Goal: Task Accomplishment & Management: Complete application form

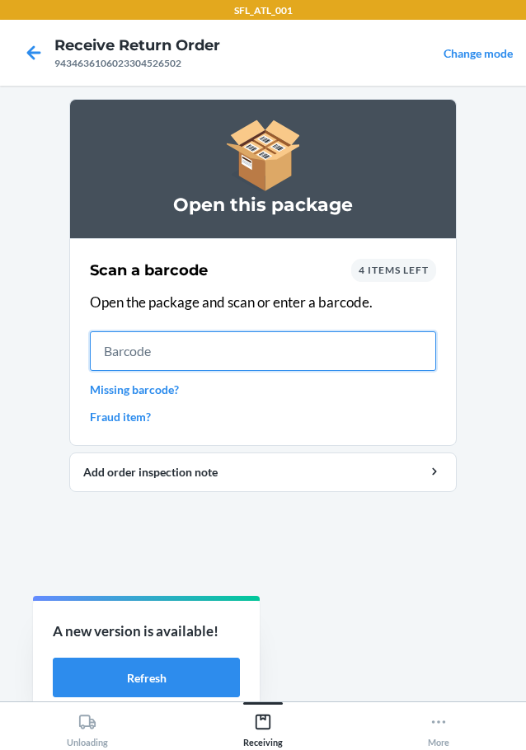
click at [143, 353] on input "text" at bounding box center [263, 351] width 346 height 40
type input "610655938872"
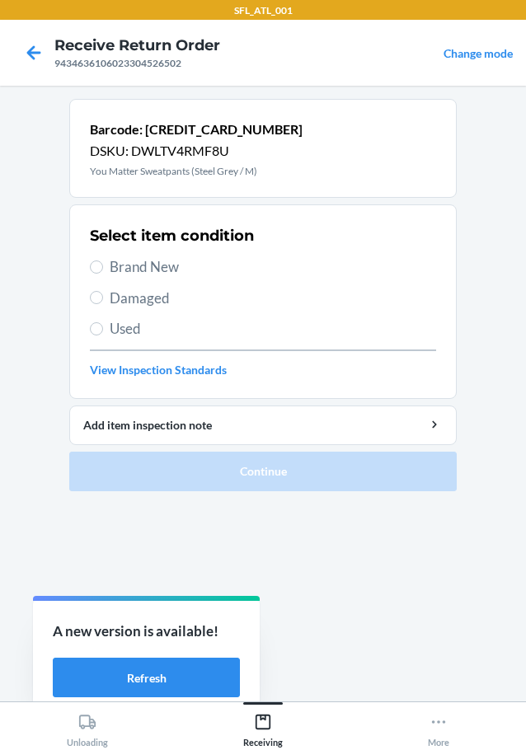
click at [177, 273] on span "Brand New" at bounding box center [273, 266] width 326 height 21
click at [103, 273] on input "Brand New" at bounding box center [96, 267] width 13 height 13
radio input "true"
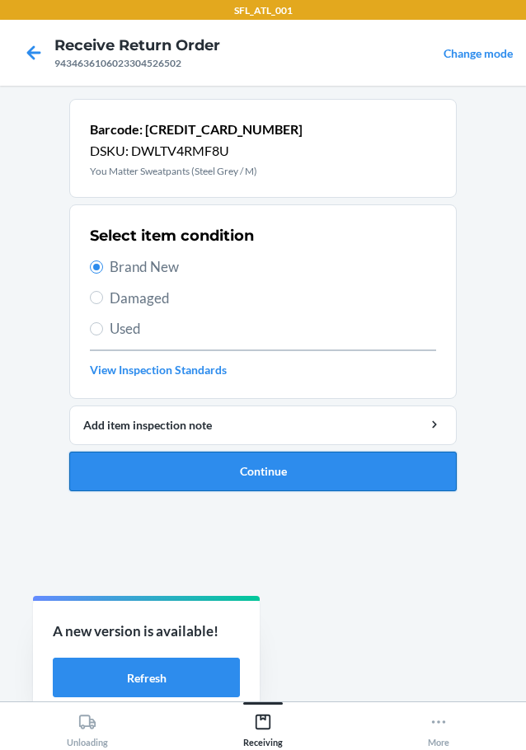
click at [279, 466] on button "Continue" at bounding box center [262, 472] width 387 height 40
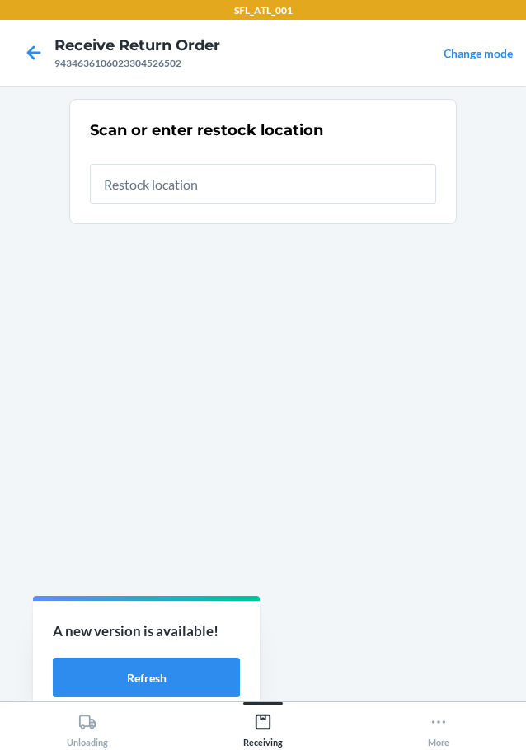
click at [183, 164] on input "text" at bounding box center [263, 184] width 346 height 40
click at [183, 167] on input "text" at bounding box center [263, 184] width 346 height 40
type input "RTCart012"
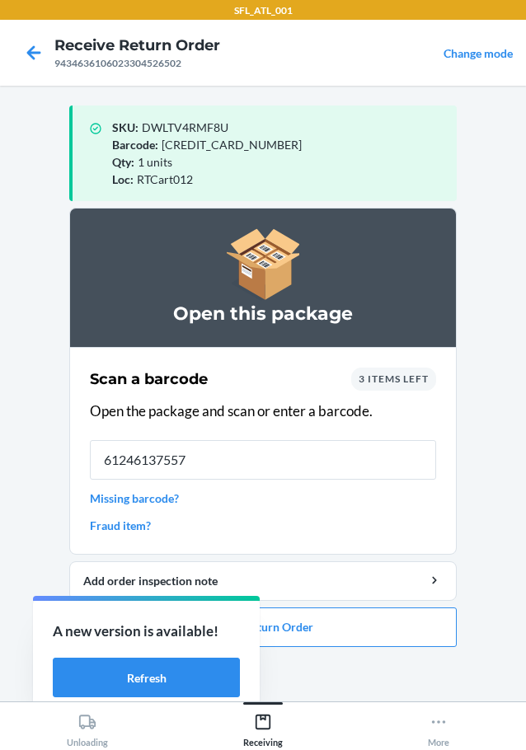
type input "612461375575"
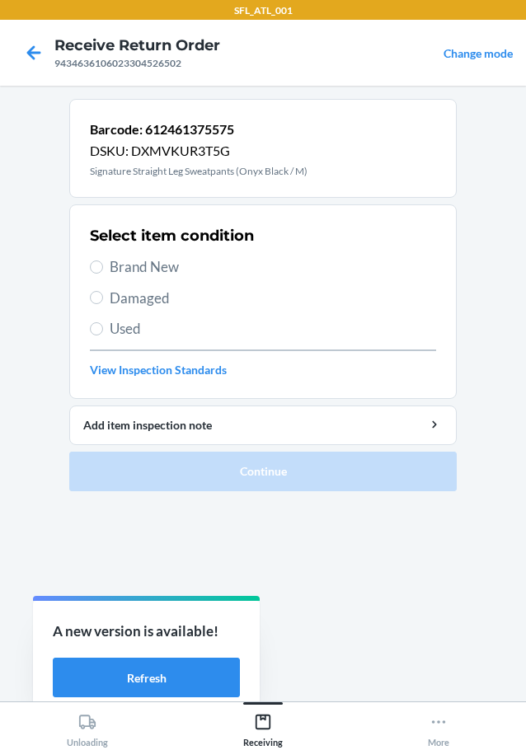
click at [134, 264] on span "Brand New" at bounding box center [273, 266] width 326 height 21
click at [103, 264] on input "Brand New" at bounding box center [96, 267] width 13 height 13
radio input "true"
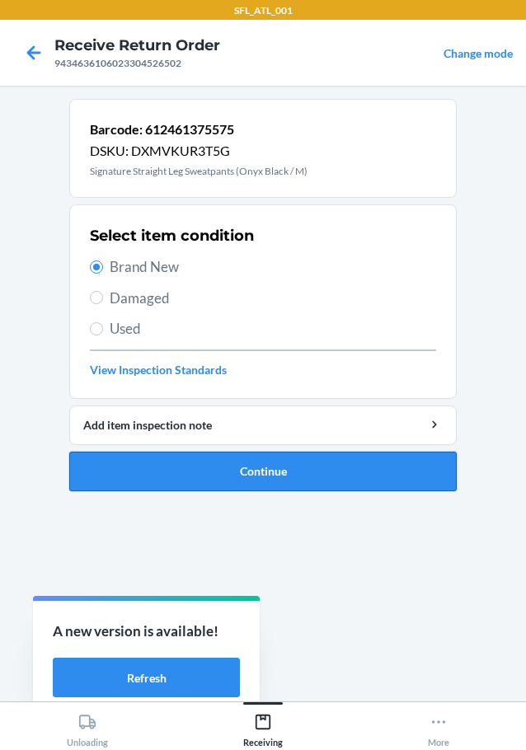
click at [309, 458] on button "Continue" at bounding box center [262, 472] width 387 height 40
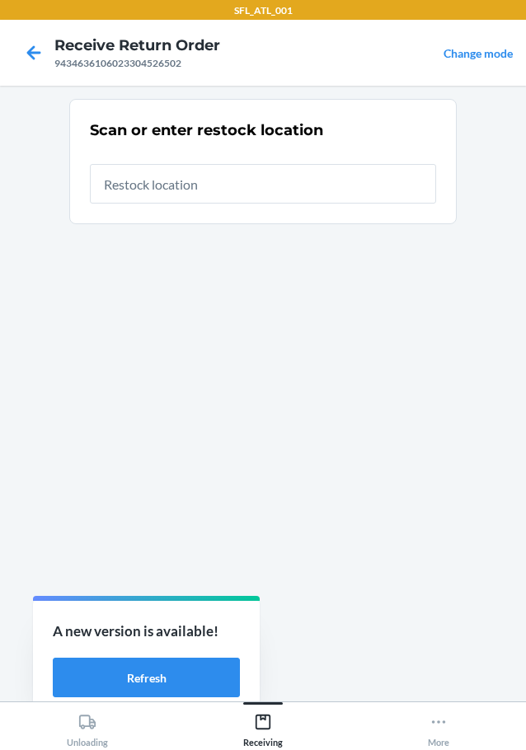
click at [167, 168] on input "text" at bounding box center [263, 184] width 346 height 40
type input "RTCart012"
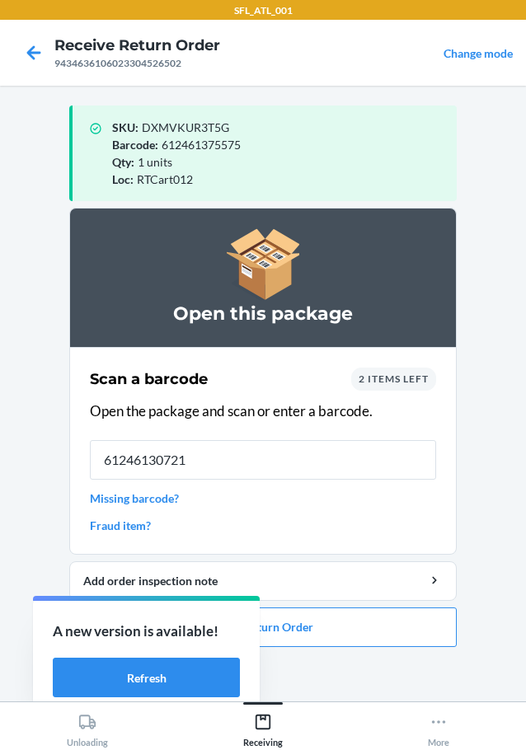
type input "612461307217"
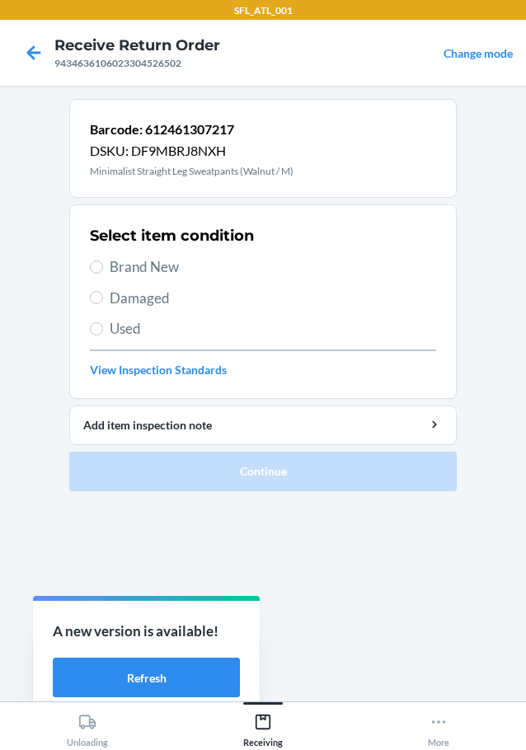
click at [153, 264] on span "Brand New" at bounding box center [273, 266] width 326 height 21
click at [103, 264] on input "Brand New" at bounding box center [96, 267] width 13 height 13
radio input "true"
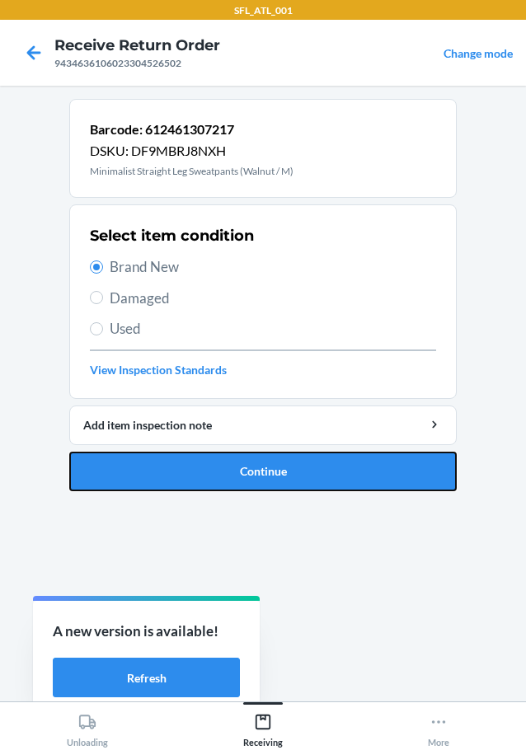
click at [286, 481] on button "Continue" at bounding box center [262, 472] width 387 height 40
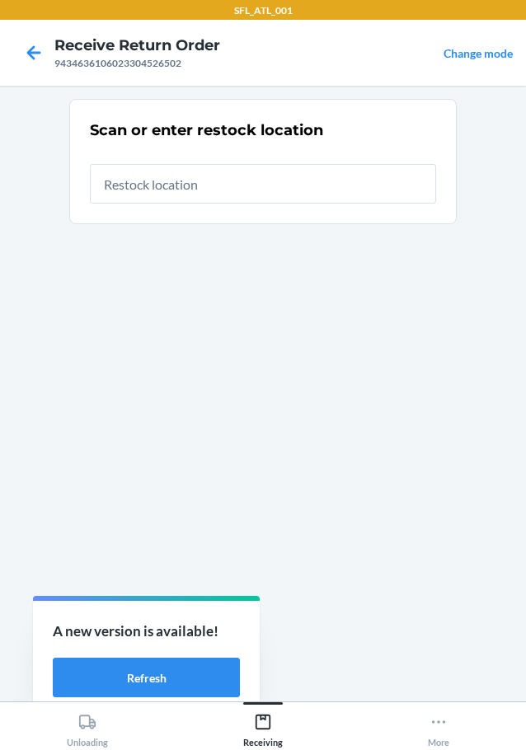
click at [249, 186] on input "text" at bounding box center [263, 184] width 346 height 40
type input "RTCart012"
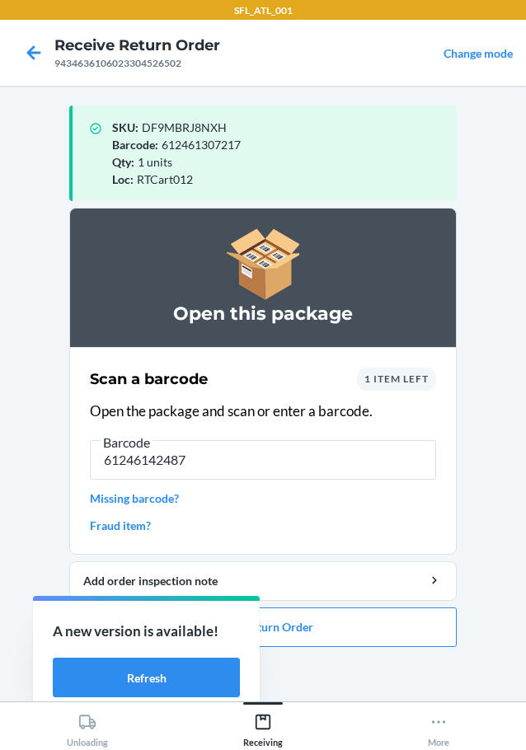
type input "612461424877"
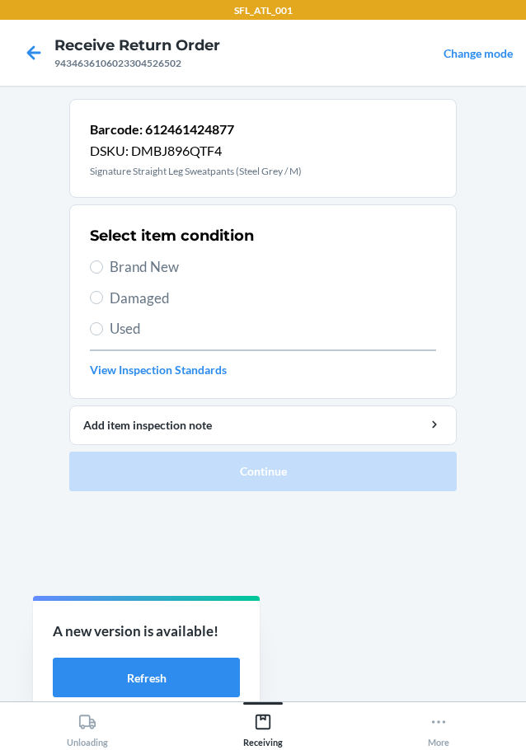
drag, startPoint x: 143, startPoint y: 270, endPoint x: 190, endPoint y: 293, distance: 52.0
click at [144, 270] on span "Brand New" at bounding box center [273, 266] width 326 height 21
click at [99, 269] on input "Brand New" at bounding box center [96, 267] width 13 height 13
radio input "true"
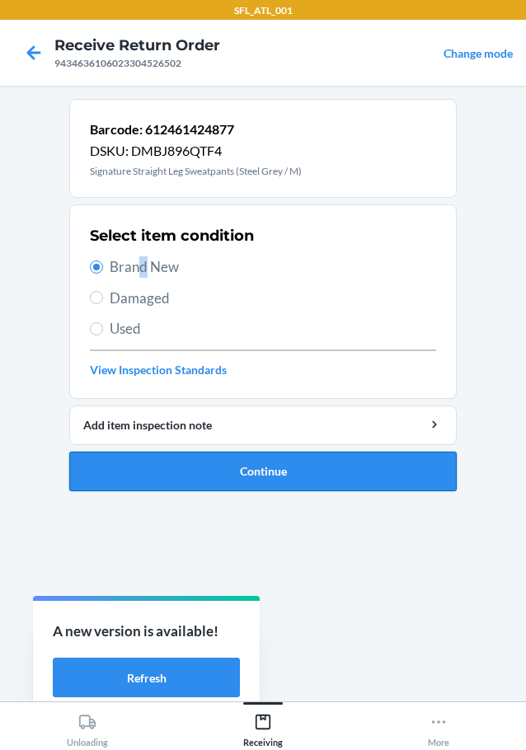
click at [279, 467] on button "Continue" at bounding box center [262, 472] width 387 height 40
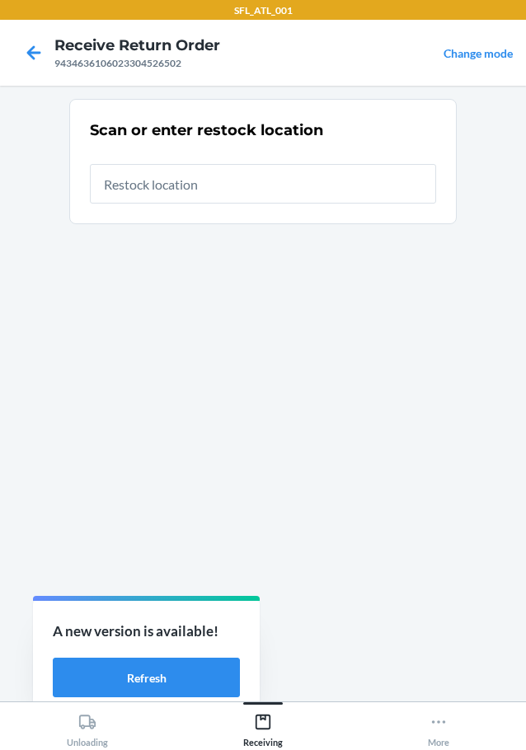
click at [217, 182] on input "text" at bounding box center [263, 184] width 346 height 40
type input "RTCart012"
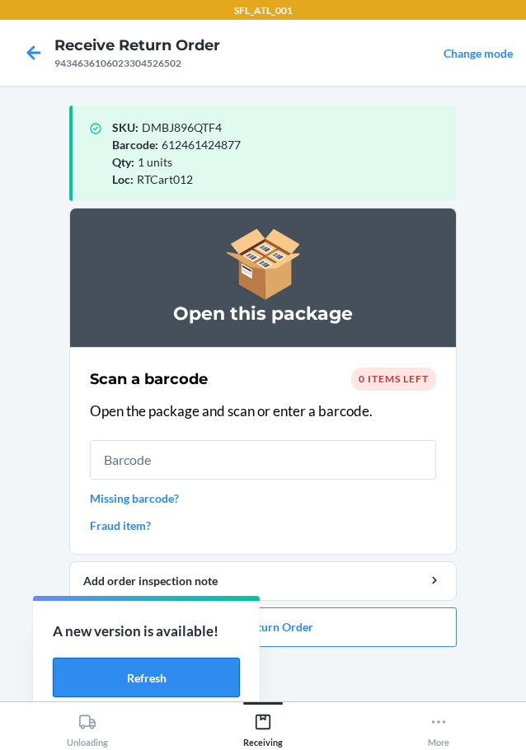
click at [166, 683] on button "Refresh" at bounding box center [146, 678] width 187 height 40
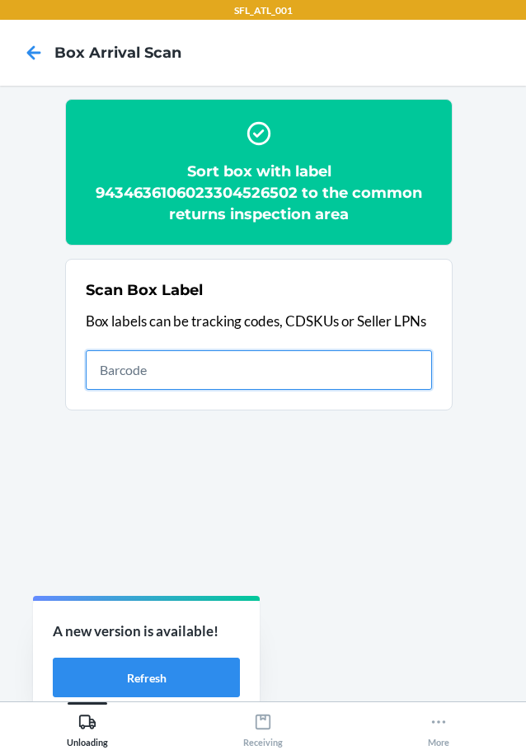
click at [257, 354] on input "text" at bounding box center [259, 370] width 346 height 40
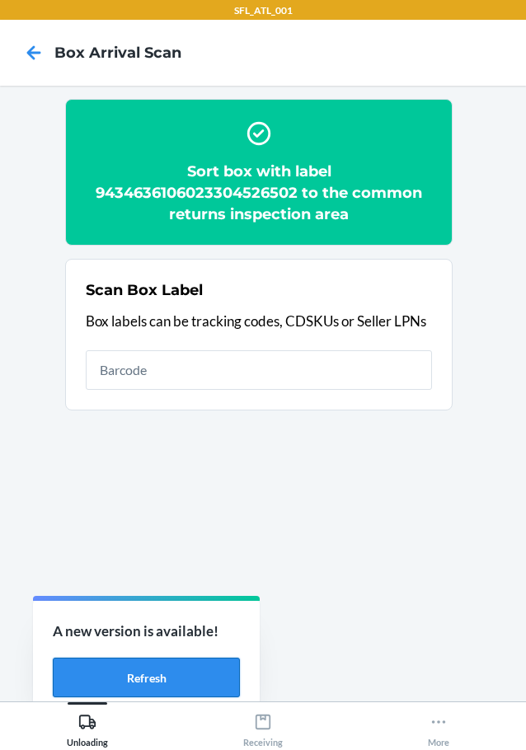
click at [135, 681] on button "Refresh" at bounding box center [146, 678] width 187 height 40
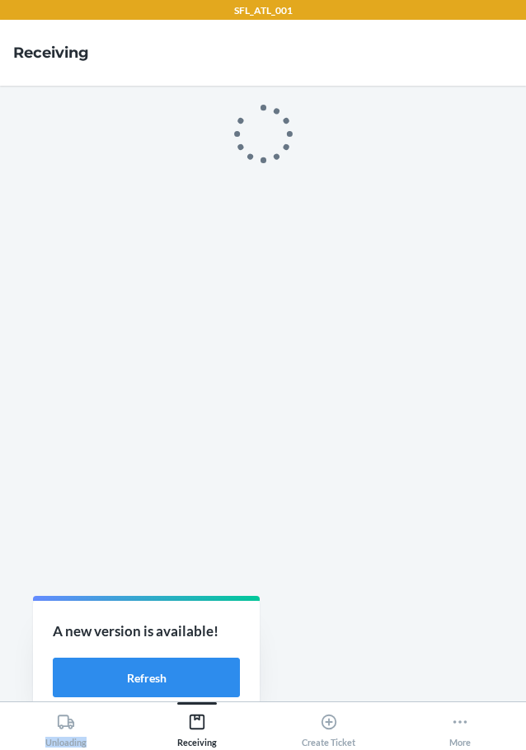
click at [157, 681] on div "SFL_ATL_001 Receiving Unloading Receiving Create Ticket More A new version is a…" at bounding box center [263, 375] width 526 height 750
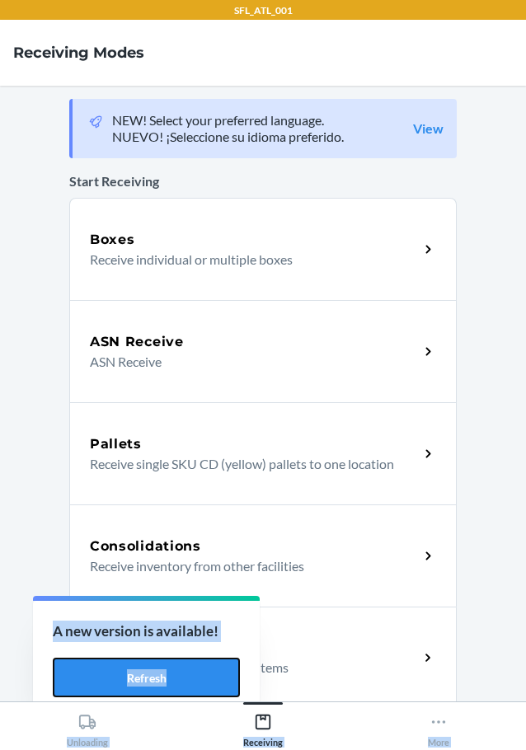
click at [157, 681] on button "Refresh" at bounding box center [146, 678] width 187 height 40
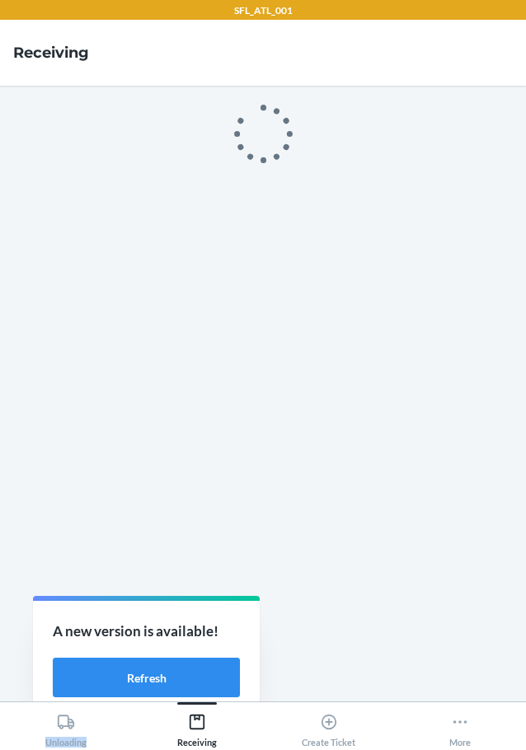
click at [157, 681] on div "SFL_ATL_001 Receiving Unloading Receiving Create Ticket More A new version is a…" at bounding box center [263, 375] width 526 height 750
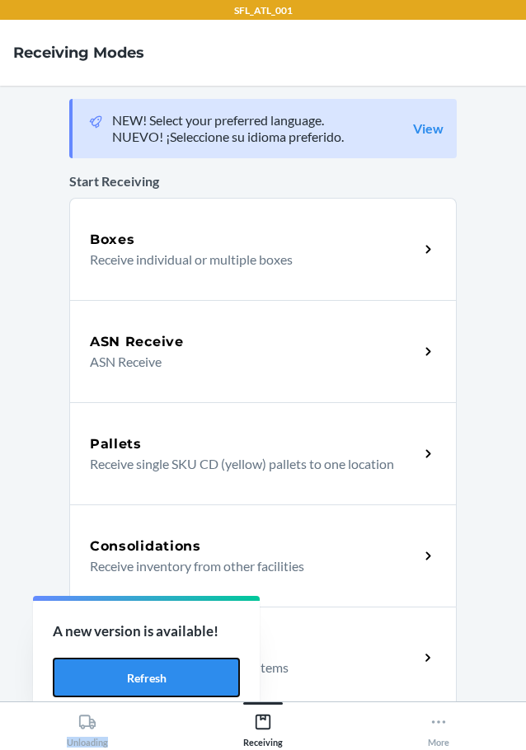
click at [157, 681] on button "Refresh" at bounding box center [146, 678] width 187 height 40
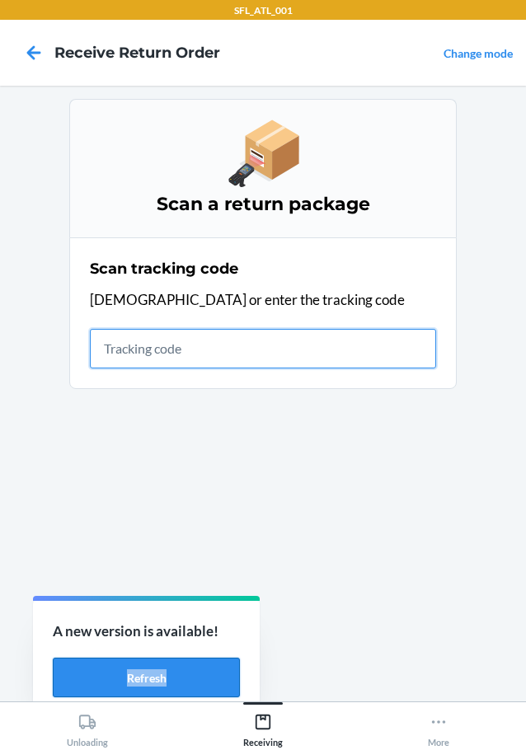
drag, startPoint x: 0, startPoint y: 0, endPoint x: 157, endPoint y: 681, distance: 698.8
click at [157, 681] on div "A new version is available! Refresh" at bounding box center [146, 659] width 227 height 117
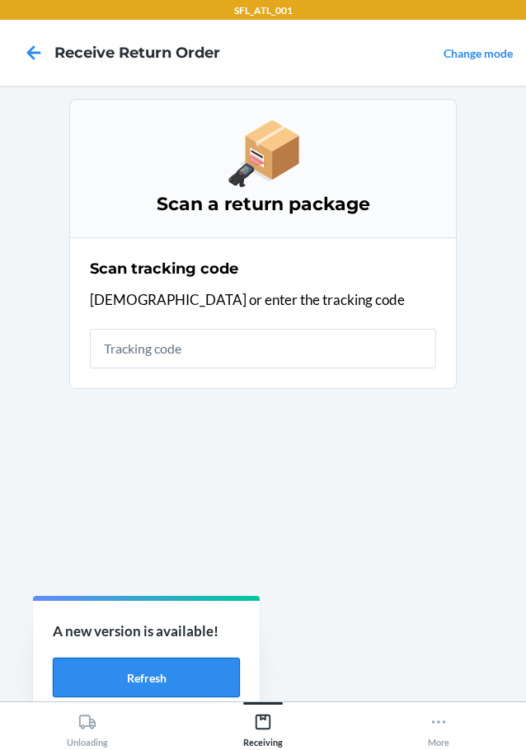
click at [157, 681] on button "Refresh" at bounding box center [146, 678] width 187 height 40
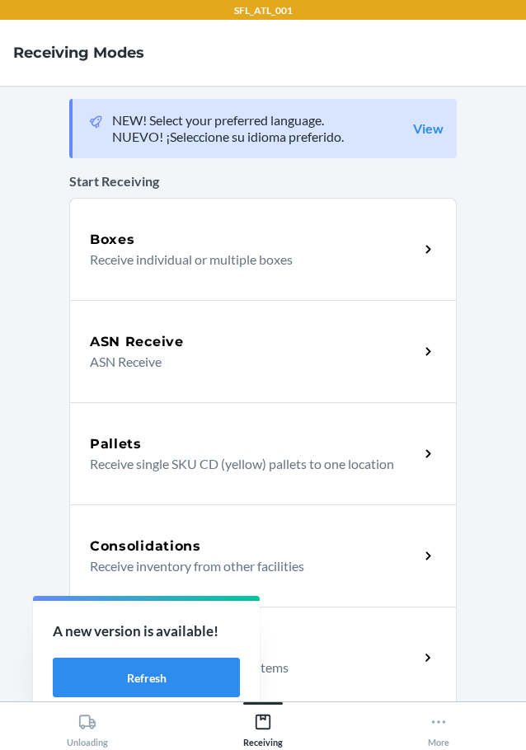
click at [157, 681] on div "SFL_ATL_001 Receiving Modes NEW! Select your preferred language. NUEVO! ¡Selecc…" at bounding box center [263, 375] width 526 height 750
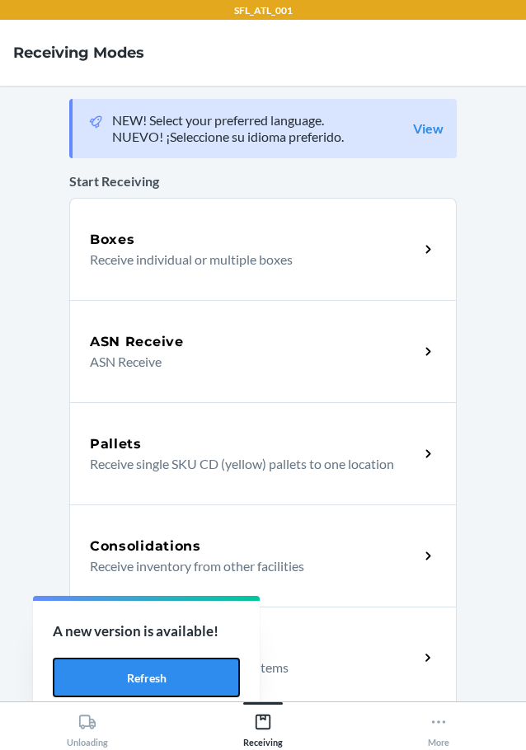
click at [157, 681] on button "Refresh" at bounding box center [146, 678] width 187 height 40
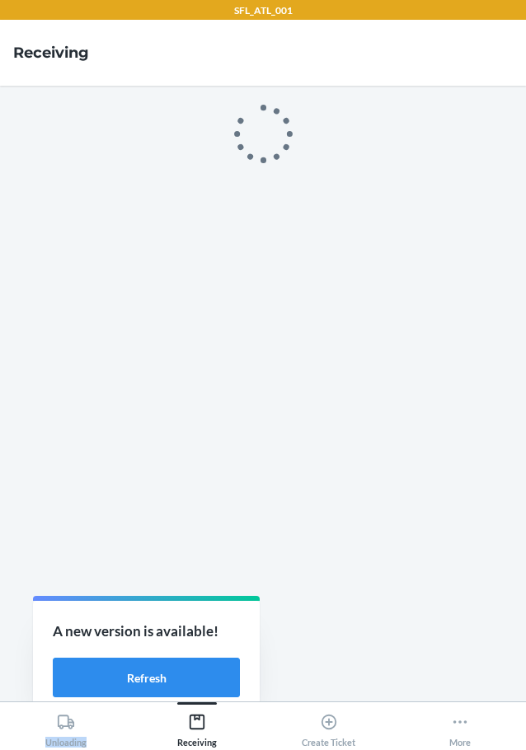
click at [157, 681] on main at bounding box center [263, 394] width 526 height 616
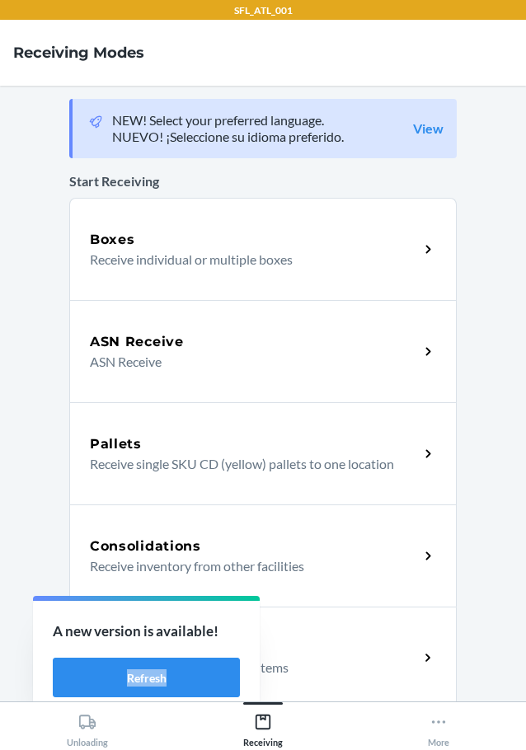
click at [157, 681] on div "A new version is available! Refresh" at bounding box center [129, 674] width 227 height 122
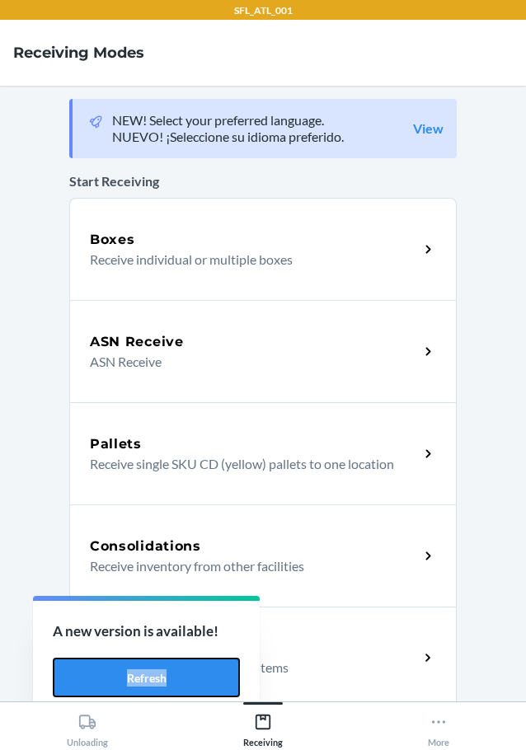
click at [157, 681] on button "Refresh" at bounding box center [146, 678] width 187 height 40
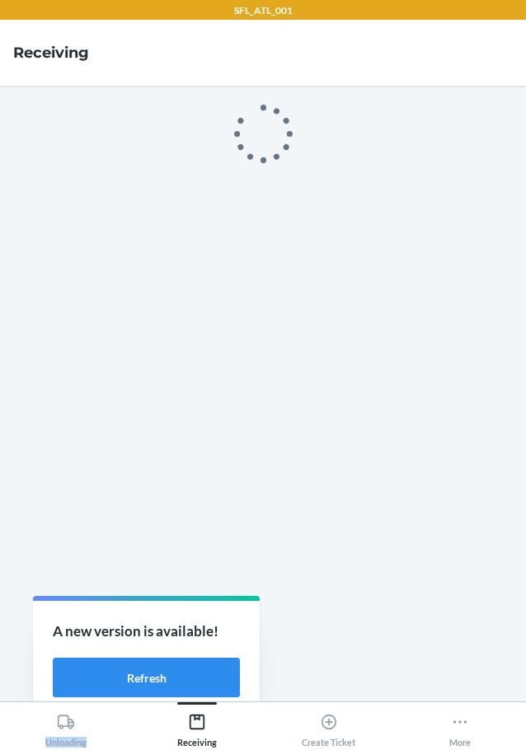
click at [157, 681] on div "SFL_ATL_001 Receiving Unloading Receiving Create Ticket More A new version is a…" at bounding box center [263, 375] width 526 height 750
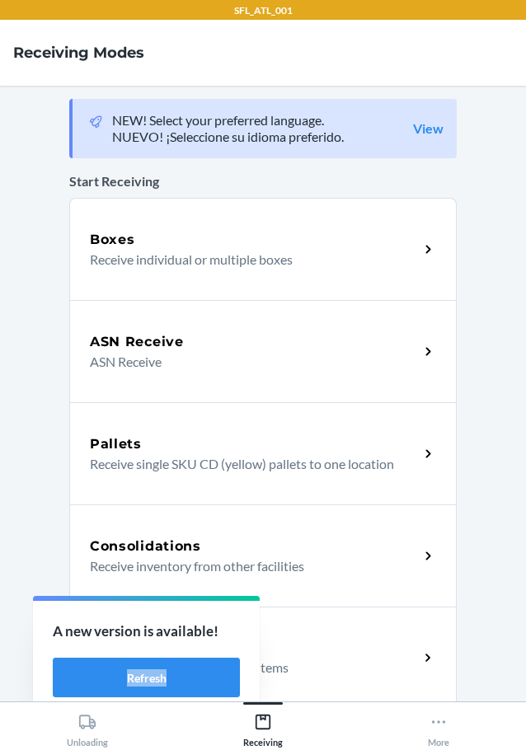
click at [157, 681] on div "A new version is available! Refresh" at bounding box center [146, 659] width 227 height 117
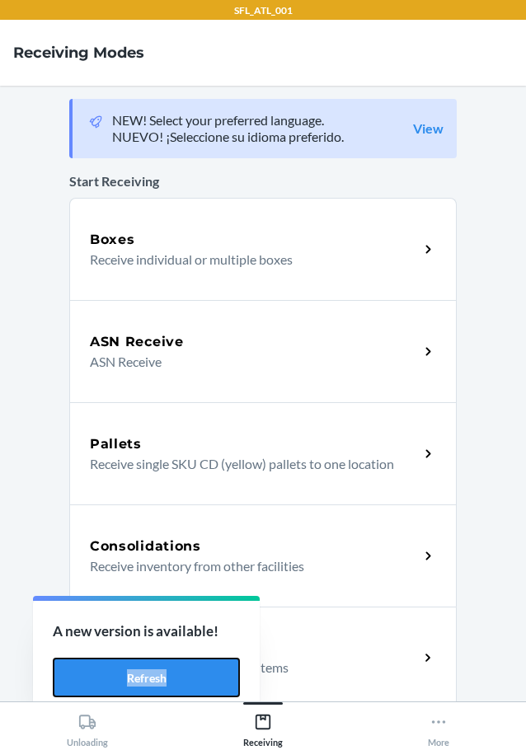
click at [157, 681] on button "Refresh" at bounding box center [146, 678] width 187 height 40
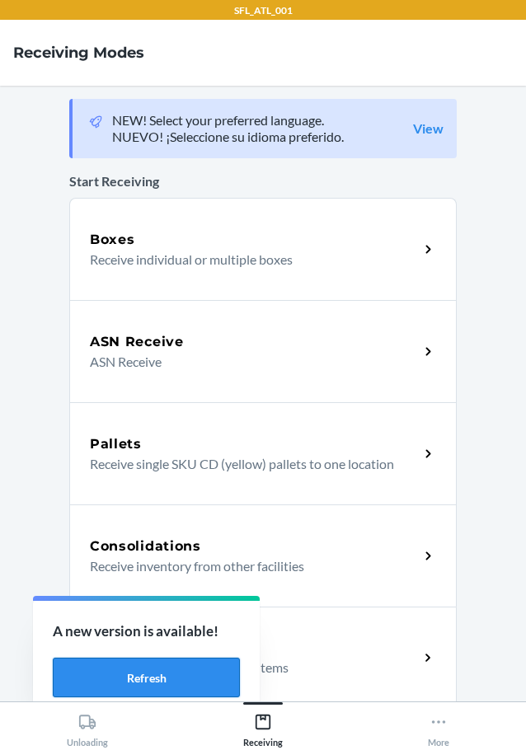
click at [132, 682] on button "Refresh" at bounding box center [146, 678] width 187 height 40
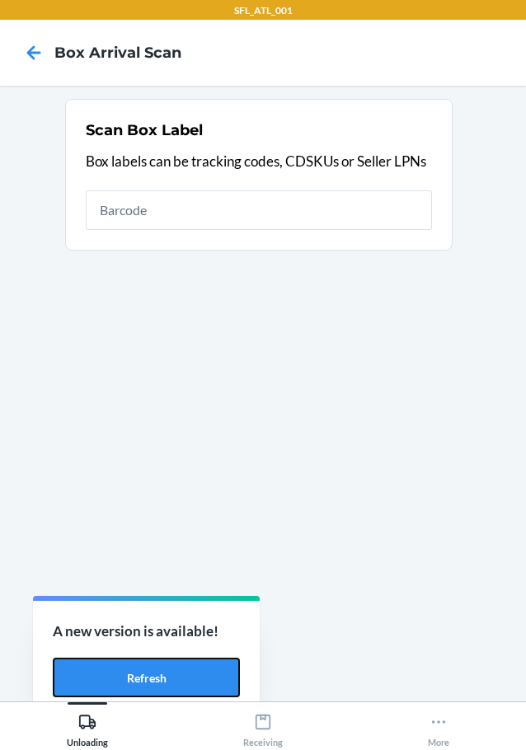
click at [135, 680] on button "Refresh" at bounding box center [146, 678] width 187 height 40
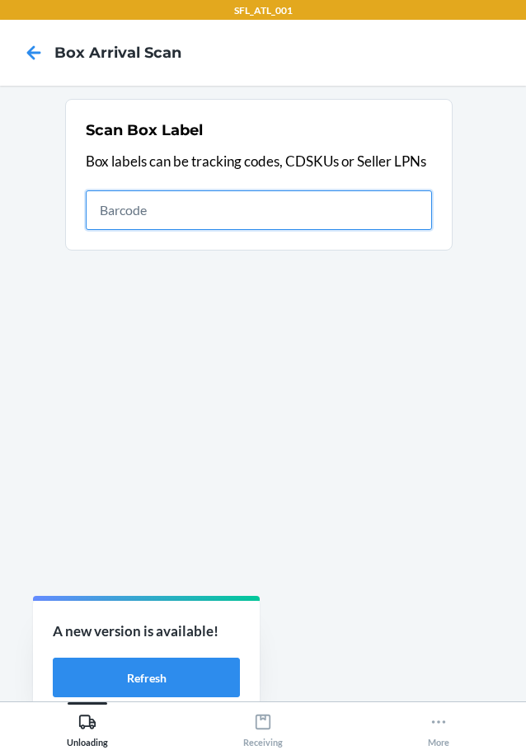
click at [134, 680] on button "Refresh" at bounding box center [146, 678] width 187 height 40
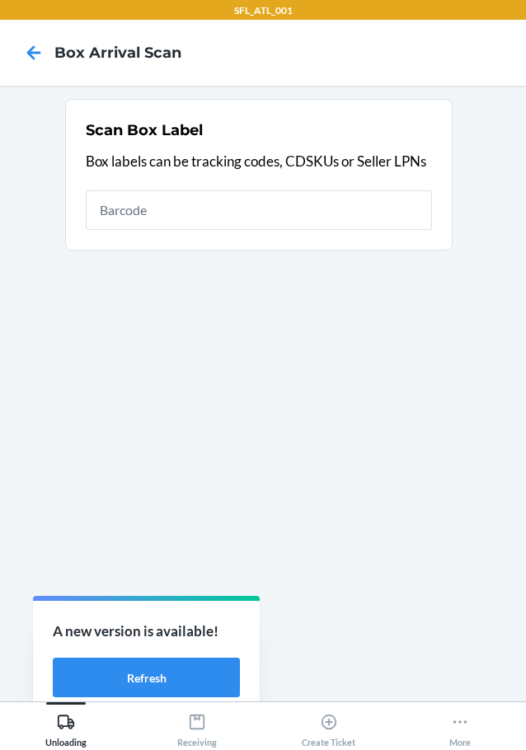
click at [134, 680] on main "Scan Box Label Box labels can be tracking codes, CDSKUs or Seller LPNs" at bounding box center [263, 394] width 526 height 616
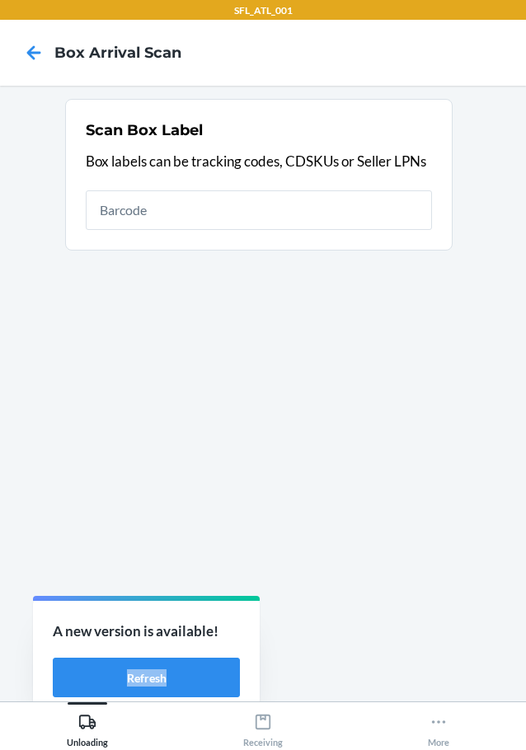
click at [134, 680] on div "A new version is available! Refresh" at bounding box center [129, 674] width 227 height 122
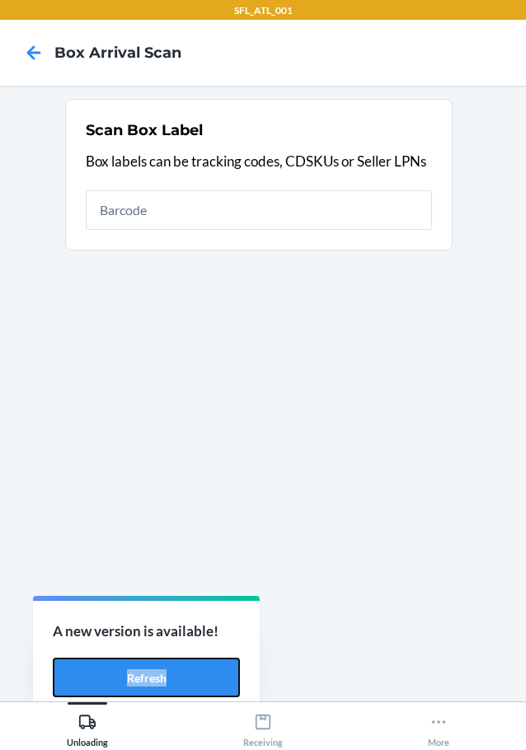
click at [134, 680] on button "Refresh" at bounding box center [146, 678] width 187 height 40
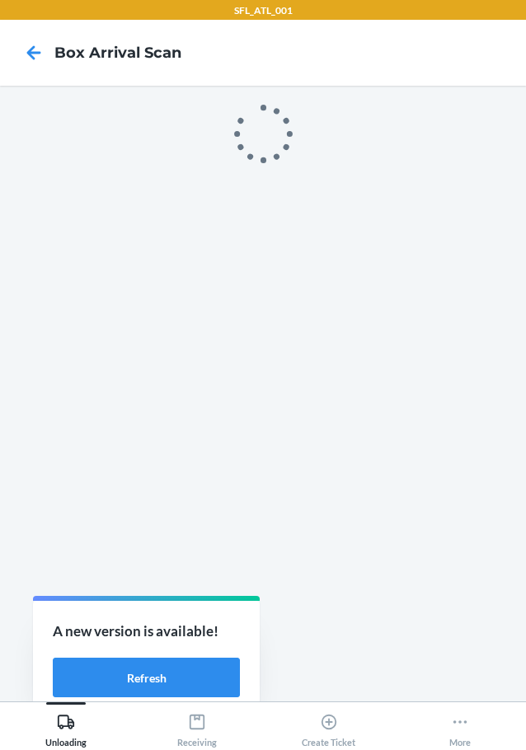
click at [134, 680] on main at bounding box center [263, 394] width 526 height 616
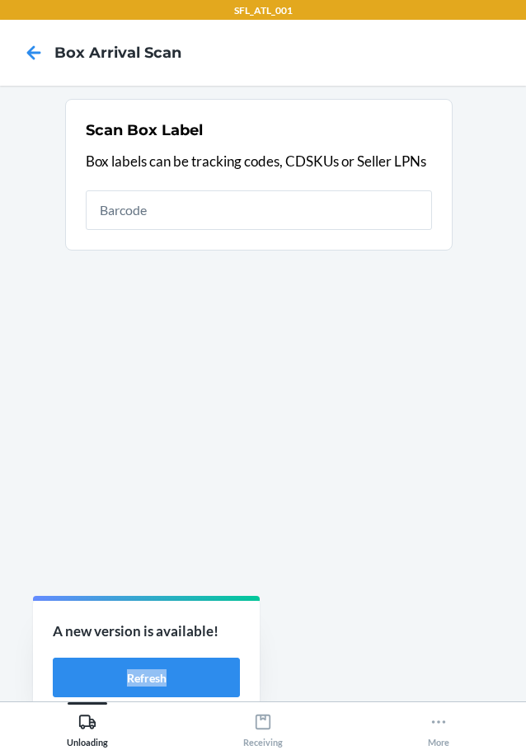
click at [134, 680] on div "A new version is available! Refresh" at bounding box center [129, 674] width 227 height 122
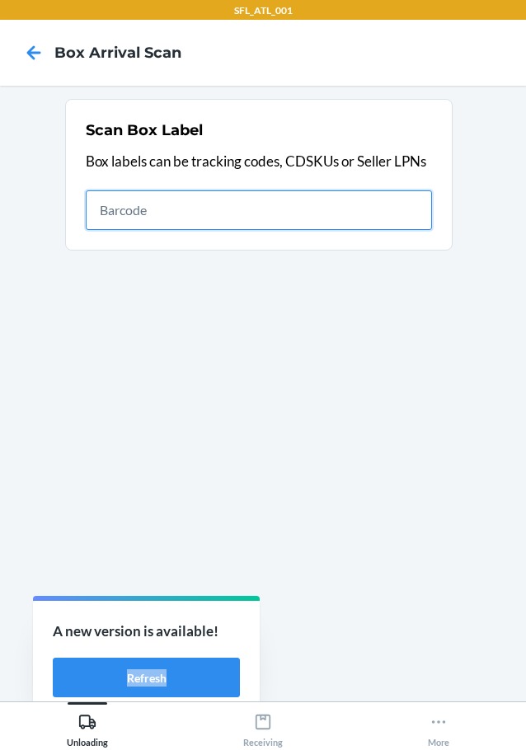
click at [134, 680] on button "Refresh" at bounding box center [146, 678] width 187 height 40
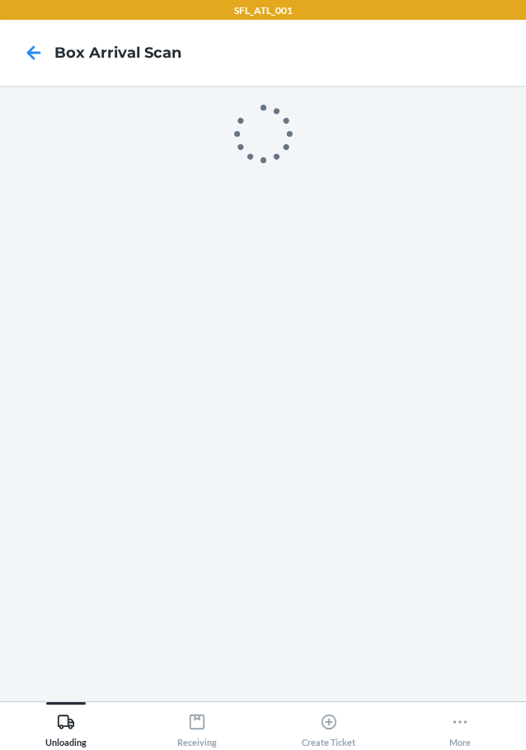
click at [134, 680] on main at bounding box center [263, 394] width 526 height 616
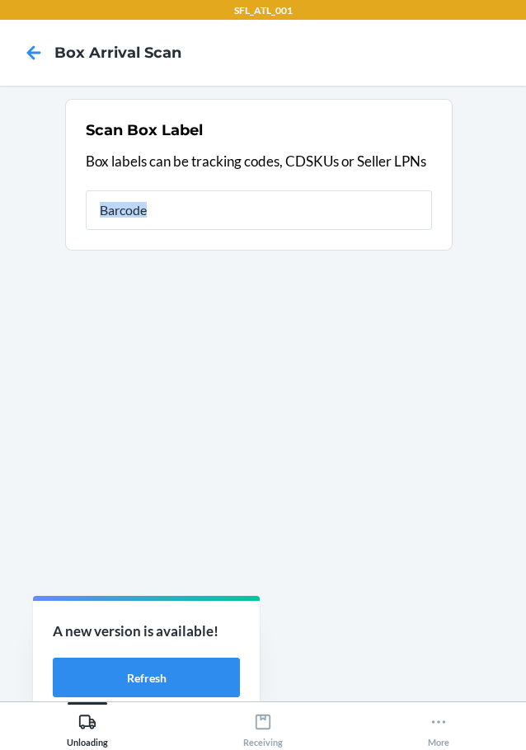
click at [134, 680] on div "SFL_ATL_001 Box Arrival Scan Scan Box Label Box labels can be tracking codes, C…" at bounding box center [263, 375] width 526 height 750
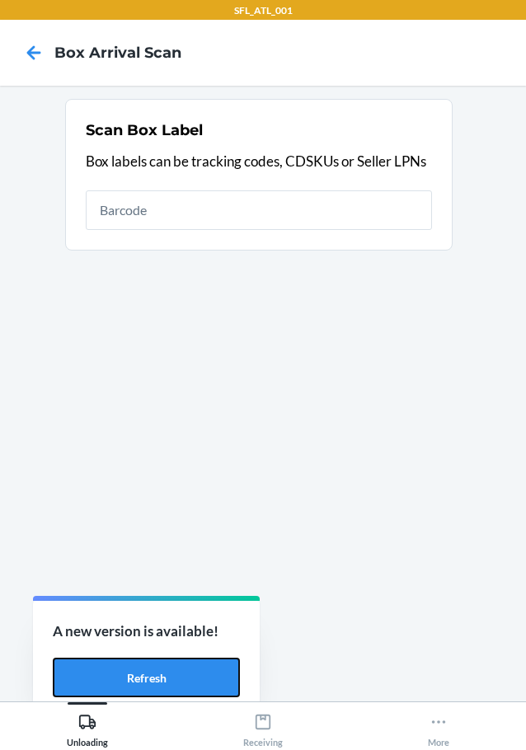
click at [134, 680] on button "Refresh" at bounding box center [146, 678] width 187 height 40
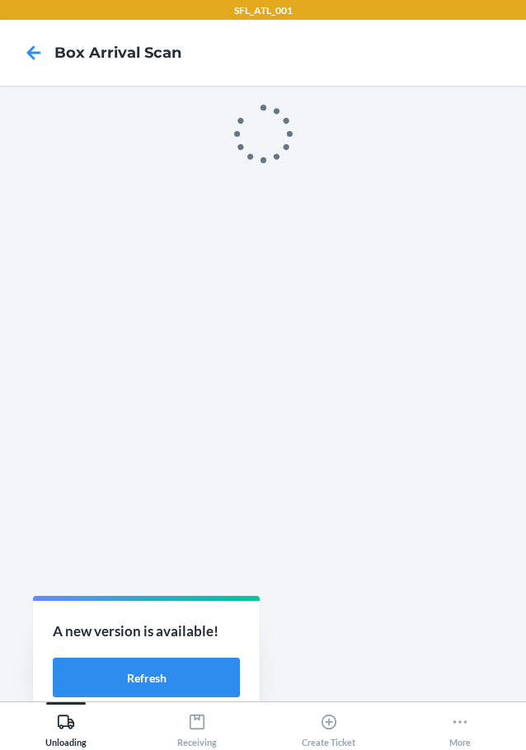
click at [134, 680] on main at bounding box center [263, 394] width 526 height 616
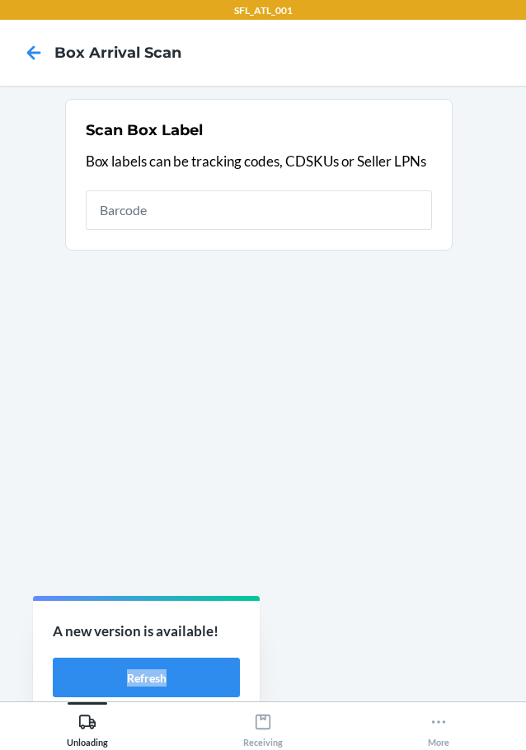
click at [134, 680] on div "A new version is available! Refresh" at bounding box center [129, 674] width 227 height 122
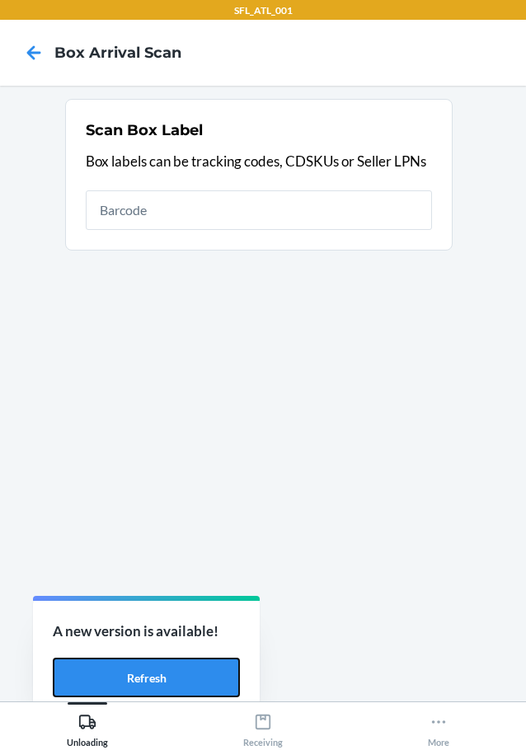
click at [134, 680] on button "Refresh" at bounding box center [146, 678] width 187 height 40
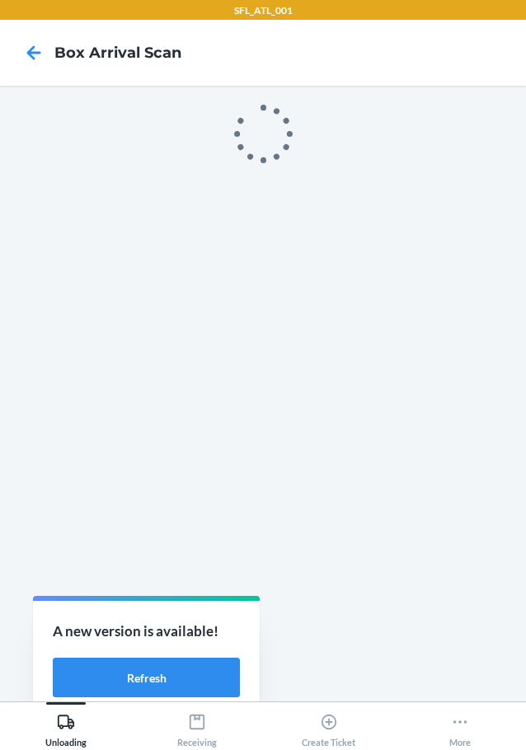
click at [134, 680] on div "SFL_ATL_001 Box Arrival Scan Unloading Receiving Create Ticket More A new versi…" at bounding box center [263, 375] width 526 height 750
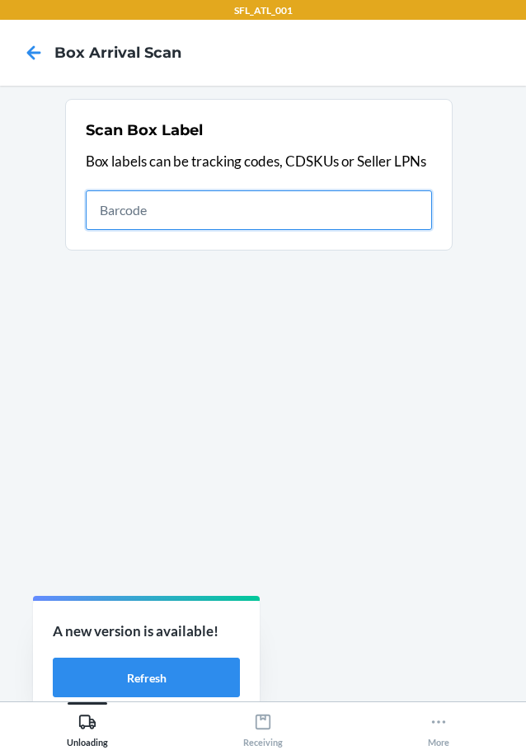
click at [134, 680] on button "Refresh" at bounding box center [146, 678] width 187 height 40
click at [134, 680] on div "A new version is available! Refresh" at bounding box center [146, 659] width 227 height 117
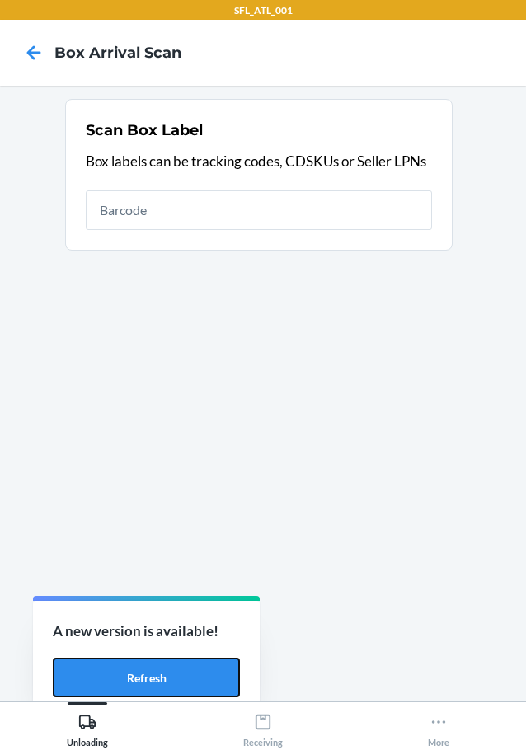
click at [134, 680] on button "Refresh" at bounding box center [146, 678] width 187 height 40
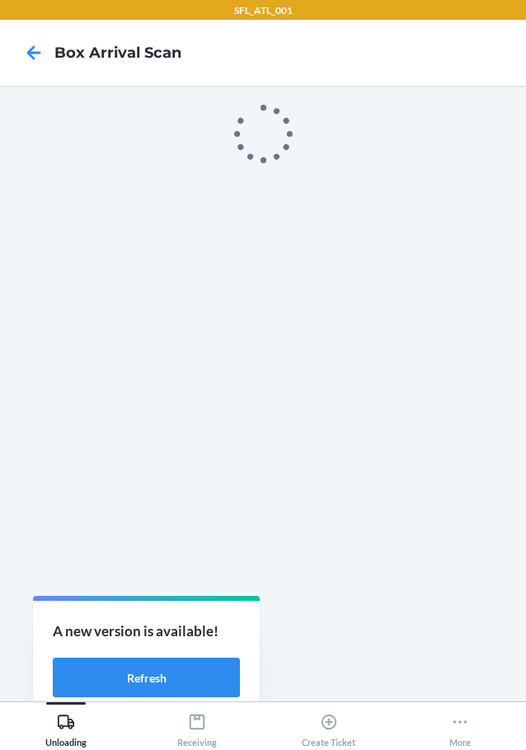
click at [134, 680] on main at bounding box center [263, 394] width 526 height 616
click at [134, 680] on div "A new version is available! Refresh" at bounding box center [146, 659] width 227 height 117
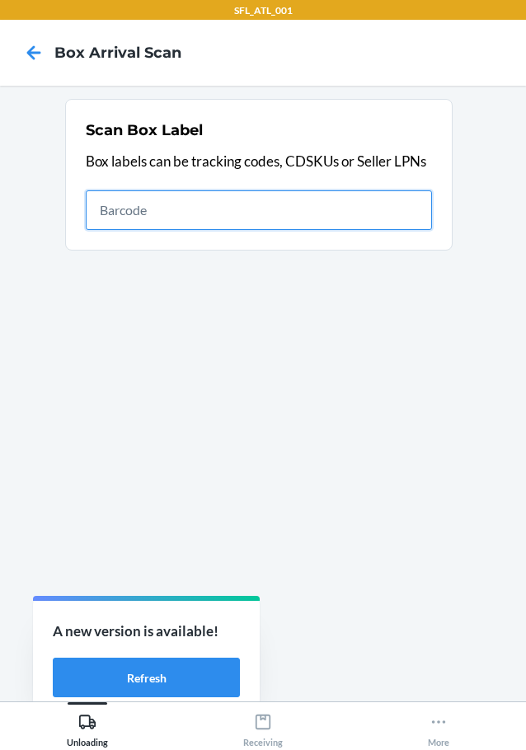
click at [134, 680] on button "Refresh" at bounding box center [146, 678] width 187 height 40
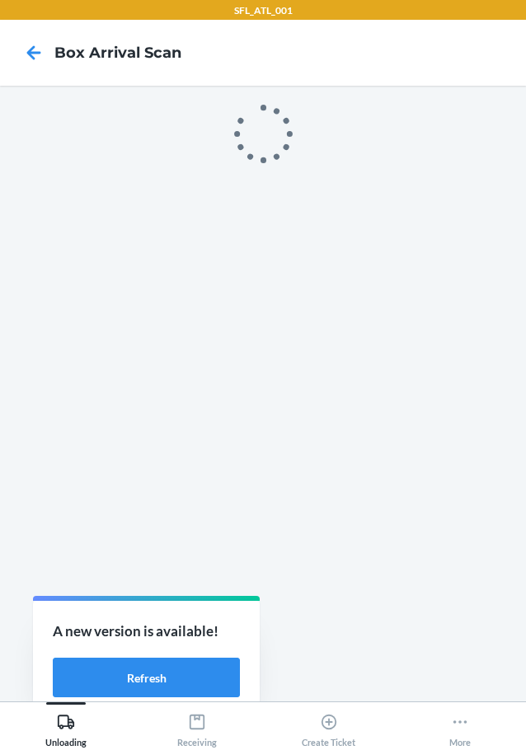
click at [136, 683] on main at bounding box center [263, 394] width 526 height 616
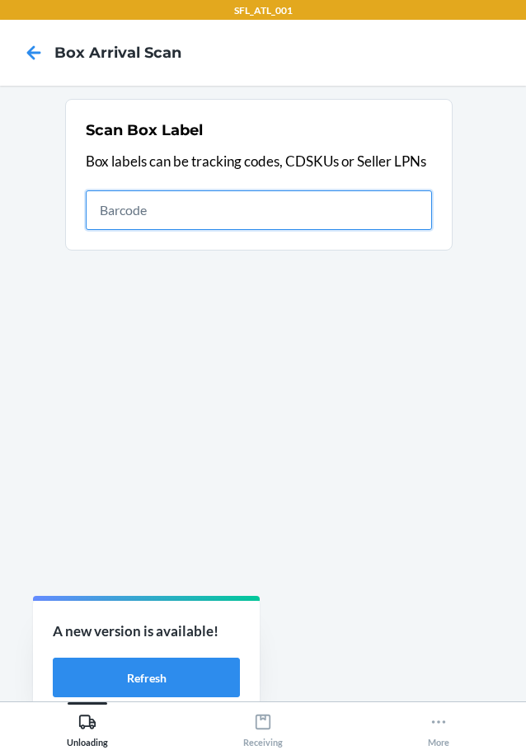
click at [137, 683] on div "A new version is available! Refresh" at bounding box center [129, 674] width 227 height 122
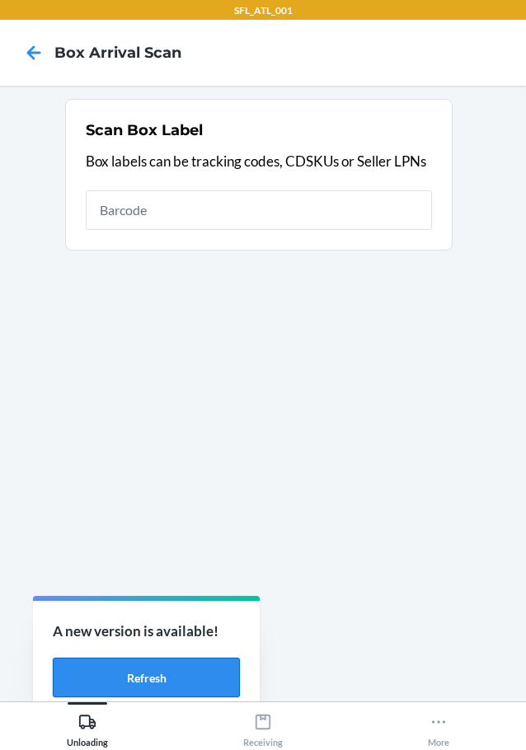
click at [139, 685] on button "Refresh" at bounding box center [146, 678] width 187 height 40
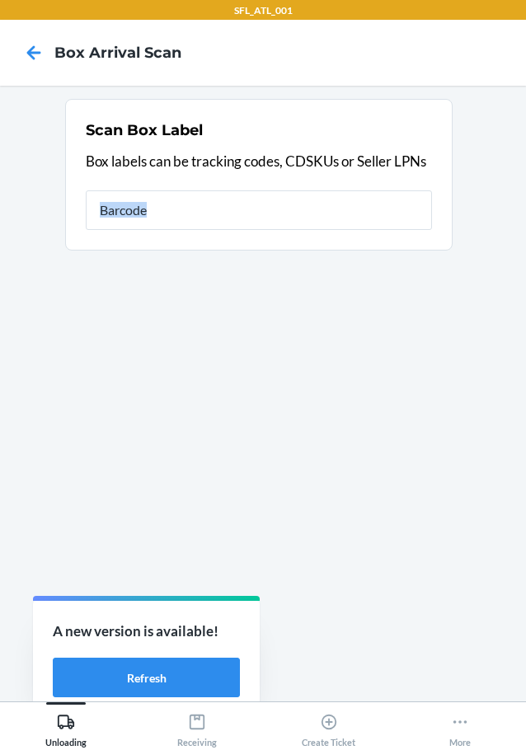
drag, startPoint x: 0, startPoint y: 0, endPoint x: 140, endPoint y: 702, distance: 715.5
click at [140, 696] on main "Scan Box Label Box labels can be tracking codes, CDSKUs or Seller LPNs" at bounding box center [263, 394] width 526 height 616
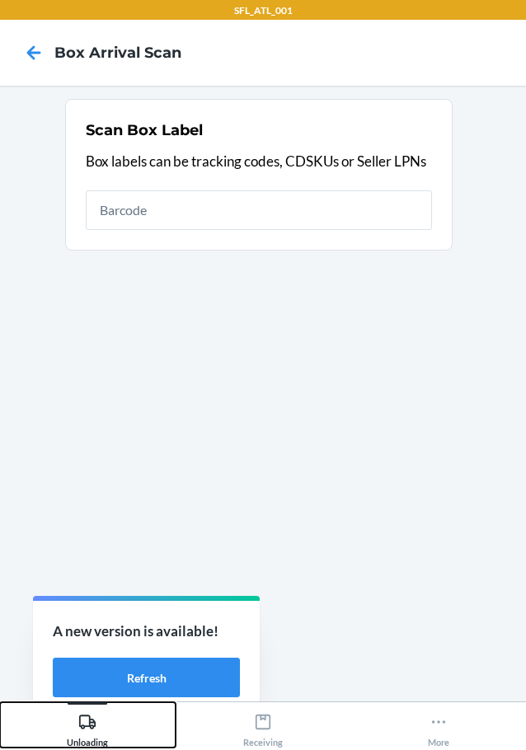
click at [141, 702] on button "Unloading" at bounding box center [88, 724] width 176 height 45
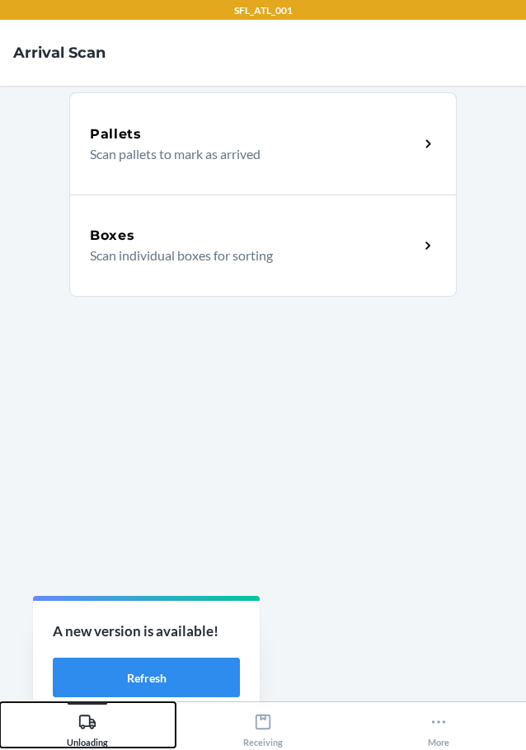
click at [141, 702] on button "Unloading" at bounding box center [88, 724] width 176 height 45
click at [142, 702] on button "Unloading" at bounding box center [88, 724] width 176 height 45
click at [148, 686] on button "Refresh" at bounding box center [146, 678] width 187 height 40
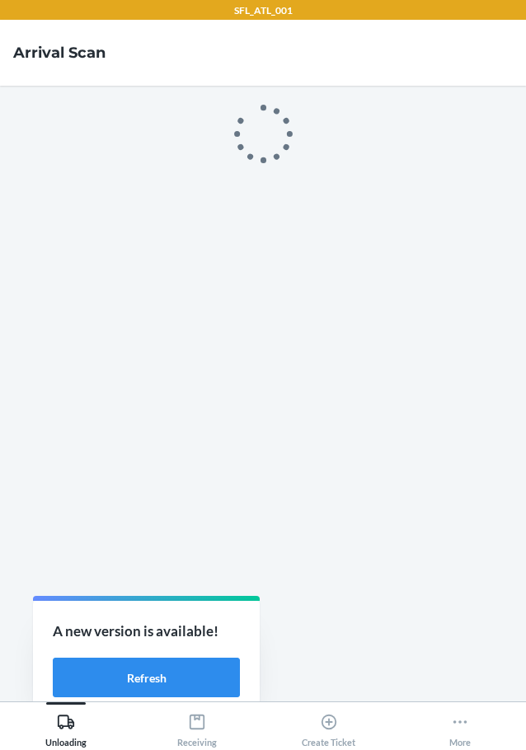
click at [127, 673] on div "SFL_ATL_001 Arrival Scan Unloading Receiving Create Ticket More A new version i…" at bounding box center [263, 375] width 526 height 750
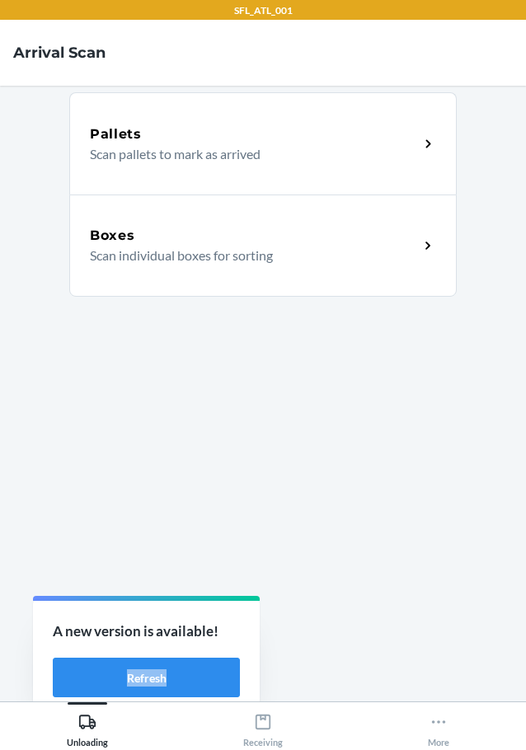
click at [127, 673] on div "A new version is available! Refresh" at bounding box center [146, 659] width 227 height 117
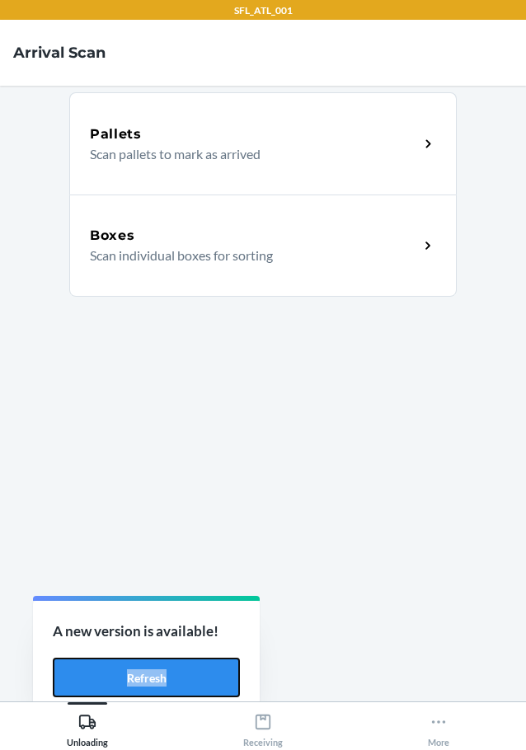
click at [127, 673] on button "Refresh" at bounding box center [146, 678] width 187 height 40
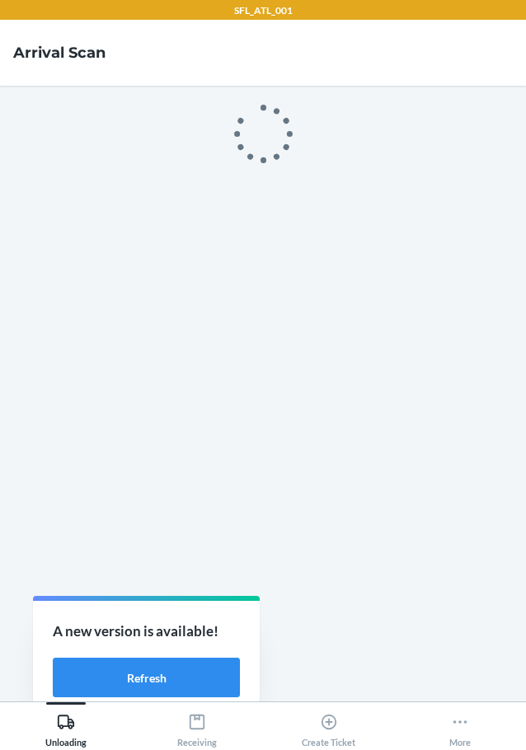
click at [127, 674] on div "SFL_ATL_001 Arrival Scan Unloading Receiving Create Ticket More A new version i…" at bounding box center [263, 375] width 526 height 750
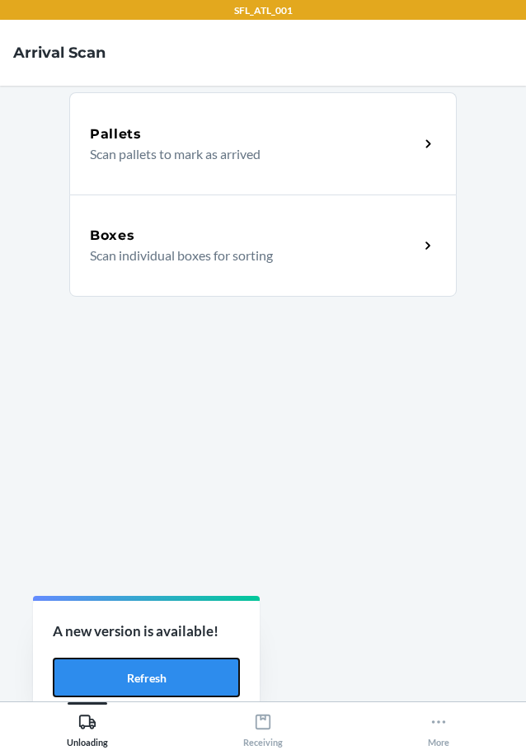
click at [127, 674] on button "Refresh" at bounding box center [146, 678] width 187 height 40
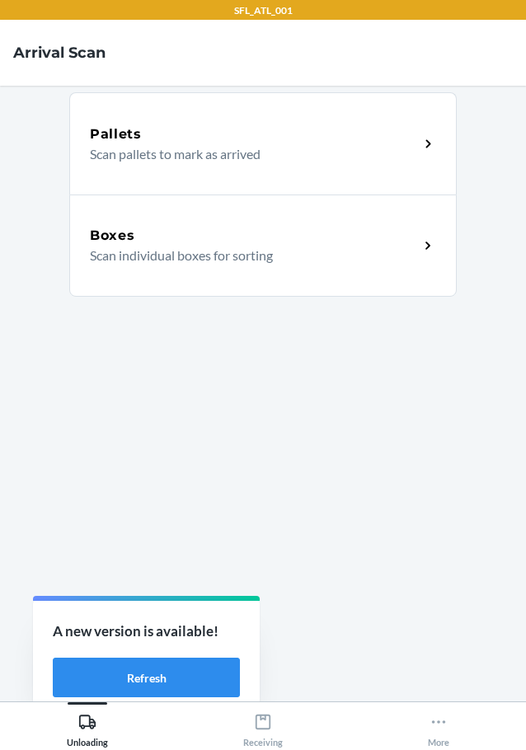
click at [127, 674] on div "SFL_ATL_001 Arrival Scan Pallets Scan pallets to mark as arrived Boxes Scan ind…" at bounding box center [263, 375] width 526 height 750
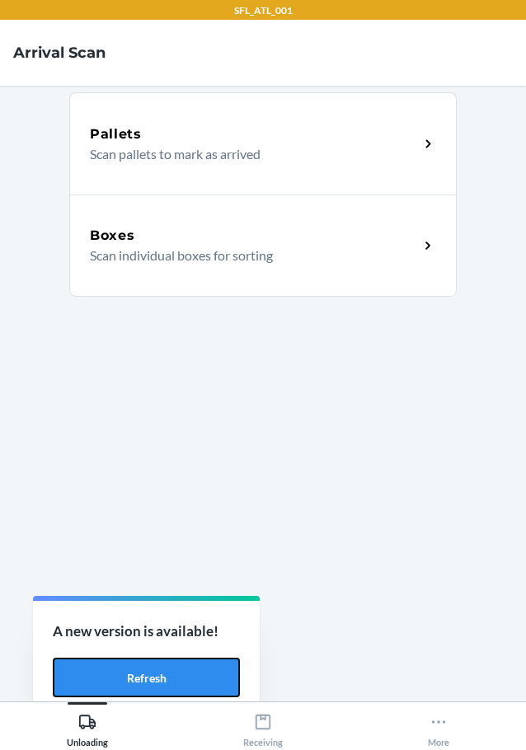
click at [127, 674] on button "Refresh" at bounding box center [146, 678] width 187 height 40
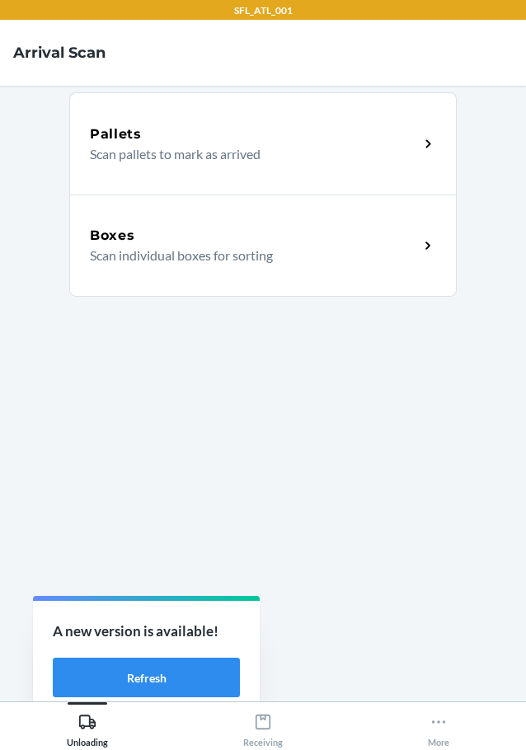
click at [127, 674] on div "SFL_ATL_001 Arrival Scan Pallets Scan pallets to mark as arrived Boxes Scan ind…" at bounding box center [263, 375] width 526 height 750
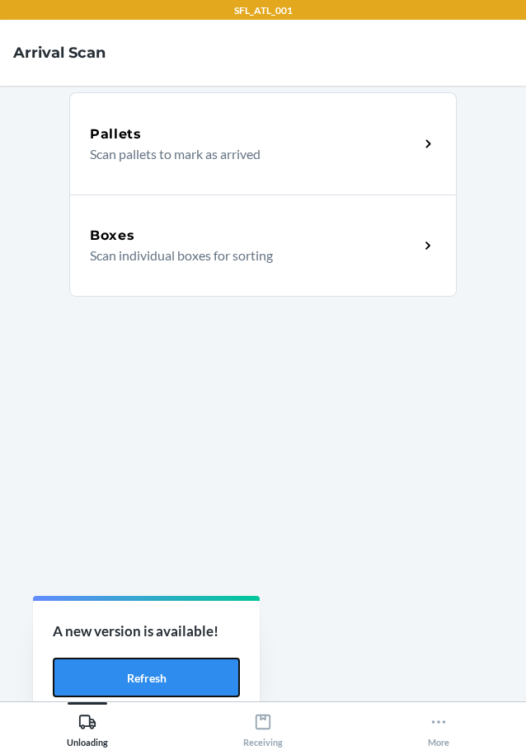
click at [127, 674] on button "Refresh" at bounding box center [146, 678] width 187 height 40
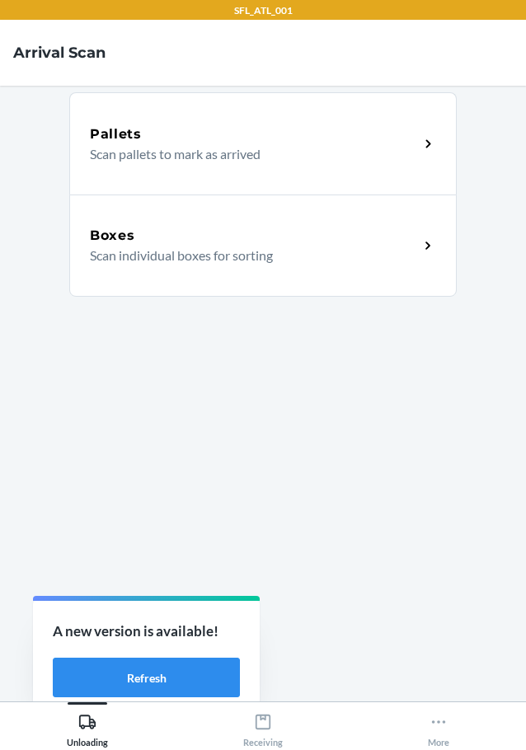
click at [127, 674] on div "SFL_ATL_001 Arrival Scan Pallets Scan pallets to mark as arrived Boxes Scan ind…" at bounding box center [263, 375] width 526 height 750
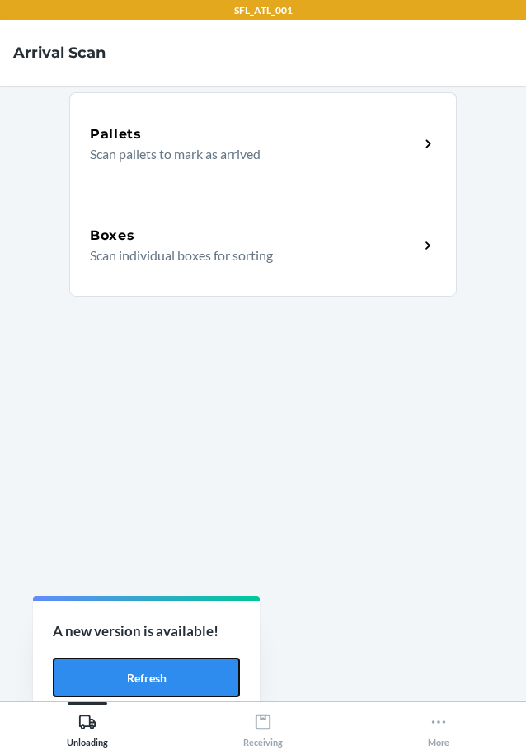
click at [127, 674] on button "Refresh" at bounding box center [146, 678] width 187 height 40
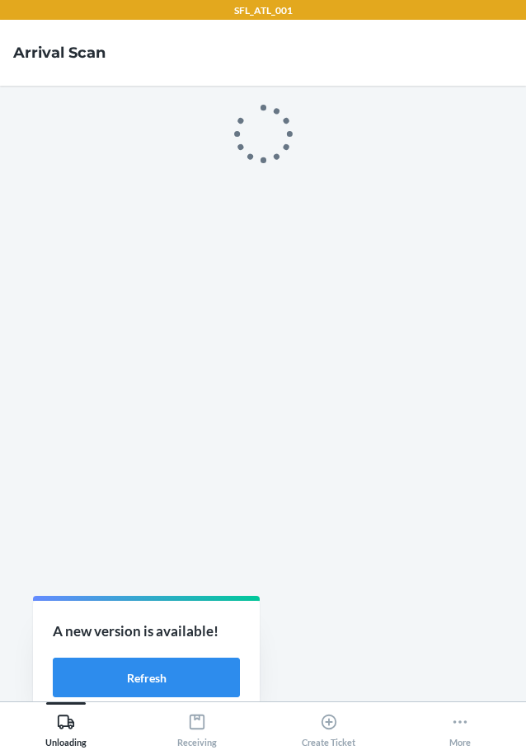
click at [127, 674] on div "SFL_ATL_001 Arrival Scan Unloading Receiving Create Ticket More A new version i…" at bounding box center [263, 375] width 526 height 750
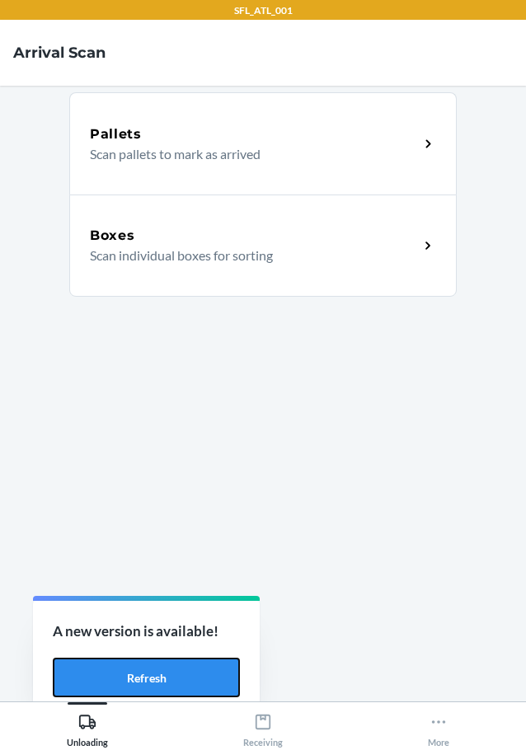
click at [127, 674] on button "Refresh" at bounding box center [146, 678] width 187 height 40
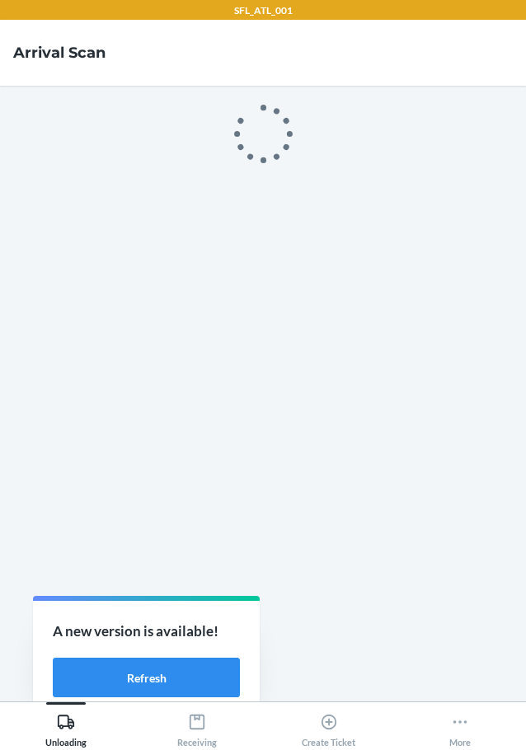
click at [127, 674] on div "SFL_ATL_001 Arrival Scan Unloading Receiving Create Ticket More A new version i…" at bounding box center [263, 375] width 526 height 750
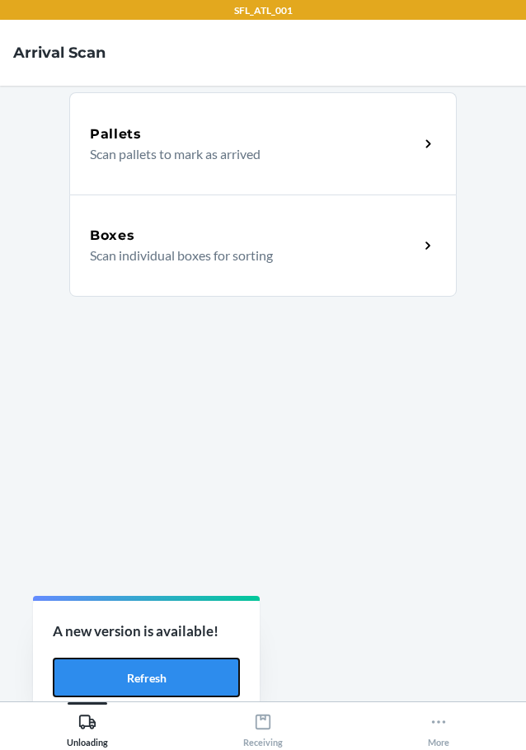
click at [127, 674] on button "Refresh" at bounding box center [146, 678] width 187 height 40
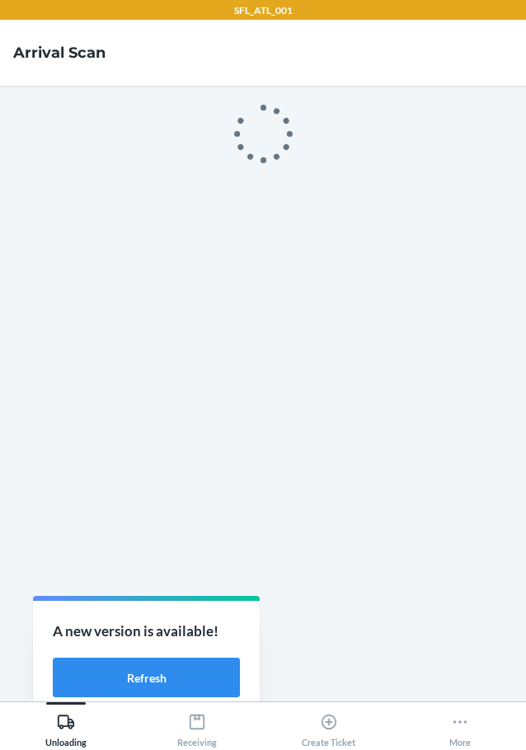
click at [127, 674] on div "SFL_ATL_001 Arrival Scan Unloading Receiving Create Ticket More A new version i…" at bounding box center [263, 375] width 526 height 750
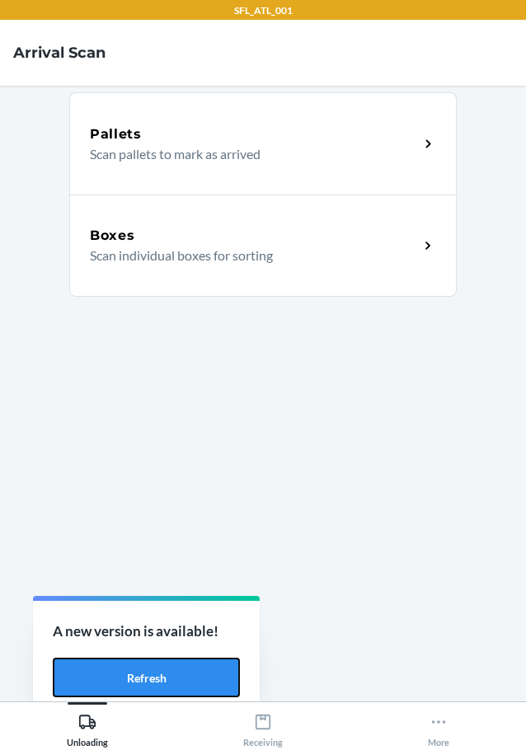
click at [127, 674] on button "Refresh" at bounding box center [146, 678] width 187 height 40
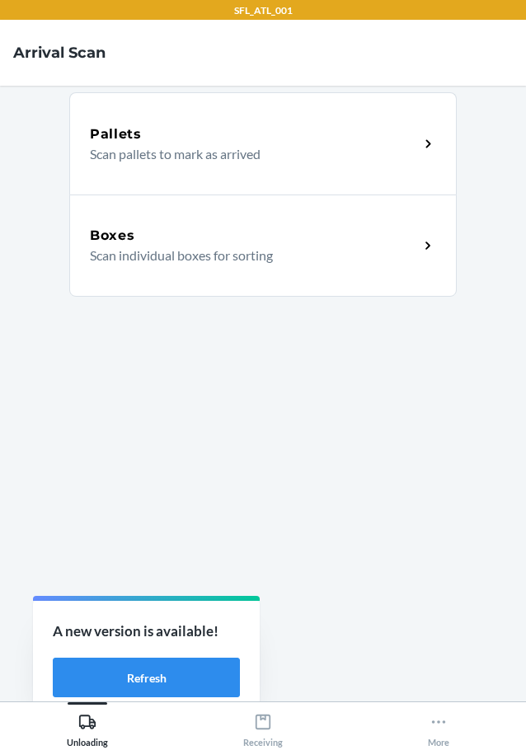
click at [127, 674] on div "SFL_ATL_001 Arrival Scan Pallets Scan pallets to mark as arrived Boxes Scan ind…" at bounding box center [263, 375] width 526 height 750
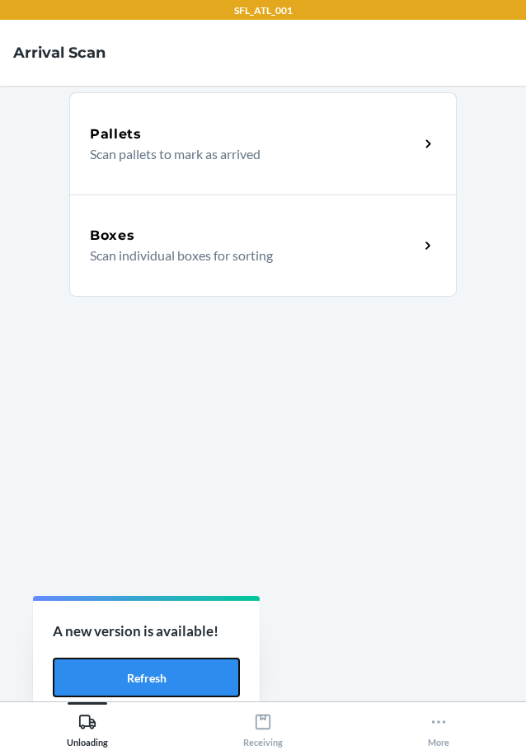
click at [127, 674] on button "Refresh" at bounding box center [146, 678] width 187 height 40
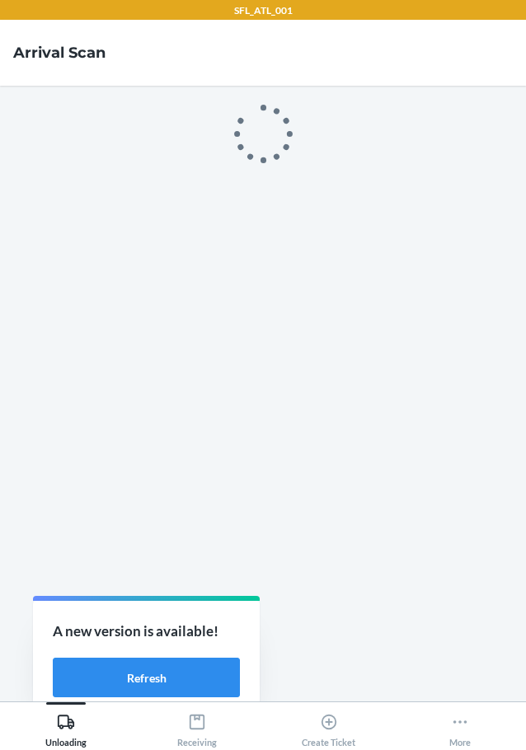
click at [127, 674] on div "SFL_ATL_001 Arrival Scan Unloading Receiving Create Ticket More A new version i…" at bounding box center [263, 375] width 526 height 750
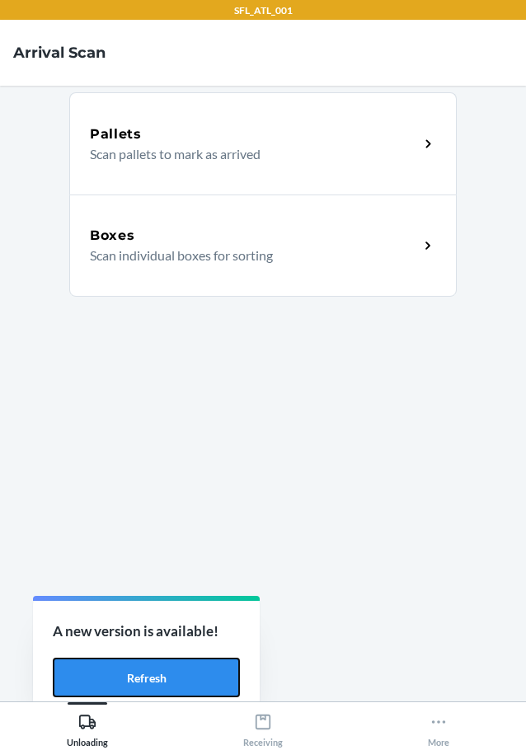
click at [127, 674] on button "Refresh" at bounding box center [146, 678] width 187 height 40
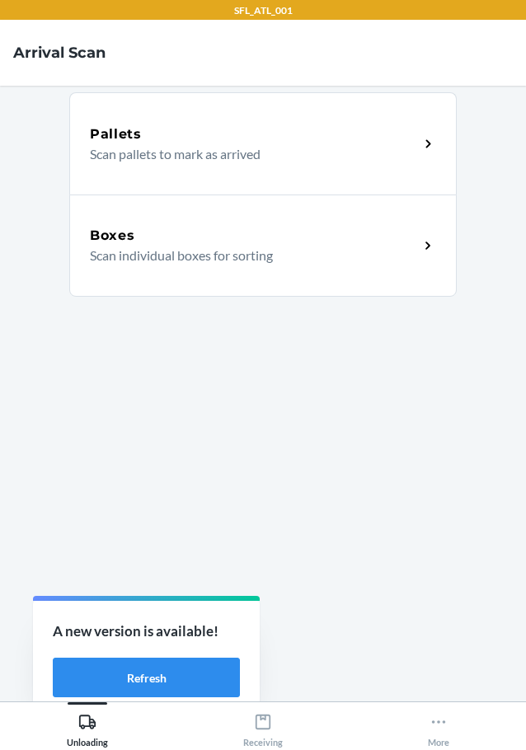
click at [127, 674] on div "SFL_ATL_001 Arrival Scan Pallets Scan pallets to mark as arrived Boxes Scan ind…" at bounding box center [263, 375] width 526 height 750
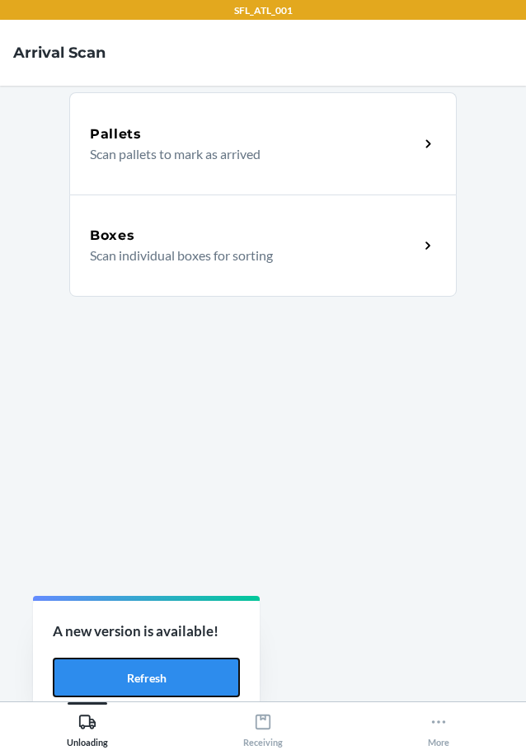
click at [127, 674] on button "Refresh" at bounding box center [146, 678] width 187 height 40
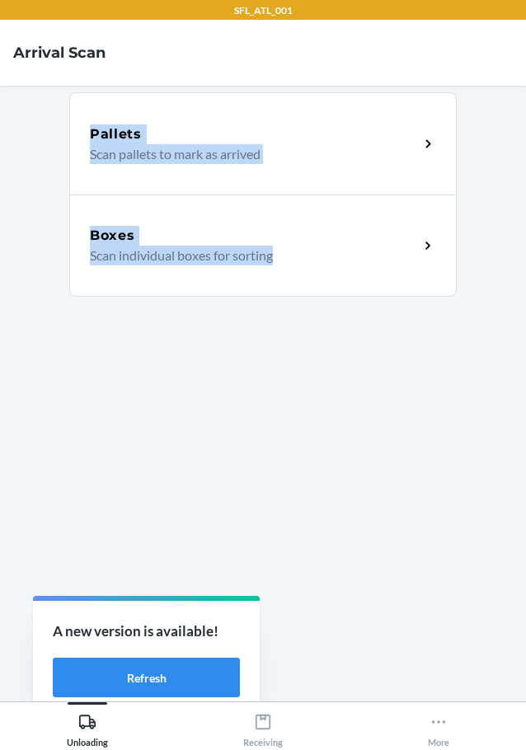
click at [127, 674] on div "SFL_ATL_001 Arrival Scan Pallets Scan pallets to mark as arrived Boxes Scan ind…" at bounding box center [263, 375] width 526 height 750
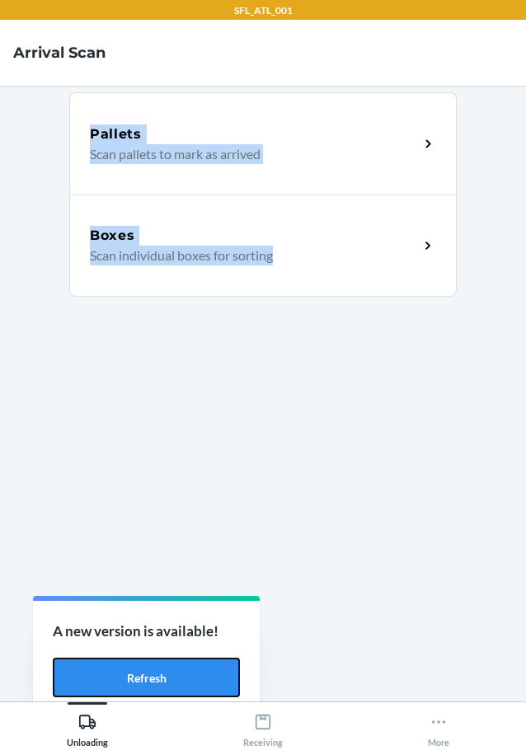
click at [127, 674] on button "Refresh" at bounding box center [146, 678] width 187 height 40
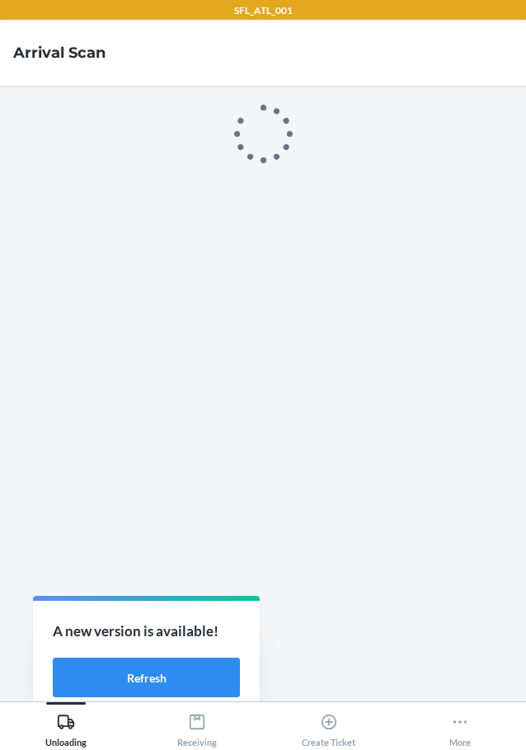
click at [127, 674] on div "SFL_ATL_001 Arrival Scan Unloading Receiving Create Ticket More A new version i…" at bounding box center [263, 375] width 526 height 750
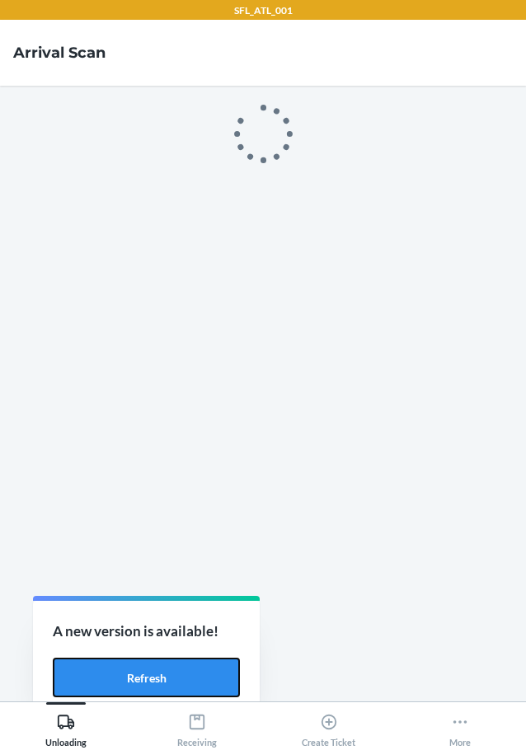
click at [127, 674] on button "Refresh" at bounding box center [146, 678] width 187 height 40
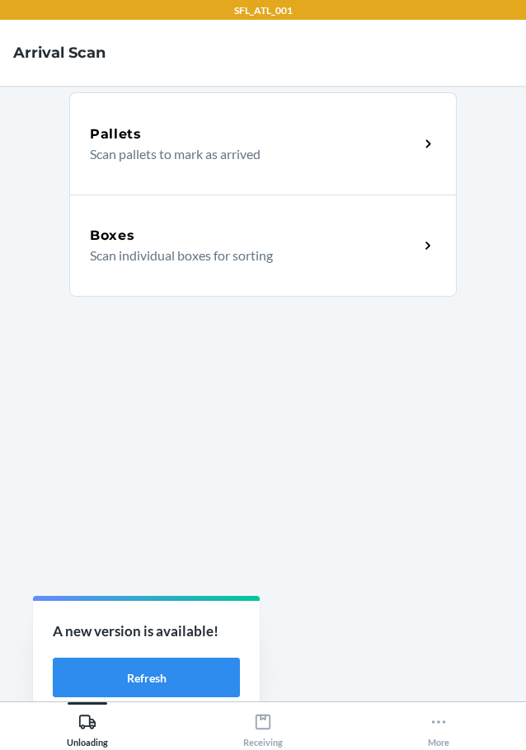
click at [127, 674] on div "SFL_ATL_001 Arrival Scan Pallets Scan pallets to mark as arrived Boxes Scan ind…" at bounding box center [263, 375] width 526 height 750
click at [96, 658] on button "Refresh" at bounding box center [146, 678] width 187 height 40
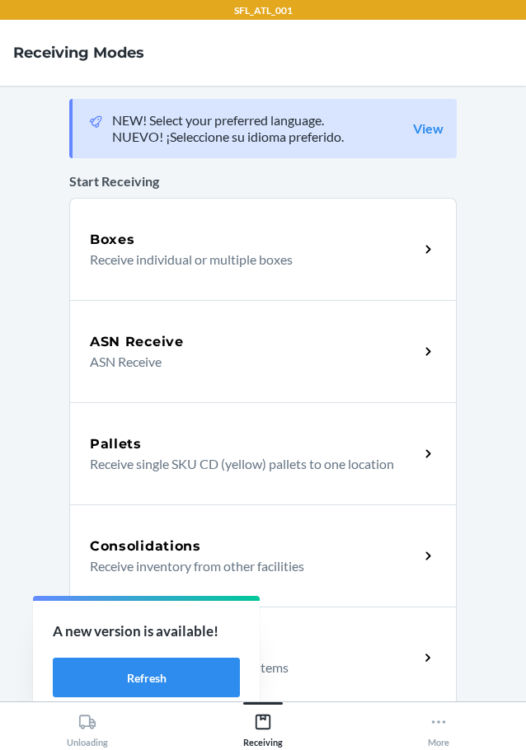
click at [132, 682] on div "Return Orders Receive return order package items" at bounding box center [262, 658] width 387 height 102
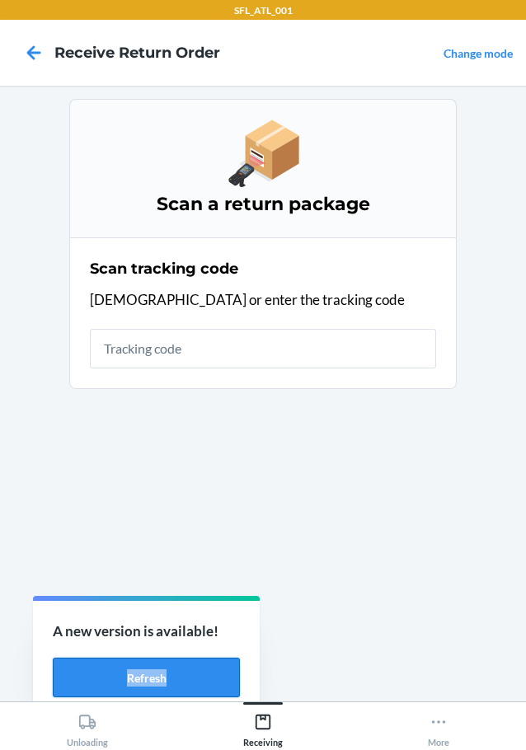
drag, startPoint x: 0, startPoint y: 0, endPoint x: 132, endPoint y: 682, distance: 694.5
click at [132, 682] on div "A new version is available! Refresh" at bounding box center [129, 674] width 227 height 122
click at [132, 682] on button "Refresh" at bounding box center [146, 678] width 187 height 40
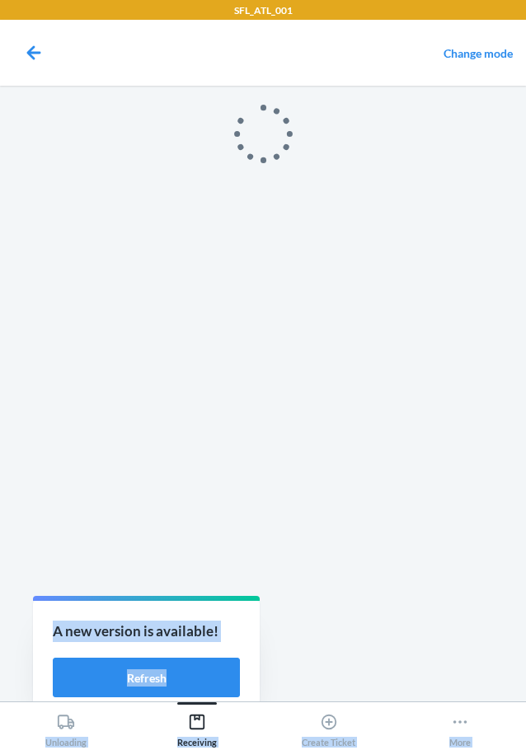
drag, startPoint x: 0, startPoint y: 0, endPoint x: 132, endPoint y: 682, distance: 694.5
click at [132, 682] on div "SFL_ATL_001 Change mode Unloading Receiving Create Ticket More A new version is…" at bounding box center [263, 375] width 526 height 750
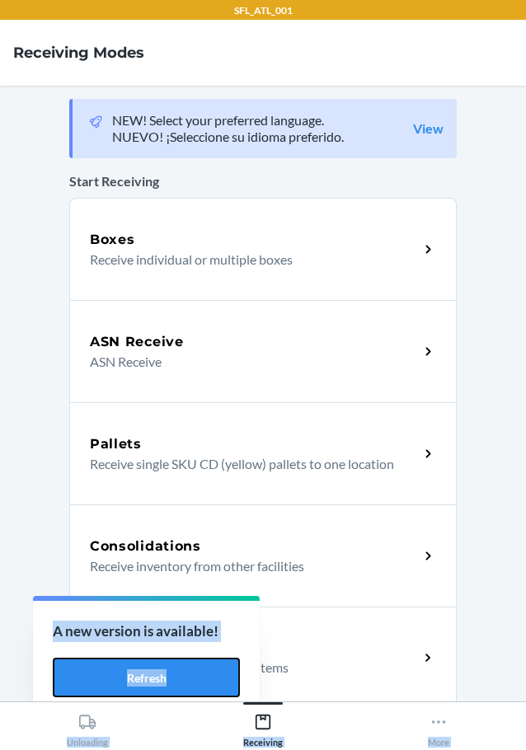
click at [132, 682] on button "Refresh" at bounding box center [146, 678] width 187 height 40
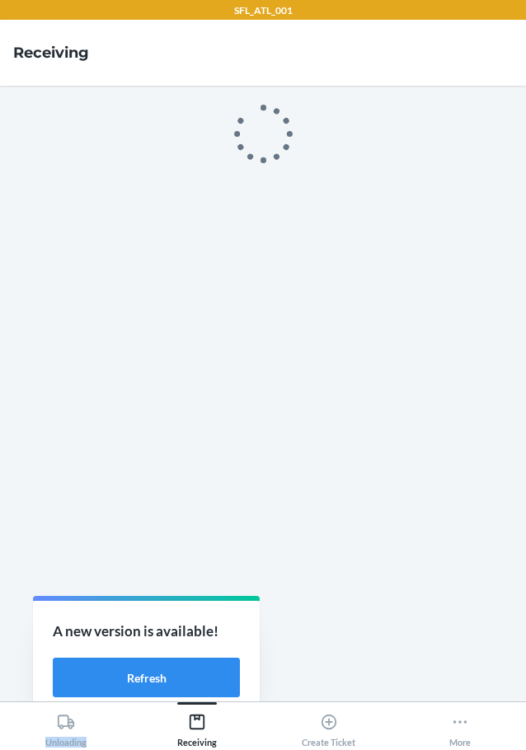
click at [132, 682] on main at bounding box center [263, 394] width 526 height 616
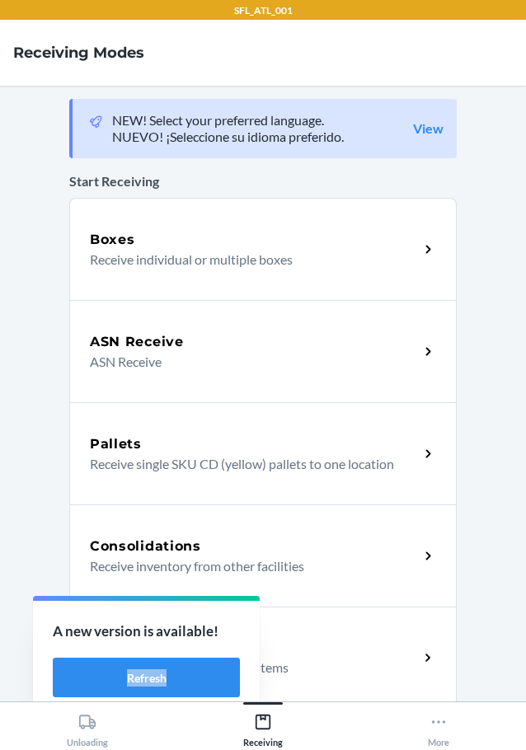
click at [132, 682] on div "A new version is available! Refresh" at bounding box center [146, 659] width 227 height 117
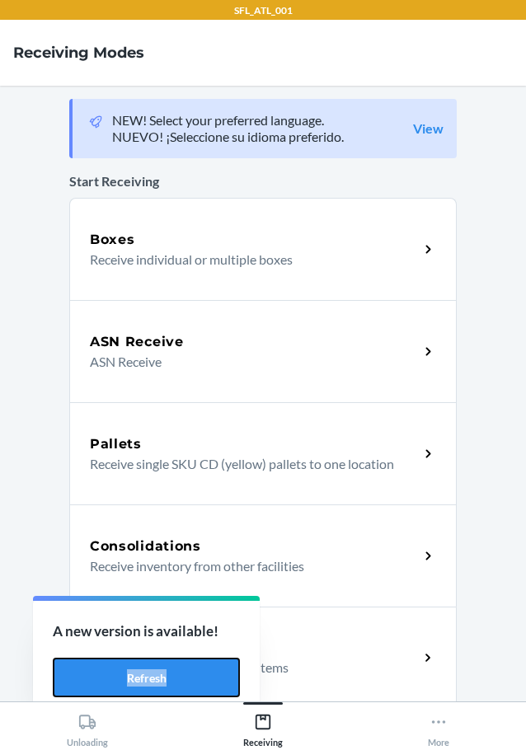
click at [132, 682] on button "Refresh" at bounding box center [146, 678] width 187 height 40
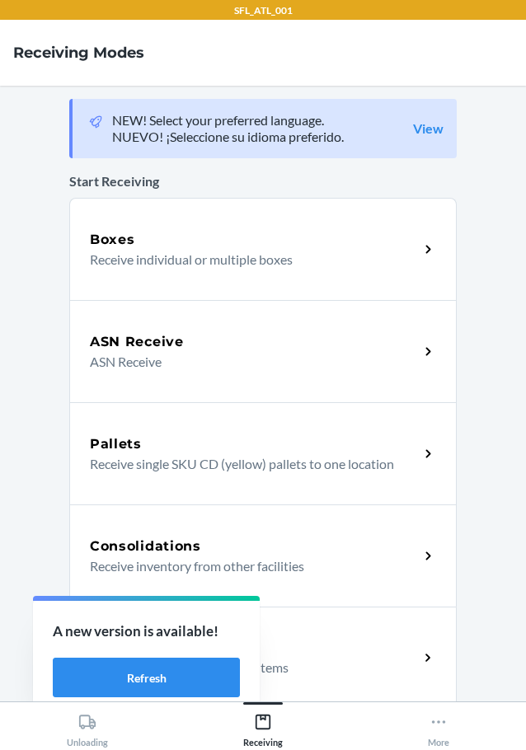
click at [132, 682] on div "SFL_ATL_001 Receiving Modes NEW! Select your preferred language. NUEVO! ¡Selecc…" at bounding box center [263, 375] width 526 height 750
drag, startPoint x: 0, startPoint y: 0, endPoint x: 132, endPoint y: 682, distance: 694.5
click at [132, 682] on div "A new version is available! Refresh" at bounding box center [146, 659] width 227 height 117
click at [132, 682] on button "Refresh" at bounding box center [146, 678] width 187 height 40
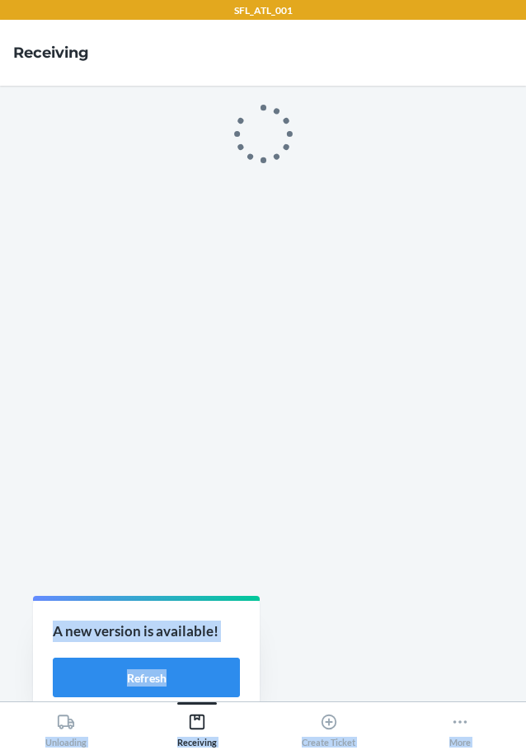
click at [132, 682] on div "SFL_ATL_001 Receiving Unloading Receiving Create Ticket More A new version is a…" at bounding box center [263, 375] width 526 height 750
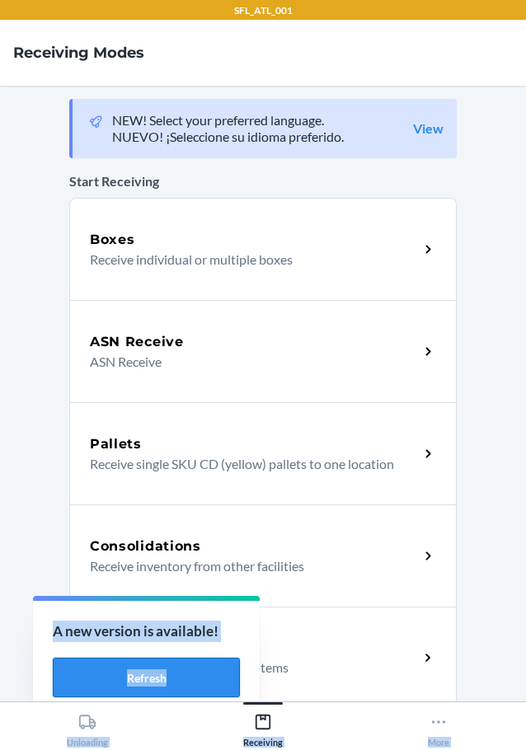
drag, startPoint x: 0, startPoint y: 0, endPoint x: 132, endPoint y: 682, distance: 694.5
click at [132, 682] on button "Refresh" at bounding box center [146, 678] width 187 height 40
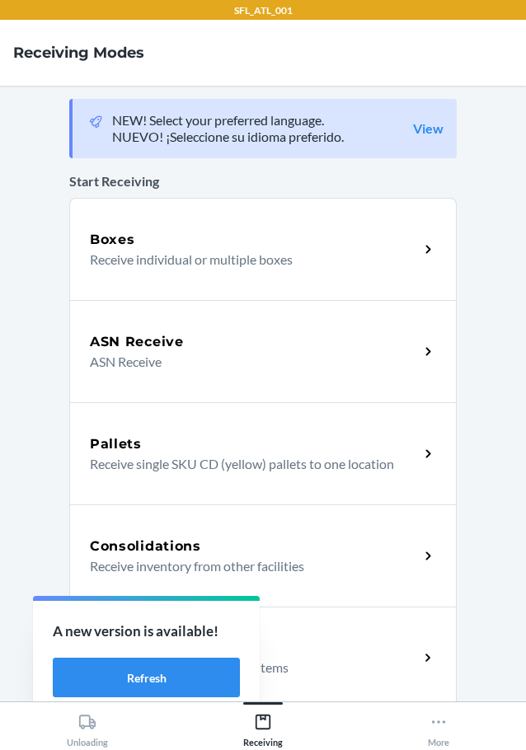
click at [132, 682] on div "SFL_ATL_001 Receiving Modes NEW! Select your preferred language. NUEVO! ¡Selecc…" at bounding box center [263, 375] width 526 height 750
drag, startPoint x: 0, startPoint y: 0, endPoint x: 132, endPoint y: 682, distance: 694.5
click at [132, 682] on button "Refresh" at bounding box center [146, 678] width 187 height 40
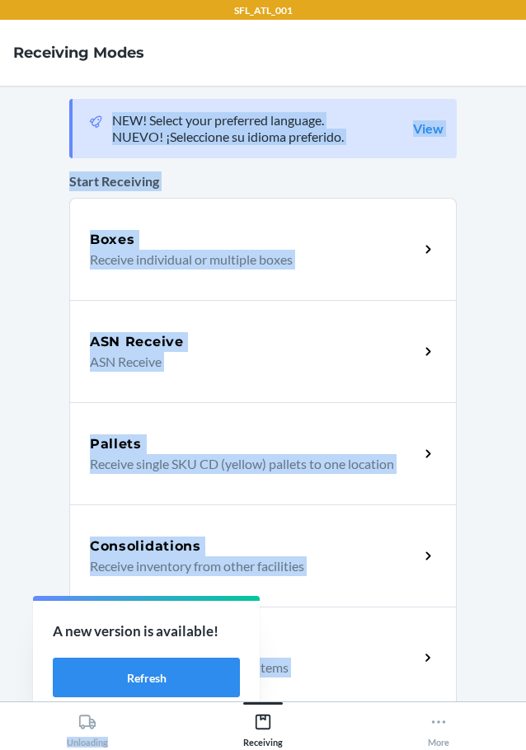
click at [132, 682] on div "SFL_ATL_001 Receiving Modes NEW! Select your preferred language. NUEVO! ¡Selecc…" at bounding box center [263, 375] width 526 height 750
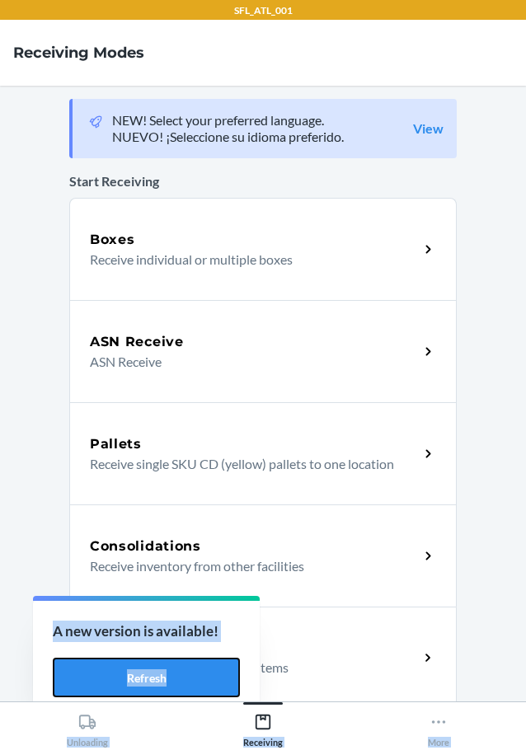
click at [132, 682] on button "Refresh" at bounding box center [146, 678] width 187 height 40
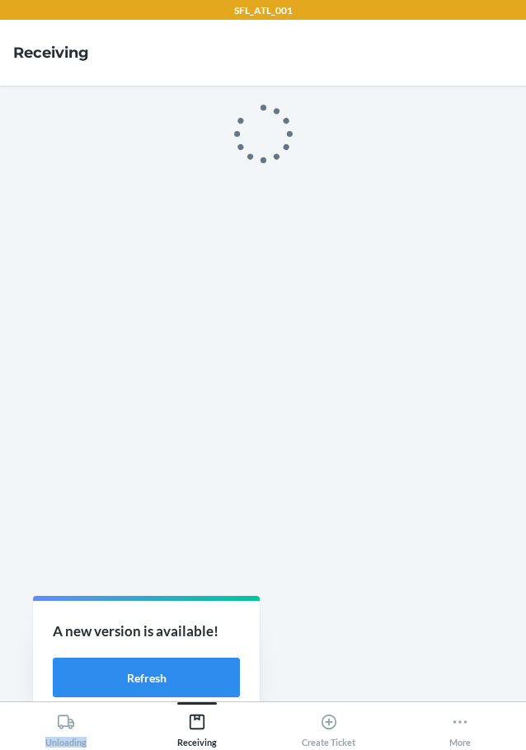
click at [132, 682] on div "SFL_ATL_001 Receiving Unloading Receiving Create Ticket More A new version is a…" at bounding box center [263, 375] width 526 height 750
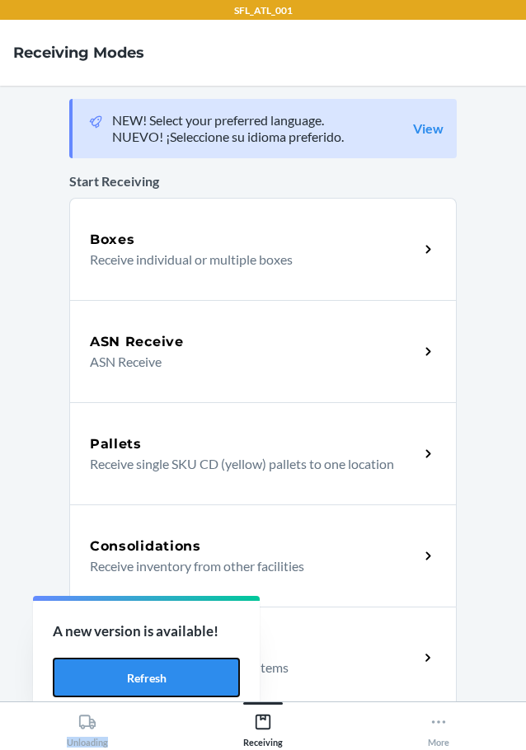
click at [132, 682] on button "Refresh" at bounding box center [146, 678] width 187 height 40
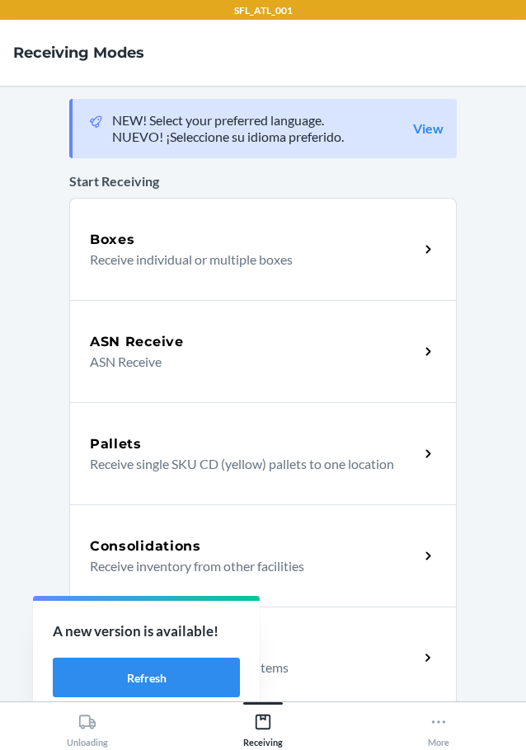
click at [132, 682] on div "SFL_ATL_001 Receiving Modes NEW! Select your preferred language. NUEVO! ¡Selecc…" at bounding box center [263, 375] width 526 height 750
drag, startPoint x: 0, startPoint y: 0, endPoint x: 132, endPoint y: 682, distance: 694.5
click at [132, 682] on button "Refresh" at bounding box center [146, 678] width 187 height 40
click at [132, 682] on div "SFL_ATL_001 Receiving Modes NEW! Select your preferred language. NUEVO! ¡Selecc…" at bounding box center [263, 375] width 526 height 750
click at [134, 679] on button "Refresh" at bounding box center [146, 678] width 187 height 40
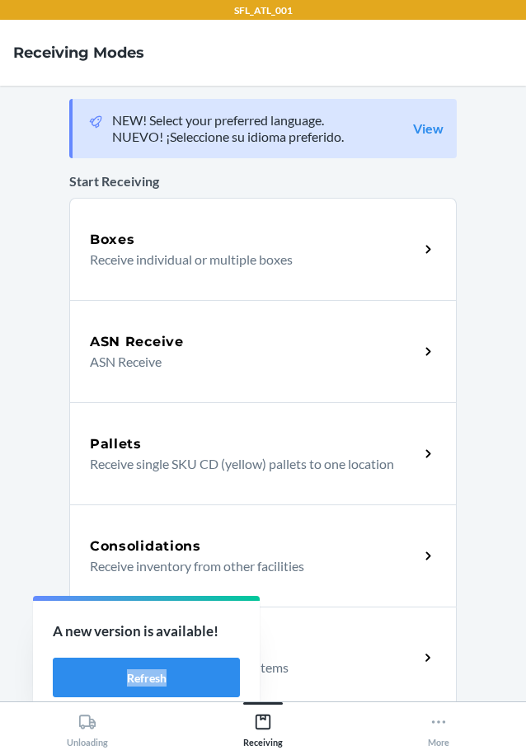
click at [134, 679] on div "A new version is available! Refresh" at bounding box center [129, 674] width 227 height 122
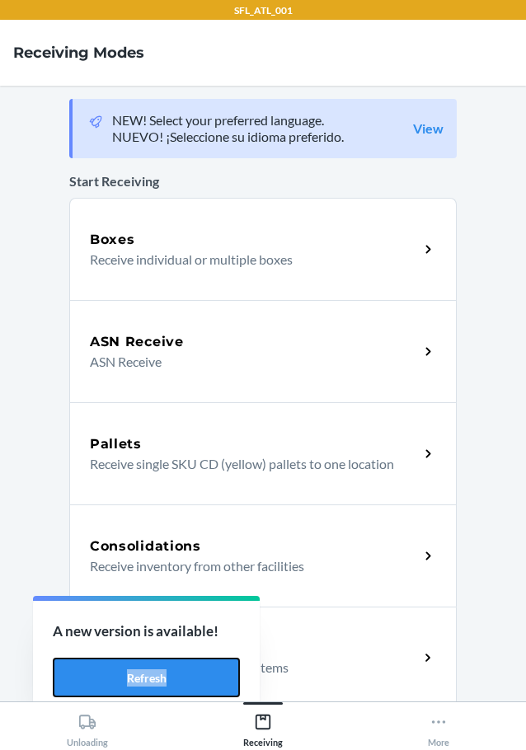
click at [134, 679] on button "Refresh" at bounding box center [146, 678] width 187 height 40
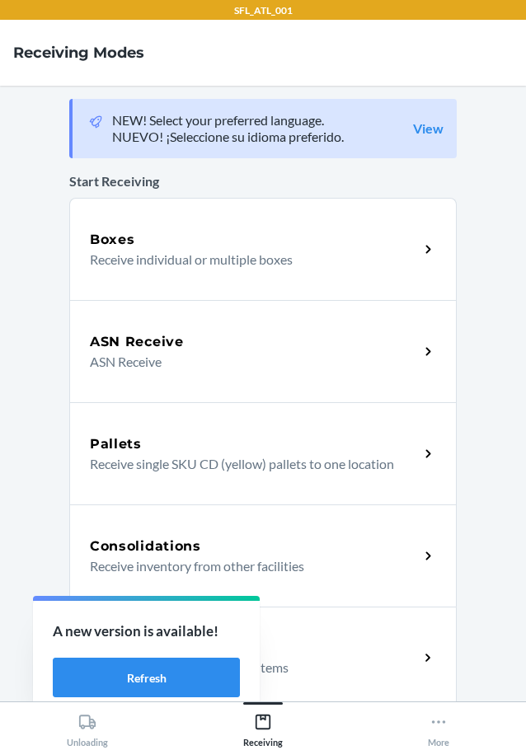
click at [139, 676] on div "SFL_ATL_001 Receiving Modes NEW! Select your preferred language. NUEVO! ¡Selecc…" at bounding box center [263, 375] width 526 height 750
drag, startPoint x: 0, startPoint y: 0, endPoint x: 140, endPoint y: 675, distance: 689.6
click at [139, 676] on button "Refresh" at bounding box center [146, 678] width 187 height 40
click at [140, 675] on div "A new version is available! Refresh" at bounding box center [129, 674] width 227 height 122
click at [141, 674] on button "Refresh" at bounding box center [146, 678] width 187 height 40
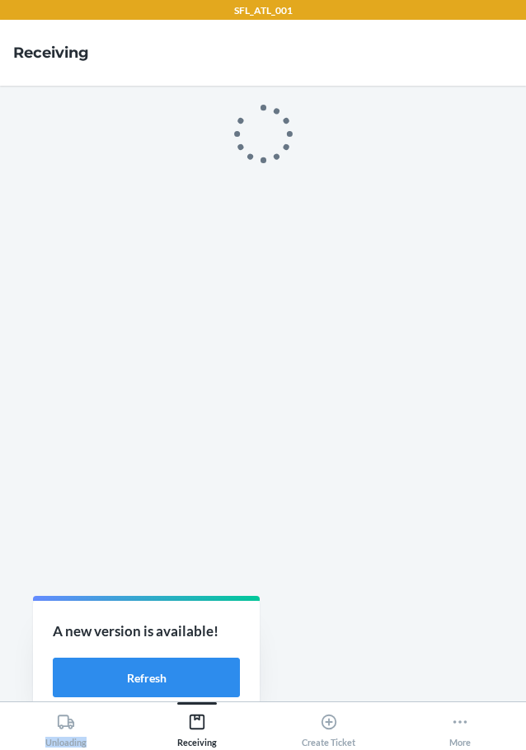
click at [141, 674] on div "SFL_ATL_001 Receiving Unloading Receiving Create Ticket More A new version is a…" at bounding box center [263, 375] width 526 height 750
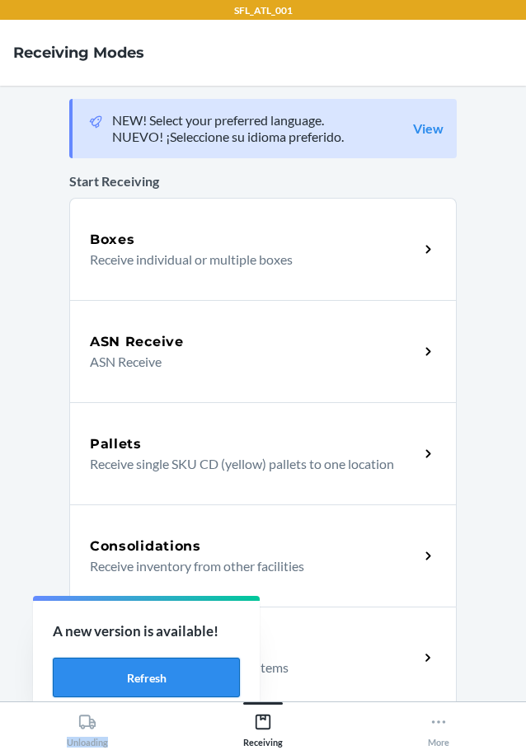
click at [142, 672] on button "Refresh" at bounding box center [146, 678] width 187 height 40
click at [143, 664] on div "SFL_ATL_001 Receiving Modes NEW! Select your preferred language. NUEVO! ¡Selecc…" at bounding box center [263, 375] width 526 height 750
click at [124, 669] on button "Refresh" at bounding box center [146, 678] width 187 height 40
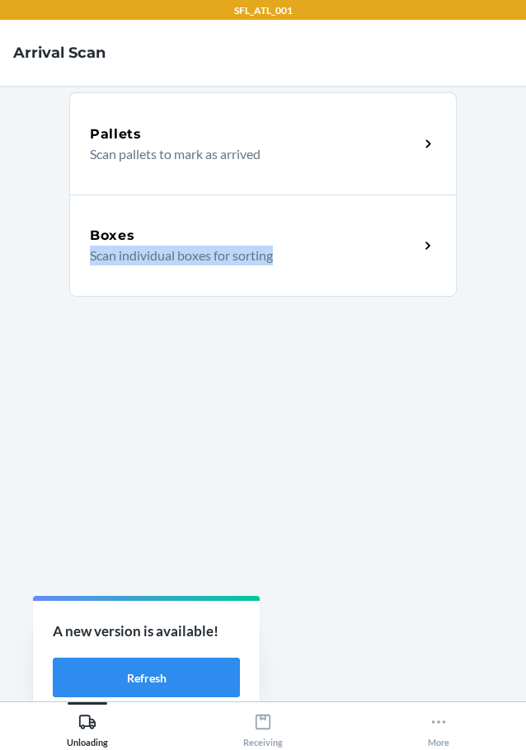
click at [173, 688] on div "SFL_ATL_001 Arrival Scan Pallets Scan pallets to mark as arrived Boxes Scan ind…" at bounding box center [263, 375] width 526 height 750
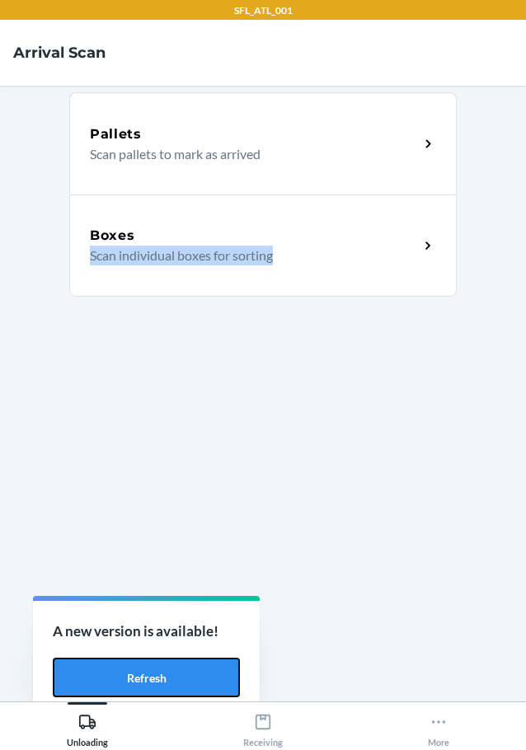
click at [173, 688] on button "Refresh" at bounding box center [146, 678] width 187 height 40
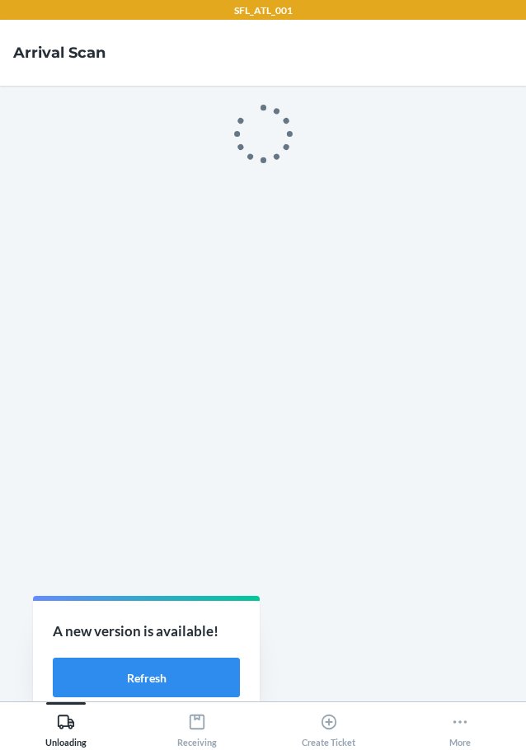
click at [171, 688] on main at bounding box center [263, 394] width 526 height 616
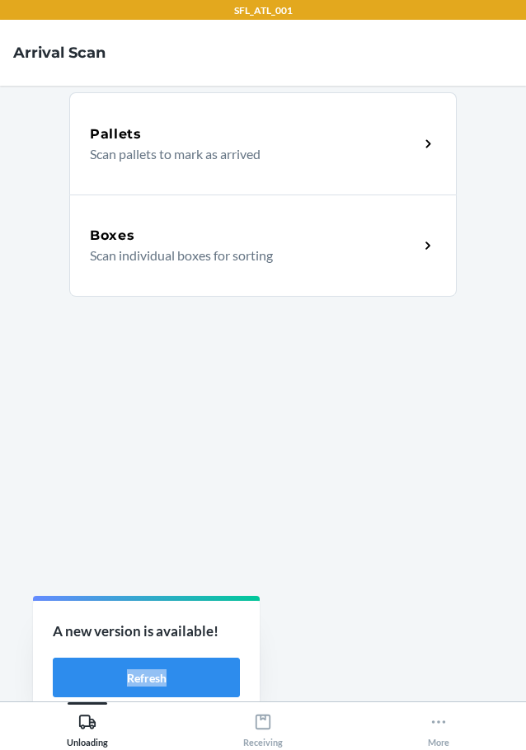
click at [171, 688] on div "A new version is available! Refresh" at bounding box center [129, 674] width 227 height 122
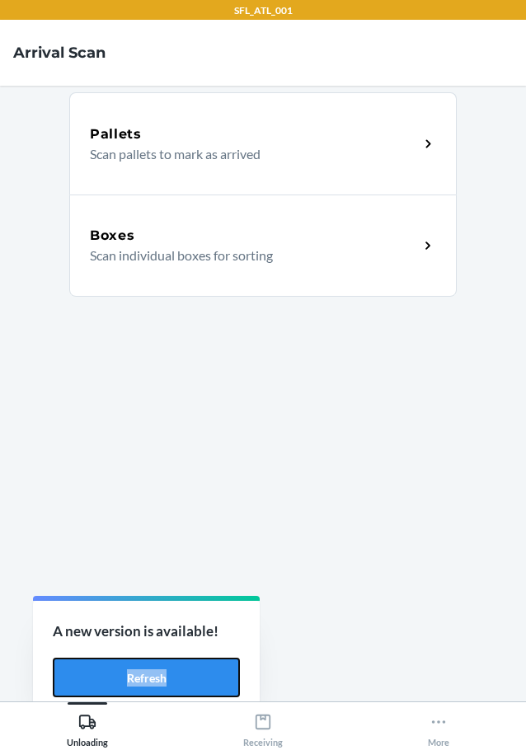
click at [171, 688] on button "Refresh" at bounding box center [146, 678] width 187 height 40
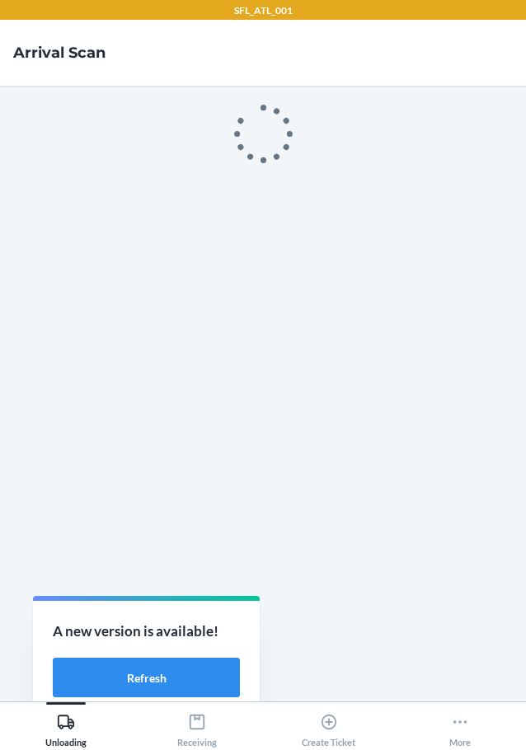
click at [171, 688] on main at bounding box center [263, 394] width 526 height 616
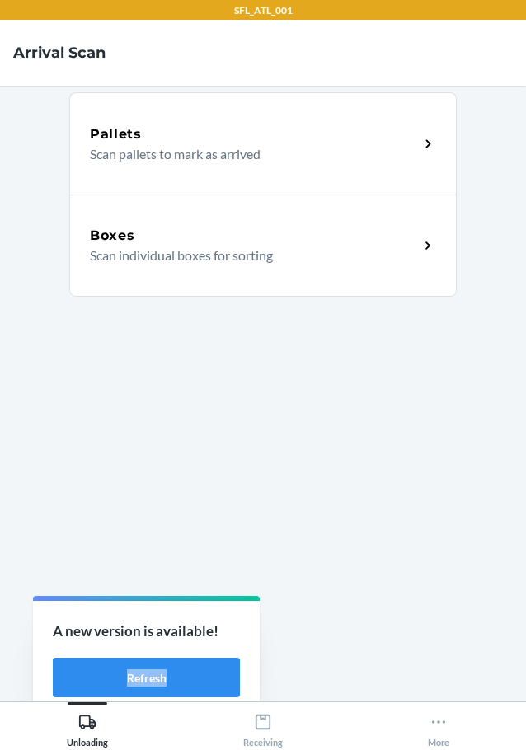
click at [171, 688] on div "A new version is available! Refresh" at bounding box center [129, 674] width 227 height 122
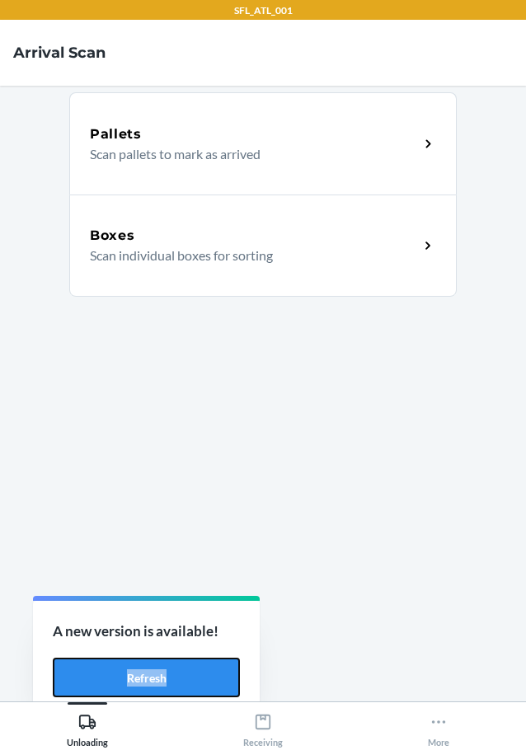
click at [171, 688] on button "Refresh" at bounding box center [146, 678] width 187 height 40
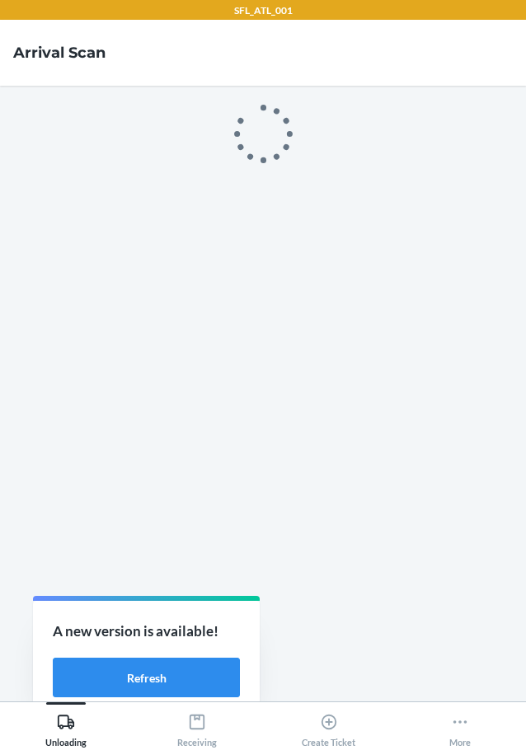
click at [171, 688] on main at bounding box center [263, 394] width 526 height 616
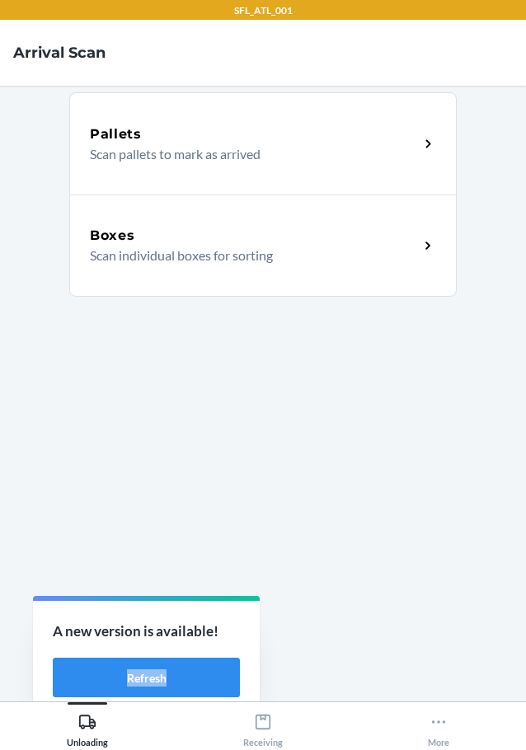
click at [171, 688] on div "A new version is available! Refresh" at bounding box center [146, 659] width 227 height 117
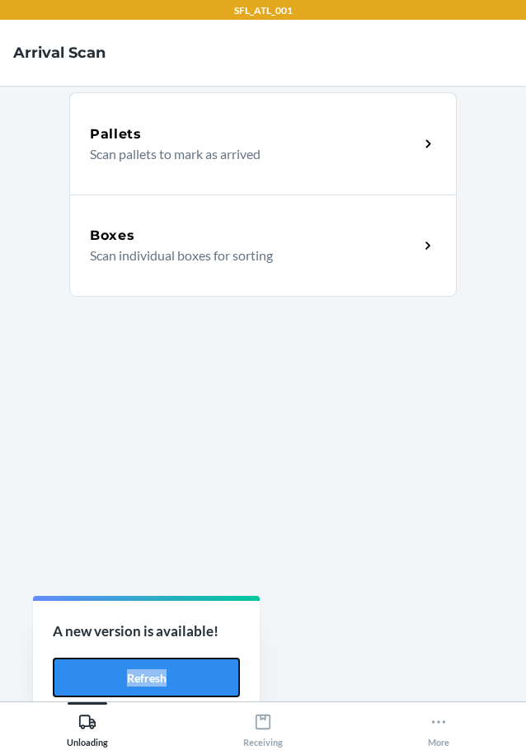
click at [171, 688] on button "Refresh" at bounding box center [146, 678] width 187 height 40
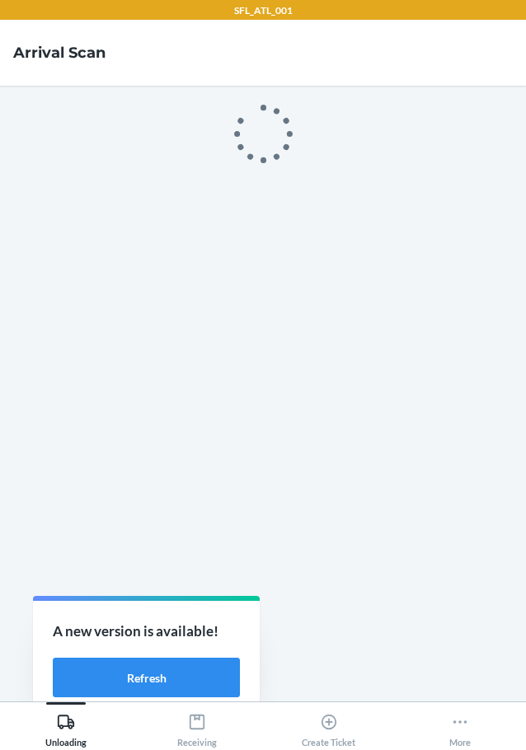
click at [171, 688] on main at bounding box center [263, 394] width 526 height 616
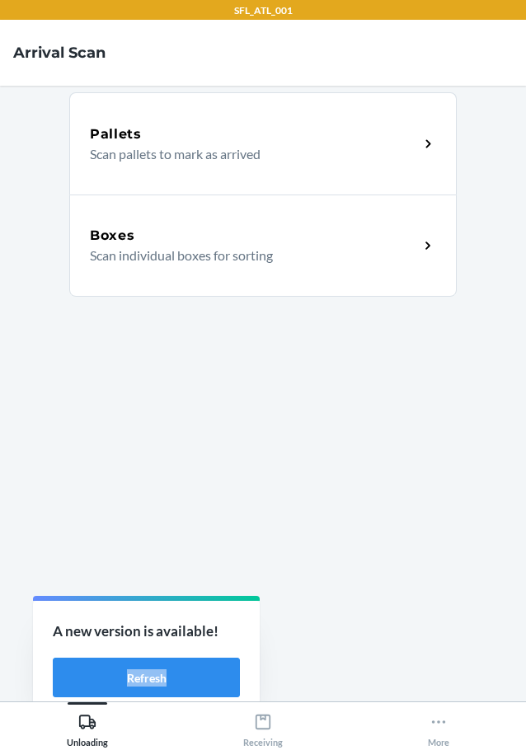
click at [171, 688] on div "A new version is available! Refresh" at bounding box center [129, 674] width 227 height 122
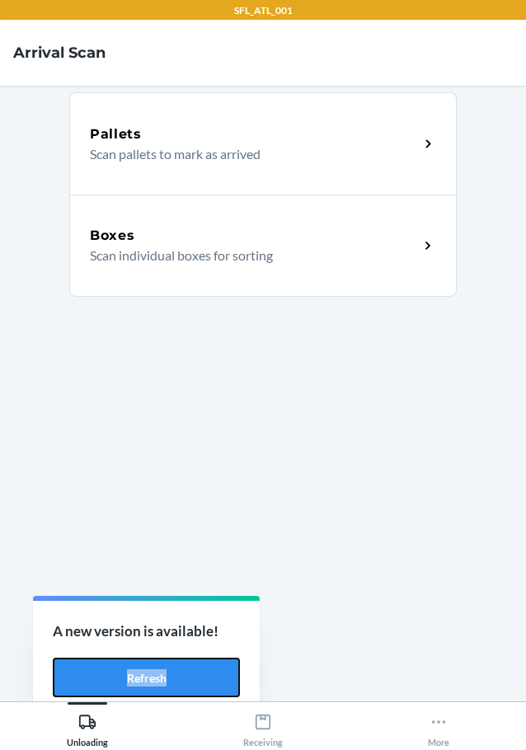
click at [171, 688] on button "Refresh" at bounding box center [146, 678] width 187 height 40
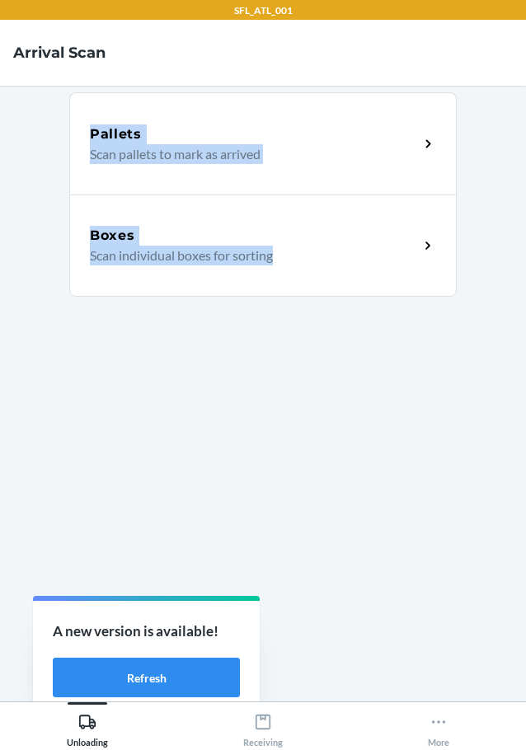
click at [170, 688] on div "SFL_ATL_001 Arrival Scan Pallets Scan pallets to mark as arrived Boxes Scan ind…" at bounding box center [263, 375] width 526 height 750
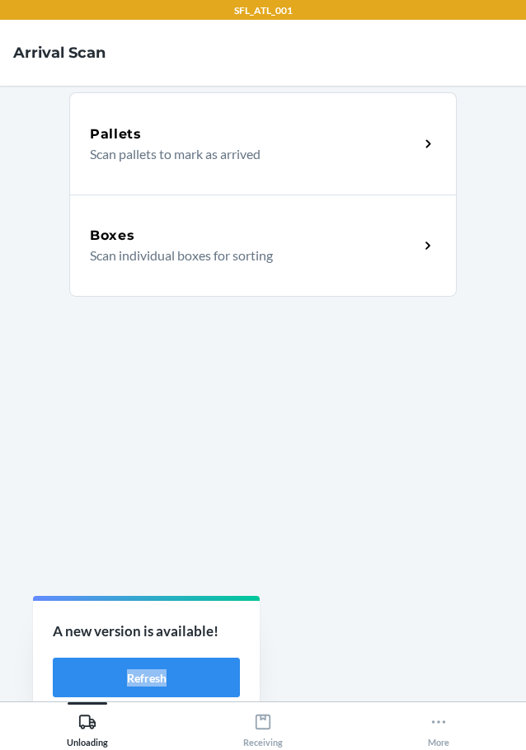
click at [170, 688] on div "A new version is available! Refresh" at bounding box center [146, 659] width 227 height 117
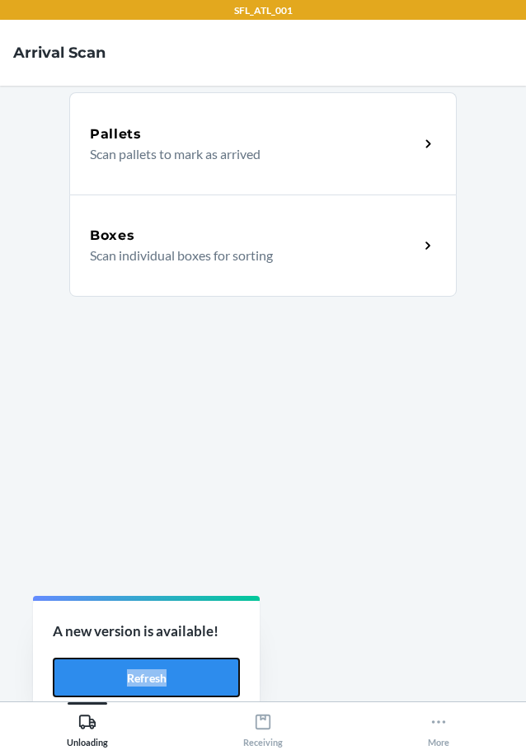
click at [170, 688] on button "Refresh" at bounding box center [146, 678] width 187 height 40
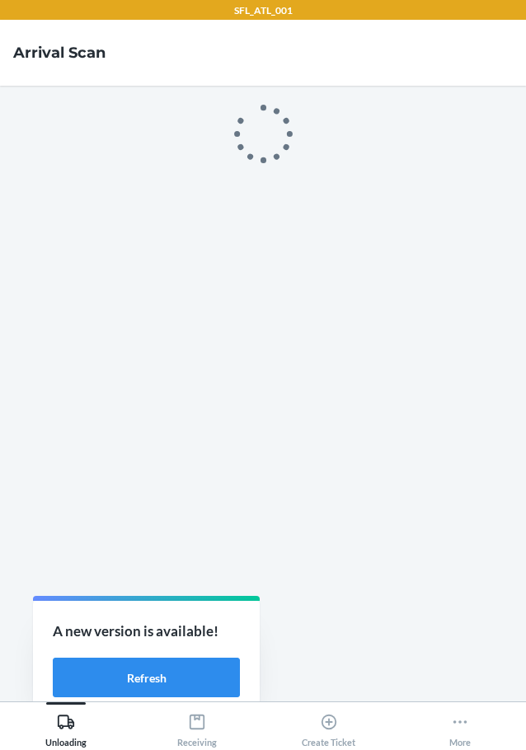
click at [170, 688] on main at bounding box center [263, 394] width 526 height 616
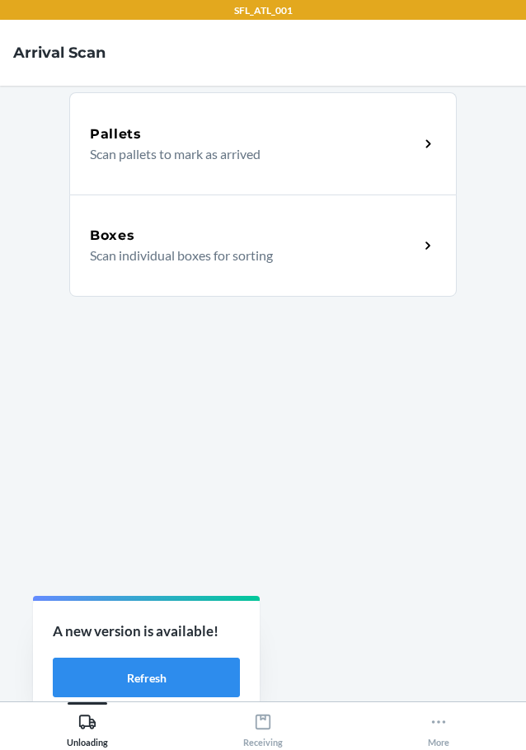
click at [170, 688] on div "SFL_ATL_001 Arrival Scan Pallets Scan pallets to mark as arrived Boxes Scan ind…" at bounding box center [263, 375] width 526 height 750
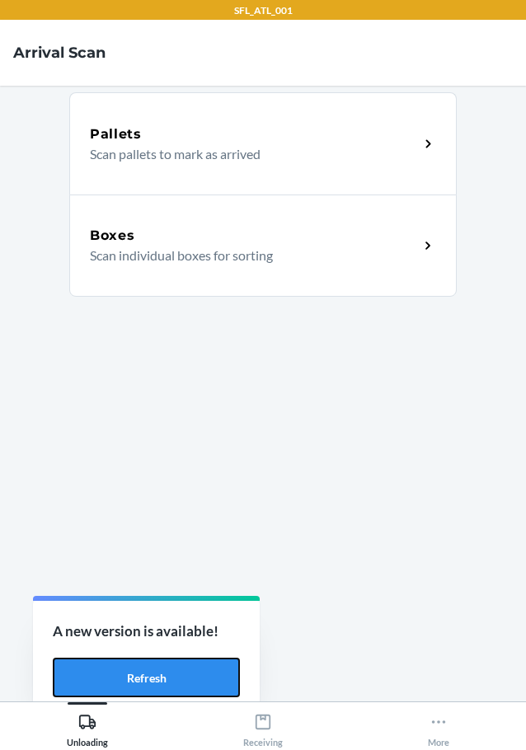
click at [170, 688] on button "Refresh" at bounding box center [146, 678] width 187 height 40
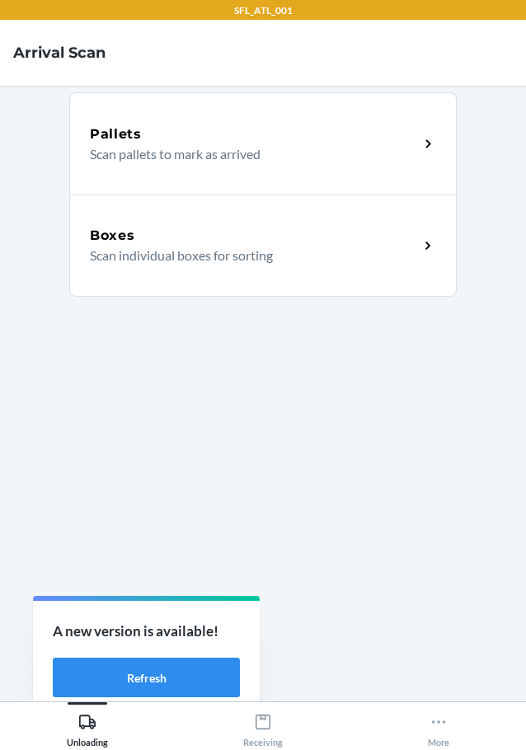
click at [167, 238] on div "Boxes" at bounding box center [254, 236] width 329 height 20
click at [218, 243] on div "Cajas" at bounding box center [254, 236] width 329 height 20
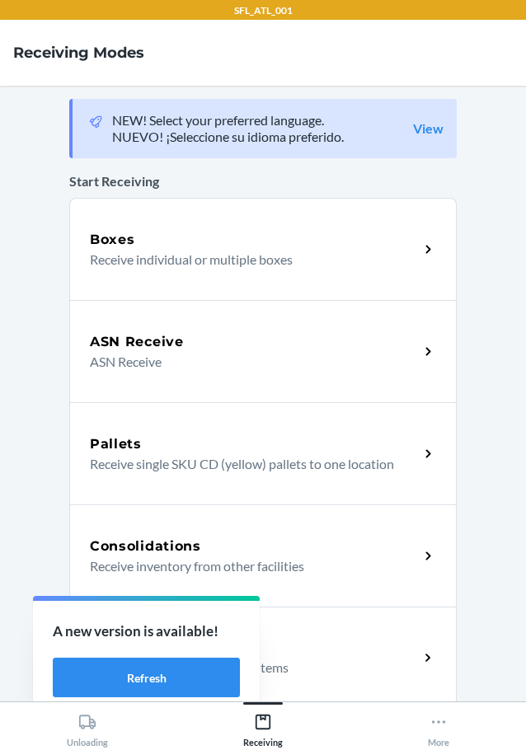
click at [124, 669] on div "SFL_ATL_001 Receiving Modes NEW! Select your preferred language. NUEVO! ¡Selecc…" at bounding box center [263, 375] width 526 height 750
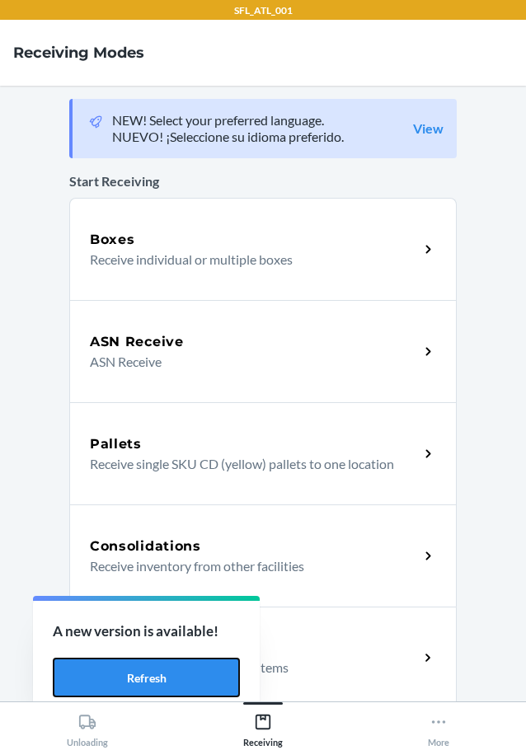
click at [124, 669] on button "Refresh" at bounding box center [146, 678] width 187 height 40
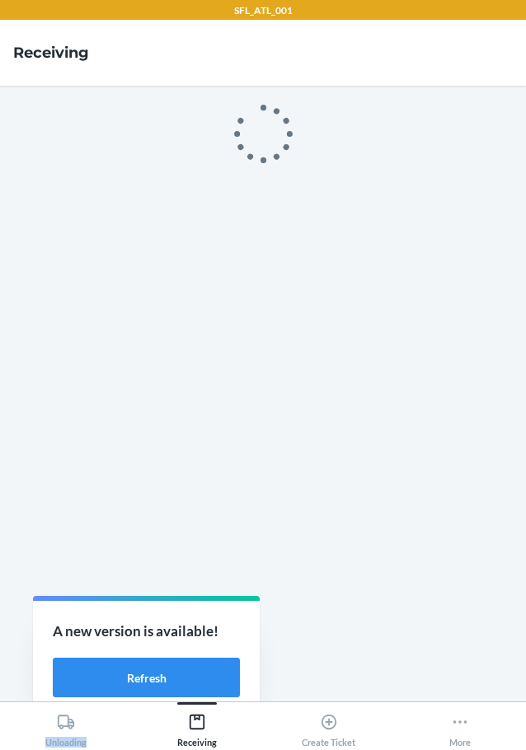
click at [124, 669] on div "SFL_ATL_001 Receiving Unloading Receiving Create Ticket More A new version is a…" at bounding box center [263, 375] width 526 height 750
click at [124, 669] on div "A new version is available! Refresh" at bounding box center [146, 659] width 227 height 117
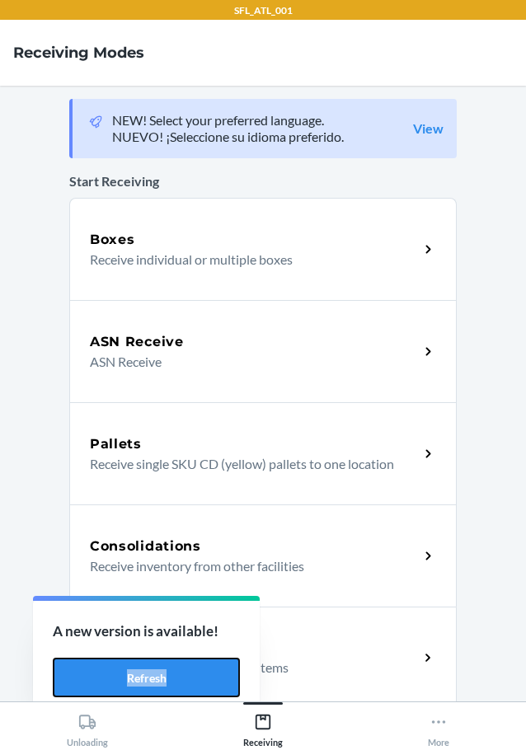
click at [124, 669] on button "Refresh" at bounding box center [146, 678] width 187 height 40
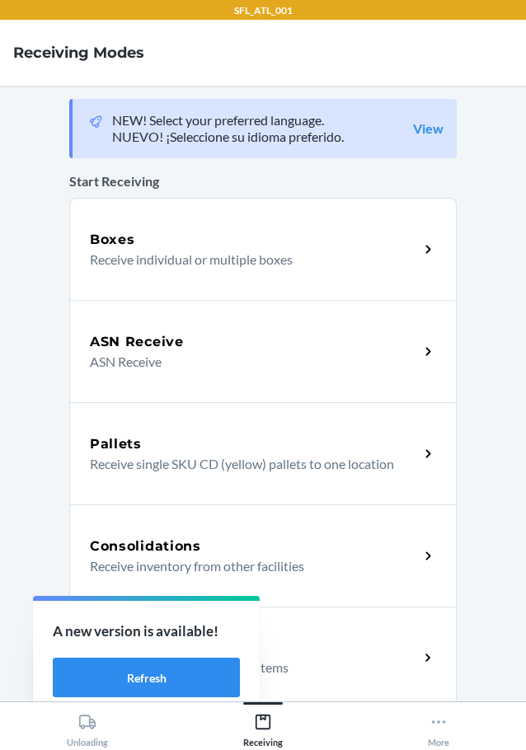
click at [413, 133] on link "View" at bounding box center [428, 128] width 31 height 16
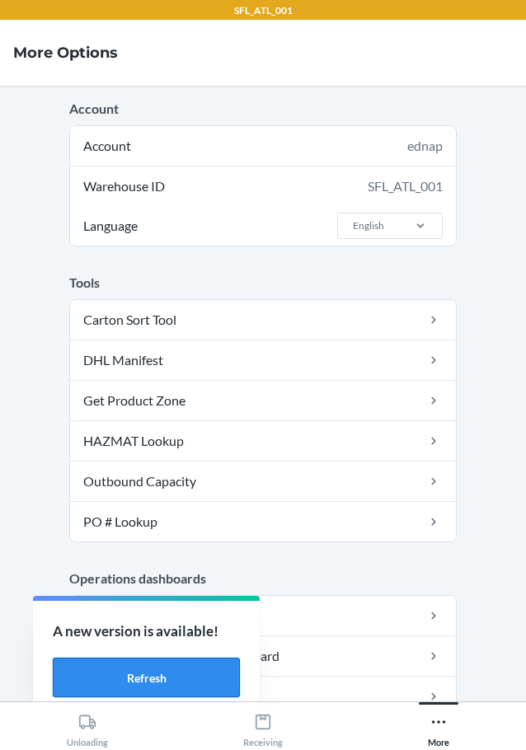
click at [168, 677] on button "Refresh" at bounding box center [146, 678] width 187 height 40
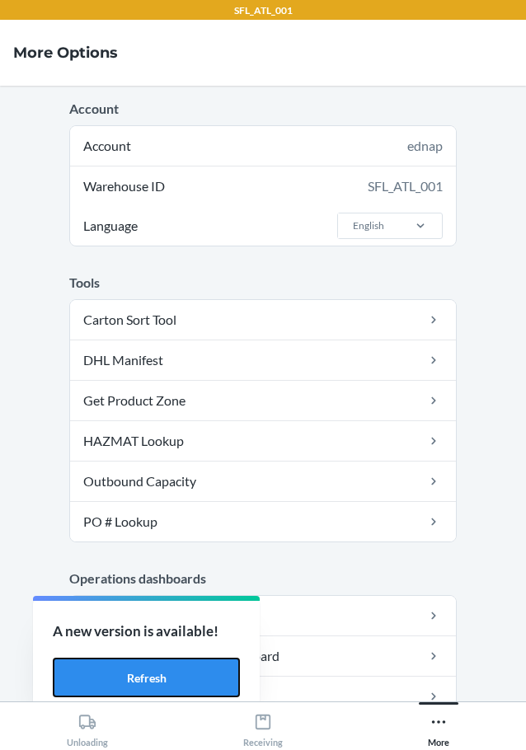
click at [168, 677] on button "Refresh" at bounding box center [146, 678] width 187 height 40
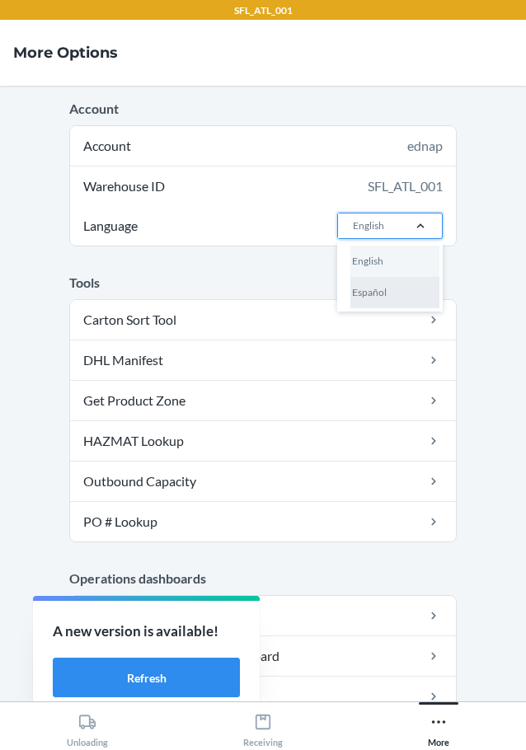
click at [388, 295] on div "Español" at bounding box center [394, 292] width 89 height 31
click at [353, 233] on input "Language option Español focused, 2 of 2. 2 results available. Use Up and Down t…" at bounding box center [352, 225] width 2 height 15
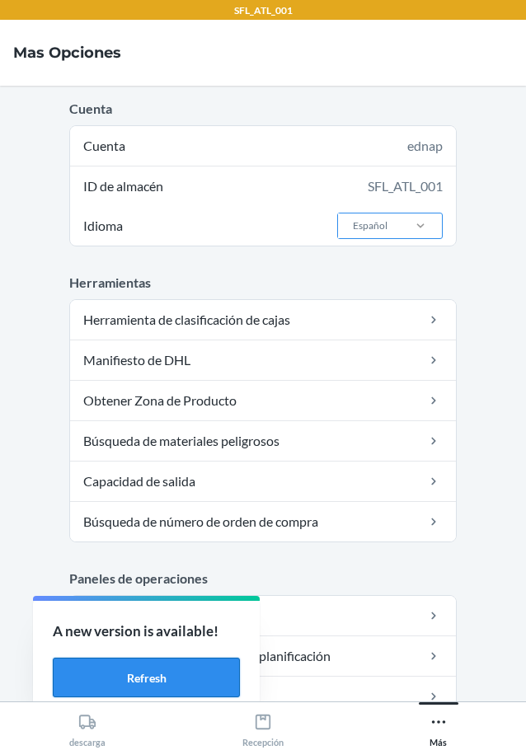
click at [153, 681] on button "Refresh" at bounding box center [146, 678] width 187 height 40
drag, startPoint x: 0, startPoint y: 0, endPoint x: 151, endPoint y: 679, distance: 695.1
click at [151, 679] on button "Refresh" at bounding box center [146, 678] width 187 height 40
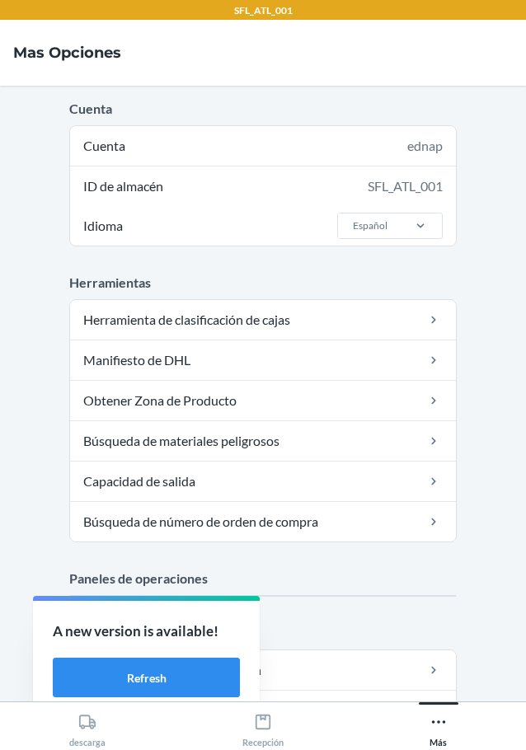
click at [151, 679] on div "SFL_ATL_001 Mas opciones Cuenta Cuenta ednap ID [PERSON_NAME] SFL_ATL_001 Idiom…" at bounding box center [263, 375] width 526 height 750
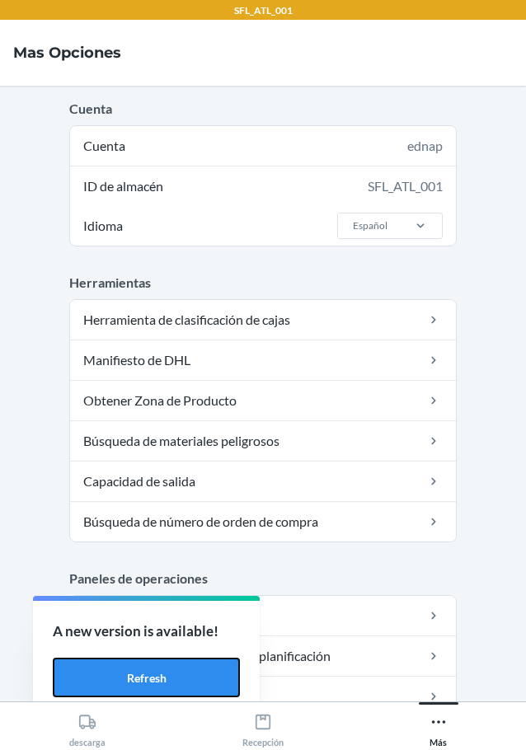
click at [151, 679] on button "Refresh" at bounding box center [146, 678] width 187 height 40
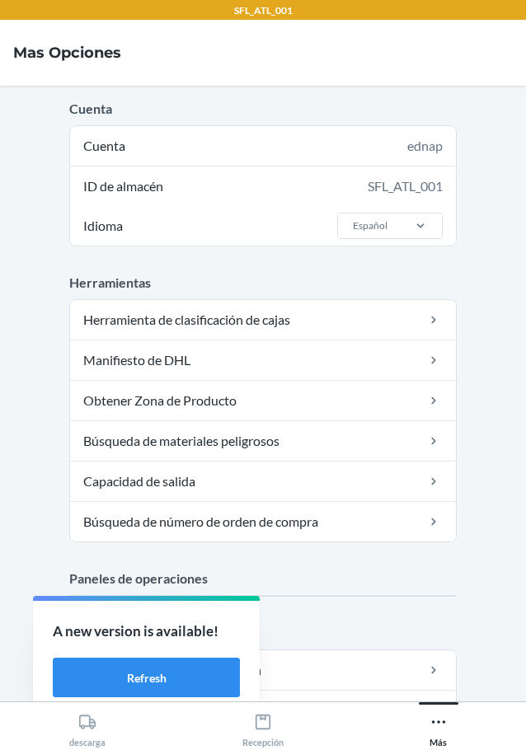
click at [151, 679] on div "SFL_ATL_001 Mas opciones Cuenta Cuenta ednap ID [PERSON_NAME] SFL_ATL_001 Idiom…" at bounding box center [263, 375] width 526 height 750
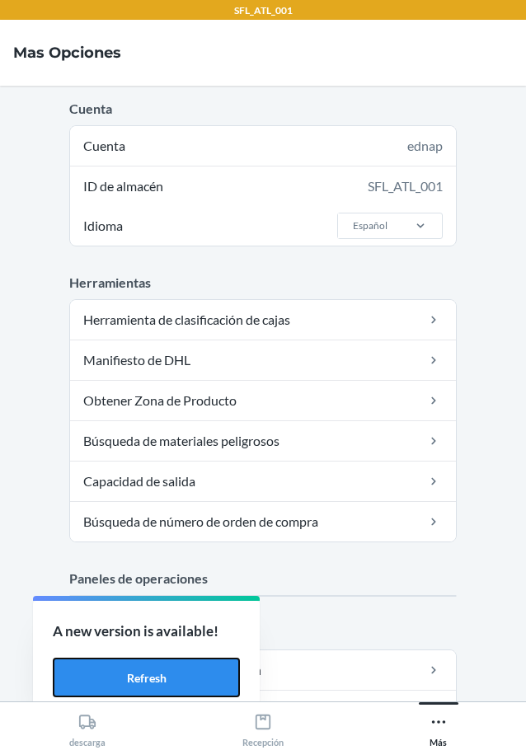
click at [151, 679] on button "Refresh" at bounding box center [146, 678] width 187 height 40
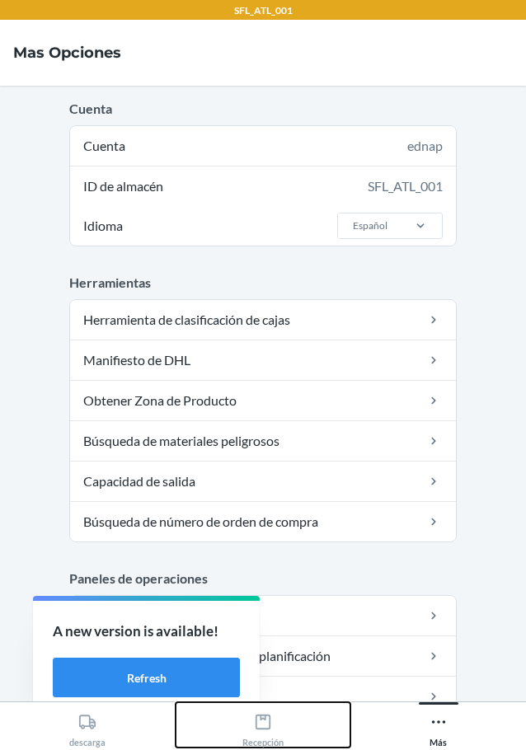
click at [259, 721] on icon at bounding box center [263, 722] width 18 height 18
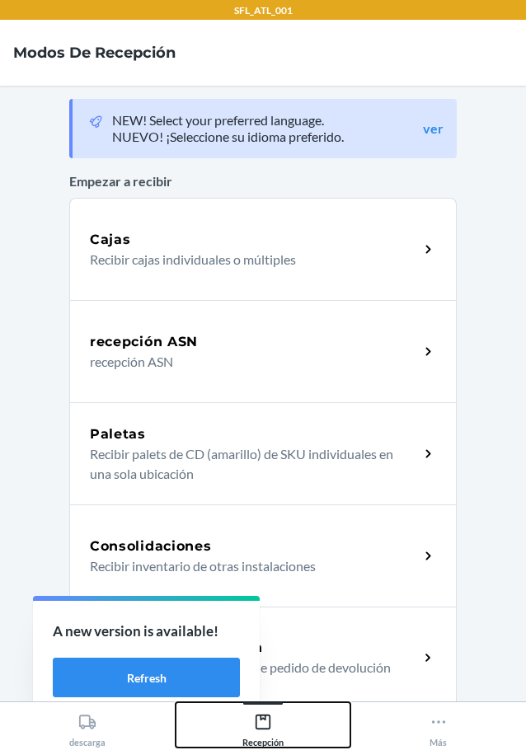
click at [259, 721] on icon at bounding box center [263, 722] width 18 height 18
click at [346, 580] on div "Consolidaciones Recibir inventario de otras instalaciones" at bounding box center [262, 556] width 387 height 102
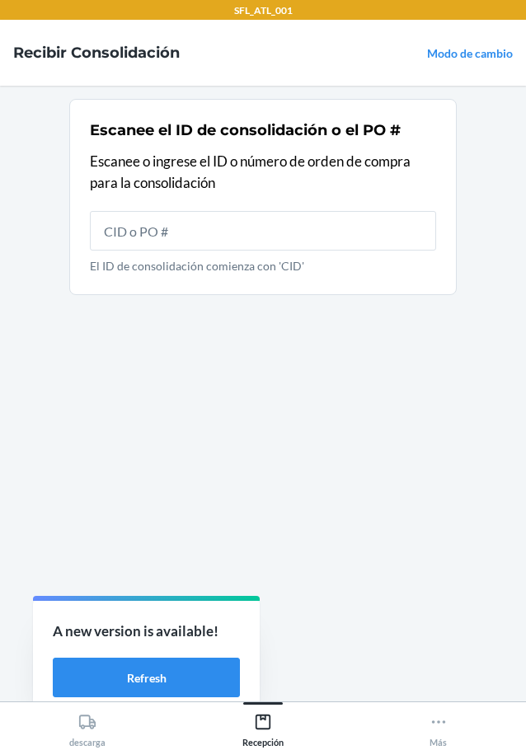
click at [114, 446] on section "Escanee el ID de consolidación o el PO # Escanee o ingrese el ID o número de or…" at bounding box center [262, 393] width 387 height 589
click at [94, 725] on icon at bounding box center [87, 722] width 18 height 18
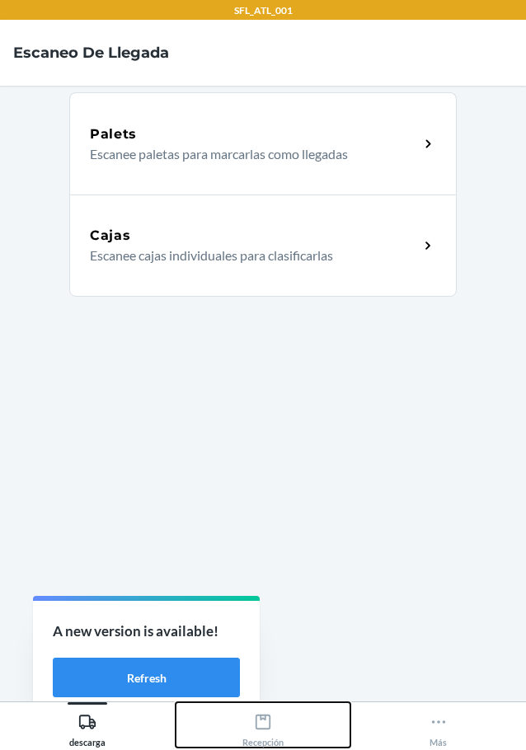
click at [271, 722] on icon at bounding box center [263, 722] width 18 height 18
click at [153, 673] on button "Refresh" at bounding box center [146, 678] width 187 height 40
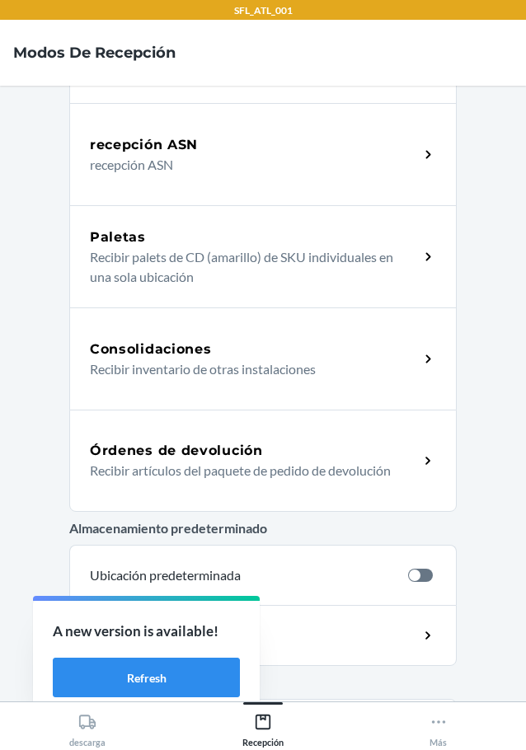
scroll to position [49, 0]
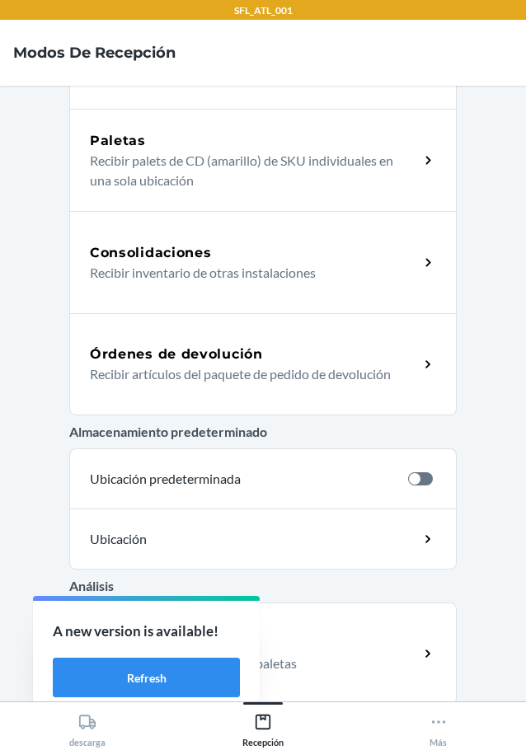
scroll to position [297, 0]
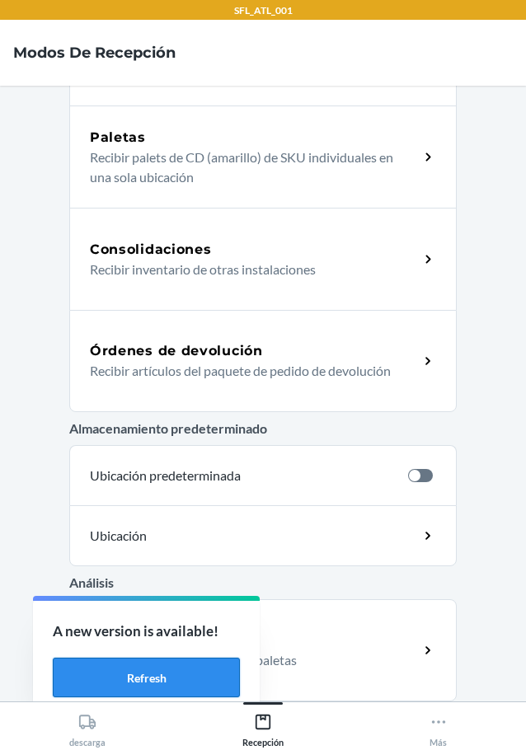
click at [171, 676] on button "Refresh" at bounding box center [146, 678] width 187 height 40
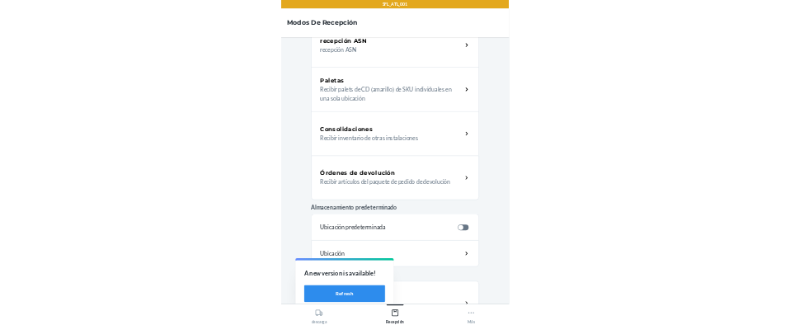
scroll to position [165, 0]
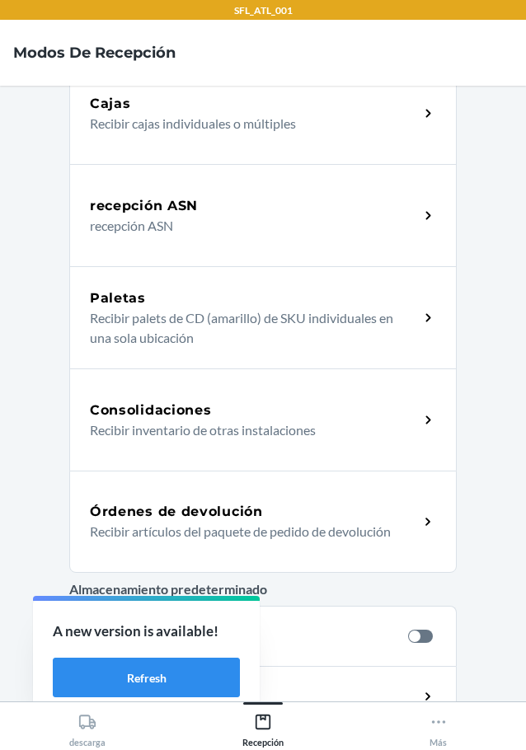
scroll to position [165, 0]
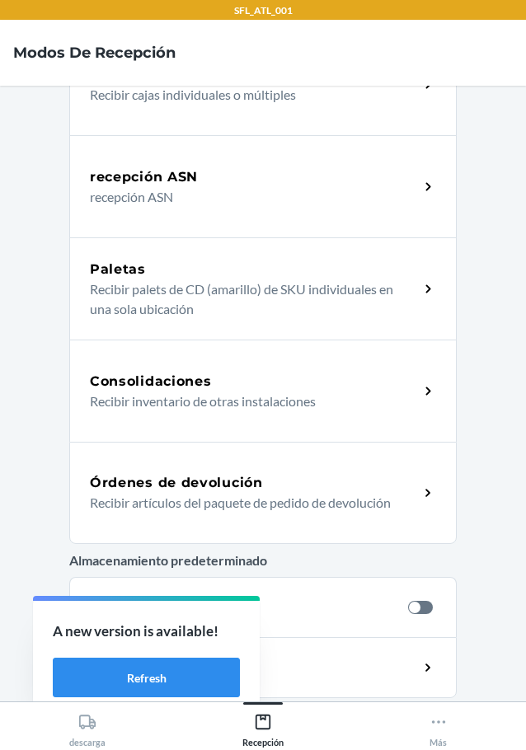
click at [219, 486] on h5 "Órdenes de devolución" at bounding box center [176, 483] width 173 height 20
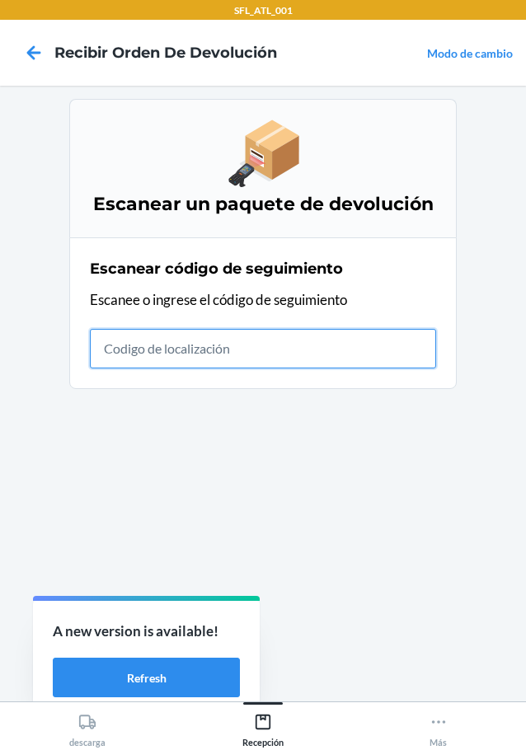
click at [102, 343] on input "text" at bounding box center [263, 349] width 346 height 40
type input "420302599434636106023304356888"
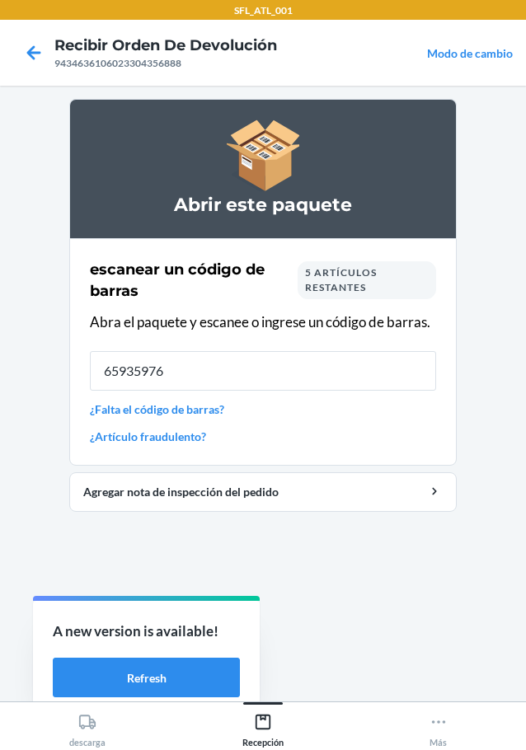
type input "659359762"
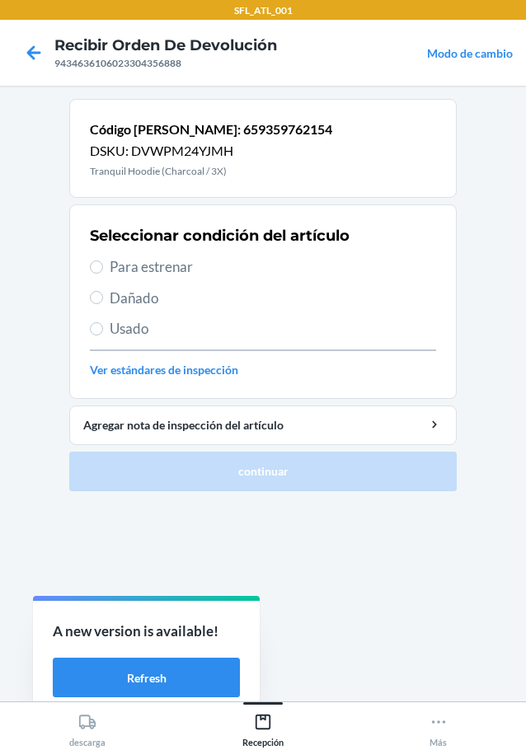
click at [147, 280] on div "Seleccionar condición del artículo Para estrenar Dañado Usado Ver estándares de…" at bounding box center [263, 301] width 346 height 163
click at [159, 265] on span "Para estrenar" at bounding box center [273, 266] width 326 height 21
click at [103, 265] on input "Para estrenar" at bounding box center [96, 267] width 13 height 13
radio input "true"
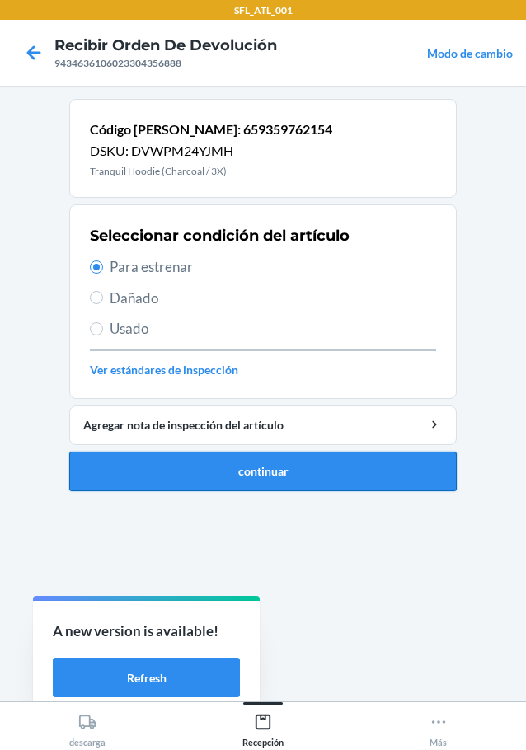
click at [290, 477] on button "continuar" at bounding box center [262, 472] width 387 height 40
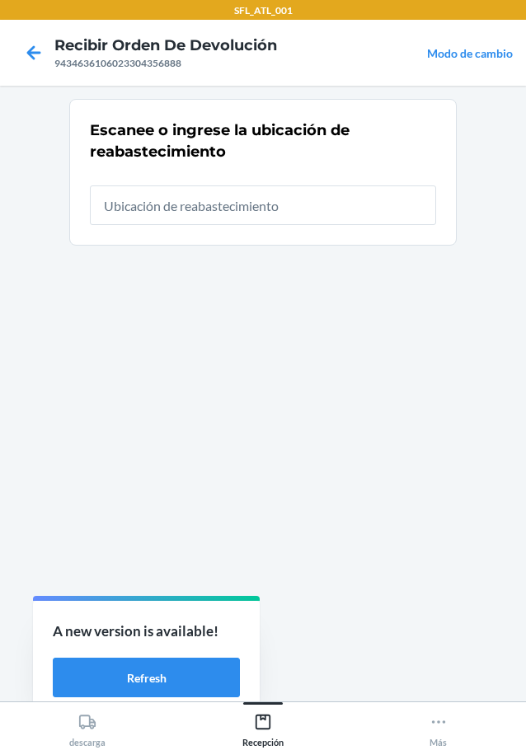
click at [336, 195] on input "text" at bounding box center [263, 206] width 346 height 40
type input "RTCart012"
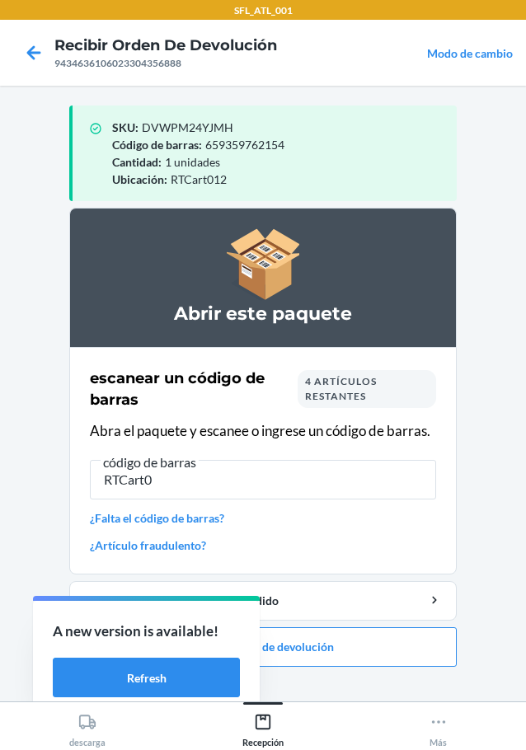
type input "RTCart01"
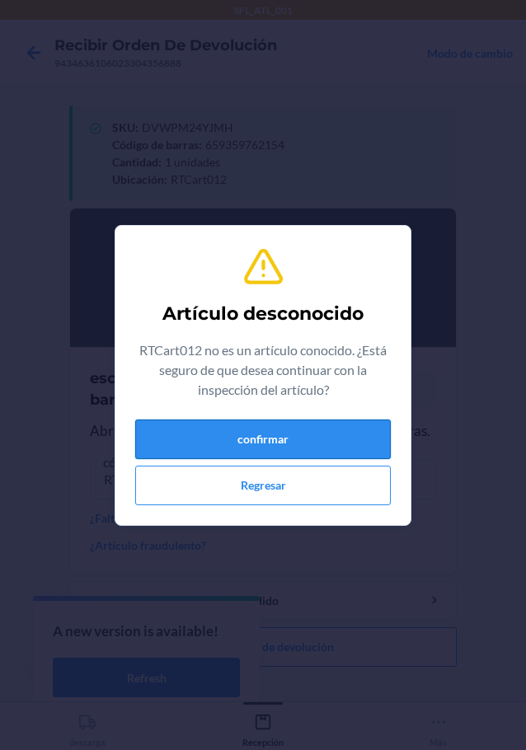
click at [287, 430] on button "confirmar" at bounding box center [263, 440] width 256 height 40
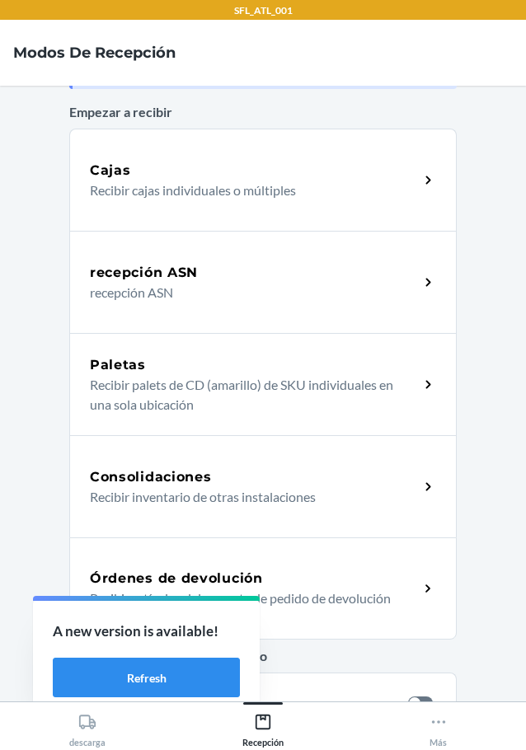
scroll to position [165, 0]
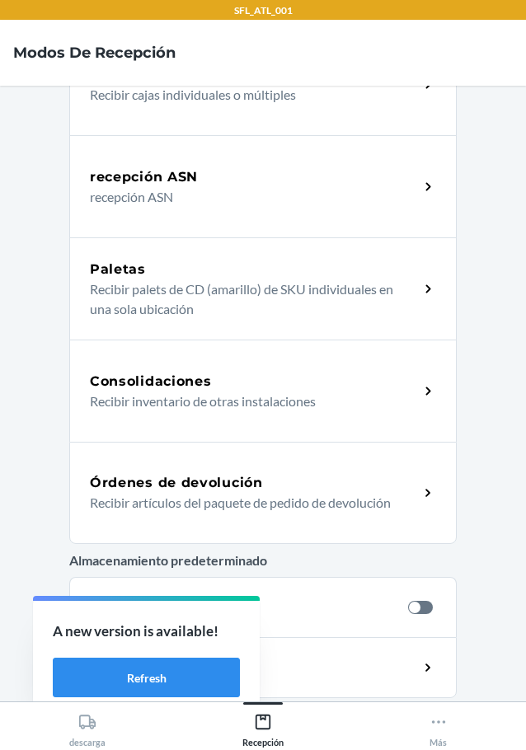
click at [223, 477] on h5 "Órdenes de devolución" at bounding box center [176, 483] width 173 height 20
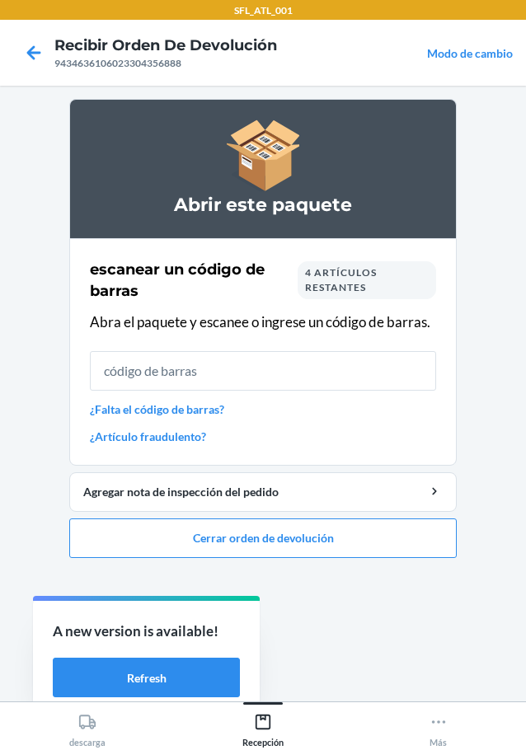
click at [174, 376] on input "text" at bounding box center [263, 371] width 346 height 40
type input "610655562954"
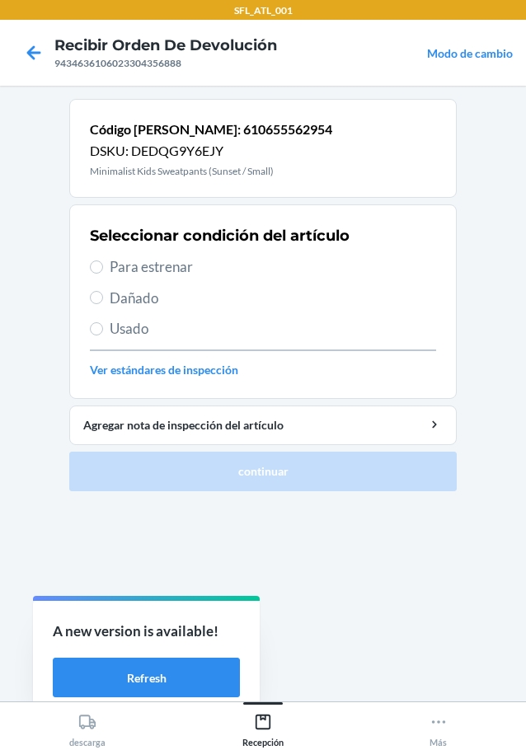
click at [181, 273] on span "Para estrenar" at bounding box center [273, 266] width 326 height 21
click at [103, 273] on input "Para estrenar" at bounding box center [96, 267] width 13 height 13
radio input "true"
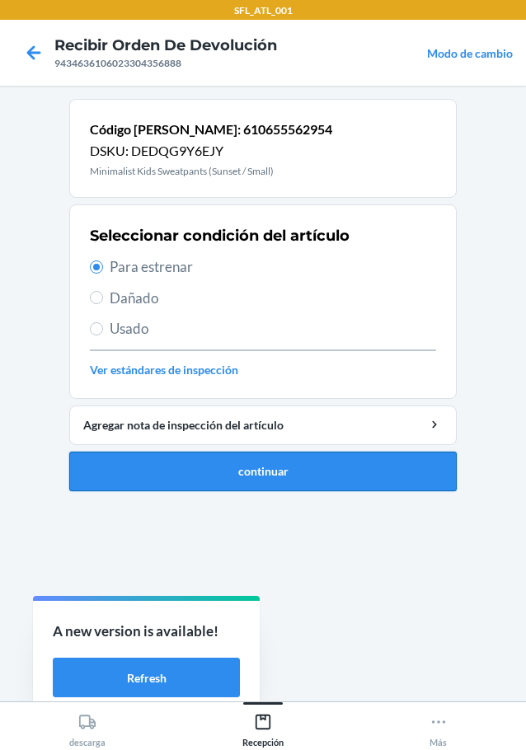
click at [261, 471] on button "continuar" at bounding box center [262, 472] width 387 height 40
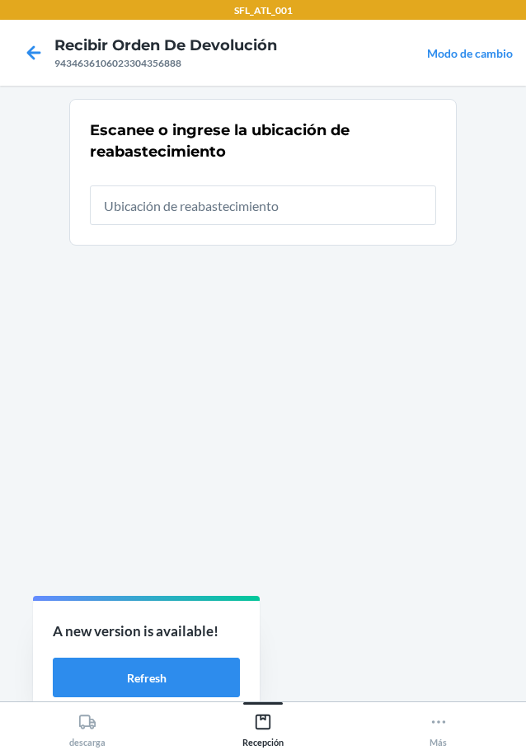
click at [216, 209] on input "text" at bounding box center [263, 206] width 346 height 40
type input "RTCart012"
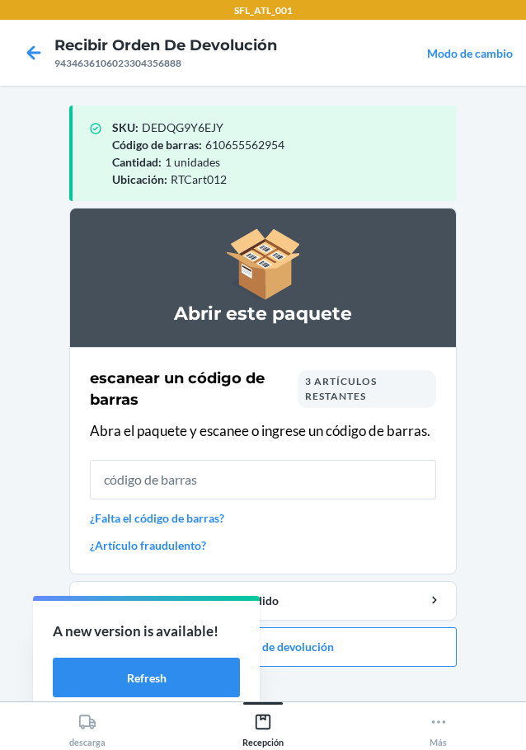
click at [269, 495] on input "text" at bounding box center [263, 480] width 346 height 40
type input "64378157567"
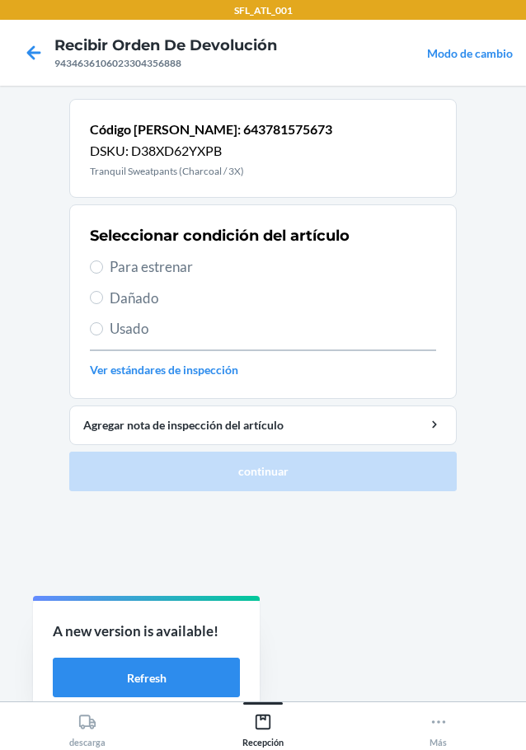
click at [165, 268] on span "Para estrenar" at bounding box center [273, 266] width 326 height 21
click at [103, 268] on input "Para estrenar" at bounding box center [96, 267] width 13 height 13
radio input "true"
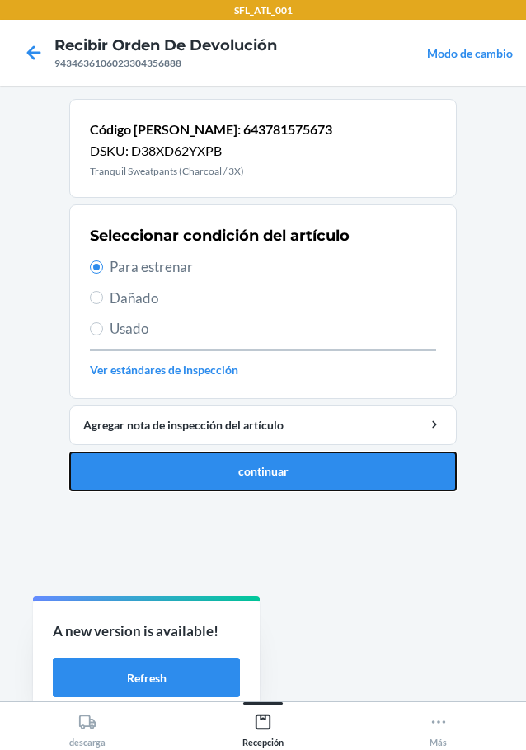
click at [324, 473] on button "continuar" at bounding box center [262, 472] width 387 height 40
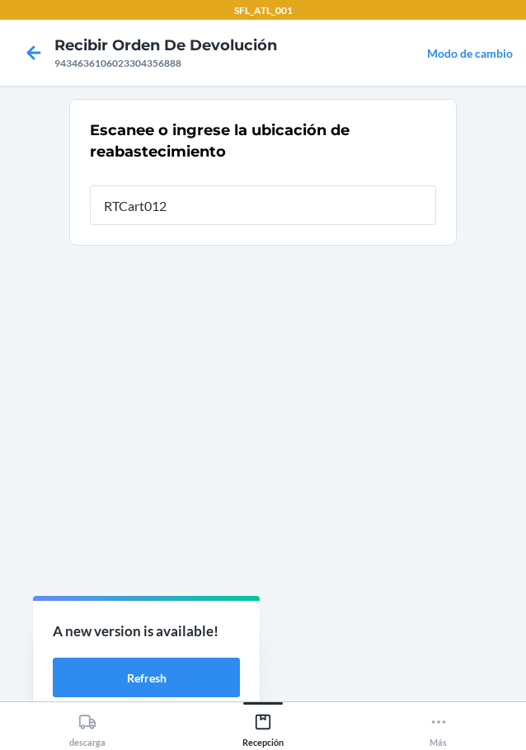
type input "RTCart012"
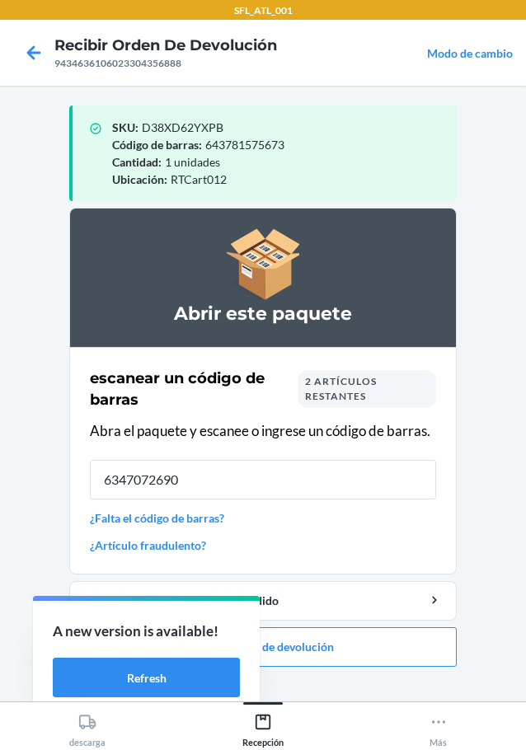
type input "63470726905"
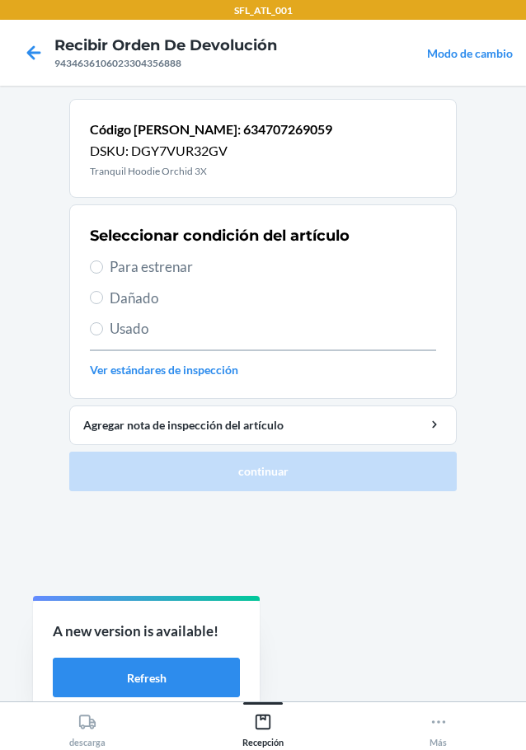
click at [195, 262] on span "Para estrenar" at bounding box center [273, 266] width 326 height 21
click at [103, 262] on input "Para estrenar" at bounding box center [96, 267] width 13 height 13
radio input "true"
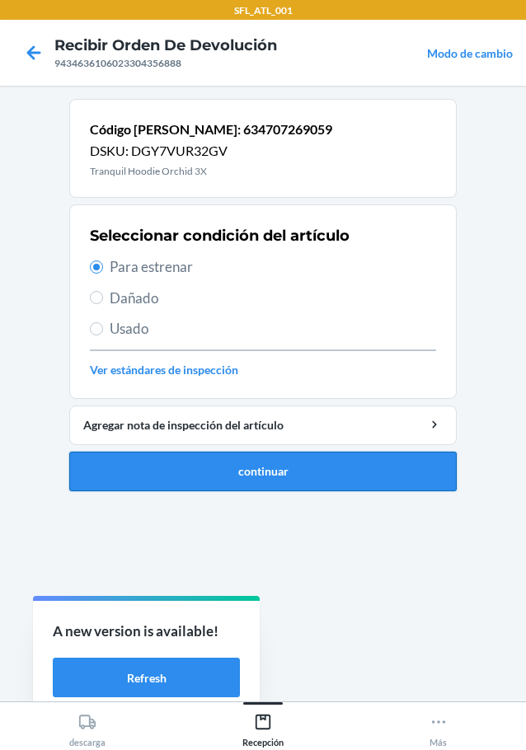
click at [261, 473] on button "continuar" at bounding box center [262, 472] width 387 height 40
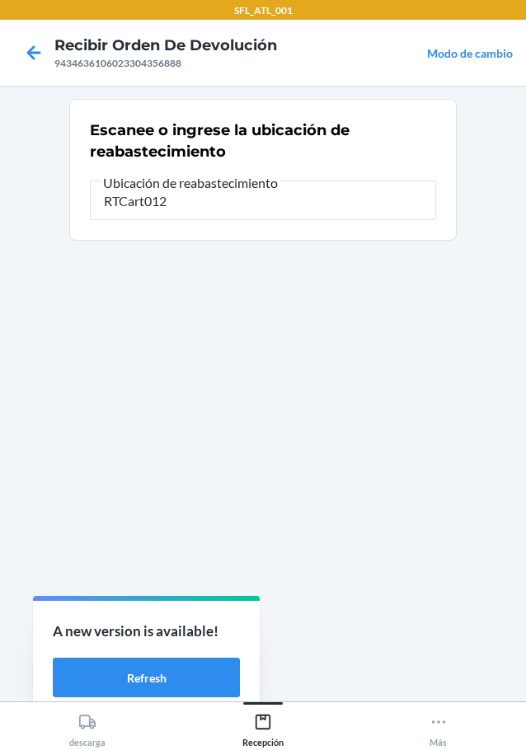
type input "RTCart012"
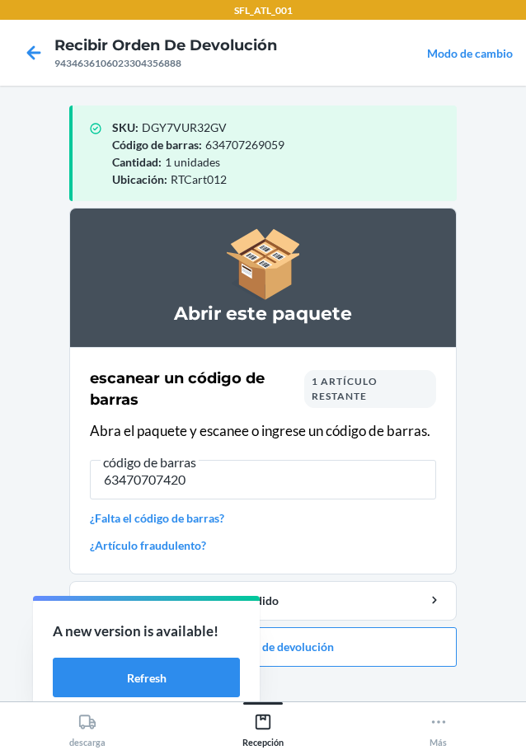
type input "634707074202"
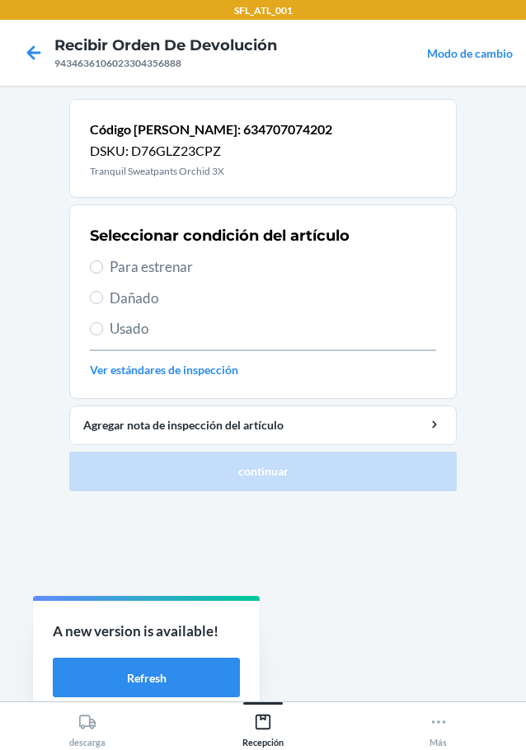
click at [157, 279] on div "Seleccionar condición del artículo Para estrenar Dañado Usado Ver estándares de…" at bounding box center [263, 301] width 346 height 163
click at [164, 264] on span "Para estrenar" at bounding box center [273, 266] width 326 height 21
click at [103, 264] on input "Para estrenar" at bounding box center [96, 267] width 13 height 13
radio input "true"
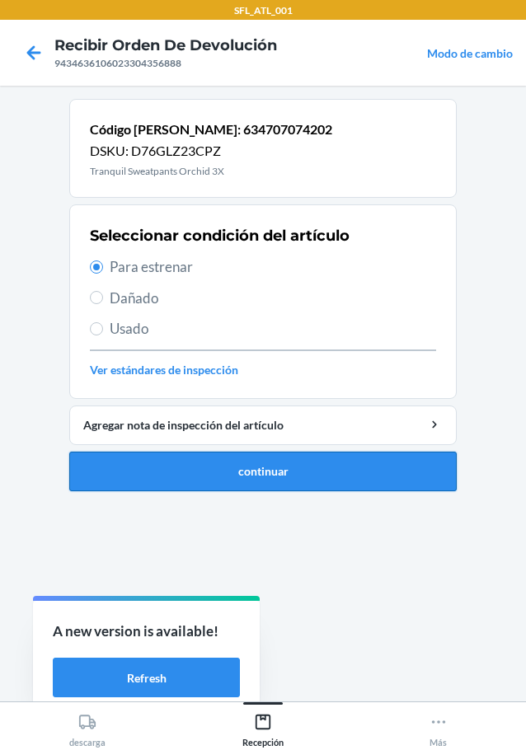
click at [280, 469] on button "continuar" at bounding box center [262, 472] width 387 height 40
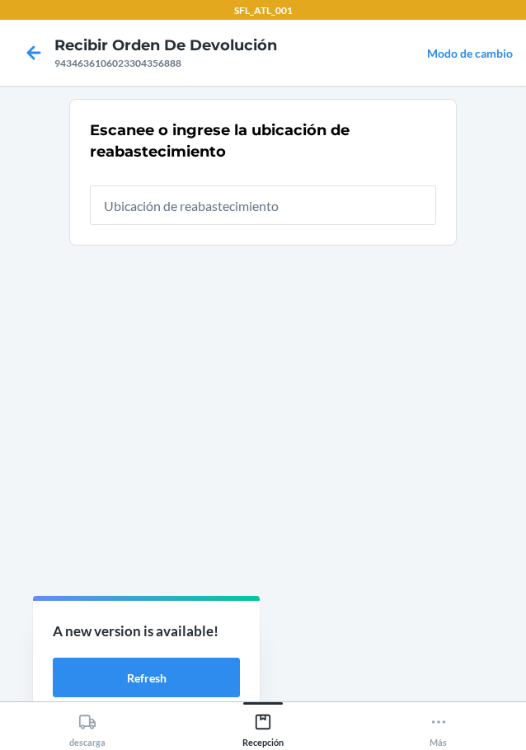
click at [305, 200] on input "text" at bounding box center [263, 206] width 346 height 40
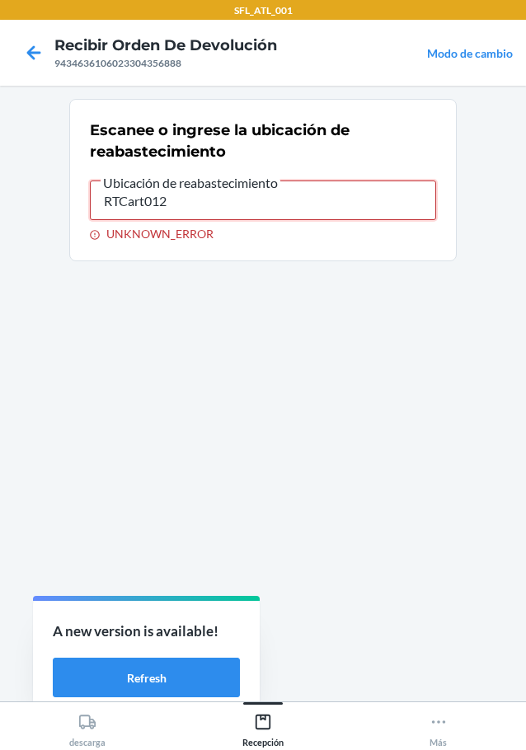
click at [178, 206] on input "RTCart012" at bounding box center [263, 201] width 346 height 40
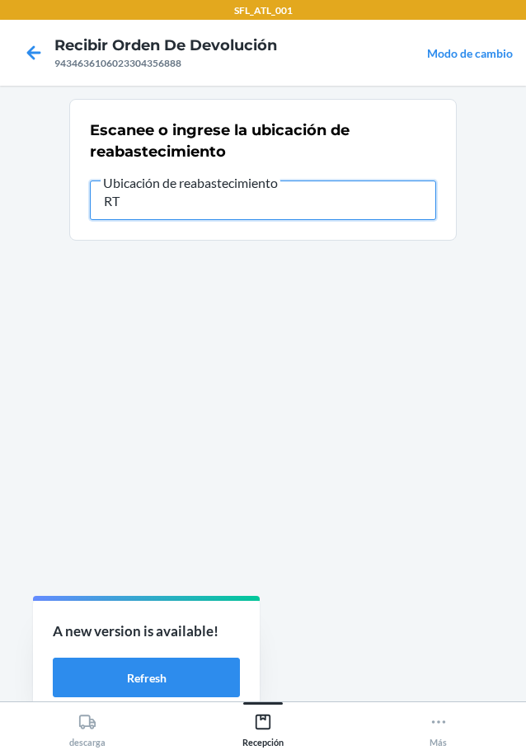
type input "R"
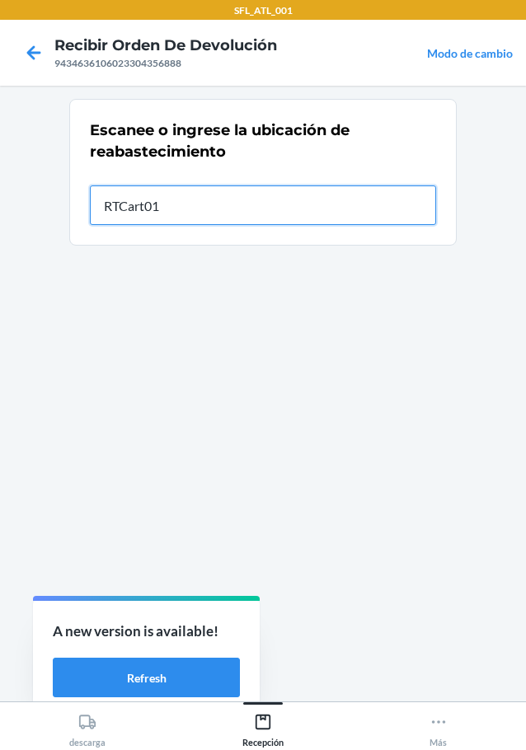
type input "RTCart012"
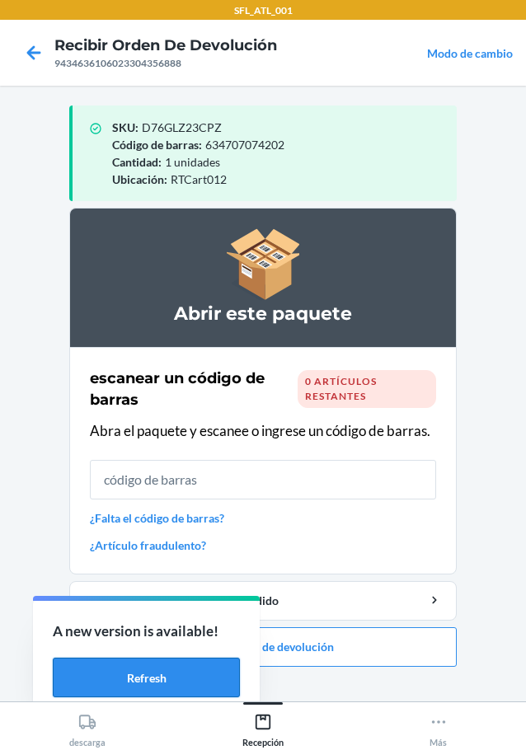
drag, startPoint x: 109, startPoint y: 676, endPoint x: 184, endPoint y: 665, distance: 75.8
click at [110, 676] on button "Refresh" at bounding box center [146, 678] width 187 height 40
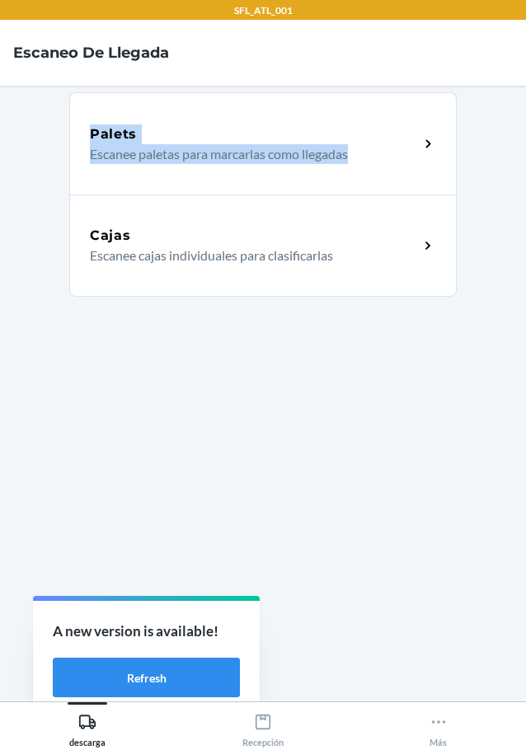
drag, startPoint x: 234, startPoint y: 32, endPoint x: 588, endPoint y: 96, distance: 359.3
click at [525, 96] on html "SFL_ATL_001 Escaneo de llegada Palets Escanee paletas para marcarlas como llega…" at bounding box center [263, 375] width 526 height 750
click at [205, 247] on p "Escanee cajas individuales para clasificarlas" at bounding box center [248, 256] width 316 height 20
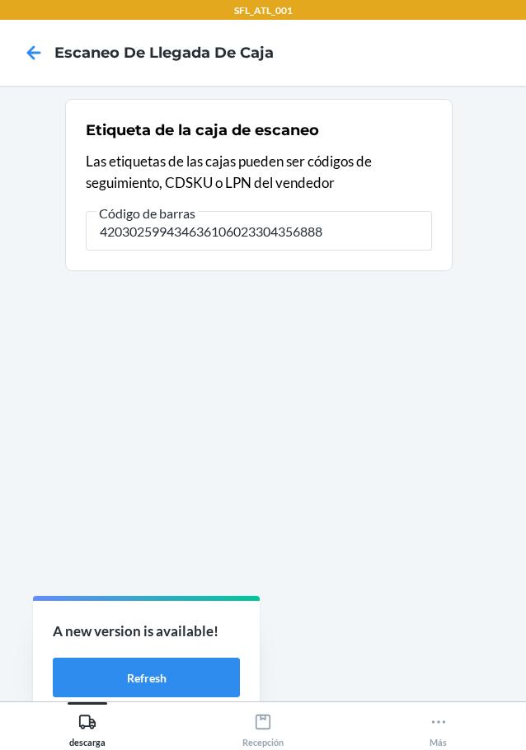
type input "420302599434636106023304356888"
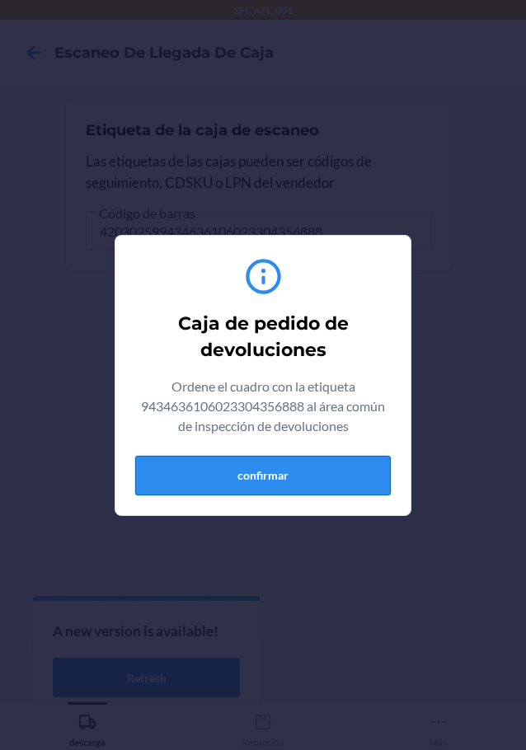
click at [292, 468] on button "confirmar" at bounding box center [263, 476] width 256 height 40
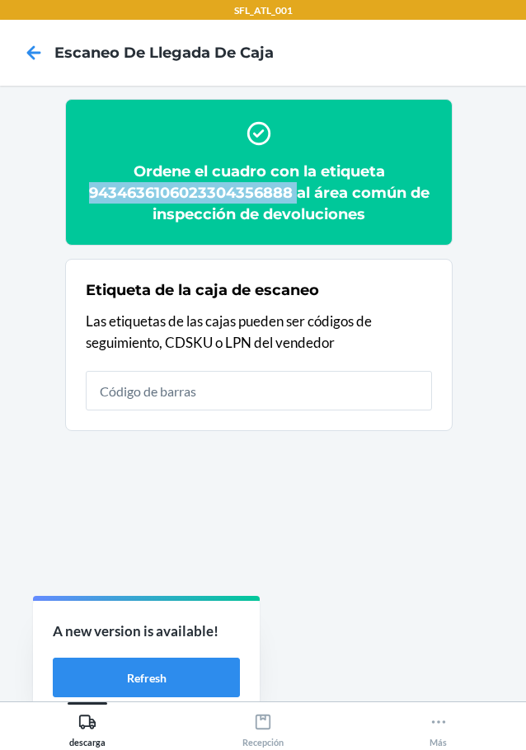
drag, startPoint x: 86, startPoint y: 194, endPoint x: 298, endPoint y: 192, distance: 211.9
click at [298, 192] on h2 "Ordene el cuadro con la etiqueta 9434636106023304356888 al área común de inspec…" at bounding box center [259, 193] width 346 height 64
copy h2 "9434636106023304356888"
click at [153, 669] on button "Refresh" at bounding box center [146, 678] width 187 height 40
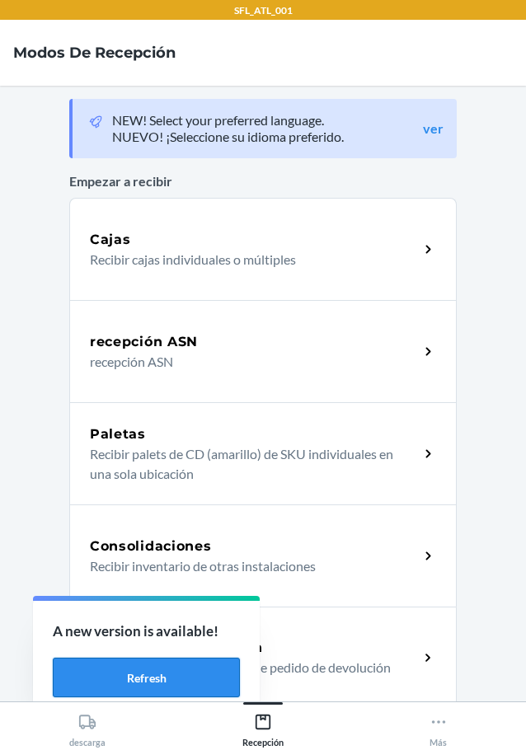
click at [174, 676] on button "Refresh" at bounding box center [146, 678] width 187 height 40
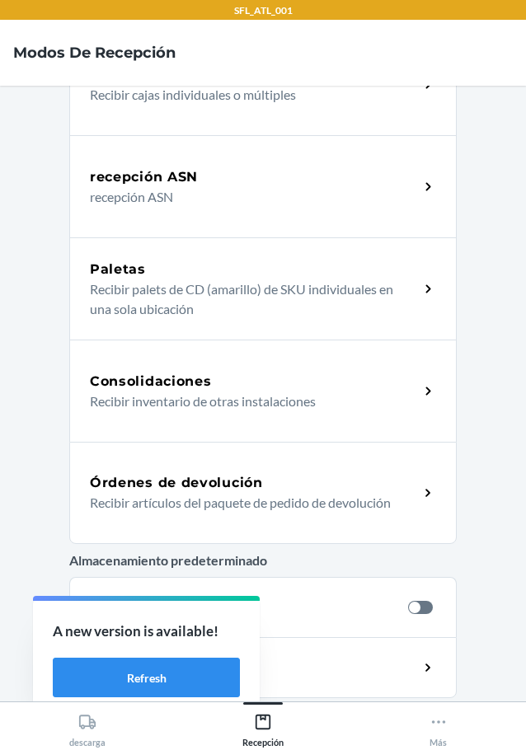
click at [181, 467] on div "Órdenes de devolución Recibir artículos del paquete de pedido de devolución" at bounding box center [262, 493] width 387 height 102
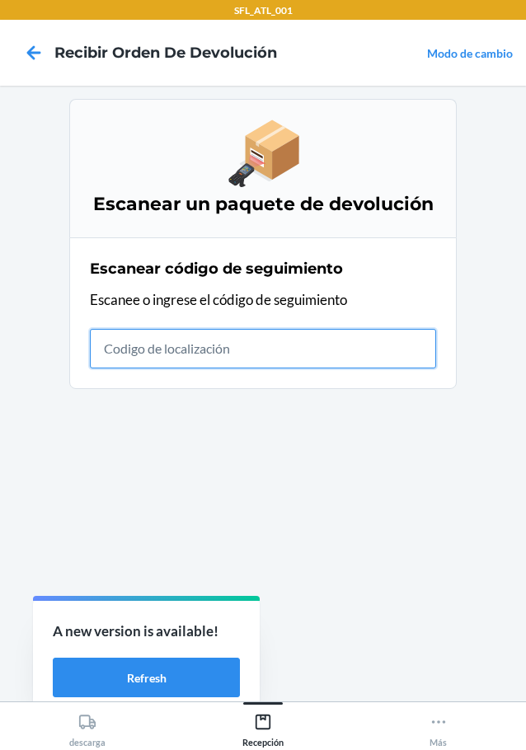
click at [120, 342] on input "text" at bounding box center [263, 349] width 346 height 40
type input "420302599434636106023304425454"
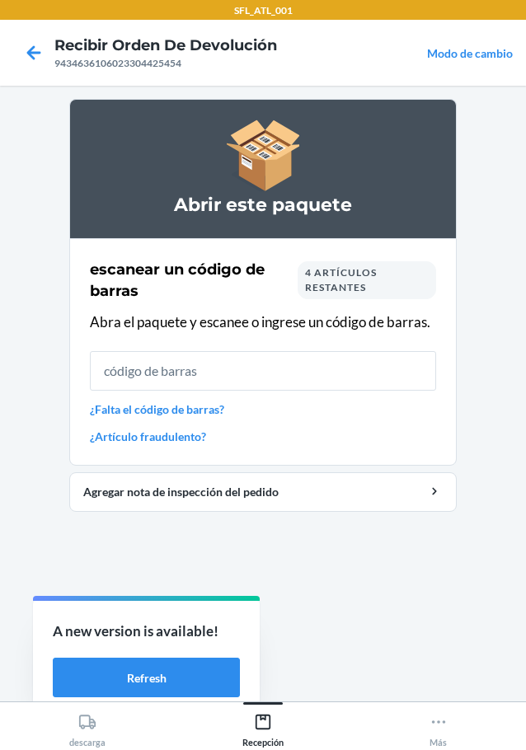
click at [279, 363] on input "text" at bounding box center [263, 371] width 346 height 40
type input "6604571807"
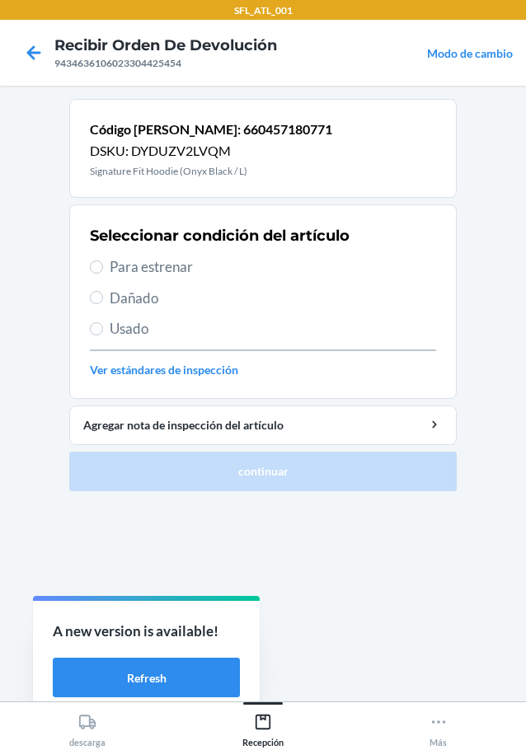
drag, startPoint x: 99, startPoint y: 288, endPoint x: 133, endPoint y: 265, distance: 40.9
click at [133, 265] on span "Para estrenar" at bounding box center [273, 266] width 326 height 21
click at [103, 265] on input "Para estrenar" at bounding box center [96, 267] width 13 height 13
radio input "true"
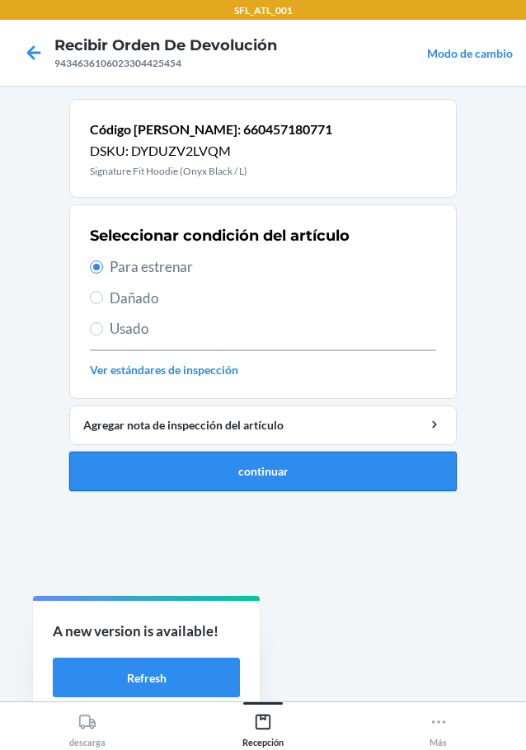
click at [275, 458] on button "continuar" at bounding box center [262, 472] width 387 height 40
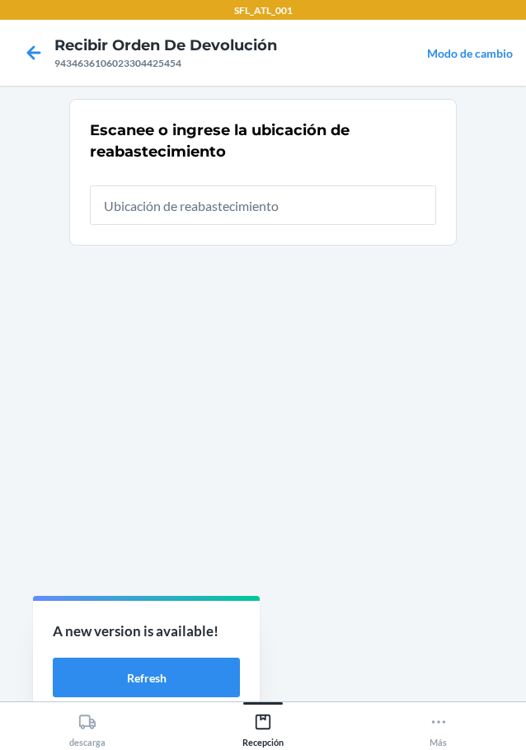
click at [261, 206] on input "text" at bounding box center [263, 206] width 346 height 40
type input "RTCart012"
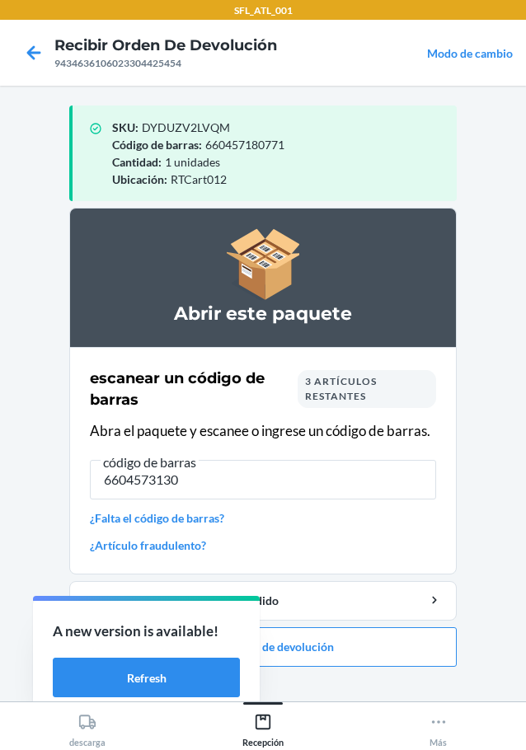
type input "66045731305"
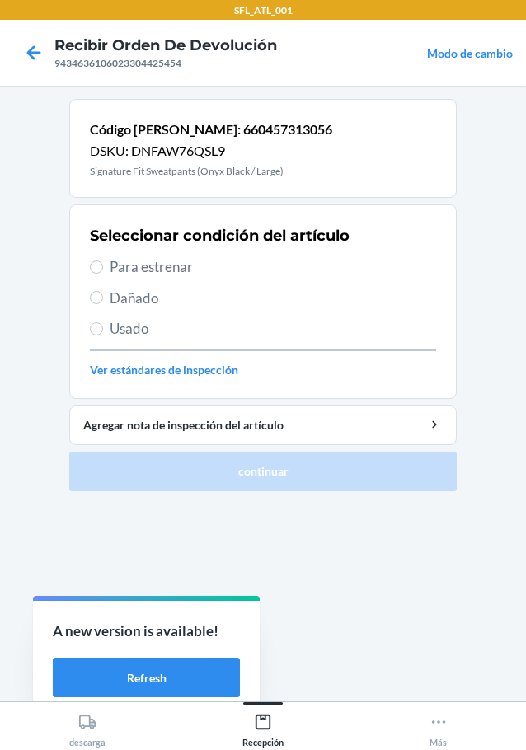
click at [169, 254] on div "Seleccionar condición del artículo Para estrenar Dañado Usado Ver estándares de…" at bounding box center [263, 301] width 346 height 163
click at [176, 277] on span "Para estrenar" at bounding box center [273, 266] width 326 height 21
click at [103, 274] on input "Para estrenar" at bounding box center [96, 267] width 13 height 13
radio input "true"
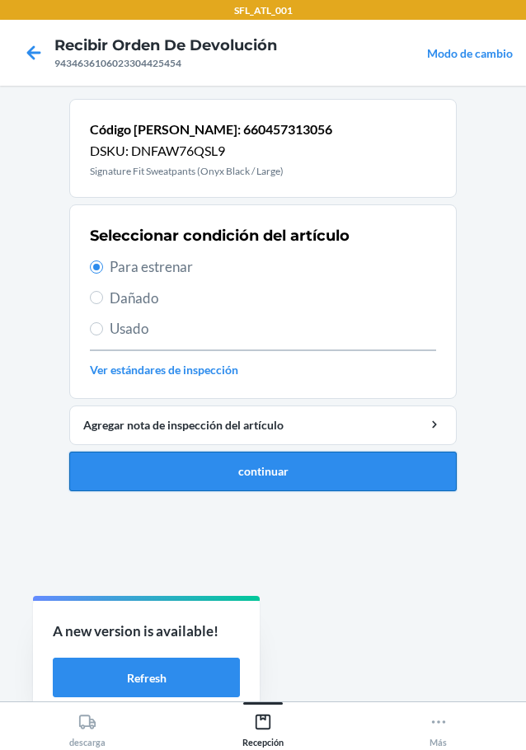
click at [268, 474] on button "continuar" at bounding box center [262, 472] width 387 height 40
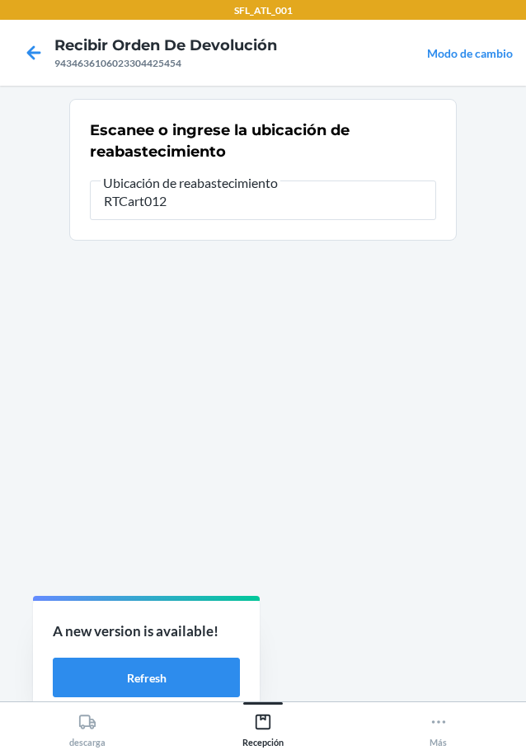
type input "RTCart012"
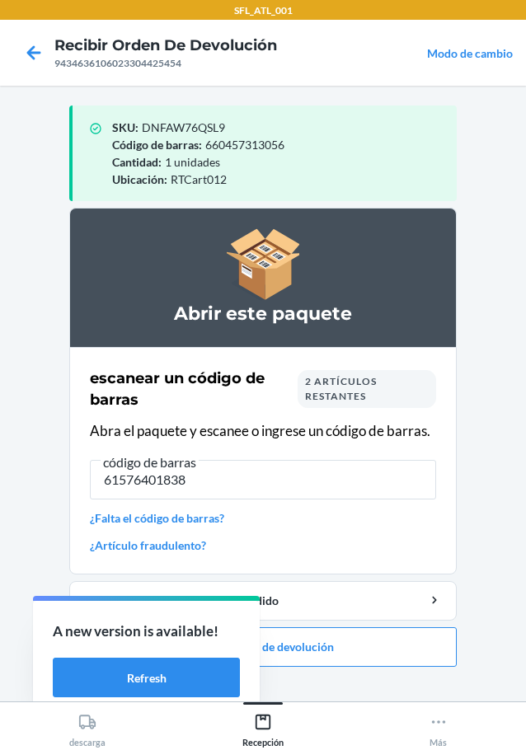
type input "615764018385"
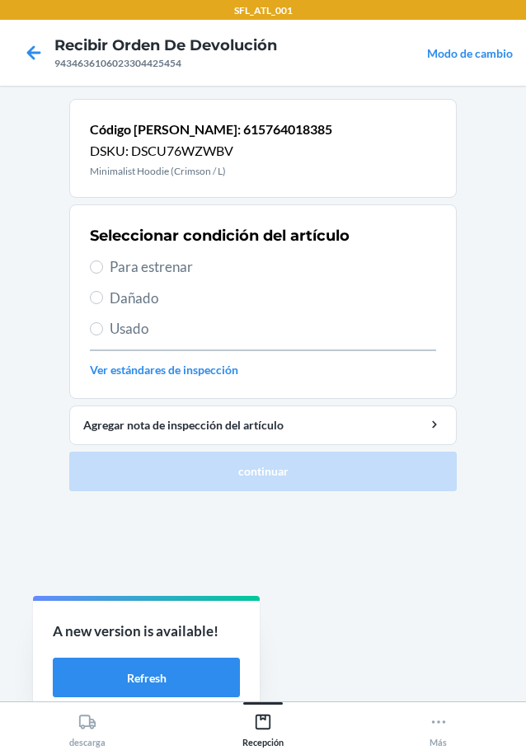
click at [163, 278] on div "Seleccionar condición del artículo Para estrenar Dañado Usado Ver estándares de…" at bounding box center [263, 301] width 346 height 163
click at [167, 264] on span "Para estrenar" at bounding box center [273, 266] width 326 height 21
click at [103, 264] on input "Para estrenar" at bounding box center [96, 267] width 13 height 13
radio input "true"
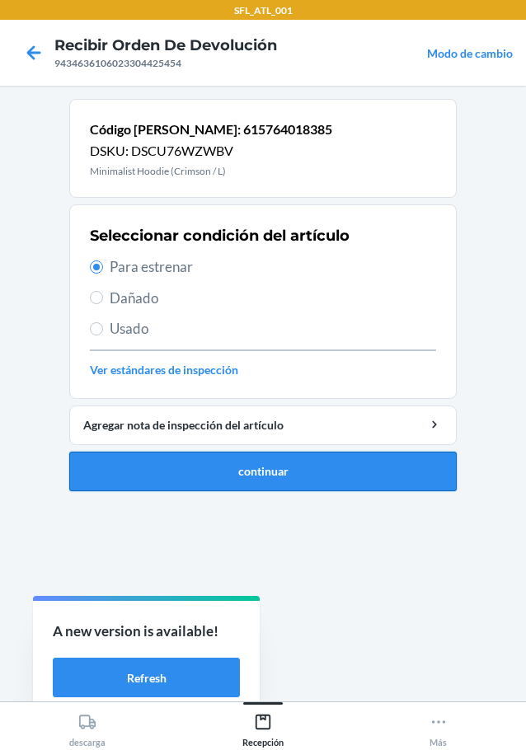
click at [291, 480] on button "continuar" at bounding box center [262, 472] width 387 height 40
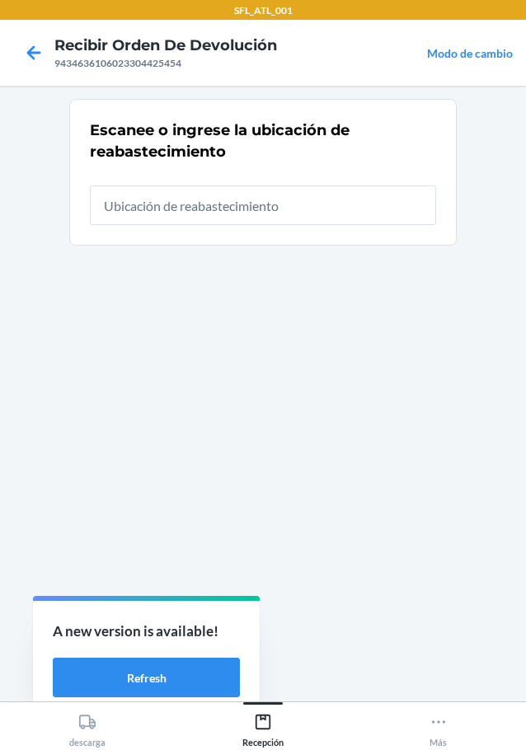
click at [269, 214] on input "text" at bounding box center [263, 206] width 346 height 40
type input "RTCart012"
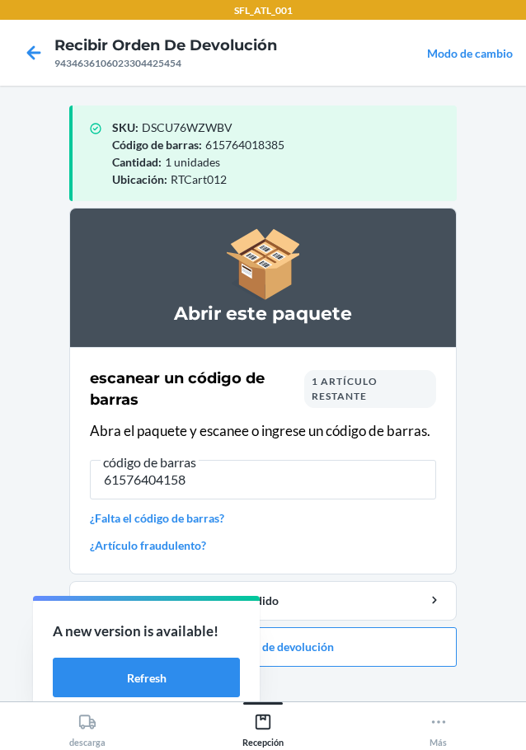
type input "615764041581"
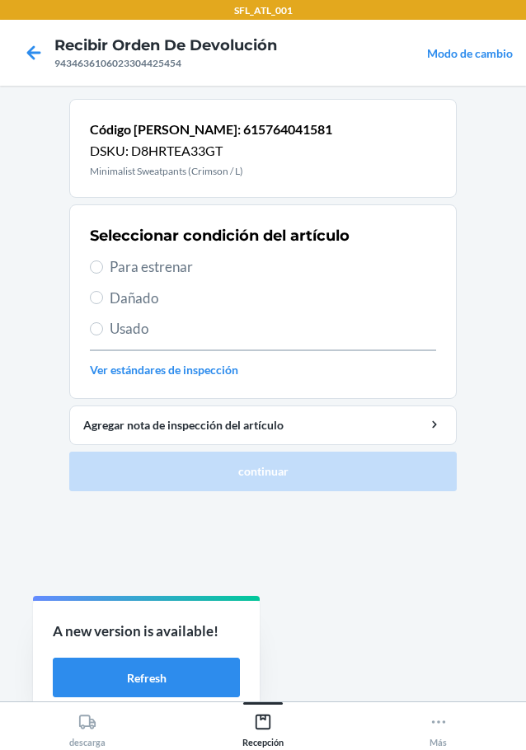
click at [163, 264] on span "Para estrenar" at bounding box center [273, 266] width 326 height 21
click at [103, 264] on input "Para estrenar" at bounding box center [96, 267] width 13 height 13
radio input "true"
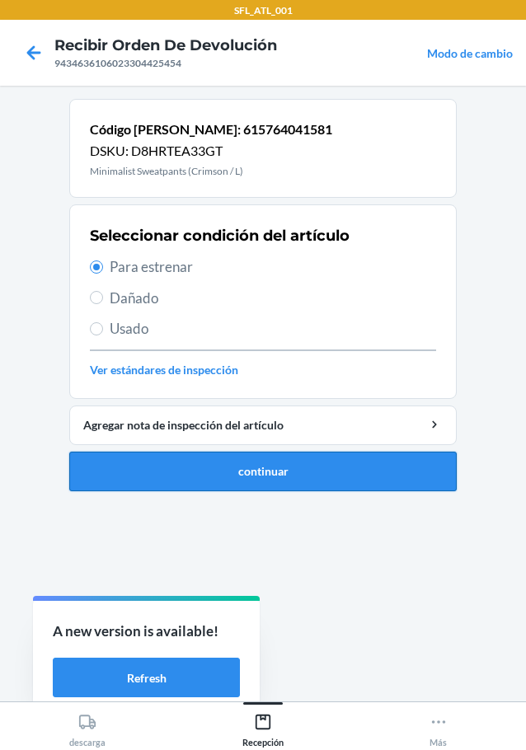
click at [295, 460] on button "continuar" at bounding box center [262, 472] width 387 height 40
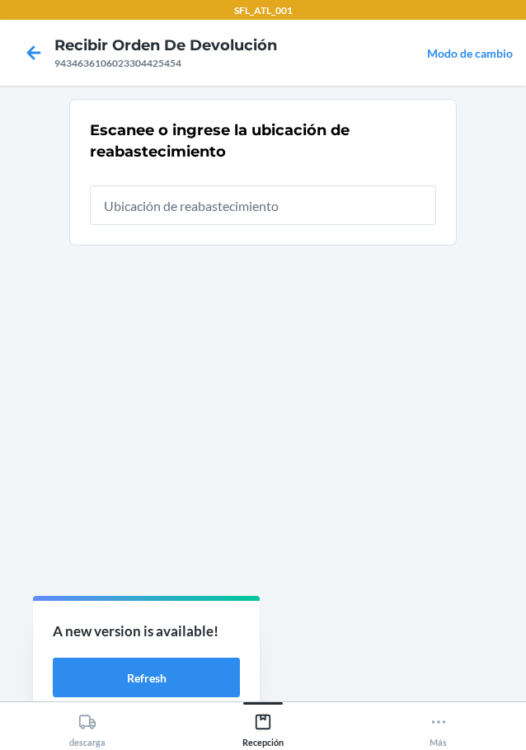
click at [214, 216] on input "text" at bounding box center [263, 206] width 346 height 40
type input "RTCart012"
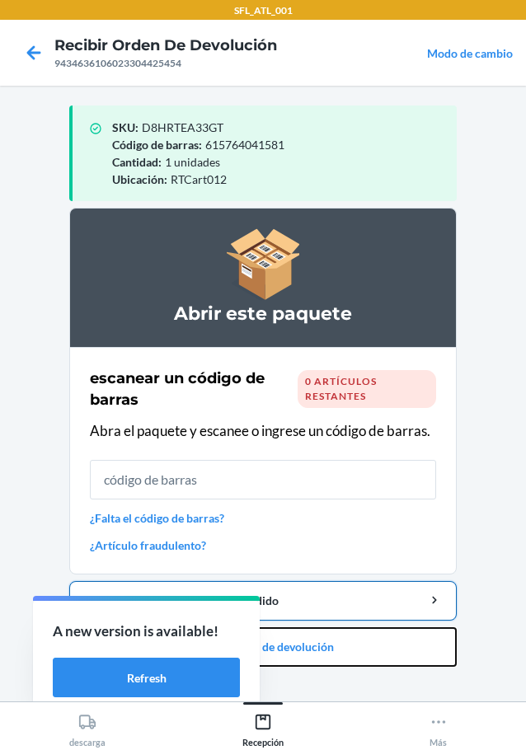
drag, startPoint x: 313, startPoint y: 636, endPoint x: 326, endPoint y: 590, distance: 47.8
click at [326, 594] on li "Abrir este paquete escanear un código de barras 0 artículos restantes Abra el p…" at bounding box center [262, 437] width 387 height 459
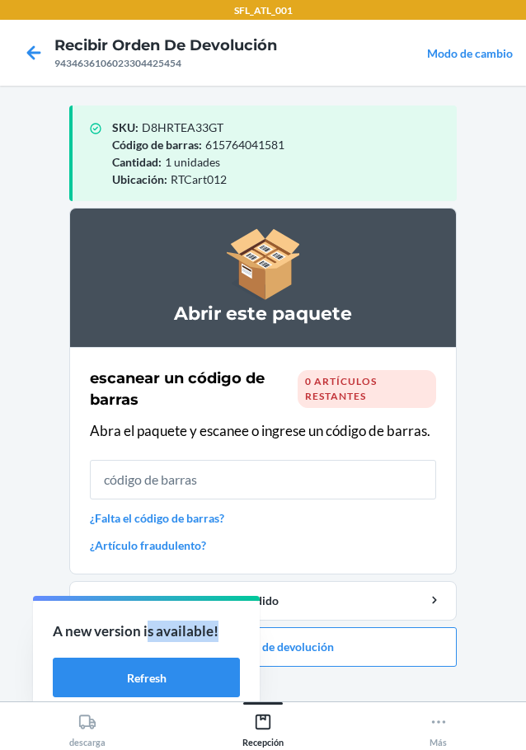
drag, startPoint x: 232, startPoint y: 614, endPoint x: 145, endPoint y: 603, distance: 87.3
click at [148, 601] on div "A new version is available! Refresh" at bounding box center [146, 659] width 227 height 117
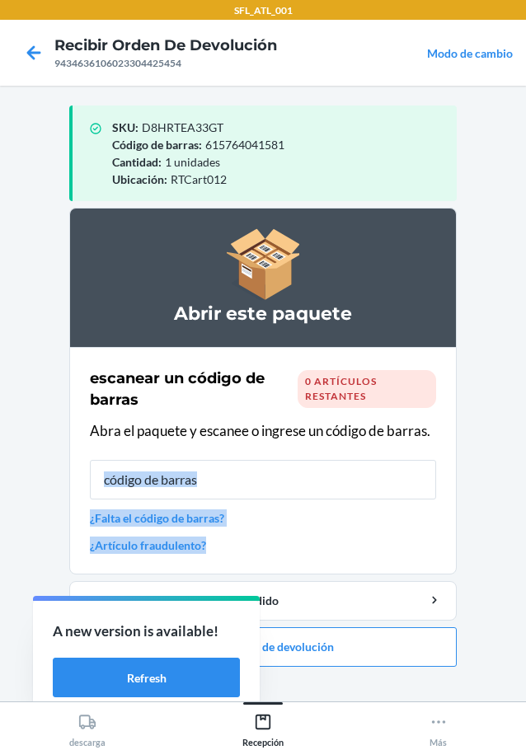
drag, startPoint x: 345, startPoint y: 542, endPoint x: 353, endPoint y: 478, distance: 64.8
click at [350, 479] on div "escanear un código de barras 0 artículos restantes Abra el paquete y escanee o …" at bounding box center [263, 461] width 346 height 196
click at [303, 604] on div "Agregar nota de inspección del pedido" at bounding box center [262, 600] width 359 height 17
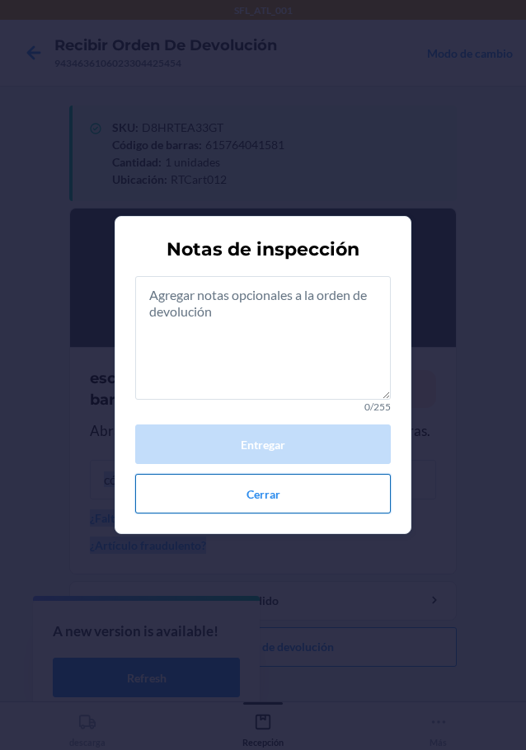
click at [270, 497] on button "Cerrar" at bounding box center [263, 494] width 256 height 40
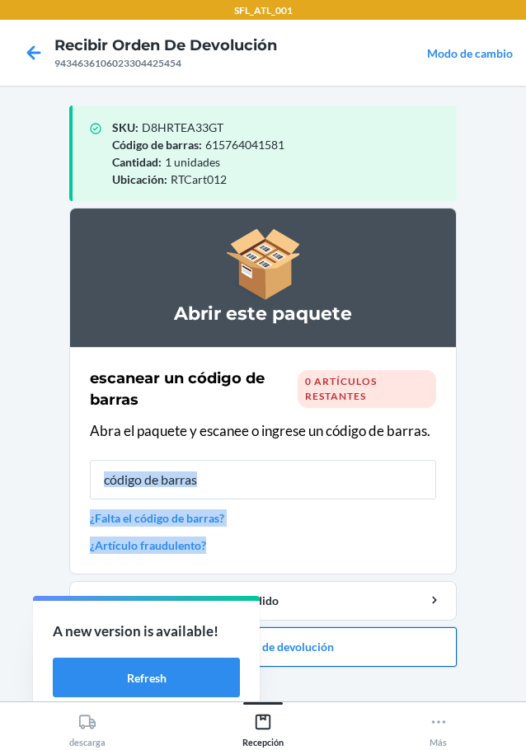
click at [315, 652] on button "Cerrar orden de devolución" at bounding box center [262, 647] width 387 height 40
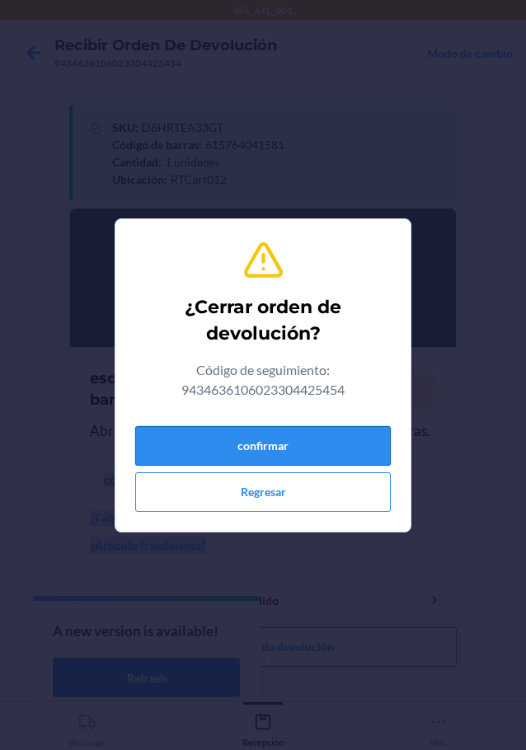
click at [273, 449] on button "confirmar" at bounding box center [263, 446] width 256 height 40
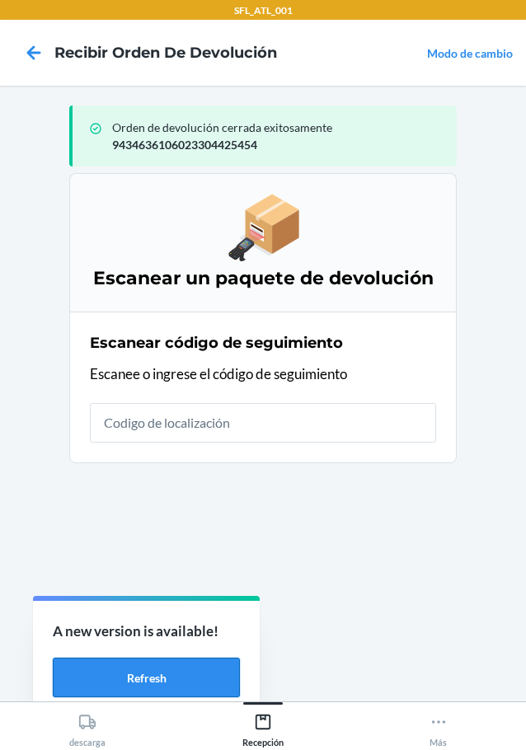
click at [218, 689] on button "Refresh" at bounding box center [146, 678] width 187 height 40
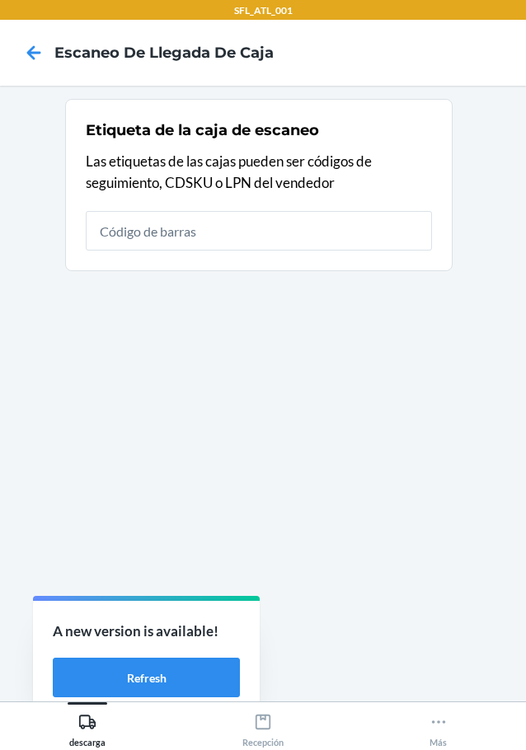
click at [232, 223] on input "text" at bounding box center [259, 231] width 346 height 40
type input "420302599434636106023304425454"
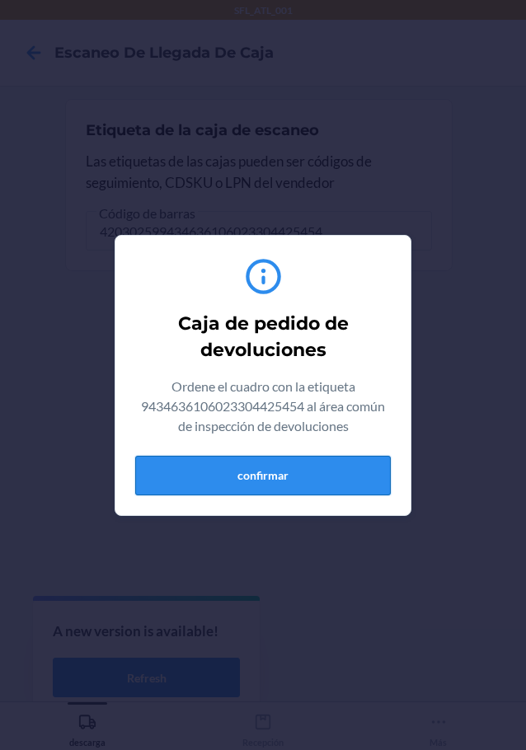
click at [343, 476] on button "confirmar" at bounding box center [263, 476] width 256 height 40
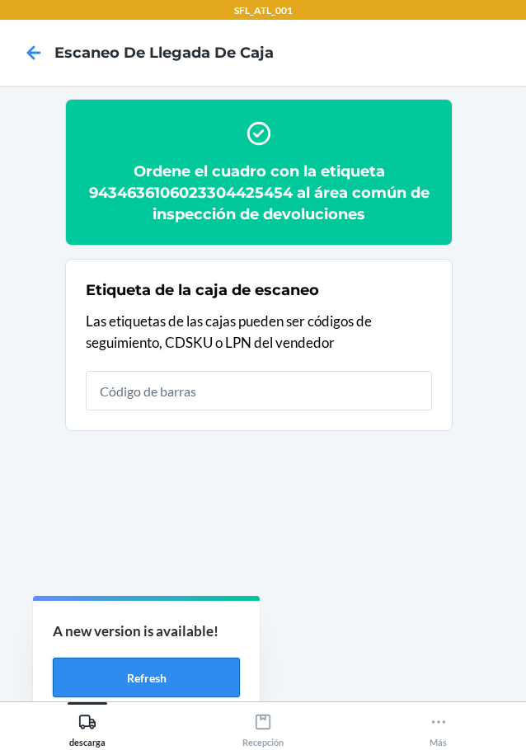
click at [132, 673] on button "Refresh" at bounding box center [146, 678] width 187 height 40
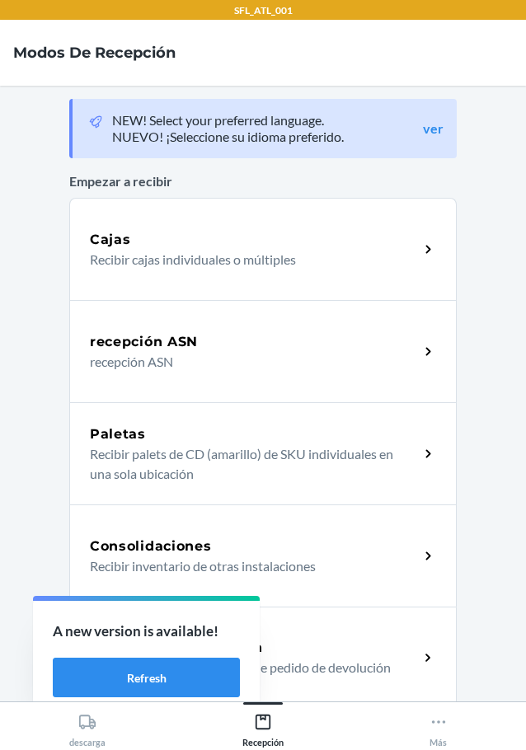
scroll to position [82, 0]
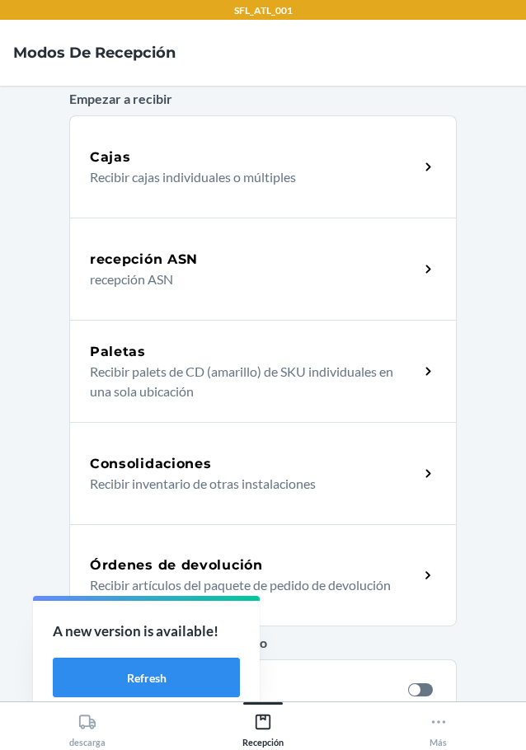
click at [163, 572] on h5 "Órdenes de devolución" at bounding box center [176, 566] width 173 height 20
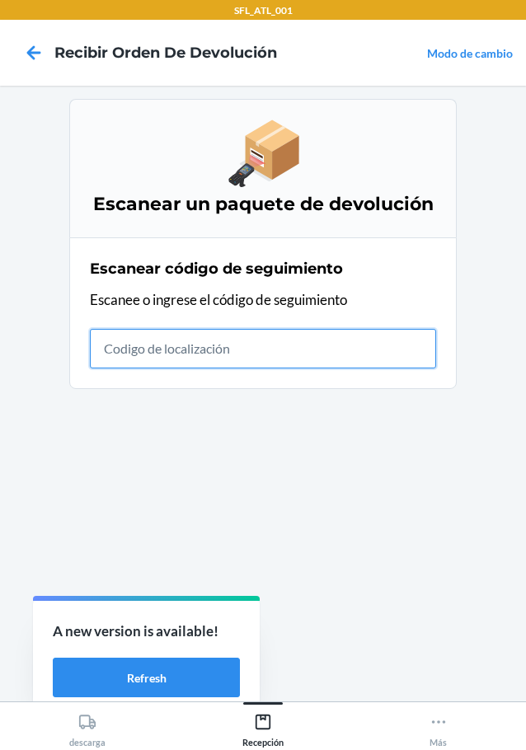
click at [165, 336] on input "text" at bounding box center [263, 349] width 346 height 40
type input "42030259943463610602330485154"
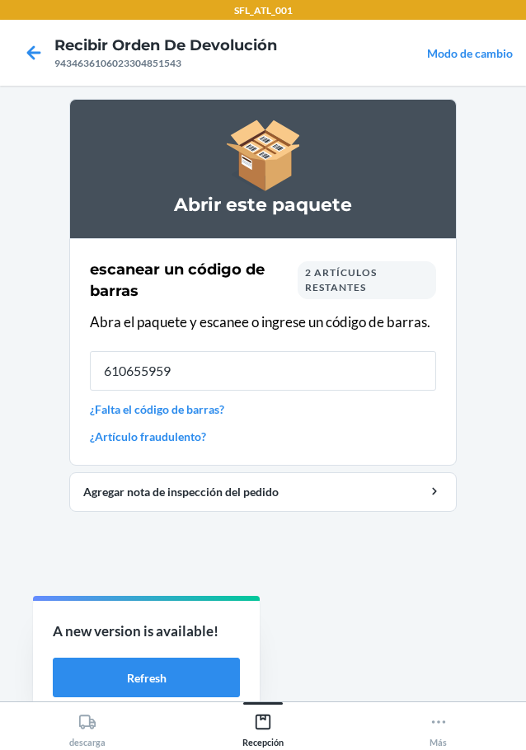
type input "6106559598"
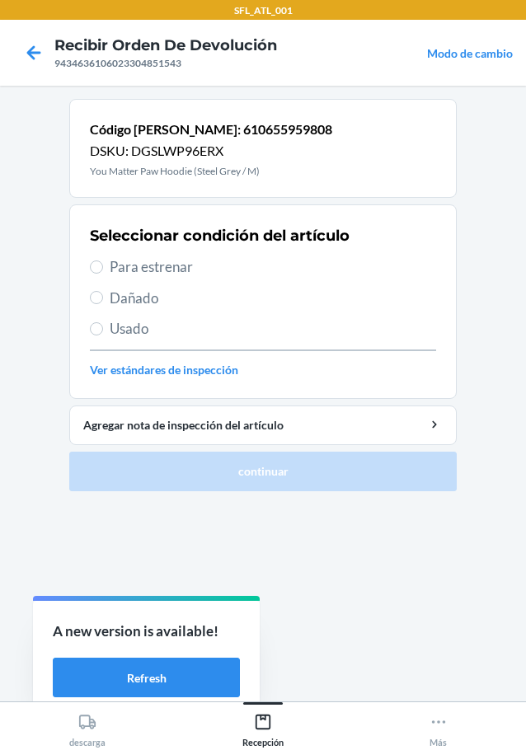
click at [157, 265] on span "Para estrenar" at bounding box center [273, 266] width 326 height 21
click at [103, 265] on input "Para estrenar" at bounding box center [96, 267] width 13 height 13
radio input "true"
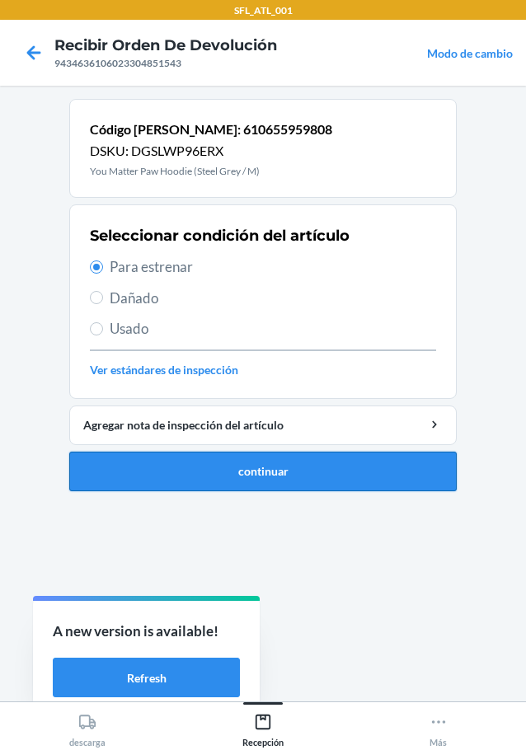
click at [282, 467] on button "continuar" at bounding box center [262, 472] width 387 height 40
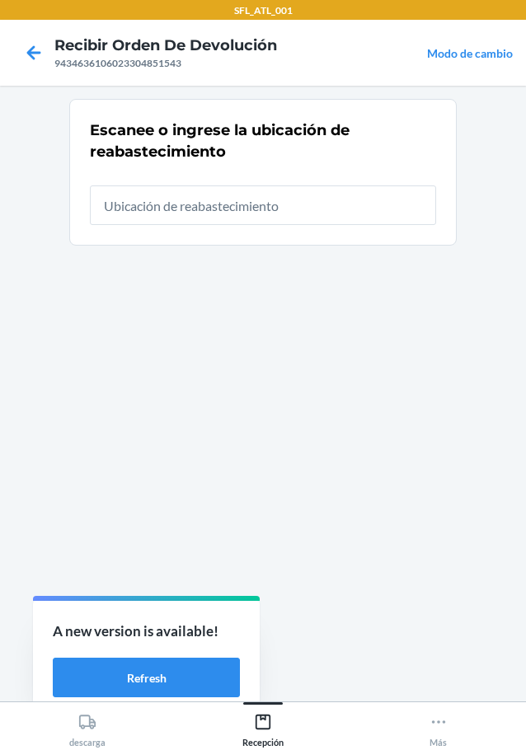
click at [159, 207] on input "text" at bounding box center [263, 206] width 346 height 40
type input "RTCart012"
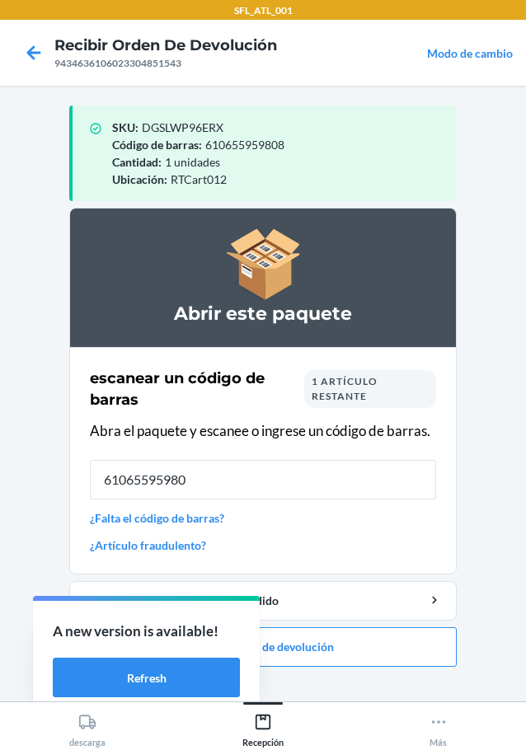
type input "610655959808"
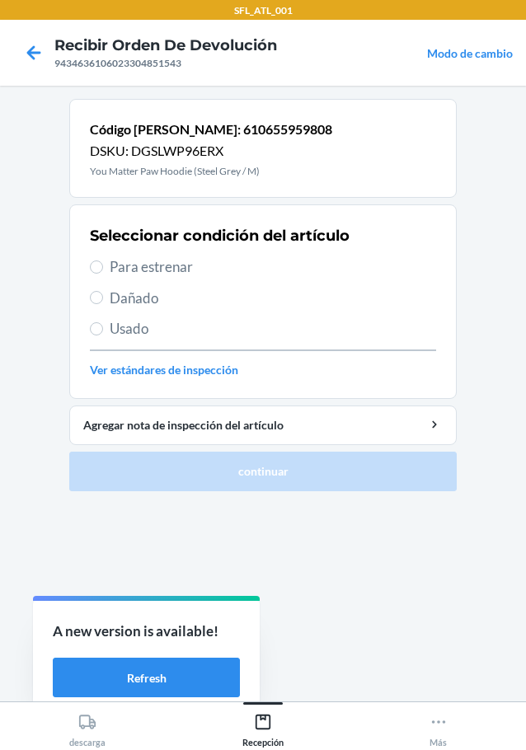
click at [141, 257] on span "Para estrenar" at bounding box center [273, 266] width 326 height 21
click at [103, 261] on input "Para estrenar" at bounding box center [96, 267] width 13 height 13
radio input "true"
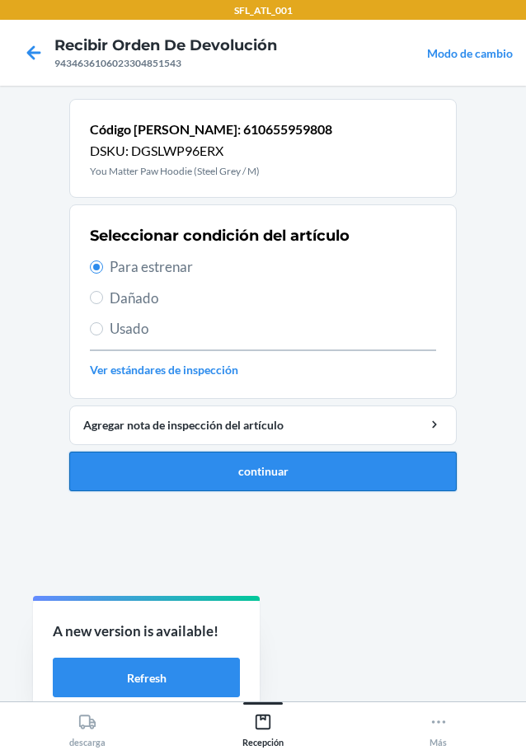
click at [279, 463] on button "continuar" at bounding box center [262, 472] width 387 height 40
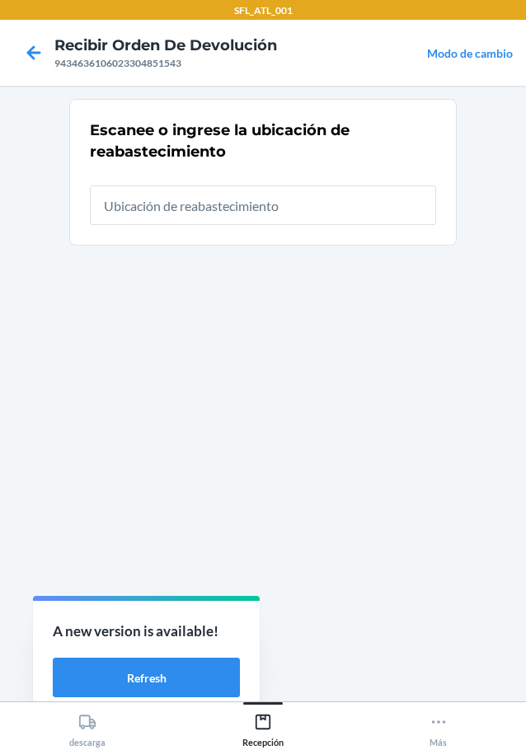
drag, startPoint x: 155, startPoint y: 206, endPoint x: 156, endPoint y: 198, distance: 8.3
click at [155, 205] on input "text" at bounding box center [263, 206] width 346 height 40
type input "RTCart012"
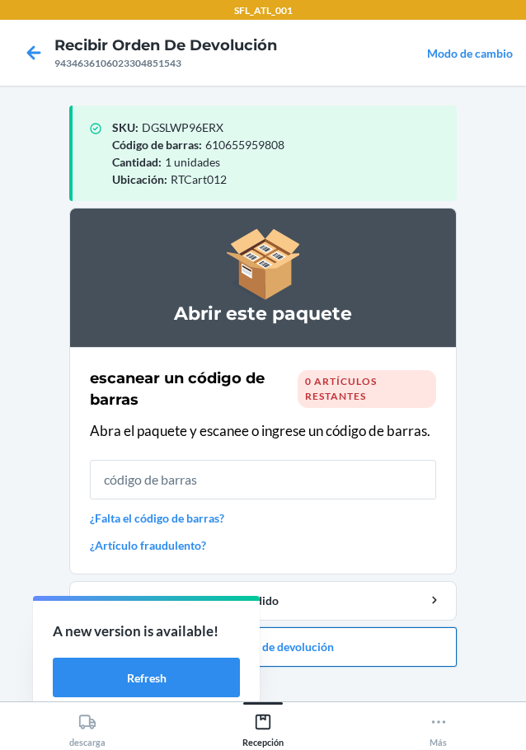
click at [309, 651] on button "Cerrar orden de devolución" at bounding box center [262, 647] width 387 height 40
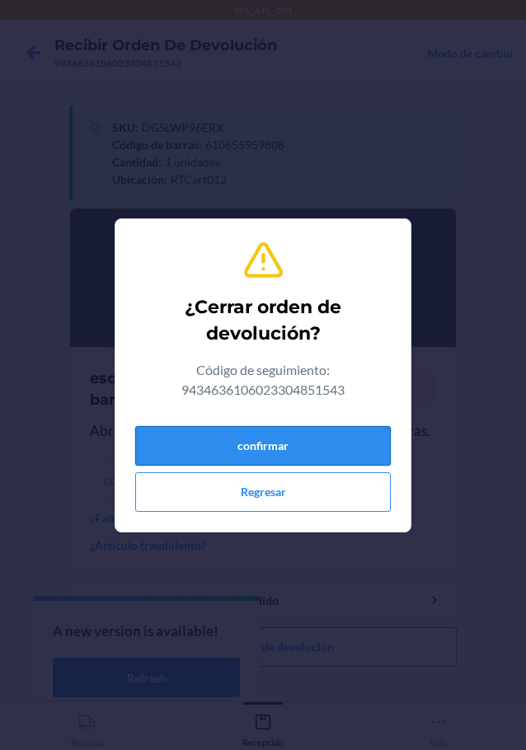
click at [290, 434] on button "confirmar" at bounding box center [263, 446] width 256 height 40
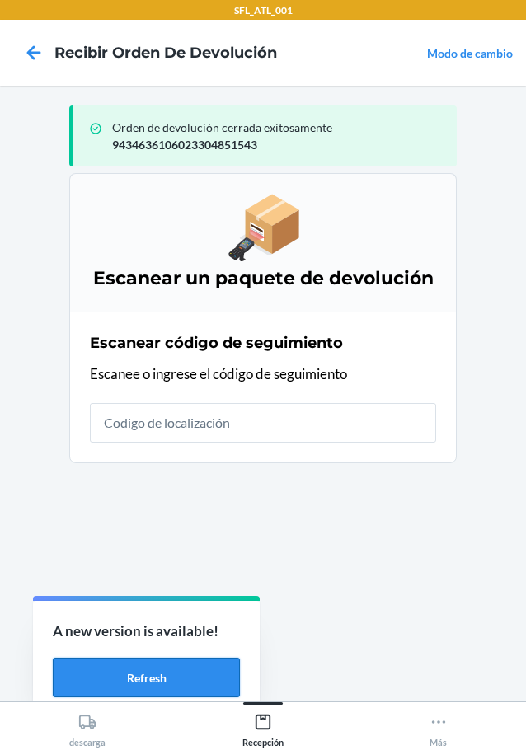
click at [162, 681] on button "Refresh" at bounding box center [146, 678] width 187 height 40
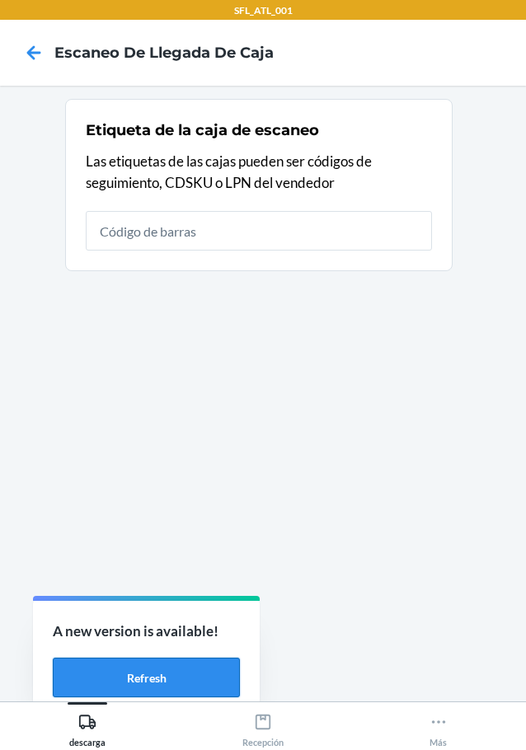
click at [184, 682] on button "Refresh" at bounding box center [146, 678] width 187 height 40
type input "420302599434636106023304851543"
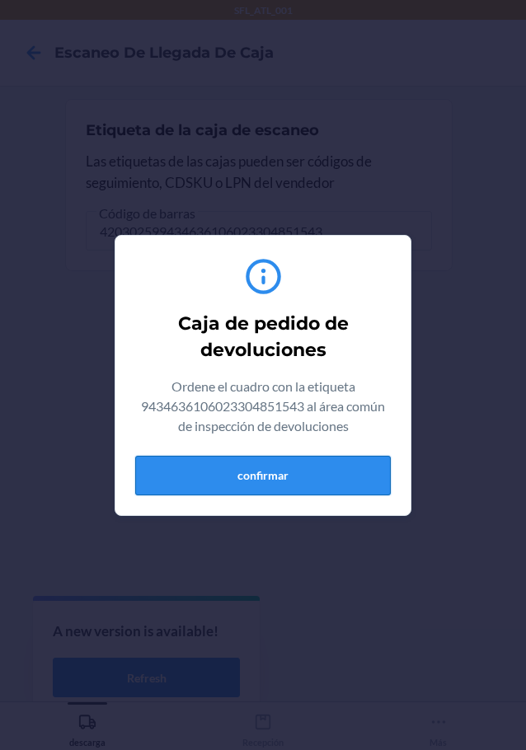
click at [353, 475] on button "confirmar" at bounding box center [263, 476] width 256 height 40
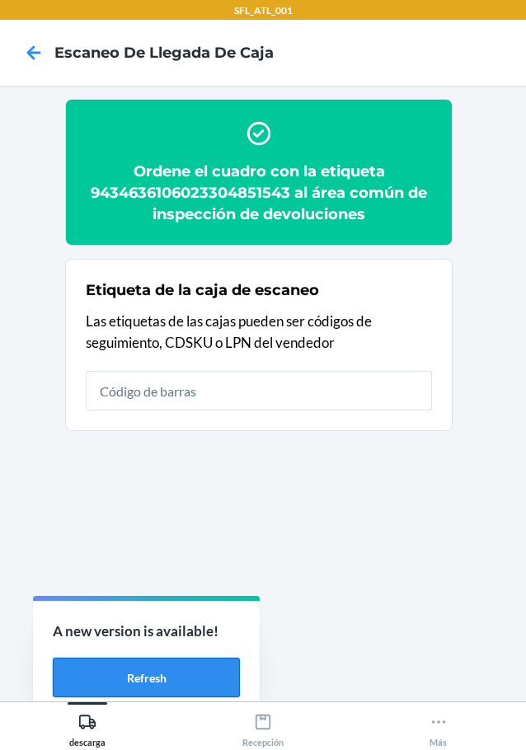
click at [182, 674] on button "Refresh" at bounding box center [146, 678] width 187 height 40
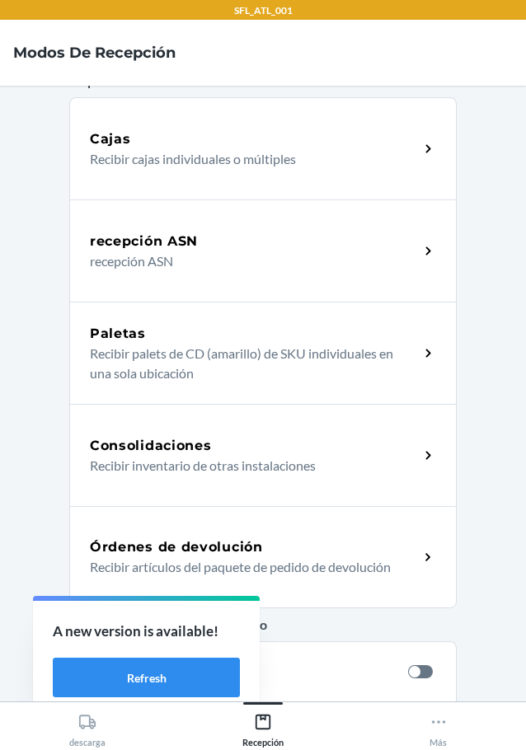
scroll to position [247, 0]
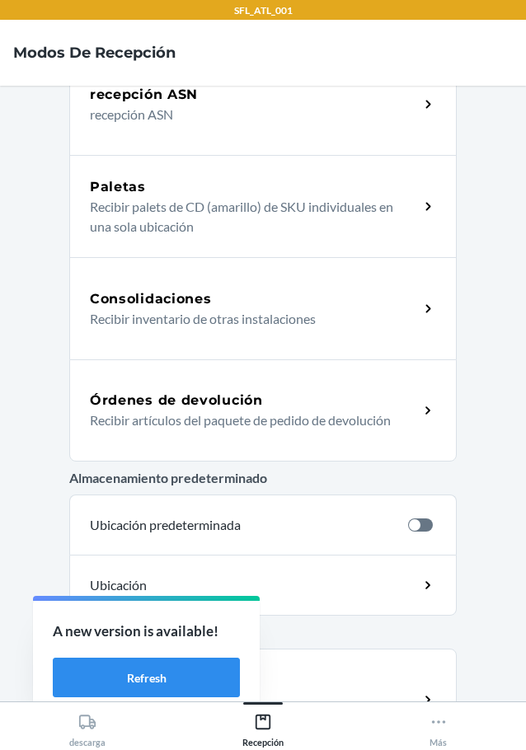
click at [171, 401] on h5 "Órdenes de devolución" at bounding box center [176, 401] width 173 height 20
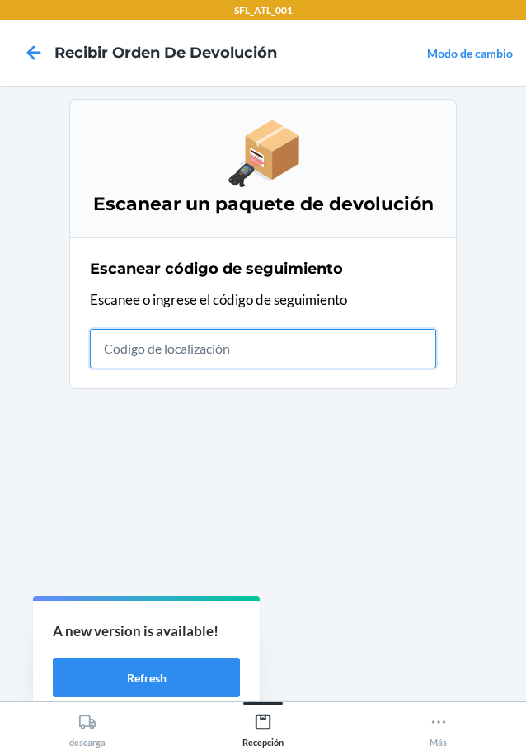
click at [154, 366] on input "text" at bounding box center [263, 349] width 346 height 40
type input "4203025994346361060233038400"
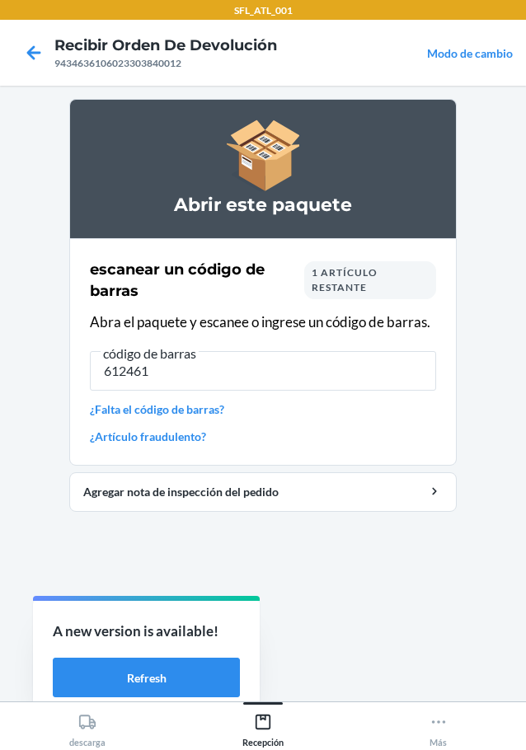
type input "6124612"
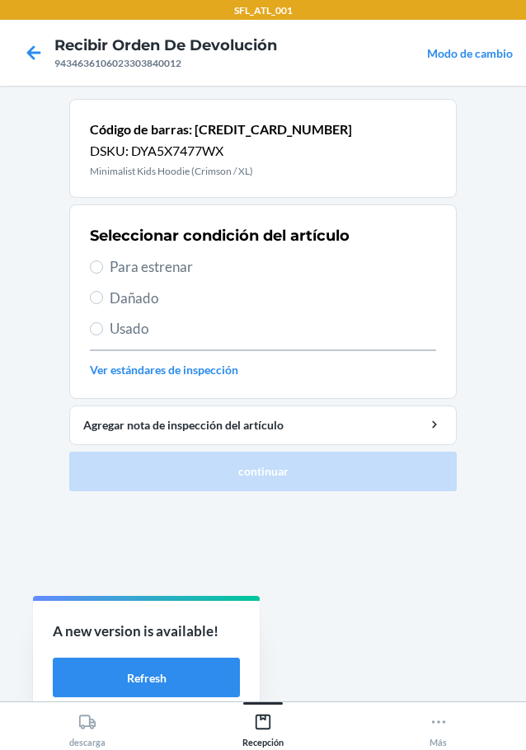
click at [134, 272] on span "Para estrenar" at bounding box center [273, 266] width 326 height 21
click at [103, 272] on input "Para estrenar" at bounding box center [96, 267] width 13 height 13
radio input "true"
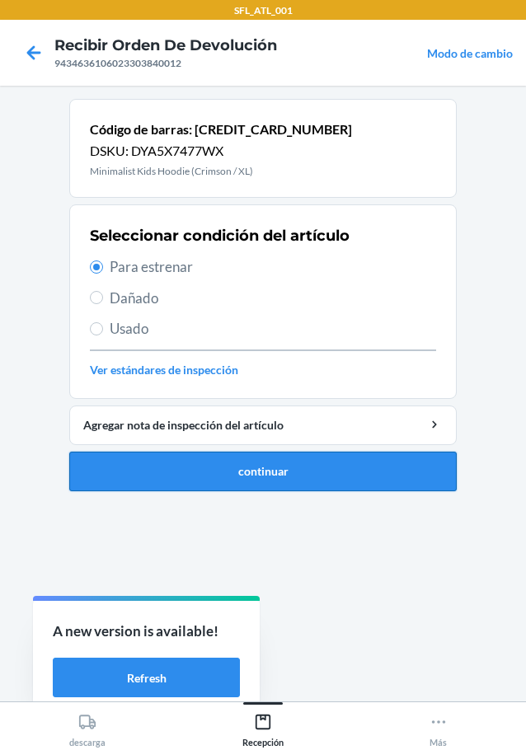
click at [252, 469] on button "continuar" at bounding box center [262, 472] width 387 height 40
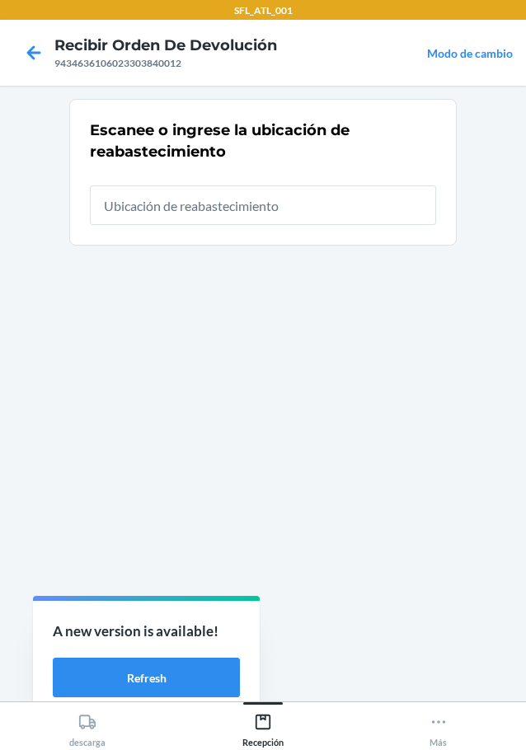
click at [137, 199] on input "text" at bounding box center [263, 206] width 346 height 40
type input "RTCart012"
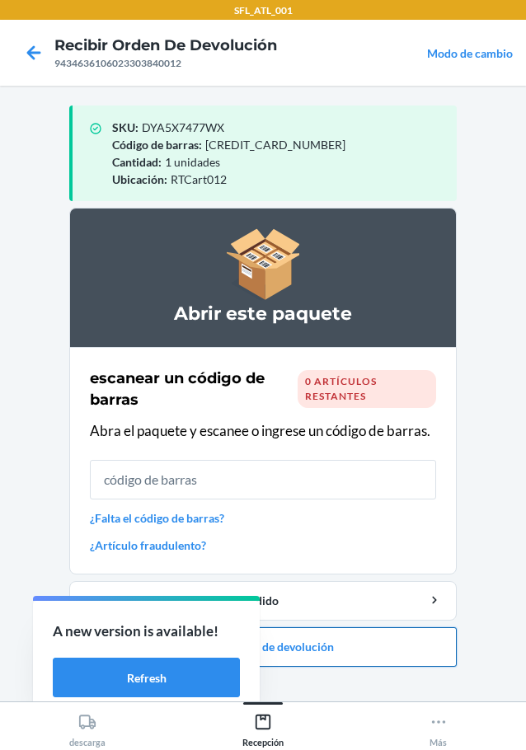
click at [317, 649] on button "Cerrar orden de devolución" at bounding box center [262, 647] width 387 height 40
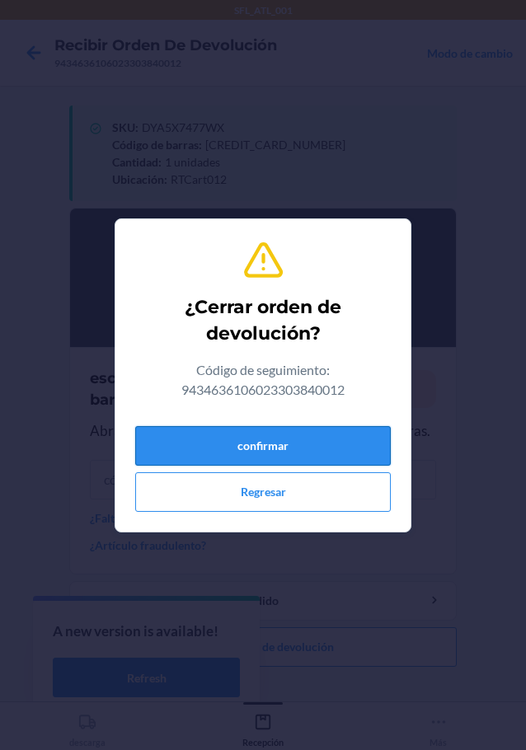
click at [261, 446] on button "confirmar" at bounding box center [263, 446] width 256 height 40
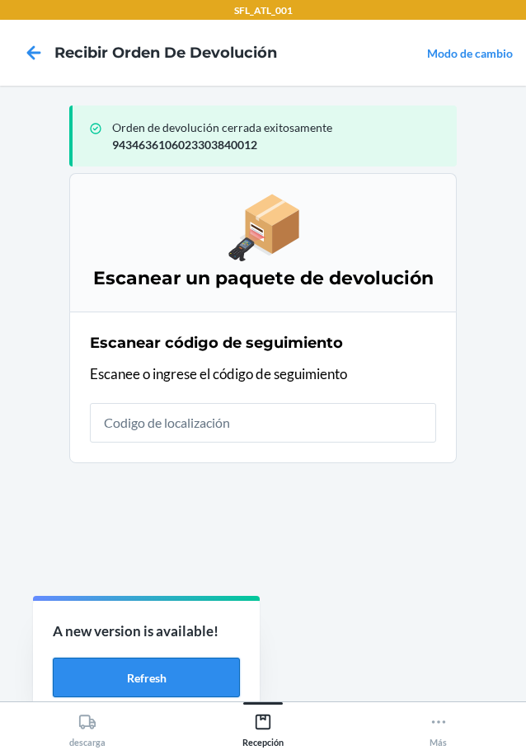
click at [158, 679] on button "Refresh" at bounding box center [146, 678] width 187 height 40
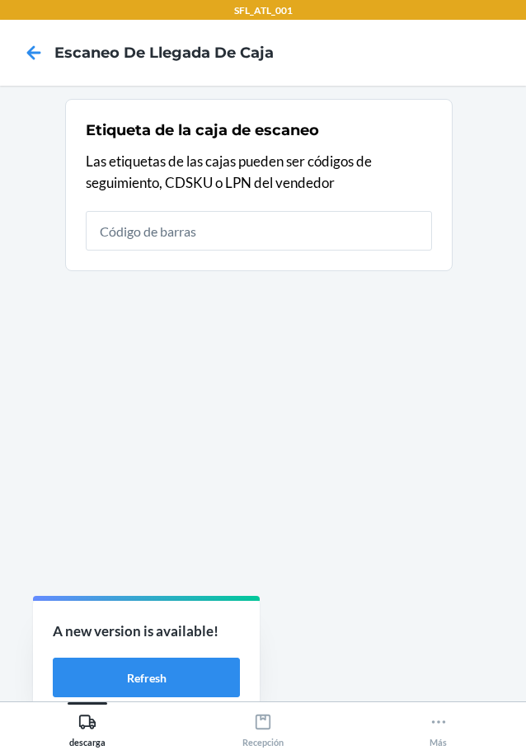
click at [254, 238] on input "text" at bounding box center [259, 231] width 346 height 40
type input "420302599434636106023303840012"
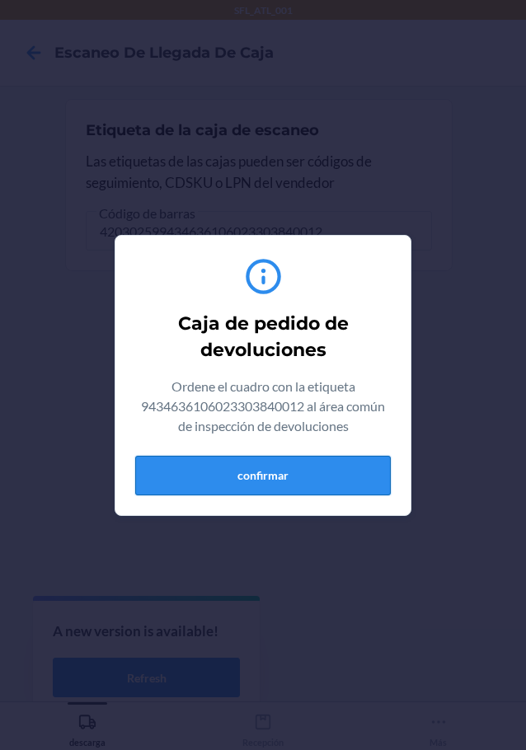
click at [335, 481] on button "confirmar" at bounding box center [263, 476] width 256 height 40
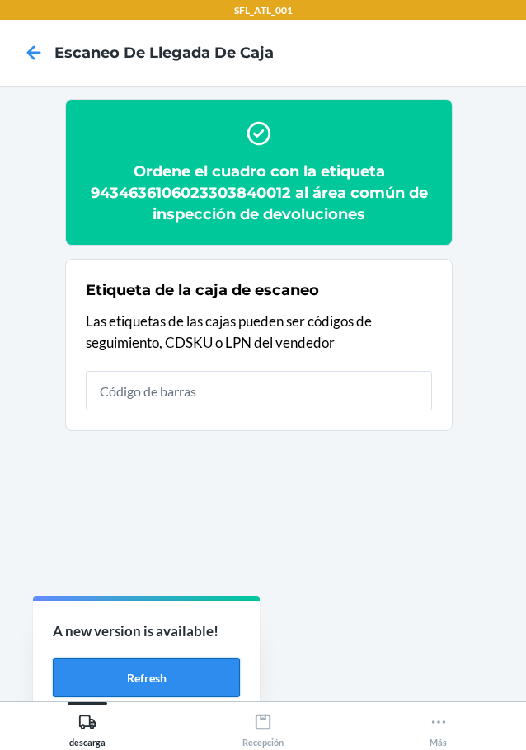
click at [156, 671] on button "Refresh" at bounding box center [146, 678] width 187 height 40
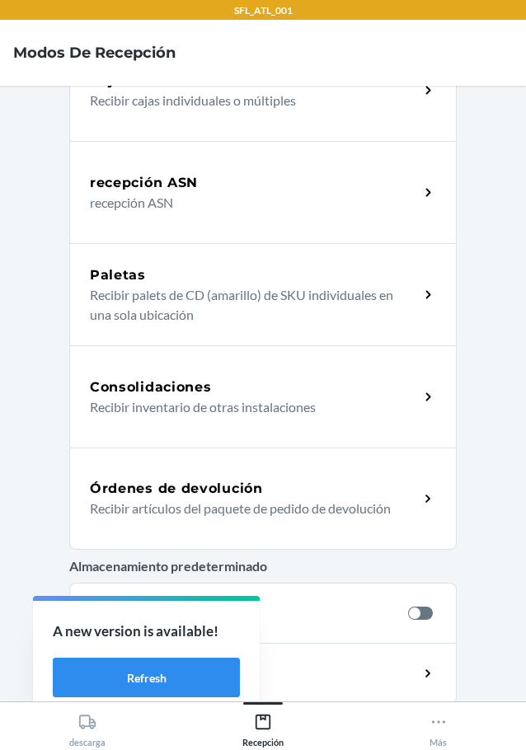
scroll to position [165, 0]
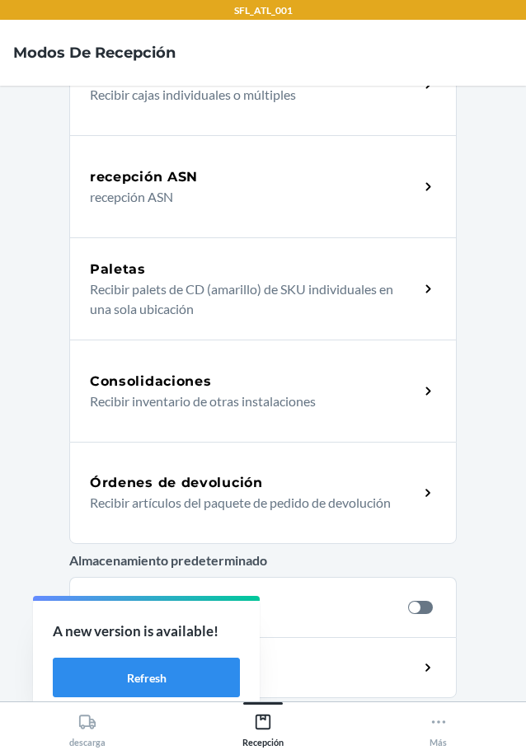
click at [205, 477] on h5 "Órdenes de devolución" at bounding box center [176, 483] width 173 height 20
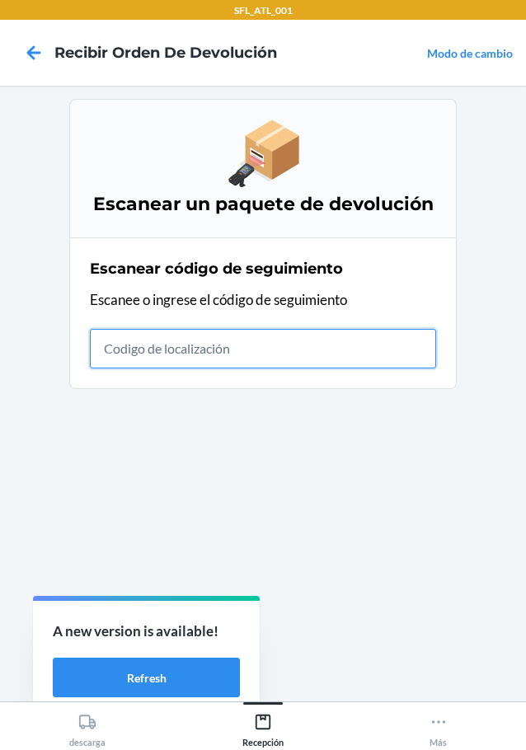
click at [232, 355] on input "text" at bounding box center [263, 349] width 346 height 40
type input "42030259943463610602330397333"
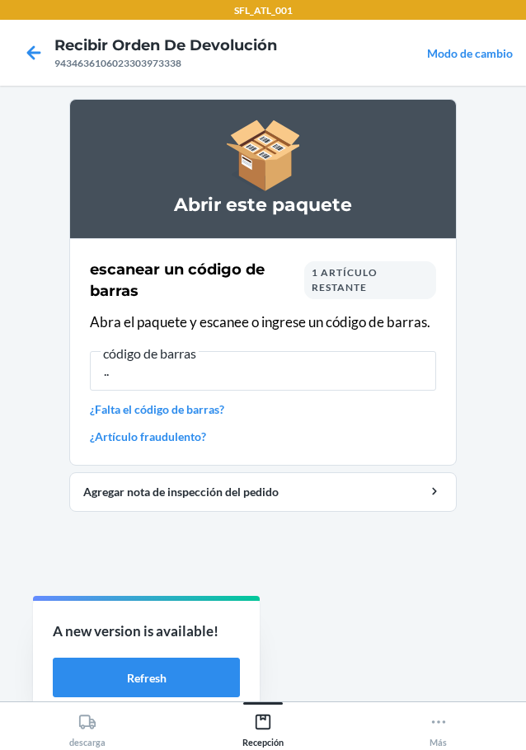
type input "."
type input "6588654261"
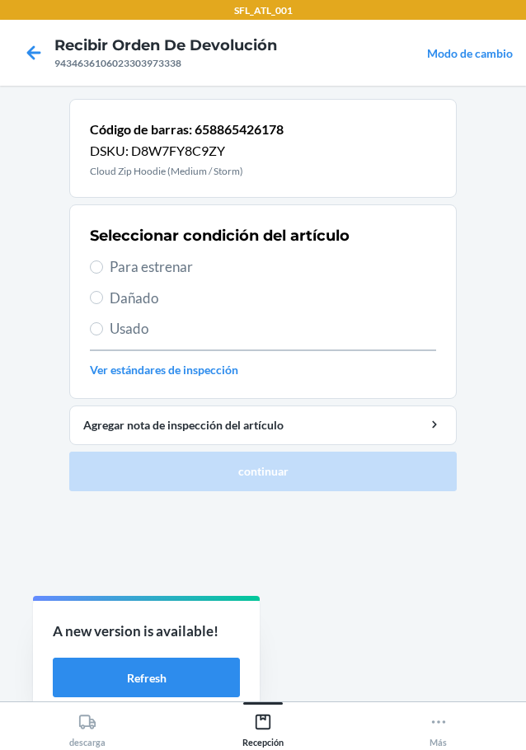
click at [143, 279] on div "Seleccionar condición del artículo Para estrenar Dañado Usado Ver estándares de…" at bounding box center [263, 301] width 346 height 163
click at [146, 272] on span "Para estrenar" at bounding box center [273, 266] width 326 height 21
click at [103, 272] on input "Para estrenar" at bounding box center [96, 267] width 13 height 13
radio input "true"
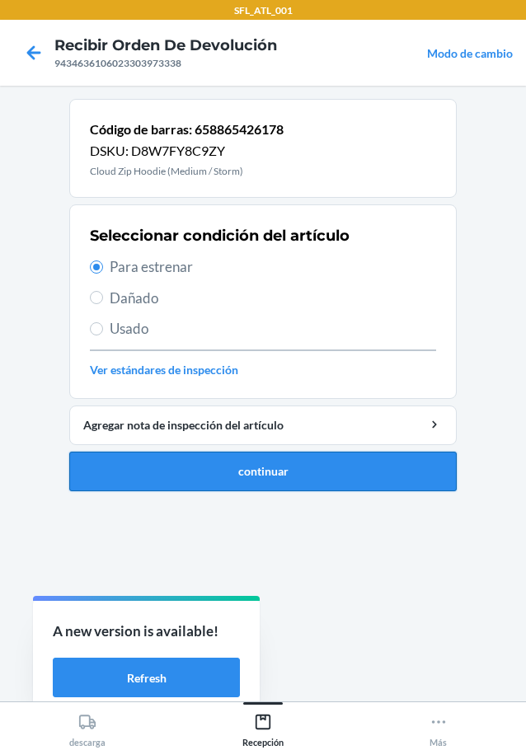
click at [257, 472] on button "continuar" at bounding box center [262, 472] width 387 height 40
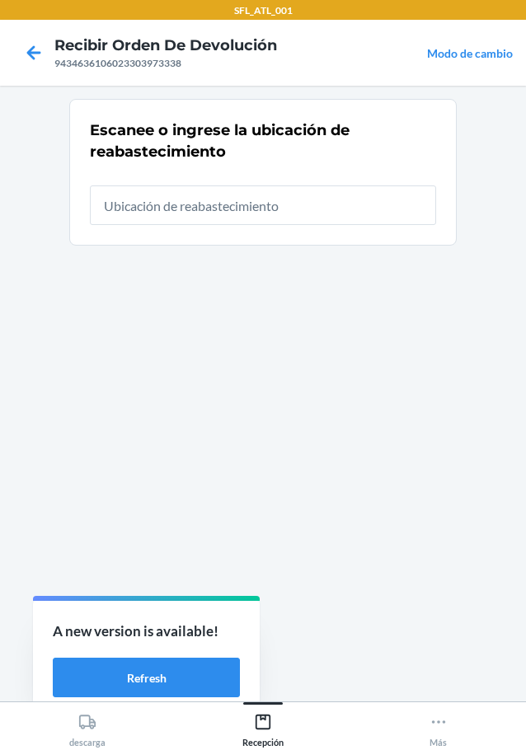
click at [229, 209] on input "text" at bounding box center [263, 206] width 346 height 40
type input "RTCart012"
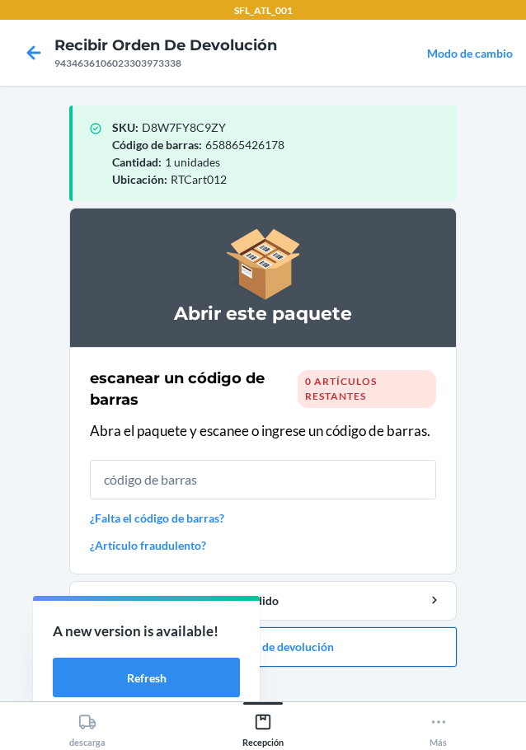
click at [319, 644] on button "Cerrar orden de devolución" at bounding box center [262, 647] width 387 height 40
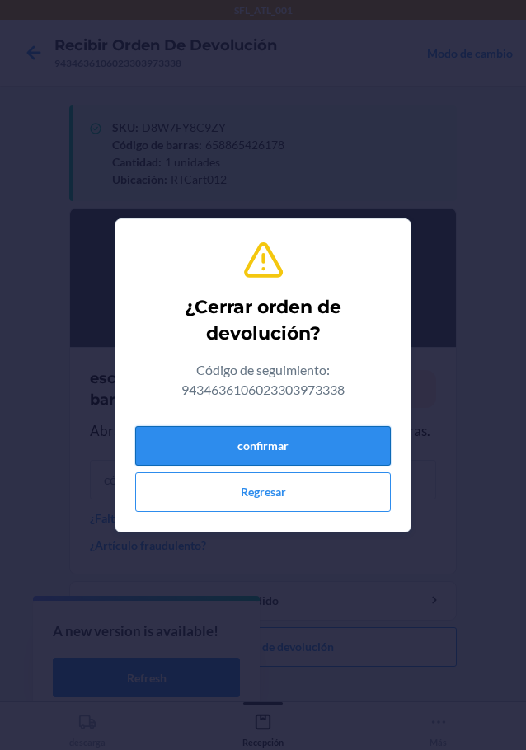
click at [317, 453] on button "confirmar" at bounding box center [263, 446] width 256 height 40
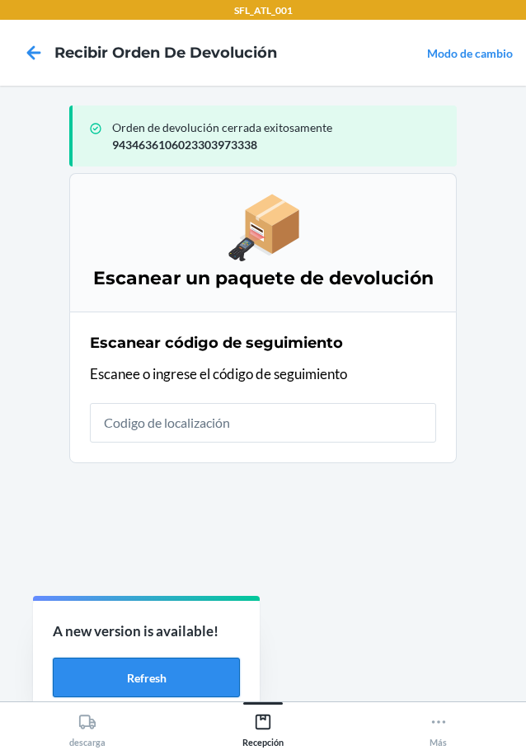
click at [131, 683] on button "Refresh" at bounding box center [146, 678] width 187 height 40
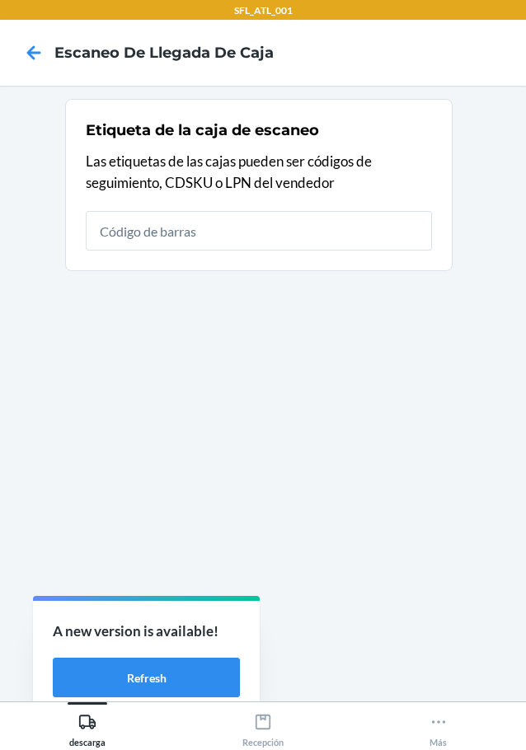
click at [239, 220] on input "text" at bounding box center [259, 231] width 346 height 40
type input "420302599434636106023303973338"
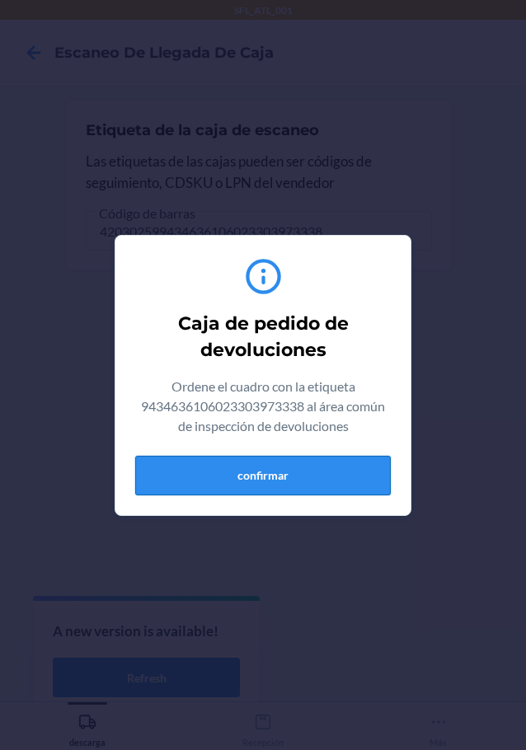
click at [283, 472] on button "confirmar" at bounding box center [263, 476] width 256 height 40
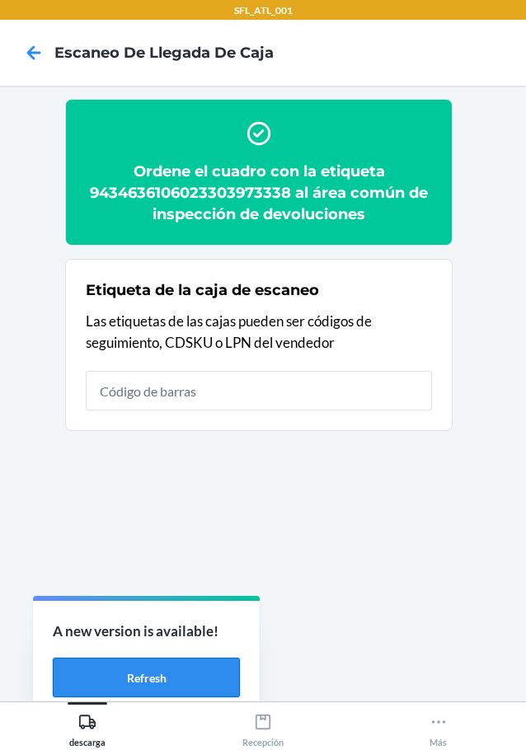
click at [223, 667] on button "Refresh" at bounding box center [146, 678] width 187 height 40
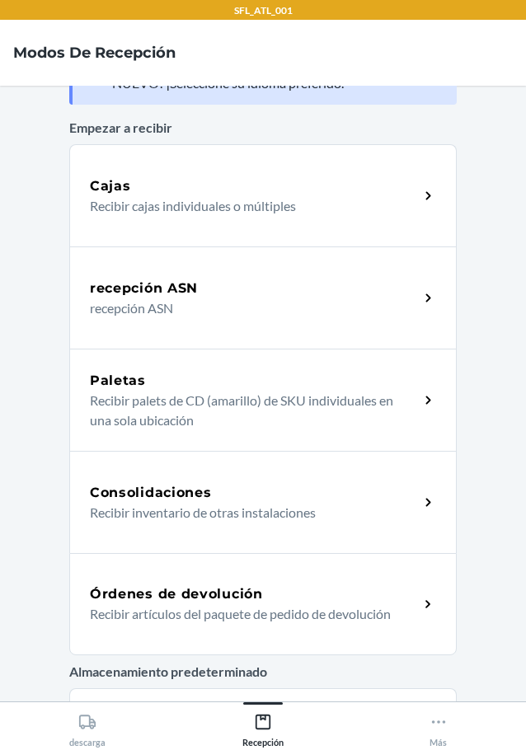
scroll to position [82, 0]
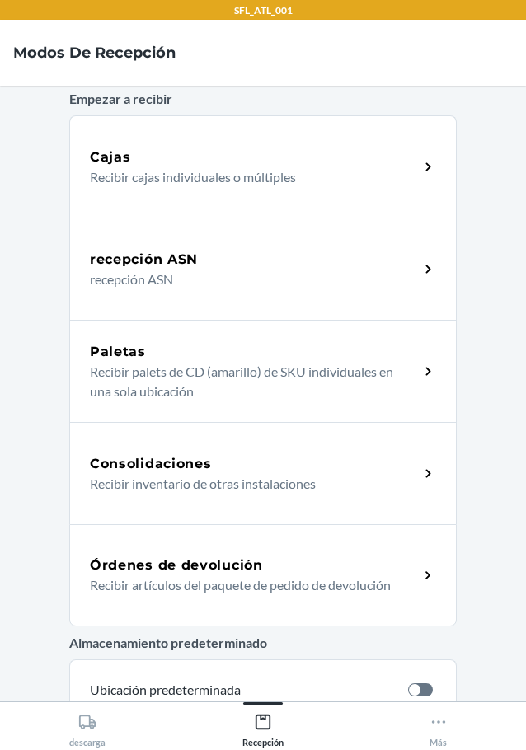
click at [193, 558] on h5 "Órdenes de devolución" at bounding box center [176, 566] width 173 height 20
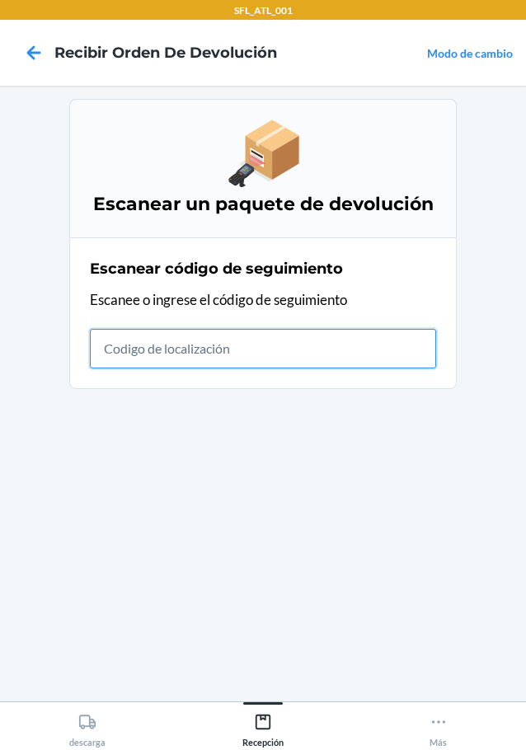
click at [129, 347] on input "text" at bounding box center [263, 349] width 346 height 40
click at [200, 357] on input "text" at bounding box center [263, 349] width 346 height 40
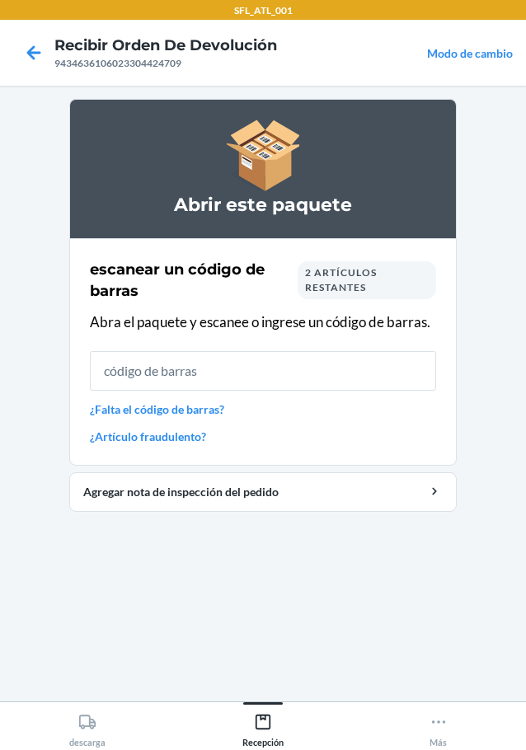
click at [197, 363] on input "text" at bounding box center [263, 371] width 346 height 40
click at [182, 408] on link "¿Falta el código de barras?" at bounding box center [263, 409] width 346 height 17
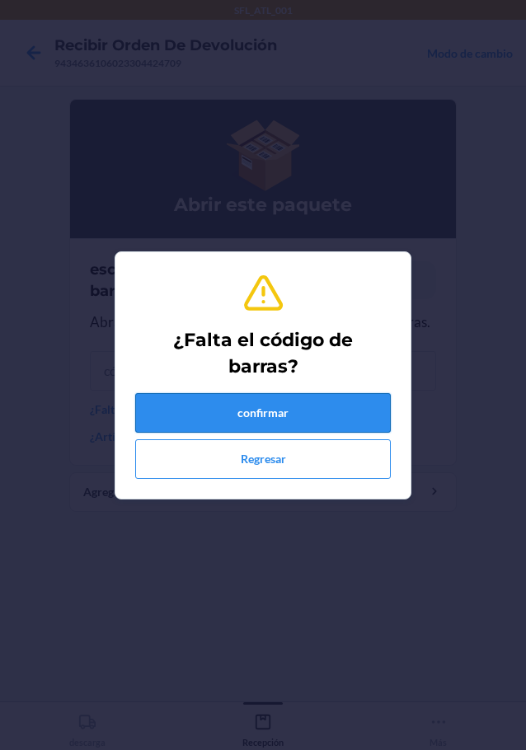
click at [250, 402] on button "confirmar" at bounding box center [263, 413] width 256 height 40
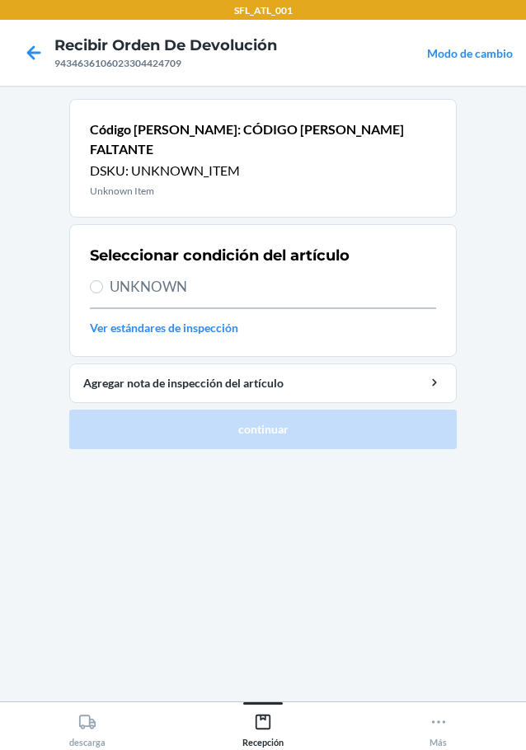
click at [141, 276] on span "UNKNOWN" at bounding box center [273, 286] width 326 height 21
click at [103, 280] on input "UNKNOWN" at bounding box center [96, 286] width 13 height 13
radio input "true"
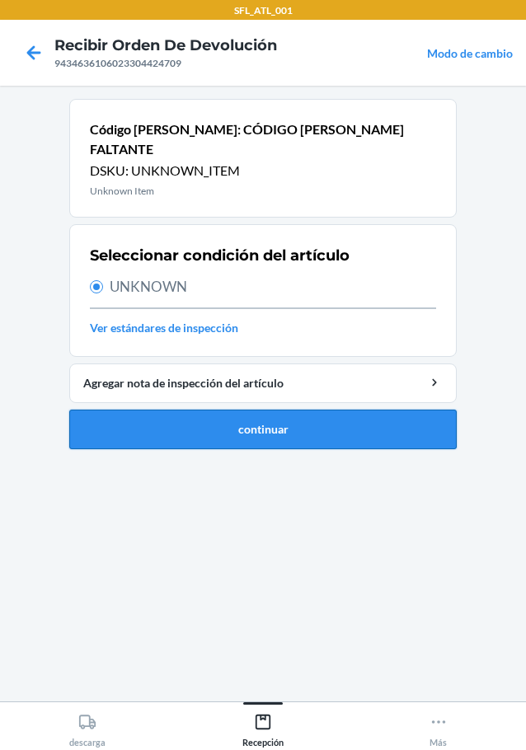
click at [256, 410] on button "continuar" at bounding box center [262, 430] width 387 height 40
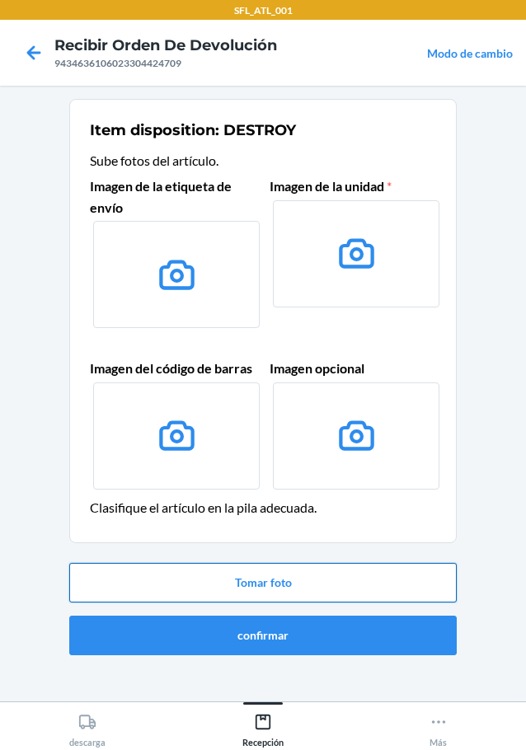
click at [268, 583] on button "Tomar foto" at bounding box center [262, 583] width 387 height 40
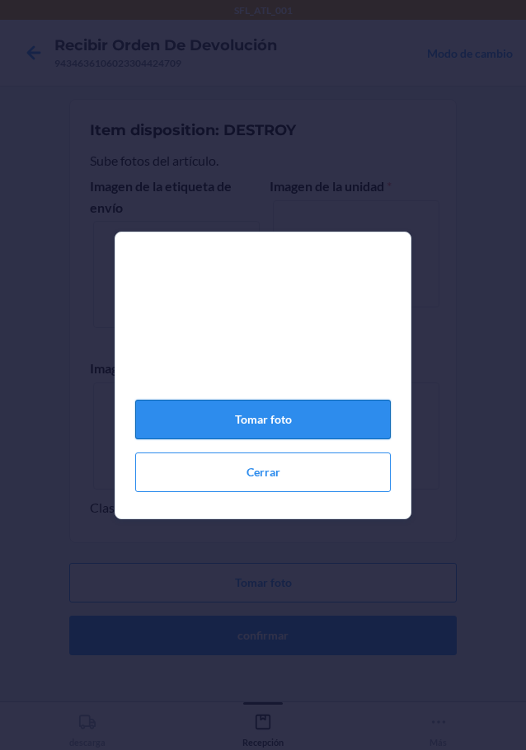
click at [275, 430] on button "Tomar foto" at bounding box center [263, 420] width 256 height 40
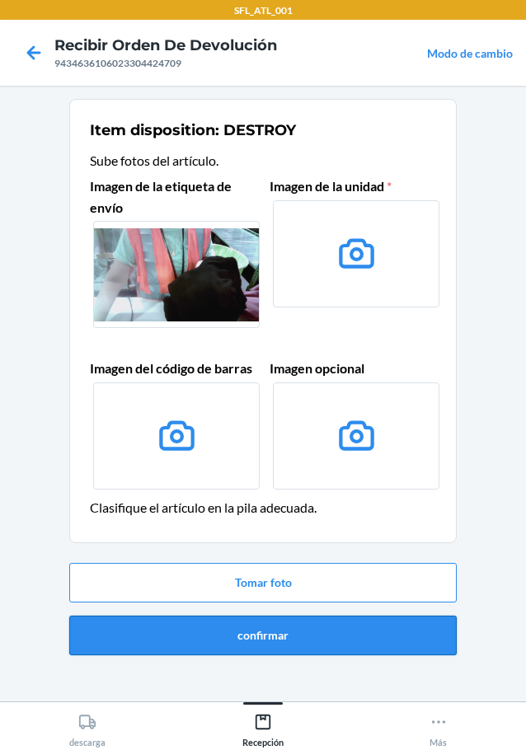
click at [283, 632] on button "confirmar" at bounding box center [262, 636] width 387 height 40
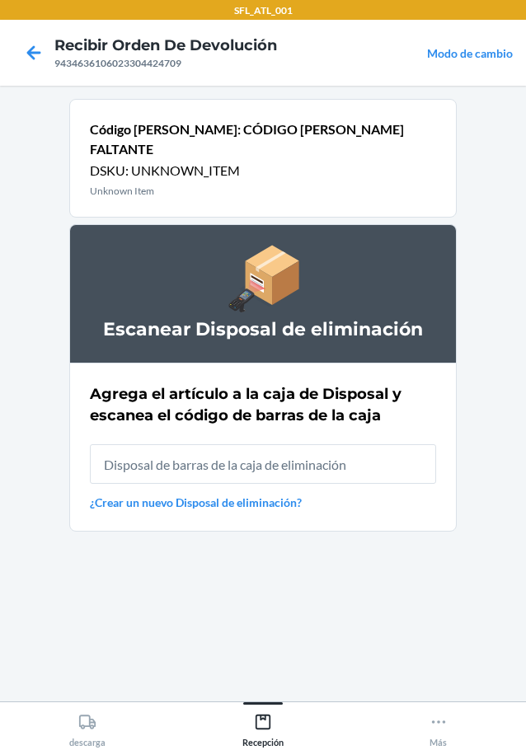
click at [272, 444] on input "text" at bounding box center [263, 464] width 346 height 40
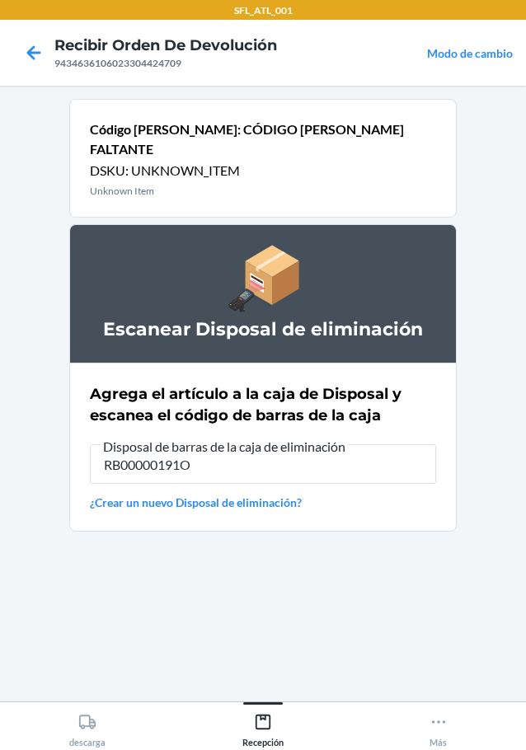
type input "RB00000191O"
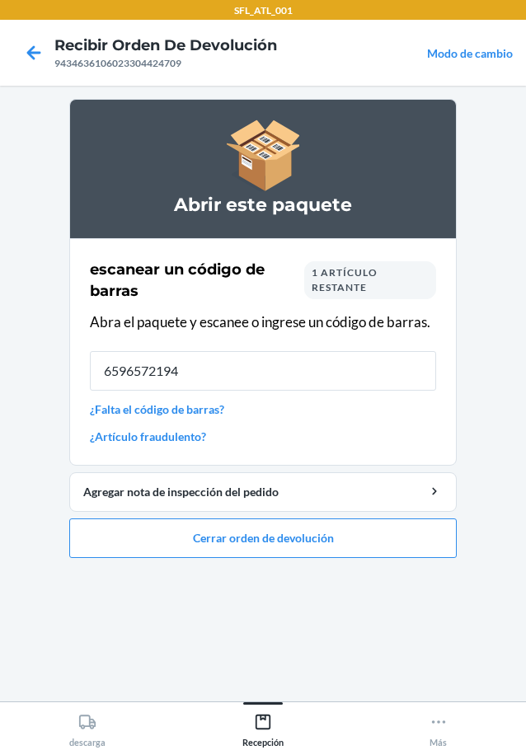
type input "65965721944"
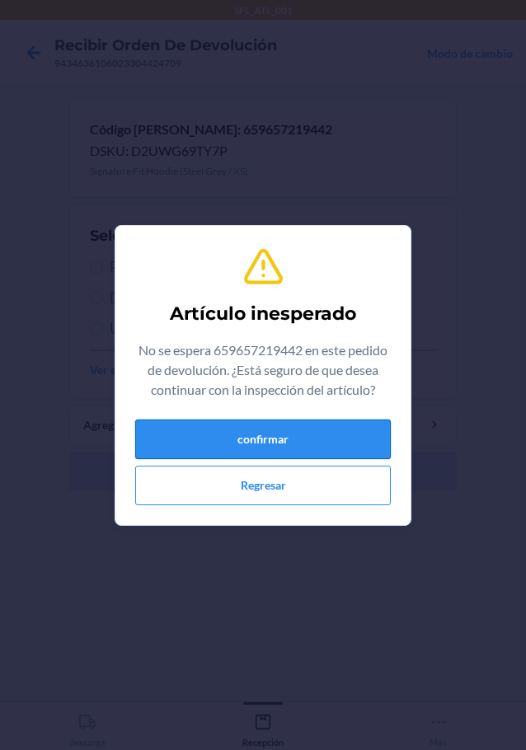
click at [305, 441] on button "confirmar" at bounding box center [263, 440] width 256 height 40
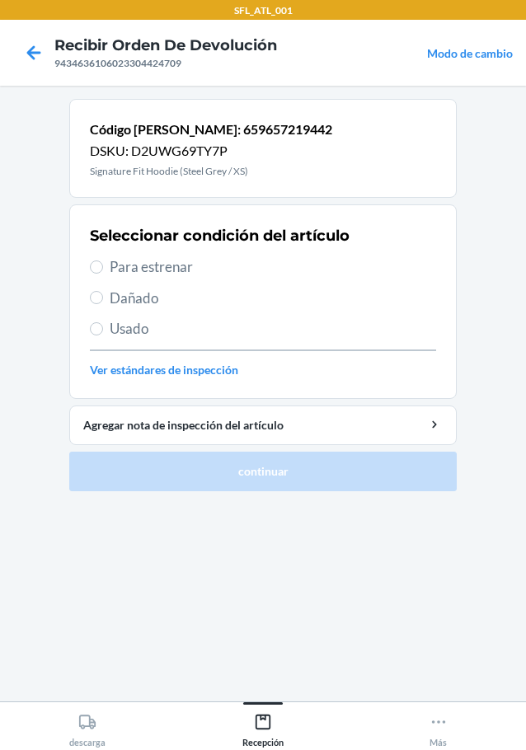
click at [172, 269] on span "Para estrenar" at bounding box center [273, 266] width 326 height 21
click at [103, 269] on input "Para estrenar" at bounding box center [96, 267] width 13 height 13
radio input "true"
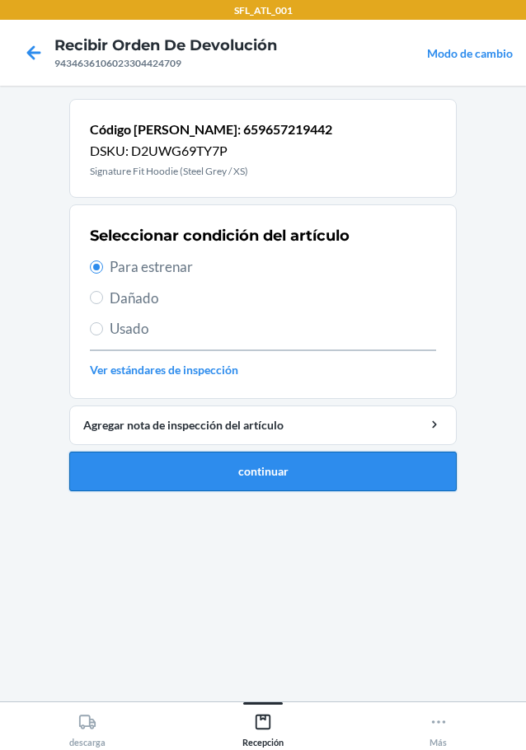
click at [287, 462] on button "continuar" at bounding box center [262, 472] width 387 height 40
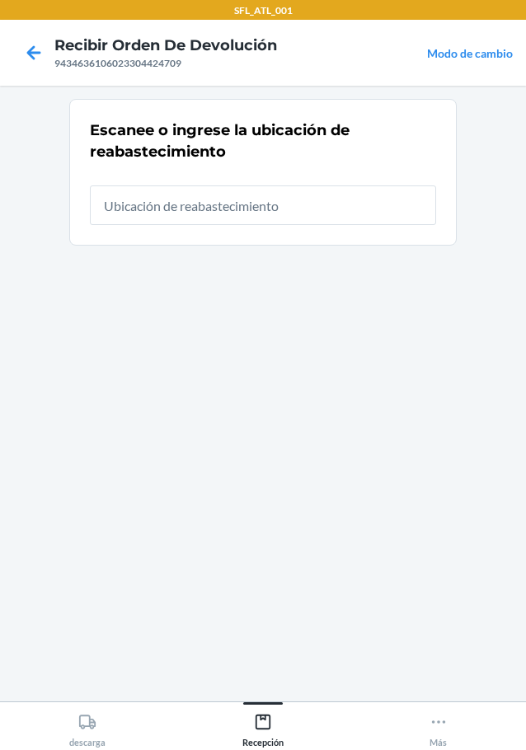
click at [168, 218] on input "text" at bounding box center [263, 206] width 346 height 40
type input "RTCart012"
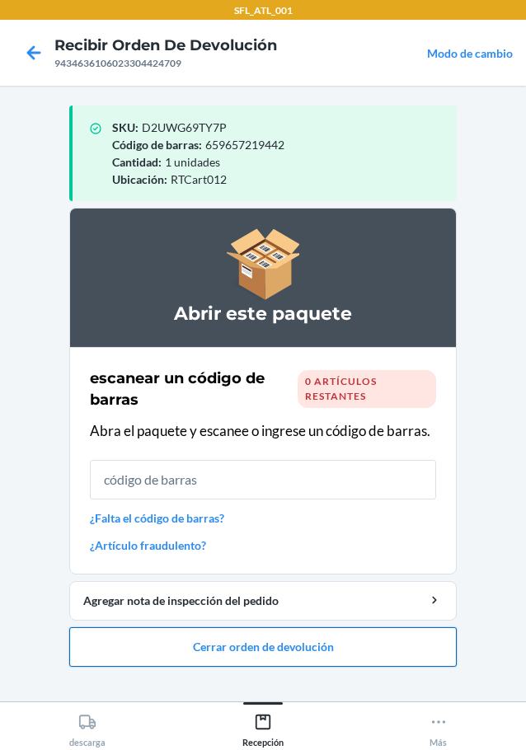
click at [328, 648] on button "Cerrar orden de devolución" at bounding box center [262, 647] width 387 height 40
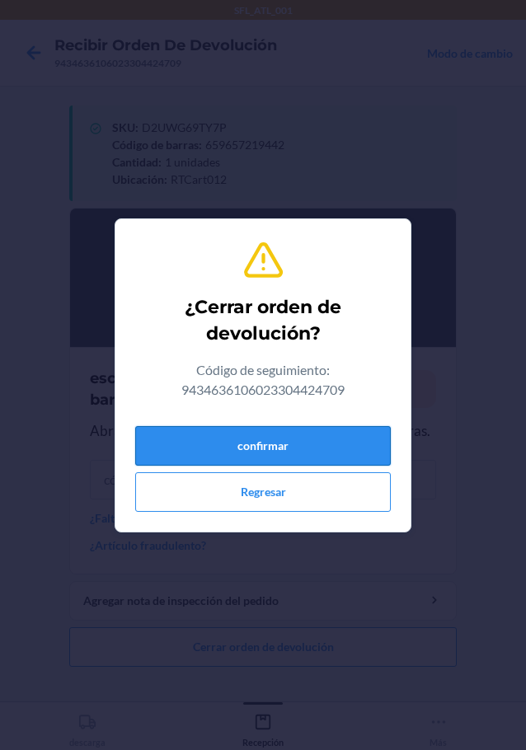
click at [247, 449] on button "confirmar" at bounding box center [263, 446] width 256 height 40
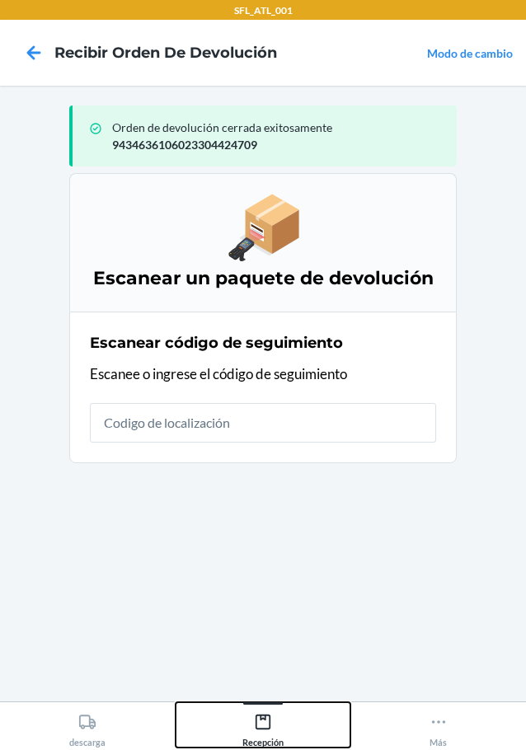
click at [262, 734] on div "Recepción" at bounding box center [262, 727] width 41 height 41
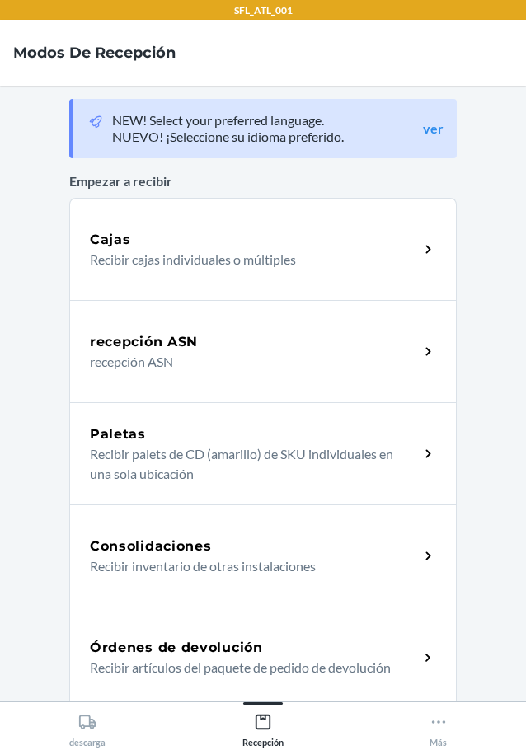
click at [185, 653] on h5 "Órdenes de devolución" at bounding box center [176, 648] width 173 height 20
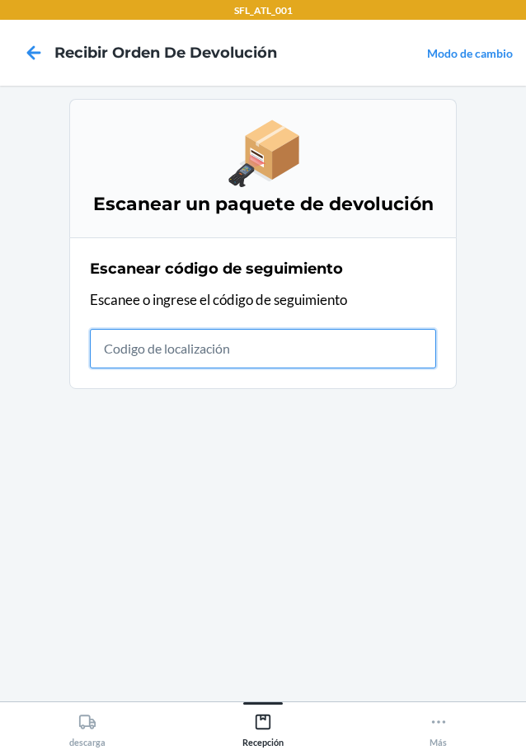
click at [141, 345] on input "text" at bounding box center [263, 349] width 346 height 40
type input "42030259943463610602330409219"
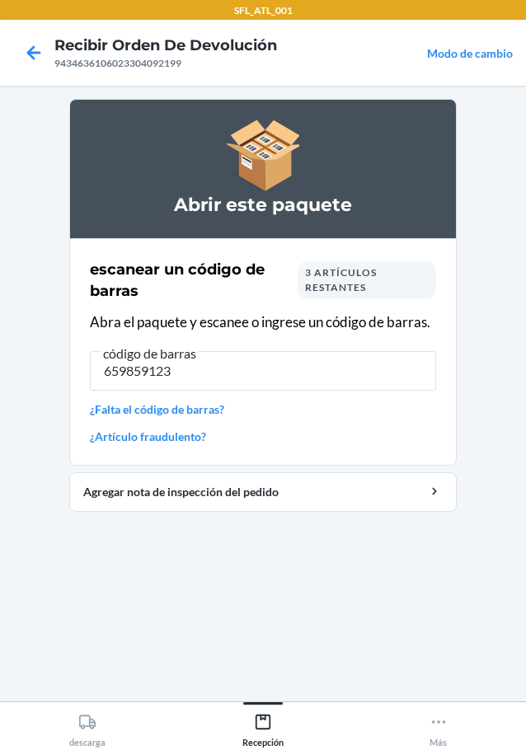
type input "6598591230"
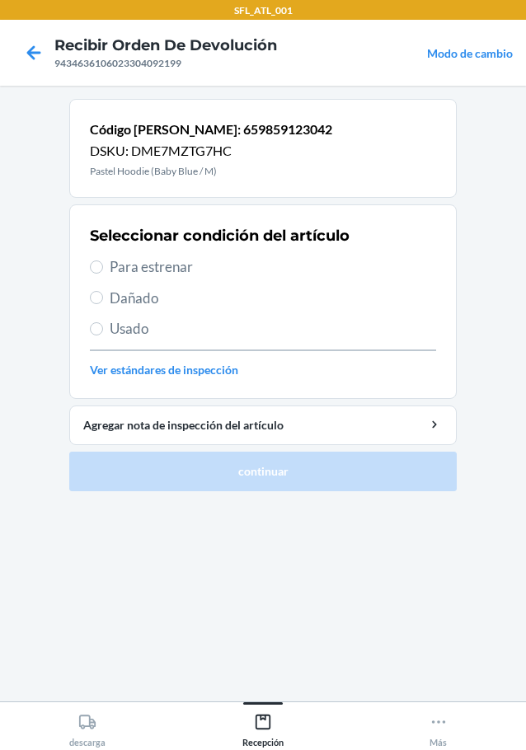
click at [180, 261] on span "Para estrenar" at bounding box center [273, 266] width 326 height 21
click at [103, 261] on input "Para estrenar" at bounding box center [96, 267] width 13 height 13
radio input "true"
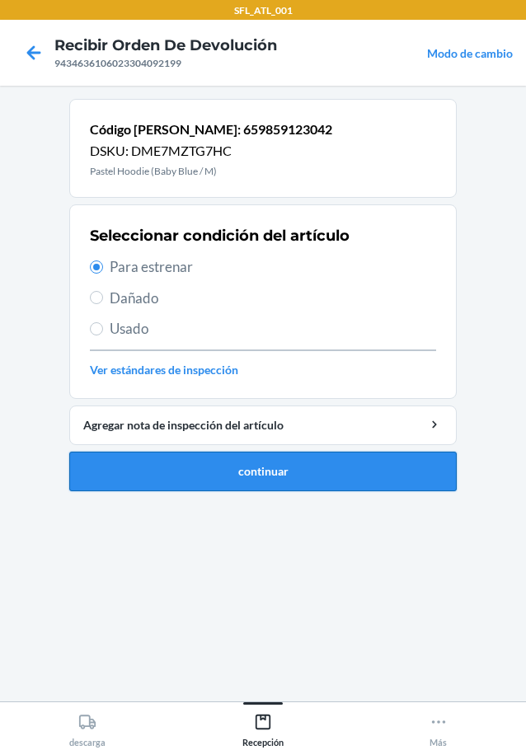
click at [287, 462] on button "continuar" at bounding box center [262, 472] width 387 height 40
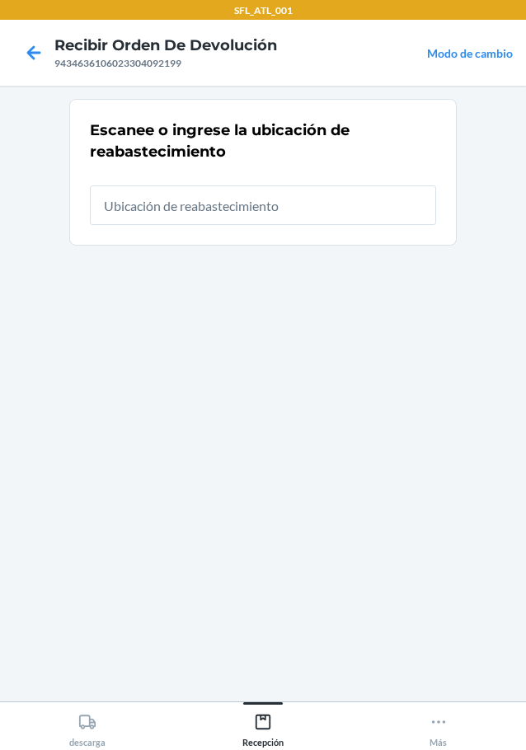
click at [232, 201] on input "text" at bounding box center [263, 206] width 346 height 40
type input "RTCart012"
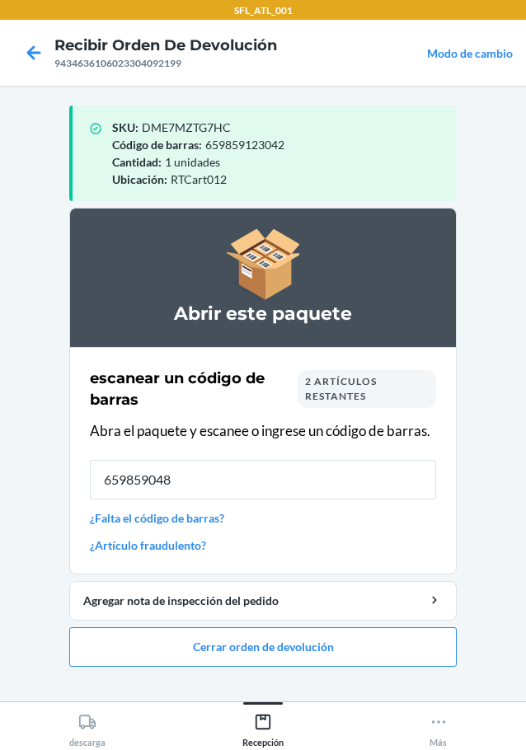
type input "6598590487"
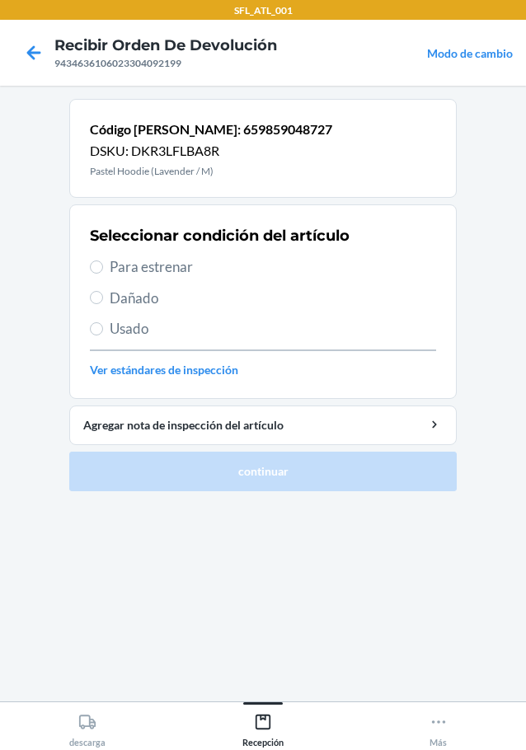
click at [132, 268] on span "Para estrenar" at bounding box center [273, 266] width 326 height 21
click at [103, 268] on input "Para estrenar" at bounding box center [96, 267] width 13 height 13
radio input "true"
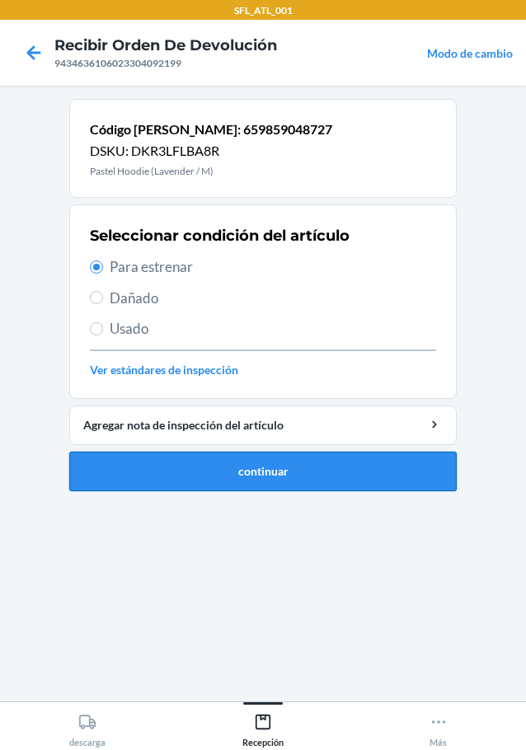
click at [292, 467] on button "continuar" at bounding box center [262, 472] width 387 height 40
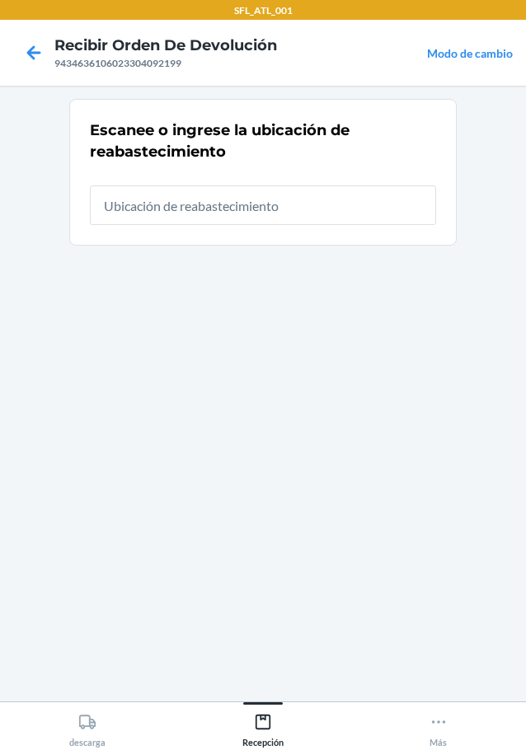
click at [173, 214] on input "text" at bounding box center [263, 206] width 346 height 40
type input "RTCart012"
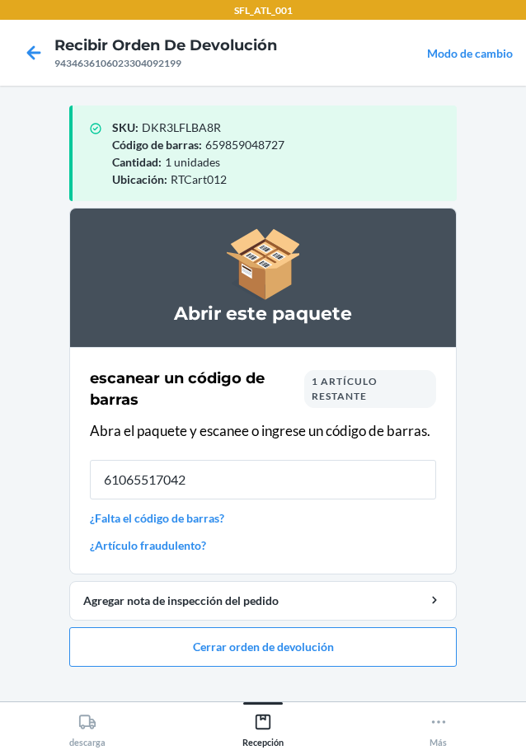
type input "610655170425"
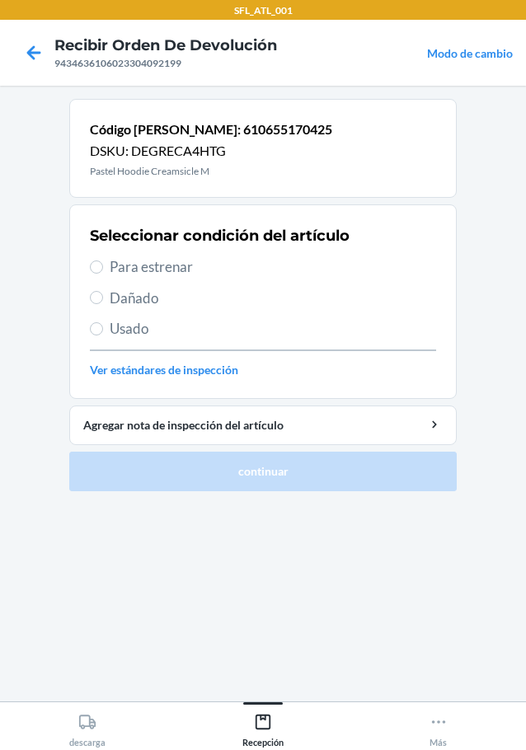
click at [172, 277] on span "Para estrenar" at bounding box center [273, 266] width 326 height 21
click at [103, 274] on input "Para estrenar" at bounding box center [96, 267] width 13 height 13
radio input "true"
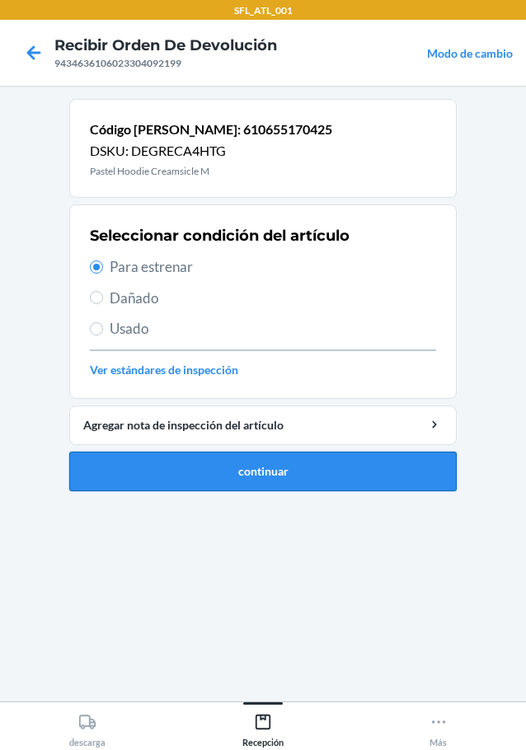
click at [294, 472] on button "continuar" at bounding box center [262, 472] width 387 height 40
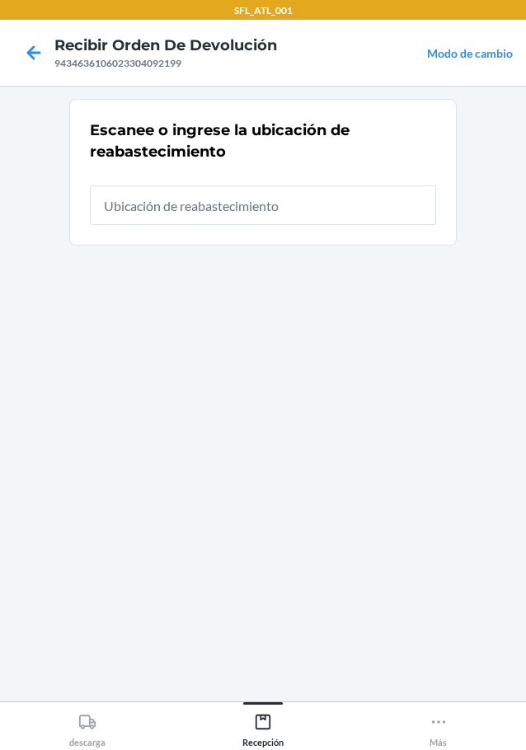
click at [322, 192] on input "text" at bounding box center [263, 206] width 346 height 40
type input "RTCart012"
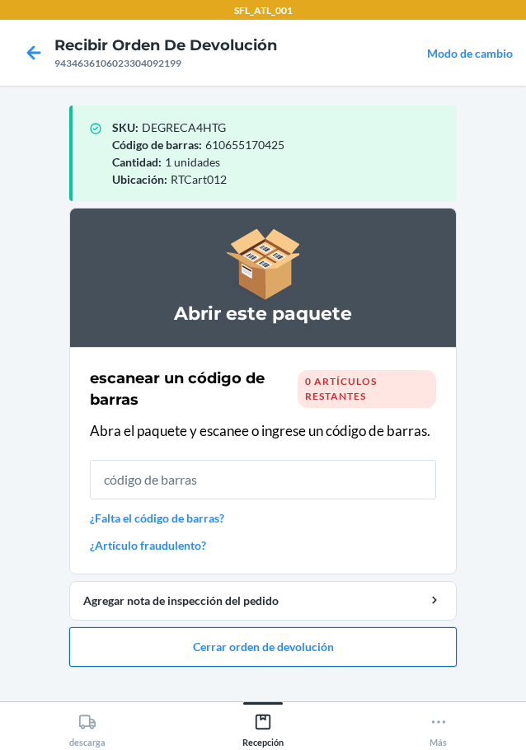
click at [287, 651] on button "Cerrar orden de devolución" at bounding box center [262, 647] width 387 height 40
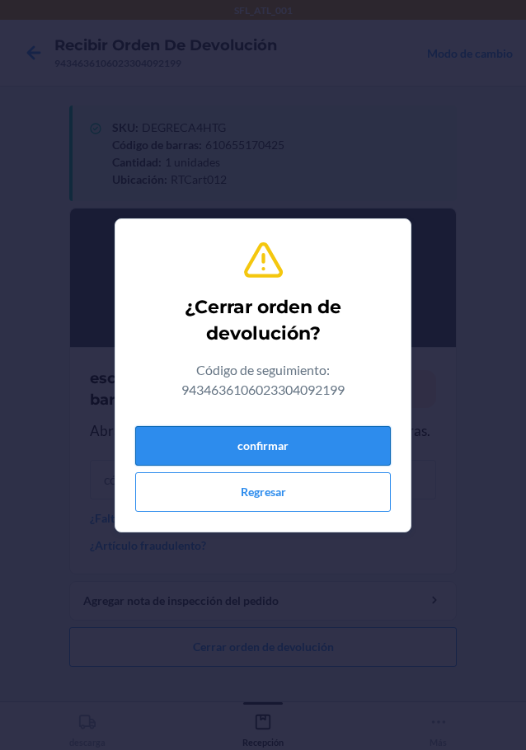
click at [324, 453] on button "confirmar" at bounding box center [263, 446] width 256 height 40
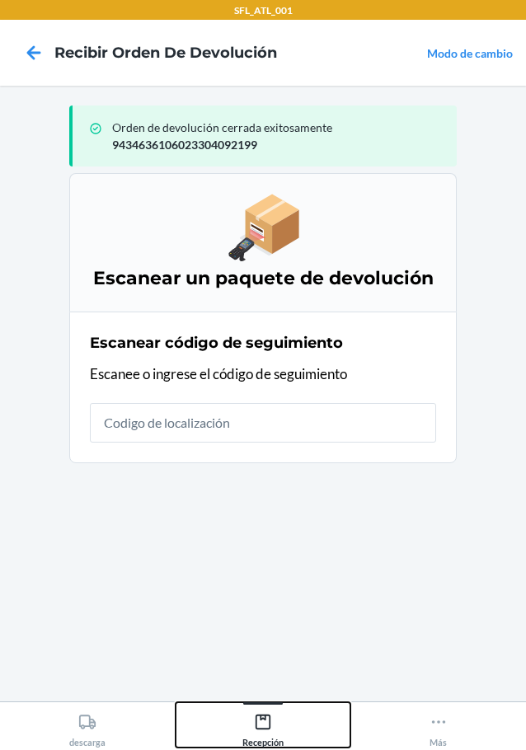
click at [270, 725] on icon at bounding box center [263, 722] width 15 height 15
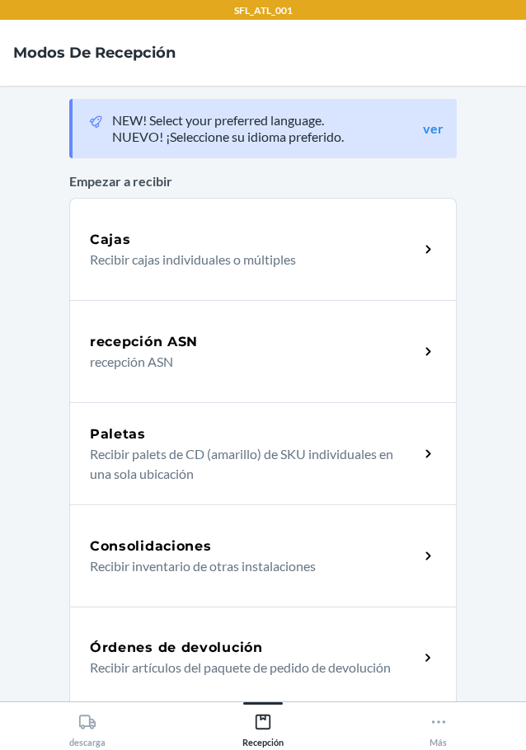
click at [156, 642] on h5 "Órdenes de devolución" at bounding box center [176, 648] width 173 height 20
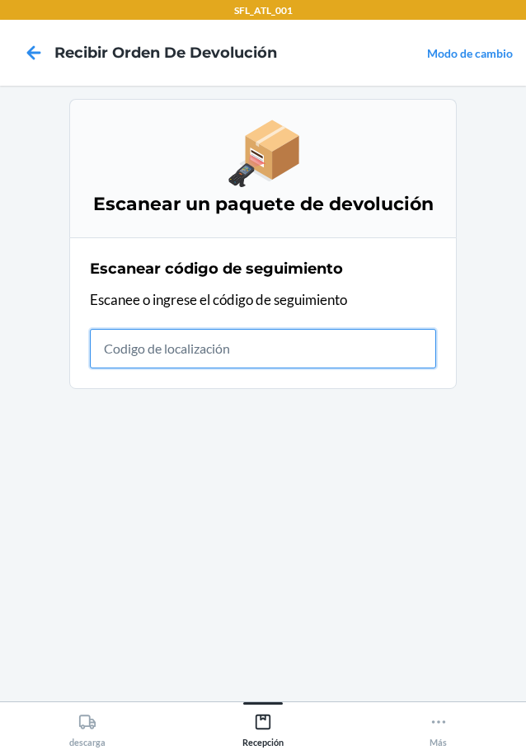
click at [168, 344] on input "text" at bounding box center [263, 349] width 346 height 40
type input "42030259943463610602330498075"
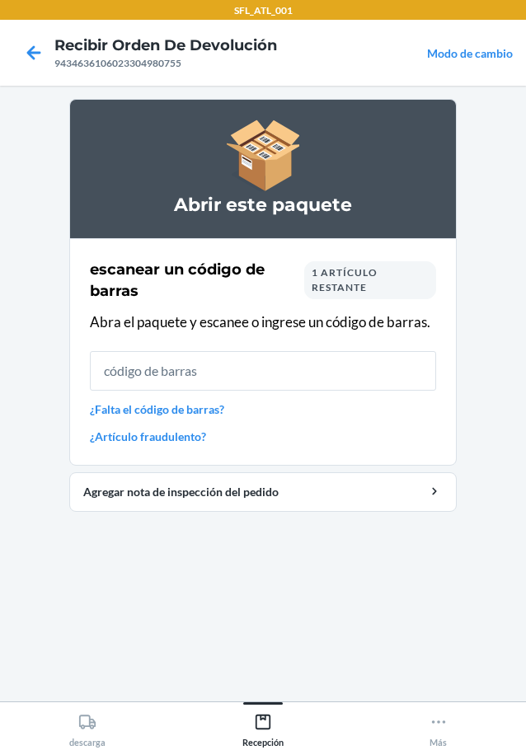
click at [198, 404] on link "¿Falta el código de barras?" at bounding box center [263, 409] width 346 height 17
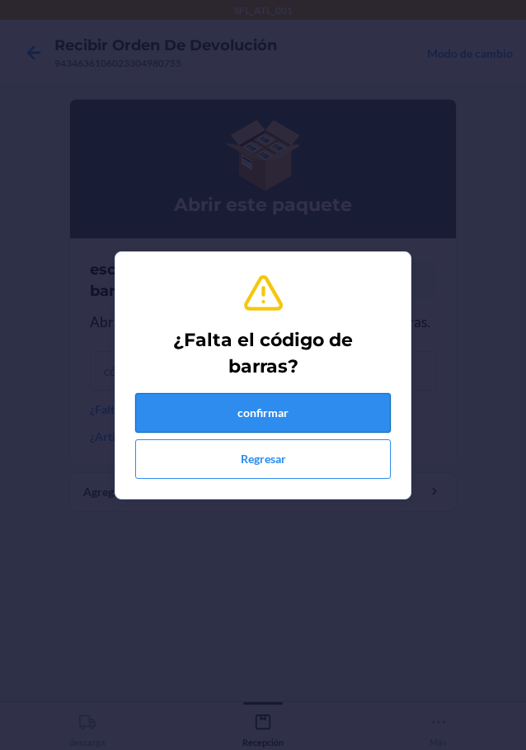
click at [225, 408] on button "confirmar" at bounding box center [263, 413] width 256 height 40
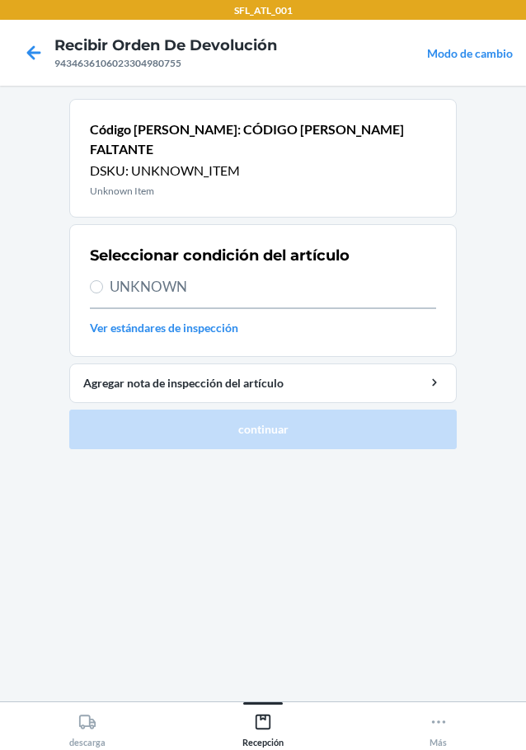
click at [148, 276] on span "UNKNOWN" at bounding box center [273, 286] width 326 height 21
click at [103, 280] on input "UNKNOWN" at bounding box center [96, 286] width 13 height 13
radio input "true"
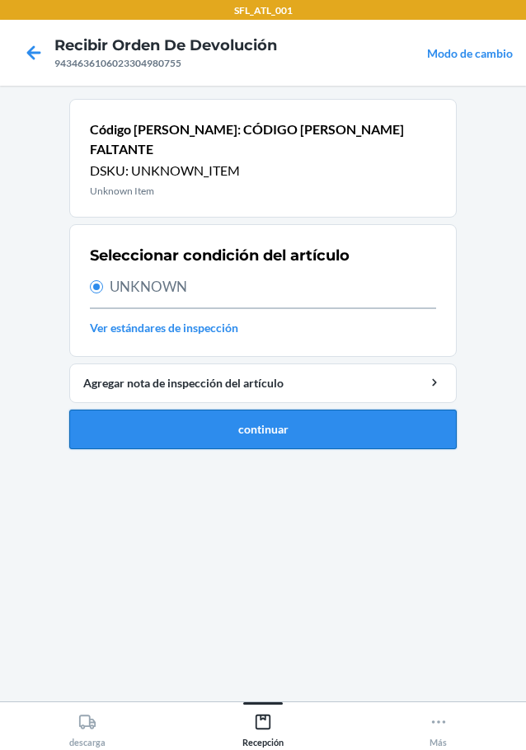
click at [280, 410] on button "continuar" at bounding box center [262, 430] width 387 height 40
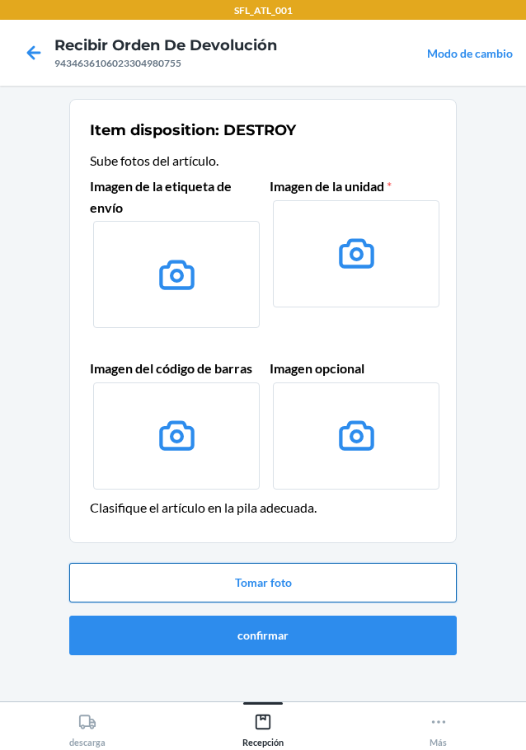
click at [291, 593] on button "Tomar foto" at bounding box center [262, 583] width 387 height 40
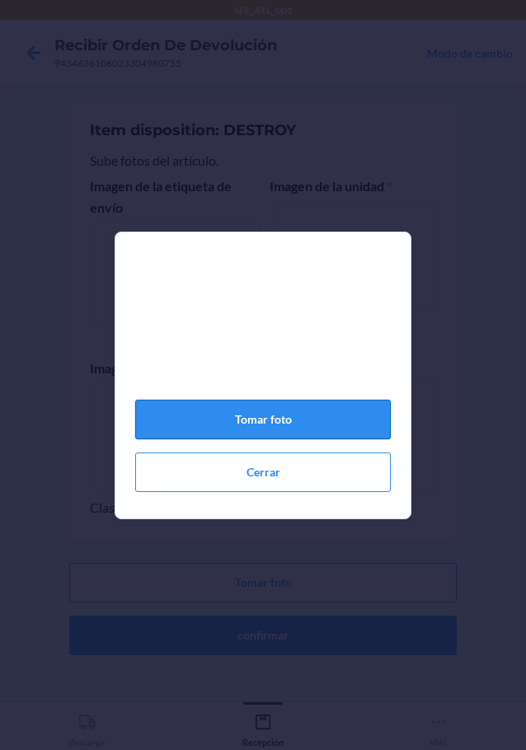
click at [263, 424] on button "Tomar foto" at bounding box center [263, 420] width 256 height 40
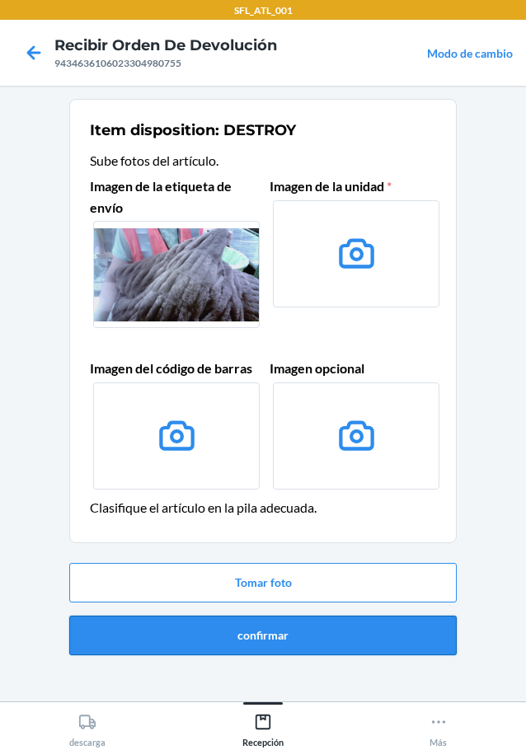
click at [298, 648] on button "confirmar" at bounding box center [262, 636] width 387 height 40
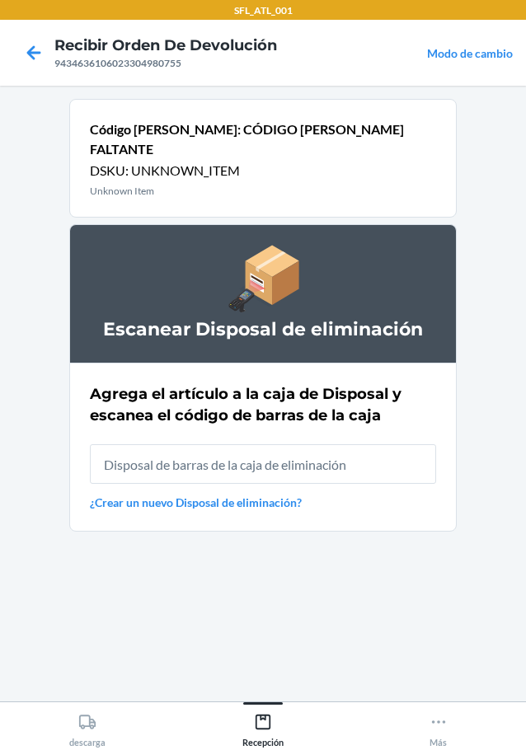
click at [245, 451] on input "text" at bounding box center [263, 464] width 346 height 40
type input "RB00000191O"
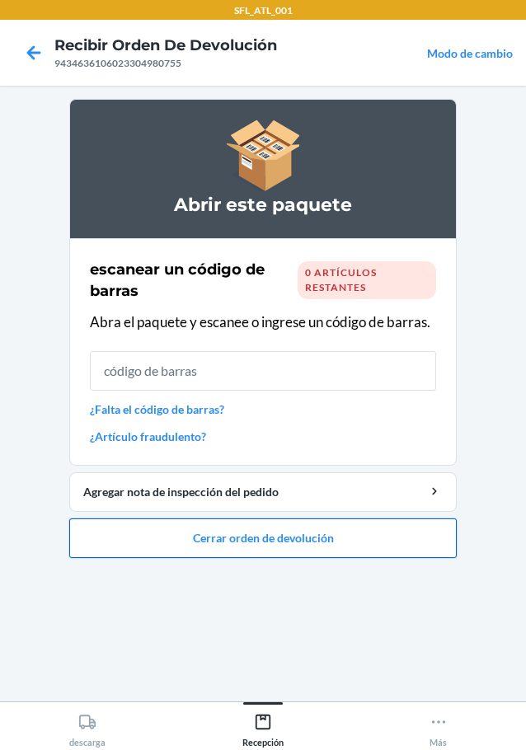
click at [315, 539] on button "Cerrar orden de devolución" at bounding box center [262, 539] width 387 height 40
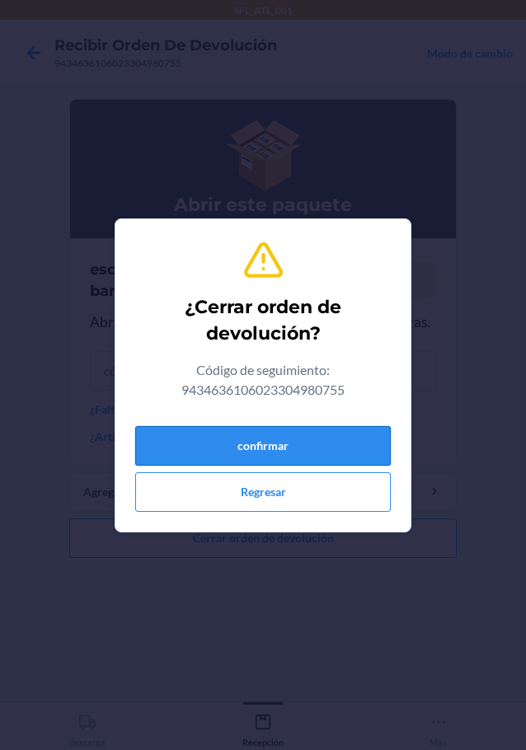
click at [303, 463] on button "confirmar" at bounding box center [263, 446] width 256 height 40
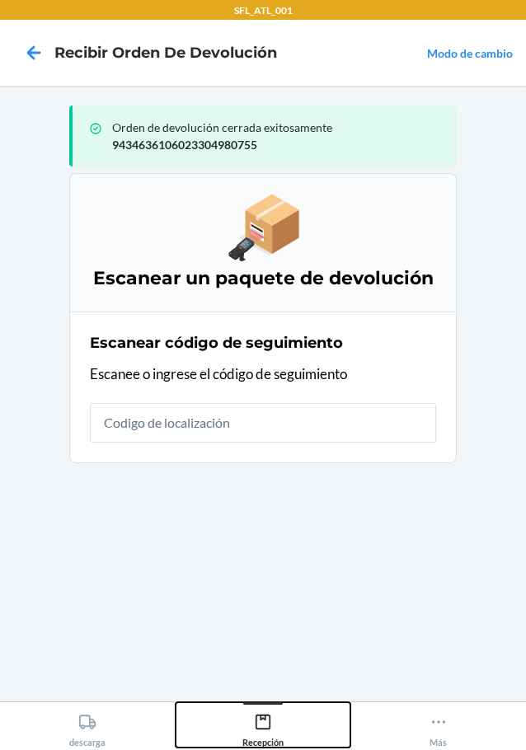
click at [278, 728] on div "Recepción" at bounding box center [262, 727] width 41 height 41
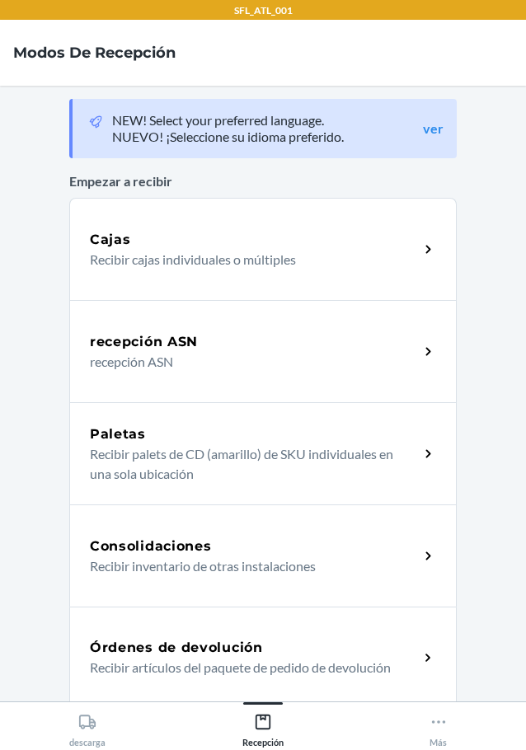
click at [199, 655] on h5 "Órdenes de devolución" at bounding box center [176, 648] width 173 height 20
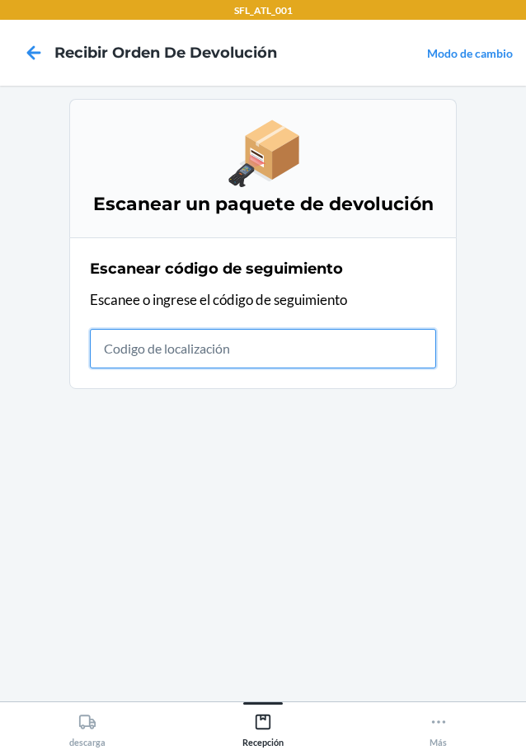
click at [193, 345] on input "text" at bounding box center [263, 349] width 346 height 40
type input "42030259943463610602330440587"
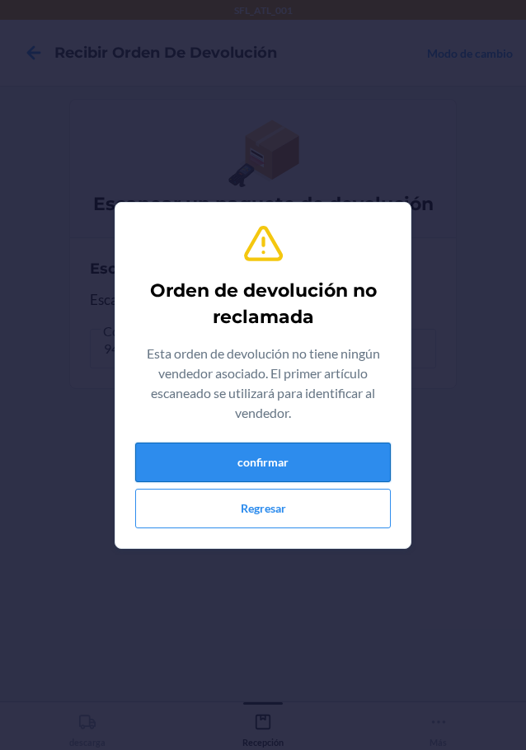
click at [260, 467] on button "confirmar" at bounding box center [263, 463] width 256 height 40
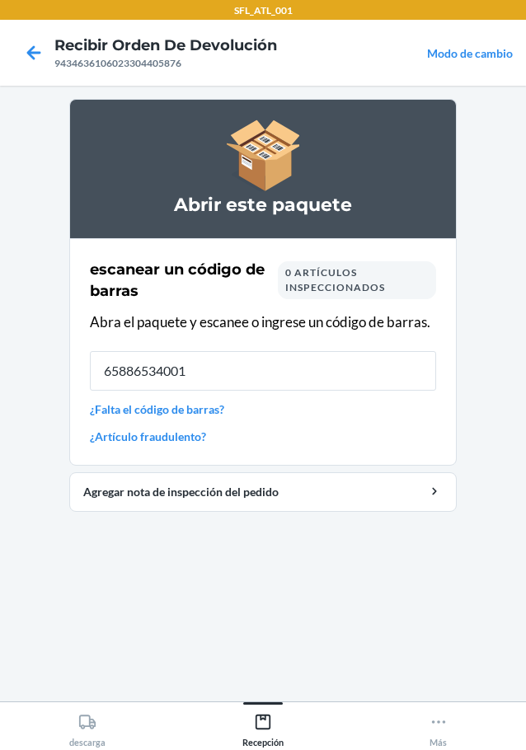
type input "658865340016"
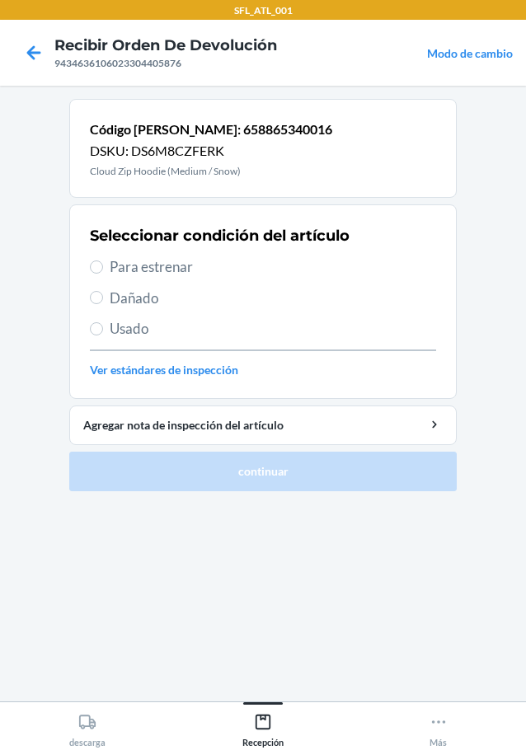
click at [118, 271] on span "Para estrenar" at bounding box center [273, 266] width 326 height 21
click at [103, 271] on input "Para estrenar" at bounding box center [96, 267] width 13 height 13
radio input "true"
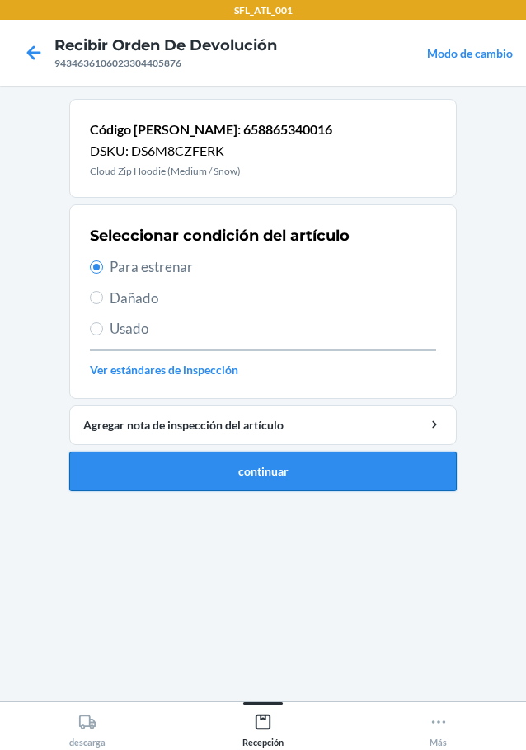
click at [312, 463] on button "continuar" at bounding box center [262, 472] width 387 height 40
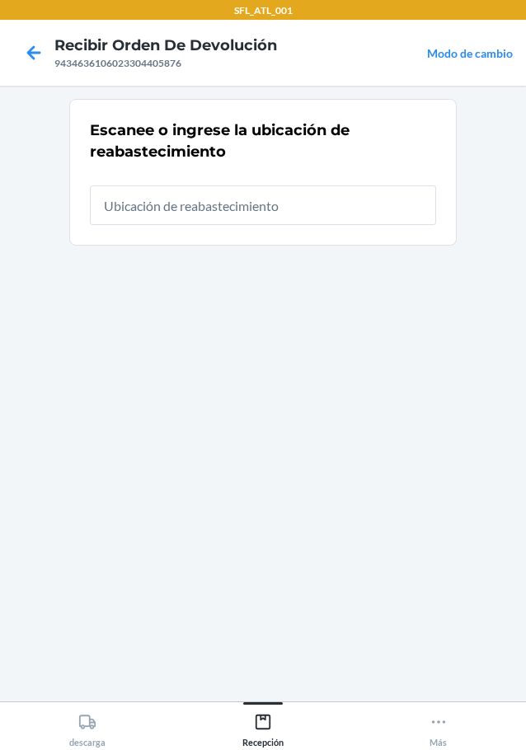
click at [258, 204] on input "text" at bounding box center [263, 206] width 346 height 40
type input "RTCart012"
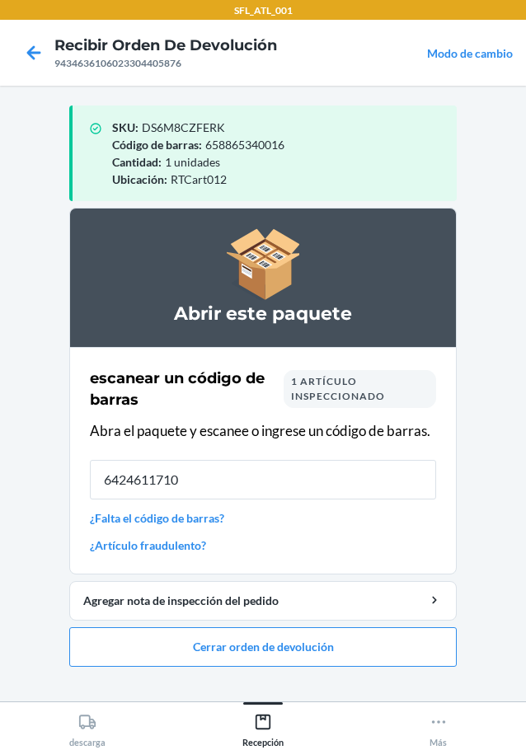
type input "64246117103"
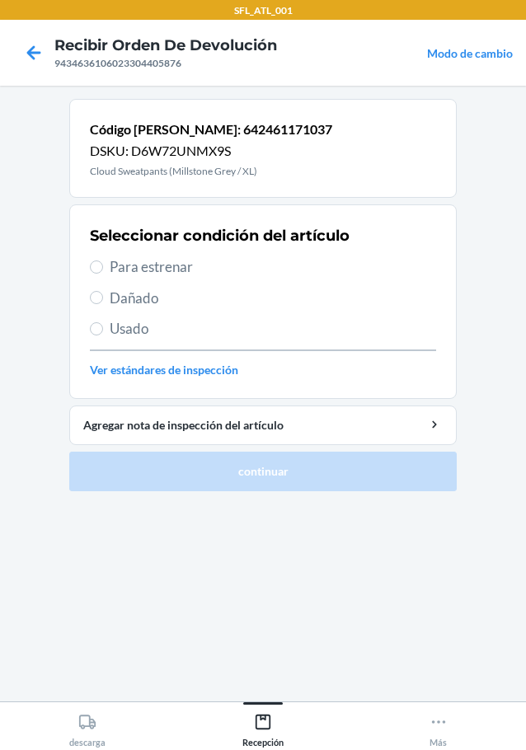
click at [151, 260] on span "Para estrenar" at bounding box center [273, 266] width 326 height 21
click at [103, 261] on input "Para estrenar" at bounding box center [96, 267] width 13 height 13
radio input "true"
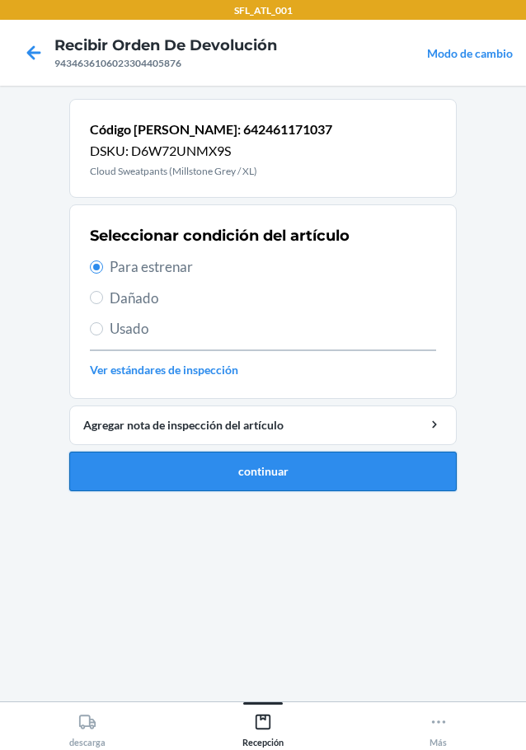
click at [249, 464] on button "continuar" at bounding box center [262, 472] width 387 height 40
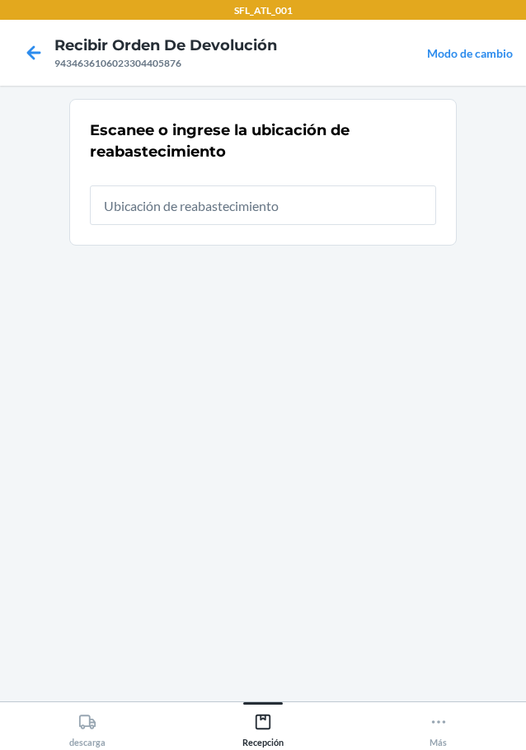
click at [224, 208] on input "text" at bounding box center [263, 206] width 346 height 40
type input "RTCart012"
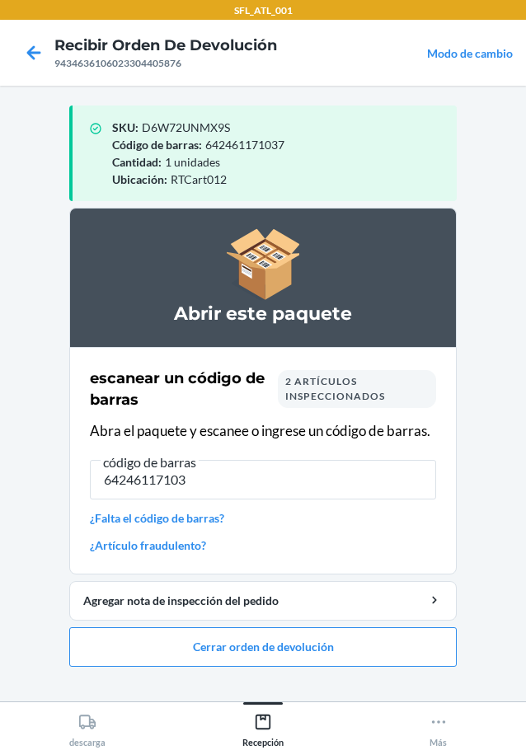
type input "642461171037"
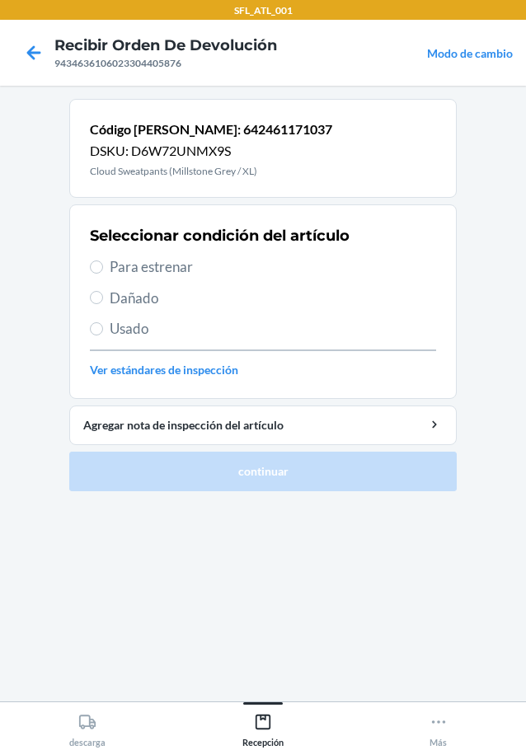
click at [171, 267] on span "Para estrenar" at bounding box center [273, 266] width 326 height 21
click at [103, 267] on input "Para estrenar" at bounding box center [96, 267] width 13 height 13
radio input "true"
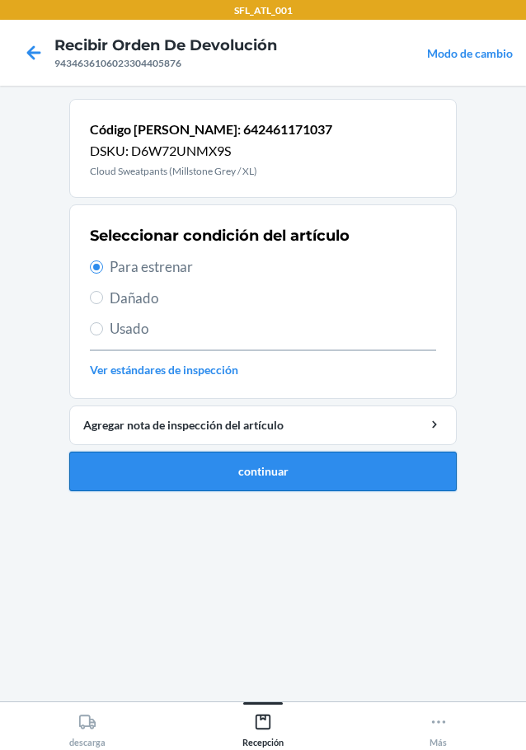
click at [256, 473] on button "continuar" at bounding box center [262, 472] width 387 height 40
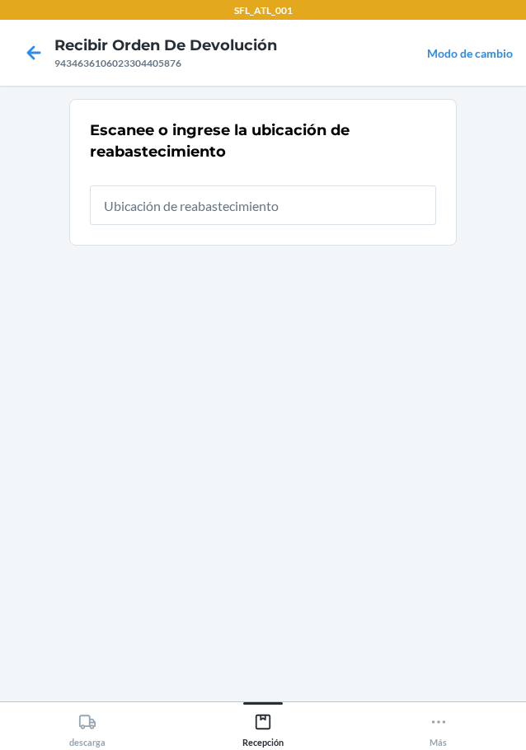
click at [204, 206] on input "text" at bounding box center [263, 206] width 346 height 40
type input "RTCart012"
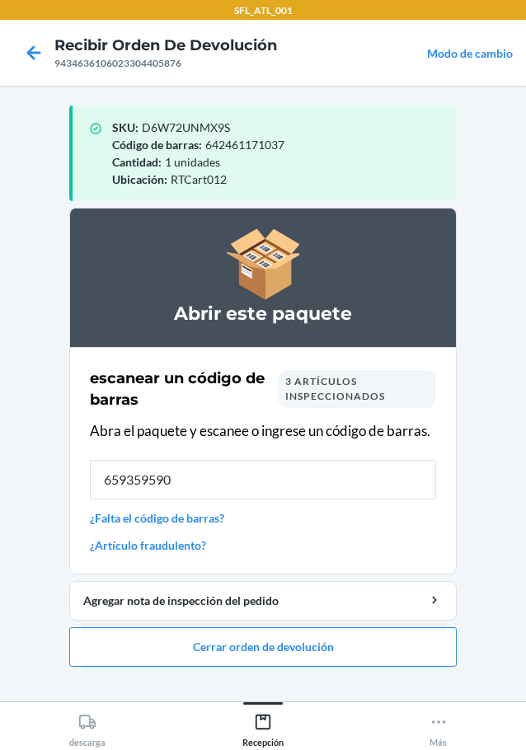
type input "6593595908"
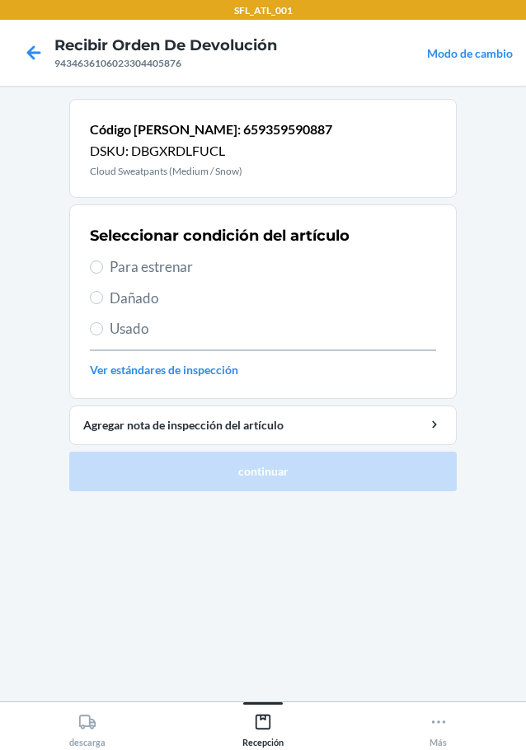
click at [133, 272] on span "Para estrenar" at bounding box center [273, 266] width 326 height 21
click at [103, 272] on input "Para estrenar" at bounding box center [96, 267] width 13 height 13
radio input "true"
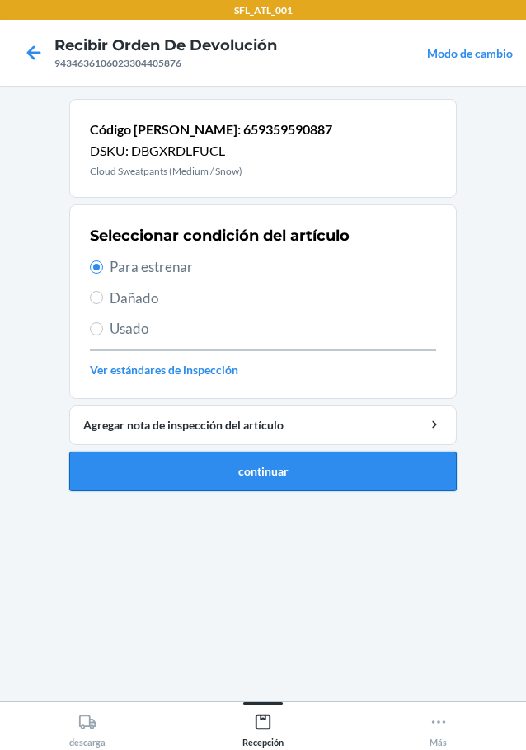
click at [291, 485] on button "continuar" at bounding box center [262, 472] width 387 height 40
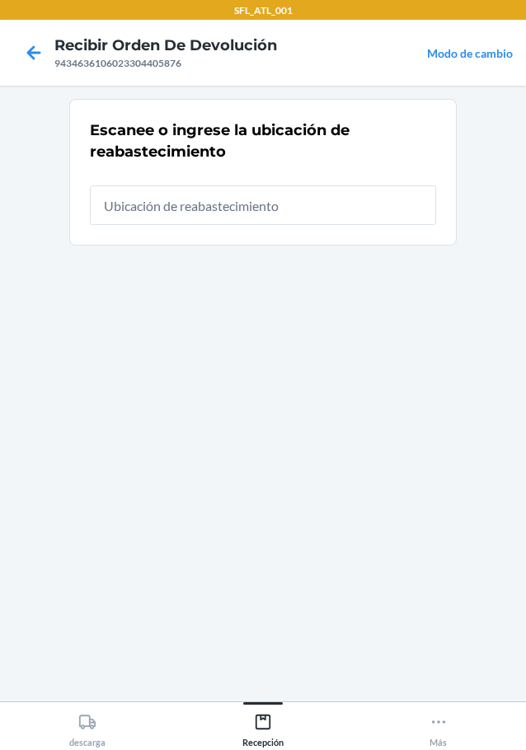
click at [302, 208] on input "text" at bounding box center [263, 206] width 346 height 40
type input "RTCart012"
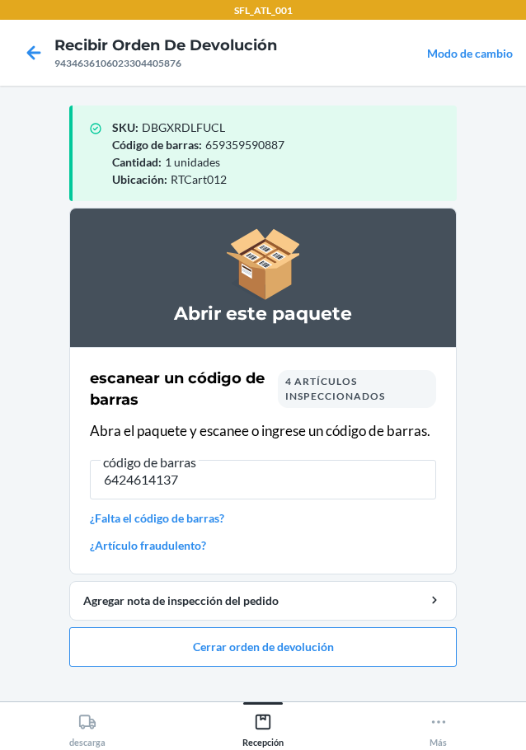
type input "64246141374"
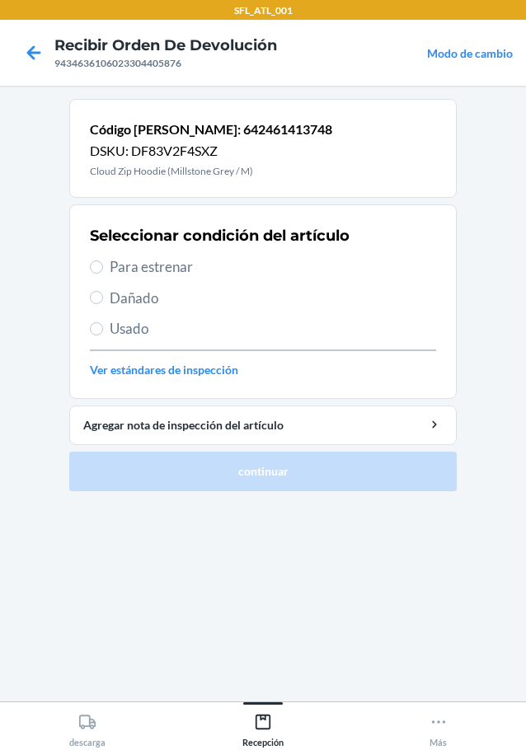
click at [177, 266] on span "Para estrenar" at bounding box center [273, 266] width 326 height 21
click at [103, 266] on input "Para estrenar" at bounding box center [96, 267] width 13 height 13
radio input "true"
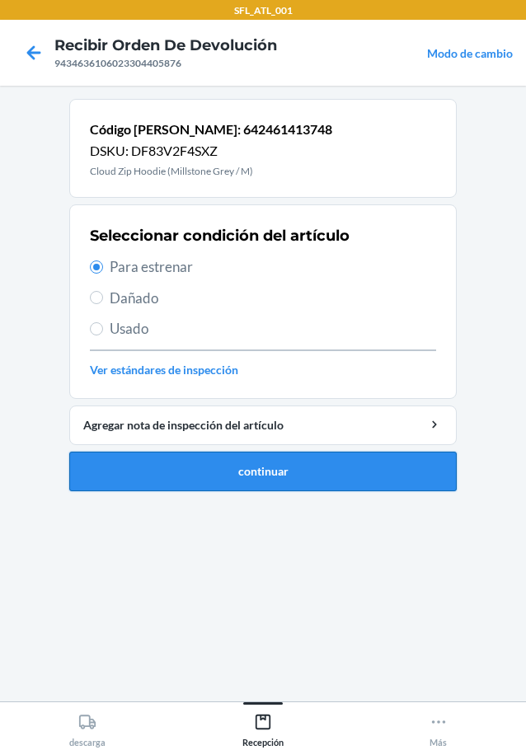
click at [311, 468] on button "continuar" at bounding box center [262, 472] width 387 height 40
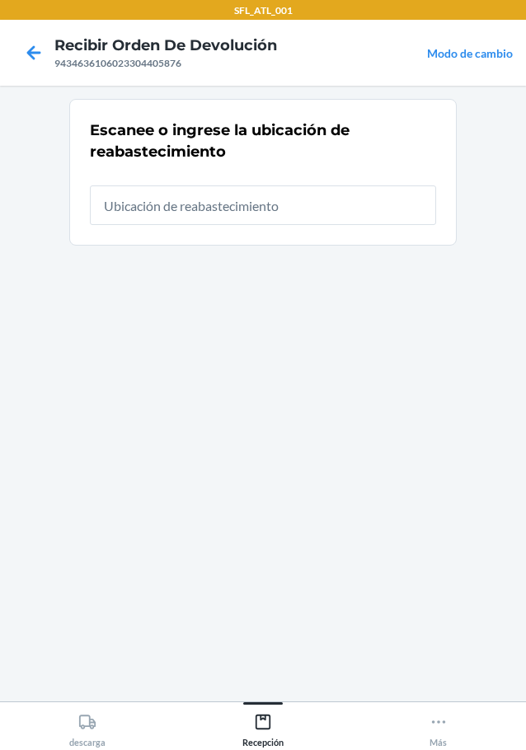
click at [300, 204] on input "text" at bounding box center [263, 206] width 346 height 40
type input "RTCart012"
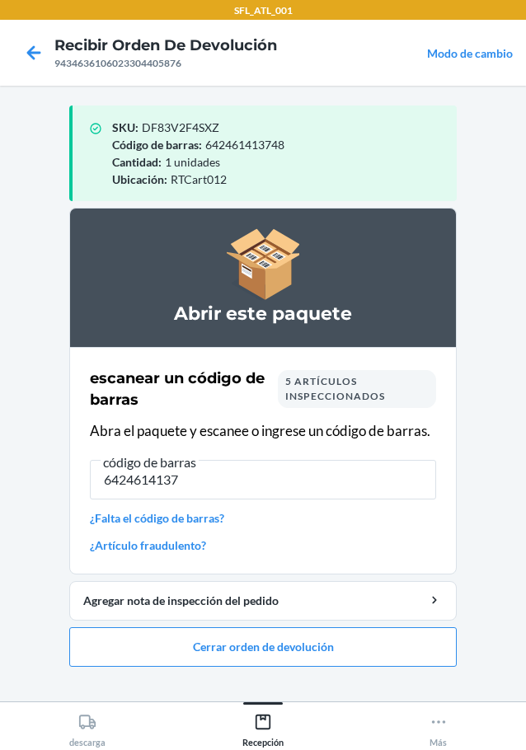
type input "64246141374"
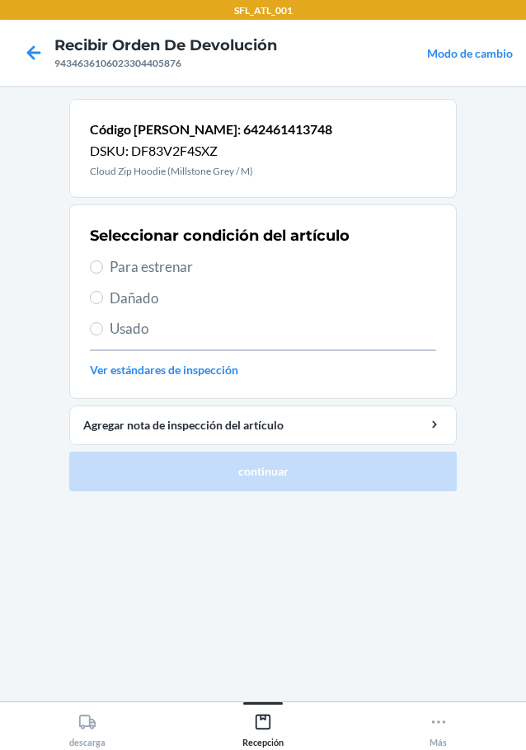
click at [155, 270] on span "Para estrenar" at bounding box center [273, 266] width 326 height 21
click at [103, 270] on input "Para estrenar" at bounding box center [96, 267] width 13 height 13
radio input "true"
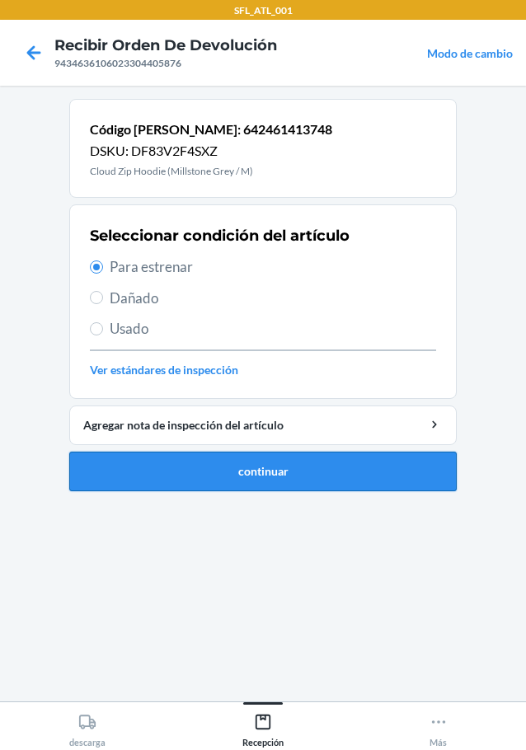
click at [283, 475] on button "continuar" at bounding box center [262, 472] width 387 height 40
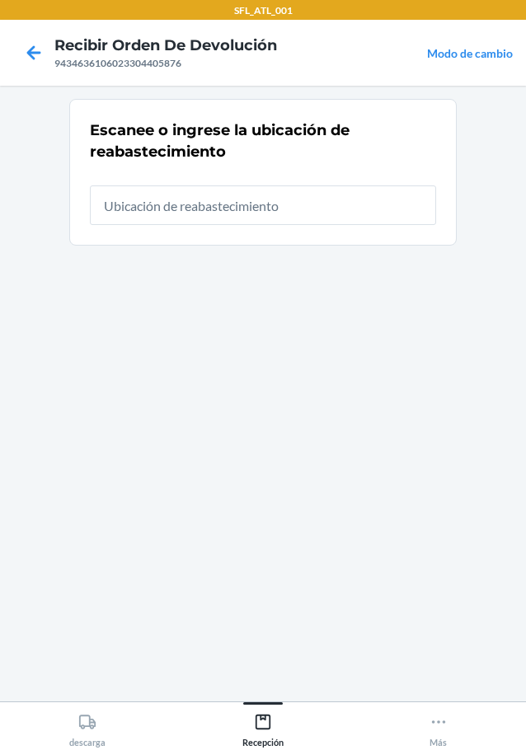
click at [265, 194] on input "text" at bounding box center [263, 206] width 346 height 40
type input "RTCart012"
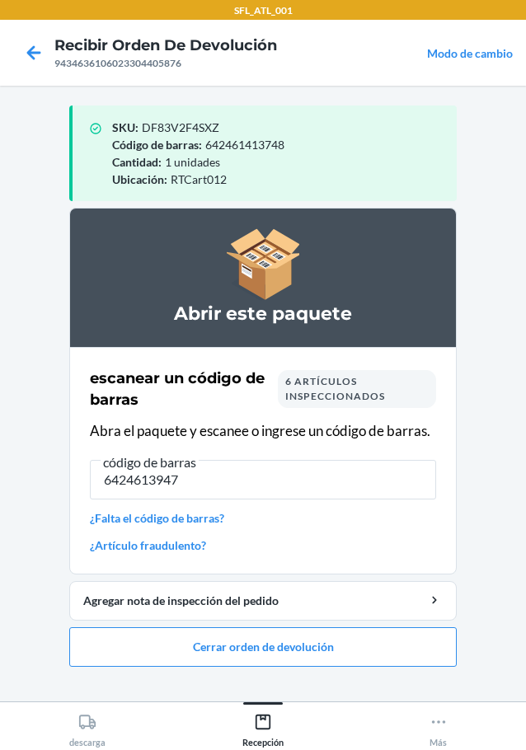
type input "64246139474"
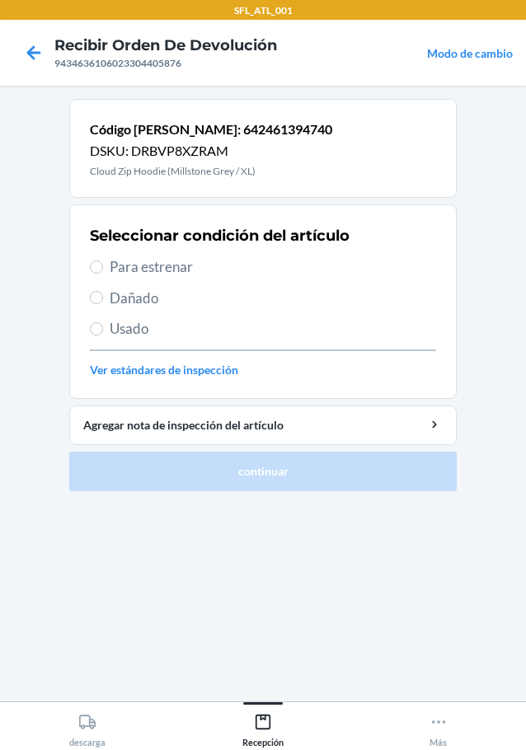
click at [181, 270] on span "Para estrenar" at bounding box center [273, 266] width 326 height 21
click at [103, 270] on input "Para estrenar" at bounding box center [96, 267] width 13 height 13
radio input "true"
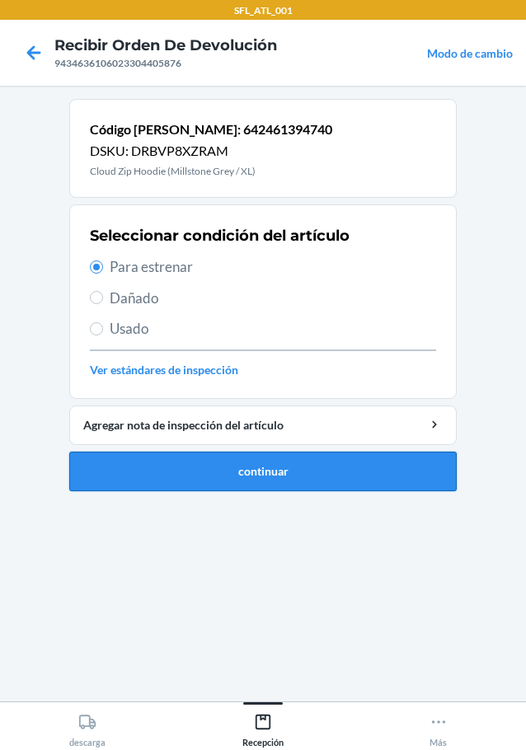
click at [228, 463] on button "continuar" at bounding box center [262, 472] width 387 height 40
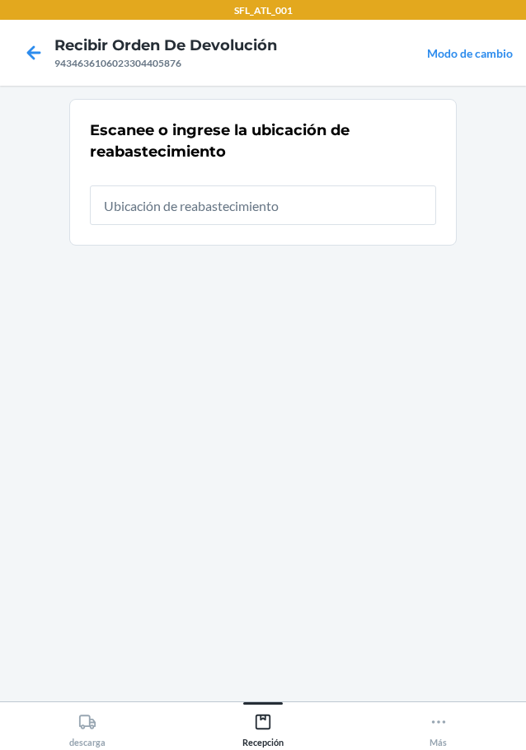
click at [295, 214] on input "text" at bounding box center [263, 206] width 346 height 40
type input "RTCart012"
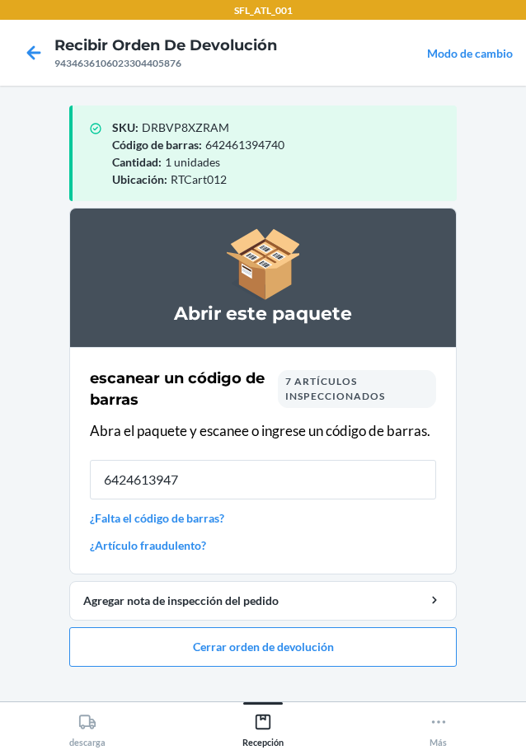
type input "64246139474"
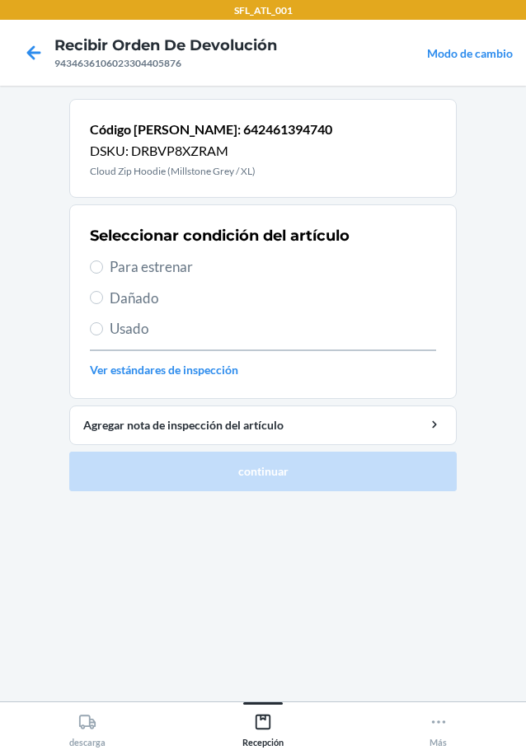
click at [200, 260] on span "Para estrenar" at bounding box center [273, 266] width 326 height 21
click at [103, 261] on input "Para estrenar" at bounding box center [96, 267] width 13 height 13
radio input "true"
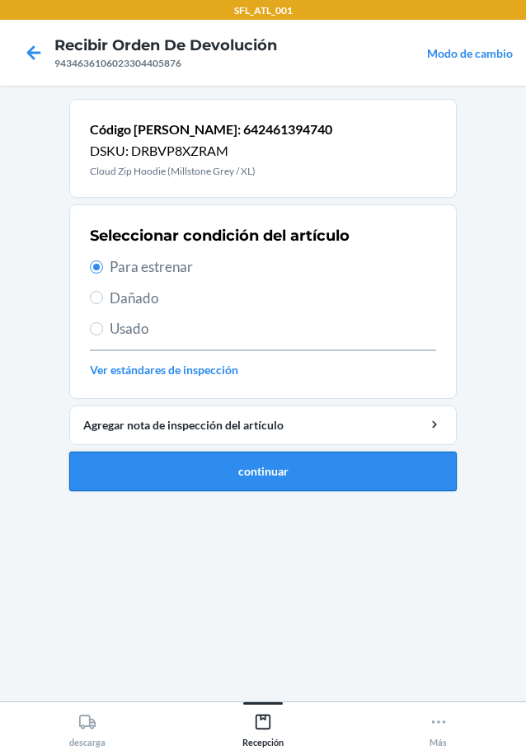
click at [285, 477] on button "continuar" at bounding box center [262, 472] width 387 height 40
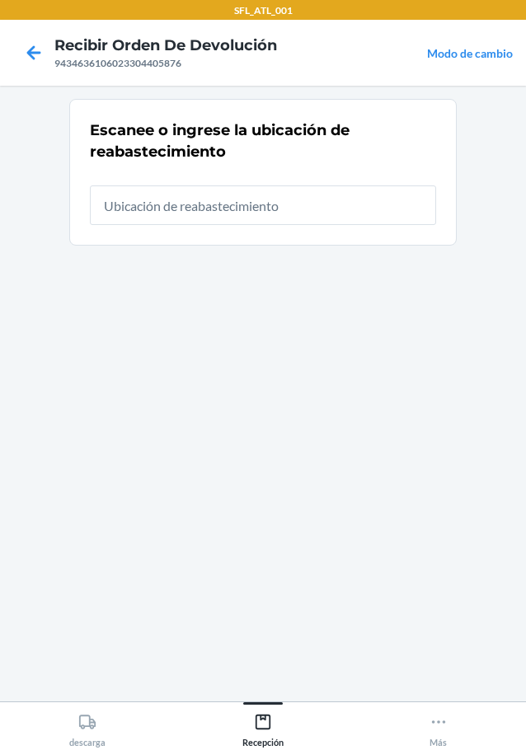
click at [295, 203] on input "text" at bounding box center [263, 206] width 346 height 40
type input "RTCart012"
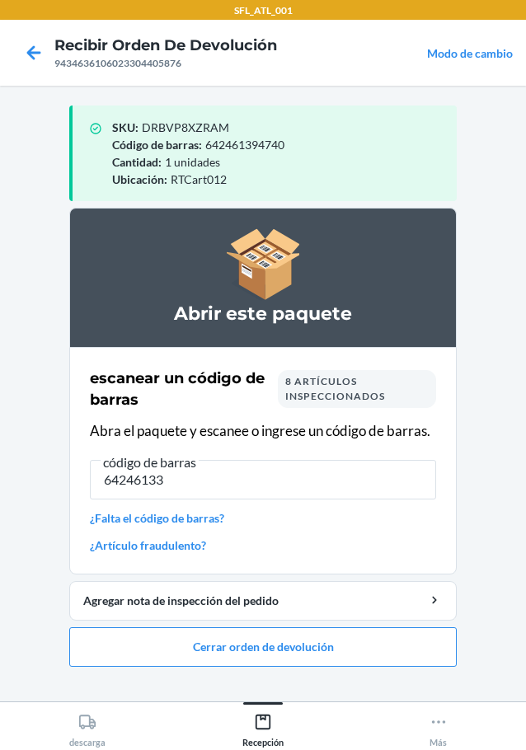
type input "642461335"
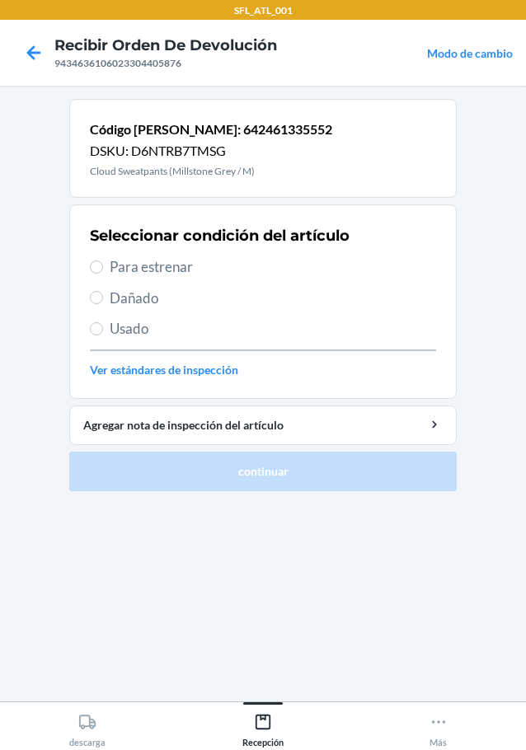
click at [161, 260] on span "Para estrenar" at bounding box center [273, 266] width 326 height 21
click at [103, 261] on input "Para estrenar" at bounding box center [96, 267] width 13 height 13
radio input "true"
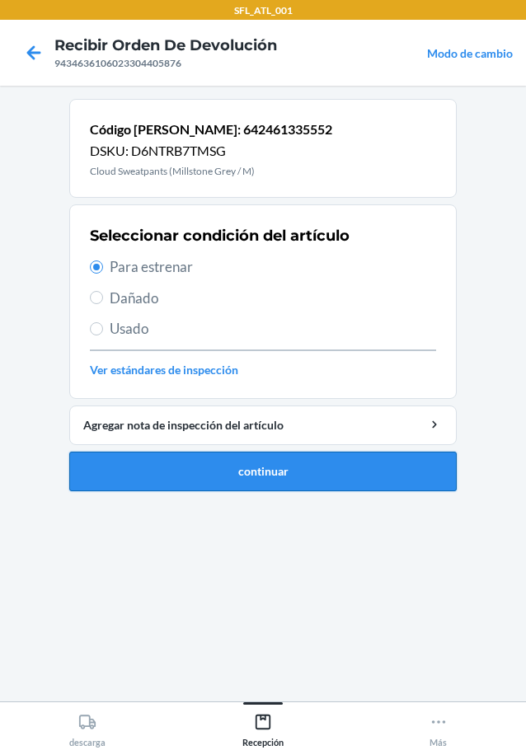
click at [323, 463] on button "continuar" at bounding box center [262, 472] width 387 height 40
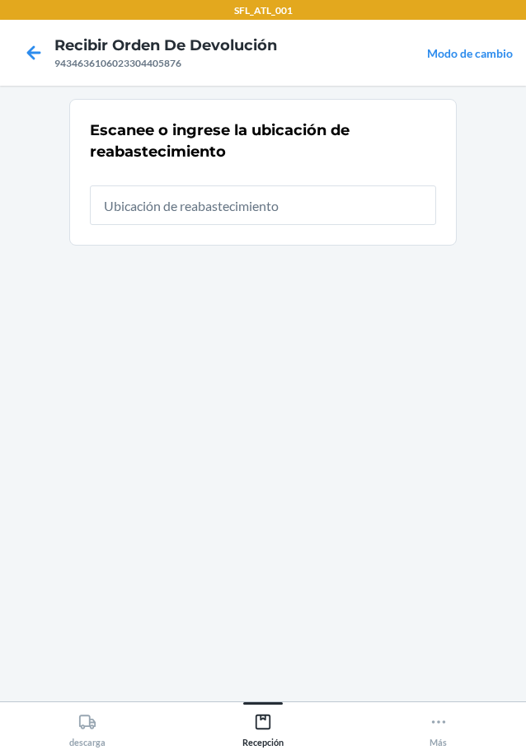
click at [318, 187] on input "text" at bounding box center [263, 206] width 346 height 40
type input "RTCart012"
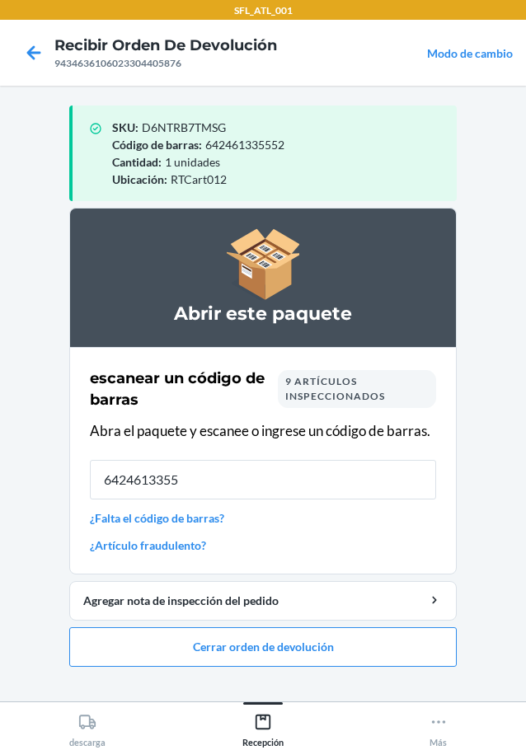
type input "64246133555"
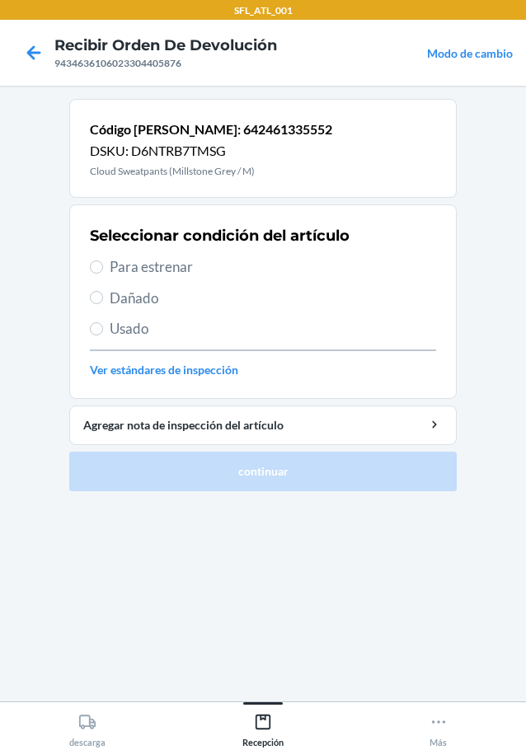
click at [183, 270] on span "Para estrenar" at bounding box center [273, 266] width 326 height 21
click at [103, 270] on input "Para estrenar" at bounding box center [96, 267] width 13 height 13
radio input "true"
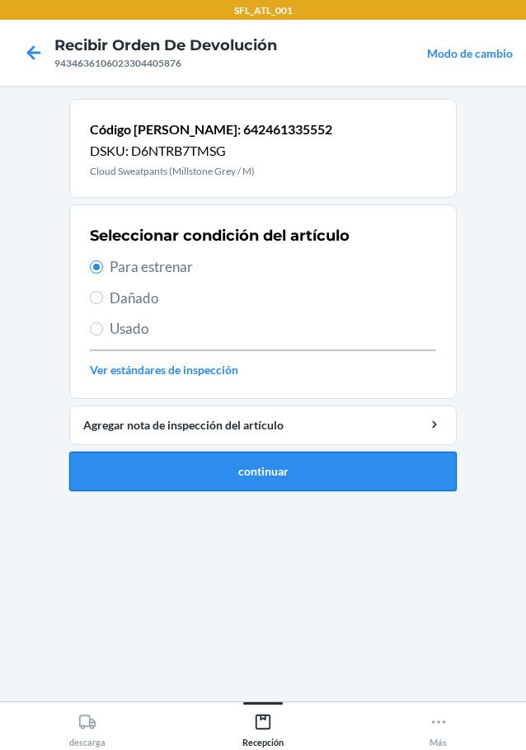
click at [387, 490] on button "continuar" at bounding box center [262, 472] width 387 height 40
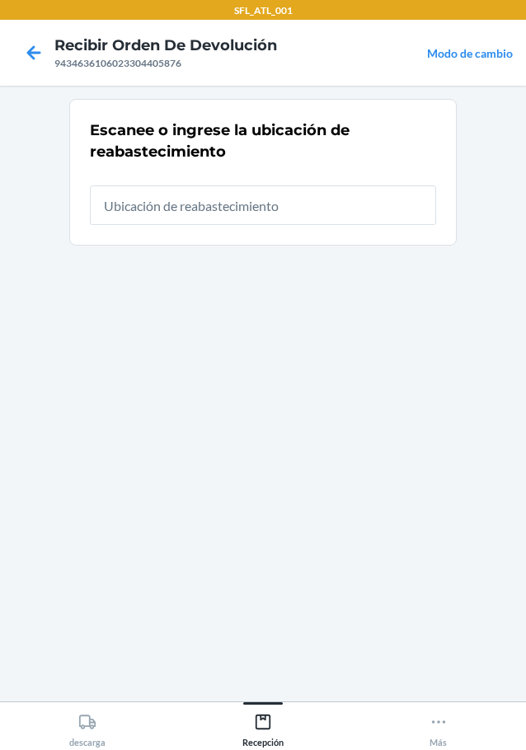
click at [296, 207] on input "text" at bounding box center [263, 206] width 346 height 40
type input "RTCart012"
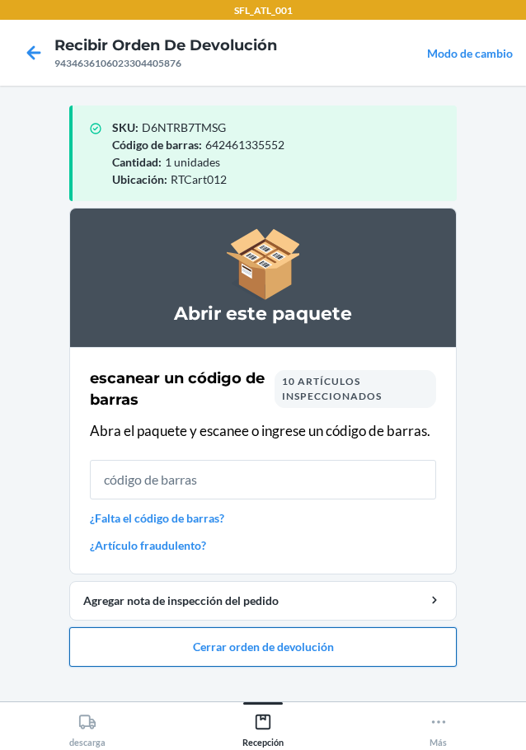
click at [274, 647] on button "Cerrar orden de devolución" at bounding box center [262, 647] width 387 height 40
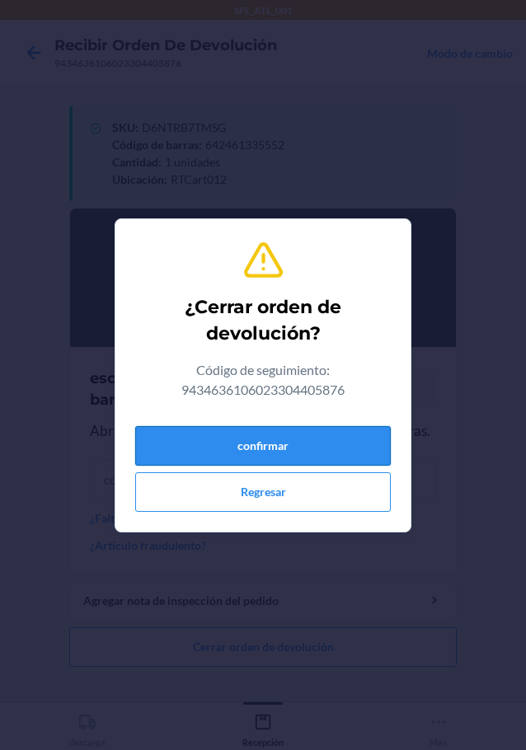
click at [288, 453] on button "confirmar" at bounding box center [263, 446] width 256 height 40
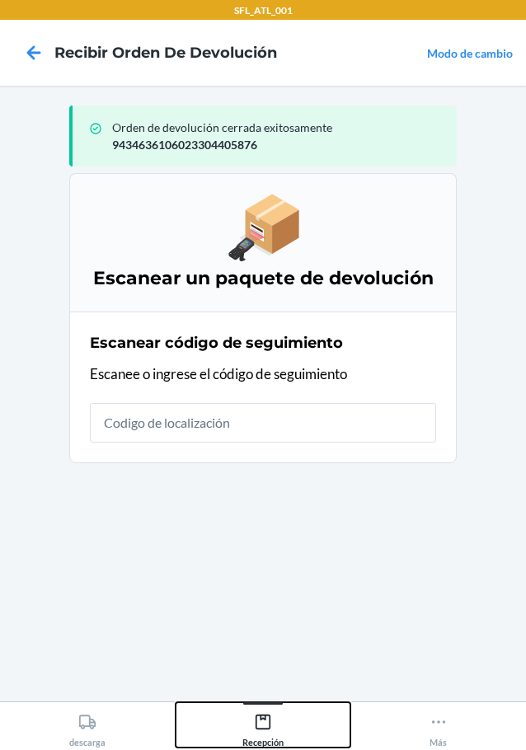
click at [256, 721] on icon at bounding box center [263, 722] width 15 height 15
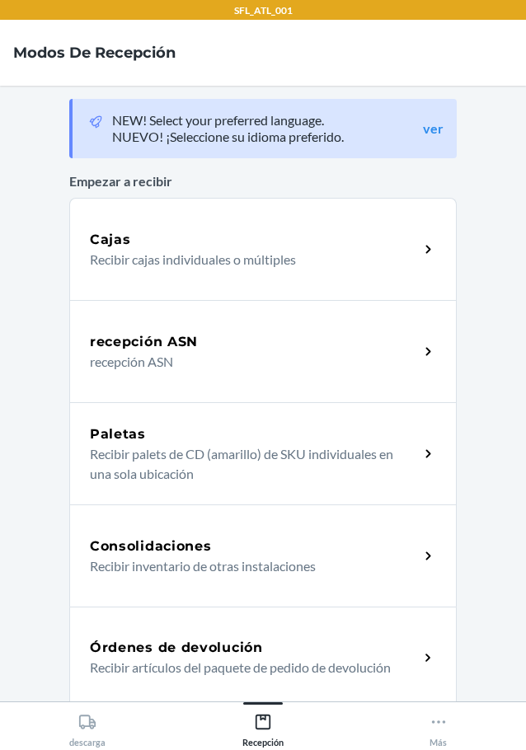
click at [168, 659] on p "Recibir artículos del paquete de pedido de devolución" at bounding box center [248, 668] width 316 height 20
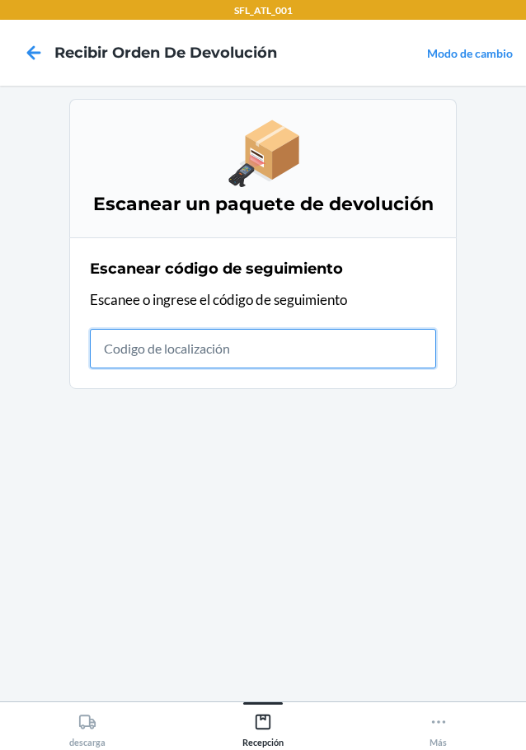
click at [292, 353] on input "text" at bounding box center [263, 349] width 346 height 40
type input "420302599434636106023304698131"
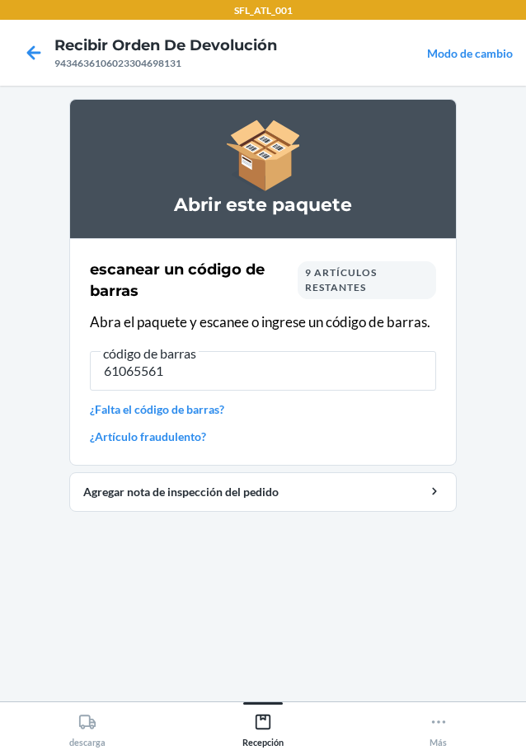
type input "610655611"
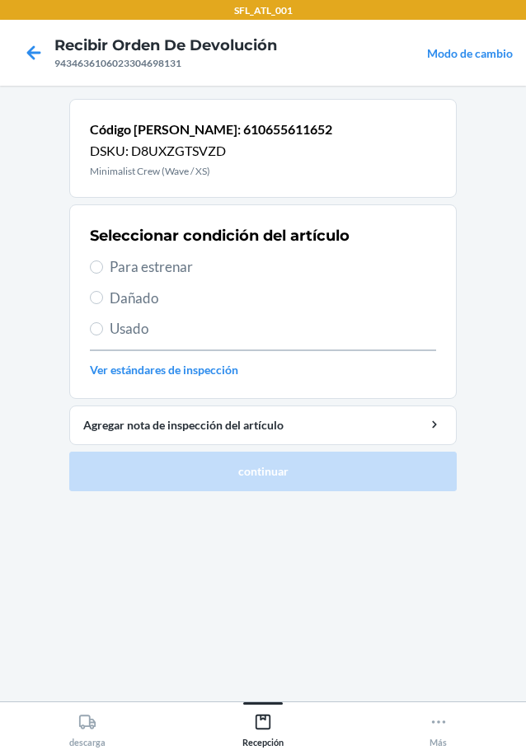
click at [167, 251] on div "Seleccionar condición del artículo Para estrenar Dañado Usado Ver estándares de…" at bounding box center [263, 301] width 346 height 163
click at [166, 262] on span "Para estrenar" at bounding box center [273, 266] width 326 height 21
click at [103, 262] on input "Para estrenar" at bounding box center [96, 267] width 13 height 13
radio input "true"
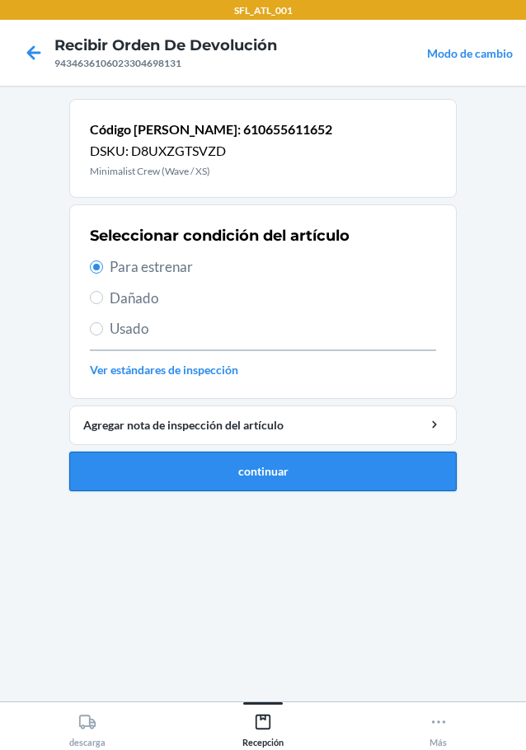
click at [242, 468] on button "continuar" at bounding box center [262, 472] width 387 height 40
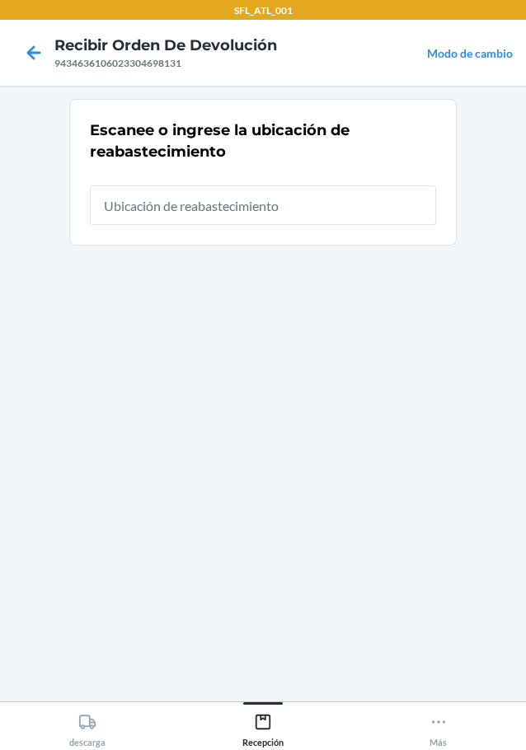
click at [228, 211] on input "text" at bounding box center [263, 206] width 346 height 40
type input "RTCart009"
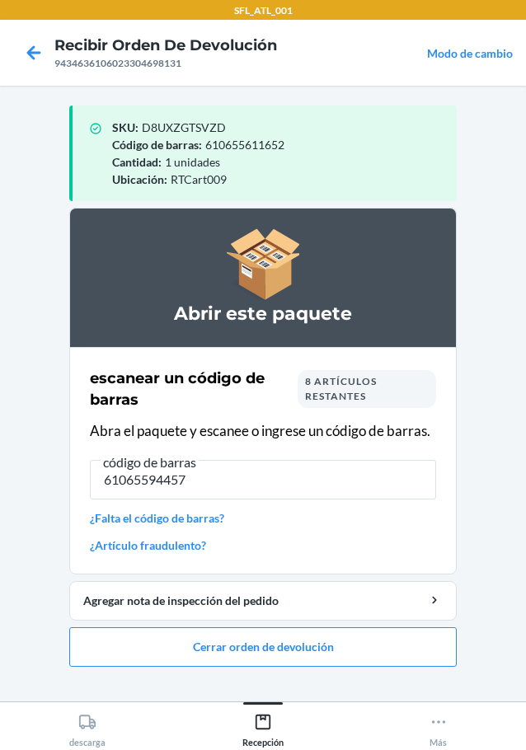
type input "610655944576"
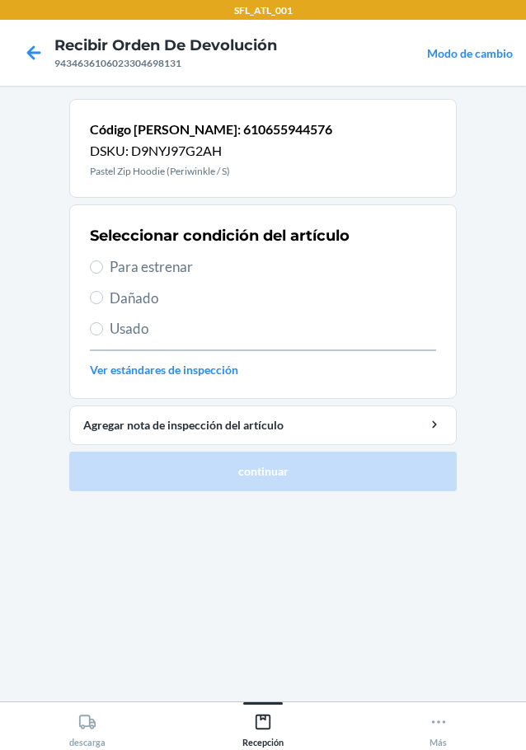
click at [164, 271] on span "Para estrenar" at bounding box center [273, 266] width 326 height 21
click at [103, 271] on input "Para estrenar" at bounding box center [96, 267] width 13 height 13
radio input "true"
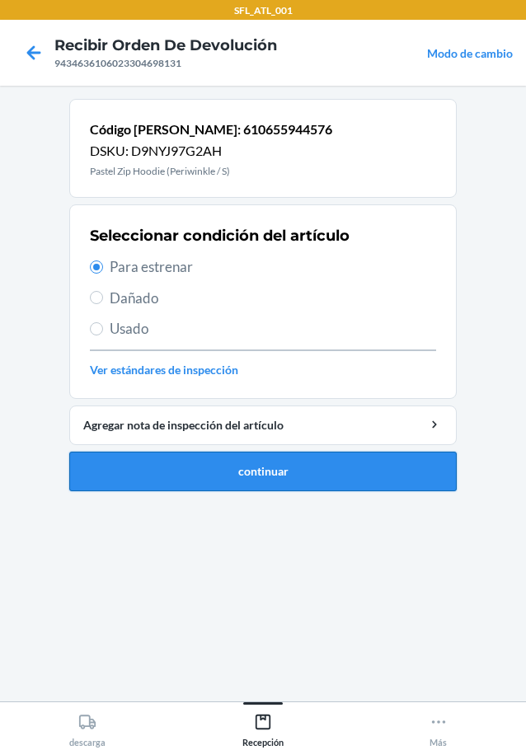
click at [289, 476] on button "continuar" at bounding box center [262, 472] width 387 height 40
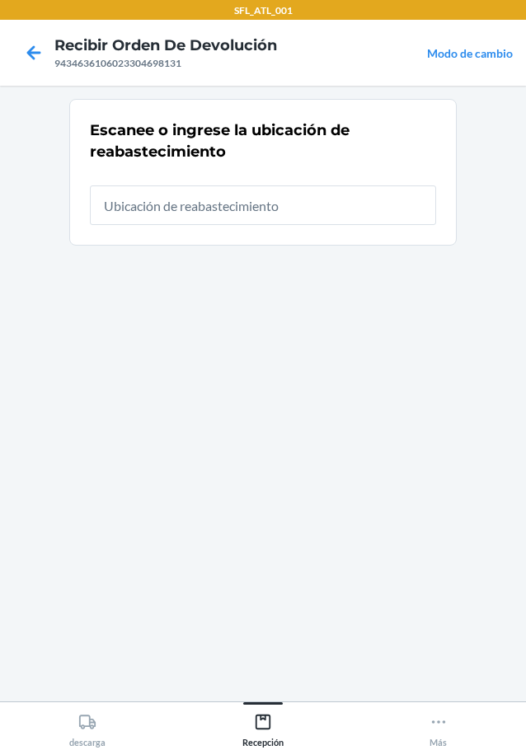
click at [217, 214] on input "text" at bounding box center [263, 206] width 346 height 40
type input "RTCart009"
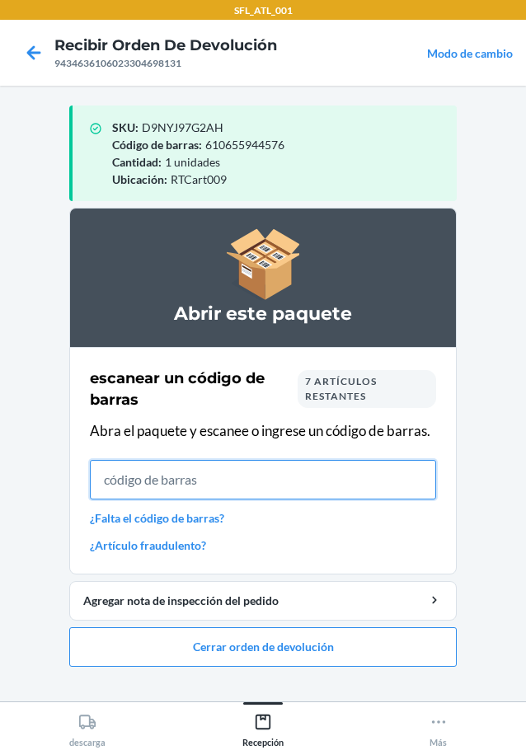
click at [308, 476] on input "text" at bounding box center [263, 480] width 346 height 40
type input "6106556435"
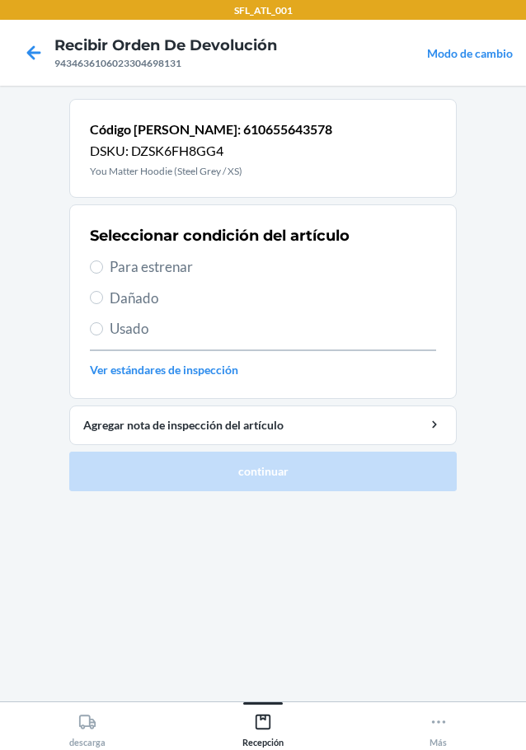
click at [140, 268] on span "Para estrenar" at bounding box center [273, 266] width 326 height 21
click at [103, 268] on input "Para estrenar" at bounding box center [96, 267] width 13 height 13
radio input "true"
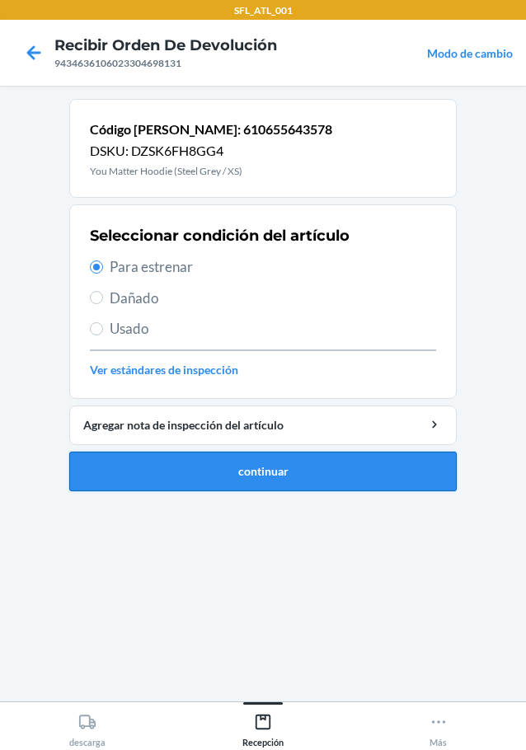
click at [251, 469] on button "continuar" at bounding box center [262, 472] width 387 height 40
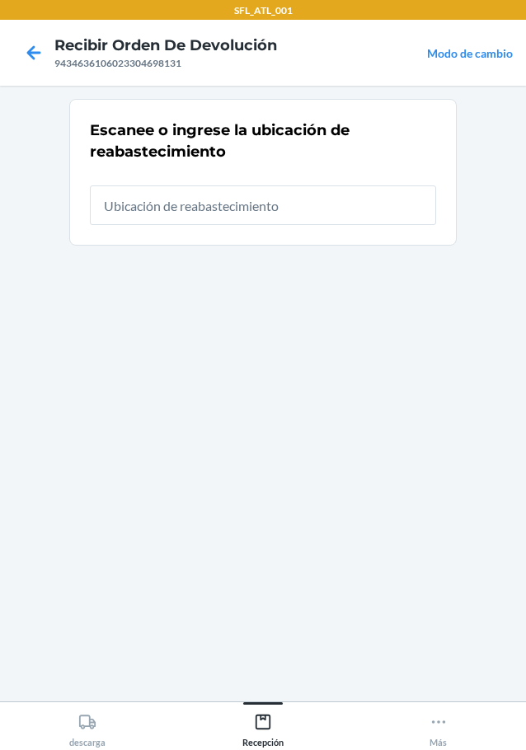
click at [247, 212] on input "text" at bounding box center [263, 206] width 346 height 40
type input "RTCart009"
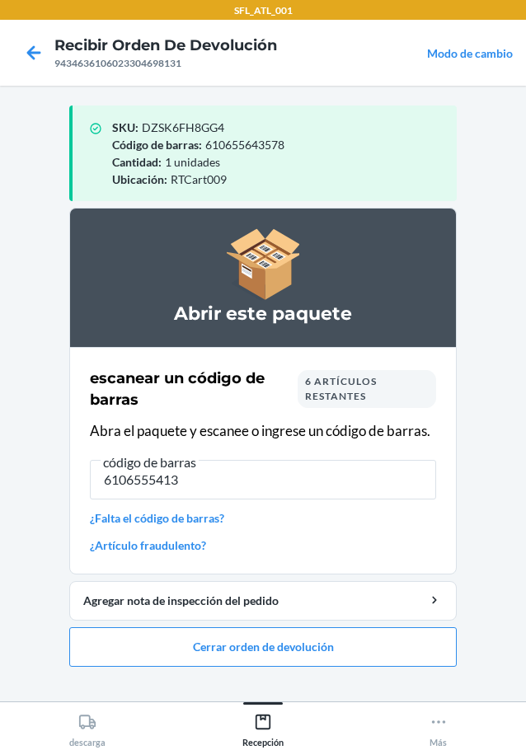
type input "61065554139"
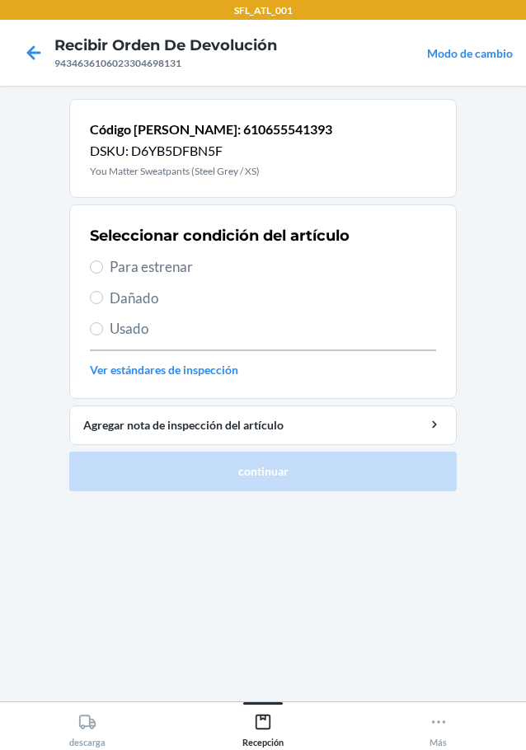
click at [139, 269] on span "Para estrenar" at bounding box center [273, 266] width 326 height 21
click at [103, 269] on input "Para estrenar" at bounding box center [96, 267] width 13 height 13
radio input "true"
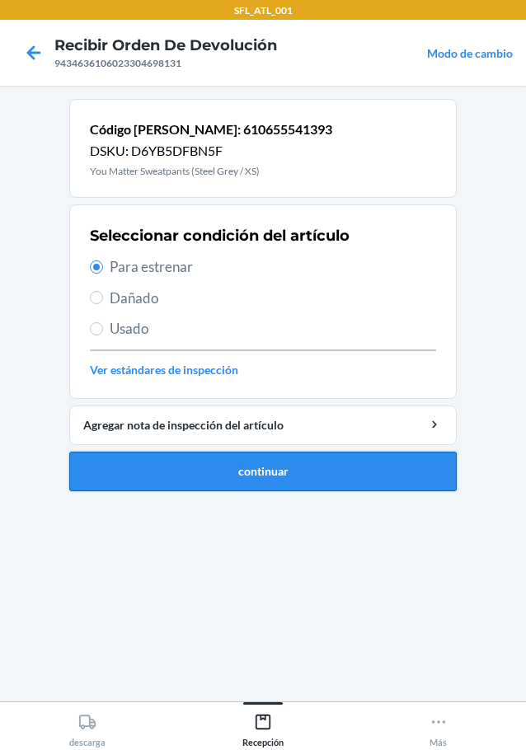
click at [290, 468] on button "continuar" at bounding box center [262, 472] width 387 height 40
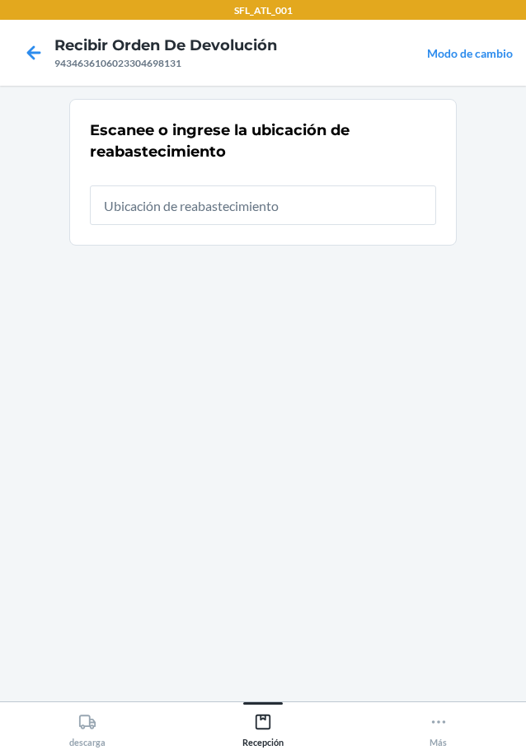
click at [274, 205] on input "text" at bounding box center [263, 206] width 346 height 40
type input "RTCart009"
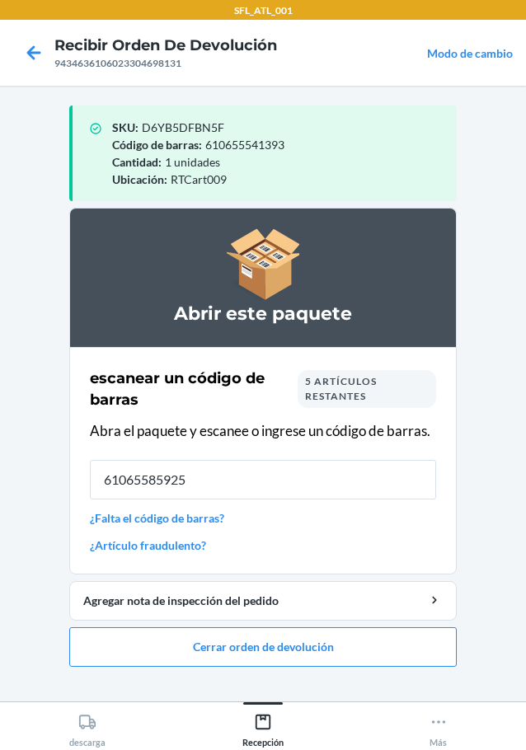
type input "610655859252"
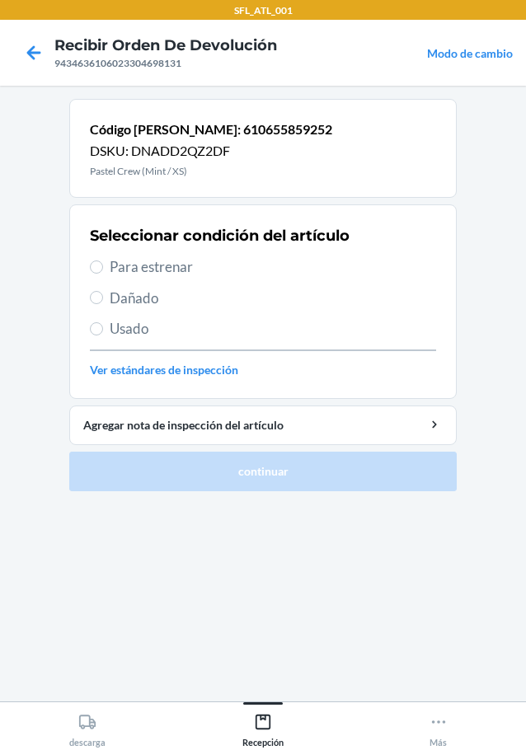
click at [134, 279] on div "Seleccionar condición del artículo Para estrenar Dañado Usado Ver estándares de…" at bounding box center [263, 301] width 346 height 163
click at [144, 270] on span "Para estrenar" at bounding box center [273, 266] width 326 height 21
click at [103, 270] on input "Para estrenar" at bounding box center [96, 267] width 13 height 13
radio input "true"
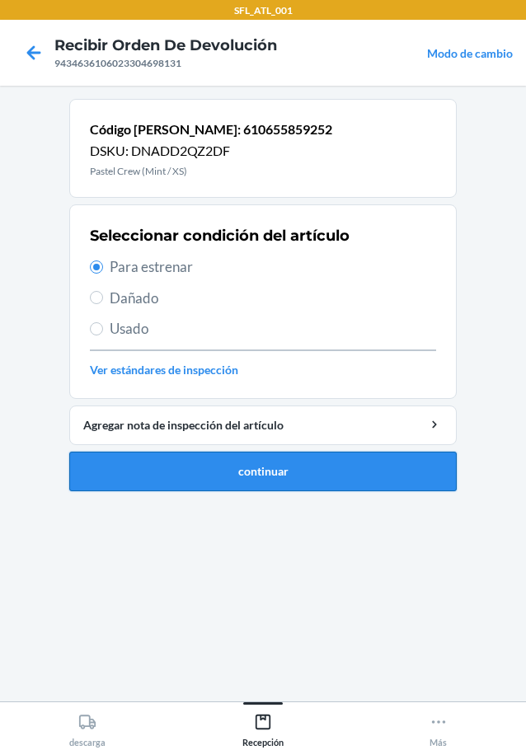
click at [245, 478] on button "continuar" at bounding box center [262, 472] width 387 height 40
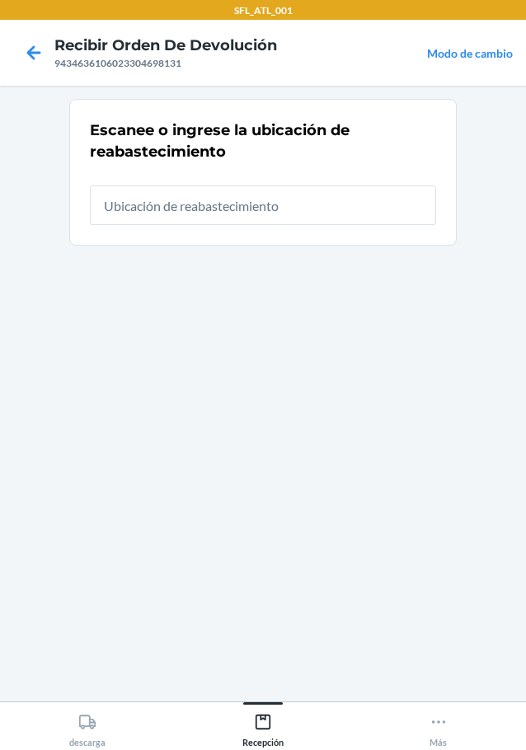
click at [269, 184] on div at bounding box center [263, 198] width 346 height 53
type input "RTCart009"
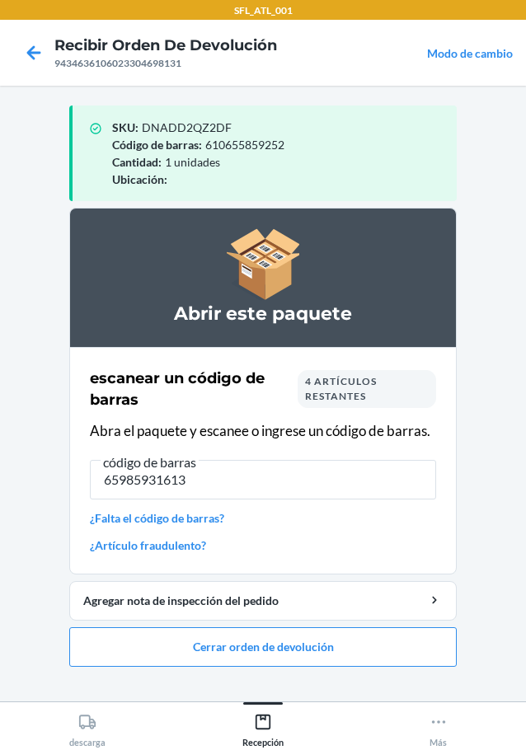
type input "659859316130"
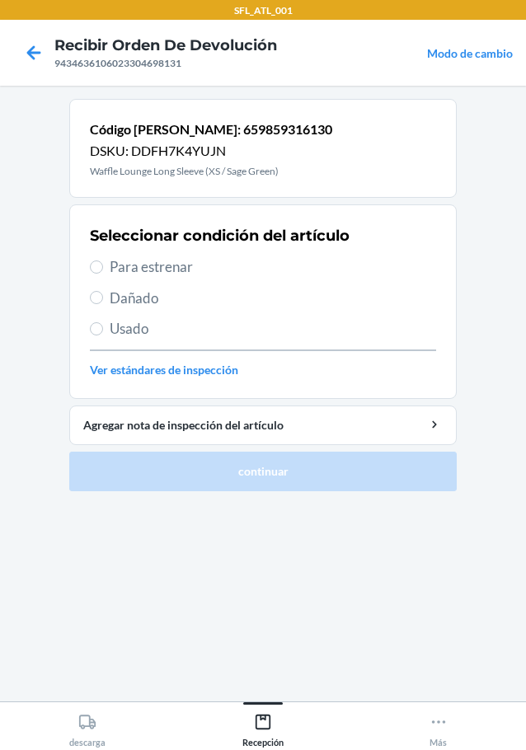
click at [172, 261] on span "Para estrenar" at bounding box center [273, 266] width 326 height 21
click at [103, 261] on input "Para estrenar" at bounding box center [96, 267] width 13 height 13
radio input "true"
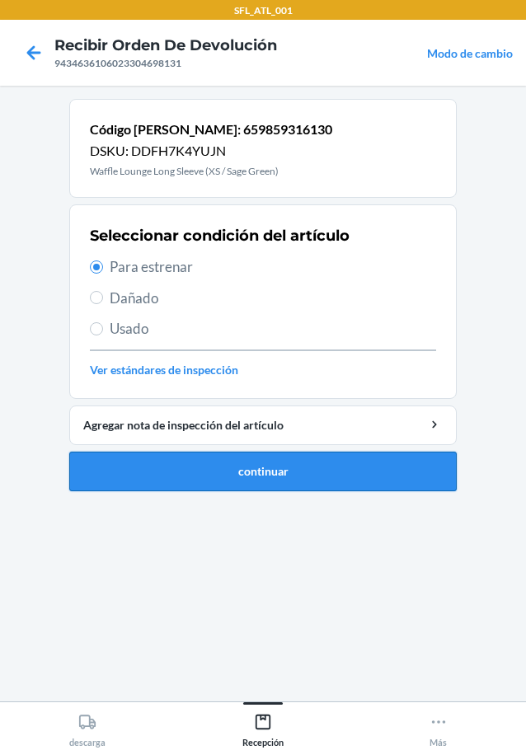
click at [261, 481] on button "continuar" at bounding box center [262, 472] width 387 height 40
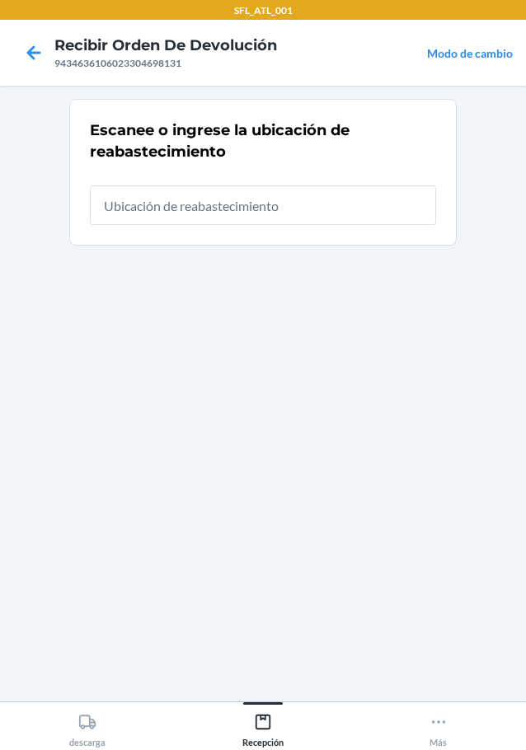
click at [229, 207] on input "text" at bounding box center [263, 206] width 346 height 40
type input "RTCart009"
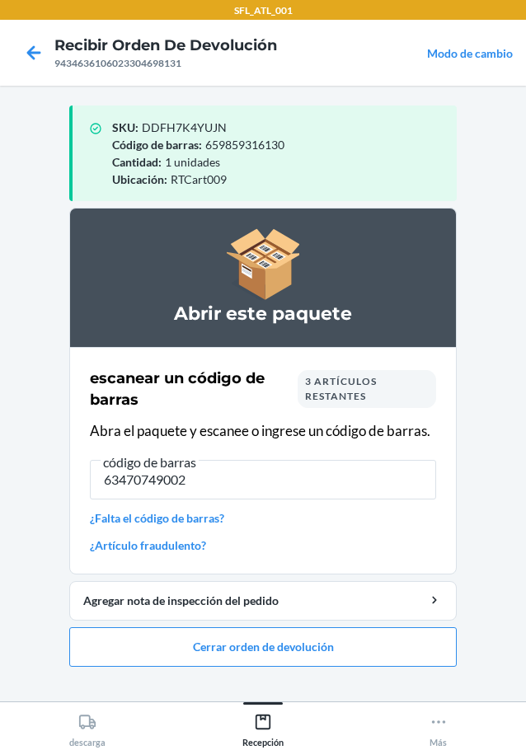
type input "634707490026"
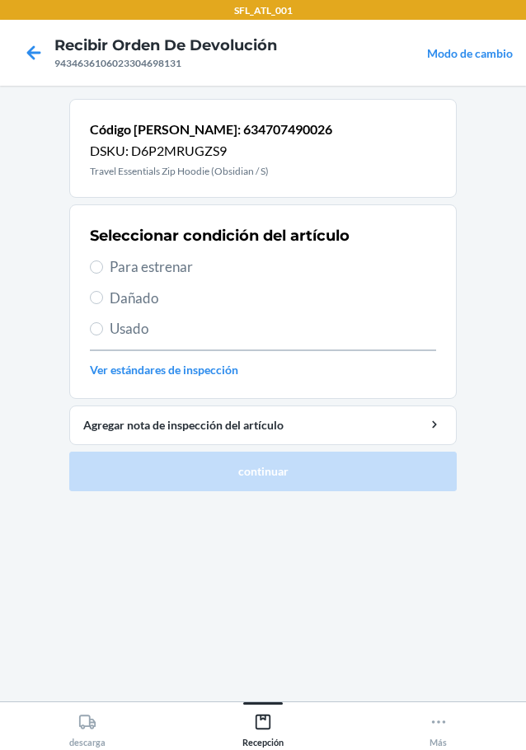
click at [162, 259] on span "Para estrenar" at bounding box center [273, 266] width 326 height 21
click at [103, 261] on input "Para estrenar" at bounding box center [96, 267] width 13 height 13
radio input "true"
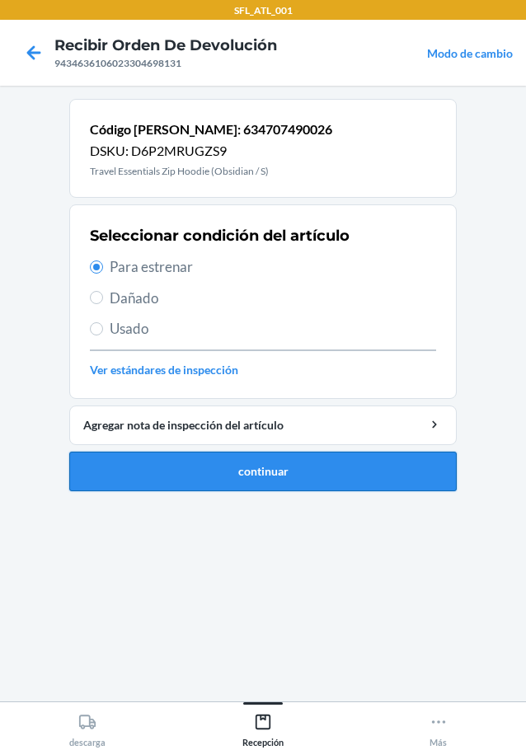
click at [257, 463] on button "continuar" at bounding box center [262, 472] width 387 height 40
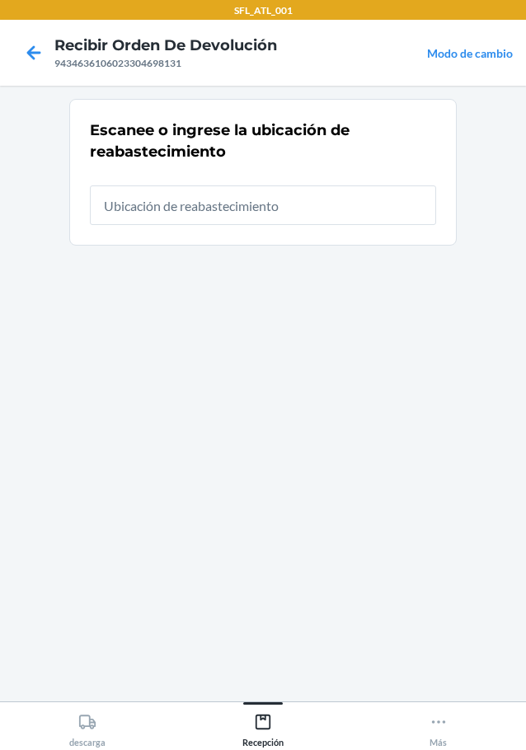
click at [186, 224] on input "text" at bounding box center [263, 206] width 346 height 40
type input "RTCart009"
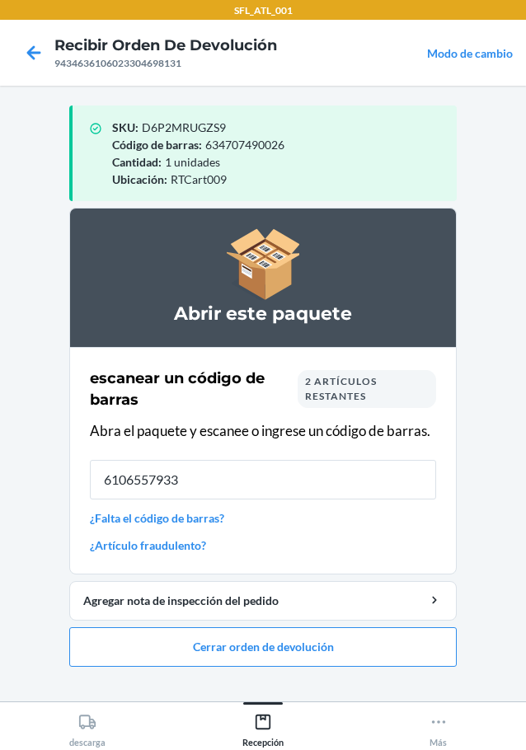
type input "61065579333"
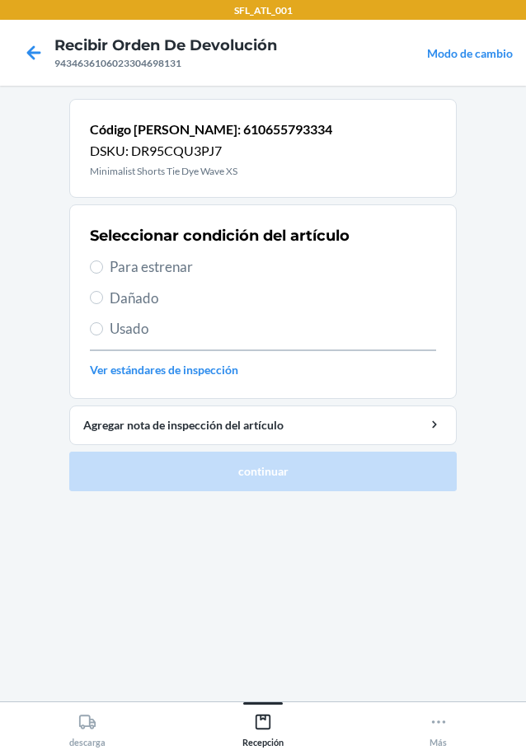
click at [149, 260] on span "Para estrenar" at bounding box center [273, 266] width 326 height 21
click at [103, 261] on input "Para estrenar" at bounding box center [96, 267] width 13 height 13
radio input "true"
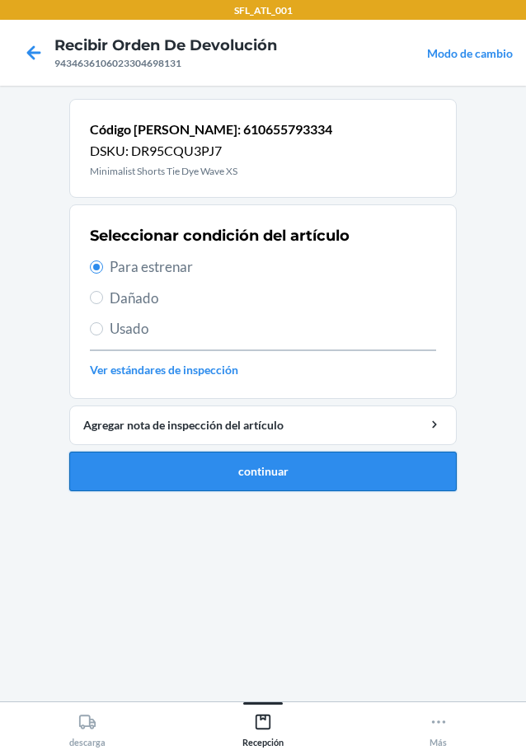
click at [227, 473] on button "continuar" at bounding box center [262, 472] width 387 height 40
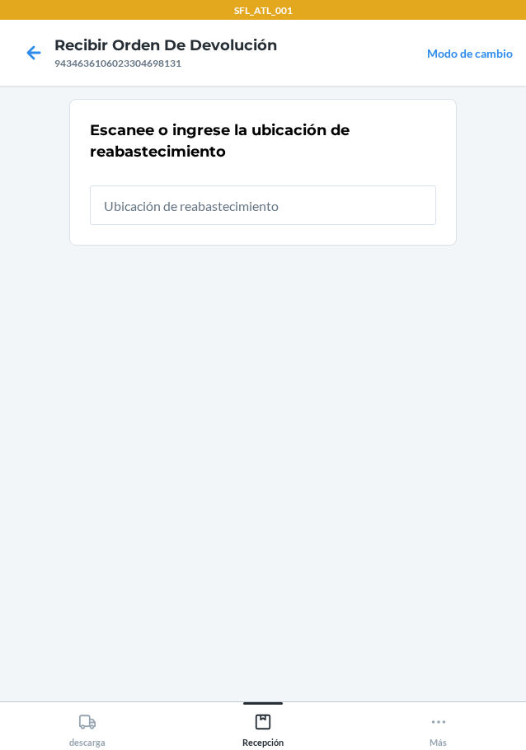
click at [247, 169] on div "Escanee o ingrese la ubicación de reabastecimiento" at bounding box center [263, 172] width 346 height 115
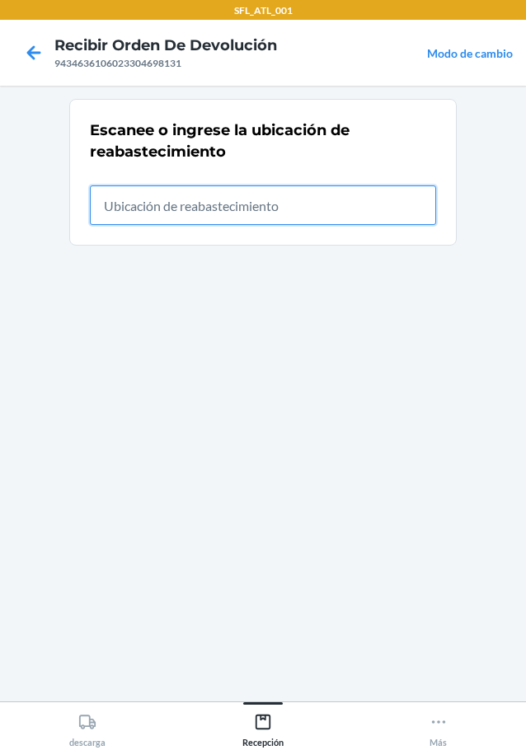
click at [229, 218] on input "text" at bounding box center [263, 206] width 346 height 40
type input "RTCart009"
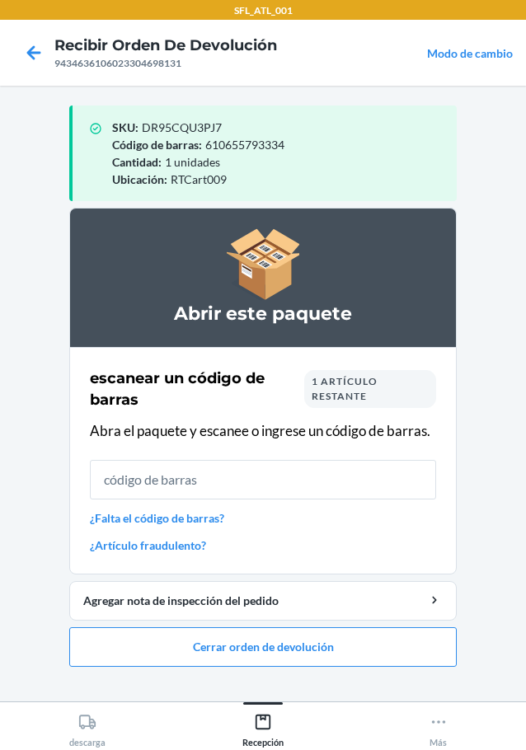
click at [195, 487] on input "text" at bounding box center [263, 480] width 346 height 40
click at [183, 538] on link "¿Artículo fraudulento?" at bounding box center [263, 545] width 346 height 17
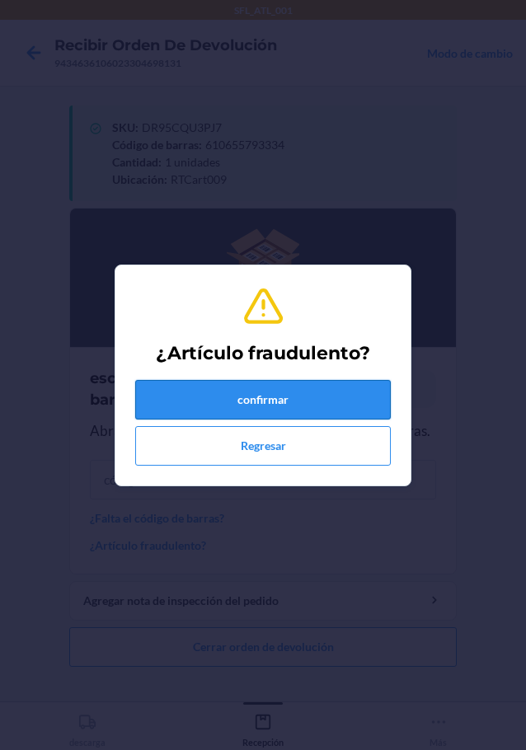
click at [227, 405] on button "confirmar" at bounding box center [263, 400] width 256 height 40
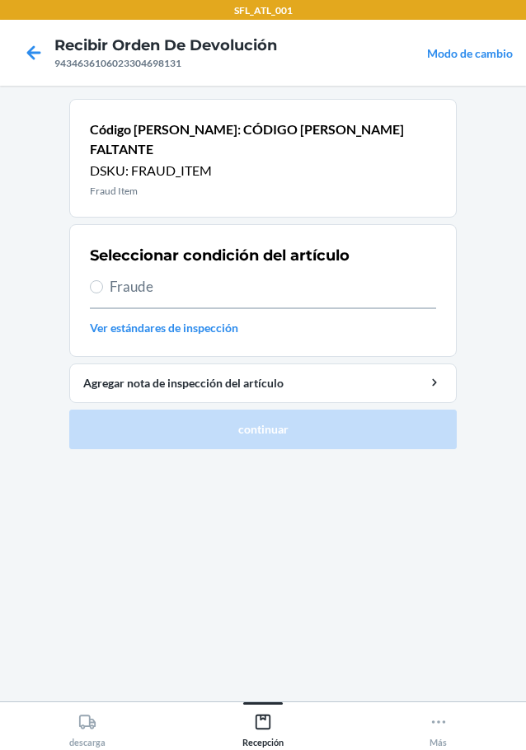
click at [115, 276] on span "Fraude" at bounding box center [273, 286] width 326 height 21
click at [103, 280] on input "Fraude" at bounding box center [96, 286] width 13 height 13
radio input "true"
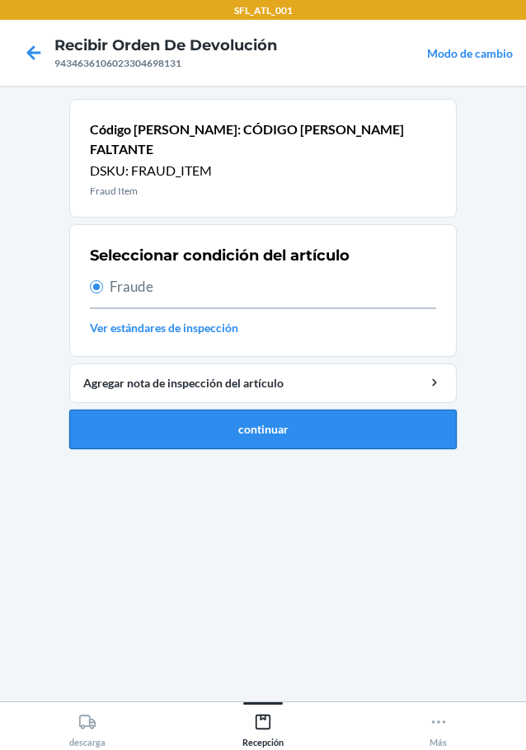
click at [280, 410] on button "continuar" at bounding box center [262, 430] width 387 height 40
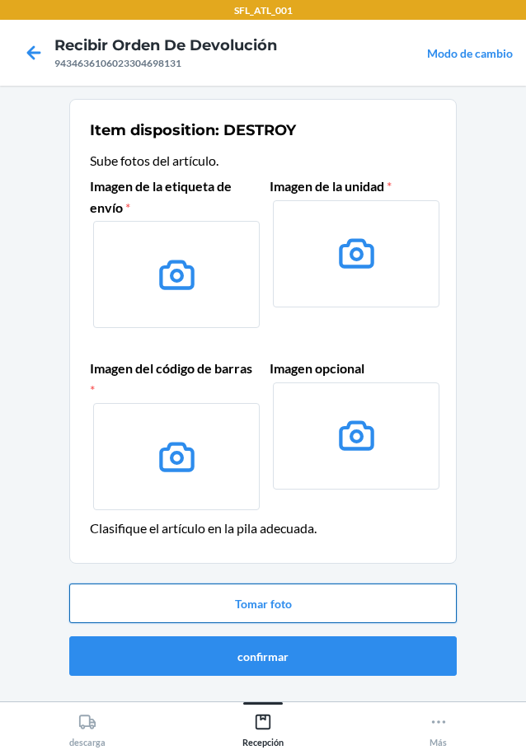
click at [265, 611] on button "Tomar foto" at bounding box center [262, 604] width 387 height 40
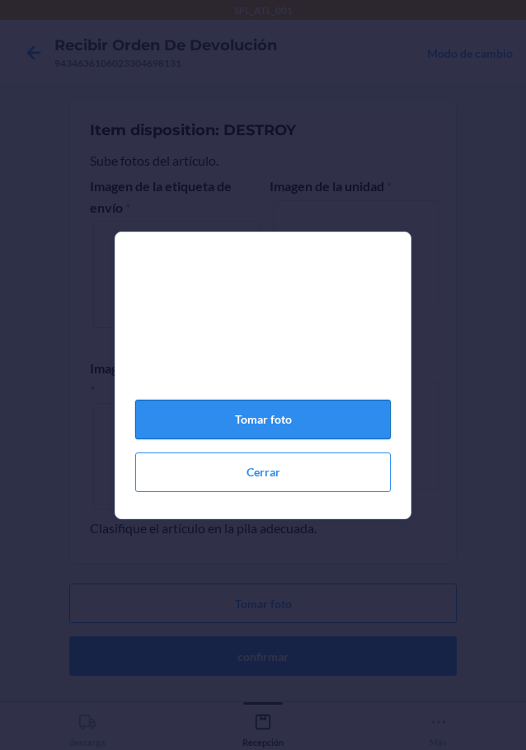
click at [261, 428] on button "Tomar foto" at bounding box center [263, 420] width 256 height 40
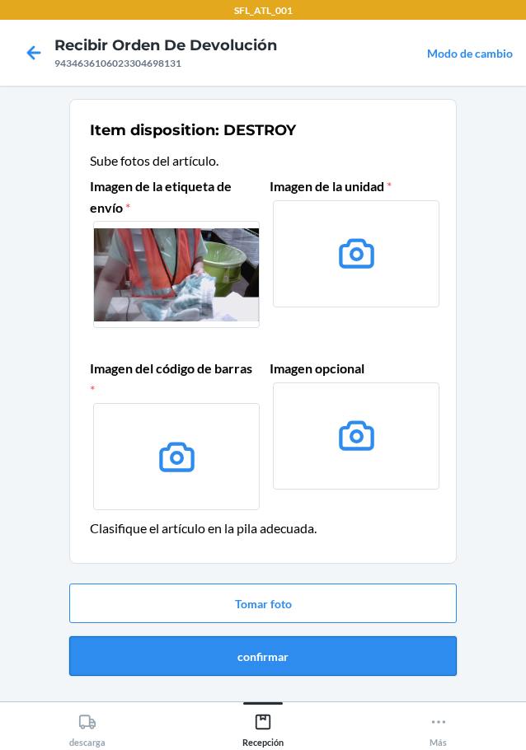
click at [294, 659] on button "confirmar" at bounding box center [262, 656] width 387 height 40
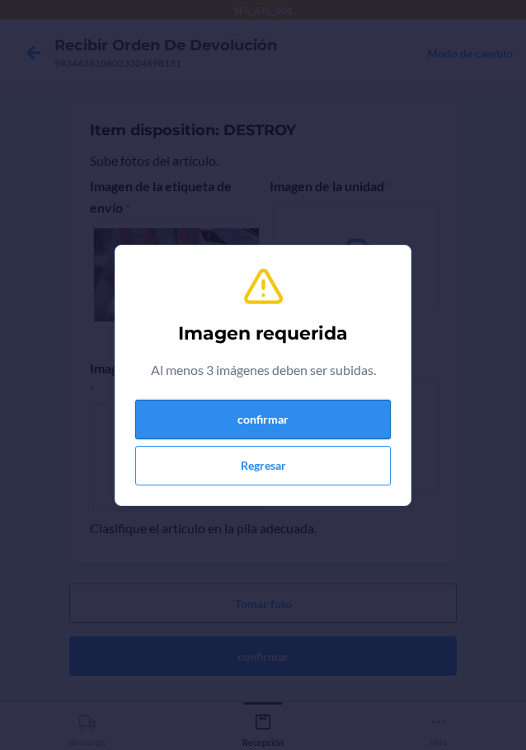
click at [259, 411] on button "confirmar" at bounding box center [263, 420] width 256 height 40
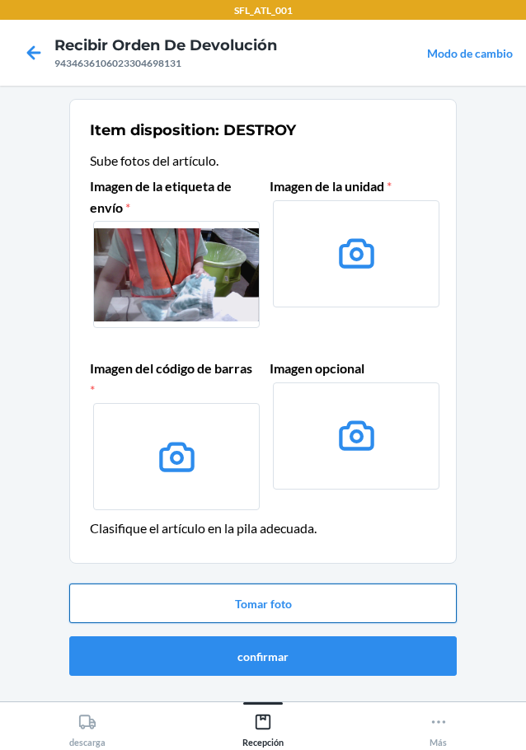
click at [294, 613] on button "Tomar foto" at bounding box center [262, 604] width 387 height 40
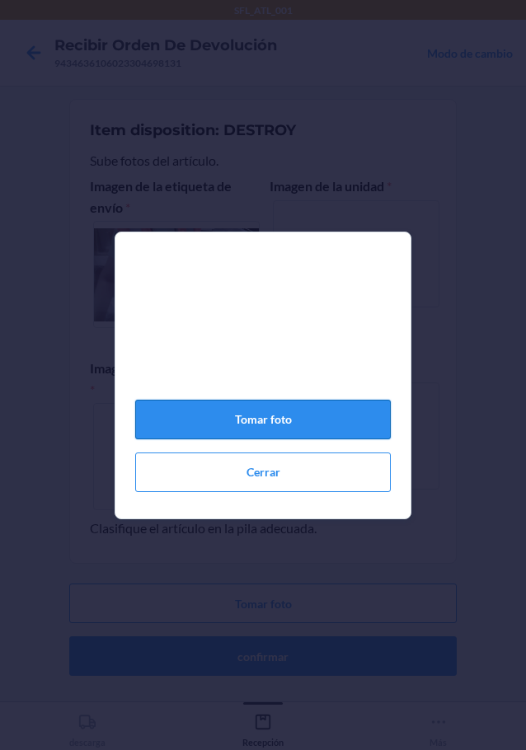
click at [256, 437] on button "Tomar foto" at bounding box center [263, 420] width 256 height 40
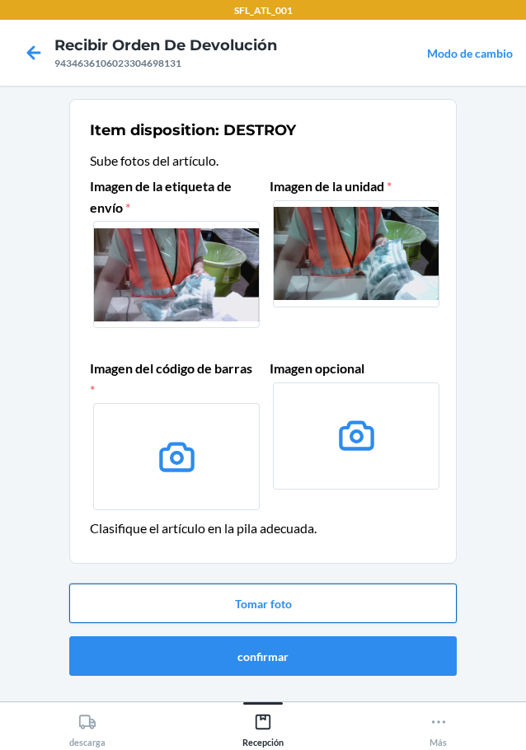
click at [285, 603] on button "Tomar foto" at bounding box center [262, 604] width 387 height 40
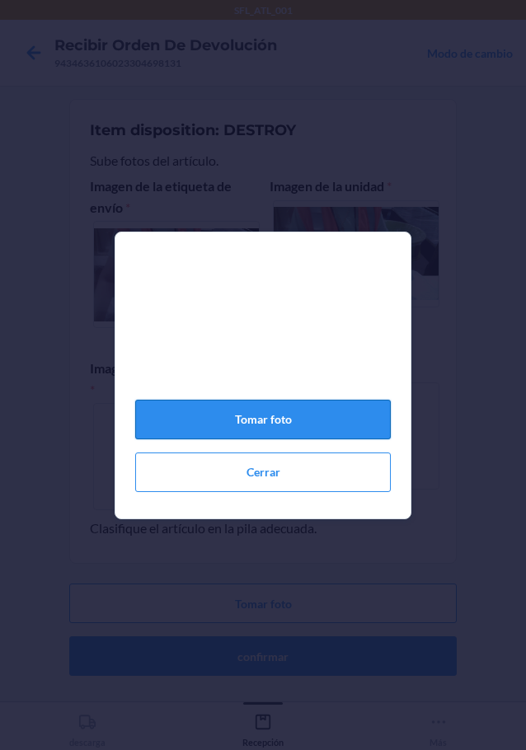
click at [254, 432] on button "Tomar foto" at bounding box center [263, 420] width 256 height 40
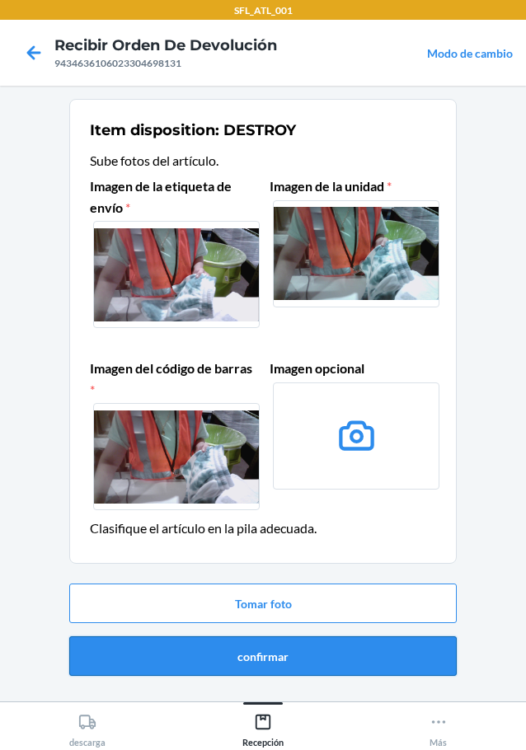
click at [308, 660] on button "confirmar" at bounding box center [262, 656] width 387 height 40
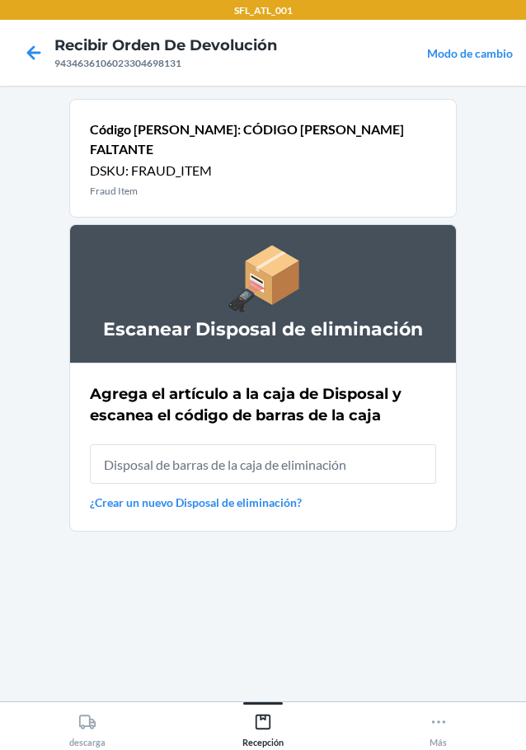
click at [254, 449] on input "text" at bounding box center [263, 464] width 346 height 40
type input "RB00000191O"
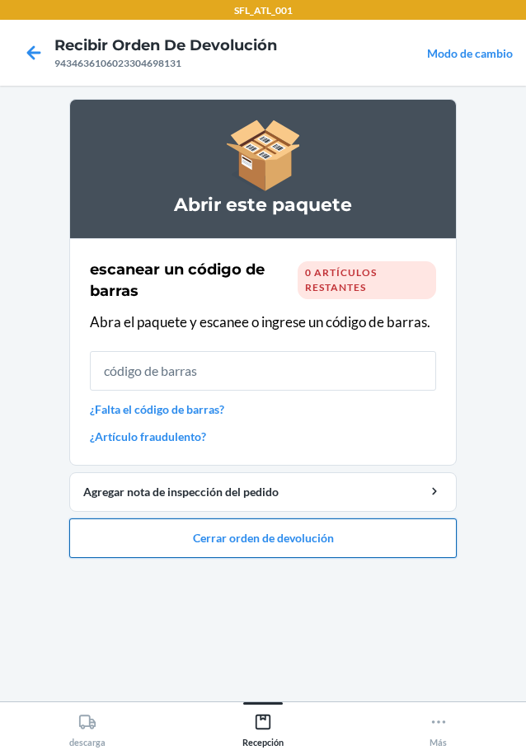
click at [245, 546] on button "Cerrar orden de devolución" at bounding box center [262, 539] width 387 height 40
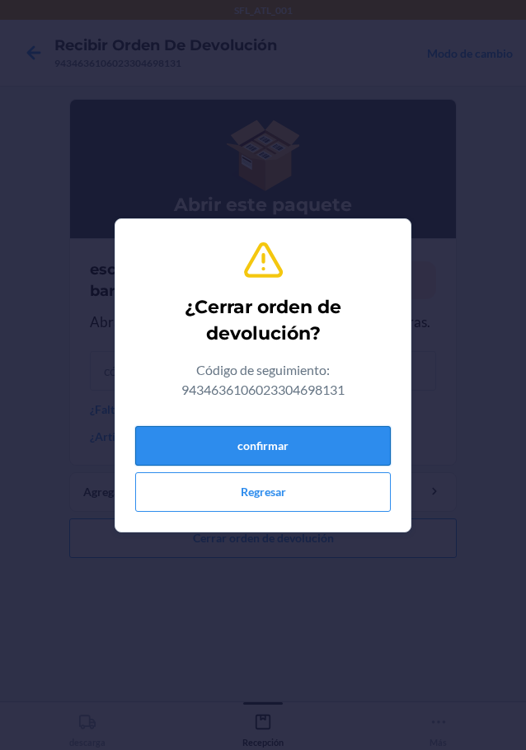
click at [275, 443] on button "confirmar" at bounding box center [263, 446] width 256 height 40
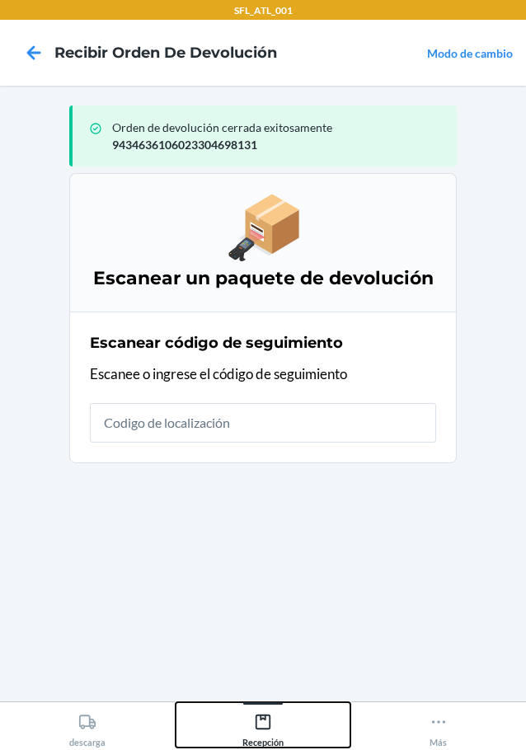
click at [258, 713] on icon at bounding box center [263, 722] width 18 height 18
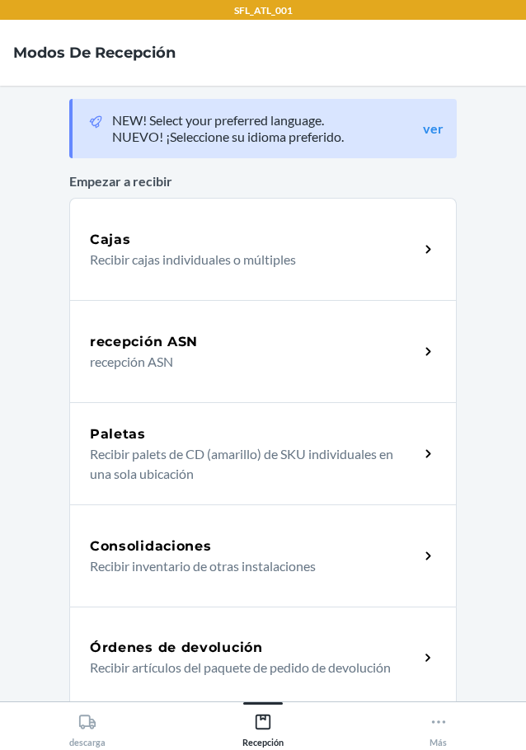
click at [158, 653] on h5 "Órdenes de devolución" at bounding box center [176, 648] width 173 height 20
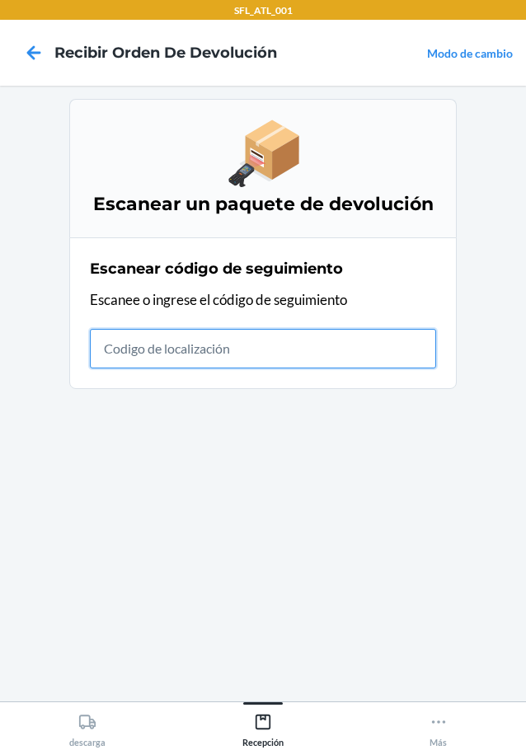
click at [184, 341] on input "text" at bounding box center [263, 349] width 346 height 40
type input "42030259943463610602330355794"
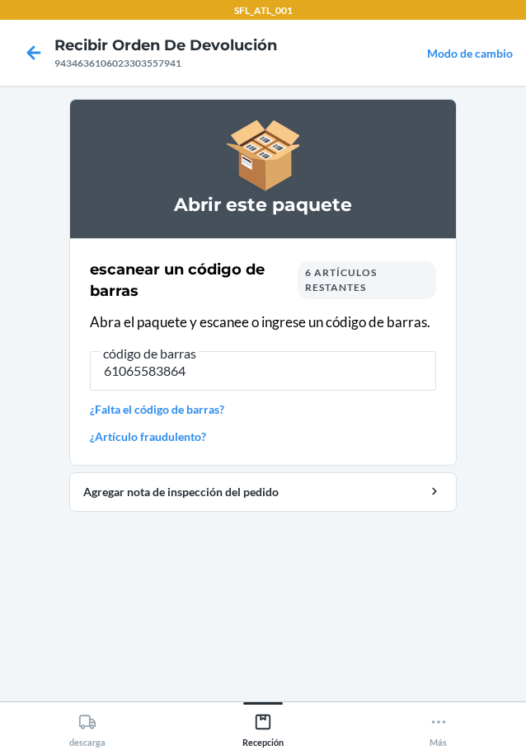
type input "610655838646"
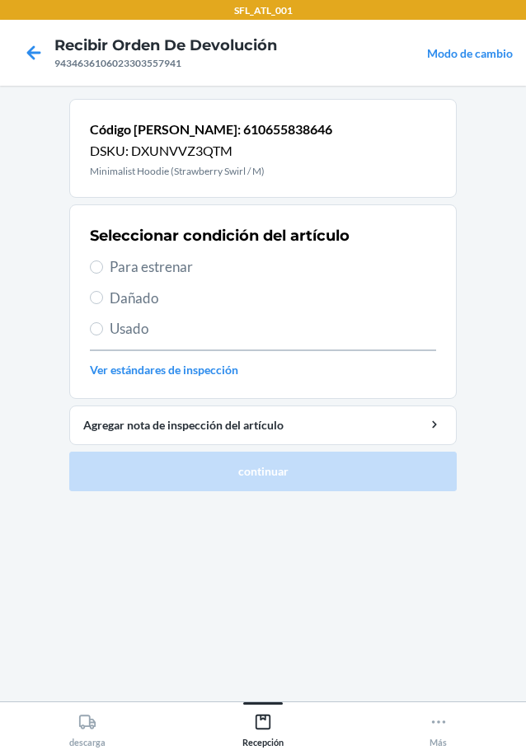
click at [163, 274] on span "Para estrenar" at bounding box center [273, 266] width 326 height 21
click at [103, 274] on input "Para estrenar" at bounding box center [96, 267] width 13 height 13
radio input "true"
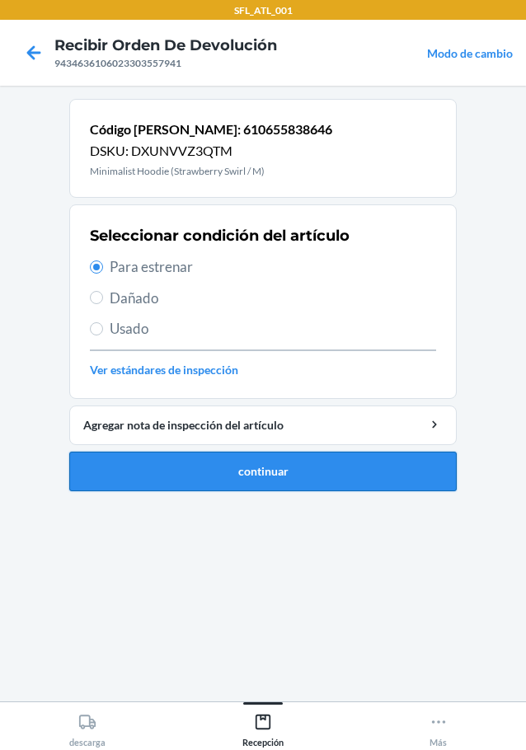
click at [275, 484] on button "continuar" at bounding box center [262, 472] width 387 height 40
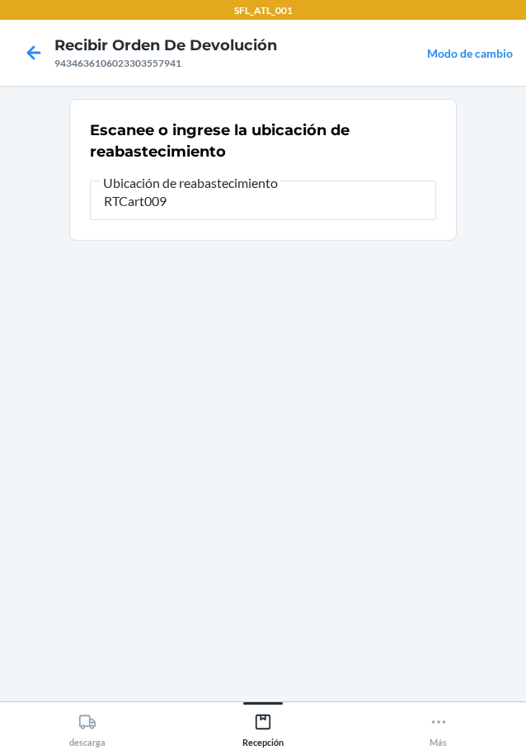
type input "RTCart009"
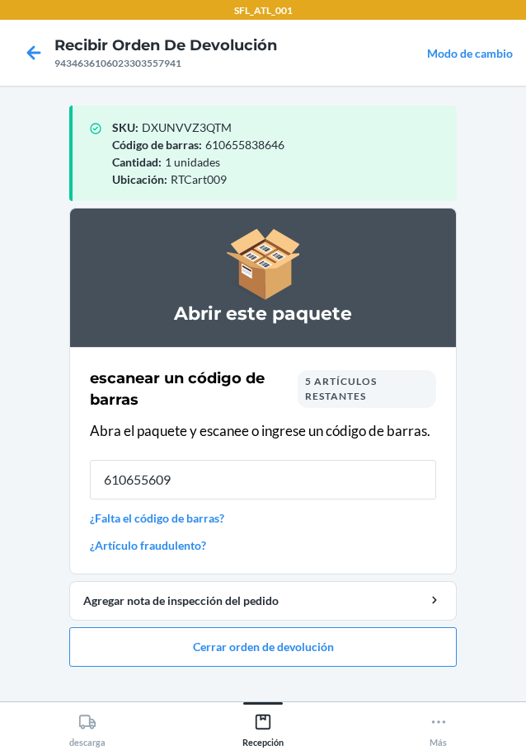
type input "6106556098"
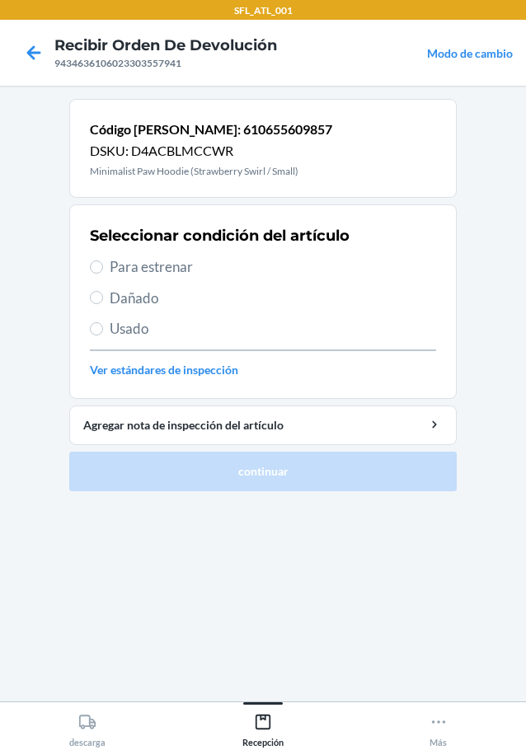
click at [176, 258] on span "Para estrenar" at bounding box center [273, 266] width 326 height 21
click at [103, 261] on input "Para estrenar" at bounding box center [96, 267] width 13 height 13
radio input "true"
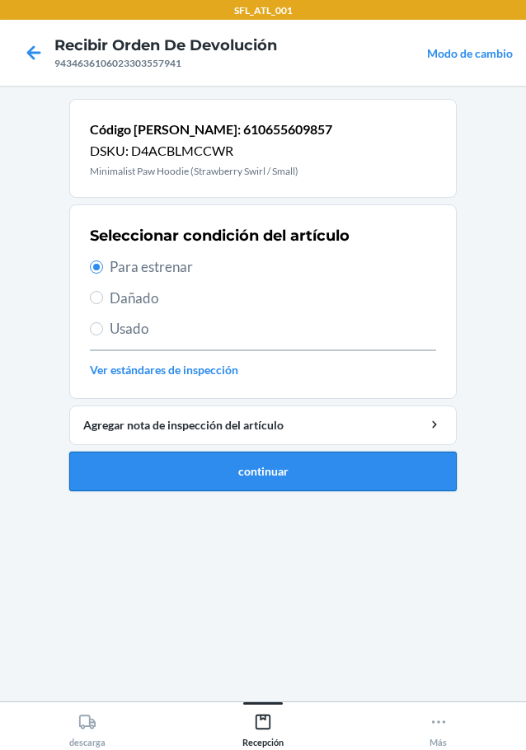
click at [270, 478] on button "continuar" at bounding box center [262, 472] width 387 height 40
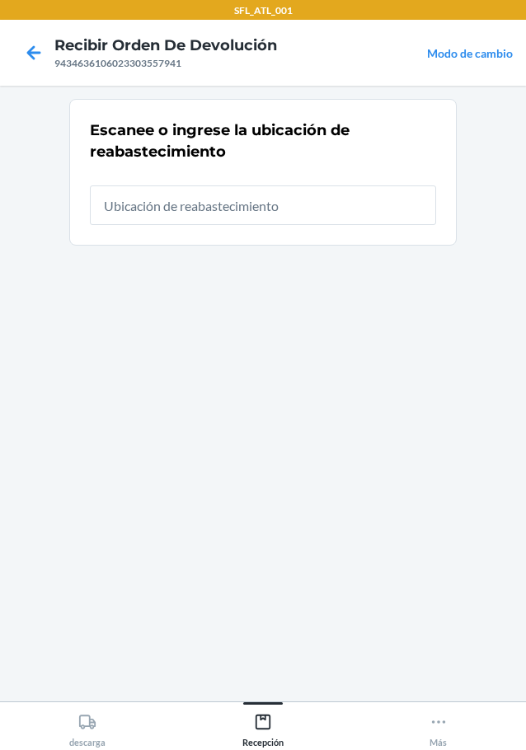
click at [241, 212] on input "text" at bounding box center [263, 206] width 346 height 40
type input "RTCart009"
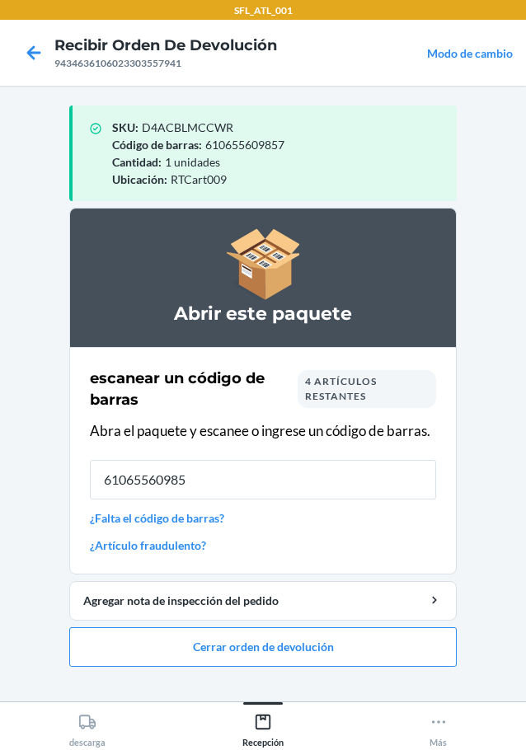
type input "610655609857"
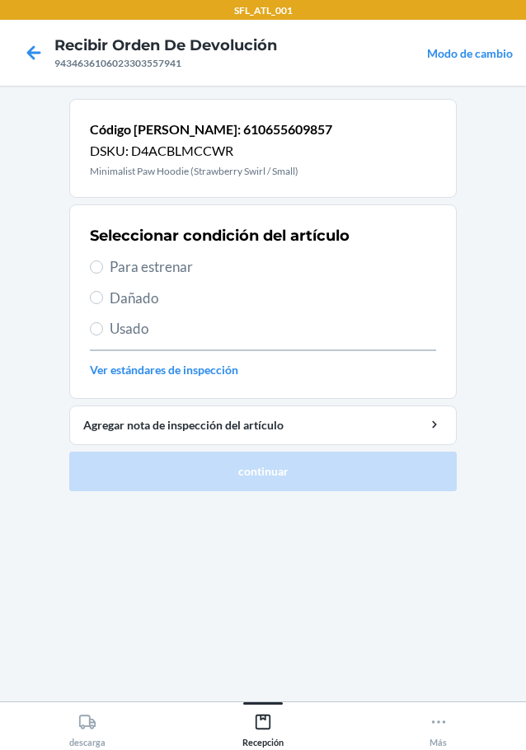
drag, startPoint x: 129, startPoint y: 325, endPoint x: 192, endPoint y: 372, distance: 79.0
click at [129, 326] on span "Usado" at bounding box center [273, 328] width 326 height 21
click at [103, 326] on input "Usado" at bounding box center [96, 328] width 13 height 13
radio input "true"
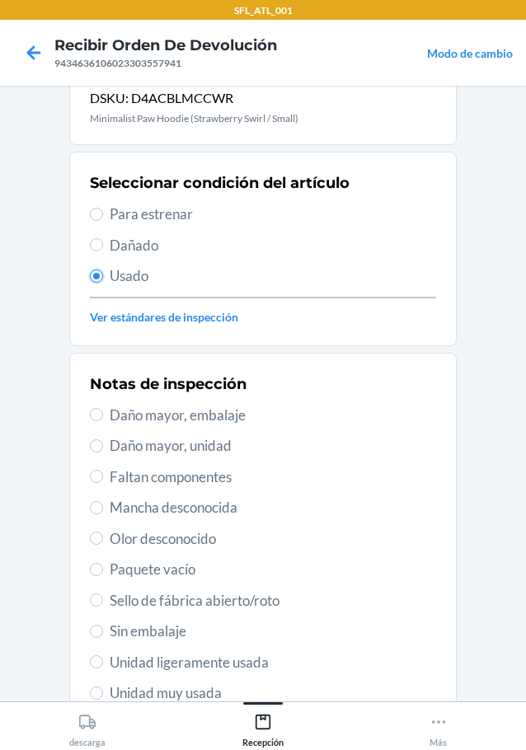
scroll to position [82, 0]
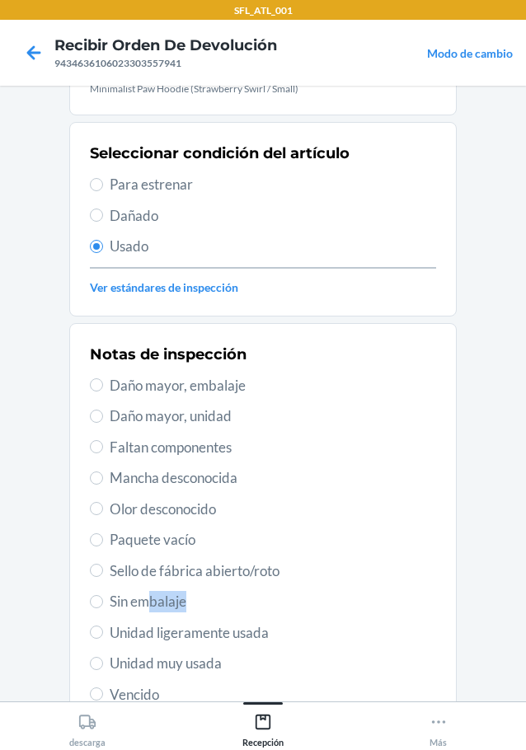
drag, startPoint x: 145, startPoint y: 601, endPoint x: 261, endPoint y: 599, distance: 116.3
click at [259, 599] on span "Sin embalaje" at bounding box center [273, 601] width 326 height 21
click at [265, 596] on span "Sin embalaje" at bounding box center [273, 601] width 326 height 21
click at [103, 596] on input "Sin embalaje" at bounding box center [96, 601] width 13 height 13
radio input "true"
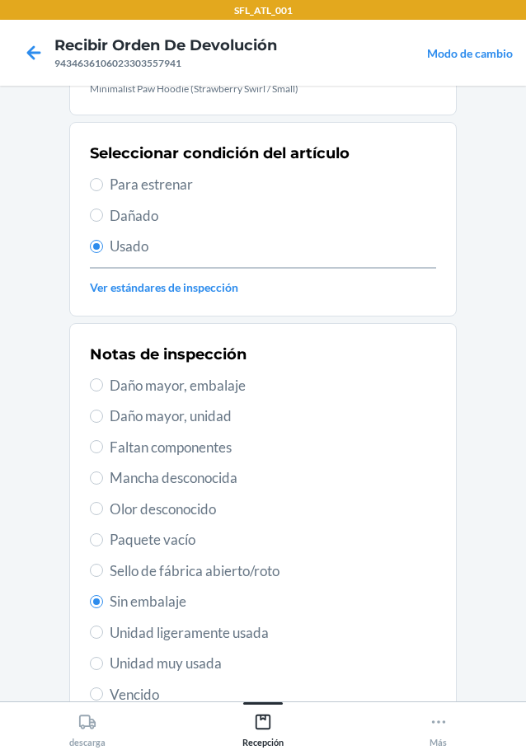
click at [94, 595] on label "Sin embalaje" at bounding box center [263, 601] width 346 height 21
click at [94, 595] on input "Sin embalaje" at bounding box center [96, 601] width 13 height 13
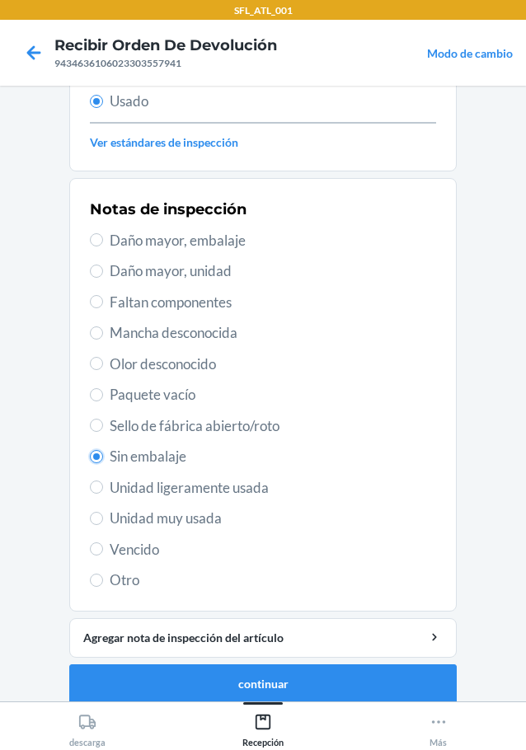
scroll to position [243, 0]
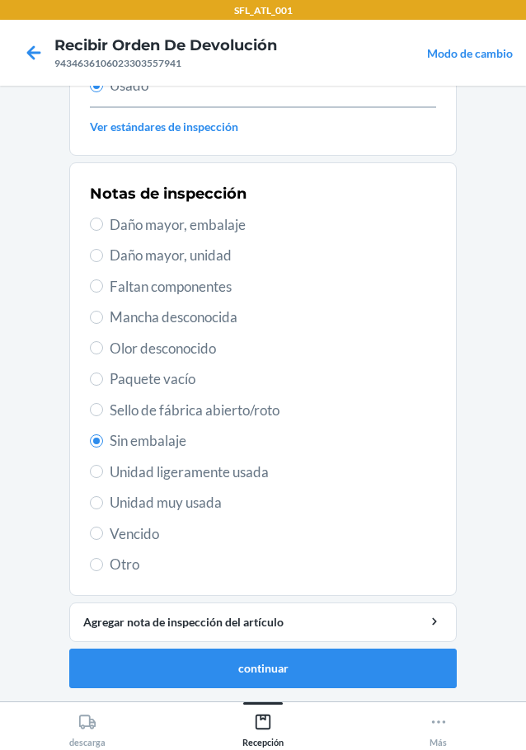
click at [179, 500] on span "Unidad muy usada" at bounding box center [273, 502] width 326 height 21
click at [103, 500] on input "Unidad muy usada" at bounding box center [96, 502] width 13 height 13
radio input "true"
radio input "false"
click at [234, 660] on button "continuar" at bounding box center [262, 669] width 387 height 40
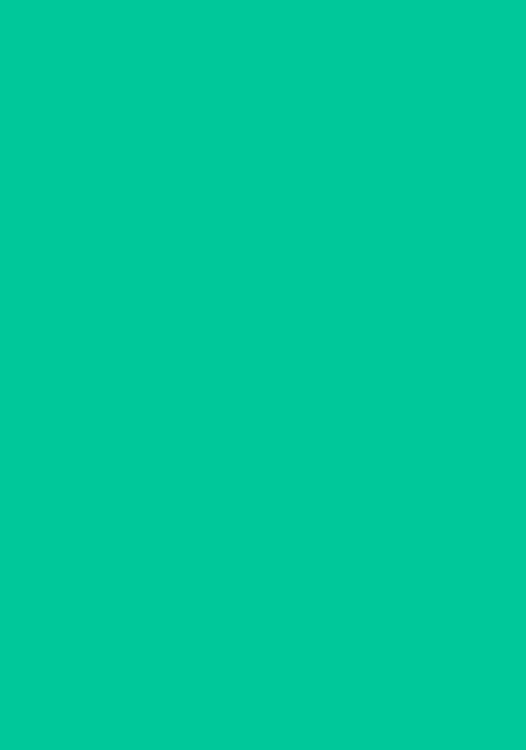
scroll to position [0, 0]
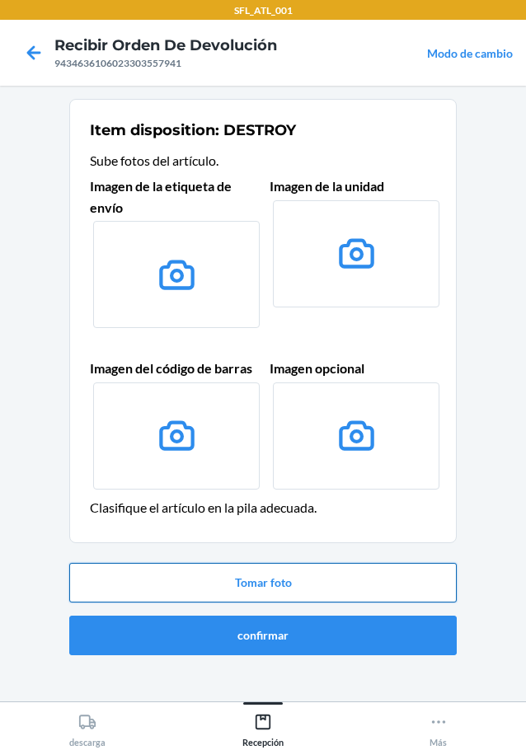
click at [255, 580] on button "Tomar foto" at bounding box center [262, 583] width 387 height 40
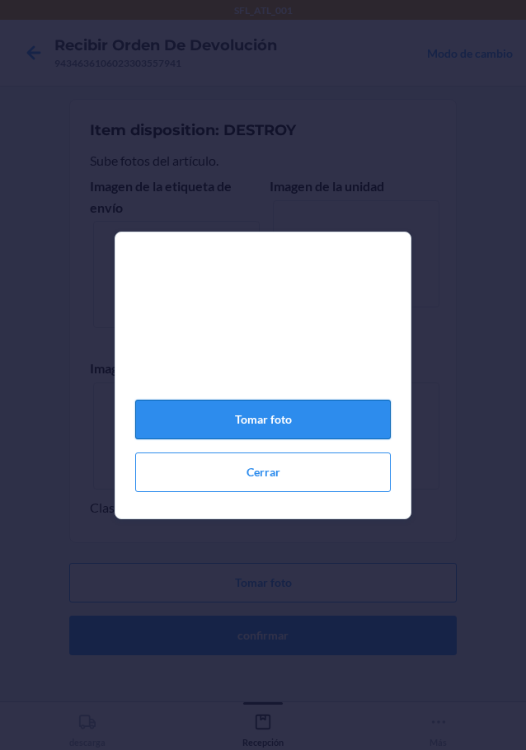
click at [258, 430] on button "Tomar foto" at bounding box center [263, 420] width 256 height 40
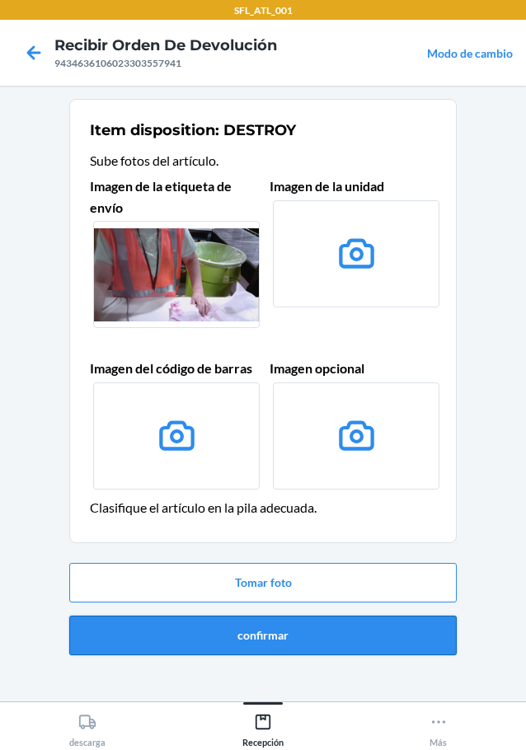
click at [283, 633] on button "confirmar" at bounding box center [262, 636] width 387 height 40
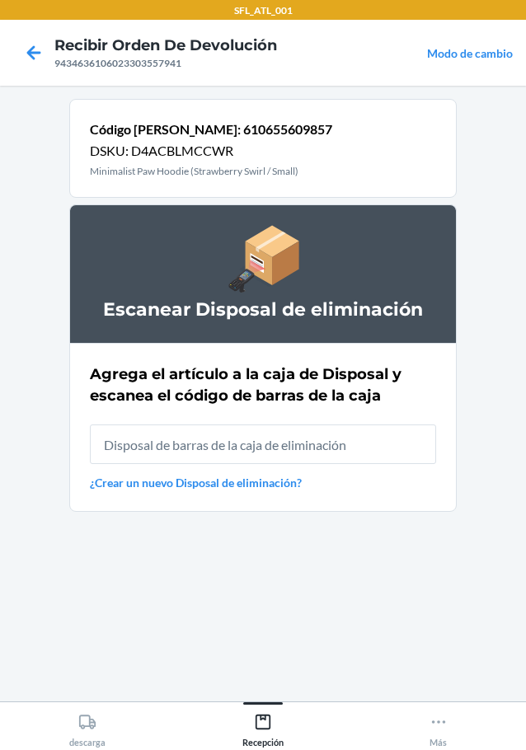
click at [268, 450] on input "text" at bounding box center [263, 445] width 346 height 40
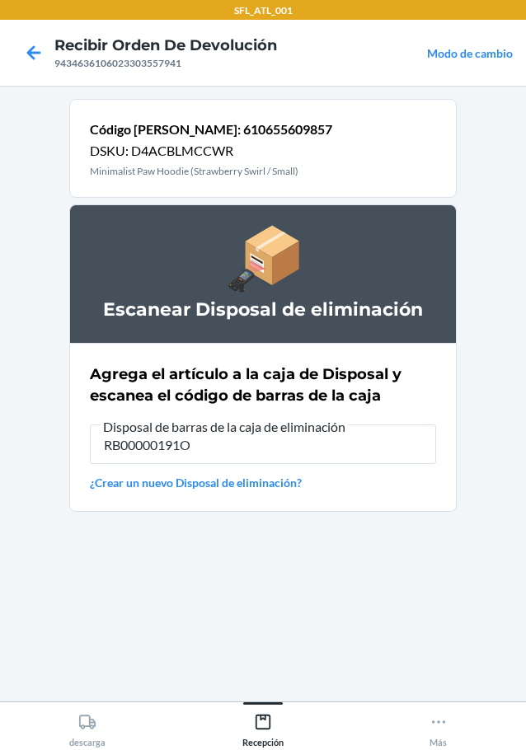
type input "RB00000191O"
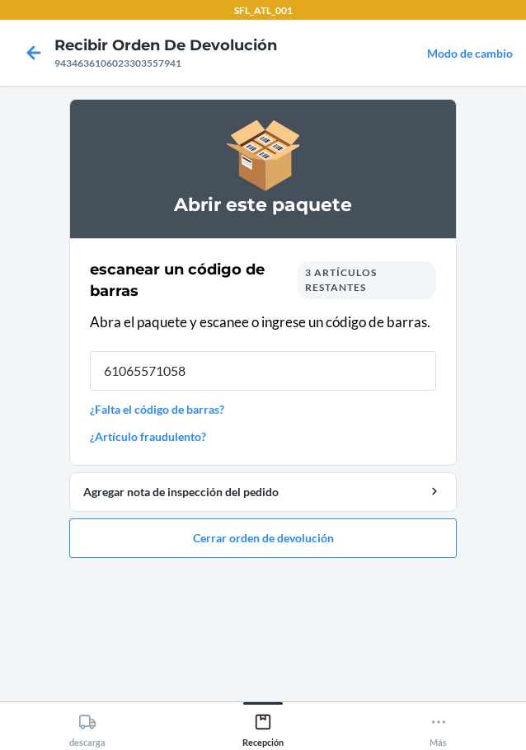
type input "610655710584"
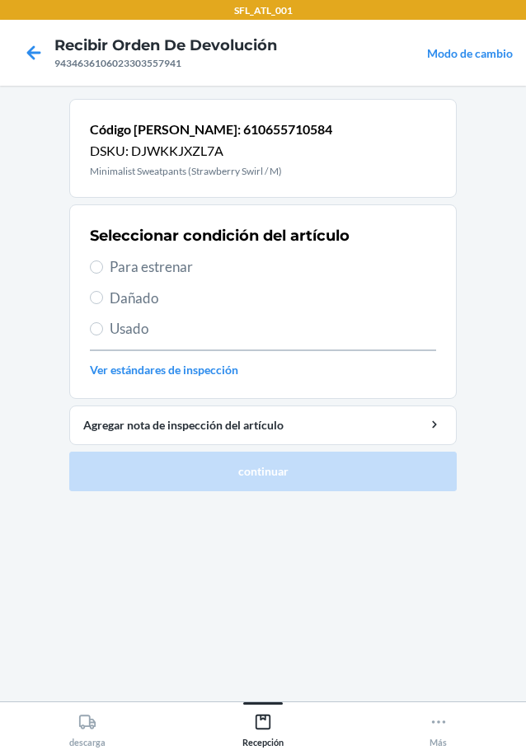
click at [162, 276] on span "Para estrenar" at bounding box center [273, 266] width 326 height 21
click at [103, 274] on input "Para estrenar" at bounding box center [96, 267] width 13 height 13
radio input "true"
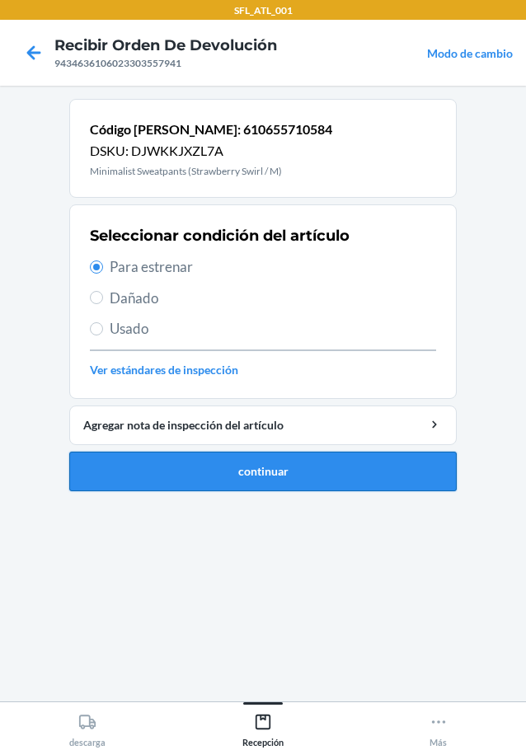
click at [243, 460] on button "continuar" at bounding box center [262, 472] width 387 height 40
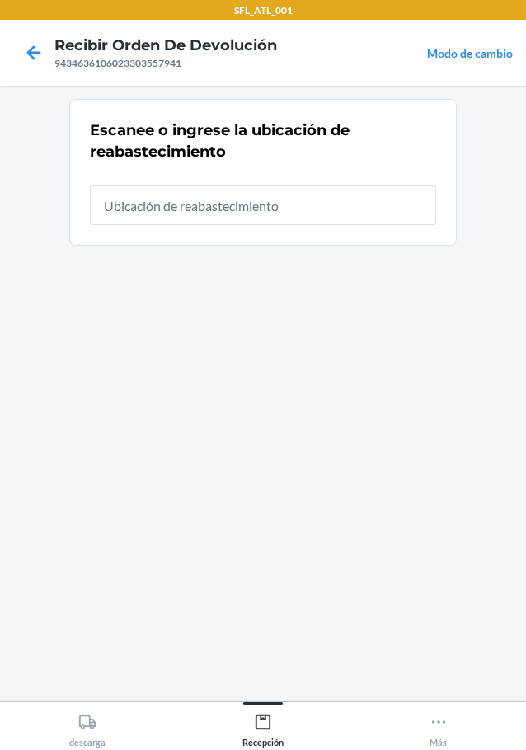
click at [193, 218] on input "text" at bounding box center [263, 206] width 346 height 40
type input "RTCart009"
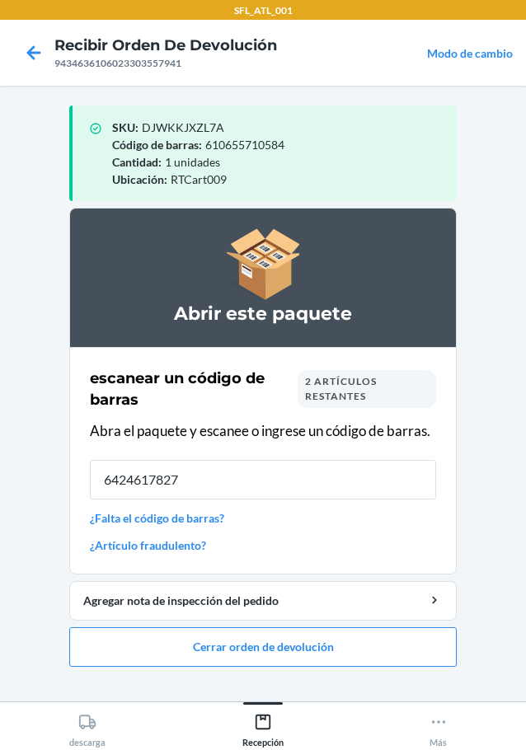
type input "64246178276"
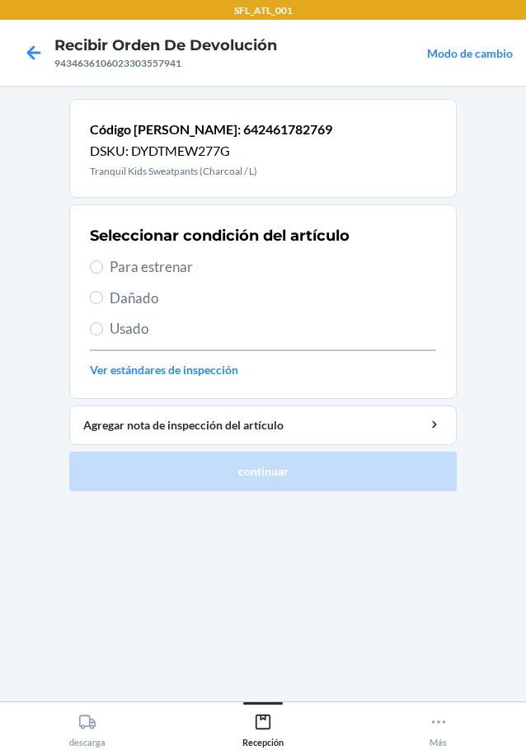
click at [147, 263] on span "Para estrenar" at bounding box center [273, 266] width 326 height 21
click at [103, 263] on input "Para estrenar" at bounding box center [96, 267] width 13 height 13
radio input "true"
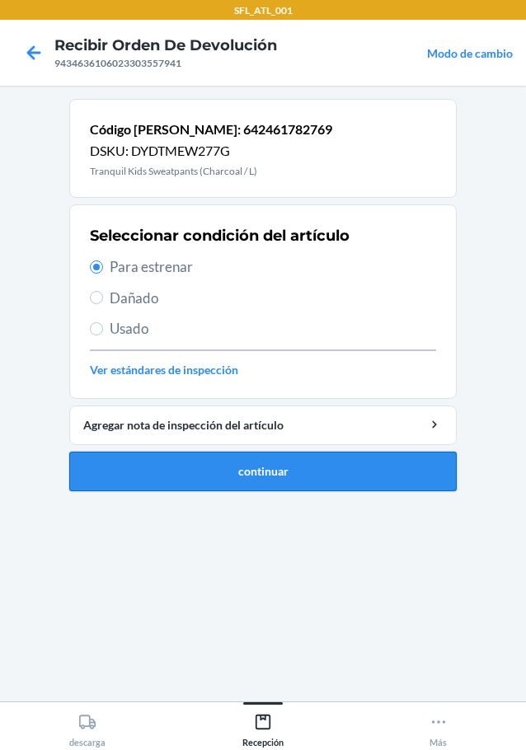
click at [320, 471] on button "continuar" at bounding box center [262, 472] width 387 height 40
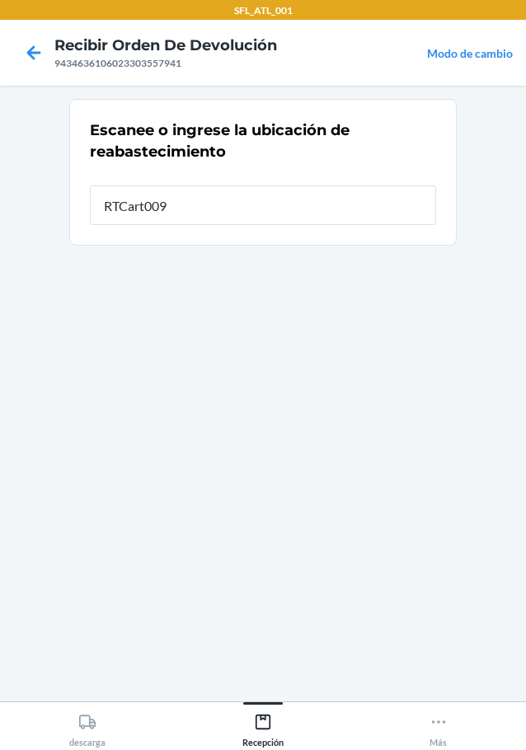
type input "RTCart009"
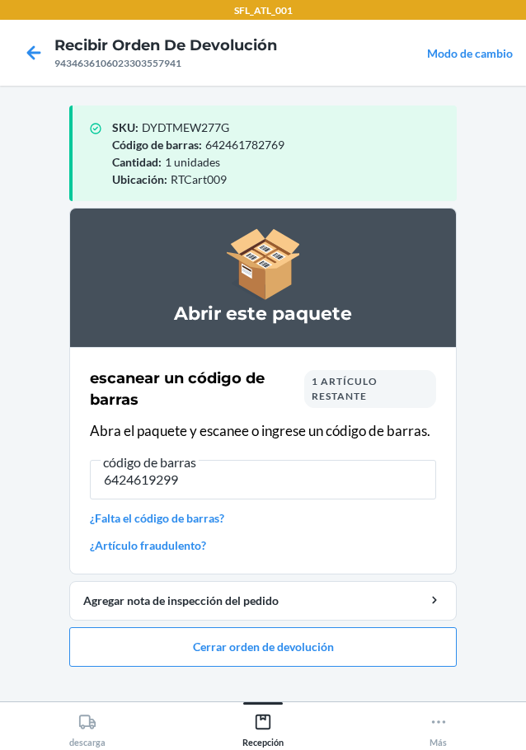
type input "64246192993"
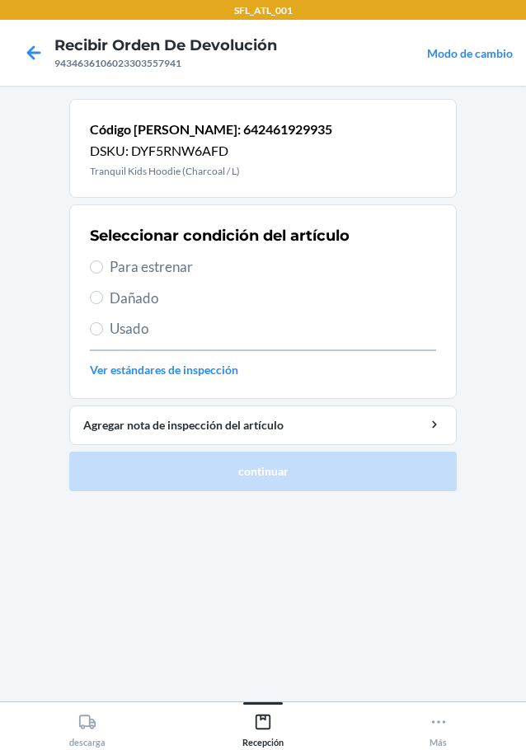
click at [166, 267] on span "Para estrenar" at bounding box center [273, 266] width 326 height 21
click at [103, 267] on input "Para estrenar" at bounding box center [96, 267] width 13 height 13
radio input "true"
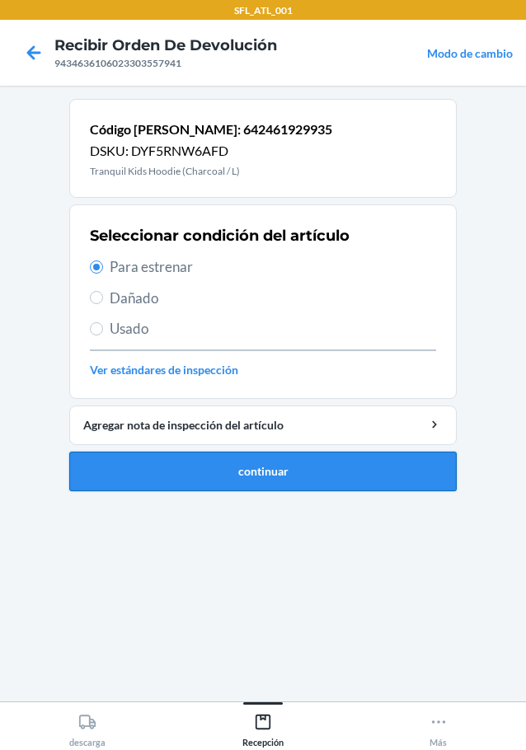
click at [280, 477] on button "continuar" at bounding box center [262, 472] width 387 height 40
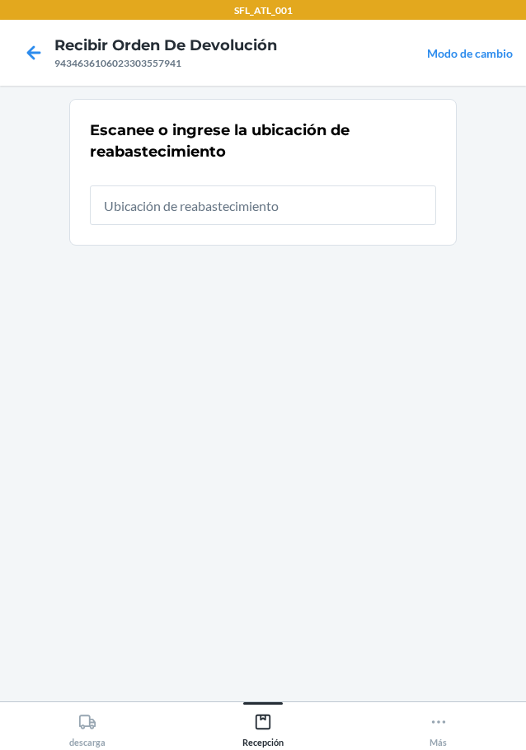
click at [132, 211] on input "text" at bounding box center [263, 206] width 346 height 40
type input "RTCart009"
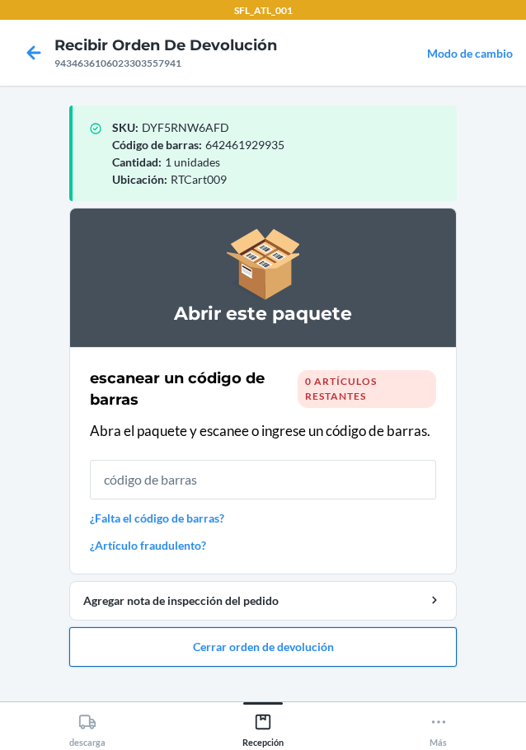
click at [328, 649] on button "Cerrar orden de devolución" at bounding box center [262, 647] width 387 height 40
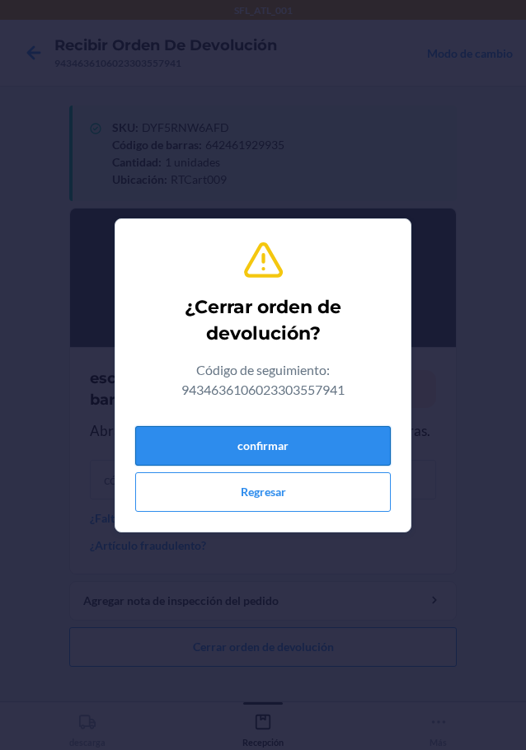
click at [299, 462] on button "confirmar" at bounding box center [263, 446] width 256 height 40
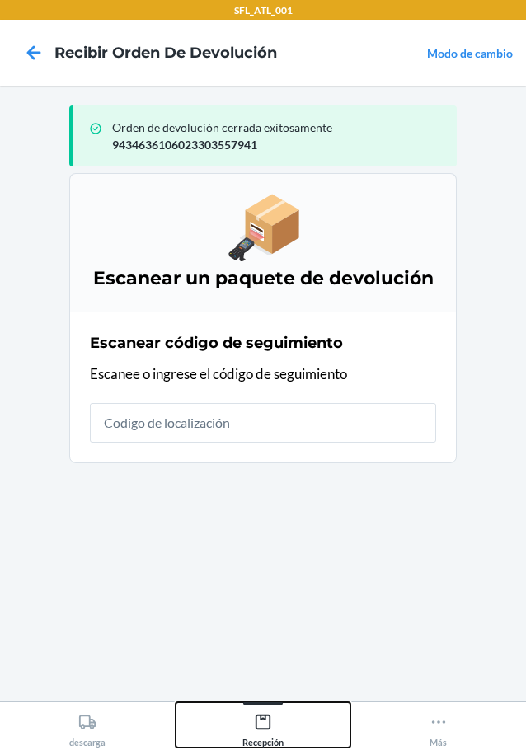
click at [270, 712] on div "Recepción" at bounding box center [262, 727] width 41 height 41
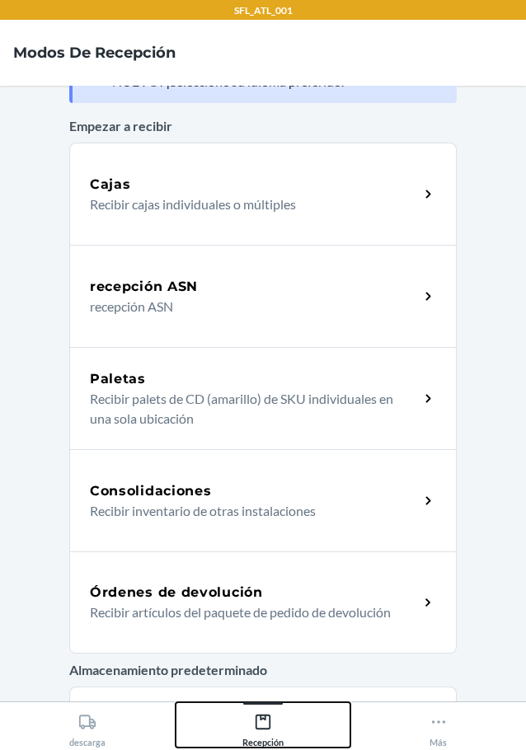
scroll to position [82, 0]
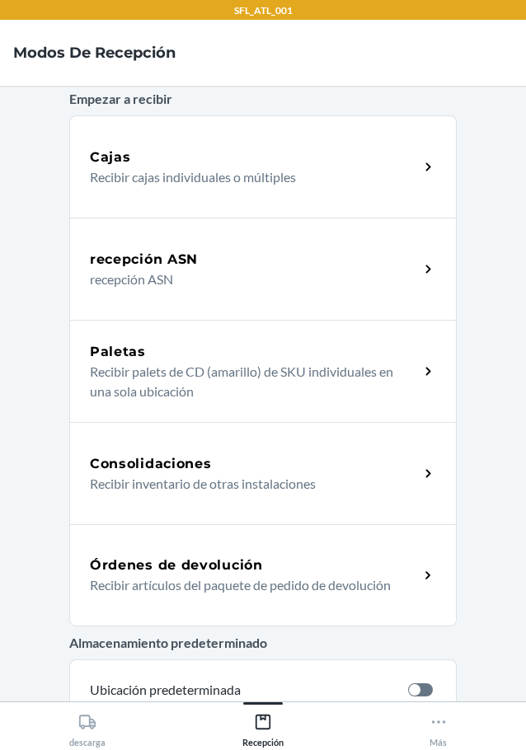
click at [166, 556] on h5 "Órdenes de devolución" at bounding box center [176, 566] width 173 height 20
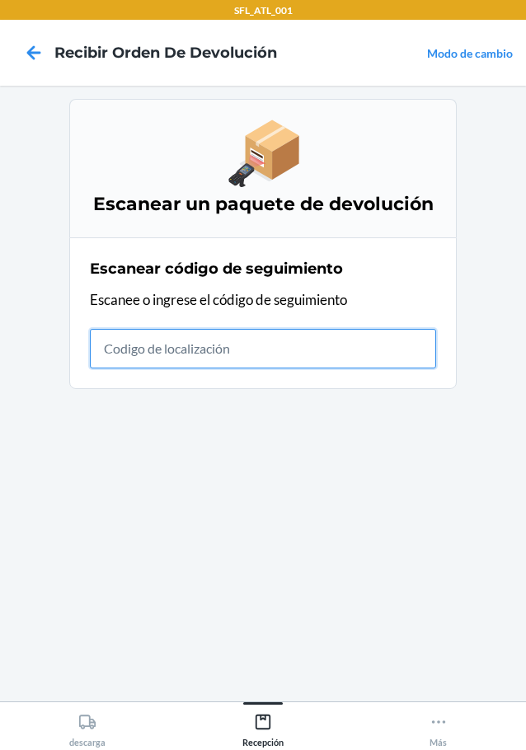
click at [322, 351] on input "text" at bounding box center [263, 349] width 346 height 40
type input "420302599434636106023304799"
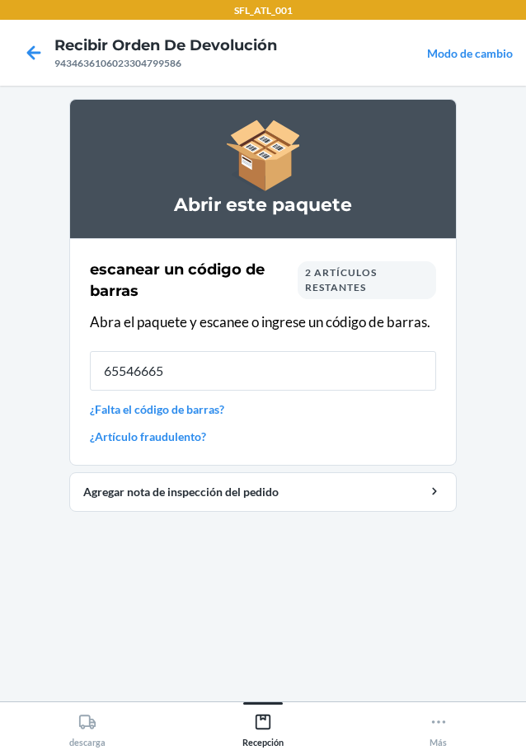
type input "655466658"
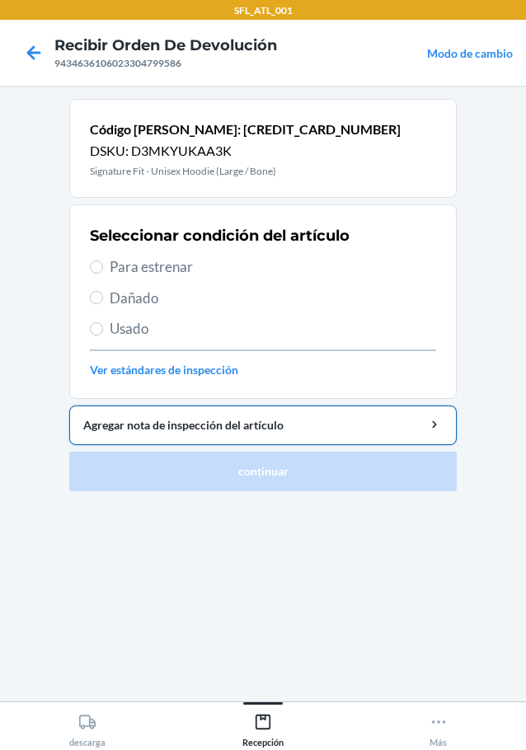
drag, startPoint x: 179, startPoint y: 264, endPoint x: 301, endPoint y: 444, distance: 217.2
click at [181, 270] on span "Para estrenar" at bounding box center [273, 266] width 326 height 21
click at [103, 270] on input "Para estrenar" at bounding box center [96, 267] width 13 height 13
radio input "true"
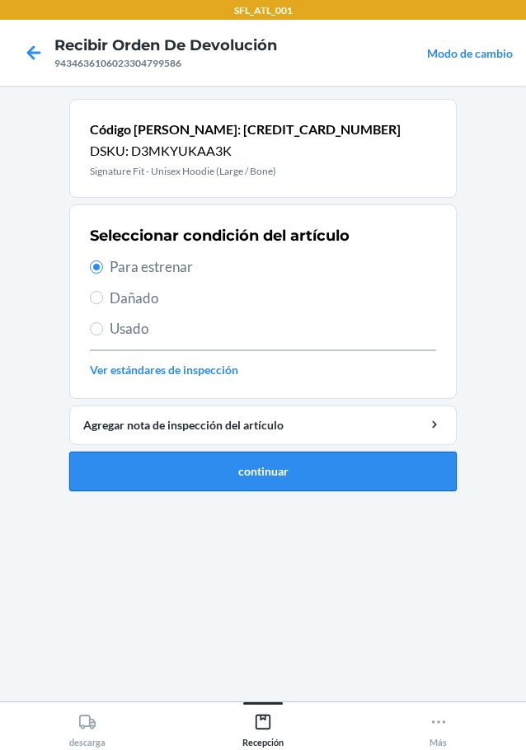
click at [290, 481] on button "continuar" at bounding box center [262, 472] width 387 height 40
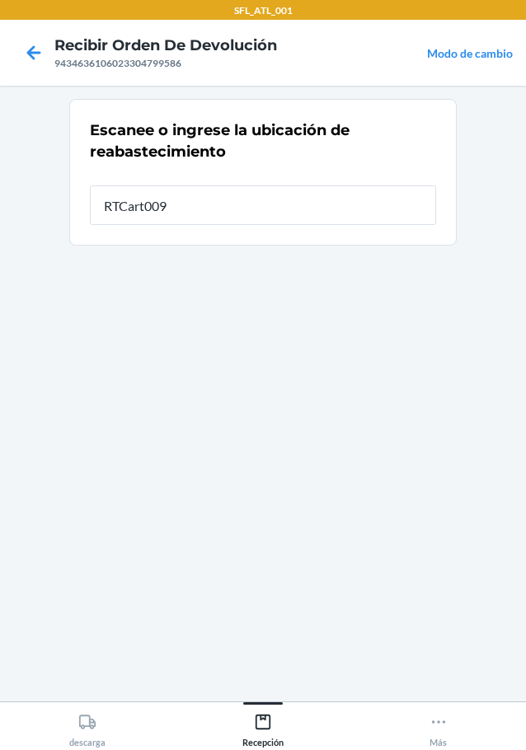
type input "RTCart009"
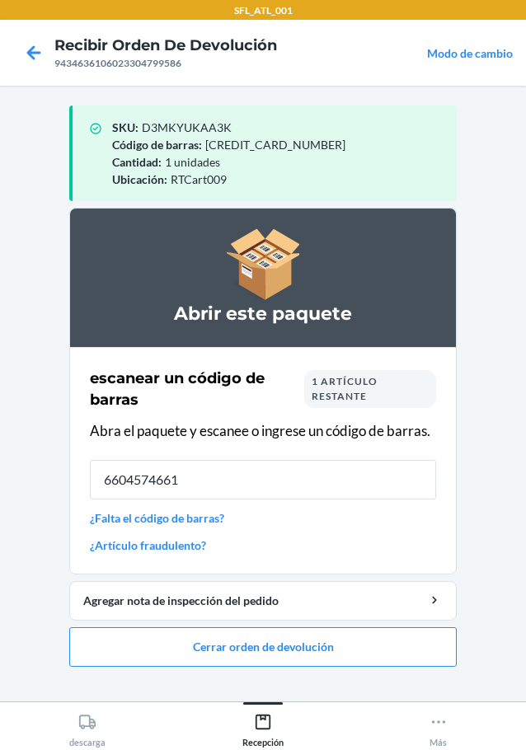
type input "66045746612"
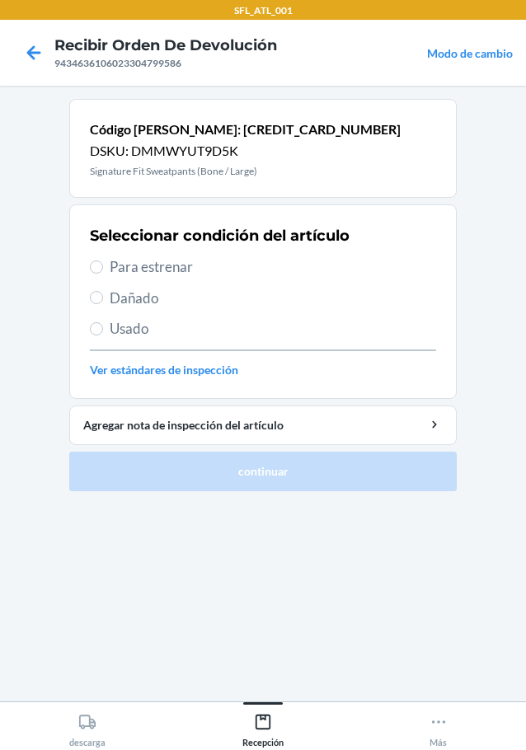
click at [139, 273] on span "Para estrenar" at bounding box center [273, 266] width 326 height 21
click at [103, 273] on input "Para estrenar" at bounding box center [96, 267] width 13 height 13
radio input "true"
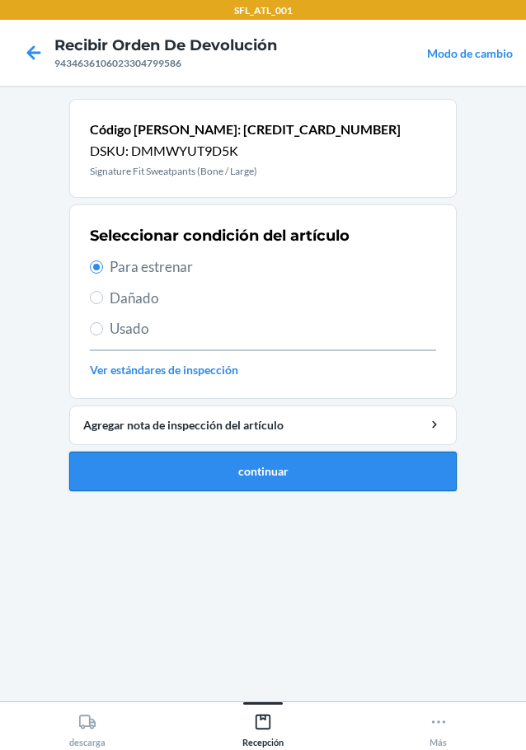
click at [276, 466] on button "continuar" at bounding box center [262, 472] width 387 height 40
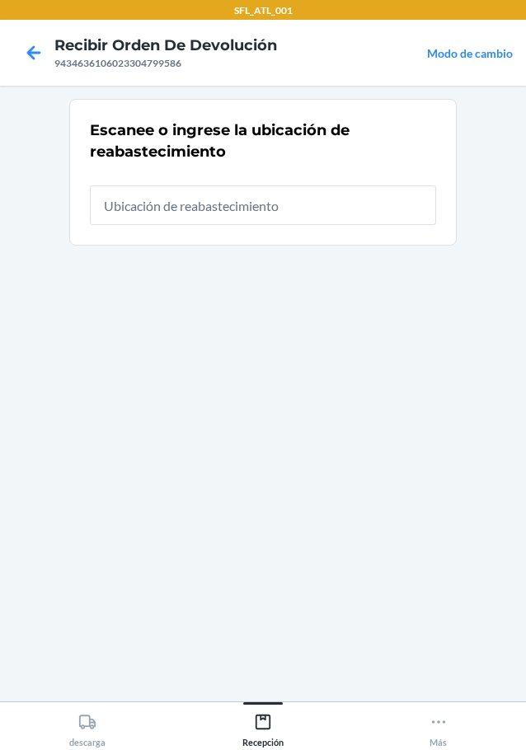
click at [260, 211] on input "text" at bounding box center [263, 206] width 346 height 40
type input "RTCart009"
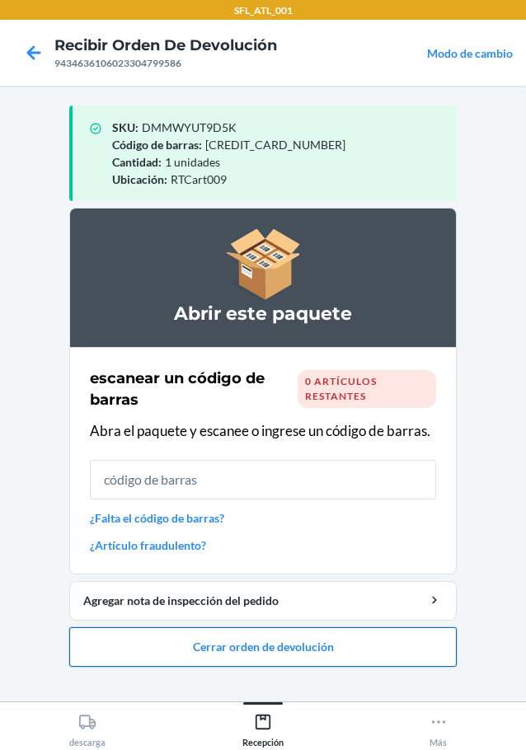
click at [337, 636] on button "Cerrar orden de devolución" at bounding box center [262, 647] width 387 height 40
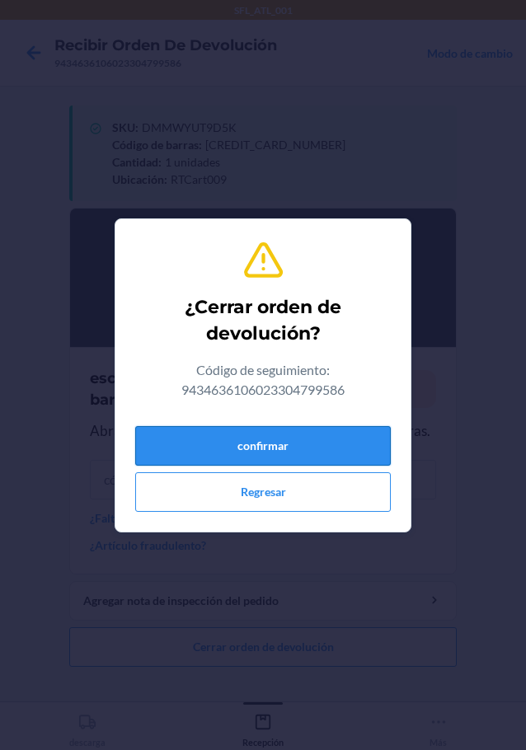
click at [343, 463] on button "confirmar" at bounding box center [263, 446] width 256 height 40
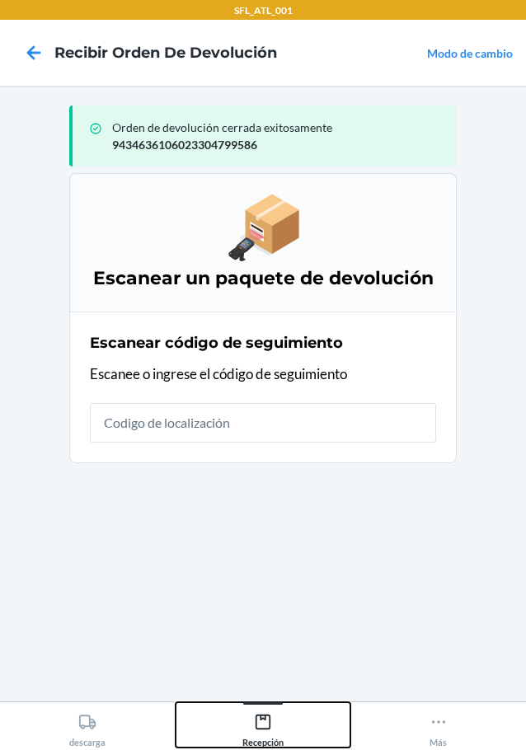
click at [265, 713] on icon at bounding box center [263, 722] width 18 height 18
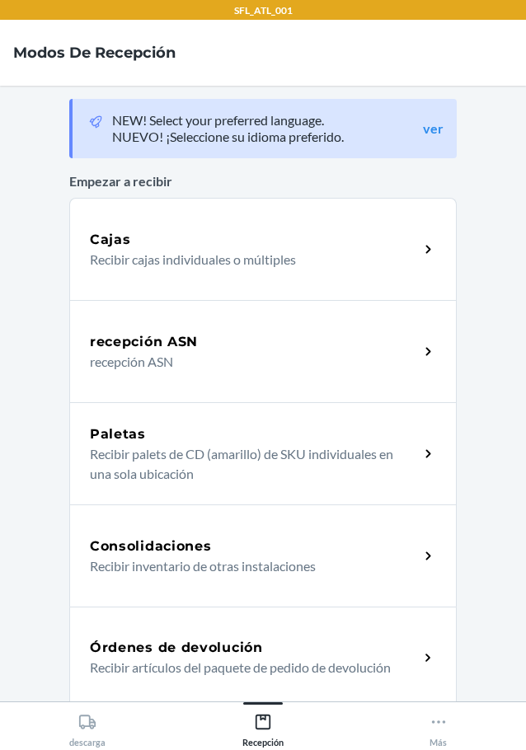
click at [163, 662] on p "Recibir artículos del paquete de pedido de devolución" at bounding box center [248, 668] width 316 height 20
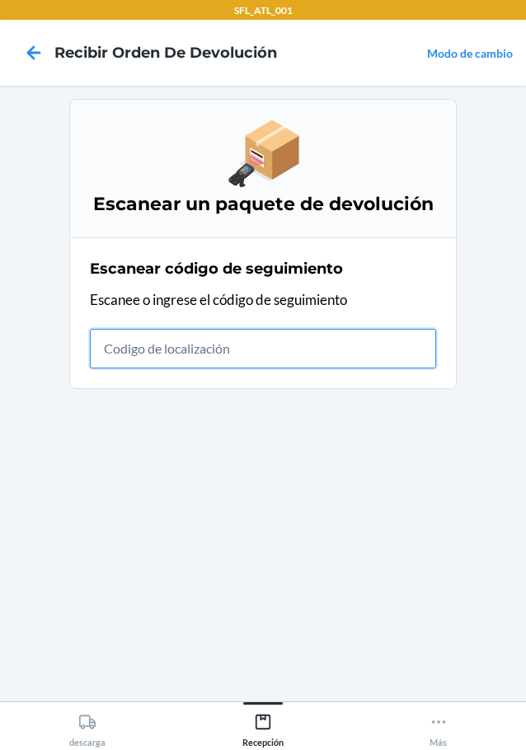
click at [186, 354] on input "text" at bounding box center [263, 349] width 346 height 40
type input "42030259943463610602330451822"
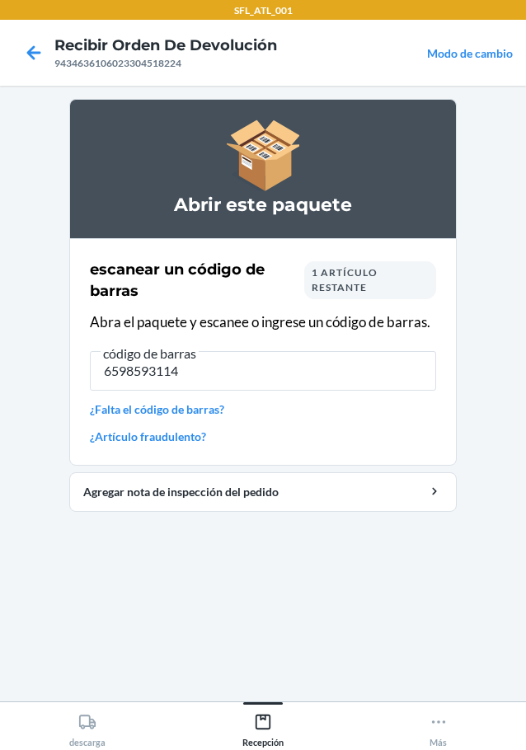
type input "65985931143"
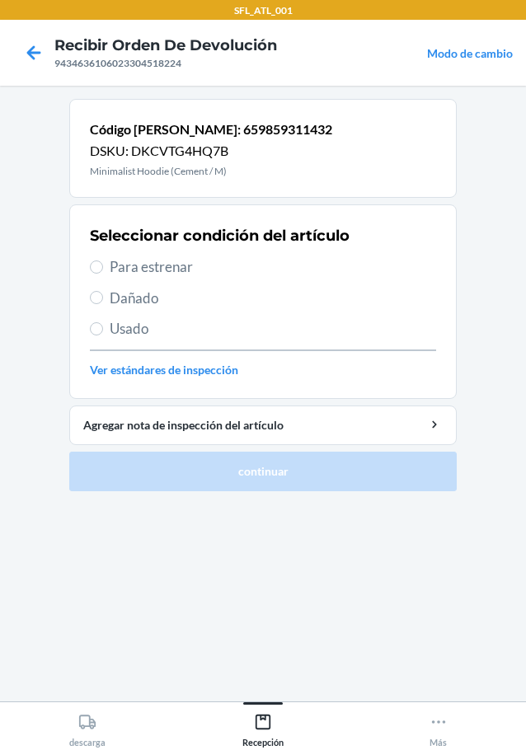
click at [173, 258] on span "Para estrenar" at bounding box center [273, 266] width 326 height 21
click at [103, 261] on input "Para estrenar" at bounding box center [96, 267] width 13 height 13
radio input "true"
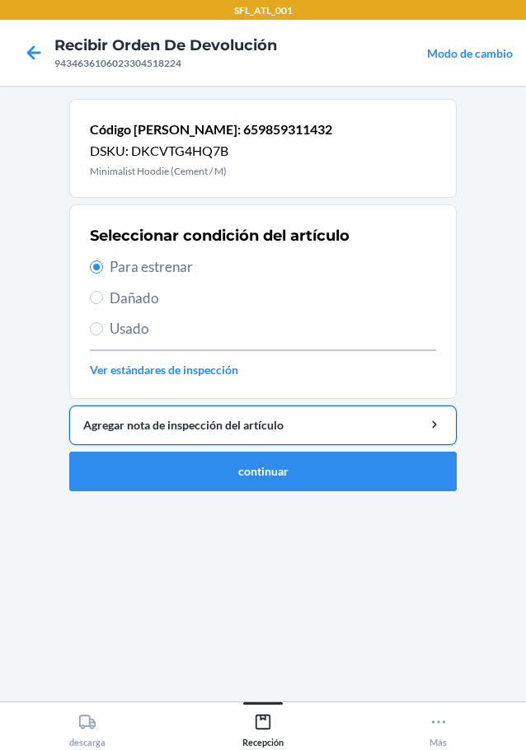
click at [285, 444] on button "Agregar nota de inspección del artículo" at bounding box center [262, 426] width 387 height 40
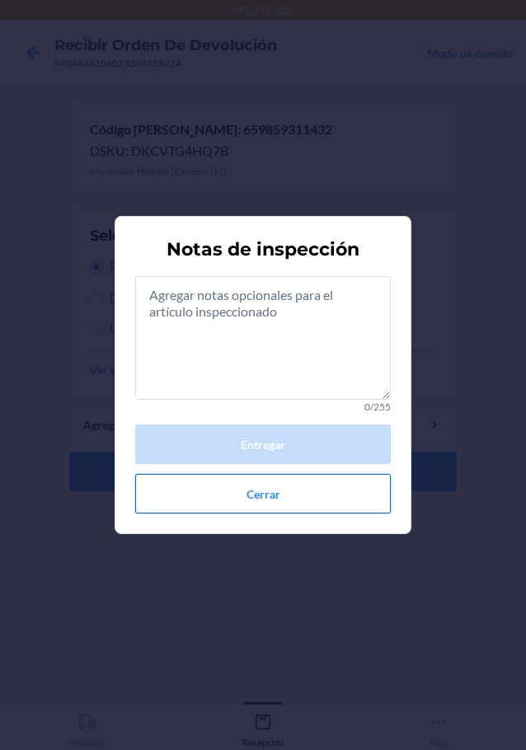
click at [310, 488] on button "Cerrar" at bounding box center [263, 494] width 256 height 40
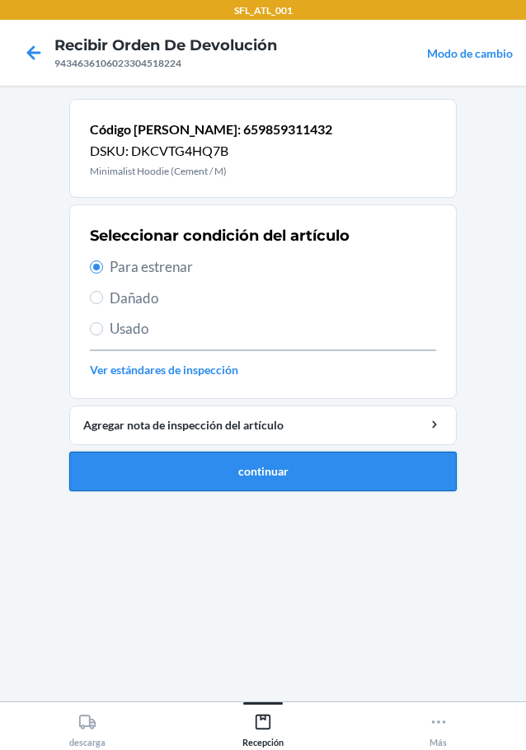
click at [292, 463] on button "continuar" at bounding box center [262, 472] width 387 height 40
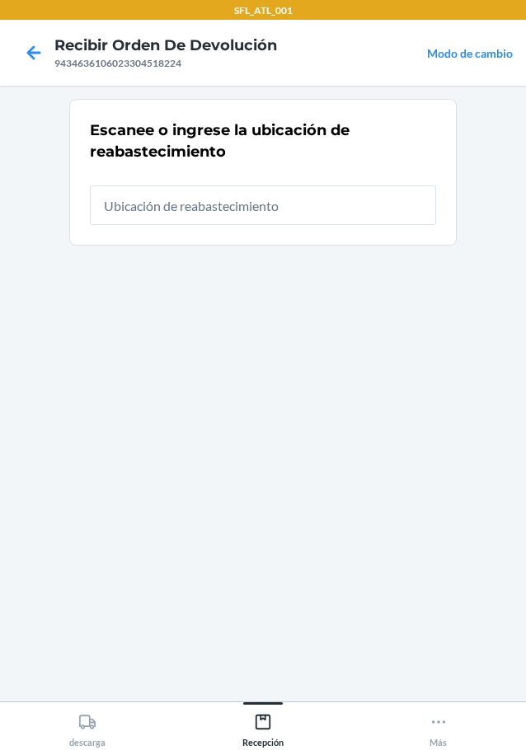
click at [237, 195] on input "text" at bounding box center [263, 206] width 346 height 40
type input "RTCart009"
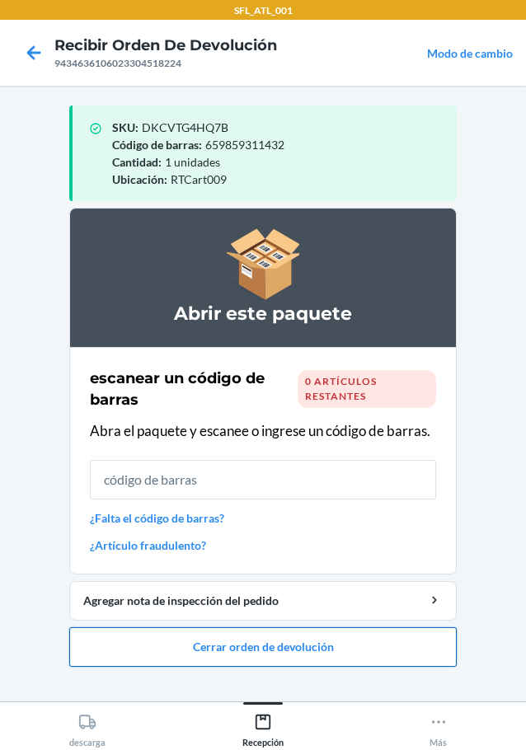
click at [261, 659] on button "Cerrar orden de devolución" at bounding box center [262, 647] width 387 height 40
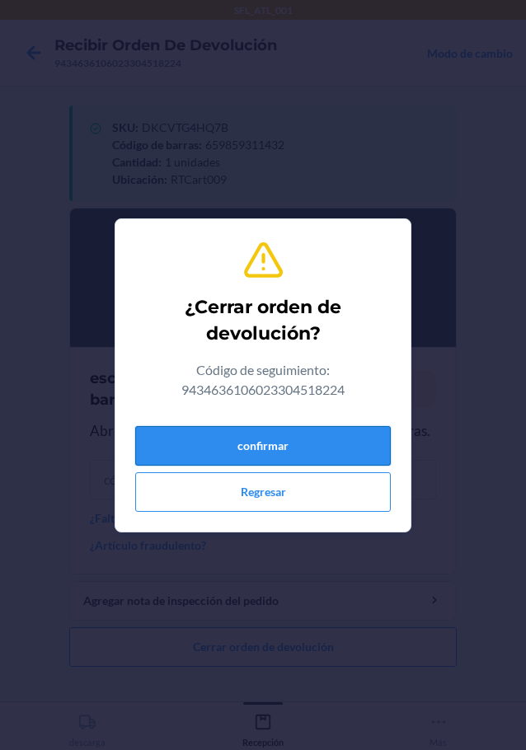
click at [289, 457] on button "confirmar" at bounding box center [263, 446] width 256 height 40
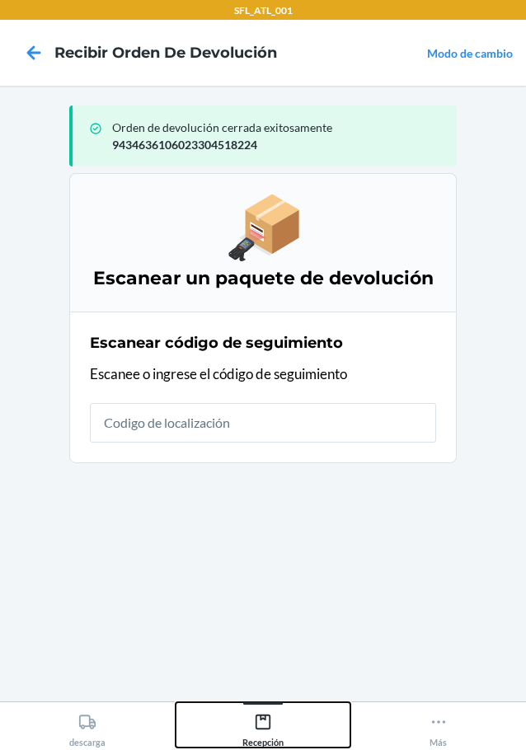
click at [266, 735] on div "Recepción" at bounding box center [262, 727] width 41 height 41
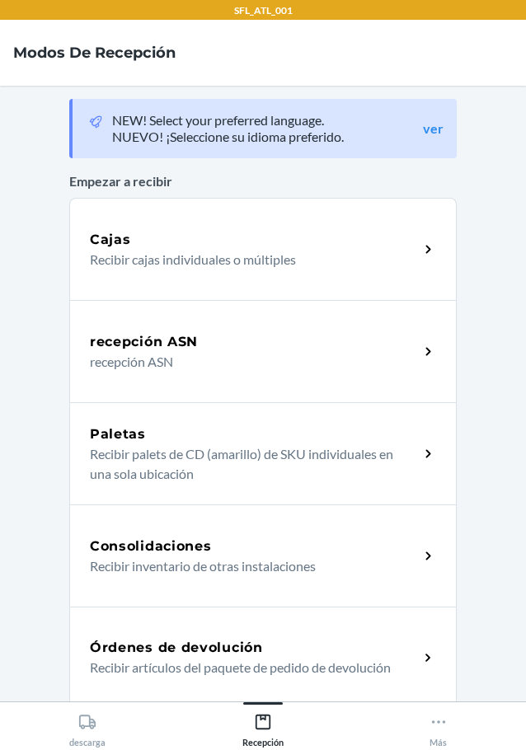
click at [195, 651] on h5 "Órdenes de devolución" at bounding box center [176, 648] width 173 height 20
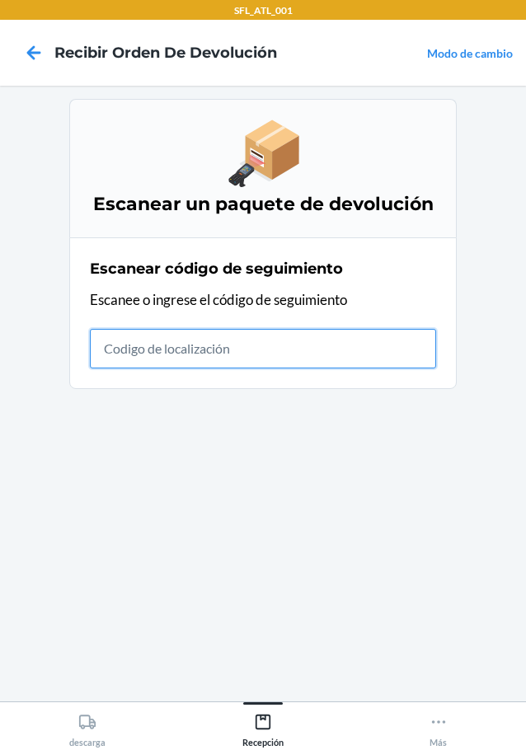
click at [129, 355] on input "text" at bounding box center [263, 349] width 346 height 40
type input "42030259943463610602330421"
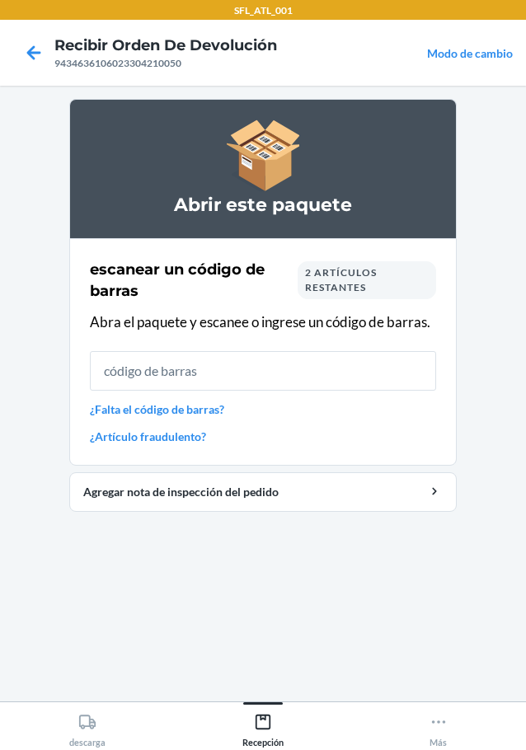
click at [268, 384] on input "text" at bounding box center [263, 371] width 346 height 40
type input "613527236793"
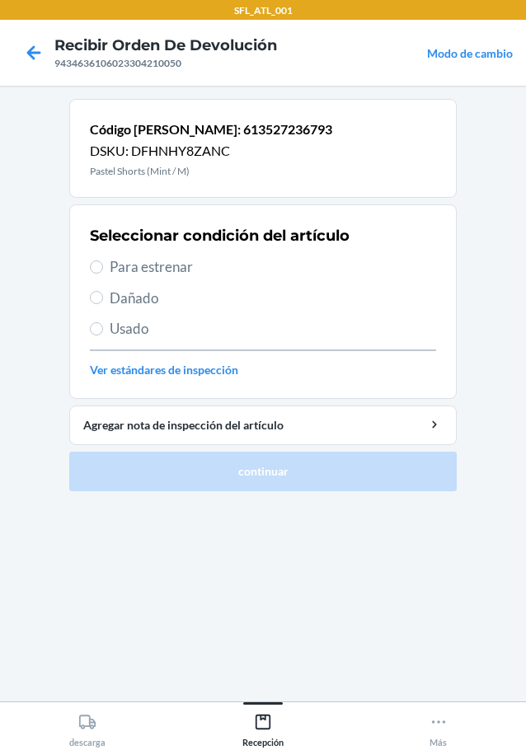
click at [186, 269] on span "Para estrenar" at bounding box center [273, 266] width 326 height 21
click at [103, 269] on input "Para estrenar" at bounding box center [96, 267] width 13 height 13
radio input "true"
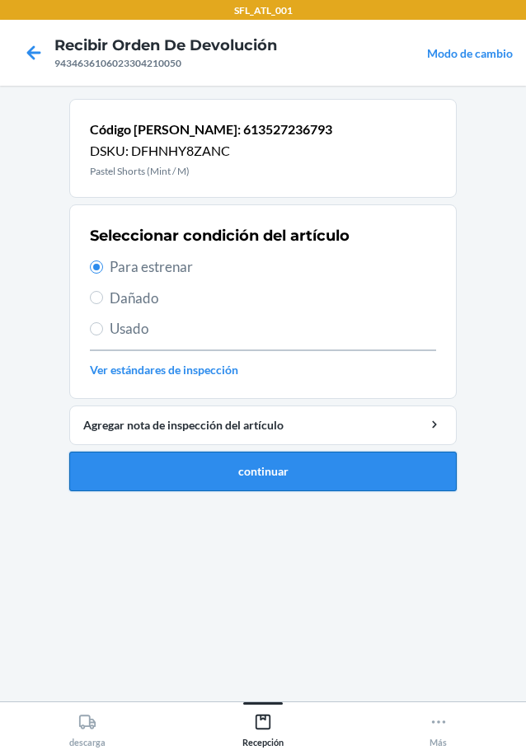
click at [265, 473] on button "continuar" at bounding box center [262, 472] width 387 height 40
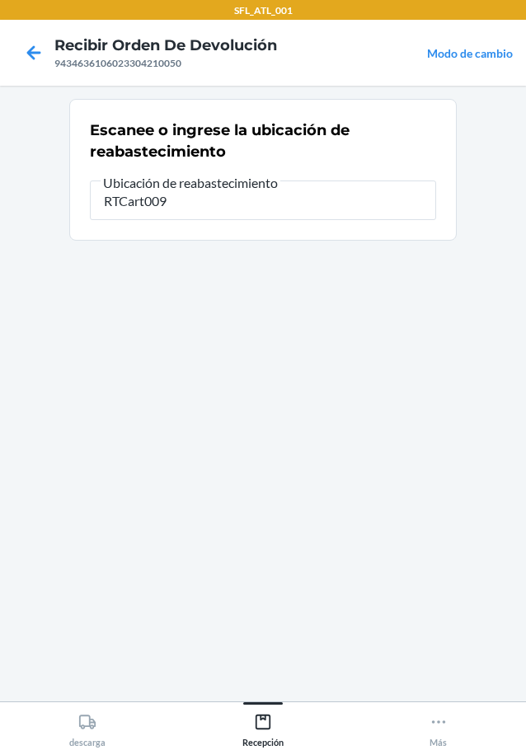
type input "RTCart009"
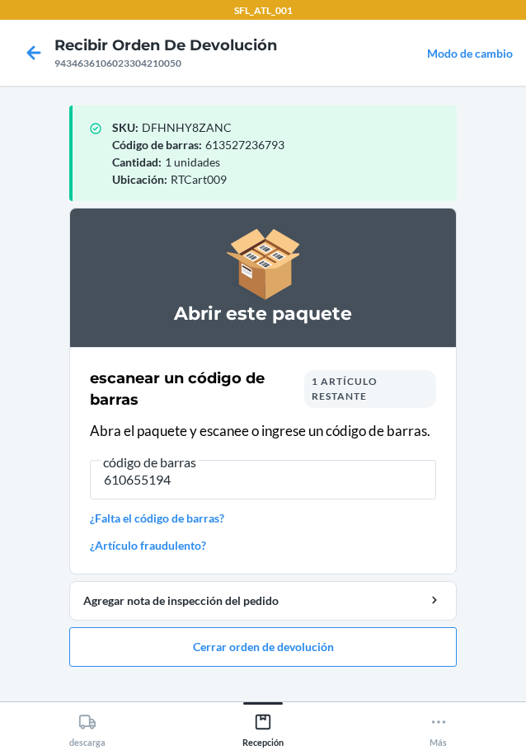
type input "6106551941"
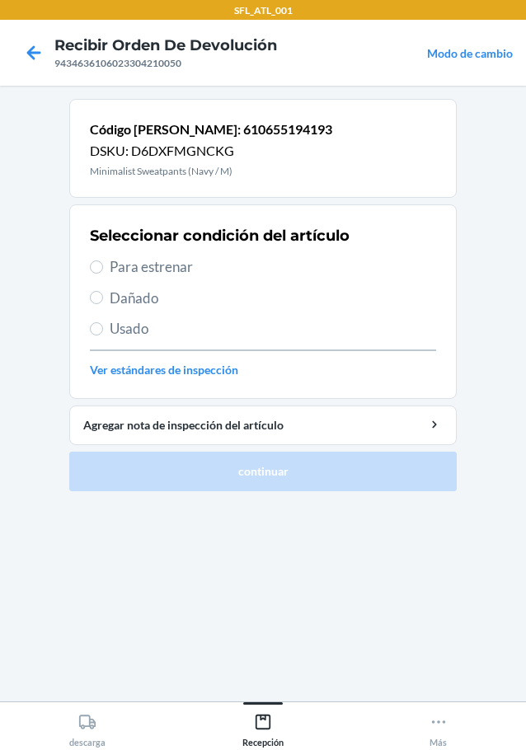
click at [128, 323] on span "Usado" at bounding box center [273, 328] width 326 height 21
click at [103, 323] on input "Usado" at bounding box center [96, 328] width 13 height 13
radio input "true"
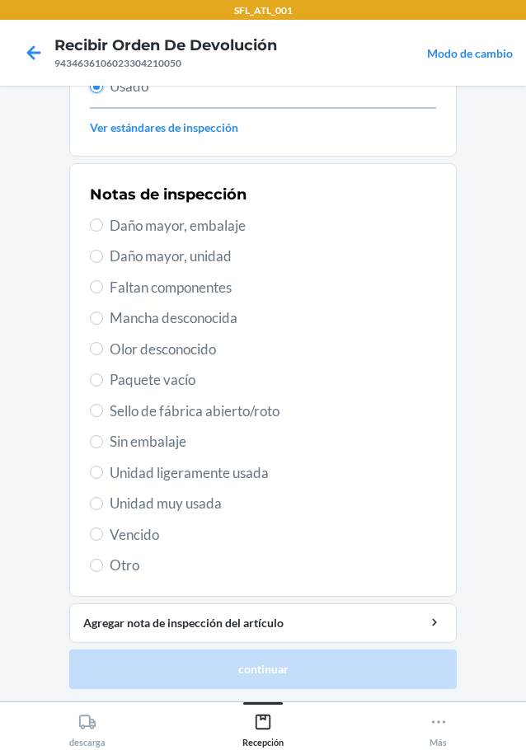
scroll to position [243, 0]
click at [159, 507] on span "Unidad muy usada" at bounding box center [273, 502] width 326 height 21
click at [103, 507] on input "Unidad muy usada" at bounding box center [96, 502] width 13 height 13
radio input "true"
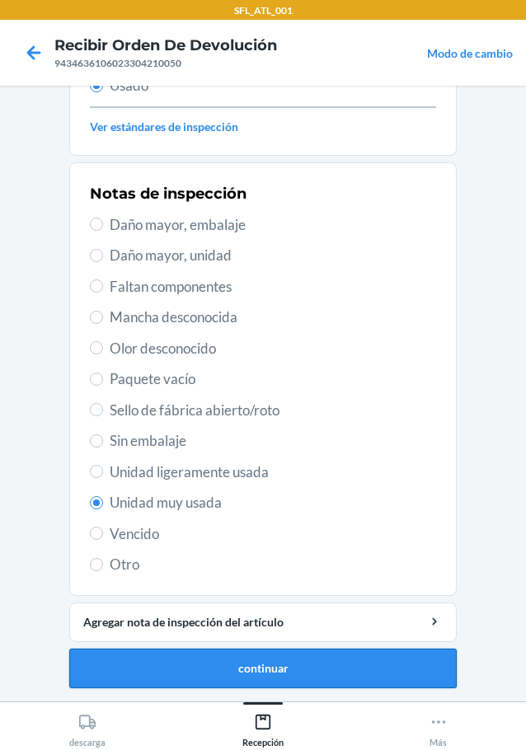
click at [204, 669] on button "continuar" at bounding box center [262, 669] width 387 height 40
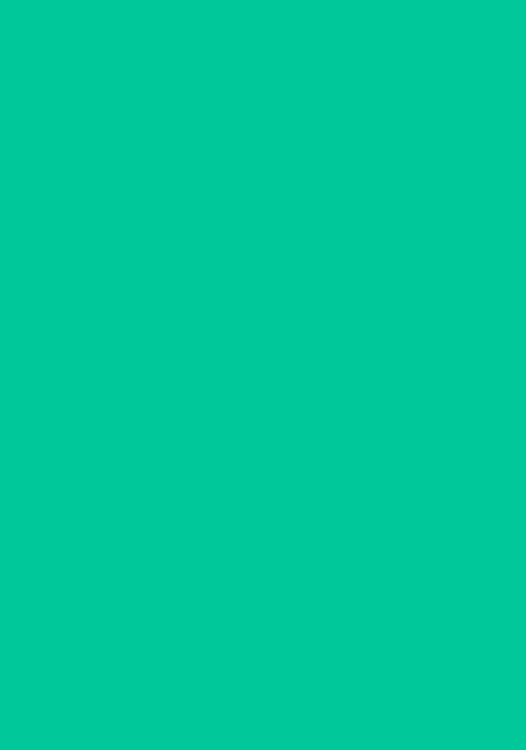
scroll to position [0, 0]
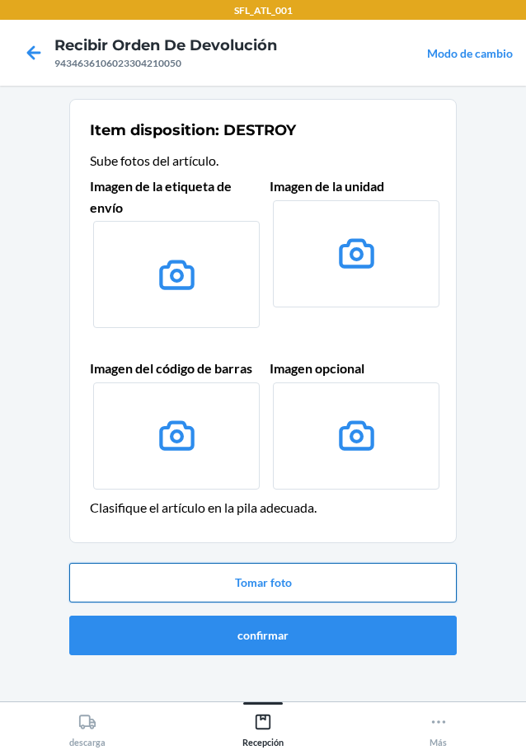
click at [250, 585] on button "Tomar foto" at bounding box center [262, 583] width 387 height 40
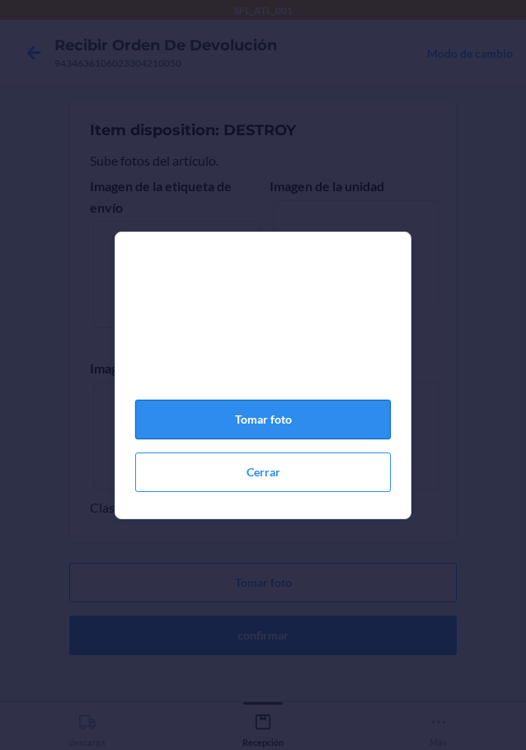
click at [314, 426] on button "Tomar foto" at bounding box center [263, 420] width 256 height 40
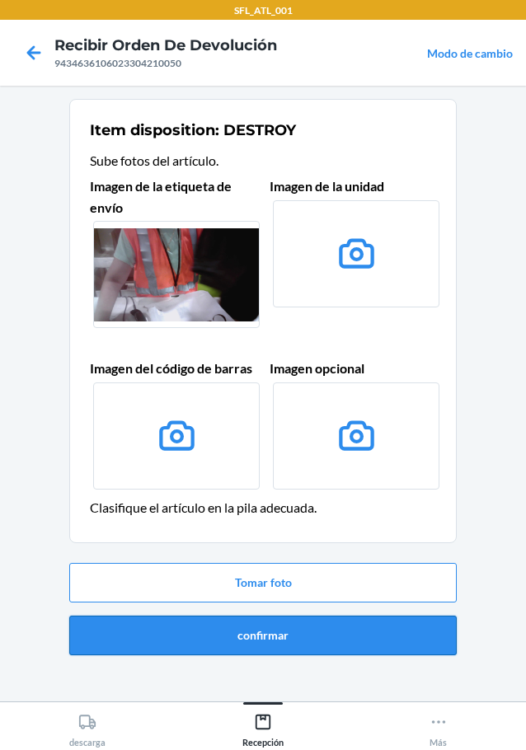
click at [295, 626] on button "confirmar" at bounding box center [262, 636] width 387 height 40
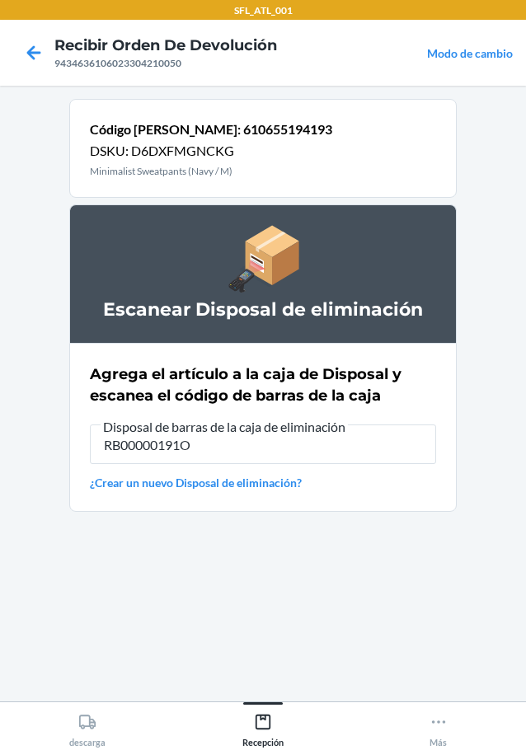
type input "RB00000191O"
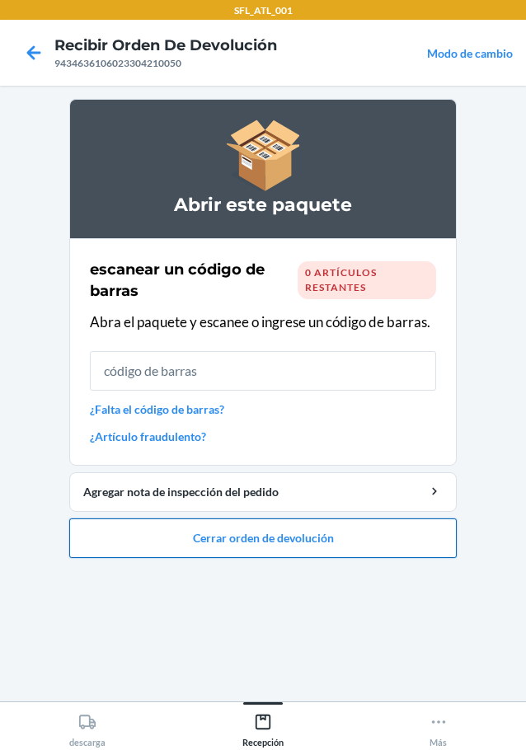
click at [212, 541] on button "Cerrar orden de devolución" at bounding box center [262, 539] width 387 height 40
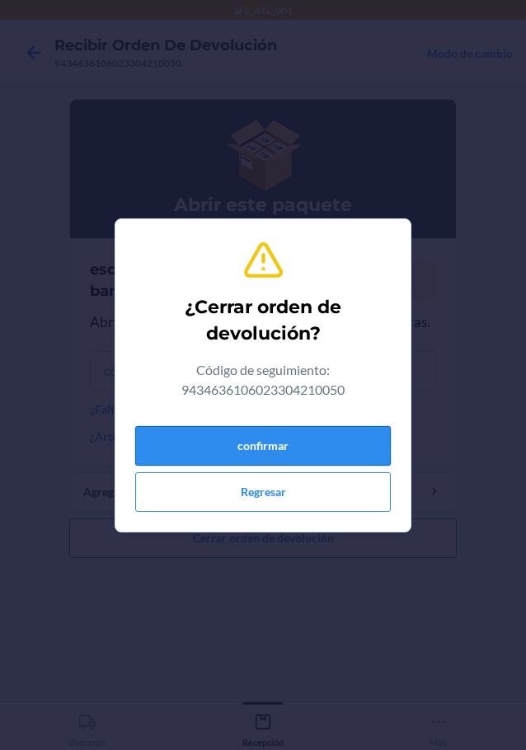
click at [253, 446] on button "confirmar" at bounding box center [263, 446] width 256 height 40
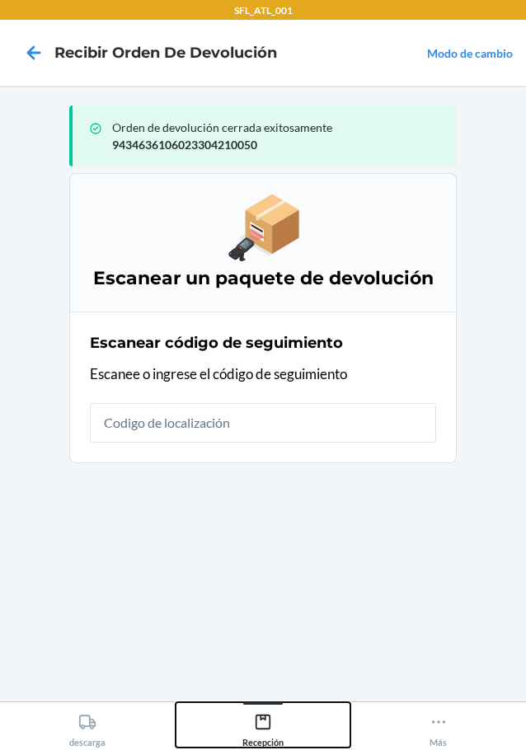
click at [270, 712] on div "Recepción" at bounding box center [262, 727] width 41 height 41
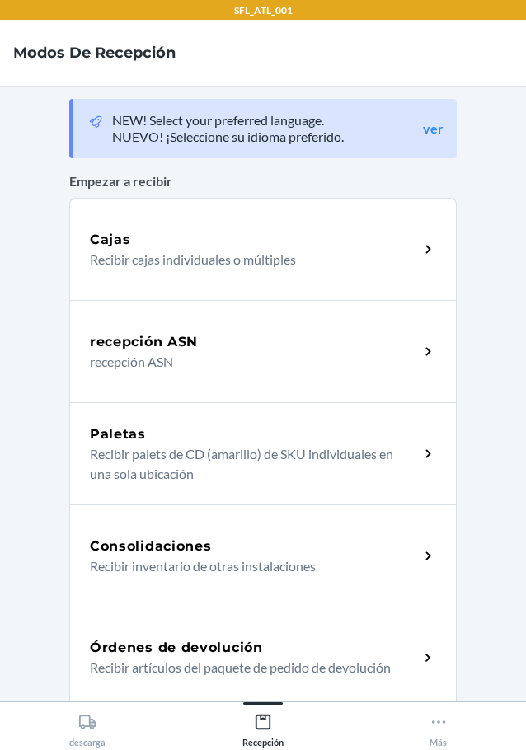
click at [177, 664] on p "Recibir artículos del paquete de pedido de devolución" at bounding box center [248, 668] width 316 height 20
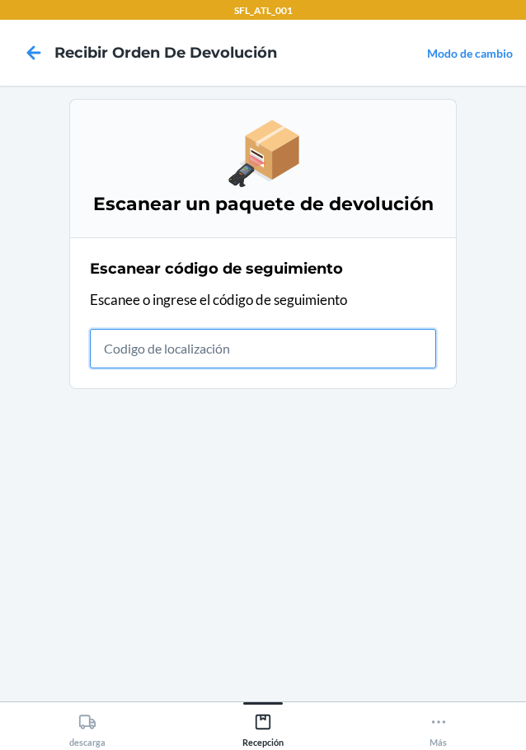
click at [179, 340] on input "text" at bounding box center [263, 349] width 346 height 40
type input "420302599434636106023304329752"
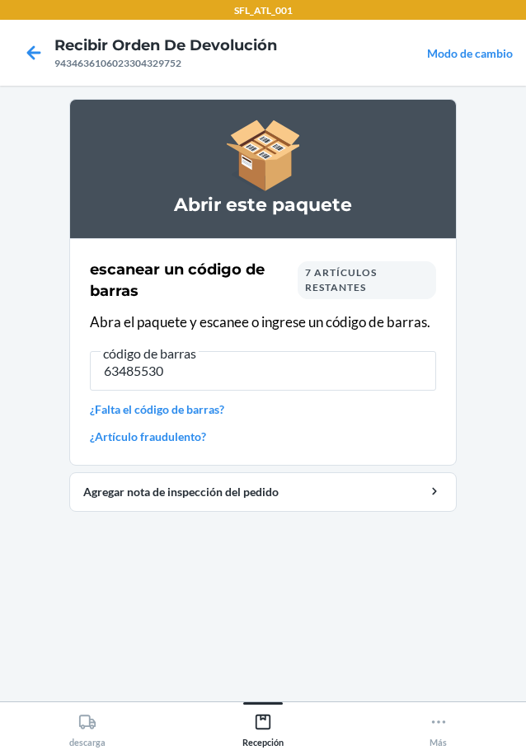
type input "634855303"
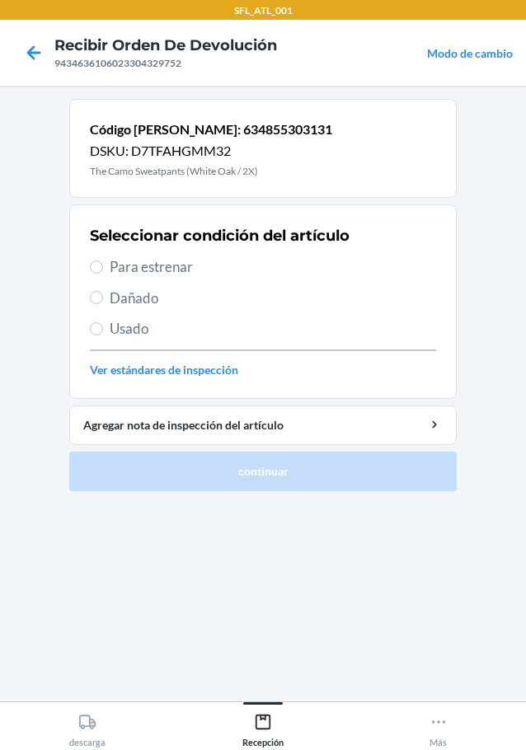
click at [146, 267] on span "Para estrenar" at bounding box center [273, 266] width 326 height 21
click at [103, 267] on input "Para estrenar" at bounding box center [96, 267] width 13 height 13
radio input "true"
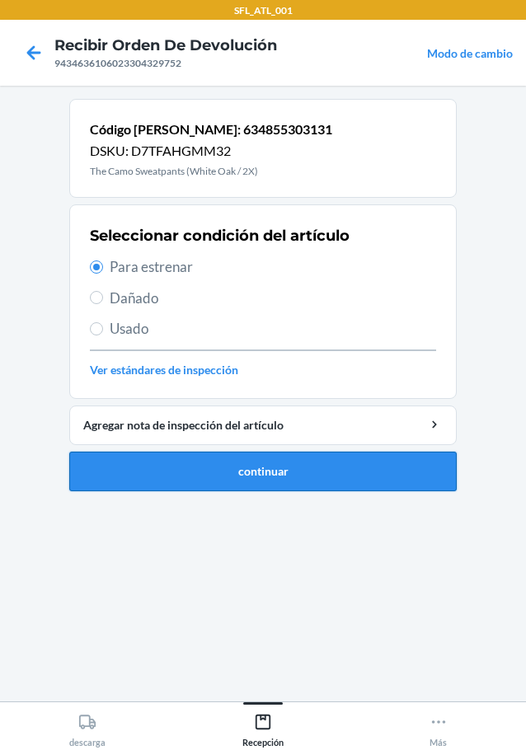
click at [286, 468] on button "continuar" at bounding box center [262, 472] width 387 height 40
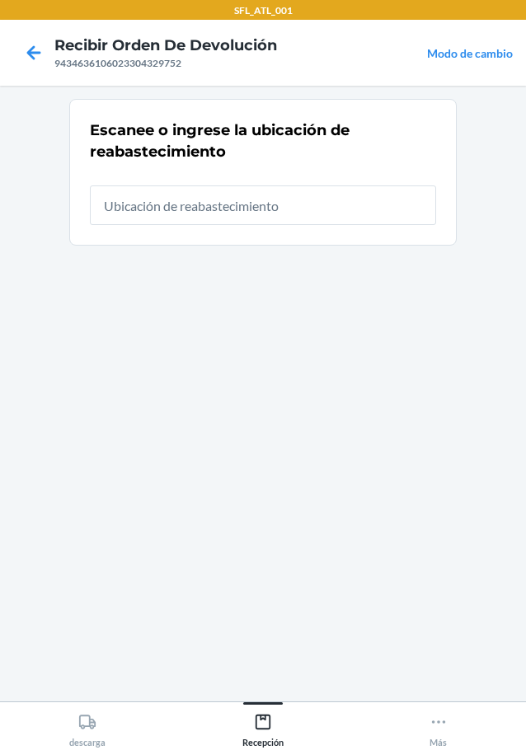
click at [189, 207] on input "text" at bounding box center [263, 206] width 346 height 40
type input "RTCart009"
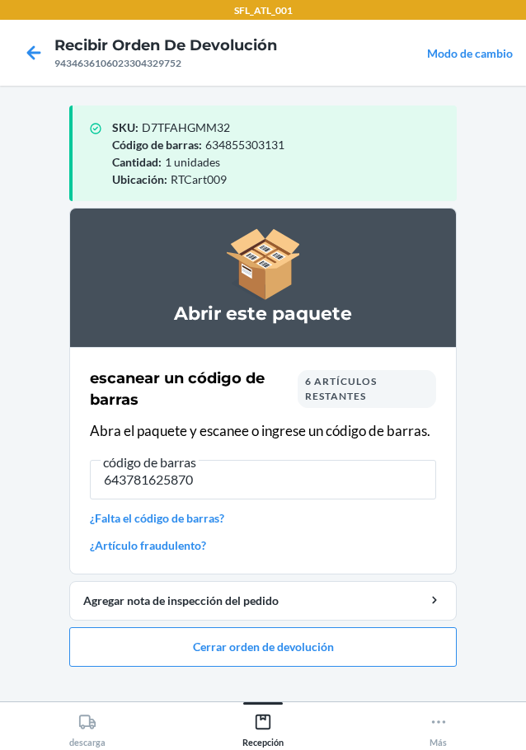
type input "6437816258730"
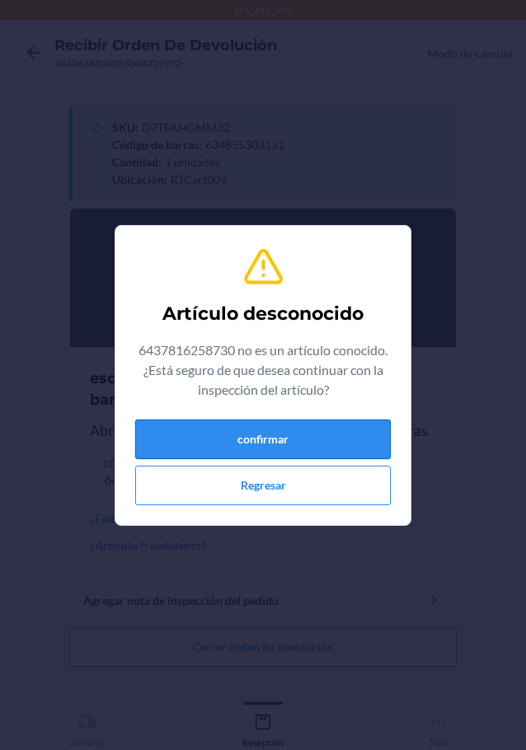
click at [327, 440] on button "confirmar" at bounding box center [263, 440] width 256 height 40
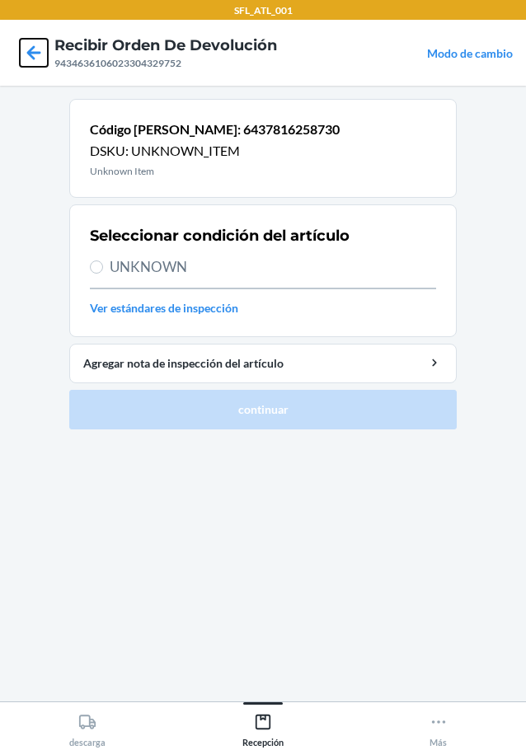
click at [27, 51] on icon at bounding box center [34, 53] width 28 height 28
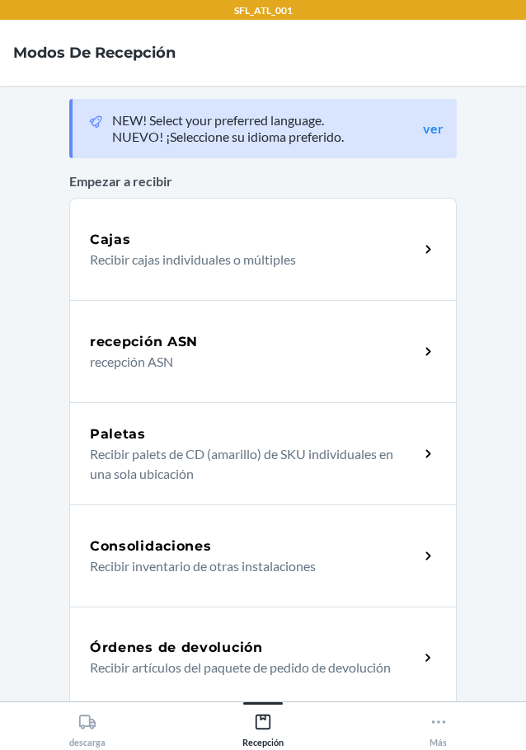
click at [211, 627] on div "Órdenes de devolución Recibir artículos del paquete de pedido de devolución" at bounding box center [262, 658] width 387 height 102
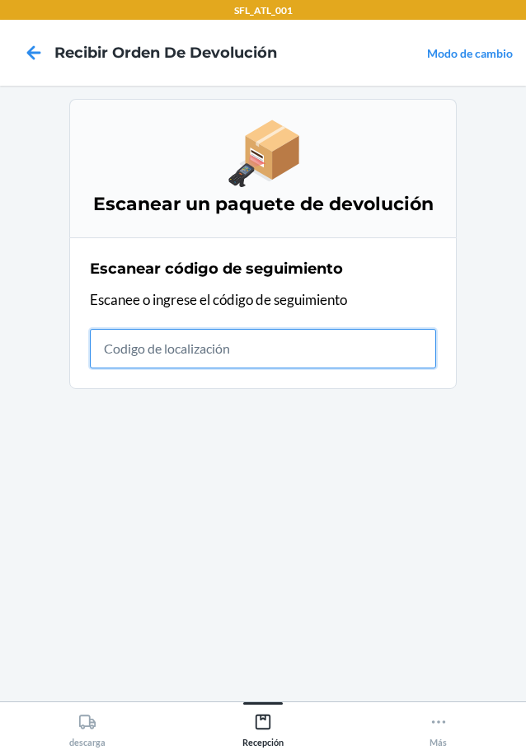
click at [127, 343] on input "text" at bounding box center [263, 349] width 346 height 40
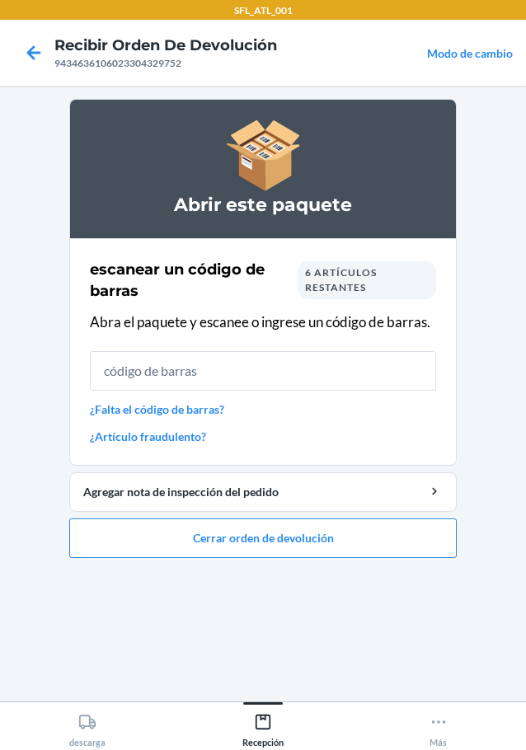
click at [196, 369] on input "text" at bounding box center [263, 371] width 346 height 40
type input "643781625873"
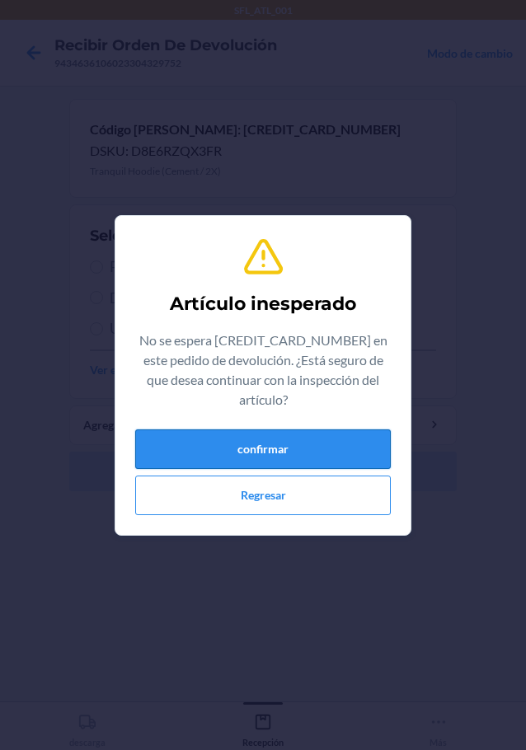
click at [347, 446] on button "confirmar" at bounding box center [263, 450] width 256 height 40
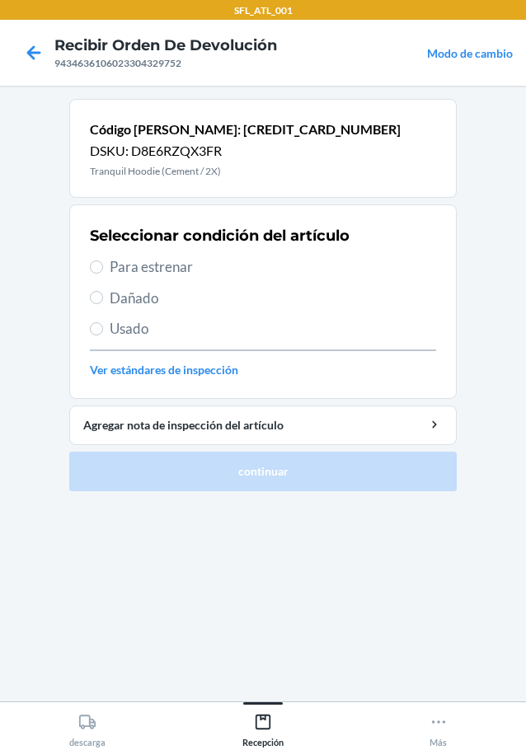
click at [153, 262] on span "Para estrenar" at bounding box center [273, 266] width 326 height 21
click at [103, 262] on input "Para estrenar" at bounding box center [96, 267] width 13 height 13
radio input "true"
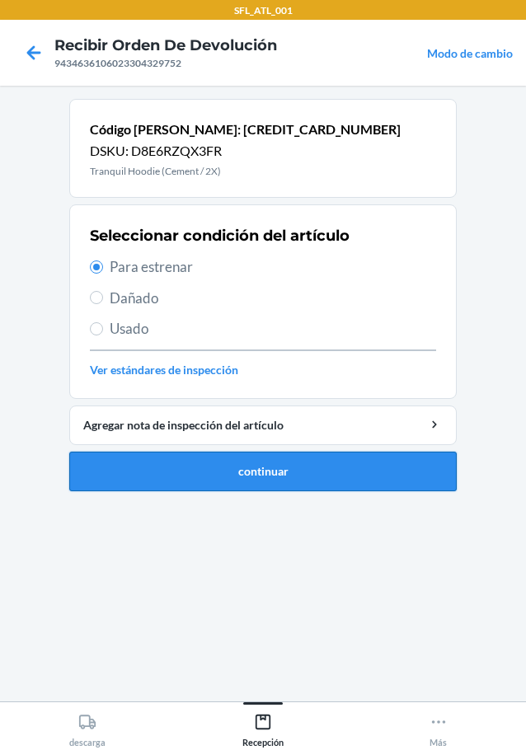
click at [269, 477] on button "continuar" at bounding box center [262, 472] width 387 height 40
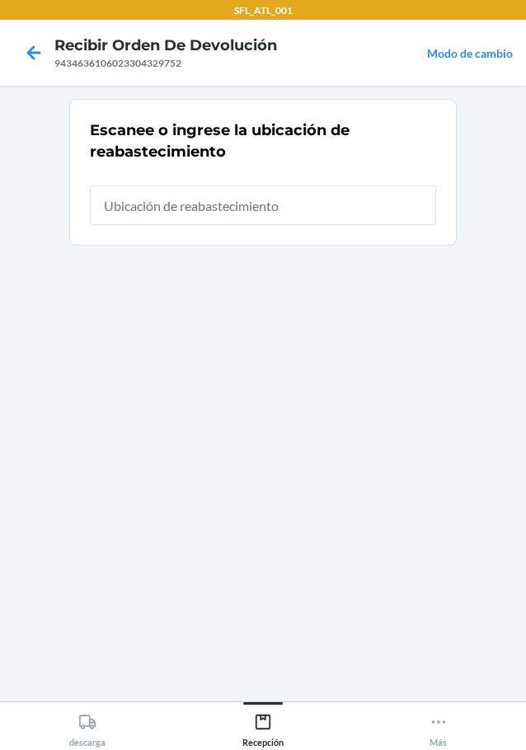
click at [199, 218] on input "text" at bounding box center [263, 206] width 346 height 40
type input "RTCart009"
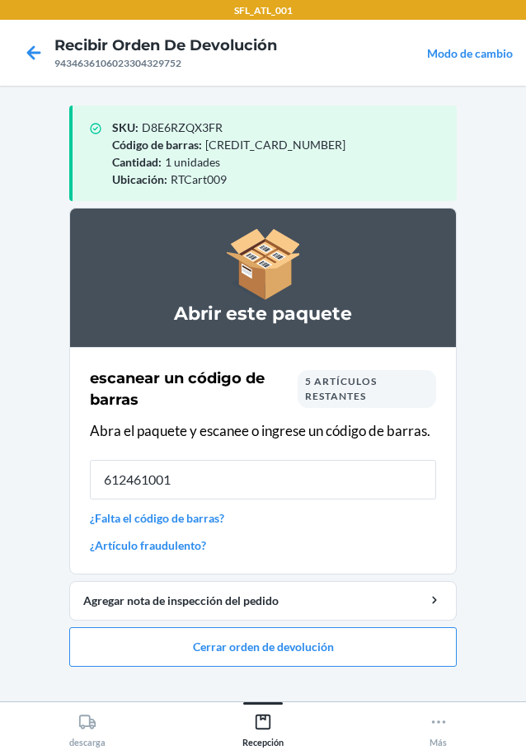
type input "6124610013"
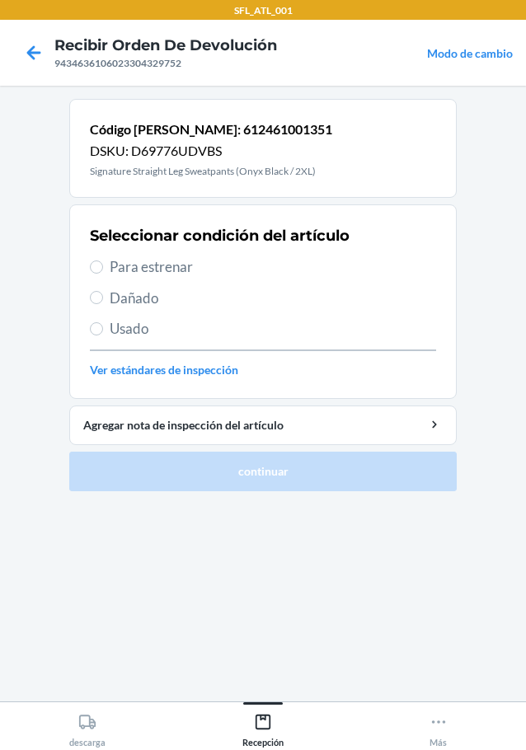
click at [160, 268] on span "Para estrenar" at bounding box center [273, 266] width 326 height 21
click at [103, 268] on input "Para estrenar" at bounding box center [96, 267] width 13 height 13
radio input "true"
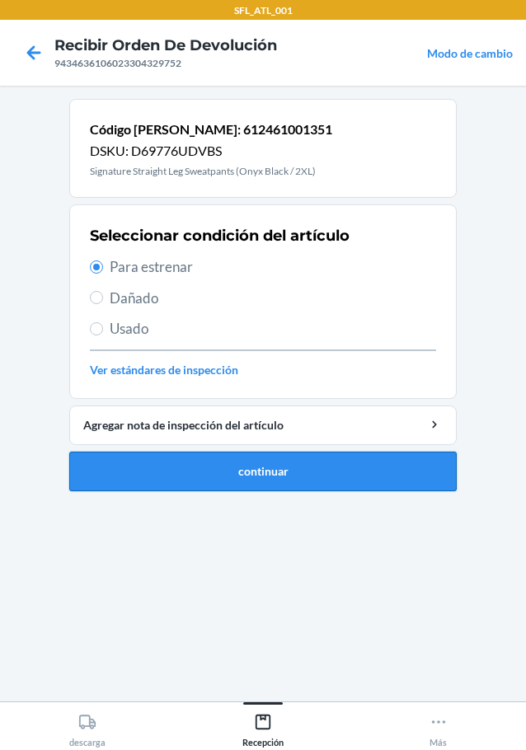
click at [254, 465] on button "continuar" at bounding box center [262, 472] width 387 height 40
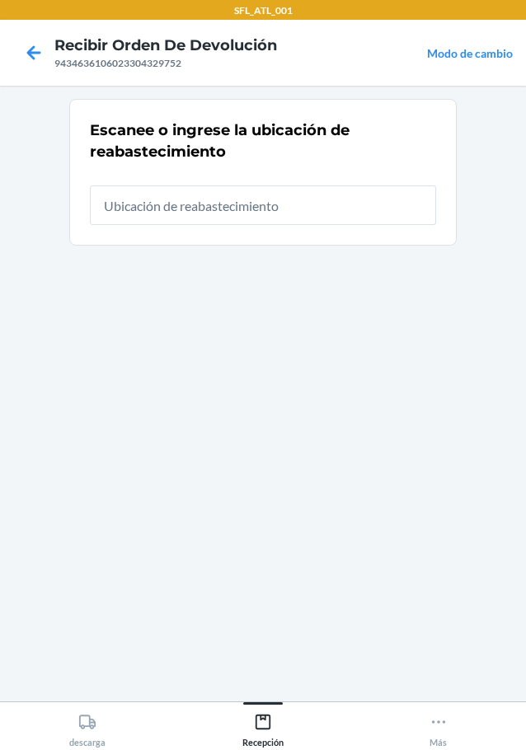
click at [256, 185] on div at bounding box center [263, 198] width 346 height 53
type input "RTCart009"
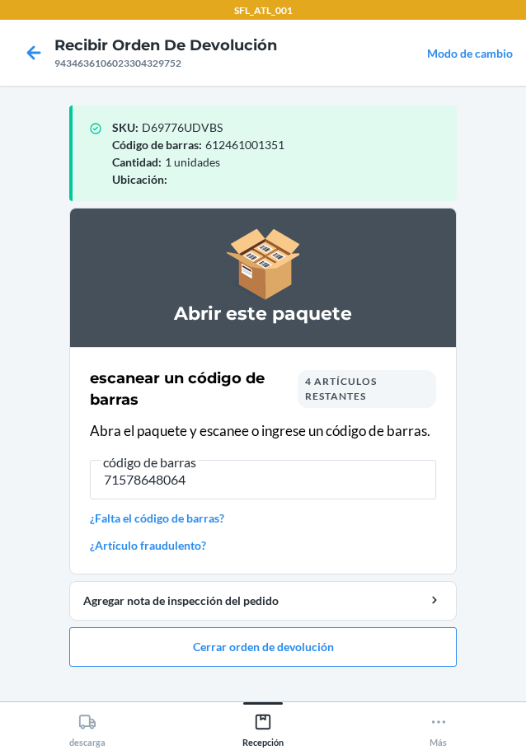
type input "715786480648"
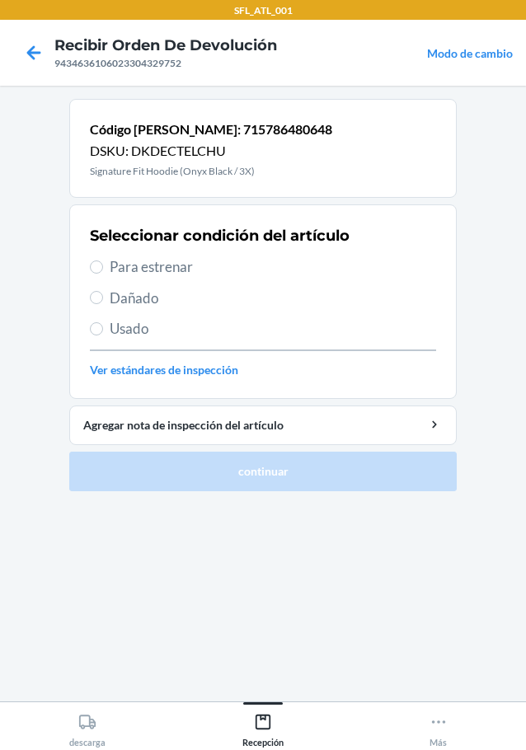
click at [157, 261] on span "Para estrenar" at bounding box center [273, 266] width 326 height 21
click at [103, 261] on input "Para estrenar" at bounding box center [96, 267] width 13 height 13
radio input "true"
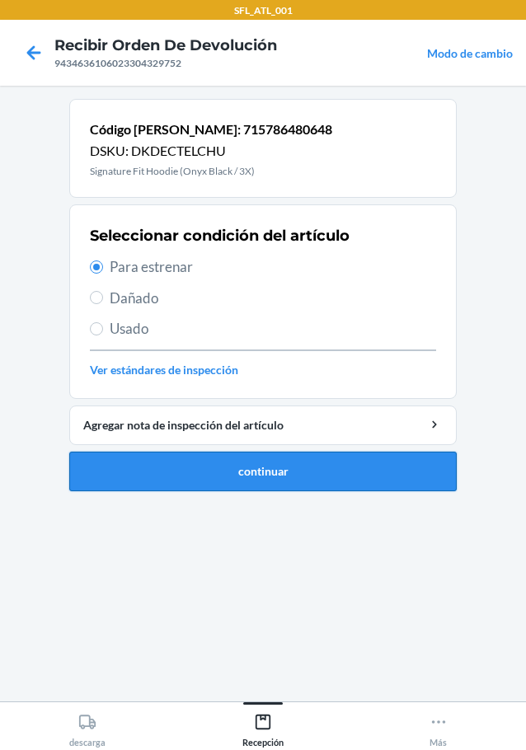
click at [319, 481] on button "continuar" at bounding box center [262, 472] width 387 height 40
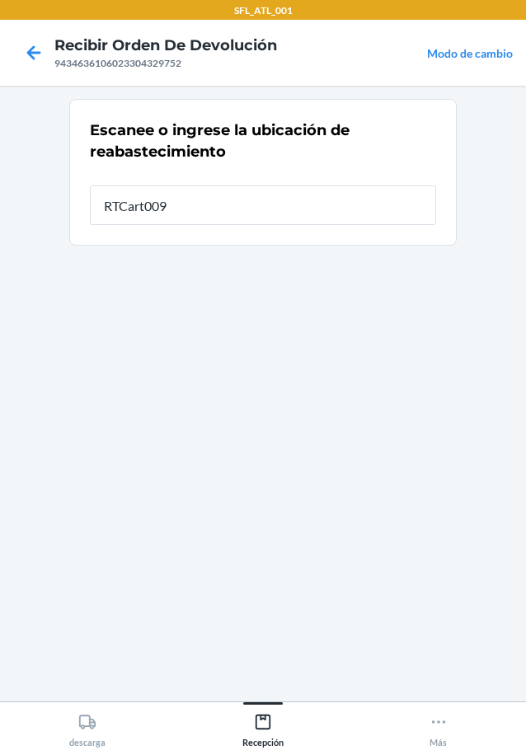
type input "RTCart009"
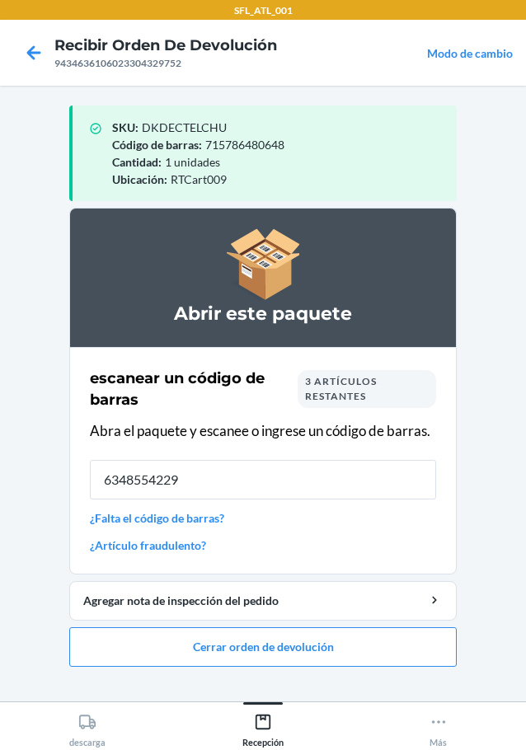
type input "63485542290"
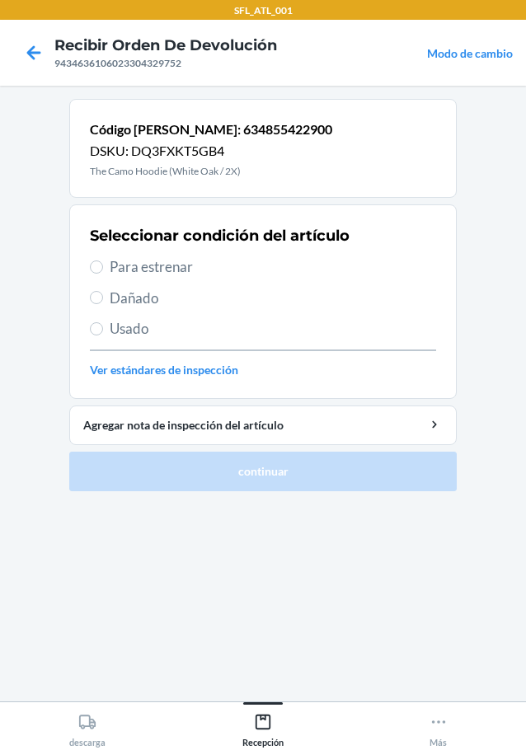
click at [143, 273] on span "Para estrenar" at bounding box center [273, 266] width 326 height 21
click at [103, 273] on input "Para estrenar" at bounding box center [96, 267] width 13 height 13
radio input "true"
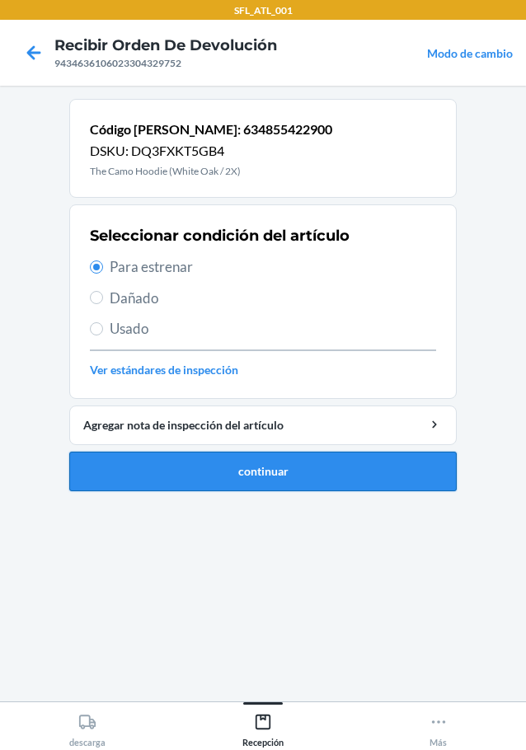
click at [288, 467] on button "continuar" at bounding box center [262, 472] width 387 height 40
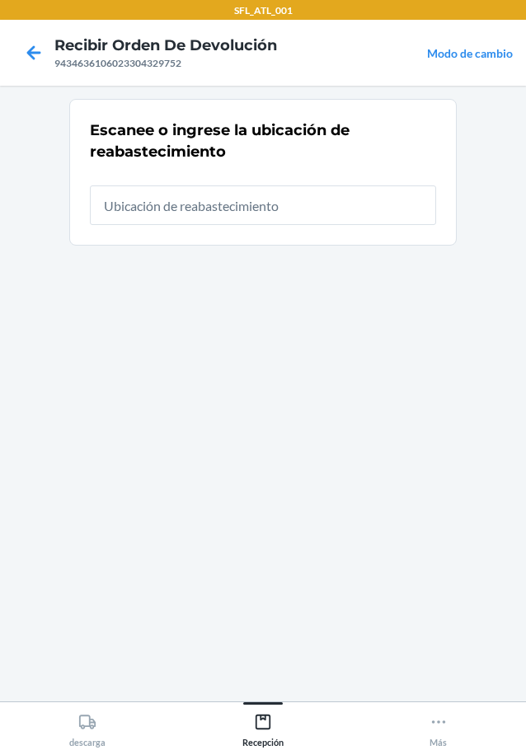
click at [262, 229] on div "Escanee o ingrese la ubicación de reabastecimiento" at bounding box center [263, 172] width 346 height 115
type input "RTCart009"
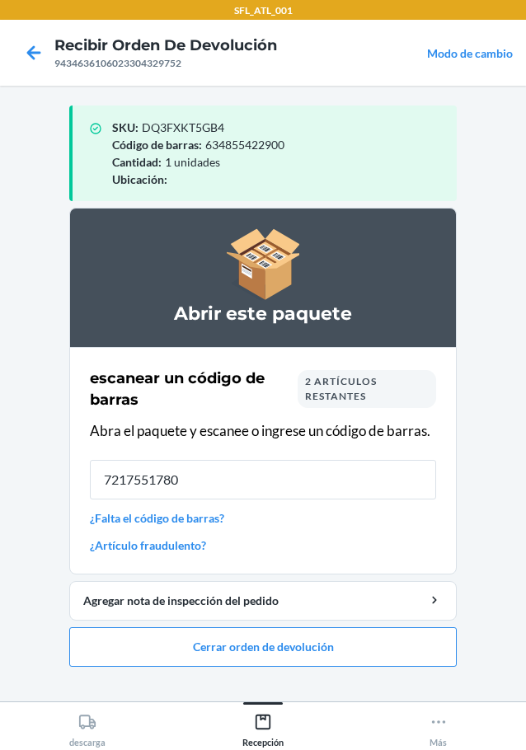
type input "72175517805"
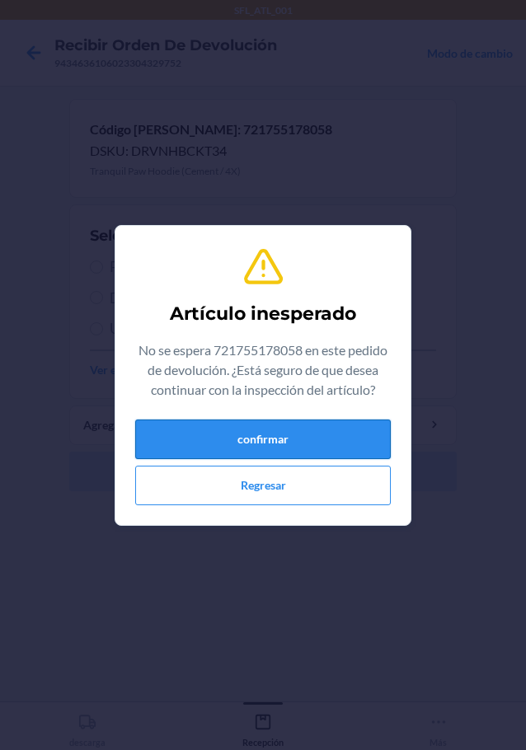
click at [261, 439] on button "confirmar" at bounding box center [263, 440] width 256 height 40
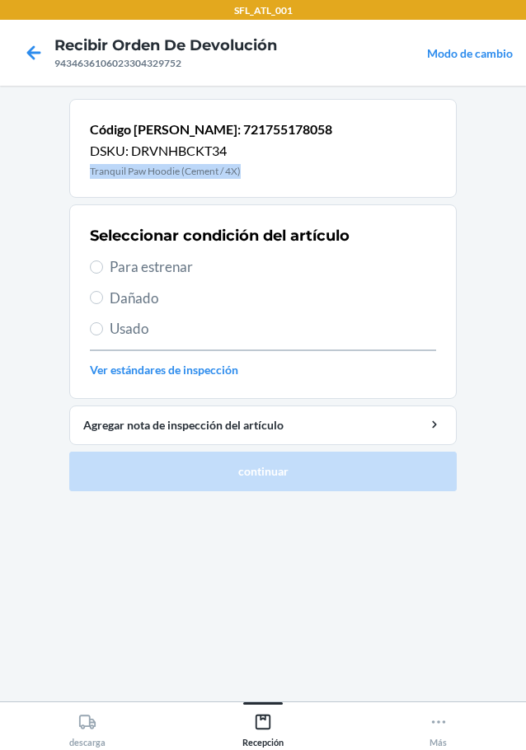
drag, startPoint x: 92, startPoint y: 170, endPoint x: 244, endPoint y: 177, distance: 152.7
click at [244, 177] on p "Tranquil Paw Hoodie (Cement / 4X)" at bounding box center [211, 171] width 242 height 15
click at [44, 59] on icon at bounding box center [34, 53] width 28 height 28
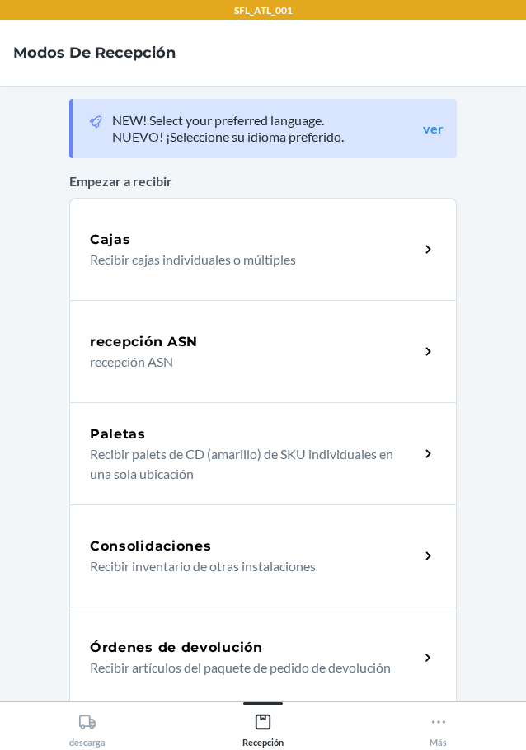
click at [226, 644] on h5 "Órdenes de devolución" at bounding box center [176, 648] width 173 height 20
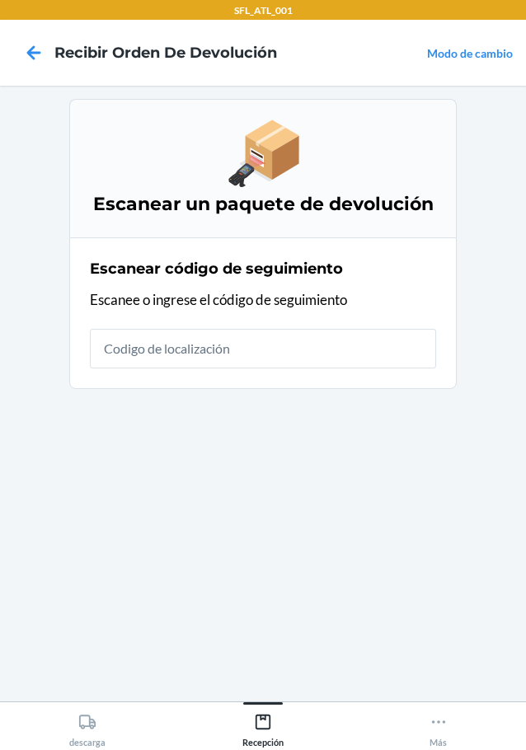
click at [197, 359] on input "text" at bounding box center [263, 349] width 346 height 40
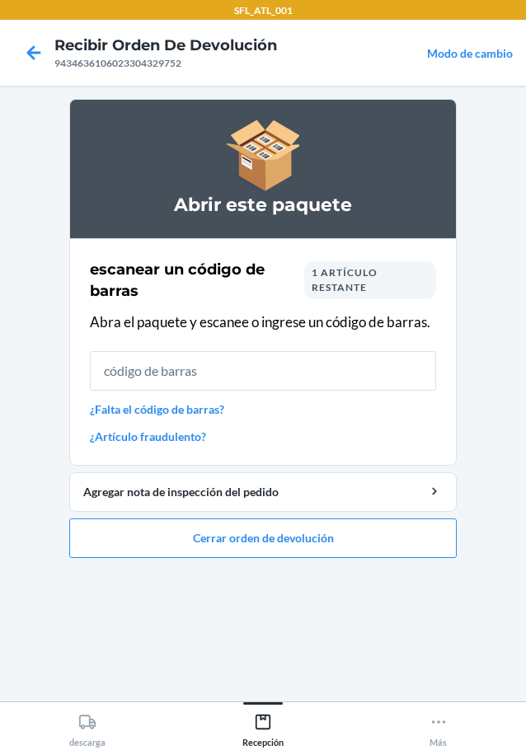
click at [181, 439] on link "¿Artículo fraudulento?" at bounding box center [263, 436] width 346 height 17
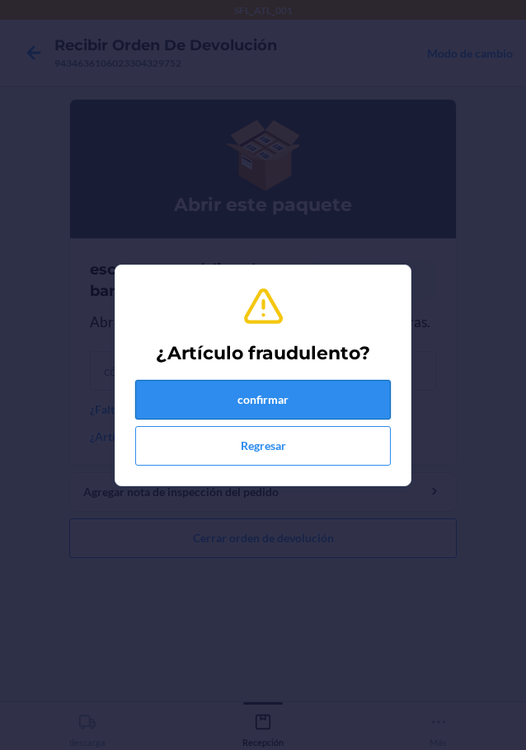
click at [307, 397] on button "confirmar" at bounding box center [263, 400] width 256 height 40
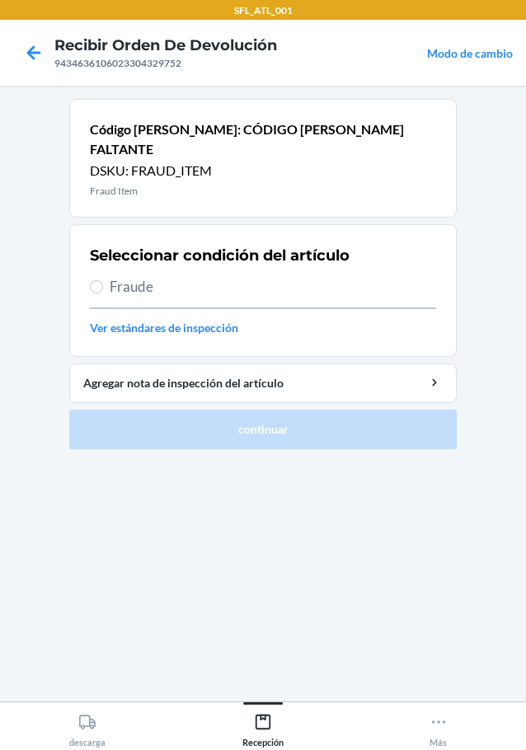
click at [124, 276] on span "Fraude" at bounding box center [273, 286] width 326 height 21
click at [103, 280] on input "Fraude" at bounding box center [96, 286] width 13 height 13
radio input "true"
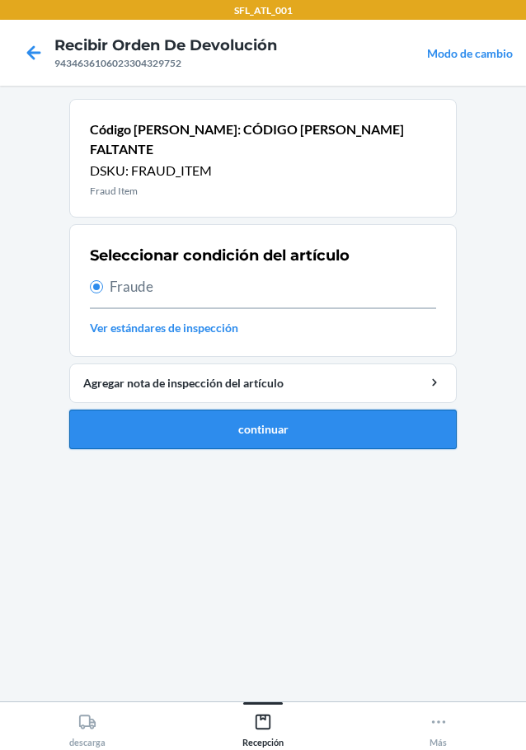
click at [267, 412] on button "continuar" at bounding box center [262, 430] width 387 height 40
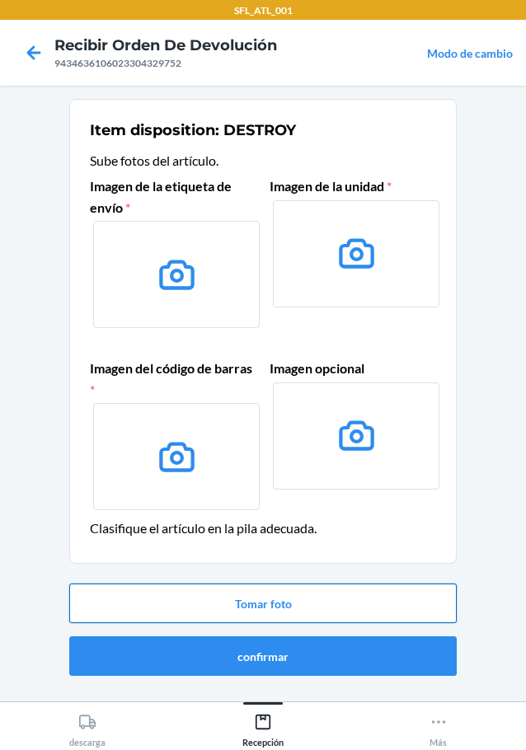
click at [294, 594] on button "Tomar foto" at bounding box center [262, 604] width 387 height 40
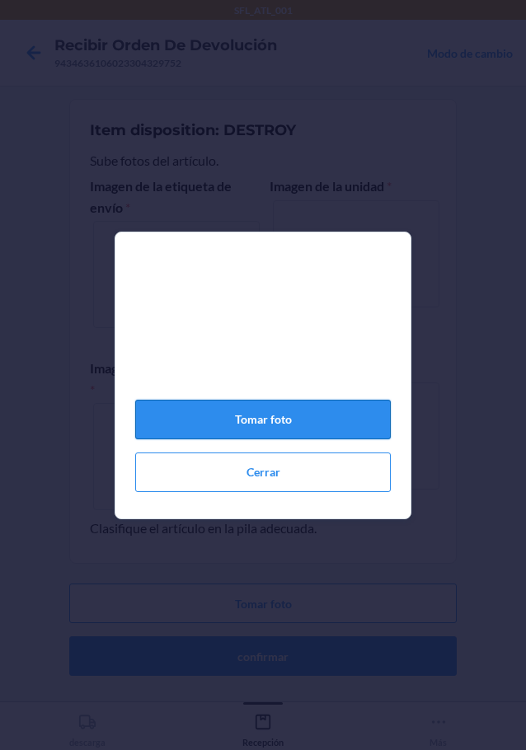
click at [279, 437] on button "Tomar foto" at bounding box center [263, 420] width 256 height 40
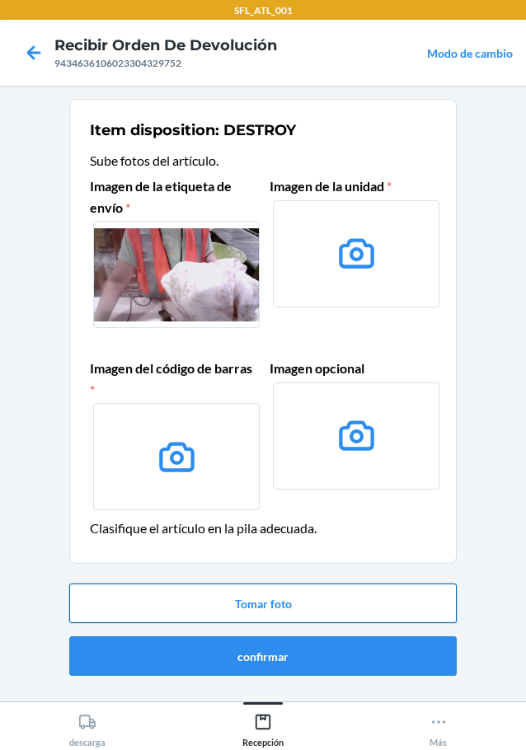
click at [326, 610] on button "Tomar foto" at bounding box center [262, 604] width 387 height 40
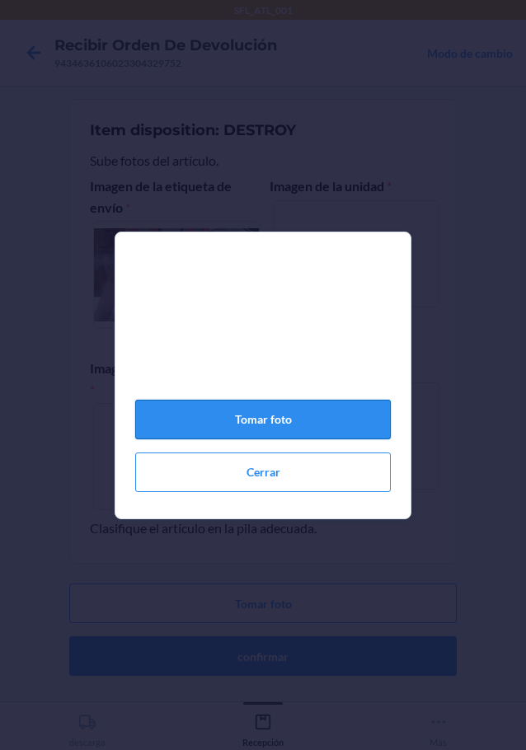
click at [239, 436] on button "Tomar foto" at bounding box center [263, 420] width 256 height 40
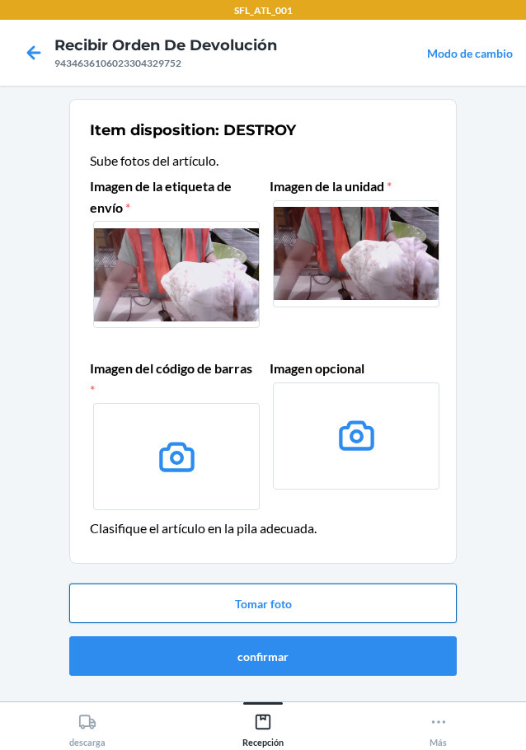
click at [299, 589] on button "Tomar foto" at bounding box center [262, 604] width 387 height 40
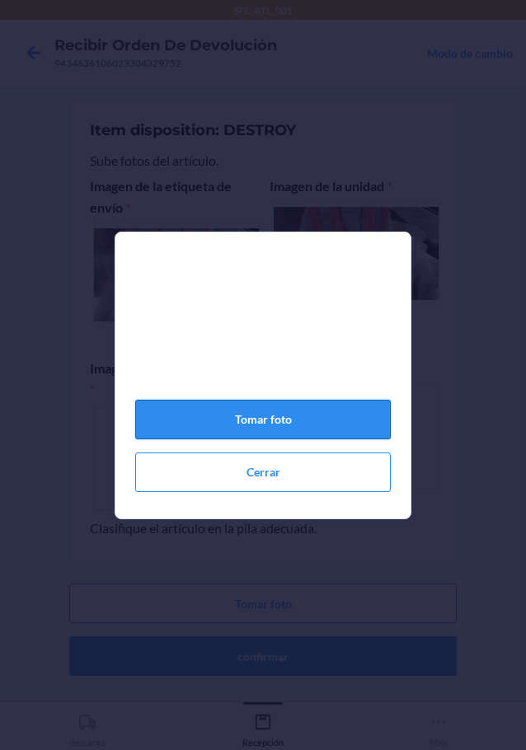
click at [261, 439] on button "Tomar foto" at bounding box center [263, 420] width 256 height 40
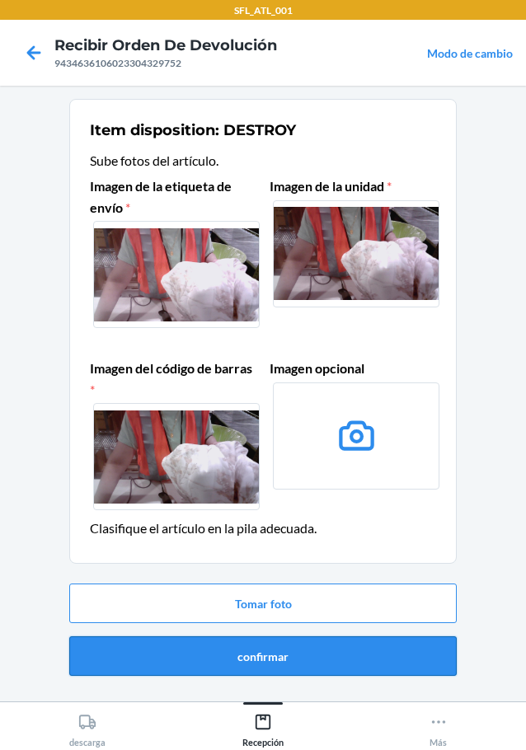
click at [308, 663] on button "confirmar" at bounding box center [262, 656] width 387 height 40
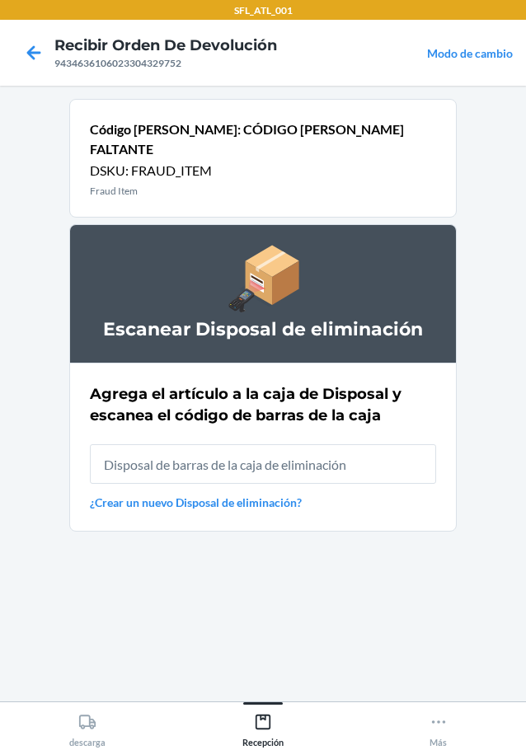
click at [281, 458] on input "text" at bounding box center [263, 464] width 346 height 40
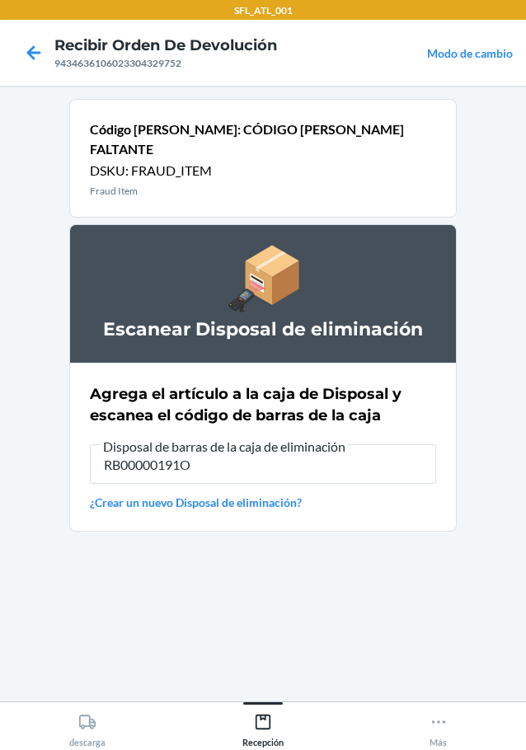
type input "RB00000191O"
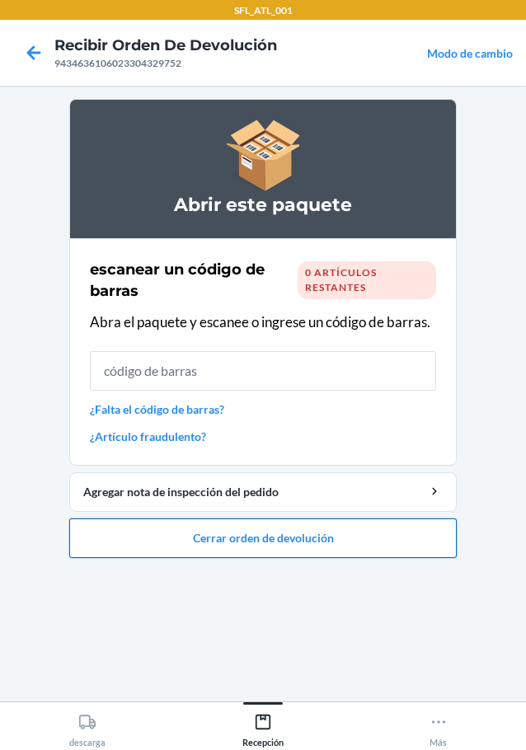
click at [282, 547] on button "Cerrar orden de devolución" at bounding box center [262, 539] width 387 height 40
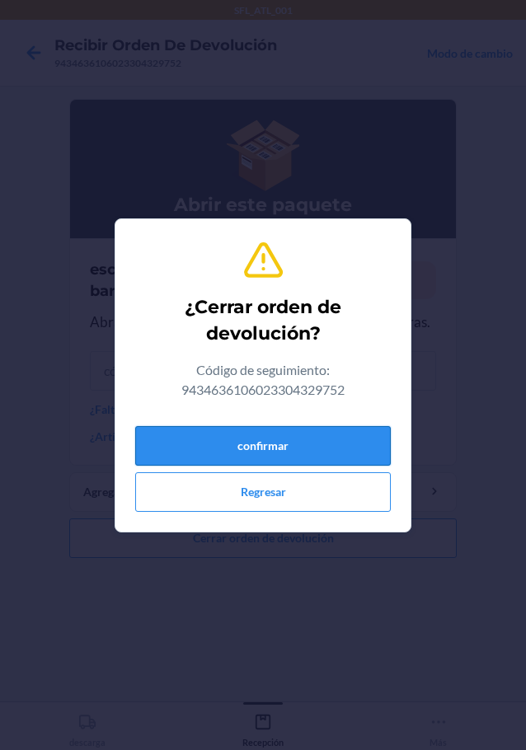
click at [247, 444] on button "confirmar" at bounding box center [263, 446] width 256 height 40
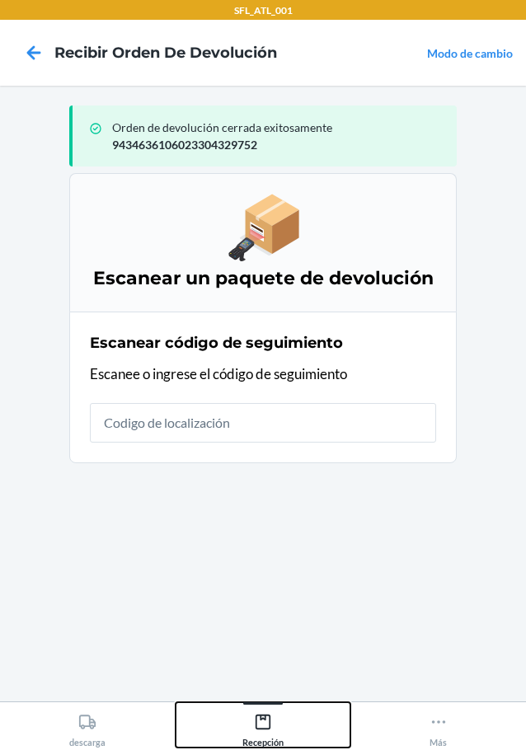
click at [251, 730] on div "Recepción" at bounding box center [262, 727] width 41 height 41
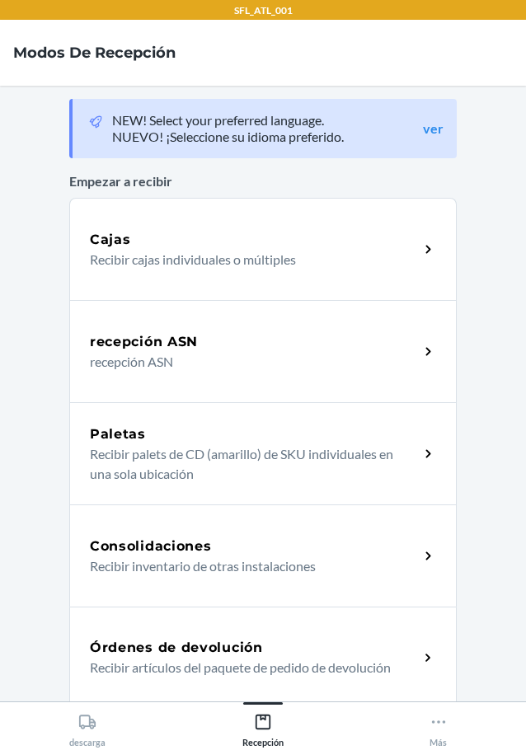
click at [158, 660] on p "Recibir artículos del paquete de pedido de devolución" at bounding box center [248, 668] width 316 height 20
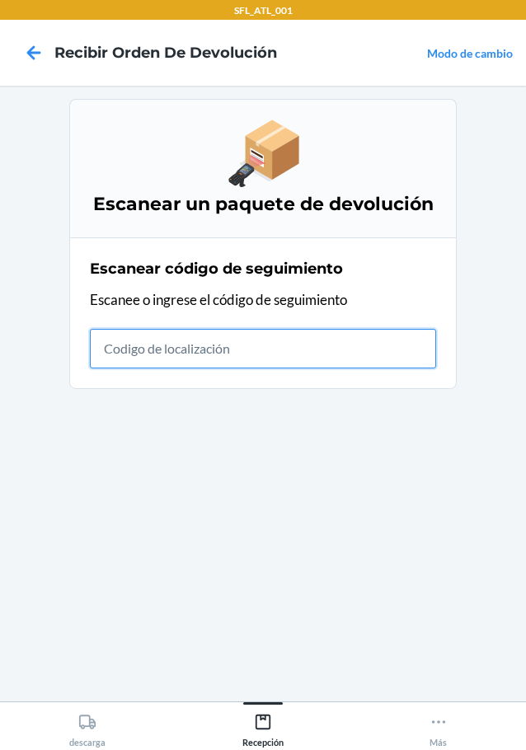
drag, startPoint x: 157, startPoint y: 359, endPoint x: 139, endPoint y: 345, distance: 22.8
click at [157, 359] on input "text" at bounding box center [263, 349] width 346 height 40
type input "420302599434636106023304072"
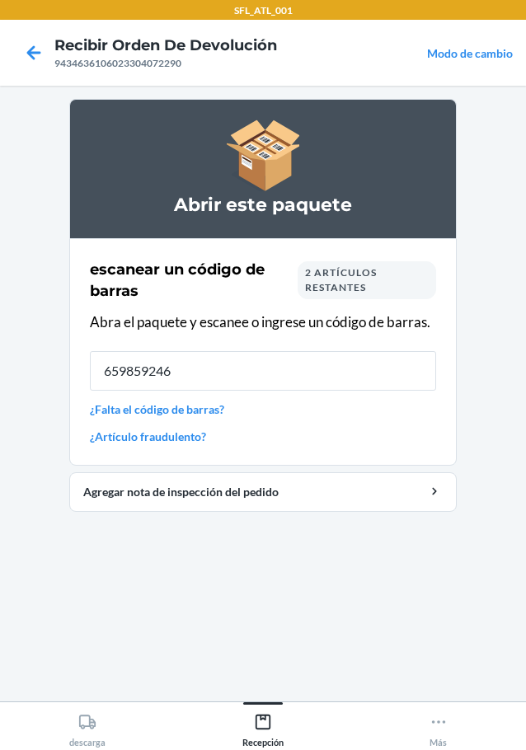
type input "6598592462"
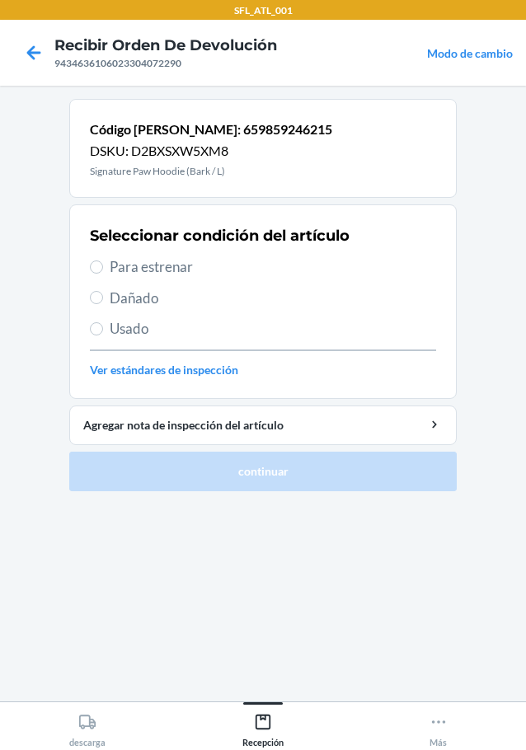
click at [165, 263] on span "Para estrenar" at bounding box center [273, 266] width 326 height 21
click at [103, 263] on input "Para estrenar" at bounding box center [96, 267] width 13 height 13
radio input "true"
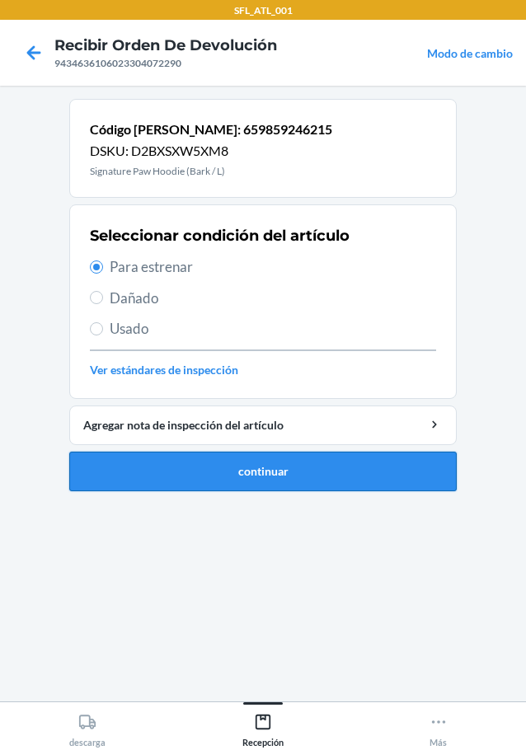
click at [275, 481] on button "continuar" at bounding box center [262, 472] width 387 height 40
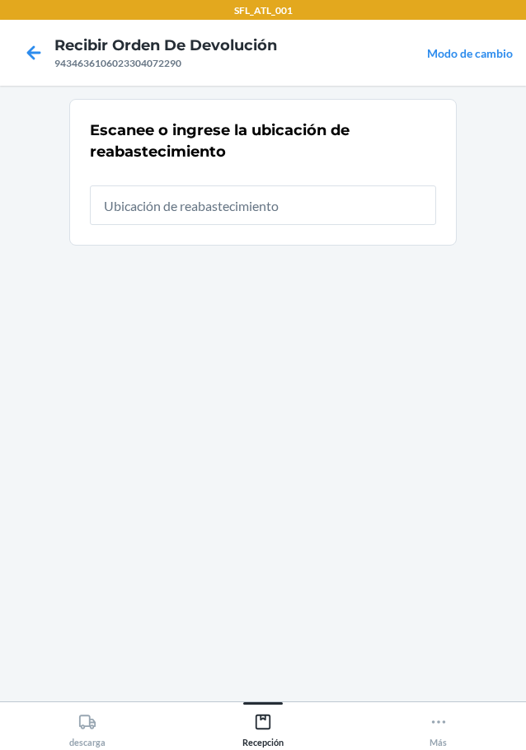
click at [274, 213] on input "text" at bounding box center [263, 206] width 346 height 40
type input "RTCart009"
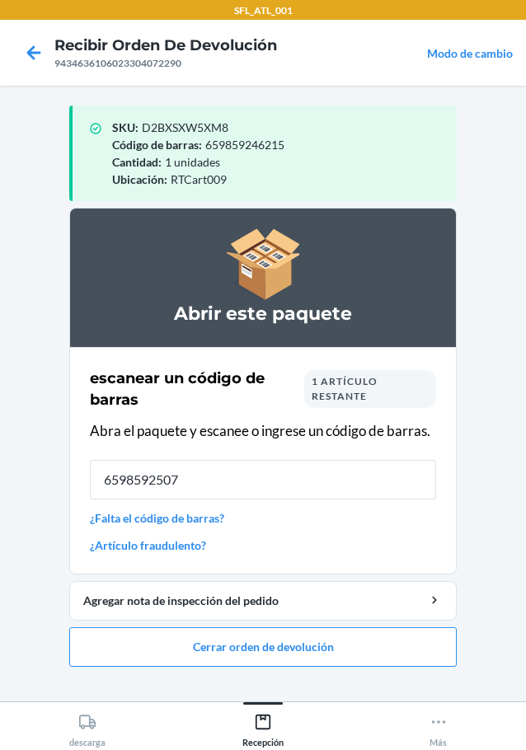
type input "65985925073"
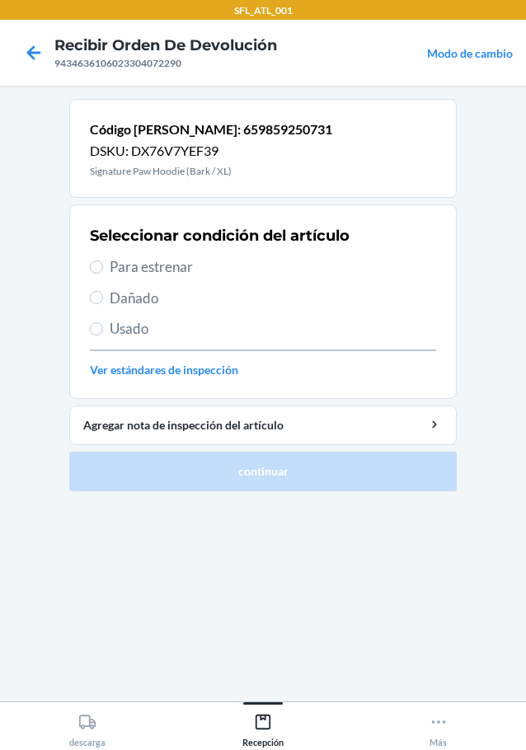
click at [187, 260] on span "Para estrenar" at bounding box center [273, 266] width 326 height 21
click at [103, 261] on input "Para estrenar" at bounding box center [96, 267] width 13 height 13
radio input "true"
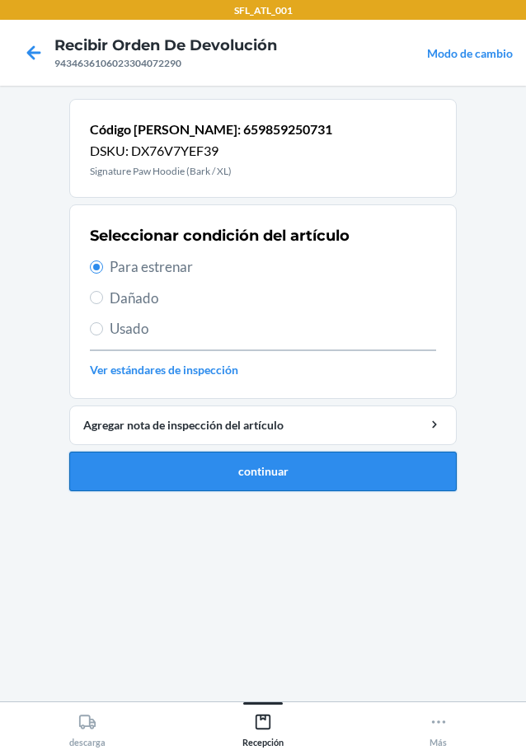
click at [284, 463] on button "continuar" at bounding box center [262, 472] width 387 height 40
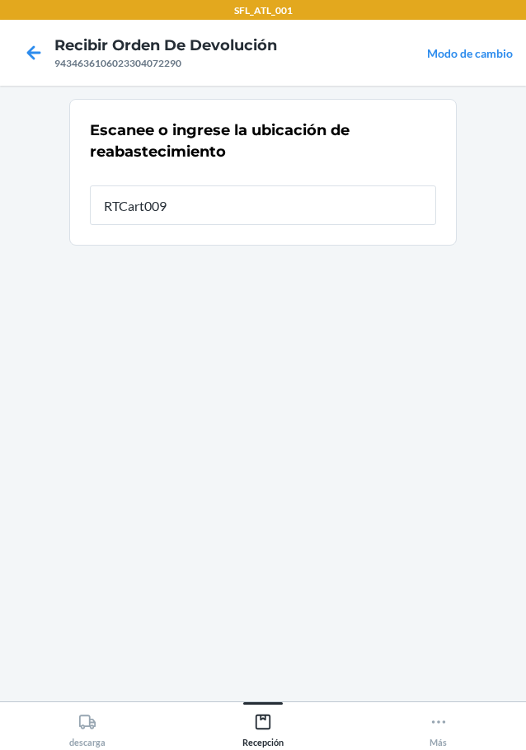
type input "RTCart009"
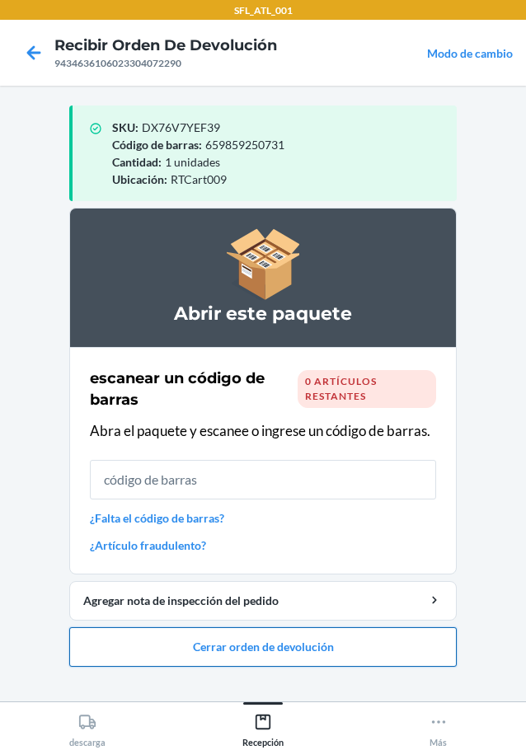
click at [320, 656] on button "Cerrar orden de devolución" at bounding box center [262, 647] width 387 height 40
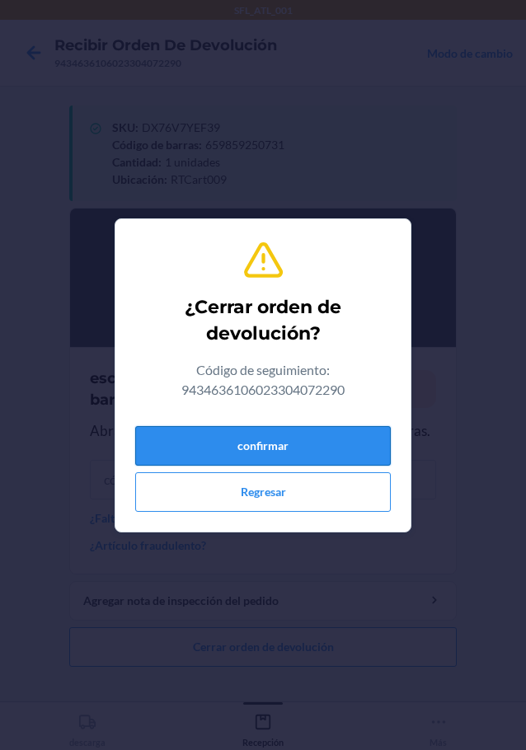
click at [251, 457] on button "confirmar" at bounding box center [263, 446] width 256 height 40
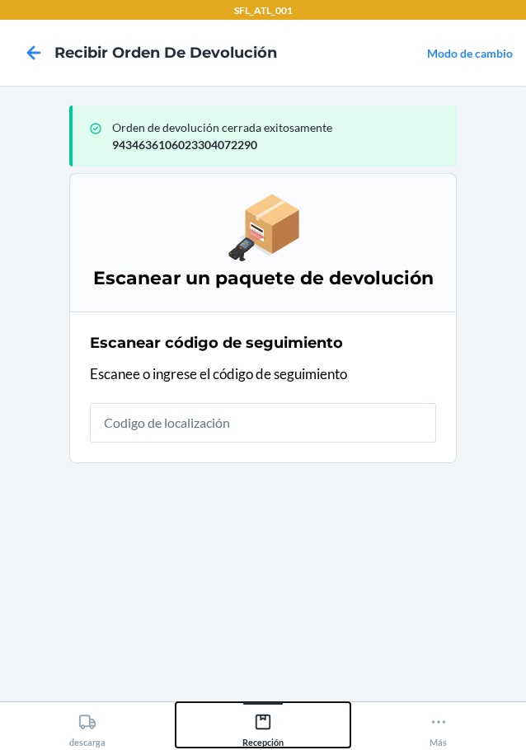
click at [264, 723] on icon at bounding box center [263, 722] width 18 height 18
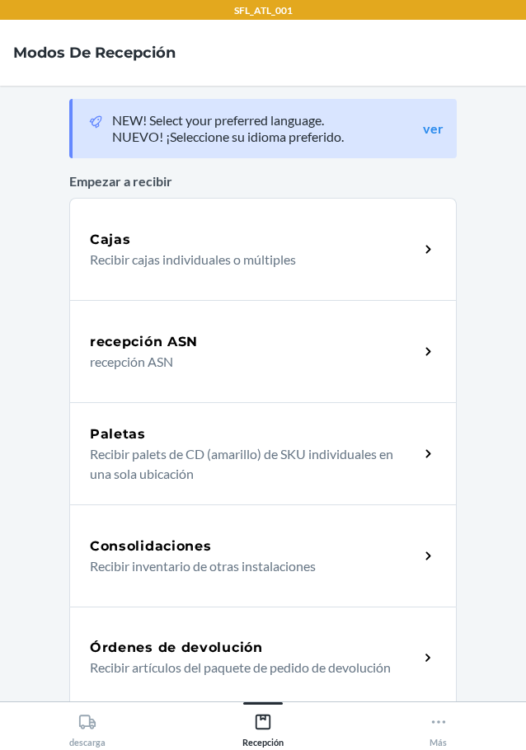
click at [182, 659] on p "Recibir artículos del paquete de pedido de devolución" at bounding box center [248, 668] width 316 height 20
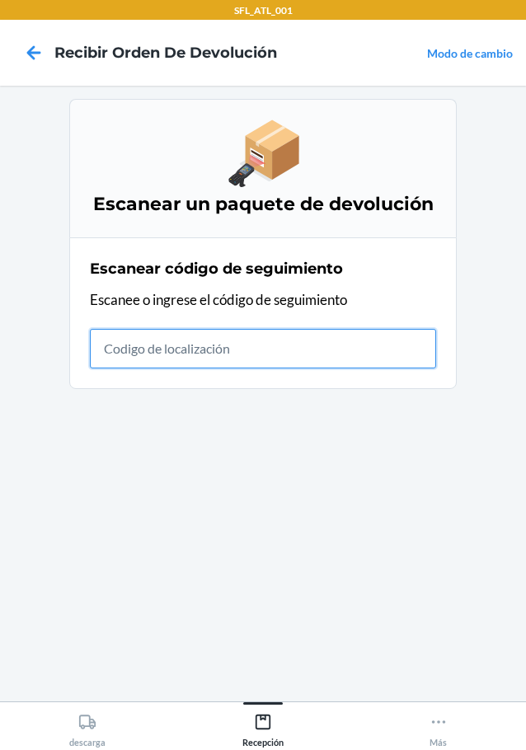
click at [349, 336] on input "text" at bounding box center [263, 349] width 346 height 40
type input "420302599434636106023302068"
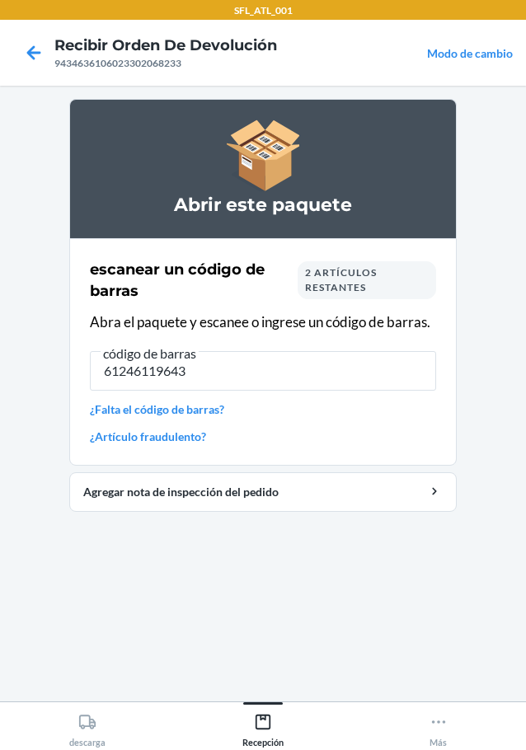
type input "612461196439"
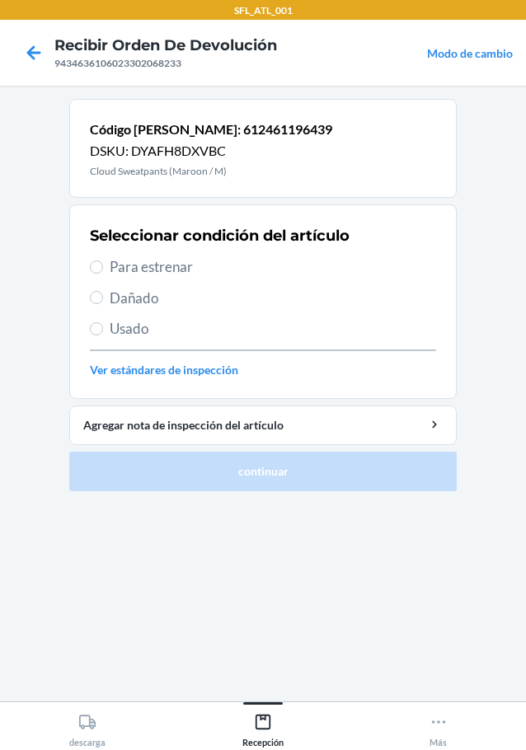
click at [156, 278] on div "Seleccionar condición del artículo Para estrenar Dañado Usado Ver estándares de…" at bounding box center [263, 301] width 346 height 163
click at [154, 267] on span "Para estrenar" at bounding box center [273, 266] width 326 height 21
click at [103, 267] on input "Para estrenar" at bounding box center [96, 267] width 13 height 13
radio input "true"
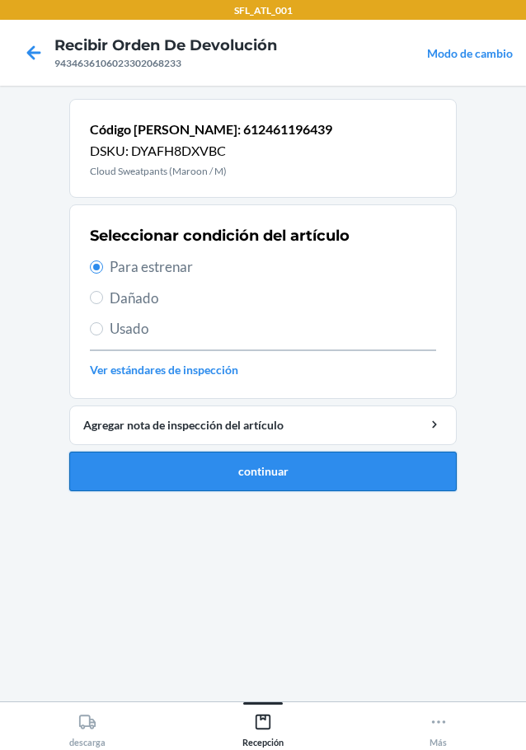
click at [265, 481] on button "continuar" at bounding box center [262, 472] width 387 height 40
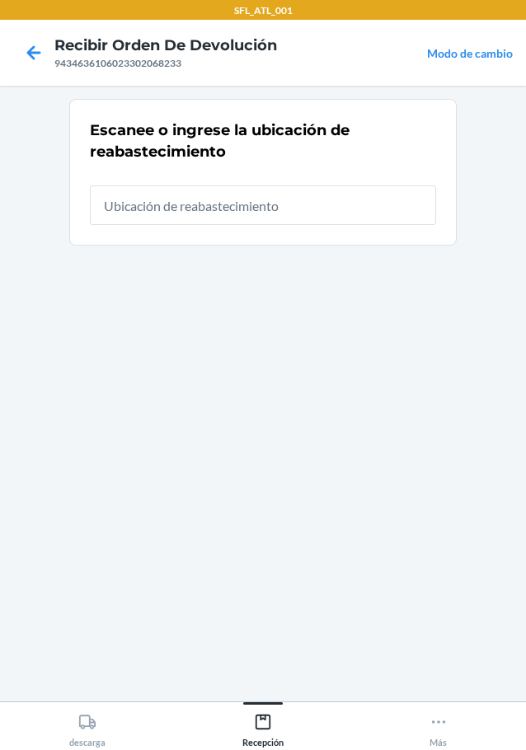
drag, startPoint x: 231, startPoint y: 211, endPoint x: 175, endPoint y: 142, distance: 89.1
click at [231, 209] on input "text" at bounding box center [263, 206] width 346 height 40
type input "RTCart009"
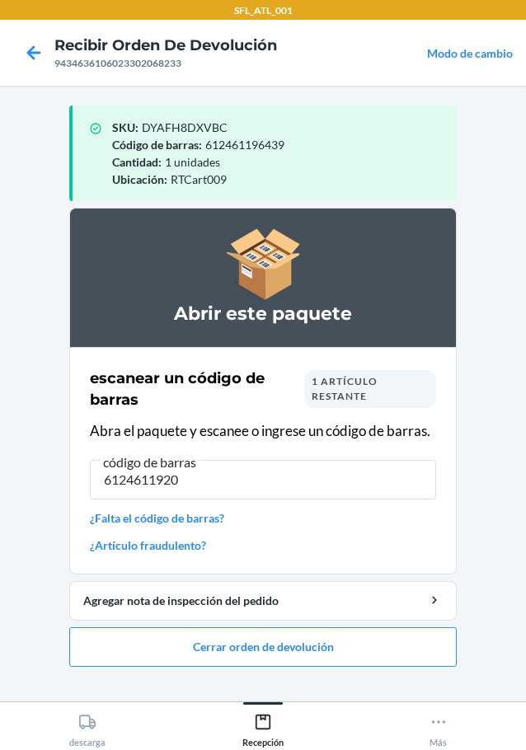
type input "61246119202"
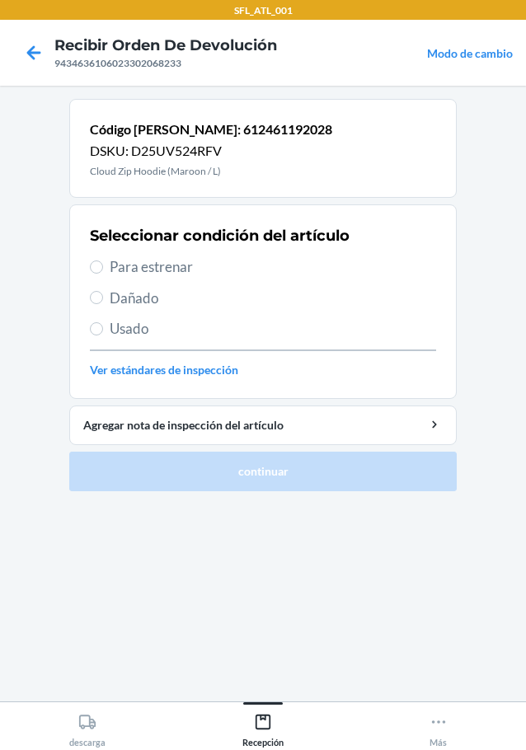
click at [175, 265] on span "Para estrenar" at bounding box center [273, 266] width 326 height 21
click at [103, 265] on input "Para estrenar" at bounding box center [96, 267] width 13 height 13
radio input "true"
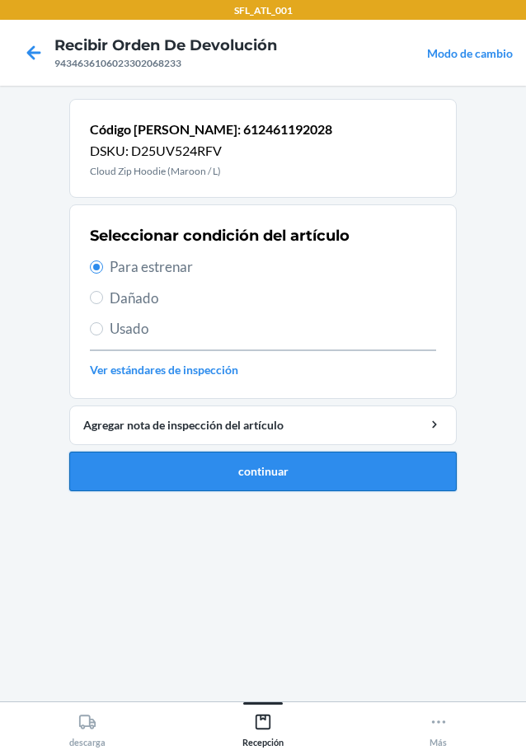
click at [251, 461] on button "continuar" at bounding box center [262, 472] width 387 height 40
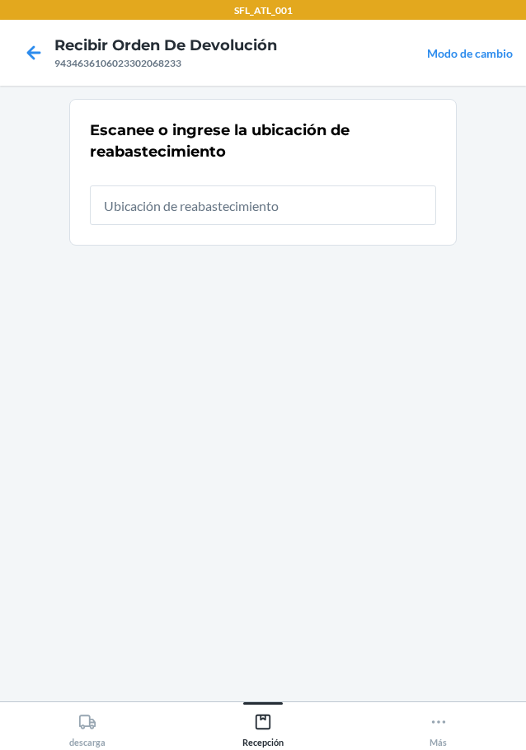
click at [249, 206] on input "text" at bounding box center [263, 206] width 346 height 40
type input "RTCart009"
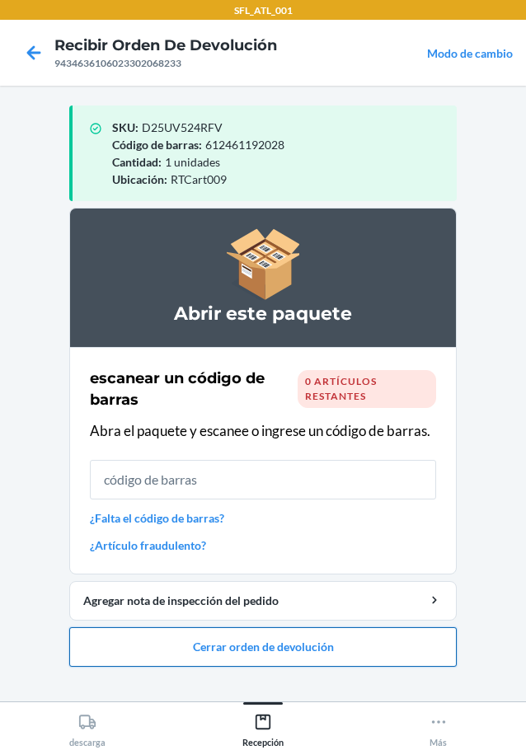
click at [302, 654] on button "Cerrar orden de devolución" at bounding box center [262, 647] width 387 height 40
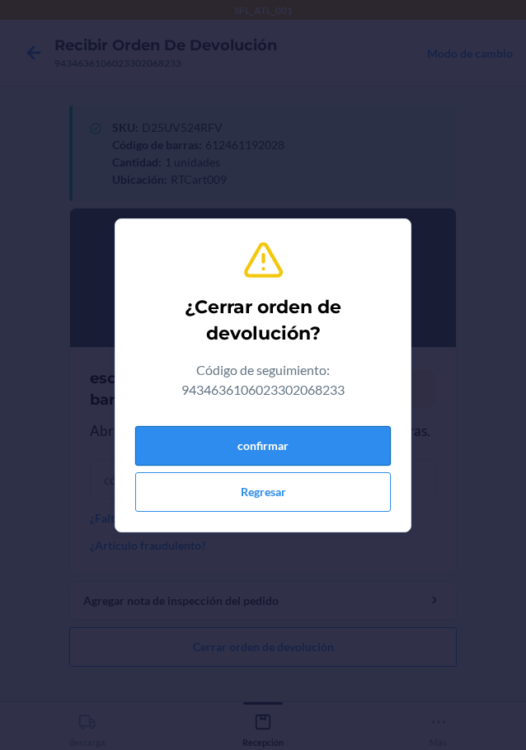
click at [331, 439] on button "confirmar" at bounding box center [263, 446] width 256 height 40
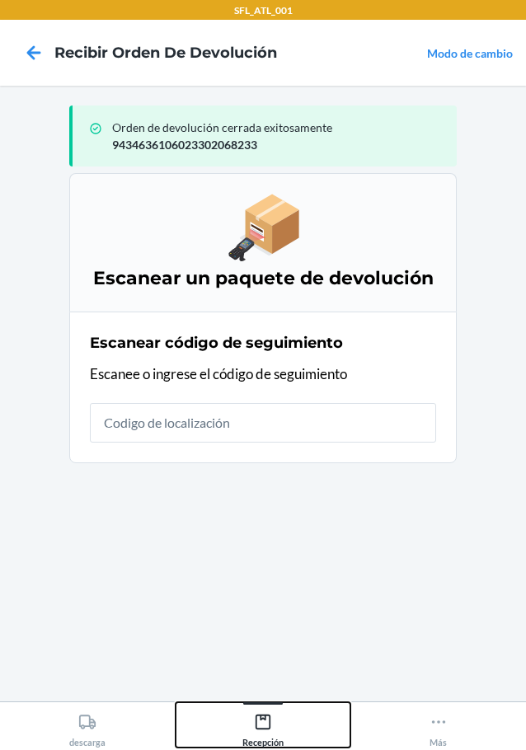
click at [268, 711] on div "Recepción" at bounding box center [262, 727] width 41 height 41
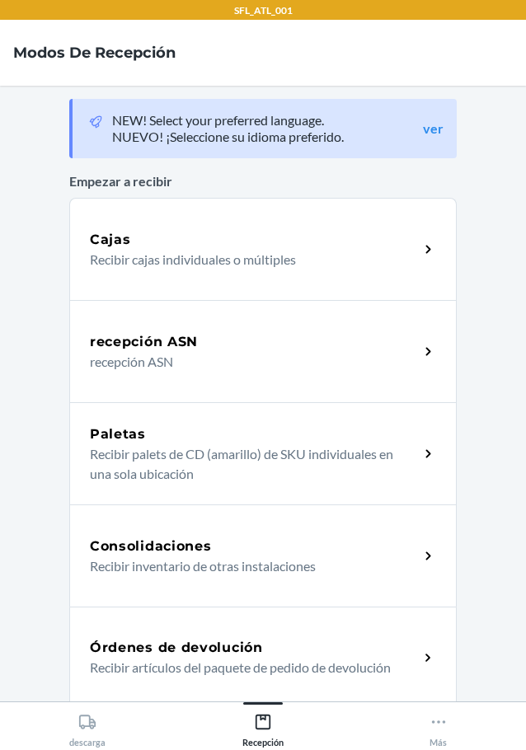
click at [141, 634] on div "Órdenes de devolución Recibir artículos del paquete de pedido de devolución" at bounding box center [262, 658] width 387 height 102
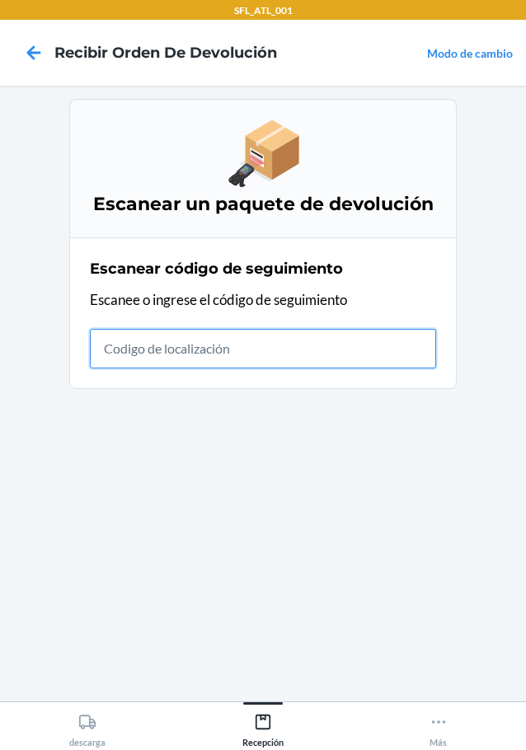
click at [134, 352] on input "text" at bounding box center [263, 349] width 346 height 40
type input "42030259943463610602330421471"
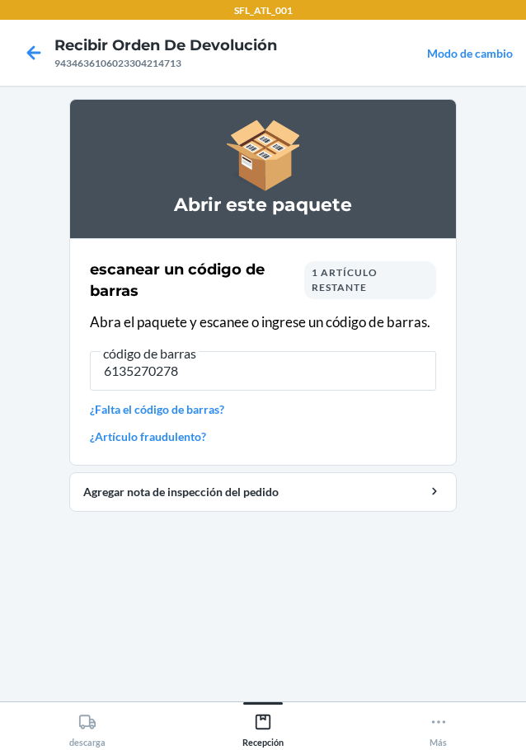
type input "61352702780"
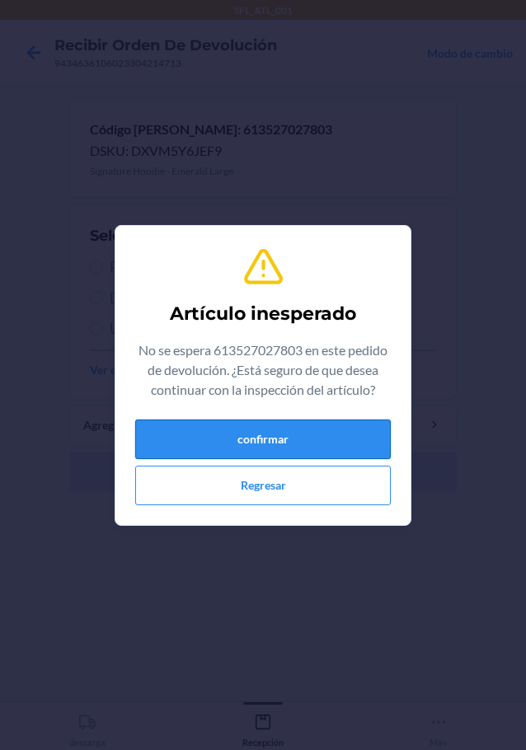
click at [277, 444] on button "confirmar" at bounding box center [263, 440] width 256 height 40
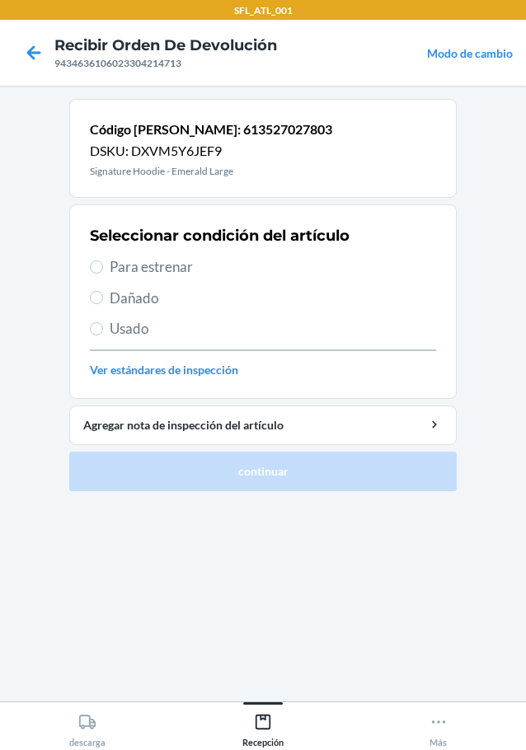
click at [171, 261] on span "Para estrenar" at bounding box center [273, 266] width 326 height 21
click at [103, 261] on input "Para estrenar" at bounding box center [96, 267] width 13 height 13
radio input "true"
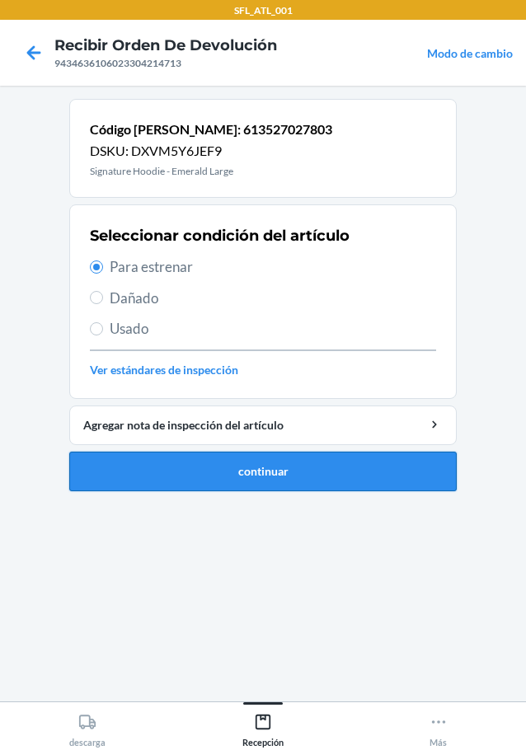
click at [349, 477] on button "continuar" at bounding box center [262, 472] width 387 height 40
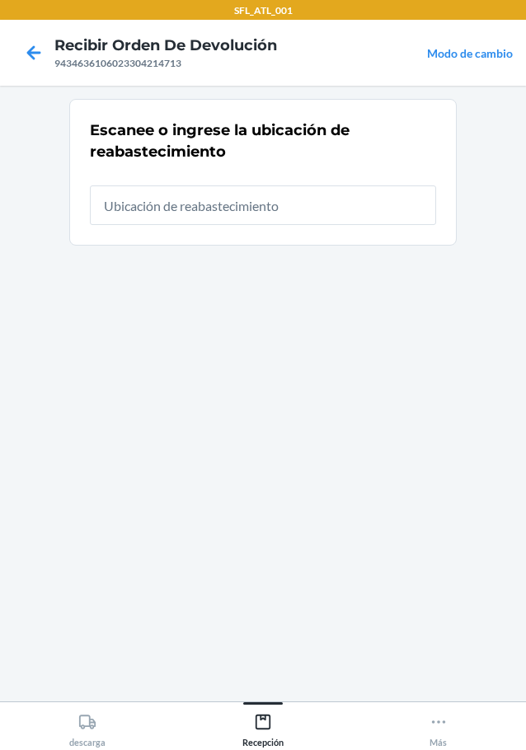
click at [284, 202] on input "text" at bounding box center [263, 206] width 346 height 40
type input "RTCart009"
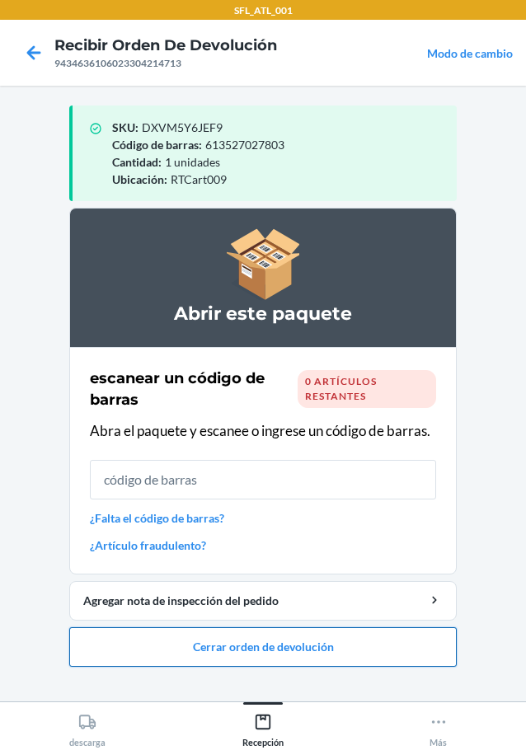
click at [244, 644] on button "Cerrar orden de devolución" at bounding box center [262, 647] width 387 height 40
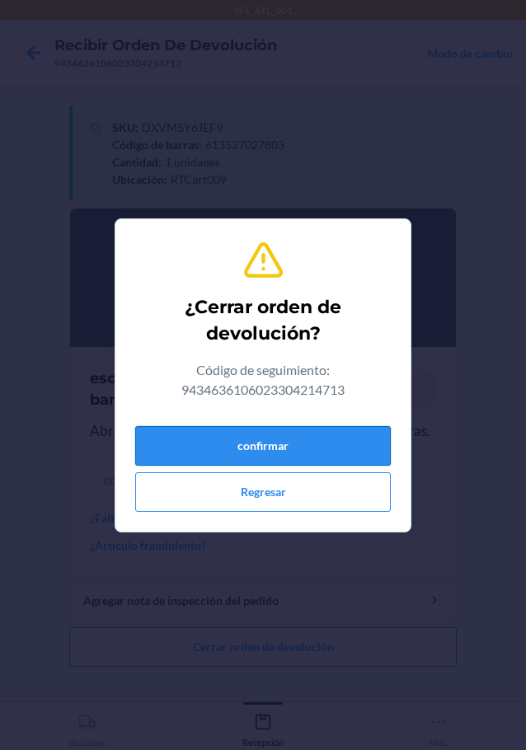
click at [272, 462] on button "confirmar" at bounding box center [263, 446] width 256 height 40
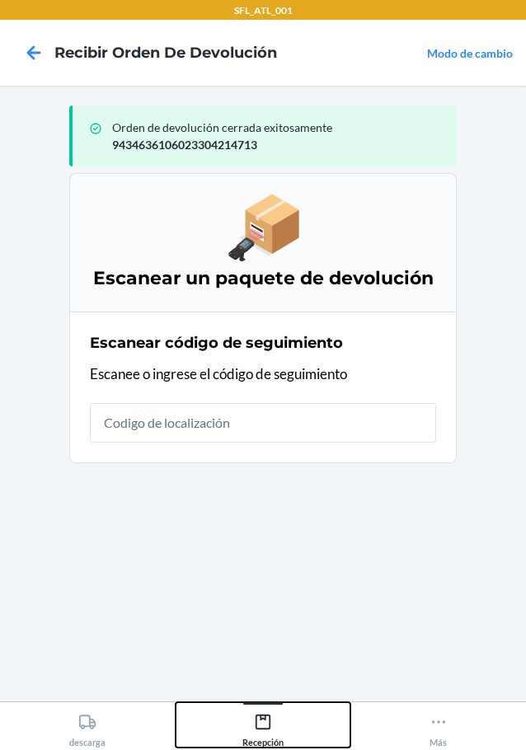
click at [272, 727] on div "Recepción" at bounding box center [262, 727] width 41 height 41
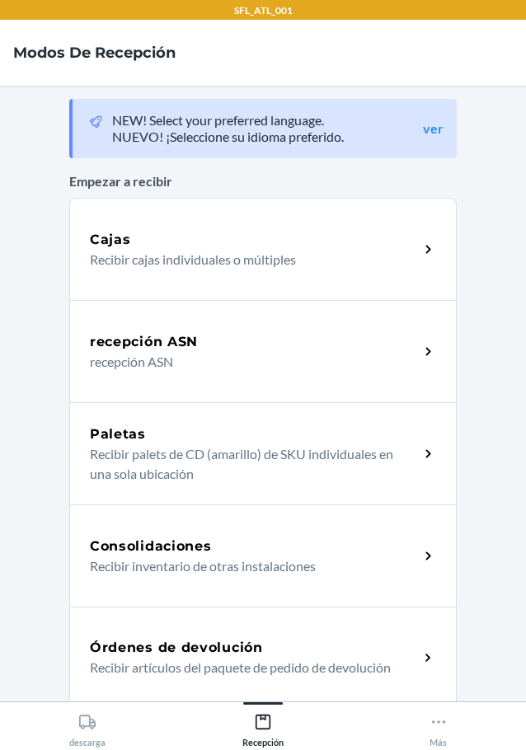
click at [206, 648] on h5 "Órdenes de devolución" at bounding box center [176, 648] width 173 height 20
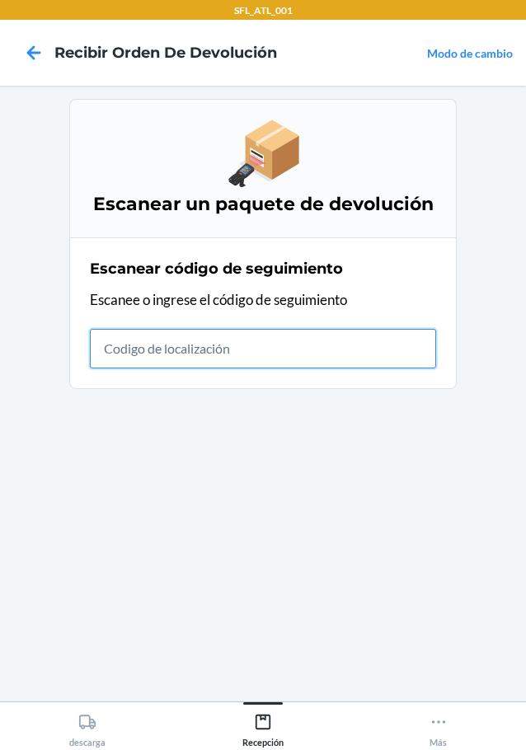
click at [249, 356] on input "text" at bounding box center [263, 349] width 346 height 40
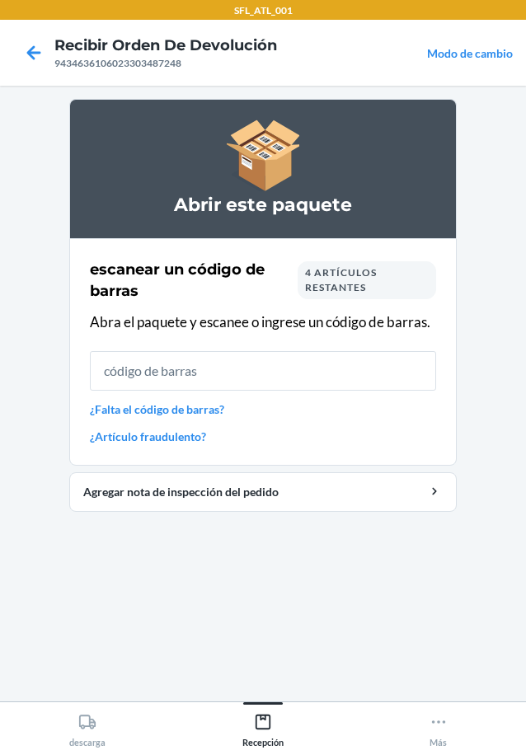
click at [260, 380] on input "text" at bounding box center [263, 371] width 346 height 40
type input "642461553"
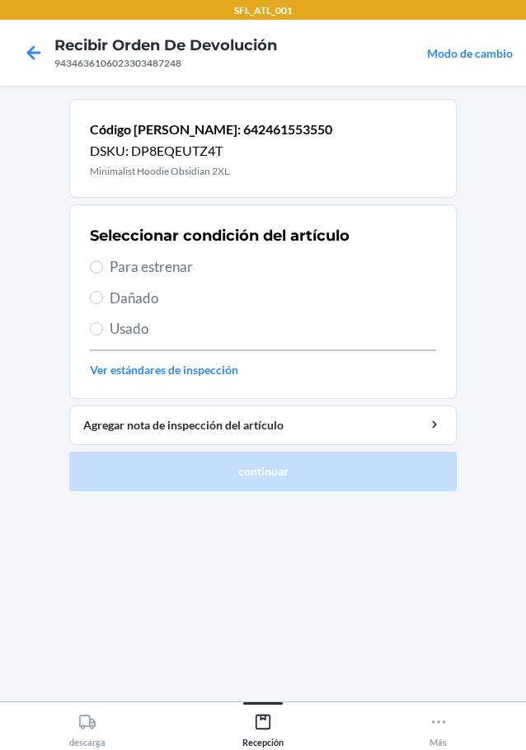
click at [135, 265] on span "Para estrenar" at bounding box center [273, 266] width 326 height 21
click at [103, 265] on input "Para estrenar" at bounding box center [96, 267] width 13 height 13
radio input "true"
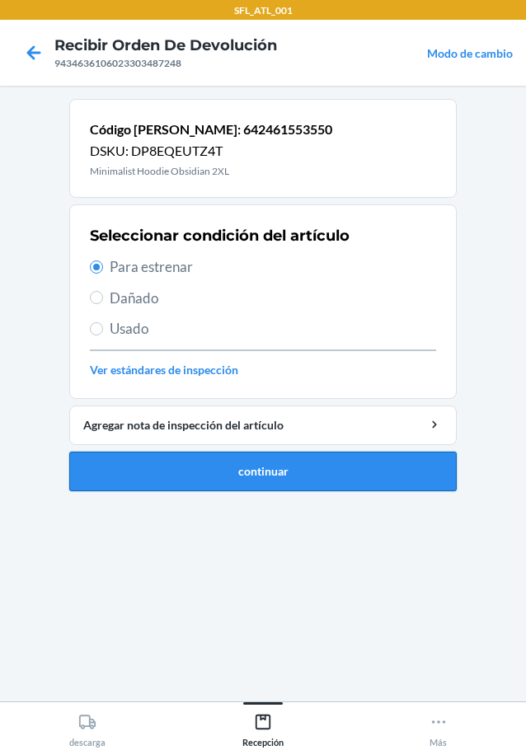
click at [308, 465] on button "continuar" at bounding box center [262, 472] width 387 height 40
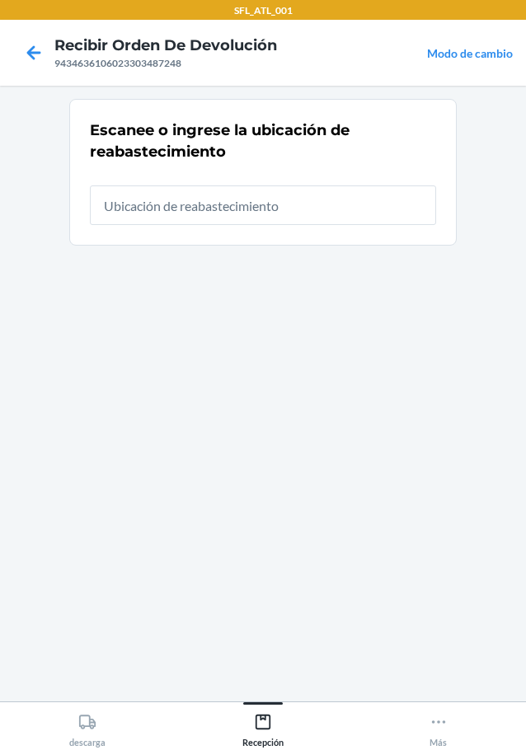
click at [192, 209] on input "text" at bounding box center [263, 206] width 346 height 40
type input "RTCart009"
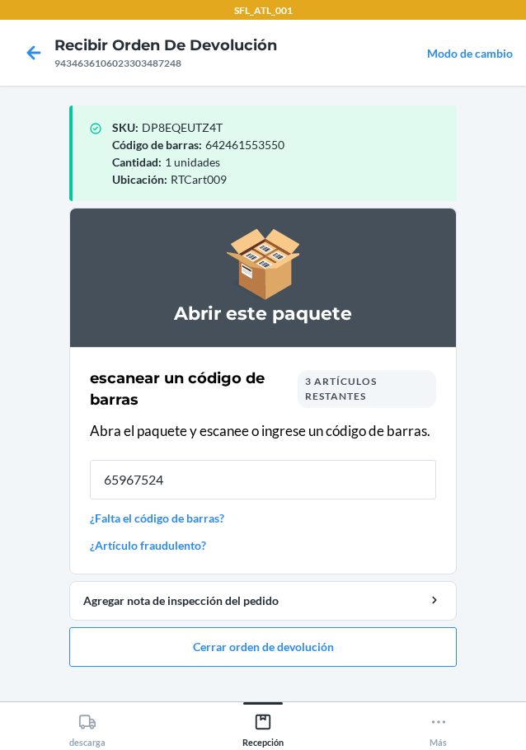
type input "659675244"
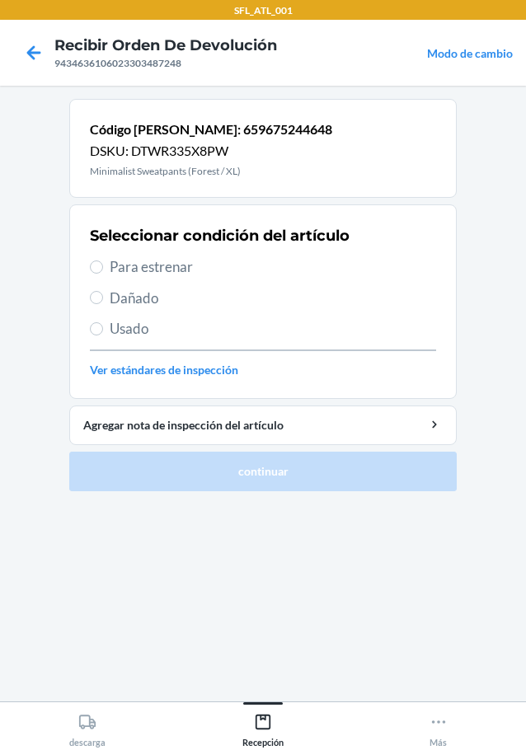
click at [130, 265] on span "Para estrenar" at bounding box center [273, 266] width 326 height 21
click at [103, 265] on input "Para estrenar" at bounding box center [96, 267] width 13 height 13
radio input "true"
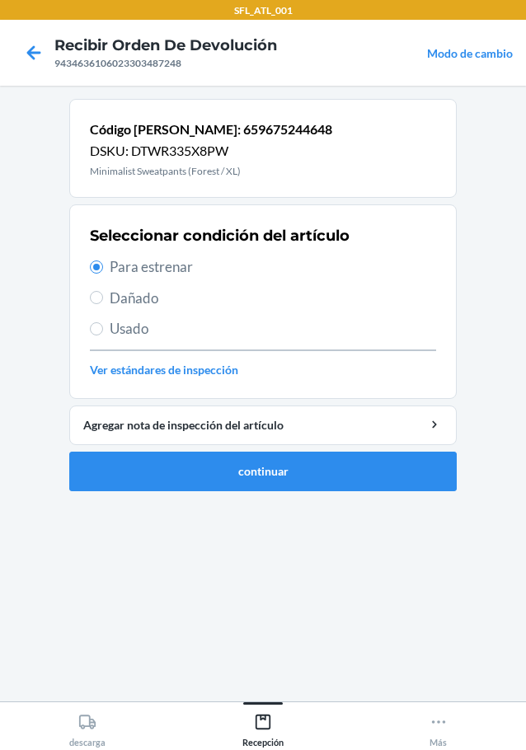
click at [337, 505] on section "Código de barras: 659675244648 DSKU: DTWR335X8PW Minimalist Sweatpants (Forest …" at bounding box center [262, 393] width 387 height 589
click at [330, 480] on button "continuar" at bounding box center [262, 472] width 387 height 40
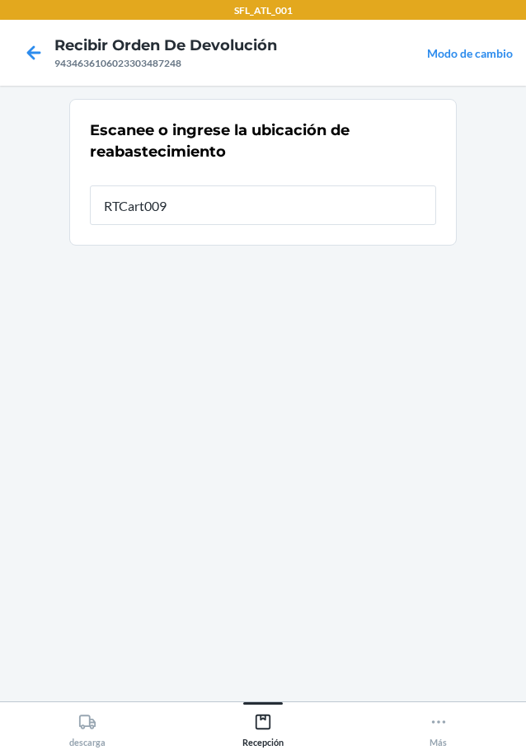
type input "RTCart009"
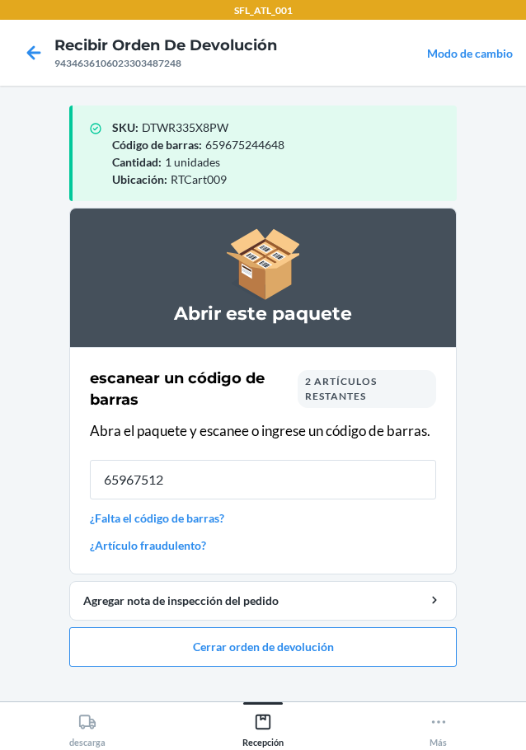
type input "659675121"
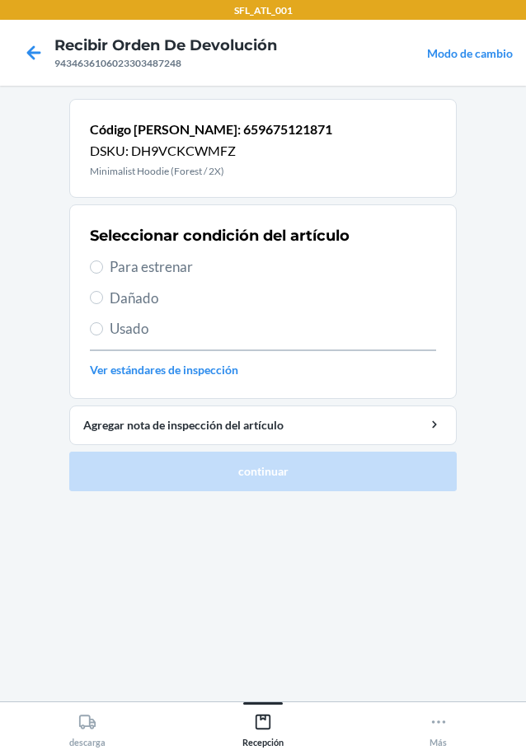
click at [143, 261] on span "Para estrenar" at bounding box center [273, 266] width 326 height 21
click at [103, 261] on input "Para estrenar" at bounding box center [96, 267] width 13 height 13
radio input "true"
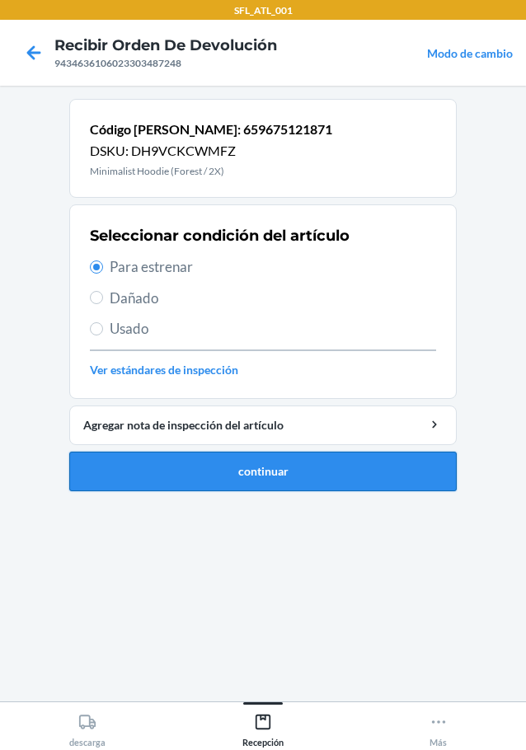
click at [270, 476] on button "continuar" at bounding box center [262, 472] width 387 height 40
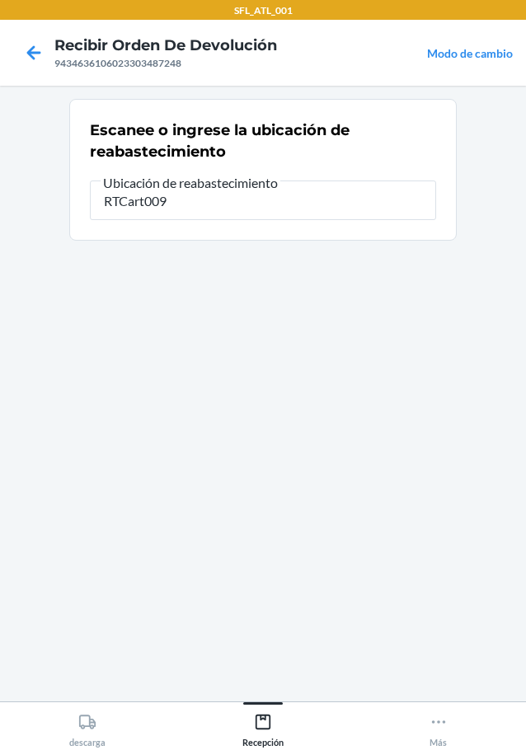
type input "RTCart009"
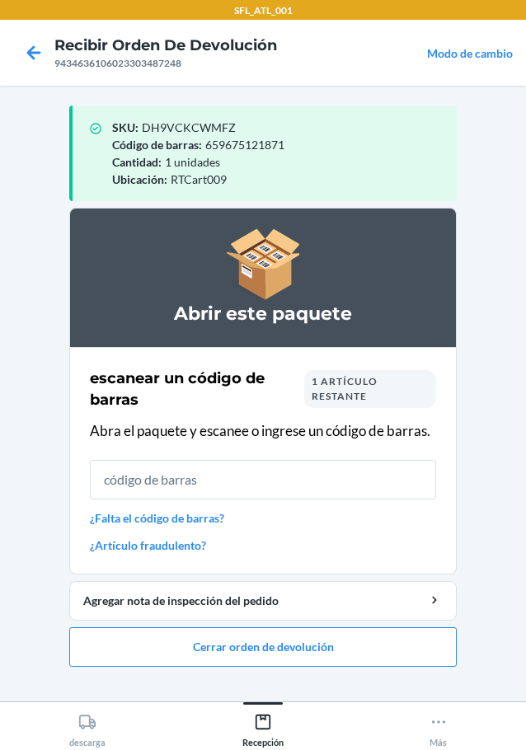
click at [183, 515] on link "¿Falta el código de barras?" at bounding box center [263, 518] width 346 height 17
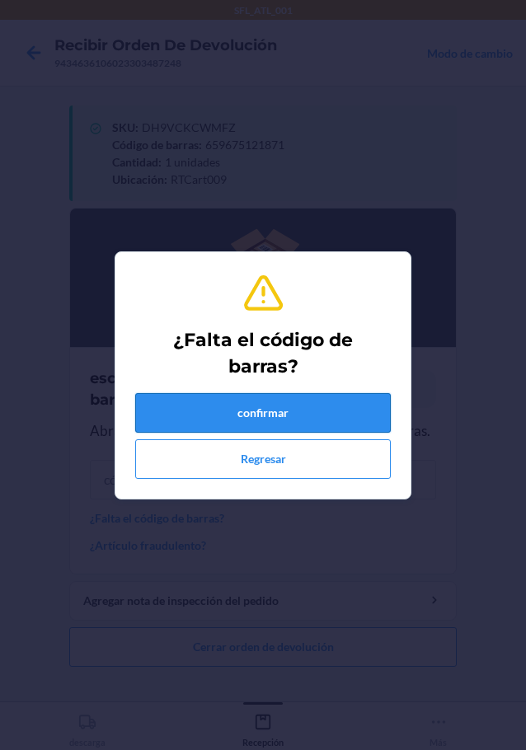
click at [286, 411] on button "confirmar" at bounding box center [263, 413] width 256 height 40
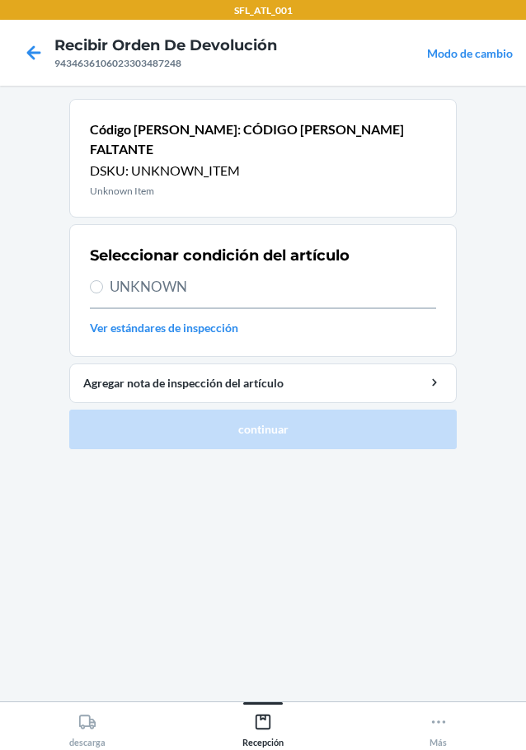
click at [158, 276] on span "UNKNOWN" at bounding box center [273, 286] width 326 height 21
click at [103, 280] on input "UNKNOWN" at bounding box center [96, 286] width 13 height 13
radio input "true"
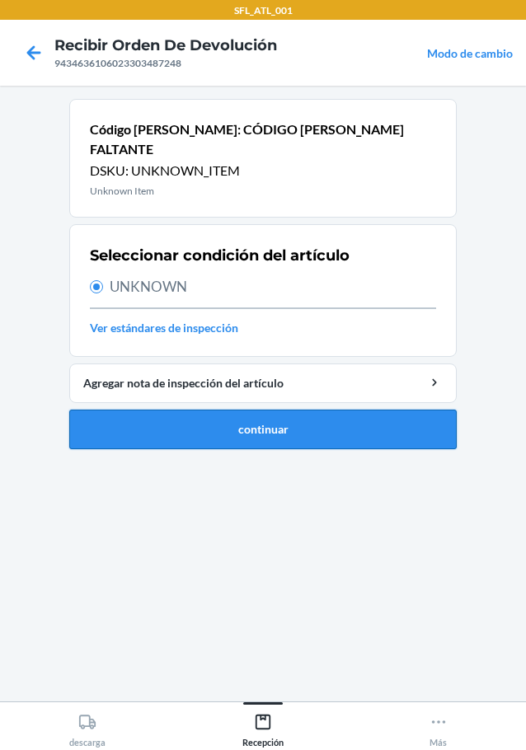
click at [279, 410] on button "continuar" at bounding box center [262, 430] width 387 height 40
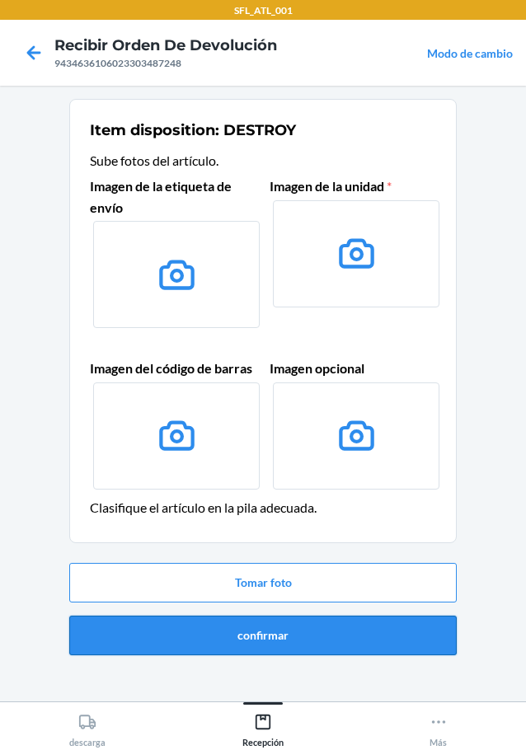
click at [252, 640] on button "confirmar" at bounding box center [262, 636] width 387 height 40
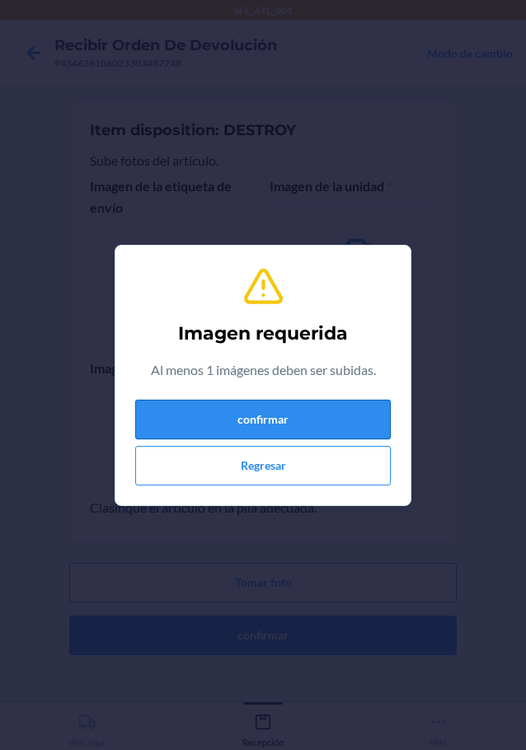
click at [298, 417] on button "confirmar" at bounding box center [263, 420] width 256 height 40
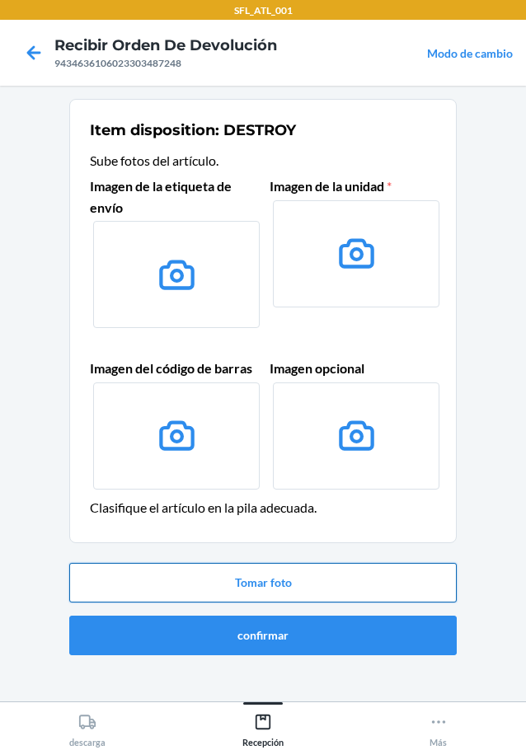
click at [272, 588] on button "Tomar foto" at bounding box center [262, 583] width 387 height 40
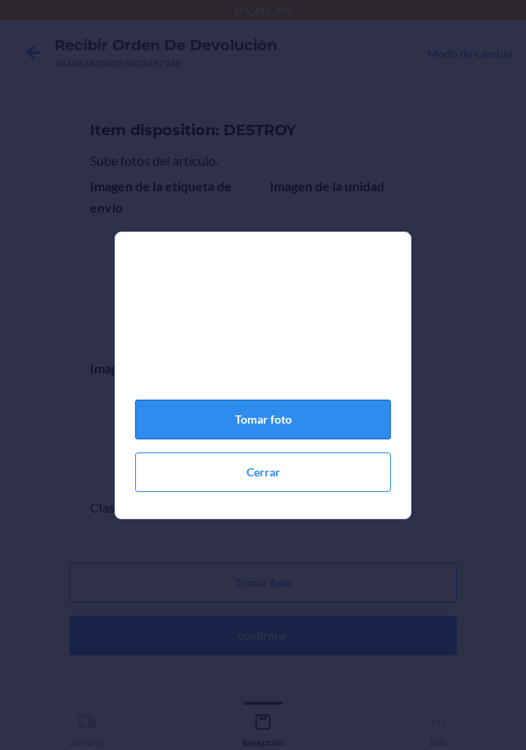
click at [296, 423] on button "Tomar foto" at bounding box center [263, 420] width 256 height 40
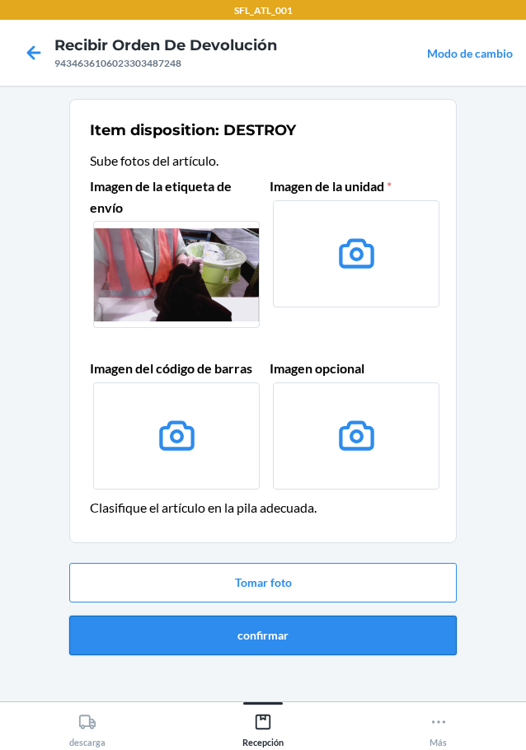
click at [312, 636] on button "confirmar" at bounding box center [262, 636] width 387 height 40
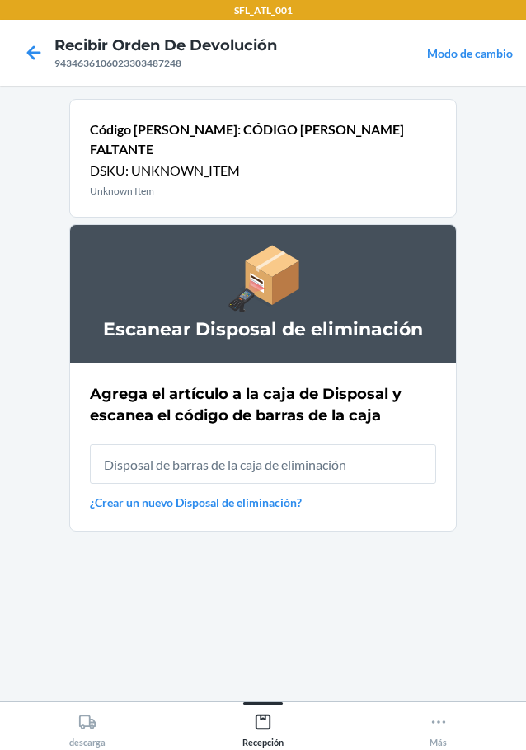
click at [280, 444] on input "text" at bounding box center [263, 464] width 346 height 40
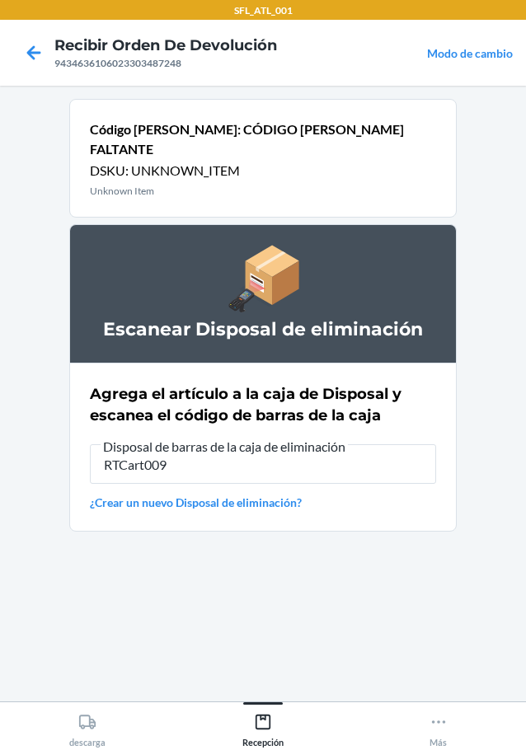
type input "RTCart009"
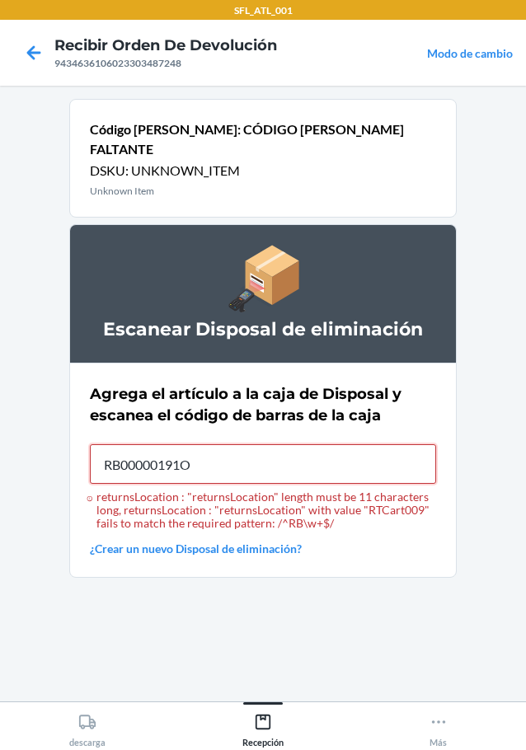
type input "RB00000191O"
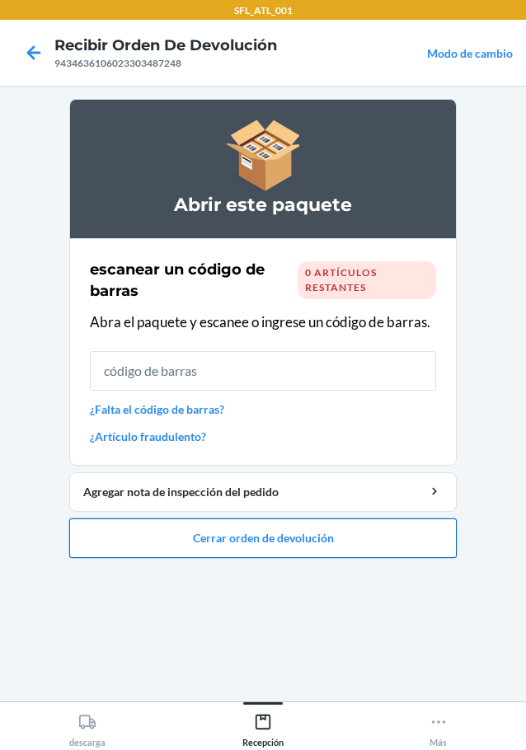
click at [318, 530] on button "Cerrar orden de devolución" at bounding box center [262, 539] width 387 height 40
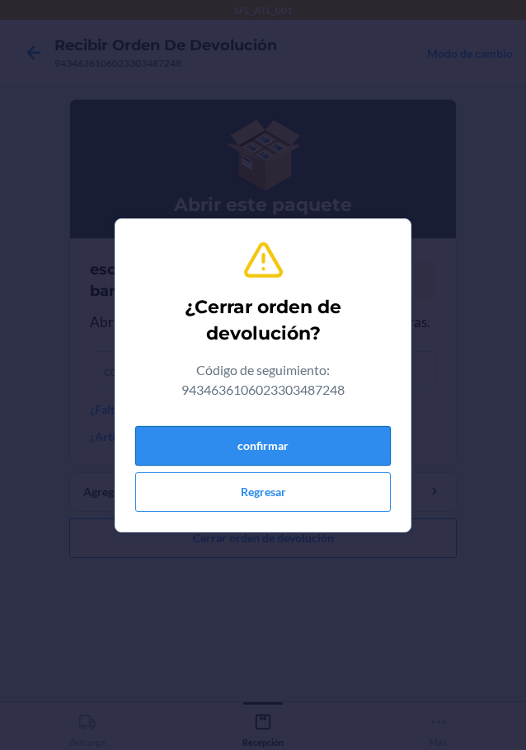
click at [292, 439] on button "confirmar" at bounding box center [263, 446] width 256 height 40
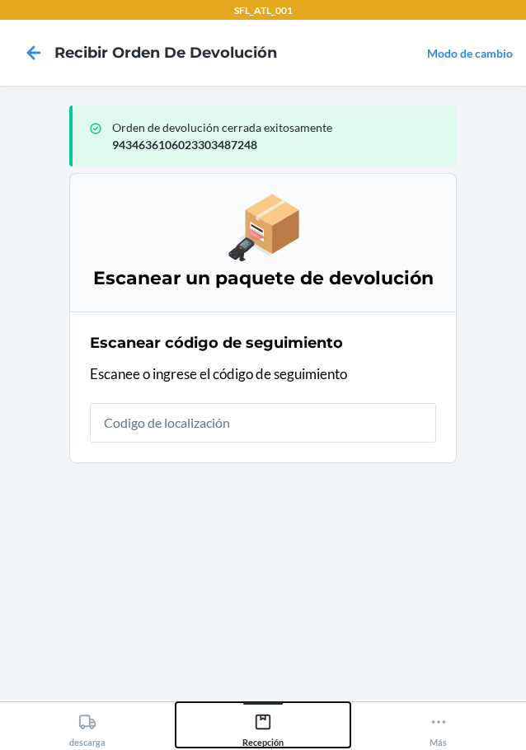
click at [260, 726] on icon at bounding box center [263, 722] width 18 height 18
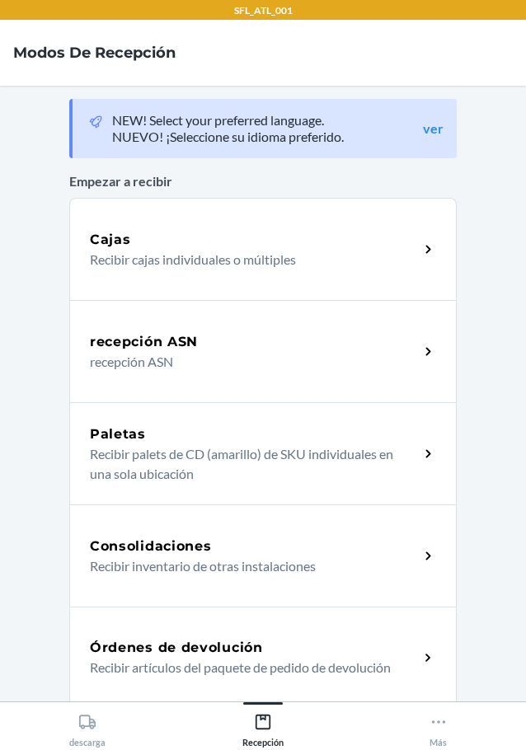
click at [139, 664] on p "Recibir artículos del paquete de pedido de devolución" at bounding box center [248, 668] width 316 height 20
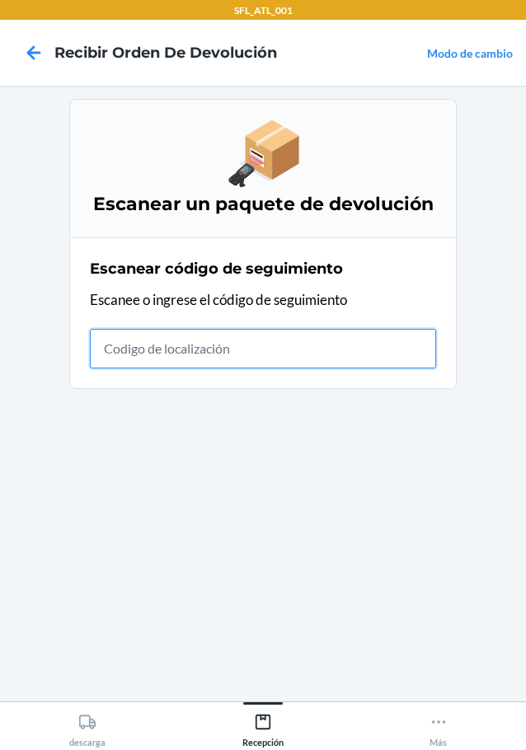
click at [136, 359] on input "text" at bounding box center [263, 349] width 346 height 40
type input "420302599434636106023303088575"
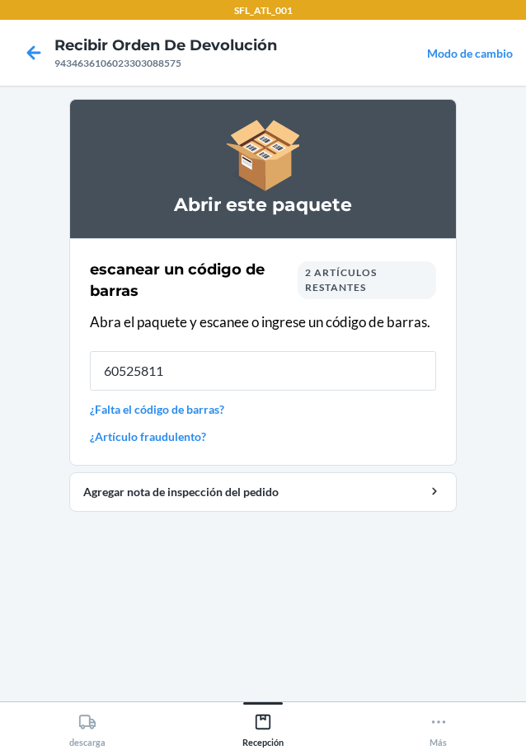
type input "605258119"
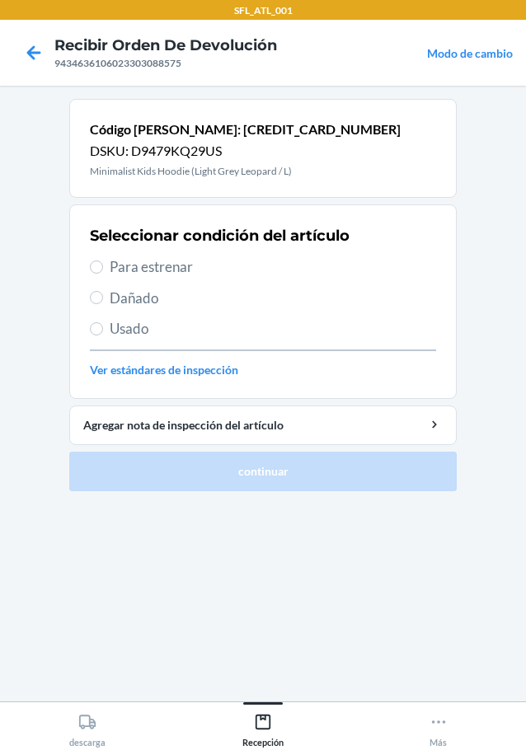
click at [134, 262] on span "Para estrenar" at bounding box center [273, 266] width 326 height 21
click at [103, 262] on input "Para estrenar" at bounding box center [96, 267] width 13 height 13
radio input "true"
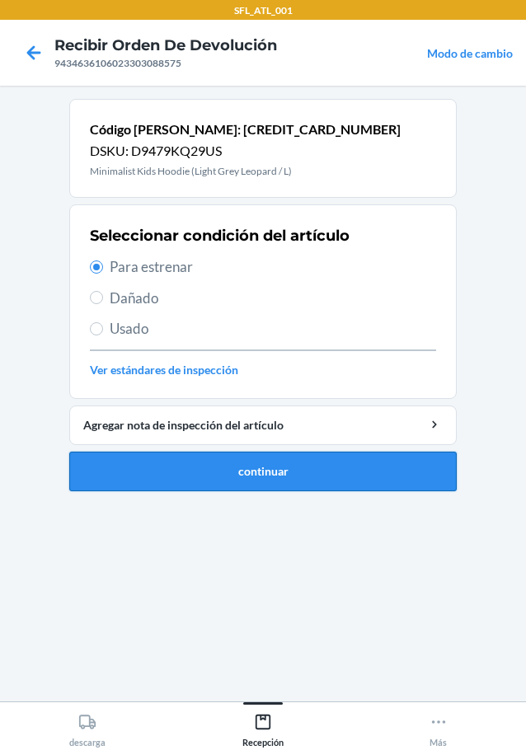
click at [265, 470] on button "continuar" at bounding box center [262, 472] width 387 height 40
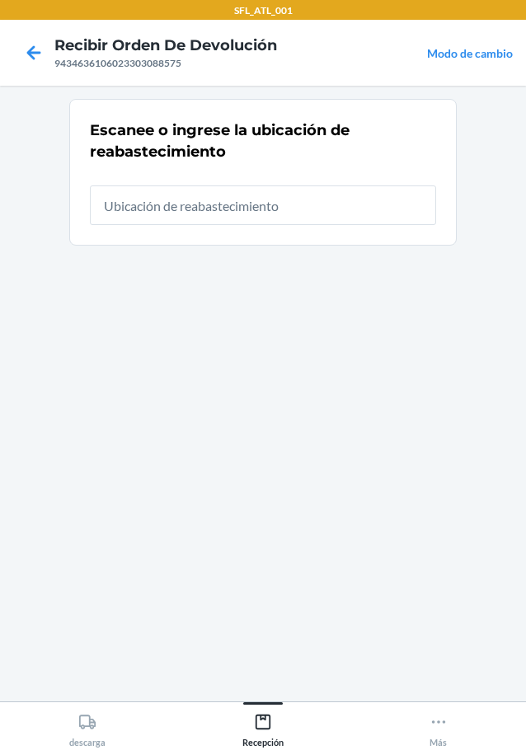
click at [246, 209] on input "text" at bounding box center [263, 206] width 346 height 40
type input "RTCart009"
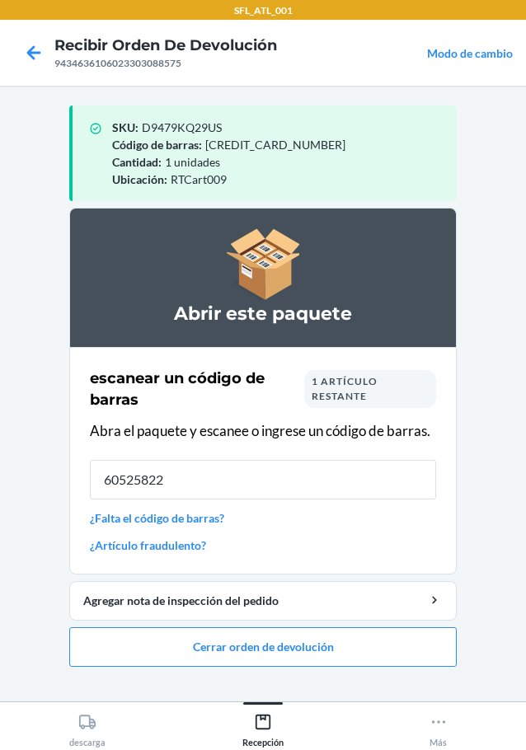
type input "605258220"
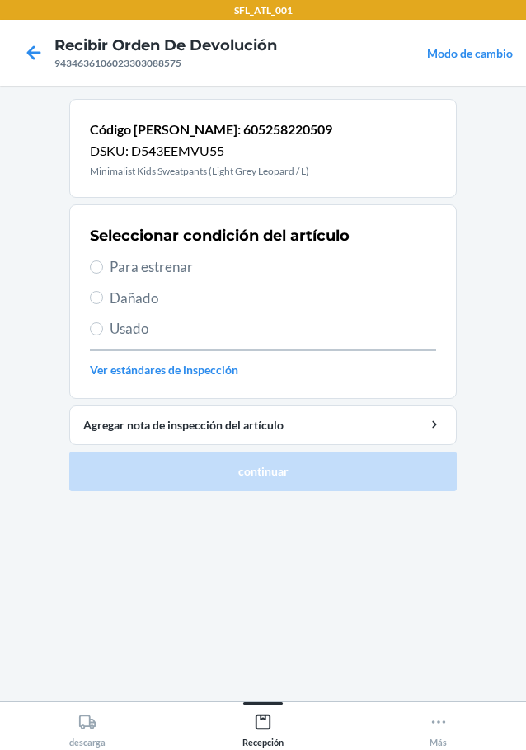
click at [157, 270] on span "Para estrenar" at bounding box center [273, 266] width 326 height 21
click at [103, 270] on input "Para estrenar" at bounding box center [96, 267] width 13 height 13
radio input "true"
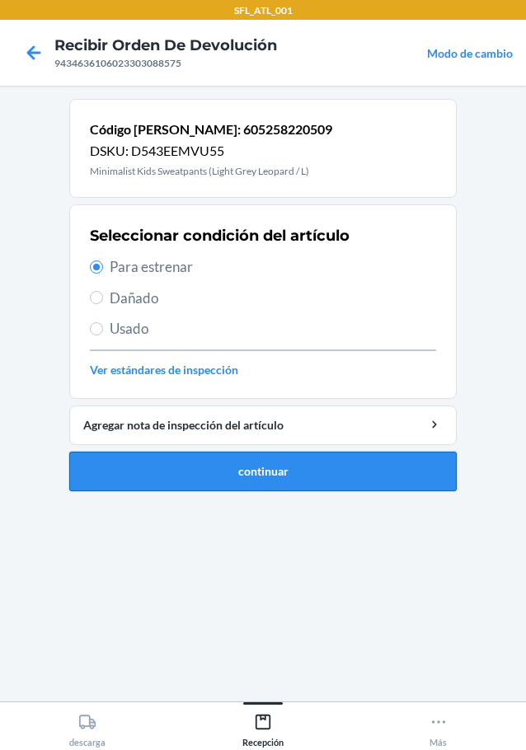
click at [253, 463] on button "continuar" at bounding box center [262, 472] width 387 height 40
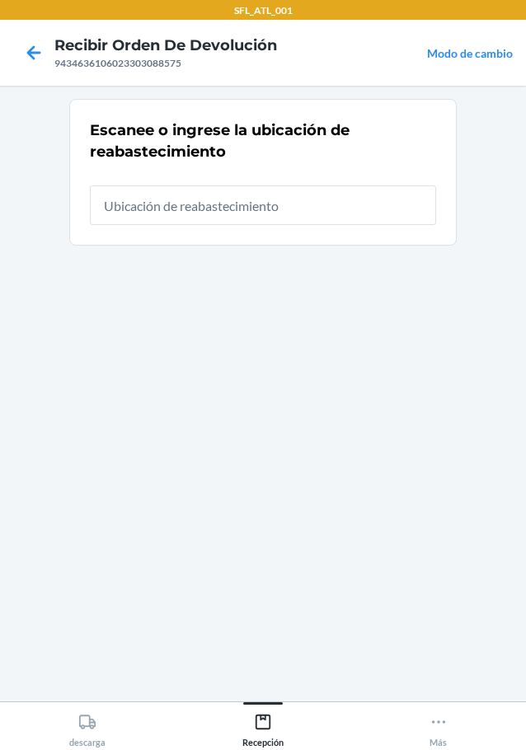
click at [200, 192] on input "text" at bounding box center [263, 206] width 346 height 40
type input "RTCart009"
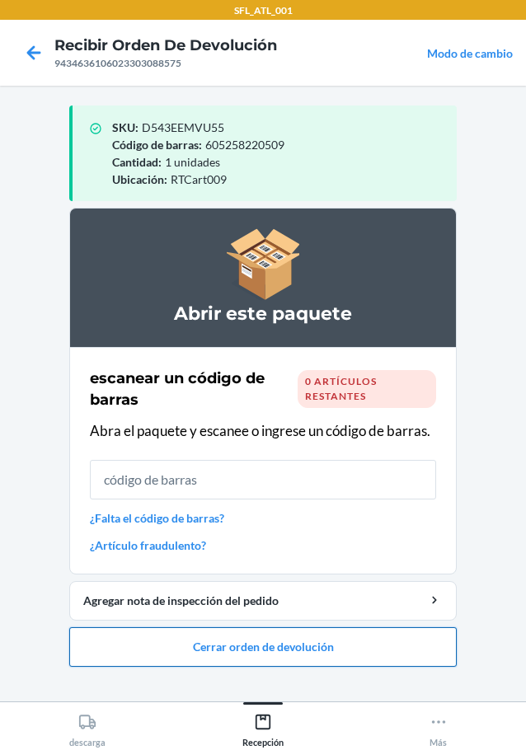
click at [300, 650] on button "Cerrar orden de devolución" at bounding box center [262, 647] width 387 height 40
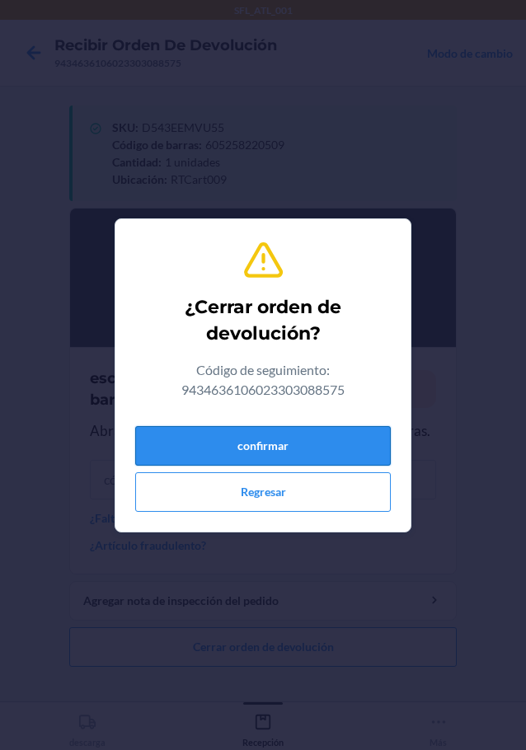
click at [317, 439] on button "confirmar" at bounding box center [263, 446] width 256 height 40
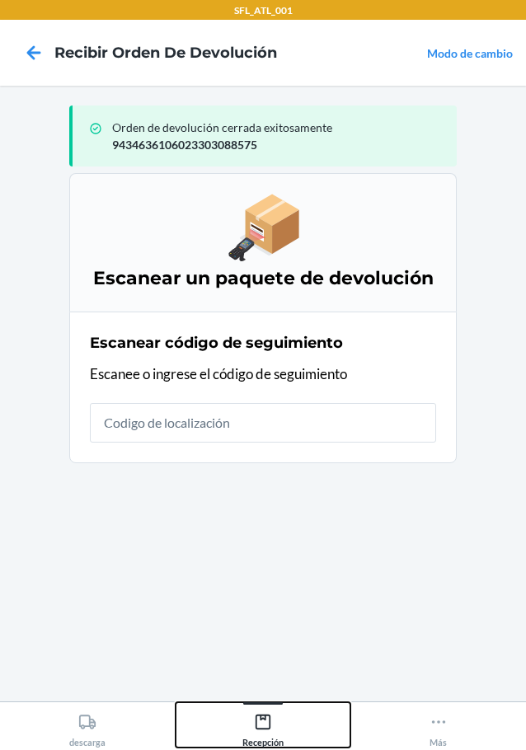
click at [267, 728] on icon at bounding box center [263, 722] width 18 height 18
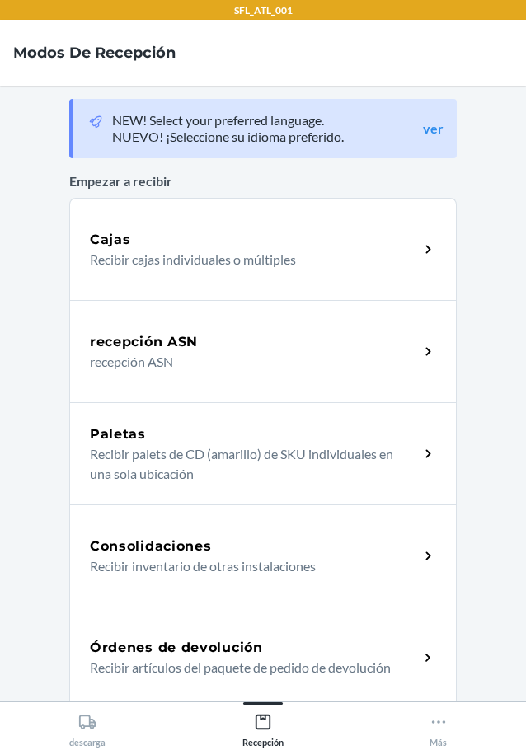
click at [190, 645] on h5 "Órdenes de devolución" at bounding box center [176, 648] width 173 height 20
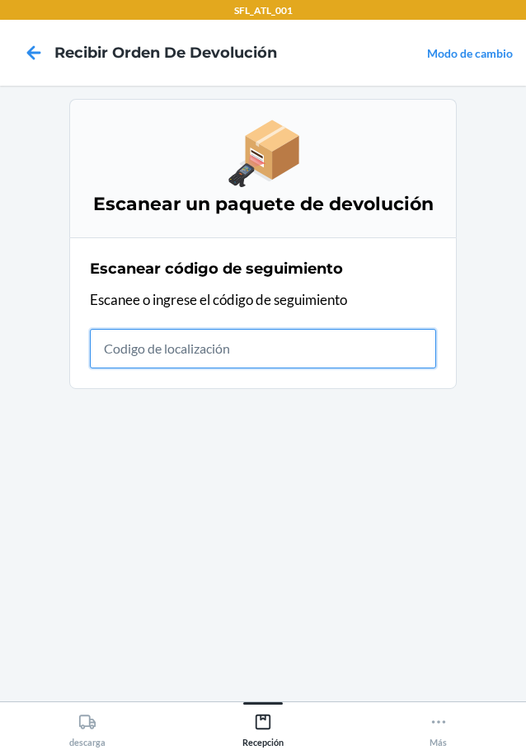
click at [198, 359] on input "text" at bounding box center [263, 349] width 346 height 40
type input "420302599434636106023304830"
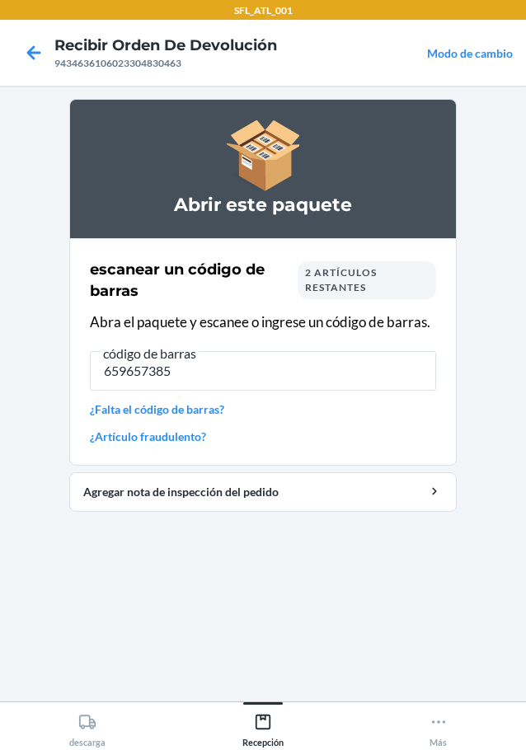
type input "6596573854"
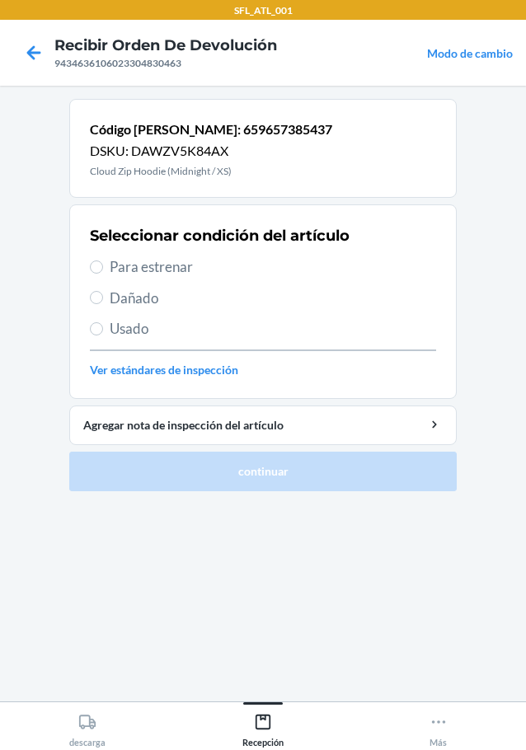
click at [141, 277] on span "Para estrenar" at bounding box center [273, 266] width 326 height 21
click at [103, 274] on input "Para estrenar" at bounding box center [96, 267] width 13 height 13
radio input "true"
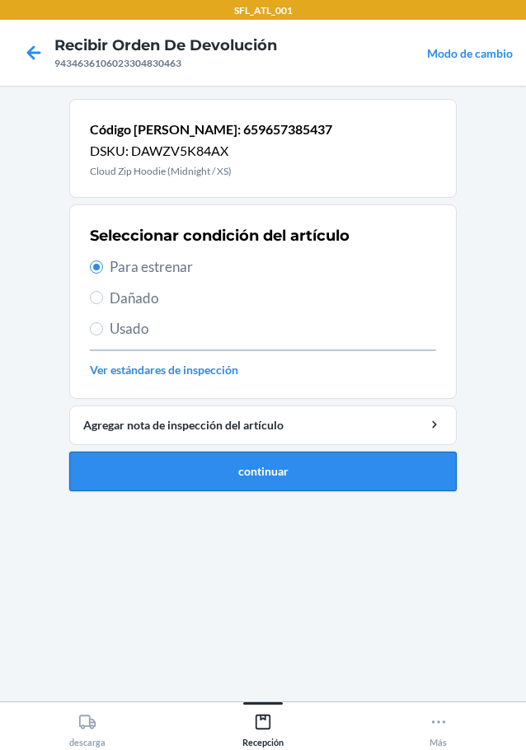
click at [270, 478] on button "continuar" at bounding box center [262, 472] width 387 height 40
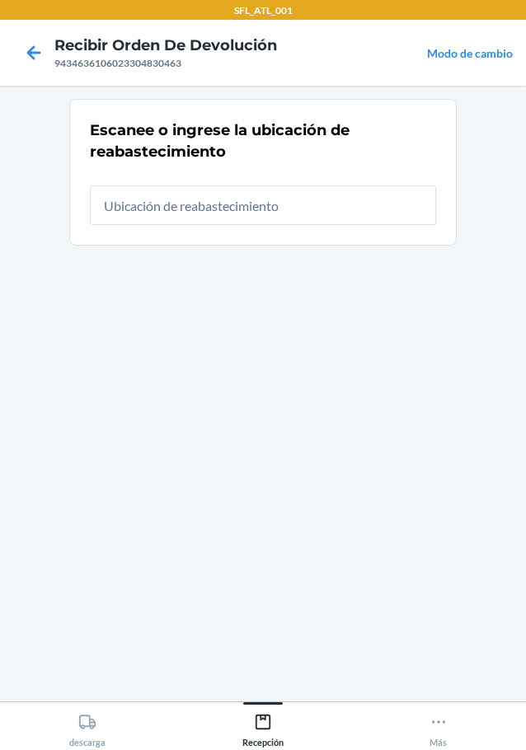
click at [265, 208] on input "text" at bounding box center [263, 206] width 346 height 40
type input "RTCart009"
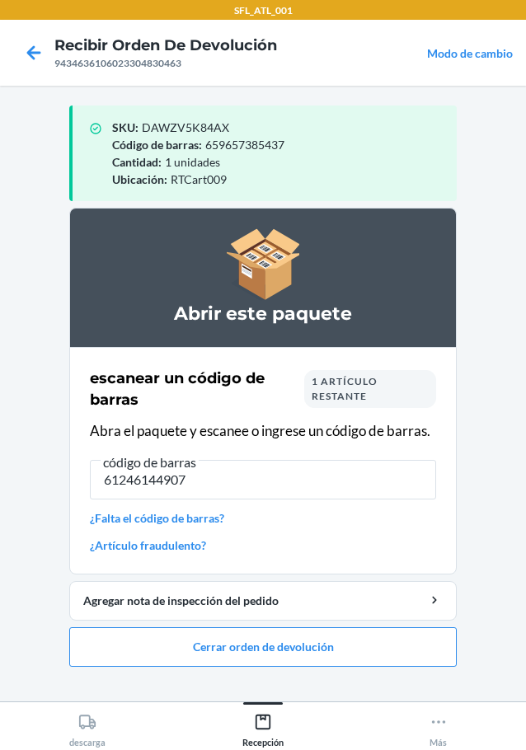
type input "612461449078"
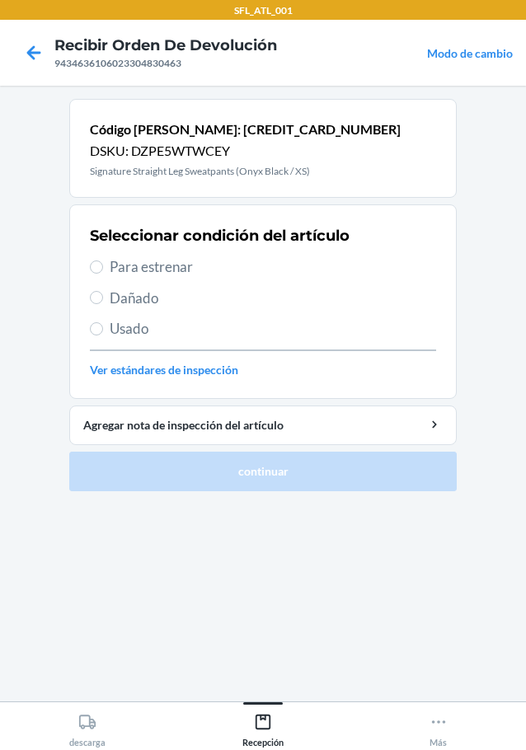
click at [162, 277] on span "Para estrenar" at bounding box center [273, 266] width 326 height 21
click at [103, 274] on input "Para estrenar" at bounding box center [96, 267] width 13 height 13
radio input "true"
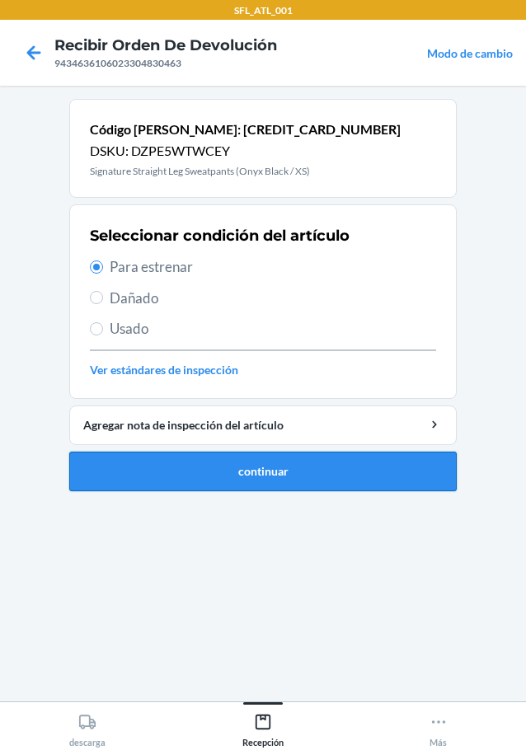
click at [258, 474] on button "continuar" at bounding box center [262, 472] width 387 height 40
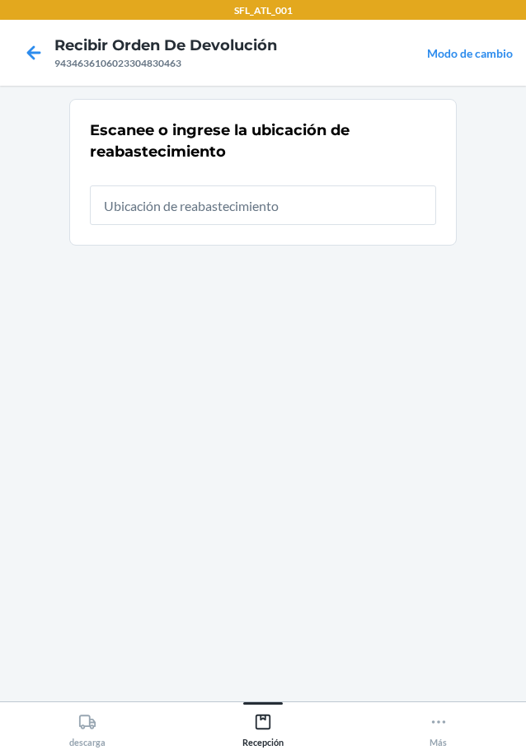
click at [217, 210] on input "text" at bounding box center [263, 206] width 346 height 40
type input "RTCart009"
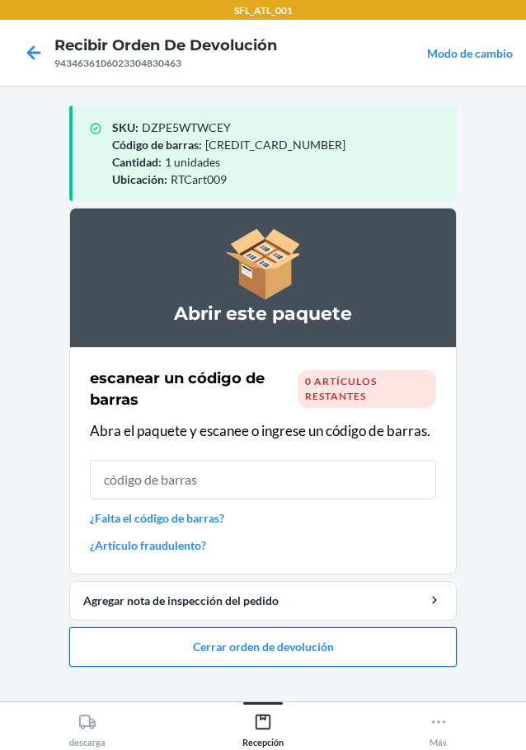
click at [287, 640] on button "Cerrar orden de devolución" at bounding box center [262, 647] width 387 height 40
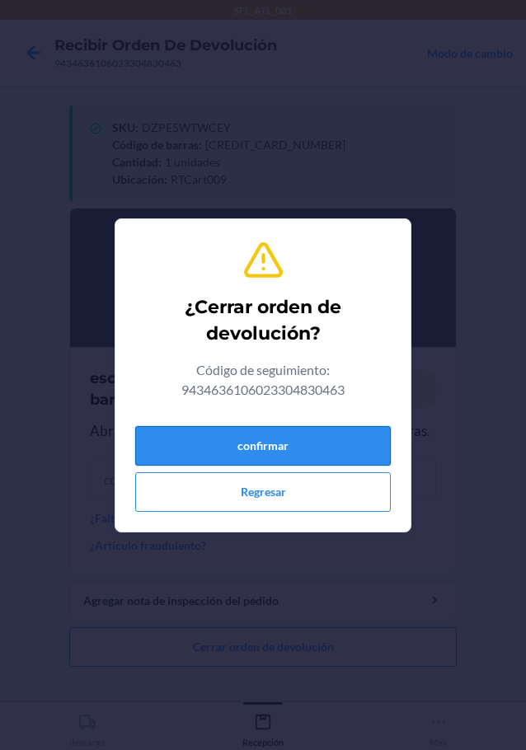
click at [264, 432] on button "confirmar" at bounding box center [263, 446] width 256 height 40
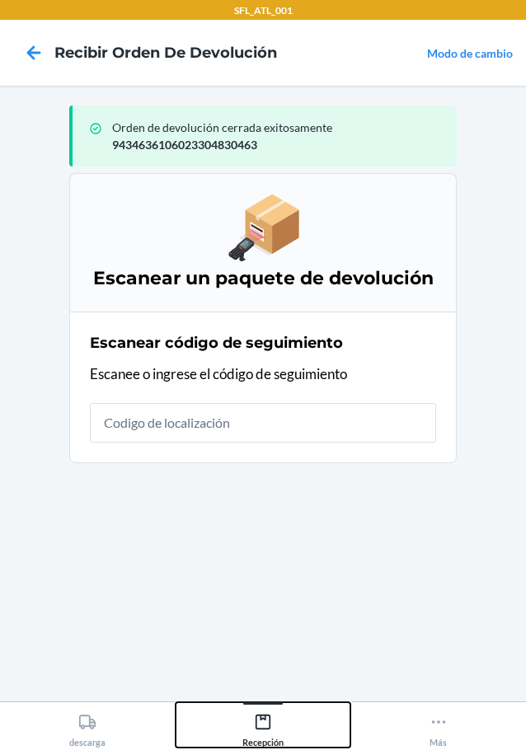
click at [266, 715] on icon at bounding box center [263, 722] width 15 height 15
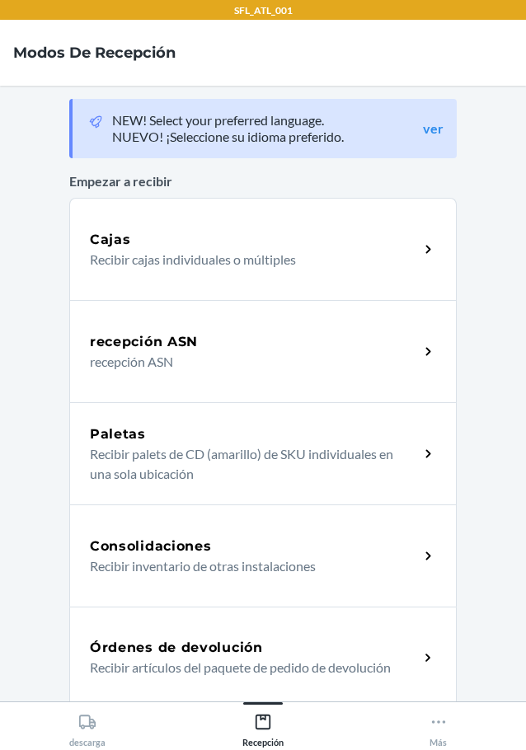
click at [195, 669] on p "Recibir artículos del paquete de pedido de devolución" at bounding box center [248, 668] width 316 height 20
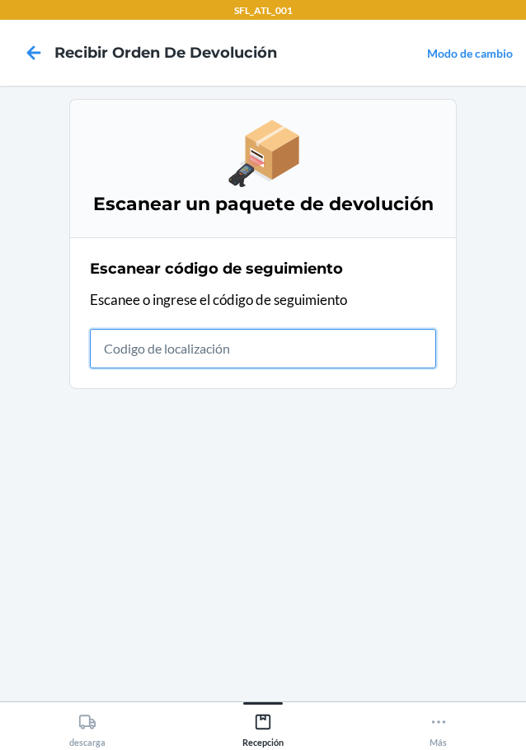
click at [284, 342] on input "text" at bounding box center [263, 349] width 346 height 40
type input "420302599434636106023304518569"
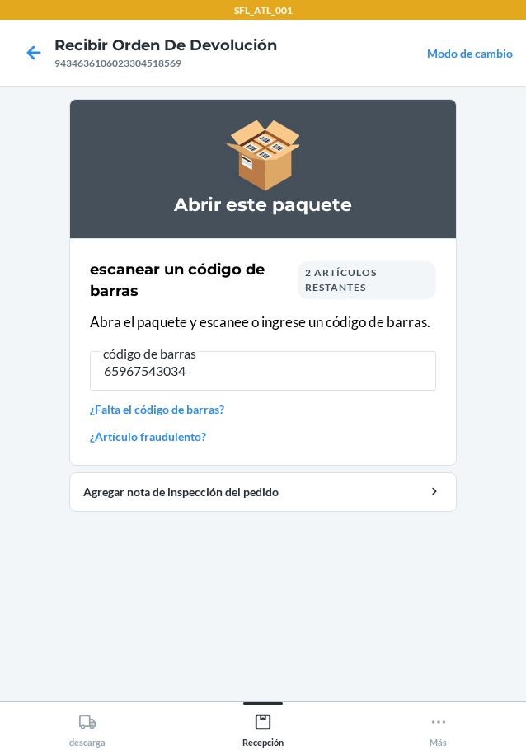
type input "659675430348"
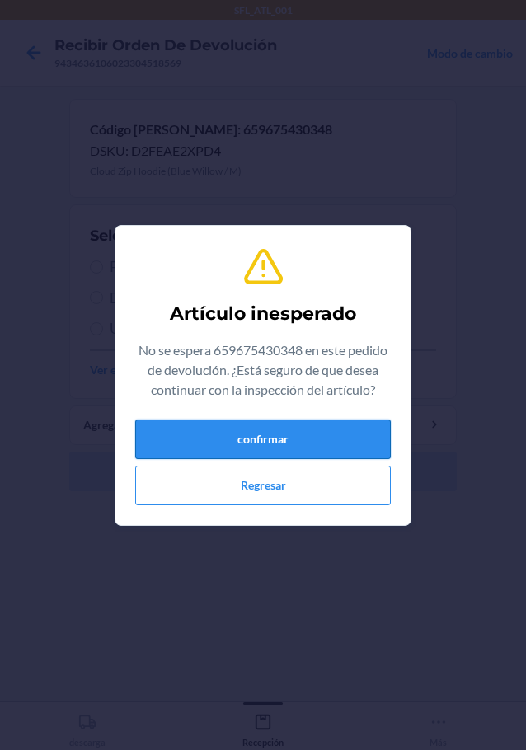
click at [317, 445] on button "confirmar" at bounding box center [263, 440] width 256 height 40
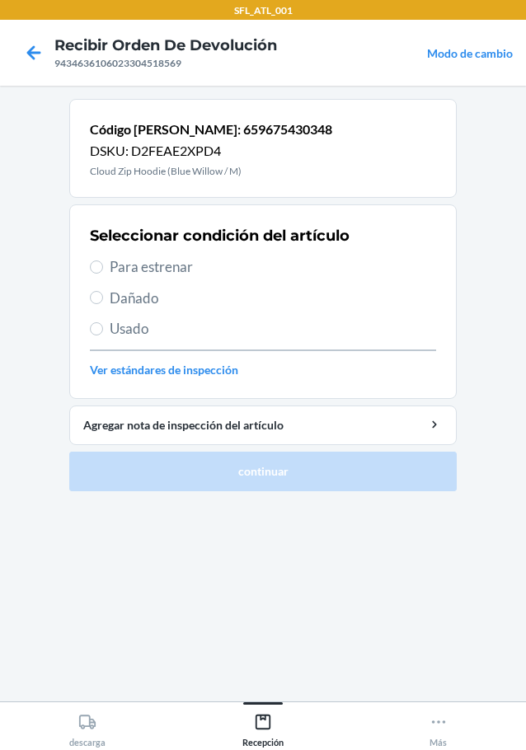
click at [134, 262] on span "Para estrenar" at bounding box center [273, 266] width 326 height 21
click at [103, 262] on input "Para estrenar" at bounding box center [96, 267] width 13 height 13
radio input "true"
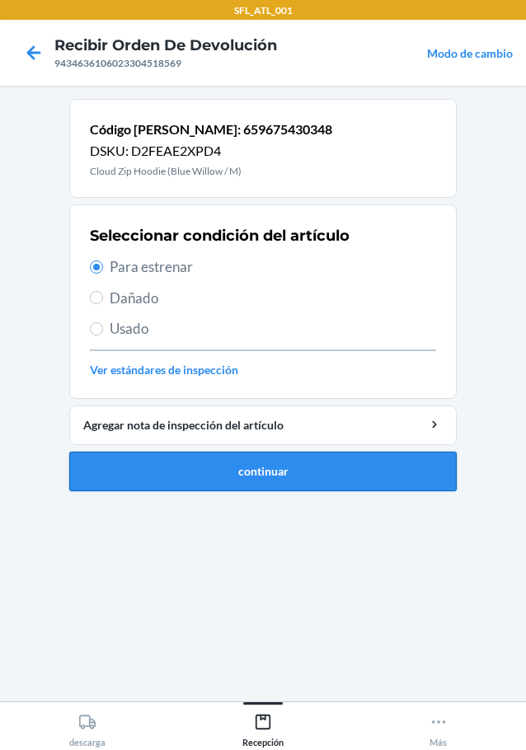
click at [267, 475] on button "continuar" at bounding box center [262, 472] width 387 height 40
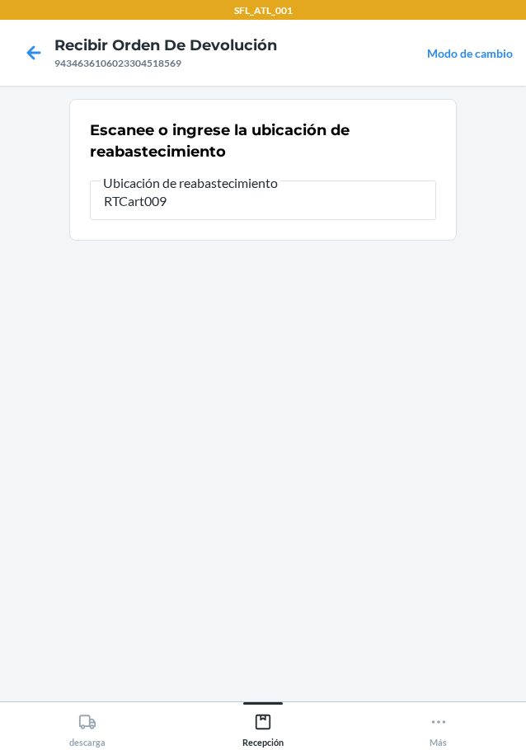
type input "RTCart009"
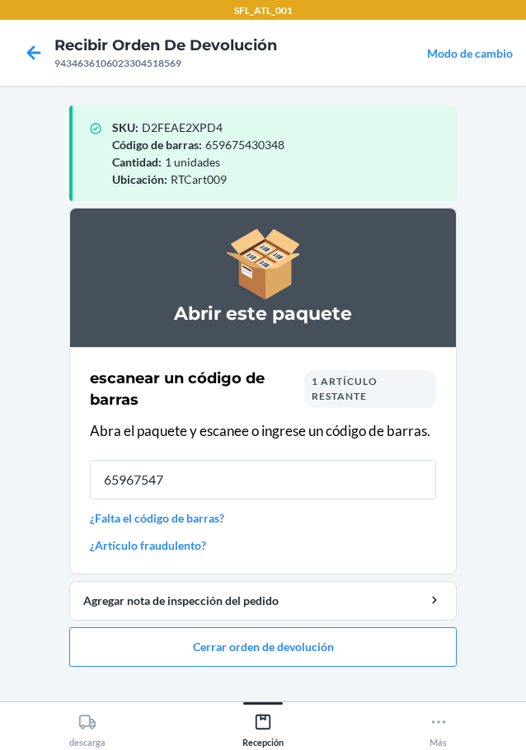
type input "659675478"
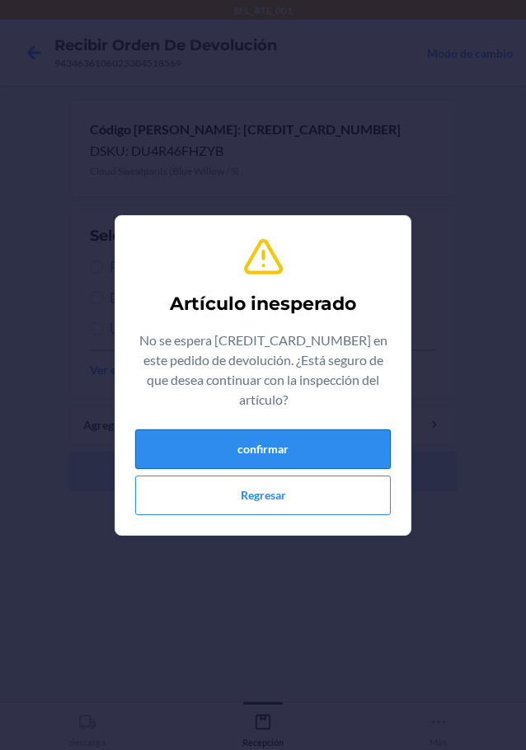
click at [297, 430] on button "confirmar" at bounding box center [263, 450] width 256 height 40
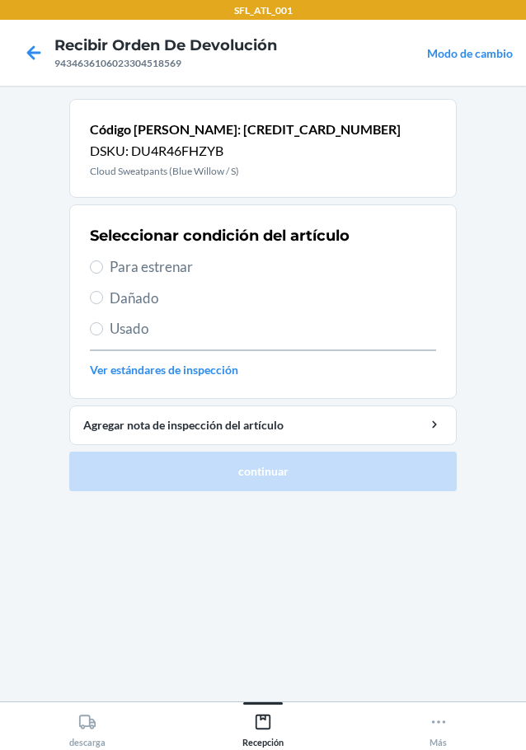
click at [162, 265] on span "Para estrenar" at bounding box center [273, 266] width 326 height 21
click at [103, 265] on input "Para estrenar" at bounding box center [96, 267] width 13 height 13
radio input "true"
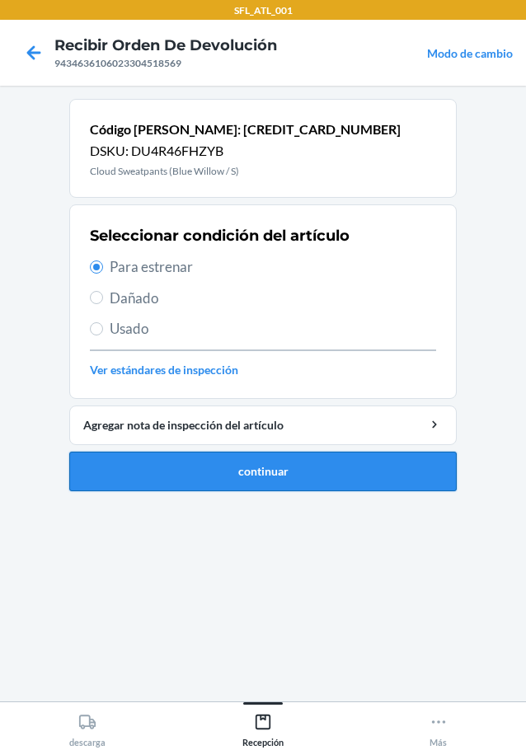
click at [266, 482] on button "continuar" at bounding box center [262, 472] width 387 height 40
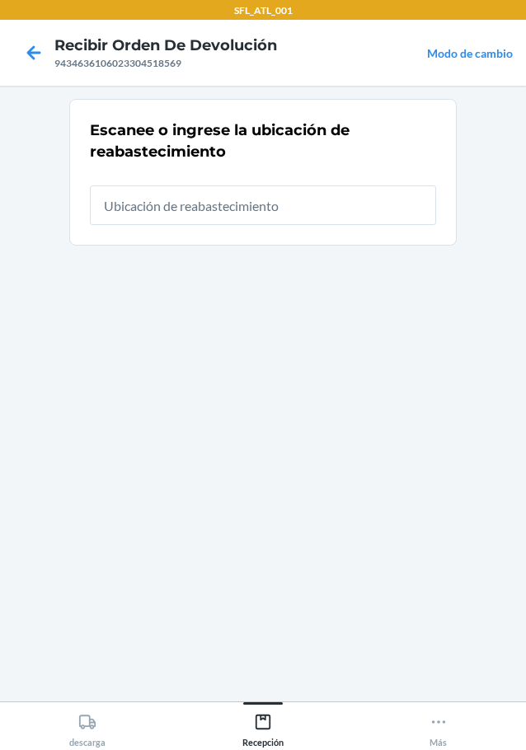
click at [305, 218] on input "text" at bounding box center [263, 206] width 346 height 40
type input "RTCart009"
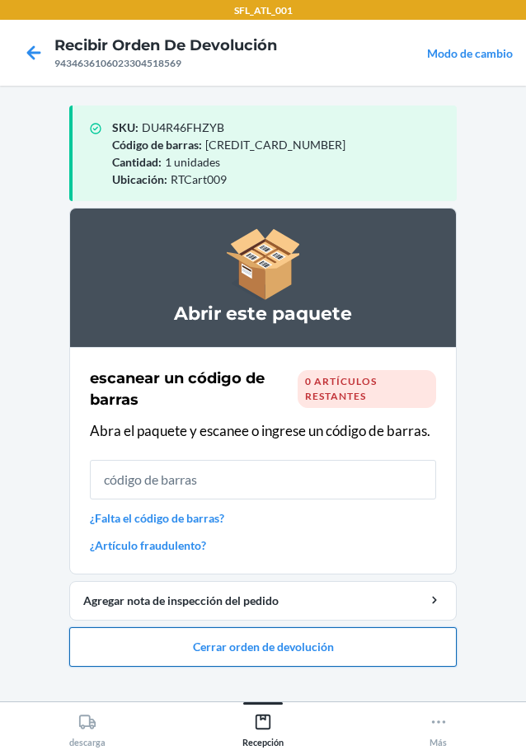
click at [247, 636] on button "Cerrar orden de devolución" at bounding box center [262, 647] width 387 height 40
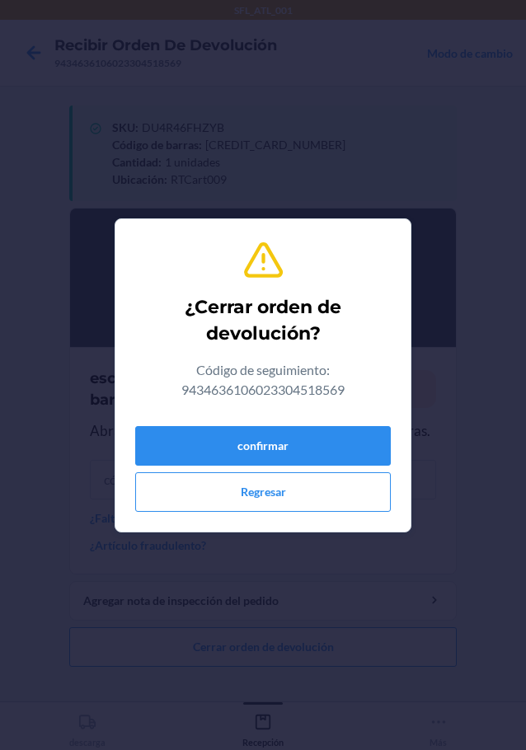
click at [232, 467] on div "confirmar Regresar" at bounding box center [263, 466] width 256 height 92
click at [251, 439] on button "confirmar" at bounding box center [263, 446] width 256 height 40
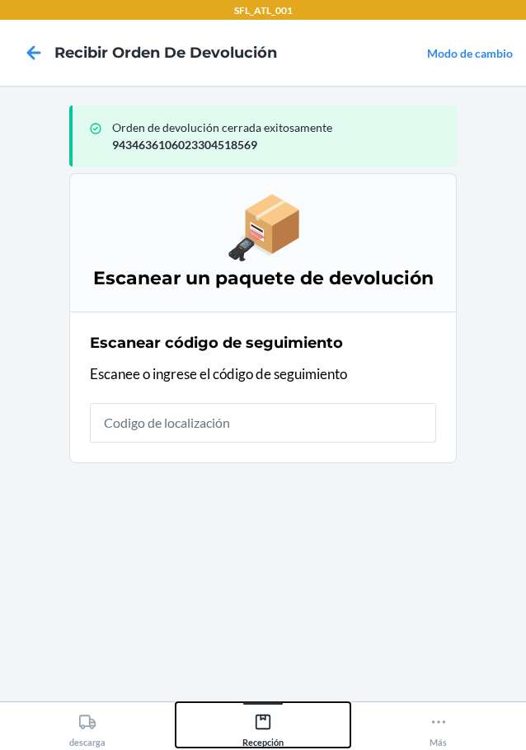
click at [256, 730] on icon at bounding box center [263, 722] width 18 height 18
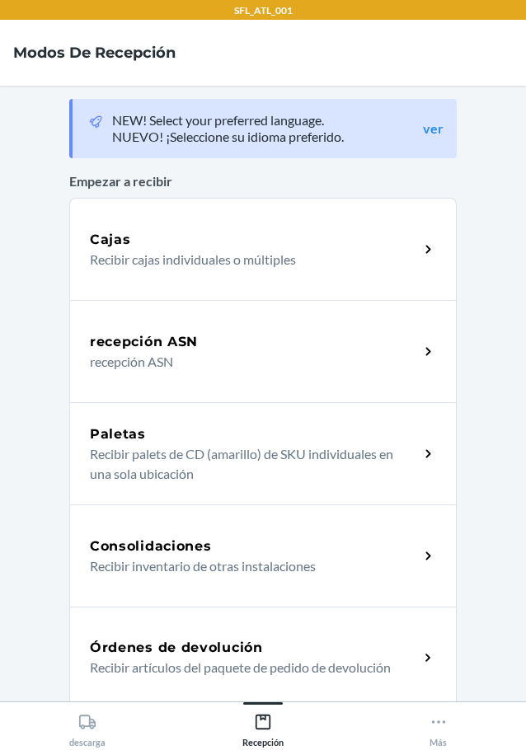
click at [159, 659] on p "Recibir artículos del paquete de pedido de devolución" at bounding box center [248, 668] width 316 height 20
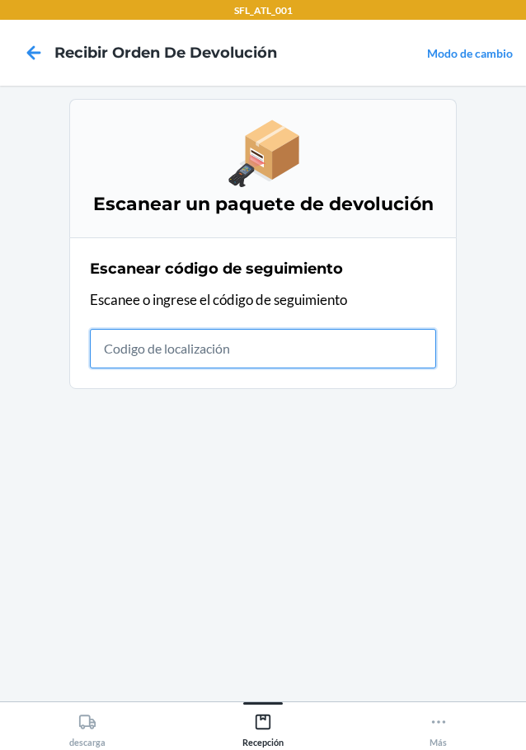
click at [230, 353] on input "text" at bounding box center [263, 349] width 346 height 40
type input "420302599434636106023304981"
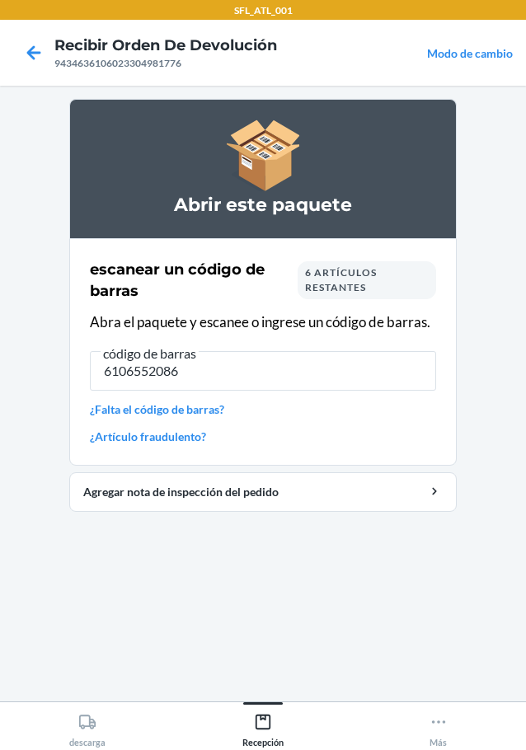
type input "61065520865"
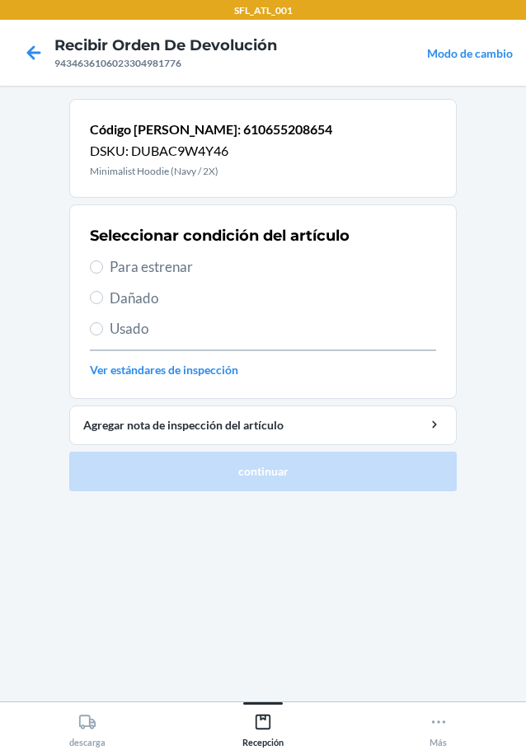
click at [157, 270] on span "Para estrenar" at bounding box center [273, 266] width 326 height 21
click at [103, 270] on input "Para estrenar" at bounding box center [96, 267] width 13 height 13
radio input "true"
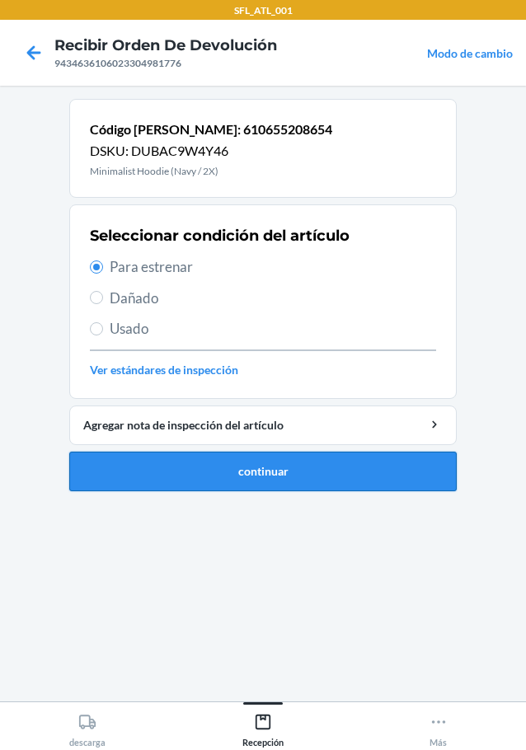
click at [279, 478] on button "continuar" at bounding box center [262, 472] width 387 height 40
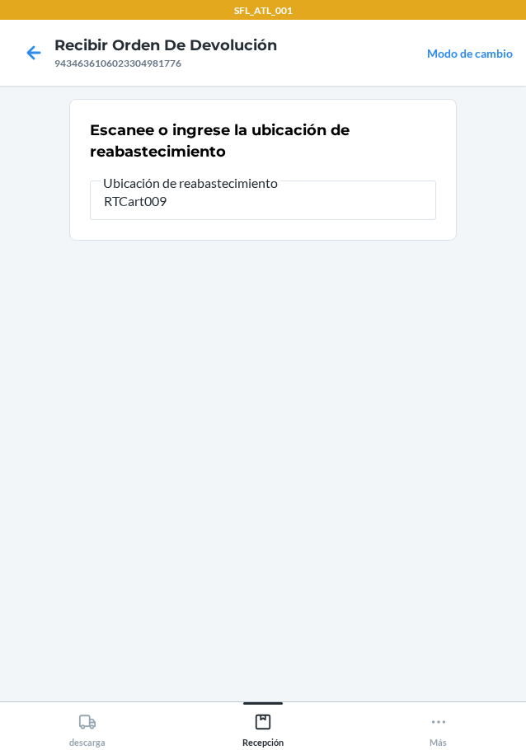
type input "RTCart009"
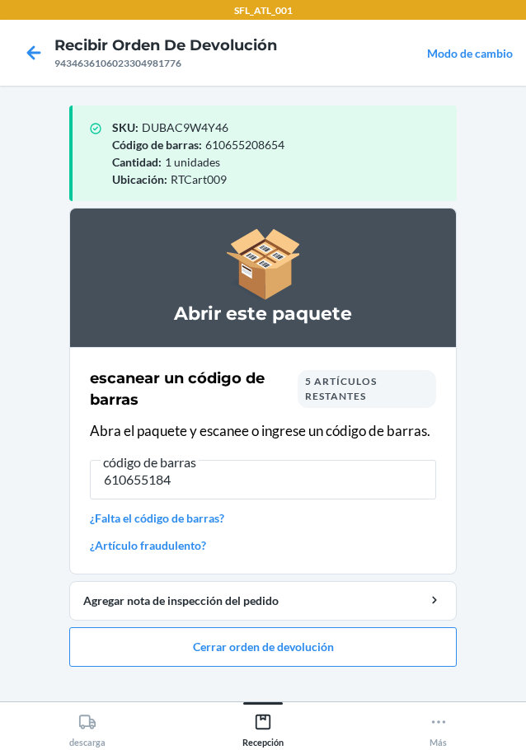
type input "6106551842"
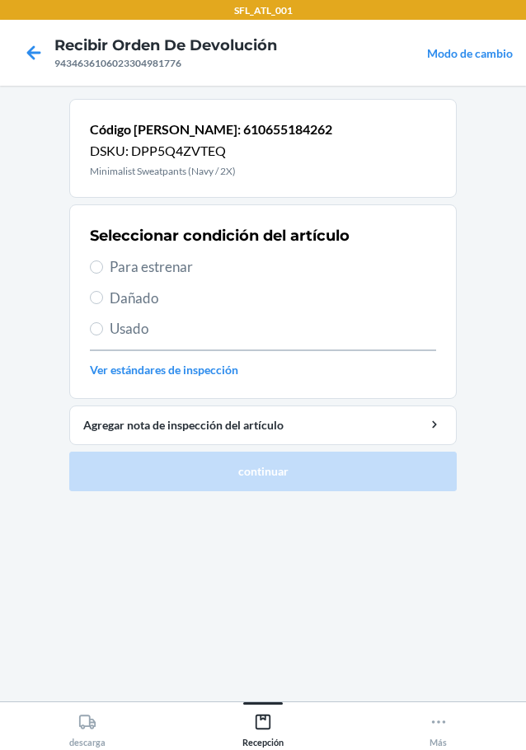
click at [167, 274] on span "Para estrenar" at bounding box center [273, 266] width 326 height 21
click at [103, 274] on input "Para estrenar" at bounding box center [96, 267] width 13 height 13
radio input "true"
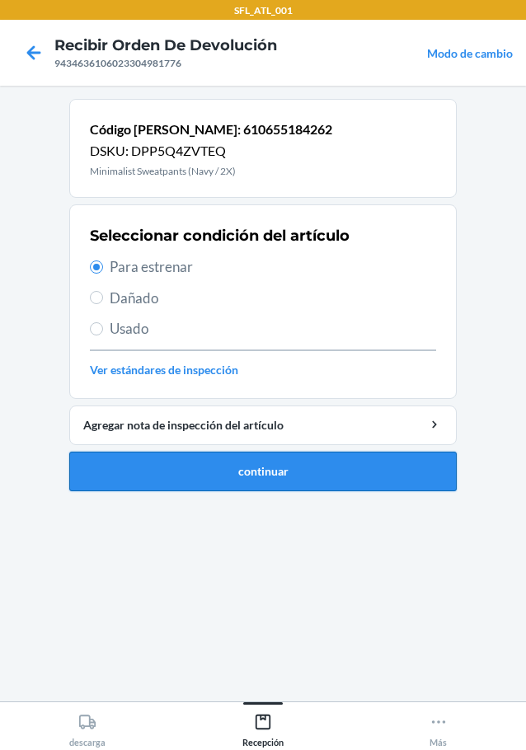
click at [274, 459] on button "continuar" at bounding box center [262, 472] width 387 height 40
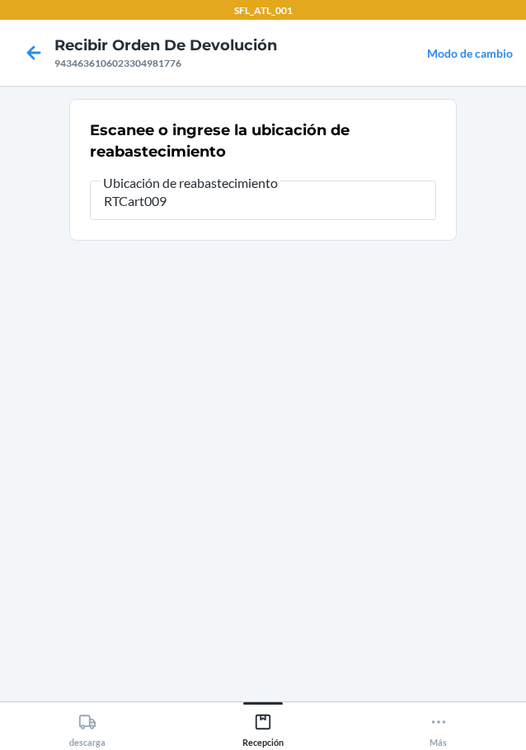
type input "RTCart009"
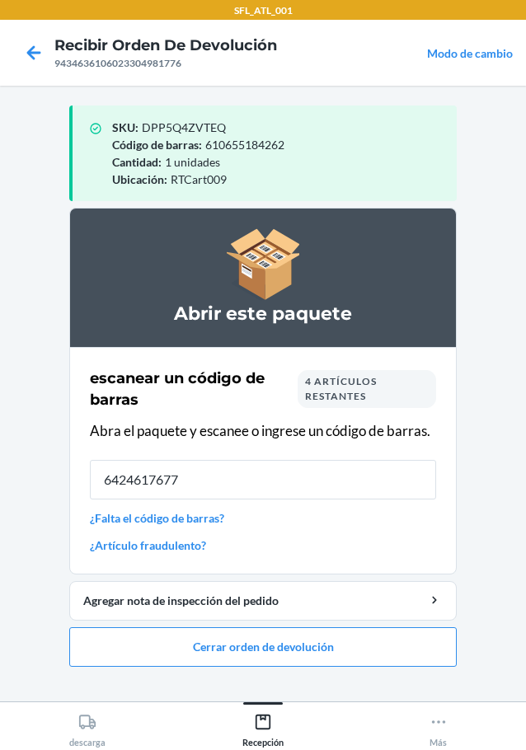
type input "64246176774"
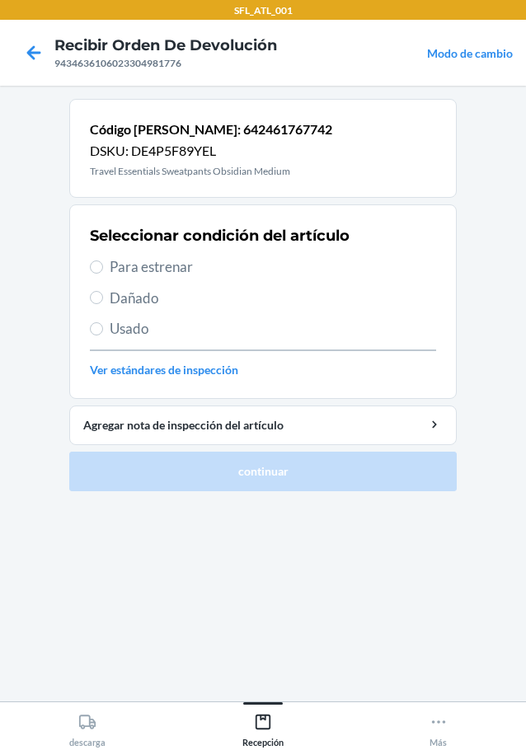
click at [129, 331] on span "Usado" at bounding box center [273, 328] width 326 height 21
click at [103, 331] on input "Usado" at bounding box center [96, 328] width 13 height 13
radio input "true"
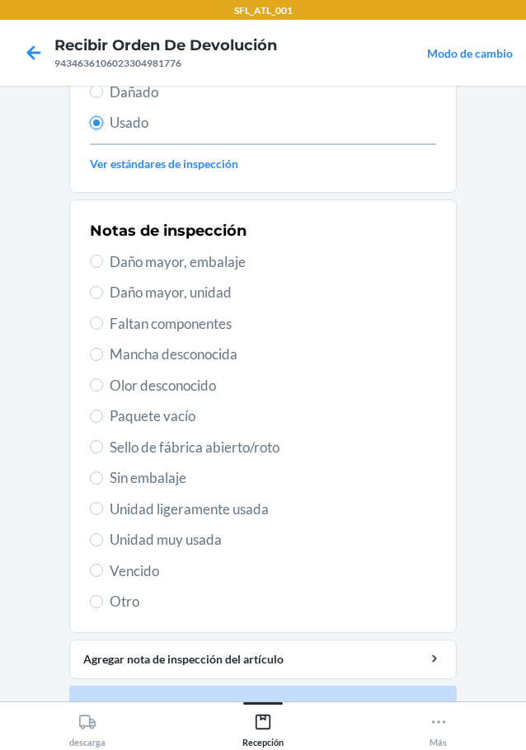
scroll to position [243, 0]
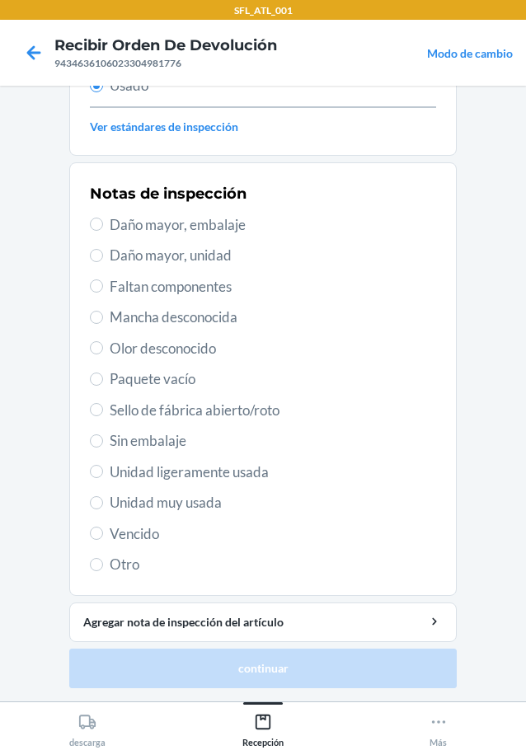
click at [199, 505] on span "Unidad muy usada" at bounding box center [273, 502] width 326 height 21
click at [103, 505] on input "Unidad muy usada" at bounding box center [96, 502] width 13 height 13
radio input "true"
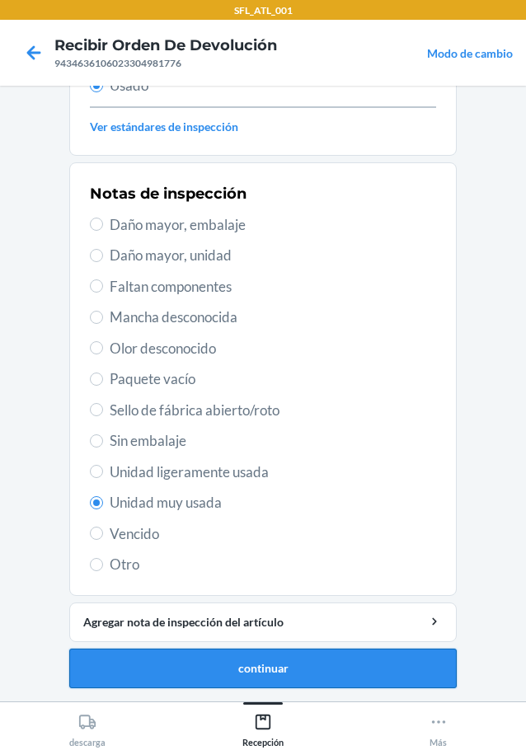
click at [239, 653] on button "continuar" at bounding box center [262, 669] width 387 height 40
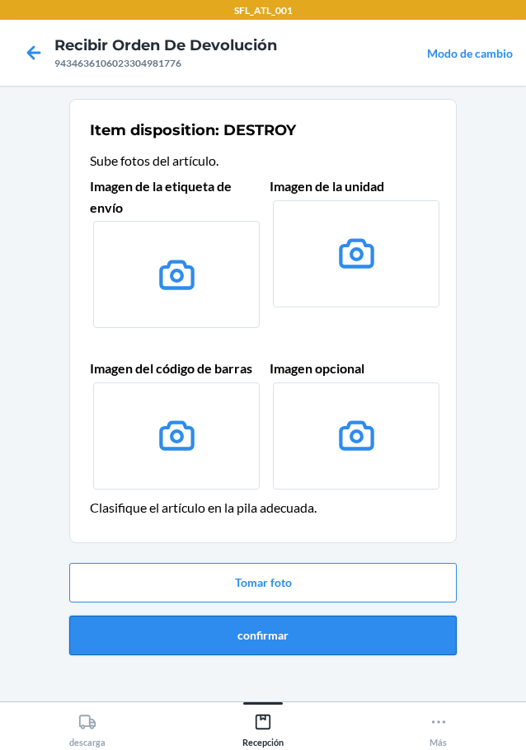
click at [253, 626] on button "confirmar" at bounding box center [262, 636] width 387 height 40
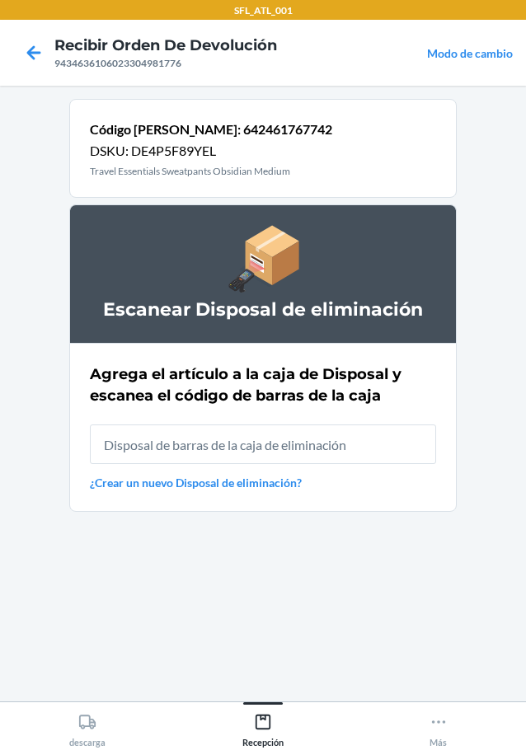
click at [280, 445] on input "text" at bounding box center [263, 445] width 346 height 40
type input "RB00000191O"
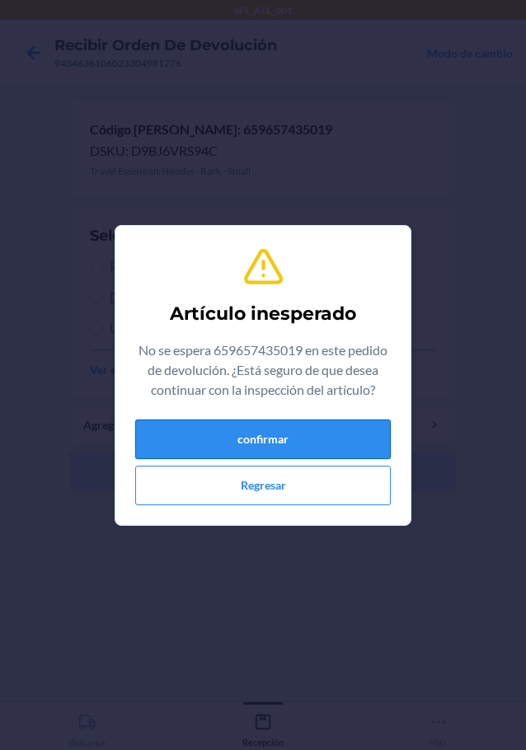
click at [260, 455] on button "confirmar" at bounding box center [263, 440] width 256 height 40
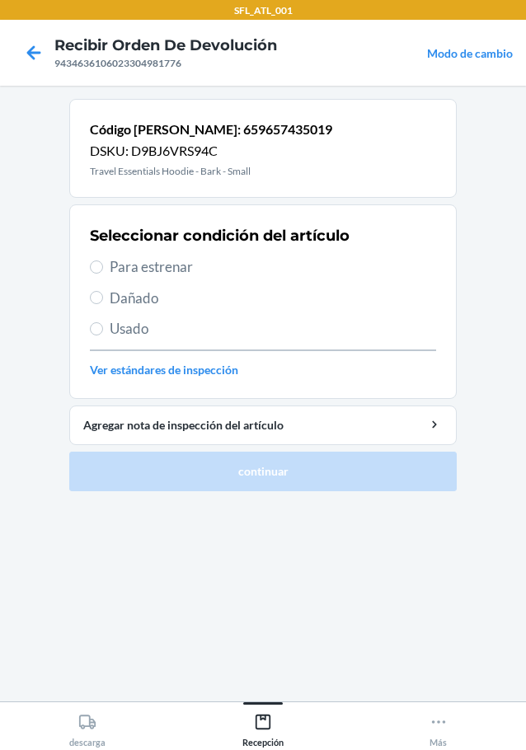
click at [143, 269] on span "Para estrenar" at bounding box center [273, 266] width 326 height 21
click at [103, 269] on input "Para estrenar" at bounding box center [96, 267] width 13 height 13
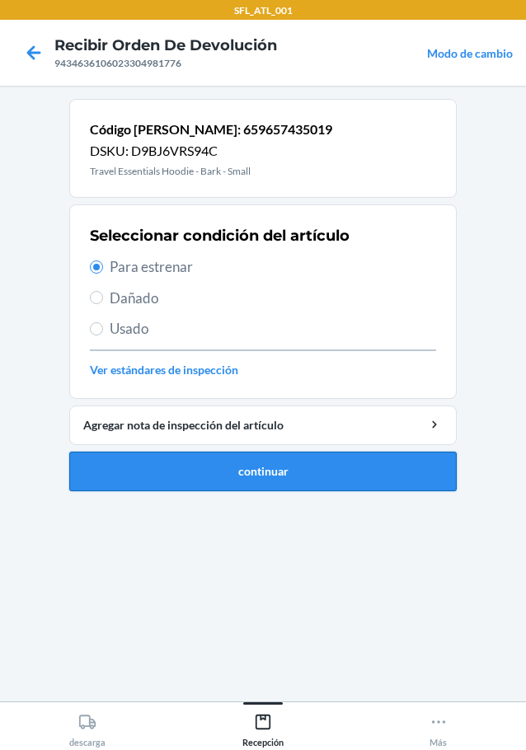
click at [218, 473] on button "continuar" at bounding box center [262, 472] width 387 height 40
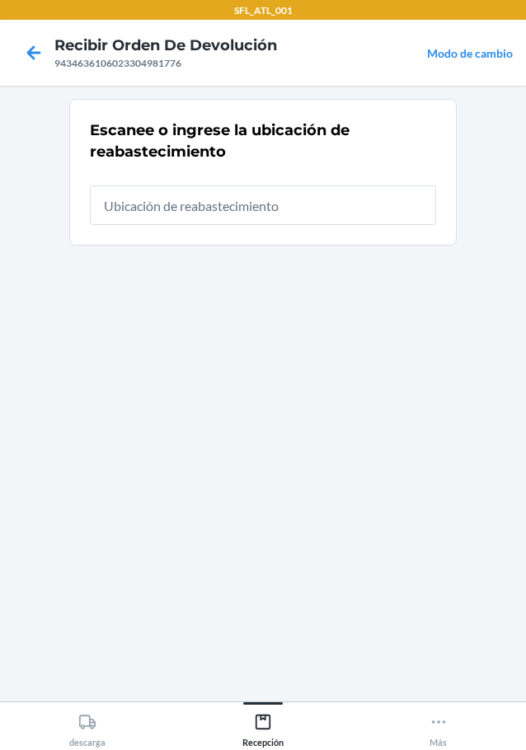
click at [198, 200] on input "text" at bounding box center [263, 206] width 346 height 40
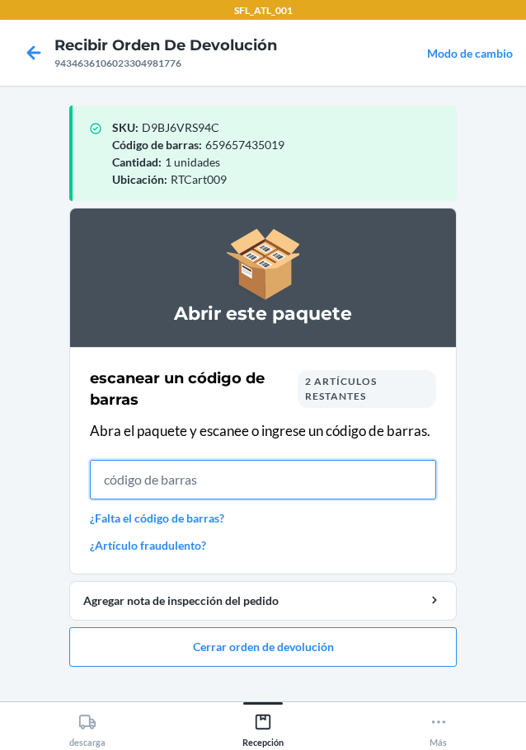
click at [284, 487] on input "text" at bounding box center [263, 480] width 346 height 40
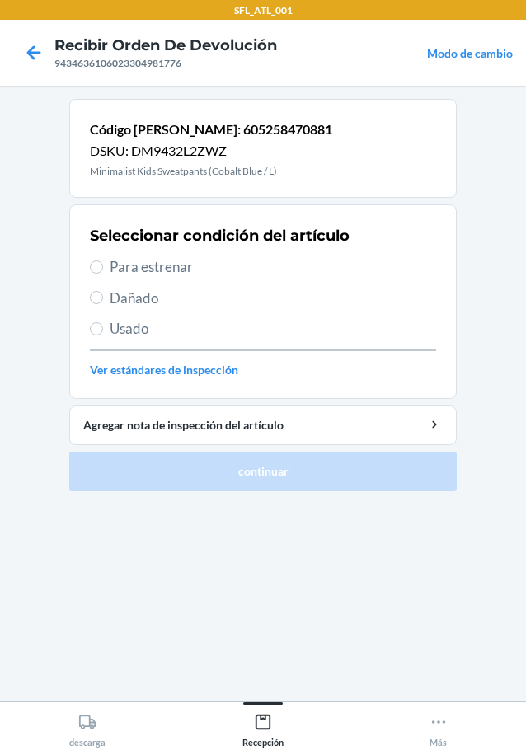
click at [156, 256] on div "Seleccionar condición del artículo Para estrenar Dañado Usado Ver estándares de…" at bounding box center [263, 301] width 346 height 163
click at [168, 275] on span "Para estrenar" at bounding box center [273, 266] width 326 height 21
click at [103, 274] on input "Para estrenar" at bounding box center [96, 267] width 13 height 13
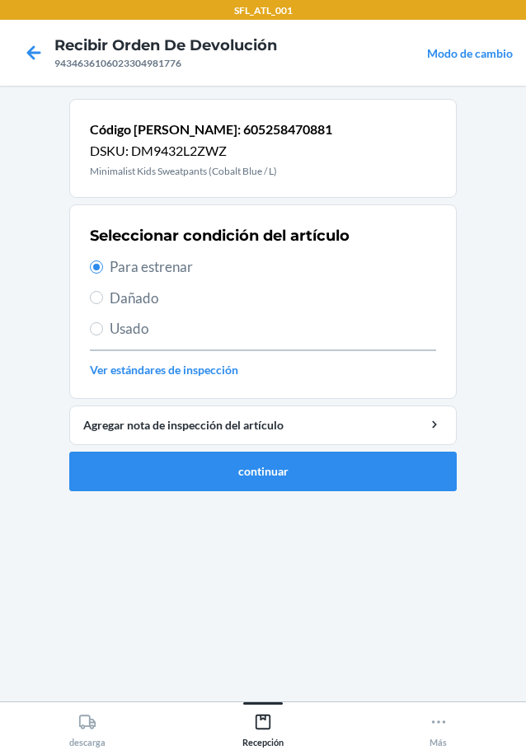
click at [310, 493] on ol "Código de barras: 605258470881 DSKU: DM9432L2ZWZ Minimalist Kids Sweatpants (Co…" at bounding box center [262, 302] width 387 height 406
click at [312, 467] on button "continuar" at bounding box center [262, 472] width 387 height 40
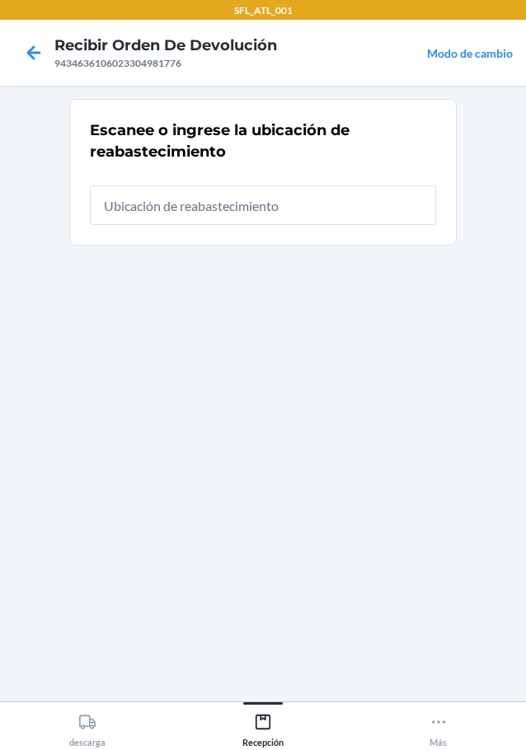
click at [223, 207] on input "text" at bounding box center [263, 206] width 346 height 40
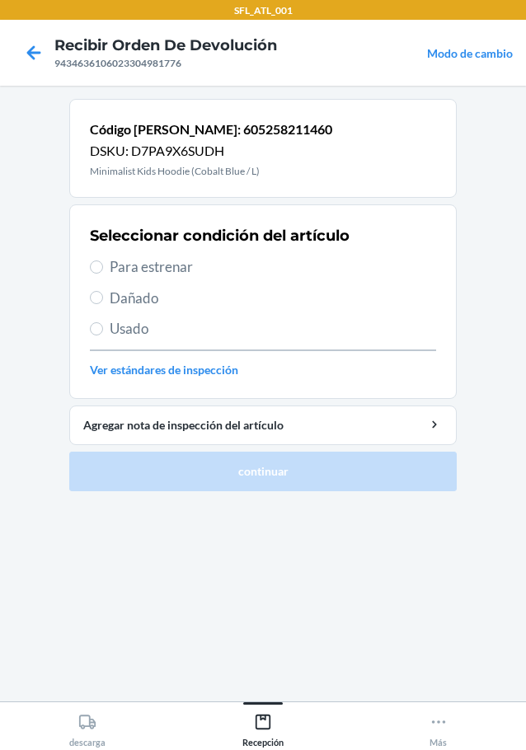
click at [176, 256] on span "Para estrenar" at bounding box center [273, 266] width 326 height 21
click at [103, 261] on input "Para estrenar" at bounding box center [96, 267] width 13 height 13
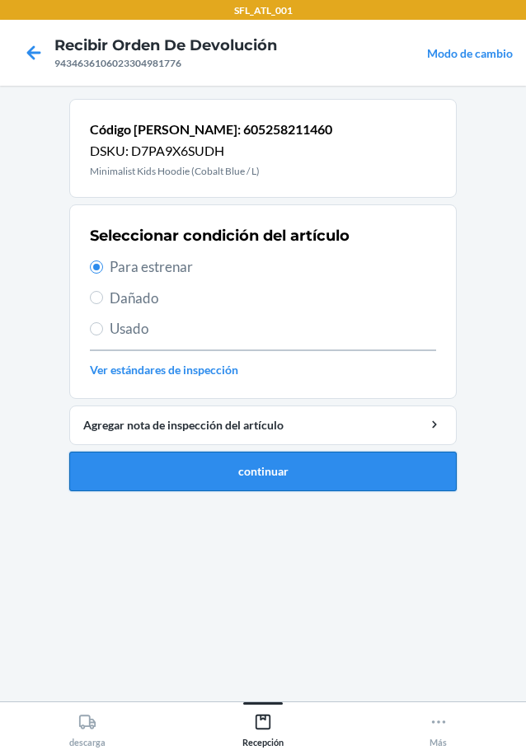
click at [287, 481] on button "continuar" at bounding box center [262, 472] width 387 height 40
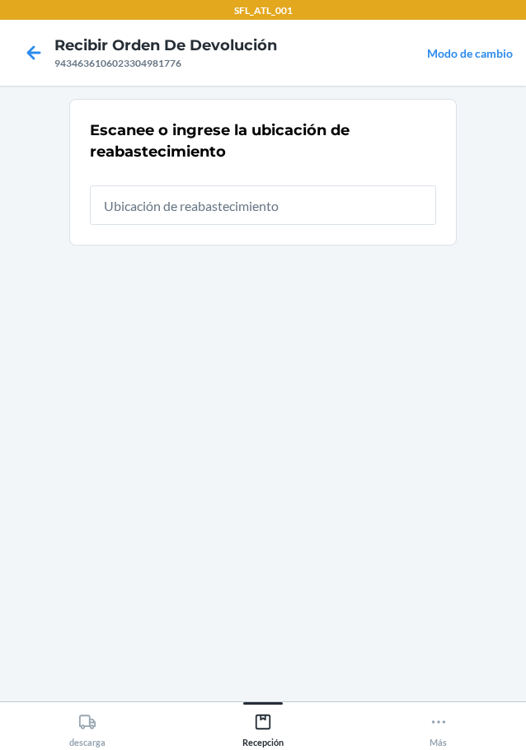
click at [320, 203] on input "text" at bounding box center [263, 206] width 346 height 40
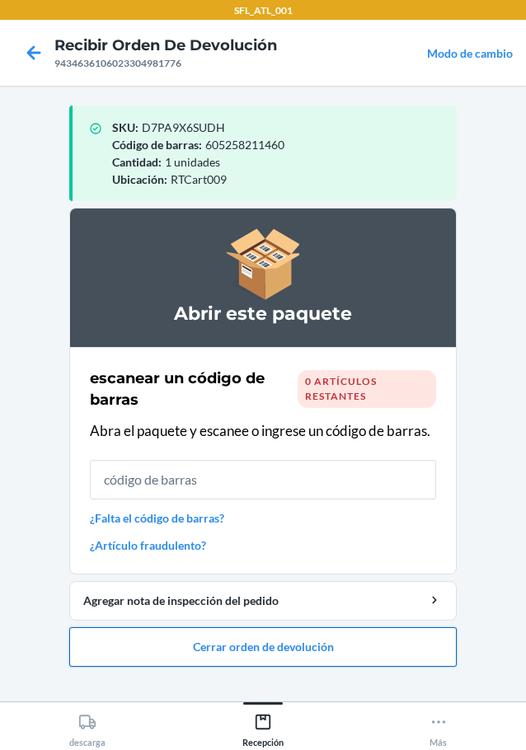
click at [198, 648] on button "Cerrar orden de devolución" at bounding box center [262, 647] width 387 height 40
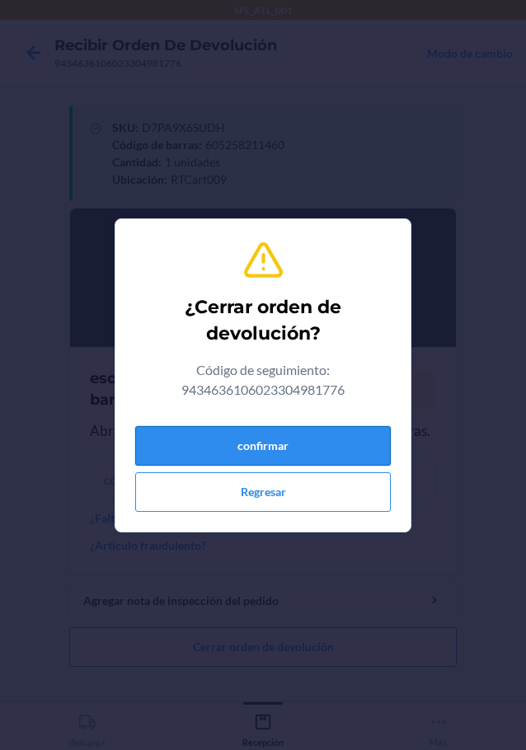
click at [275, 434] on button "confirmar" at bounding box center [263, 446] width 256 height 40
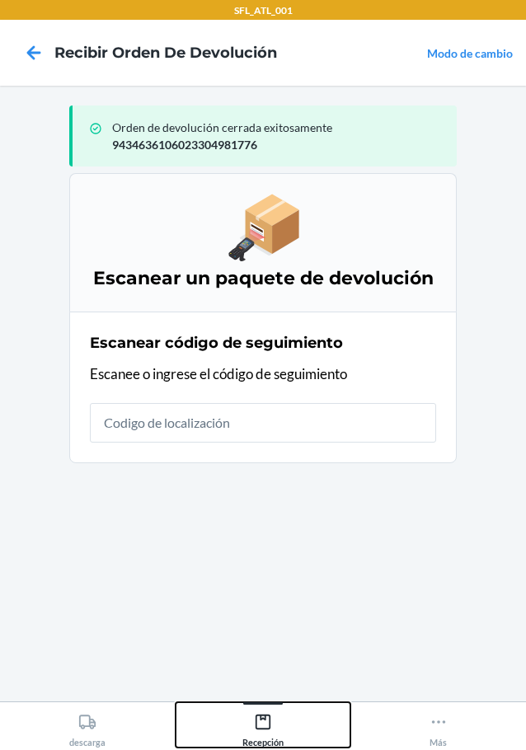
click at [261, 728] on icon at bounding box center [263, 722] width 18 height 18
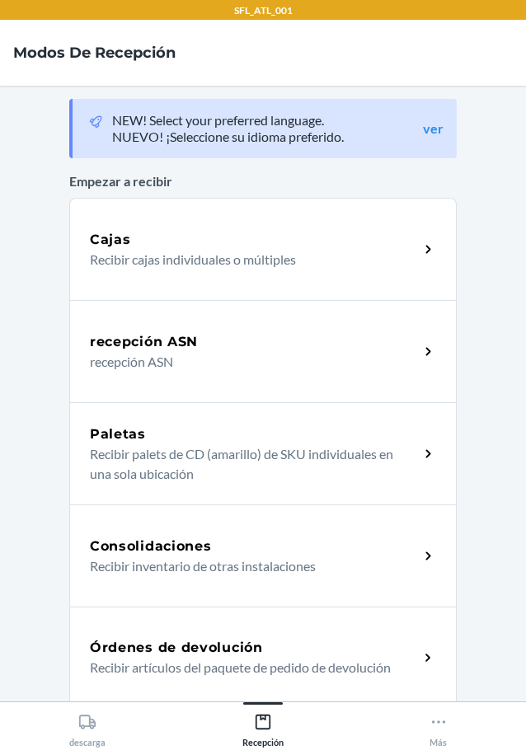
click at [167, 652] on h5 "Órdenes de devolución" at bounding box center [176, 648] width 173 height 20
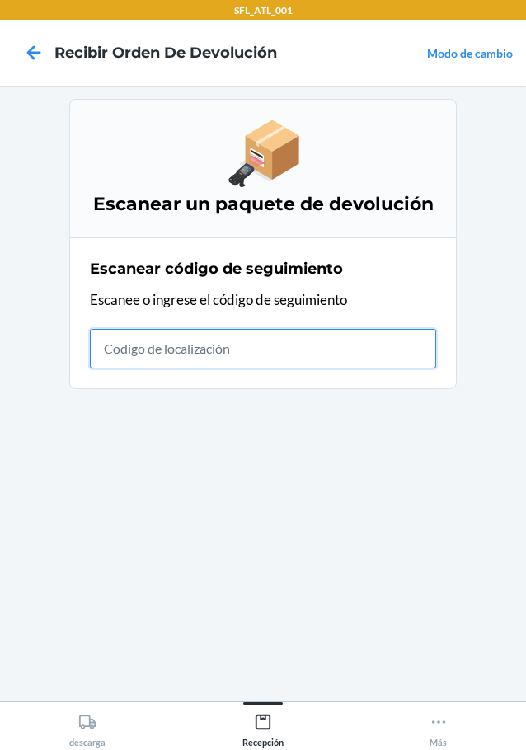
click at [106, 350] on input "text" at bounding box center [263, 349] width 346 height 40
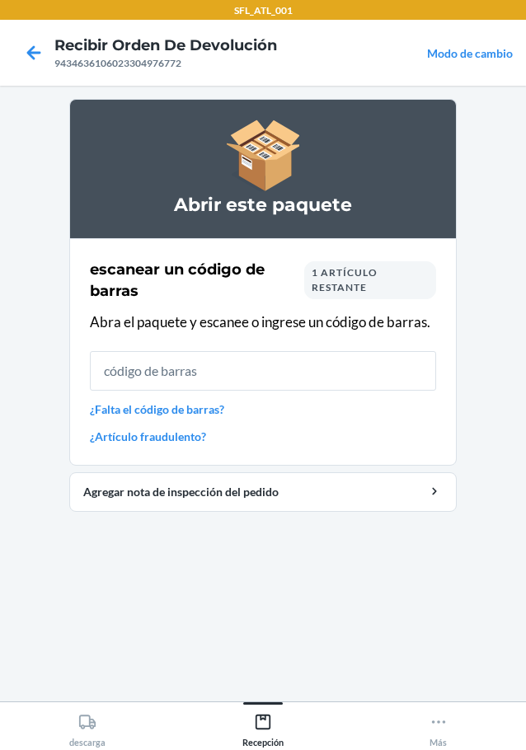
click at [233, 366] on input "text" at bounding box center [263, 371] width 346 height 40
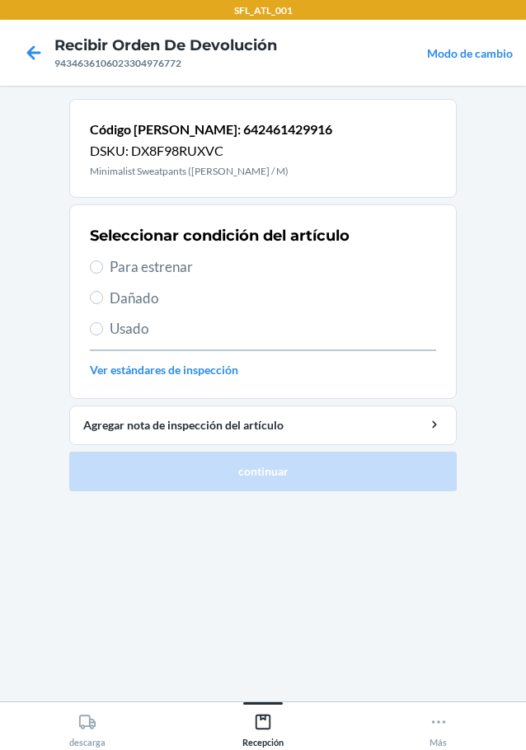
click at [125, 275] on span "Para estrenar" at bounding box center [273, 266] width 326 height 21
click at [103, 274] on input "Para estrenar" at bounding box center [96, 267] width 13 height 13
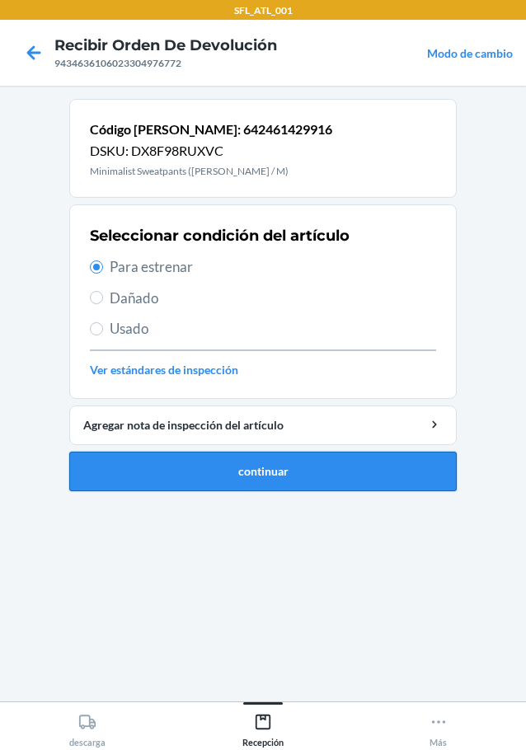
click at [284, 472] on button "continuar" at bounding box center [262, 472] width 387 height 40
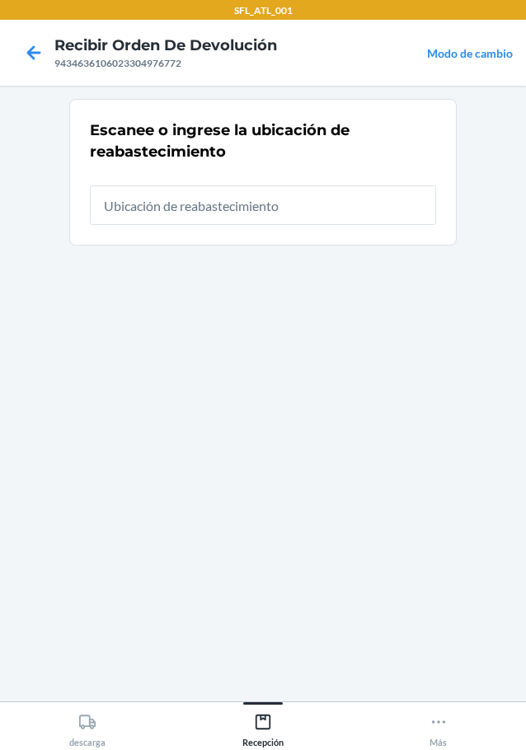
click at [249, 202] on input "text" at bounding box center [263, 206] width 346 height 40
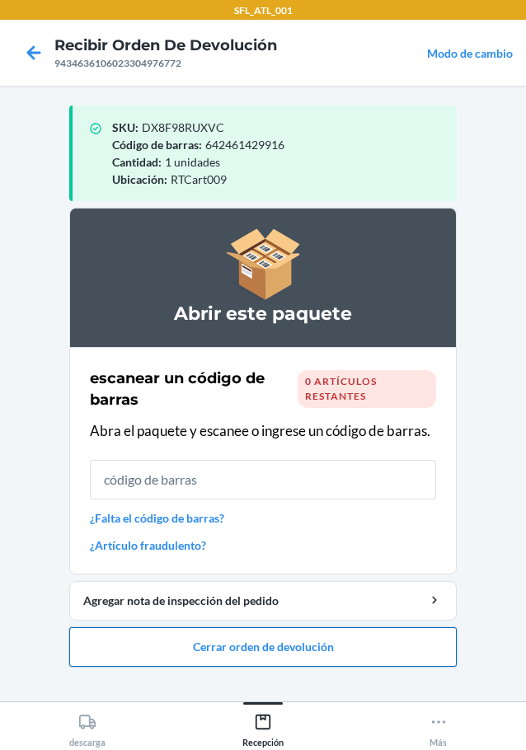
click at [281, 647] on button "Cerrar orden de devolución" at bounding box center [262, 647] width 387 height 40
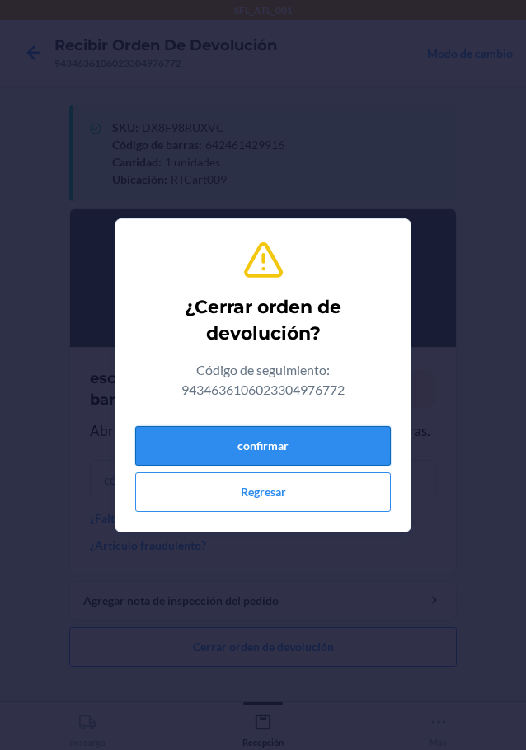
click at [299, 440] on button "confirmar" at bounding box center [263, 446] width 256 height 40
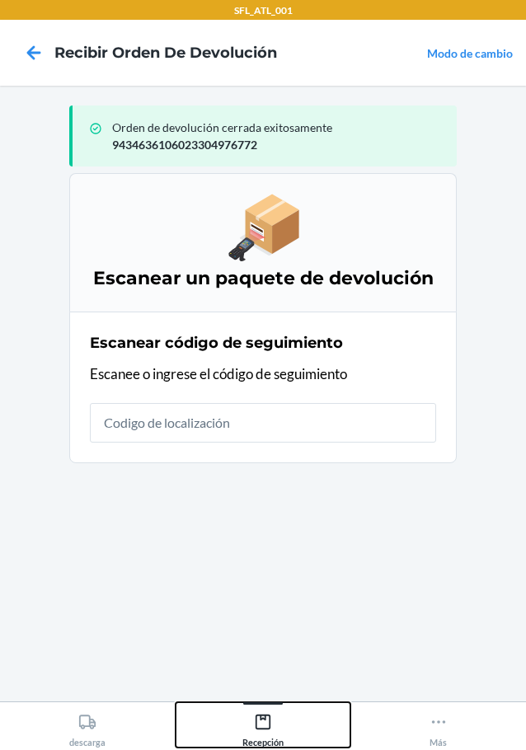
click at [275, 712] on div "Recepción" at bounding box center [262, 727] width 41 height 41
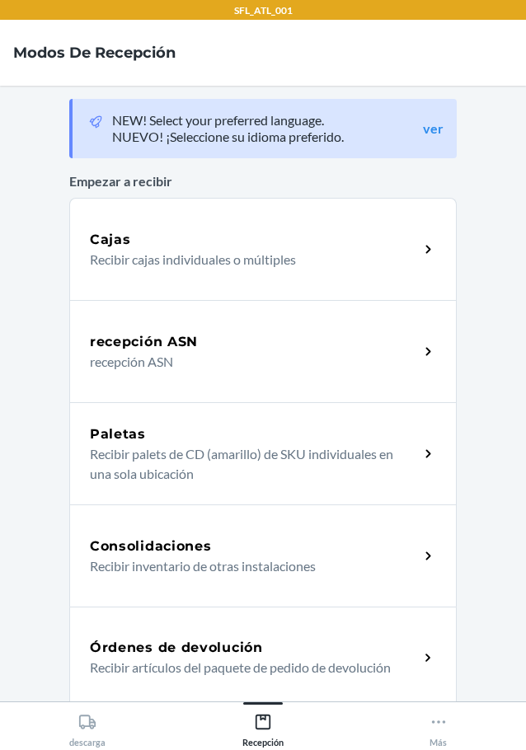
click at [171, 674] on p "Recibir artículos del paquete de pedido de devolución" at bounding box center [248, 668] width 316 height 20
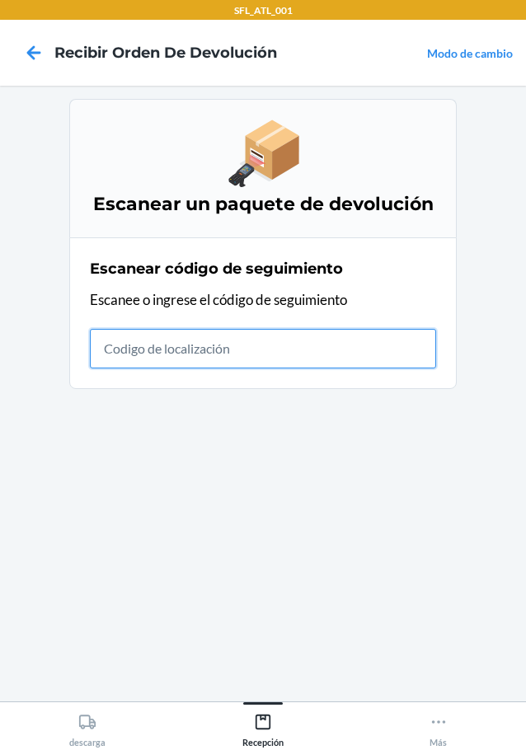
click at [155, 353] on input "text" at bounding box center [263, 349] width 346 height 40
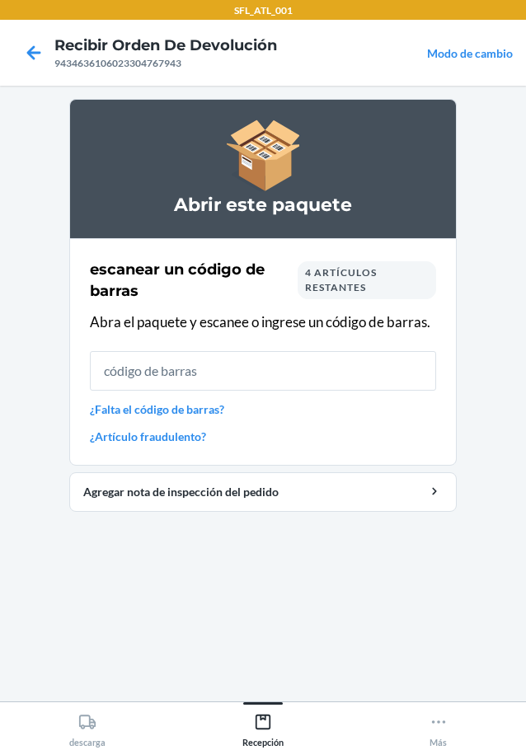
click at [231, 371] on input "text" at bounding box center [263, 371] width 346 height 40
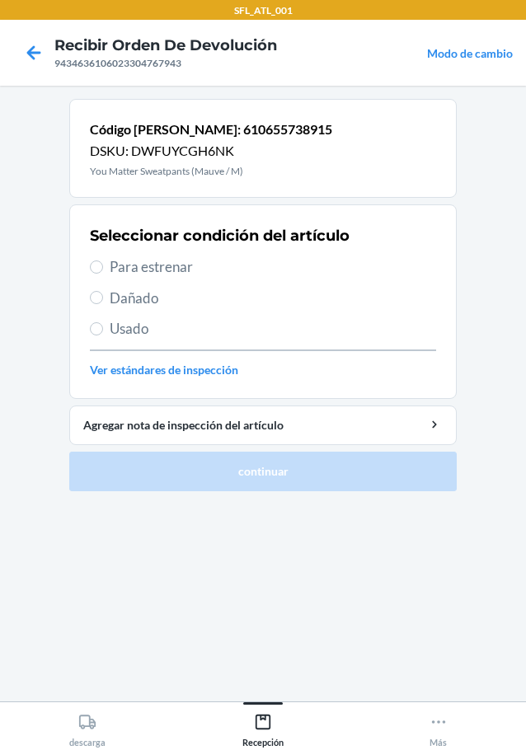
click at [151, 267] on span "Para estrenar" at bounding box center [273, 266] width 326 height 21
click at [103, 267] on input "Para estrenar" at bounding box center [96, 267] width 13 height 13
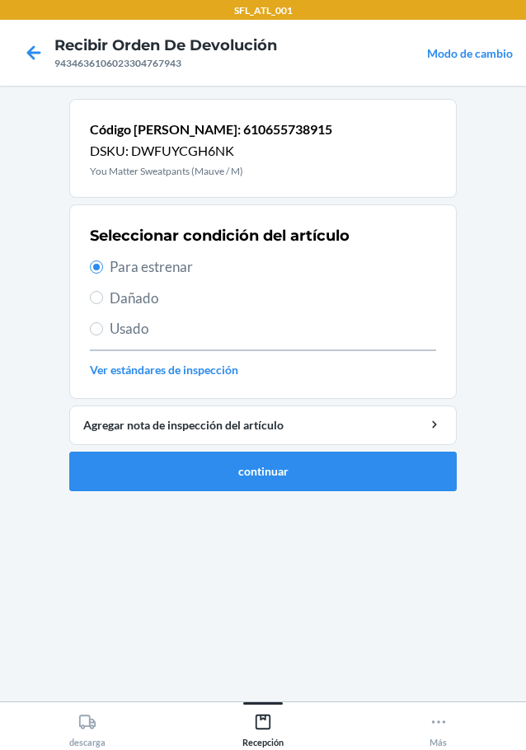
click at [281, 446] on li "Código de barras: 610655738915 DSKU: DWFUYCGH6NK You Matter Sweatpants (Mauve /…" at bounding box center [262, 295] width 387 height 392
click at [270, 476] on button "continuar" at bounding box center [262, 472] width 387 height 40
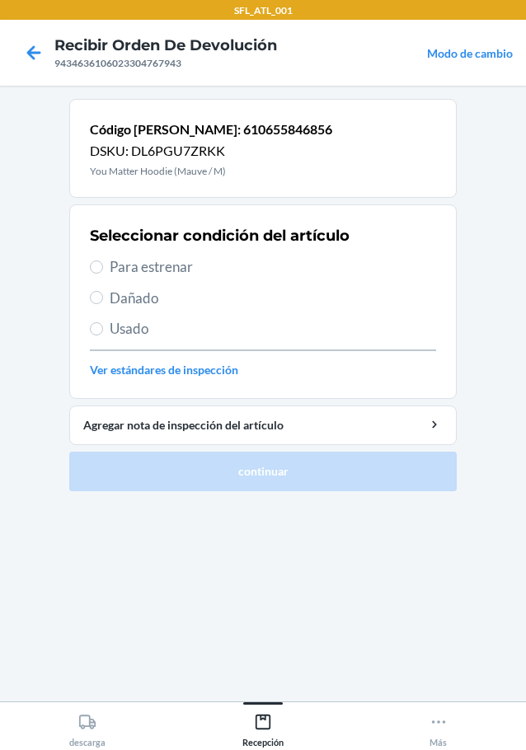
click at [141, 259] on span "Para estrenar" at bounding box center [273, 266] width 326 height 21
click at [103, 261] on input "Para estrenar" at bounding box center [96, 267] width 13 height 13
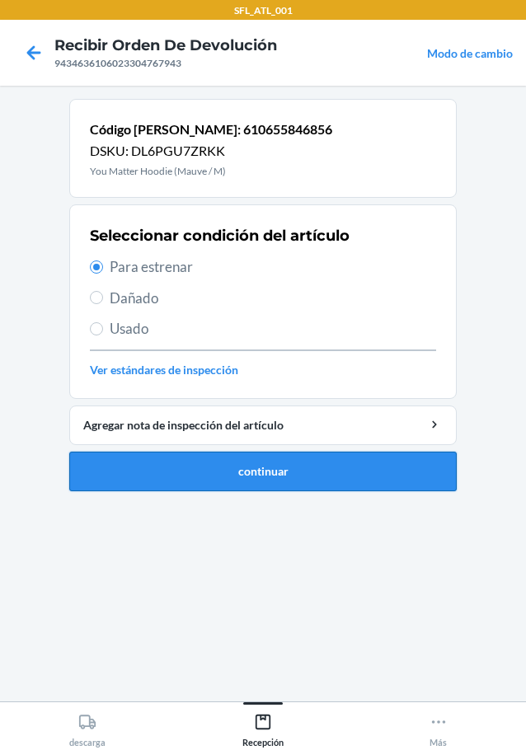
click at [313, 483] on button "continuar" at bounding box center [262, 472] width 387 height 40
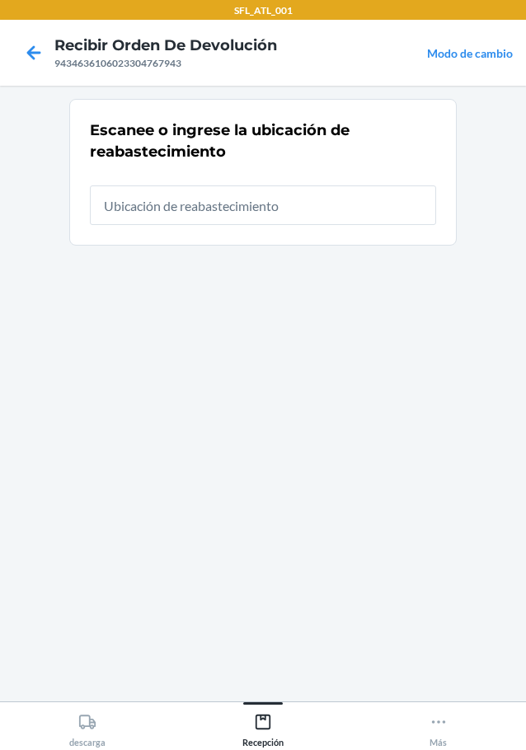
click at [237, 200] on input "text" at bounding box center [263, 206] width 346 height 40
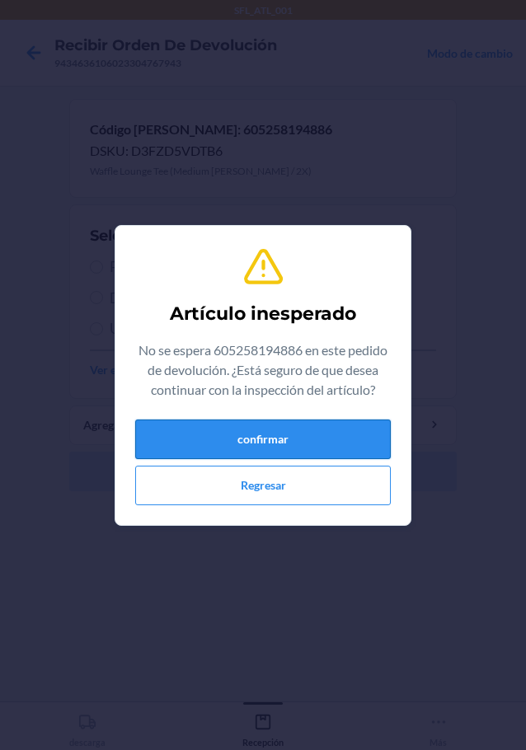
click at [315, 431] on button "confirmar" at bounding box center [263, 440] width 256 height 40
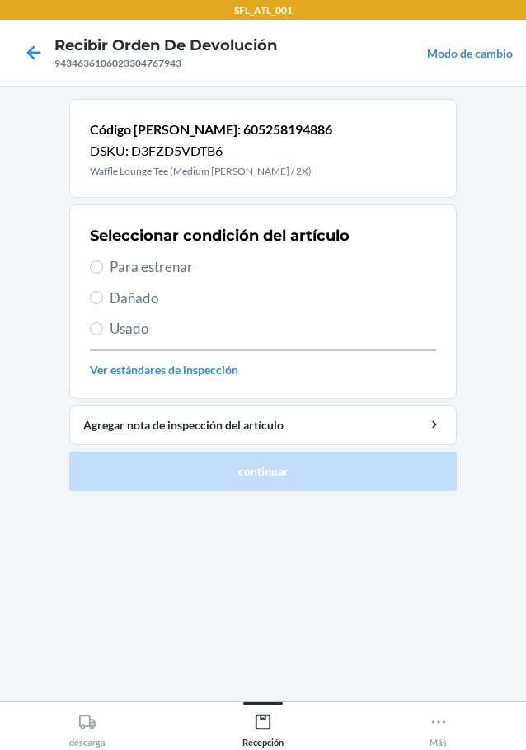
click at [148, 265] on span "Para estrenar" at bounding box center [273, 266] width 326 height 21
click at [103, 265] on input "Para estrenar" at bounding box center [96, 267] width 13 height 13
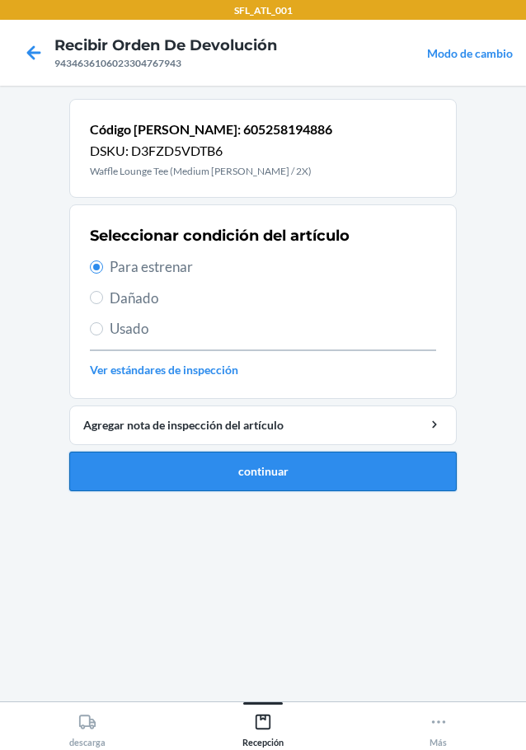
click at [336, 475] on button "continuar" at bounding box center [262, 472] width 387 height 40
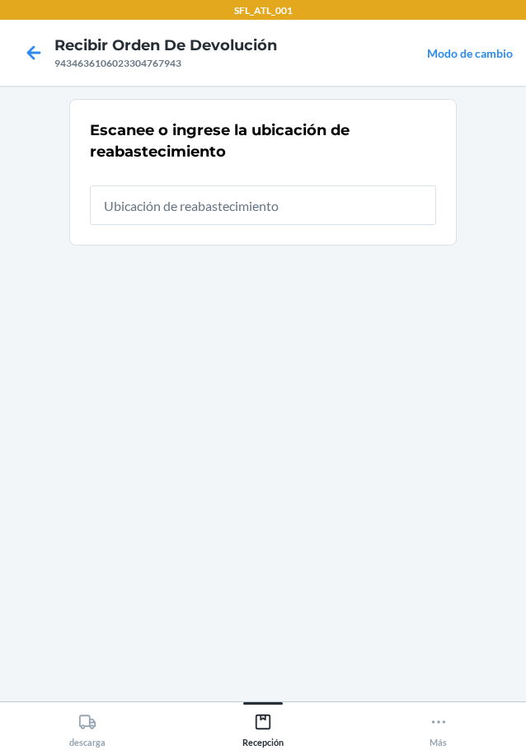
click at [195, 205] on input "text" at bounding box center [263, 206] width 346 height 40
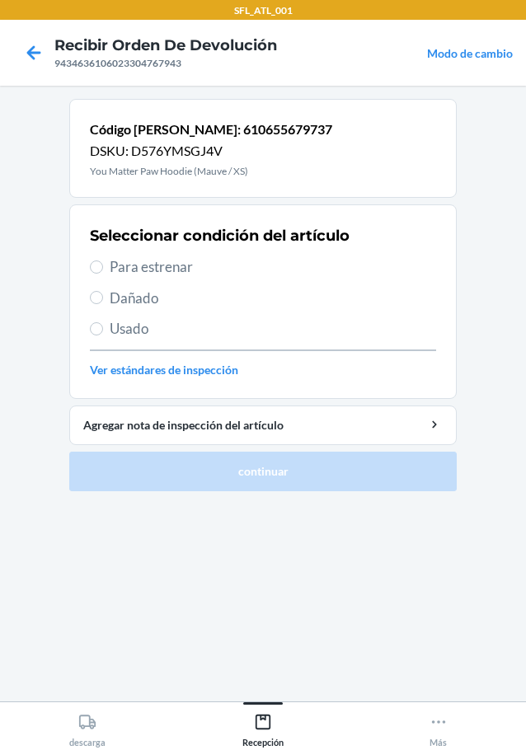
click at [172, 263] on span "Para estrenar" at bounding box center [273, 266] width 326 height 21
click at [103, 263] on input "Para estrenar" at bounding box center [96, 267] width 13 height 13
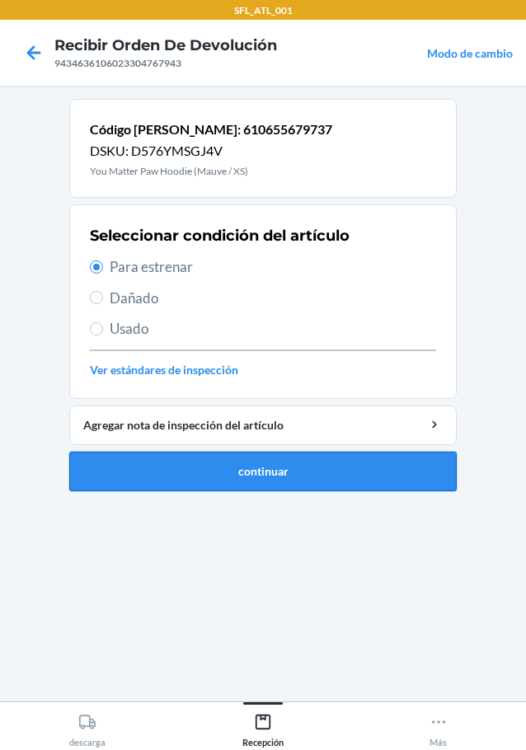
click at [247, 474] on button "continuar" at bounding box center [262, 472] width 387 height 40
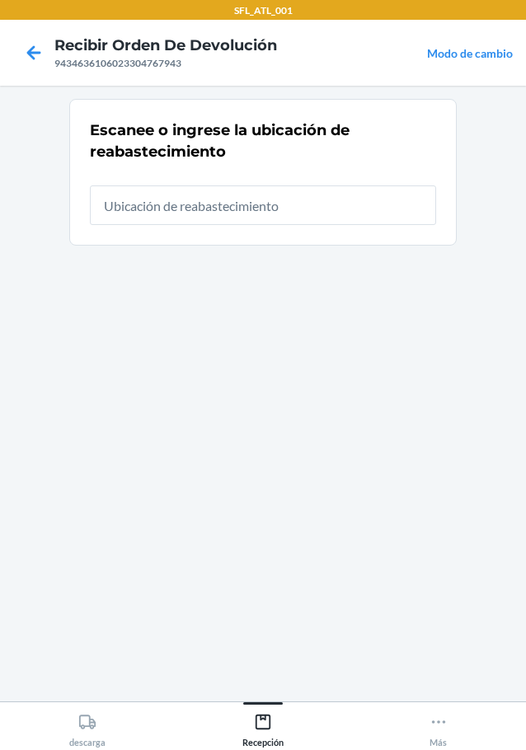
click at [248, 206] on input "text" at bounding box center [263, 206] width 346 height 40
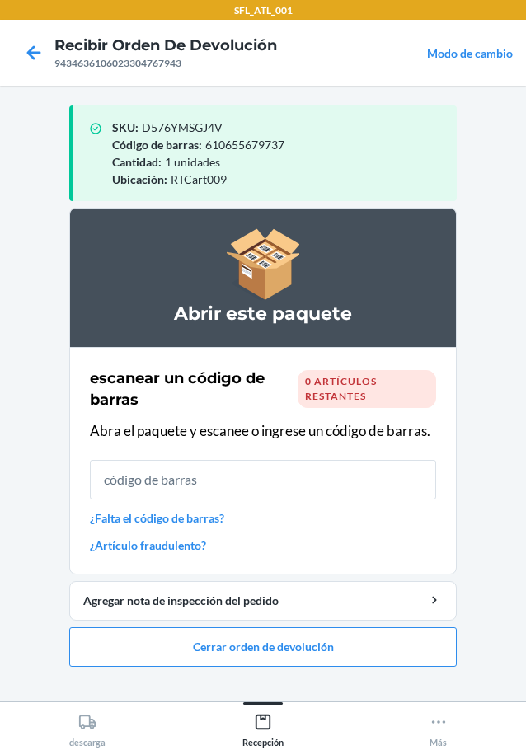
click at [181, 524] on link "¿Falta el código de barras?" at bounding box center [263, 518] width 346 height 17
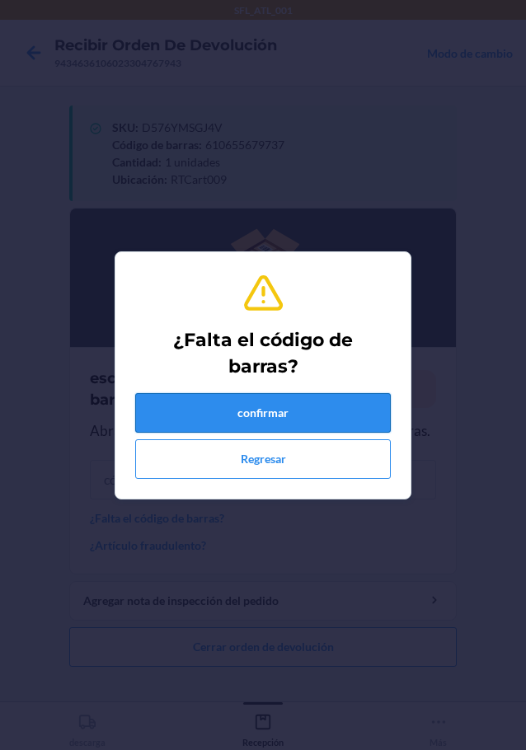
click at [296, 428] on button "confirmar" at bounding box center [263, 413] width 256 height 40
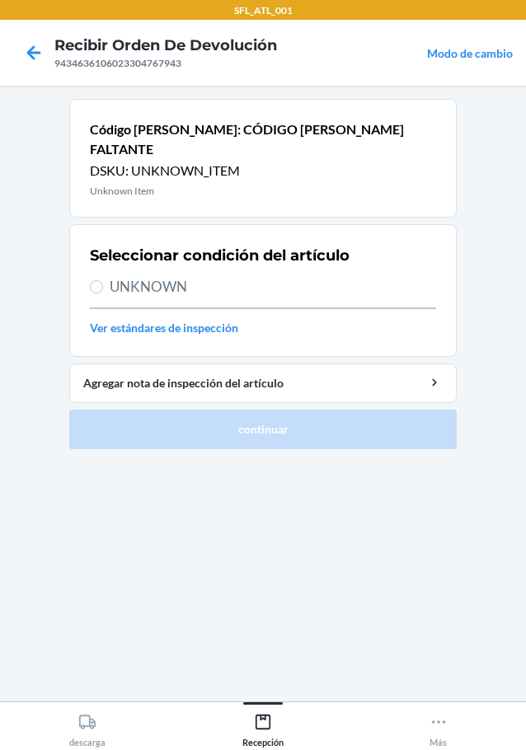
click at [166, 276] on span "UNKNOWN" at bounding box center [273, 286] width 326 height 21
click at [103, 280] on input "UNKNOWN" at bounding box center [96, 286] width 13 height 13
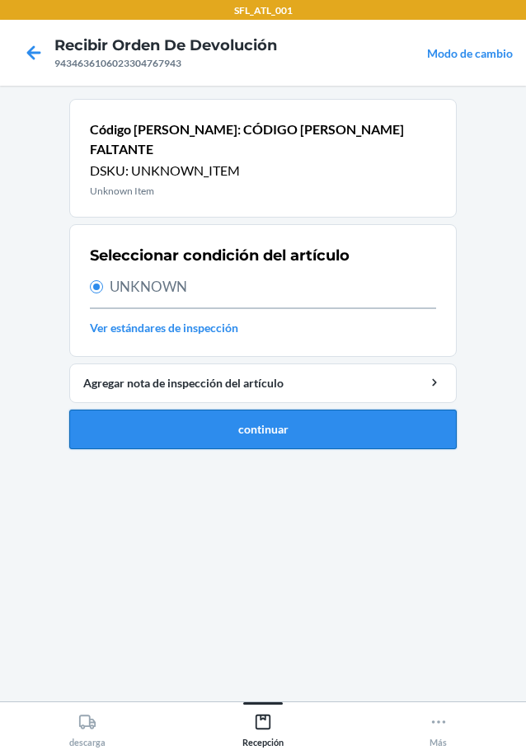
click at [227, 411] on button "continuar" at bounding box center [262, 430] width 387 height 40
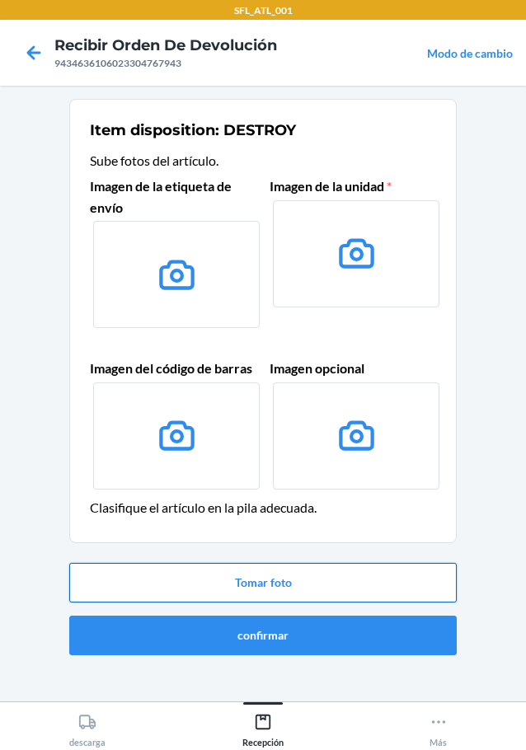
click at [287, 591] on button "Tomar foto" at bounding box center [262, 583] width 387 height 40
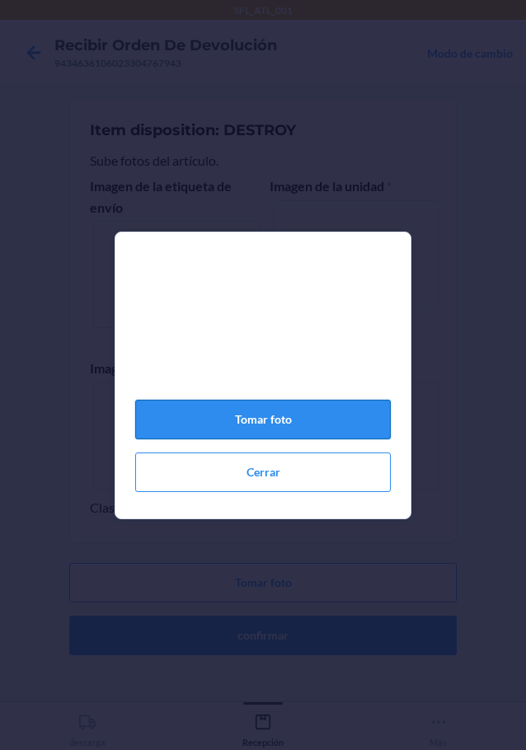
click at [288, 433] on button "Tomar foto" at bounding box center [263, 420] width 256 height 40
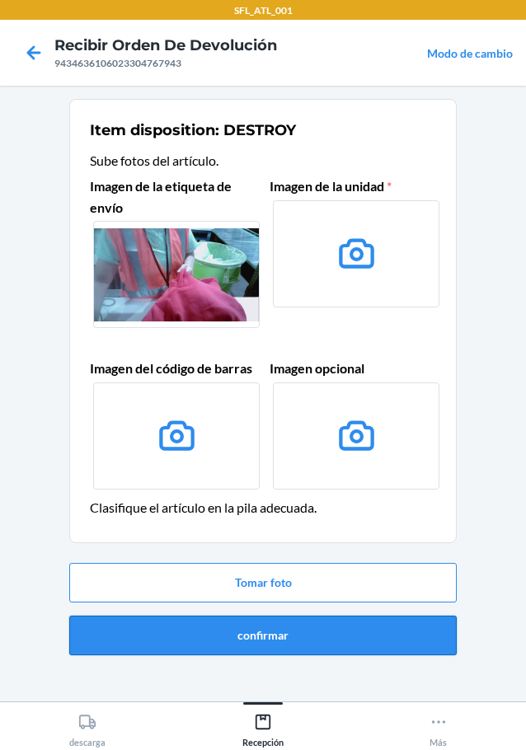
click at [331, 641] on button "confirmar" at bounding box center [262, 636] width 387 height 40
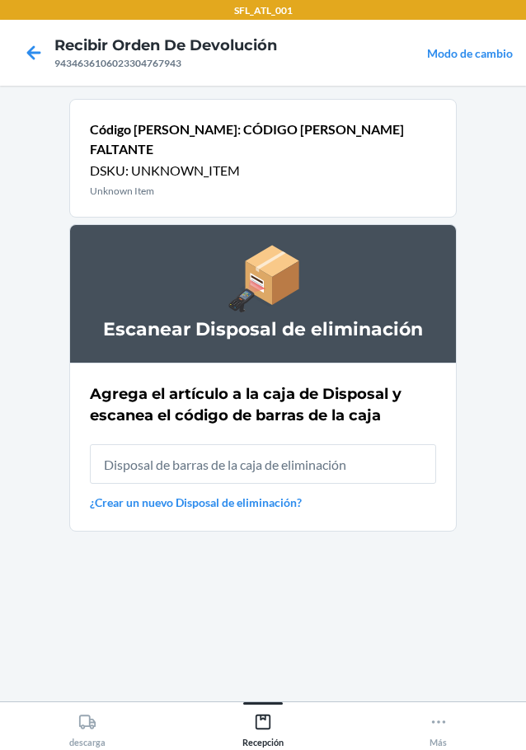
click at [284, 451] on input "text" at bounding box center [263, 464] width 346 height 40
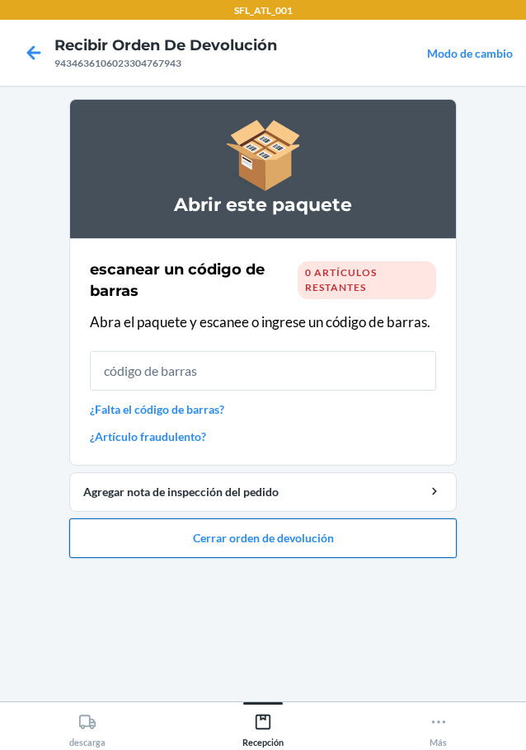
click at [351, 531] on button "Cerrar orden de devolución" at bounding box center [262, 539] width 387 height 40
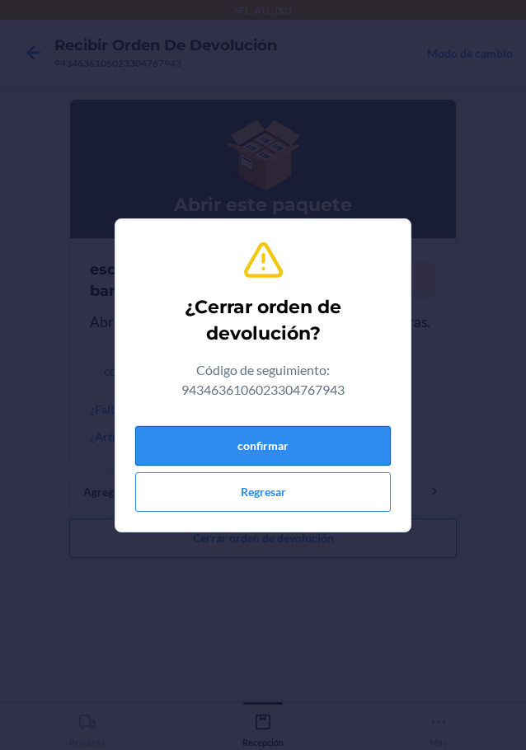
click at [308, 445] on button "confirmar" at bounding box center [263, 446] width 256 height 40
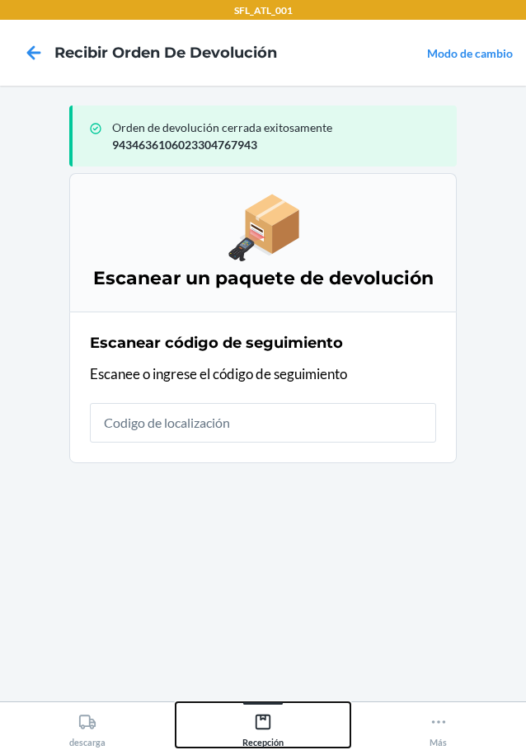
click at [278, 727] on div "Recepción" at bounding box center [262, 727] width 41 height 41
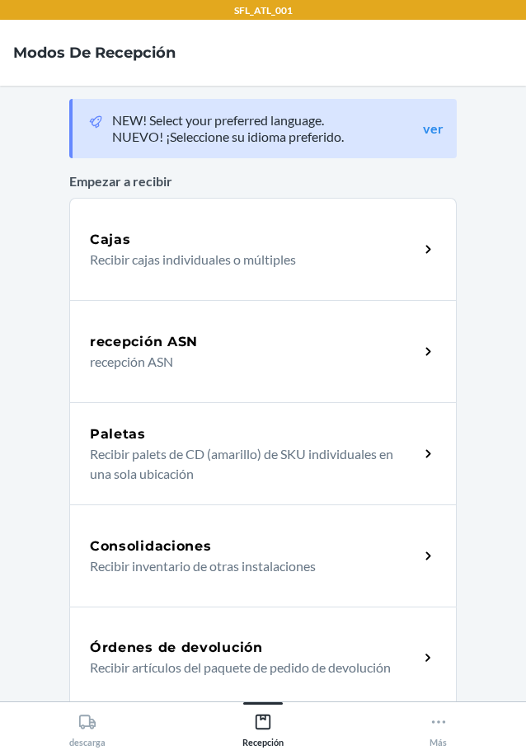
click at [175, 632] on div "Órdenes de devolución Recibir artículos del paquete de pedido de devolución" at bounding box center [262, 658] width 387 height 102
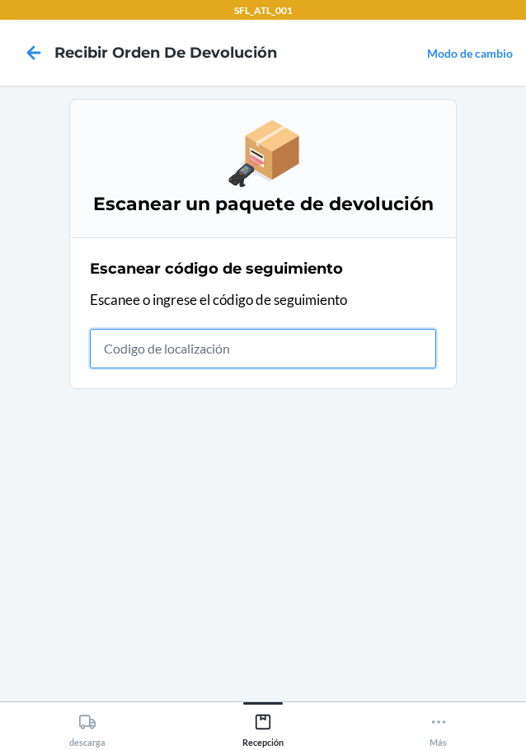
click at [253, 351] on input "text" at bounding box center [263, 349] width 346 height 40
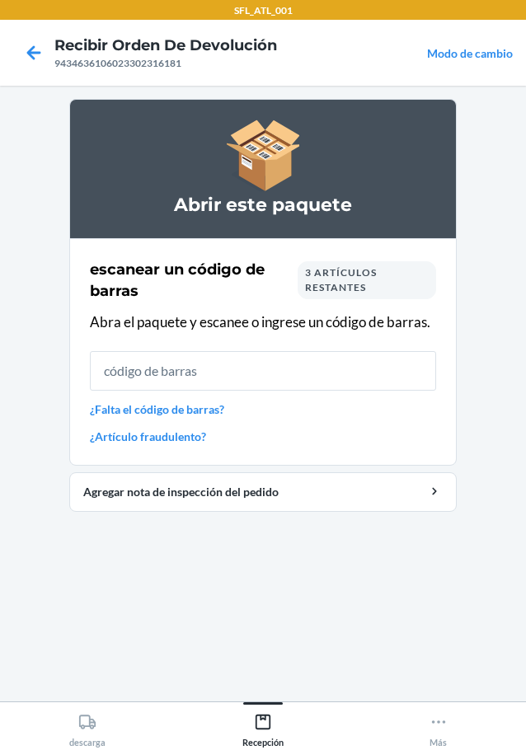
click at [185, 408] on link "¿Falta el código de barras?" at bounding box center [263, 409] width 346 height 17
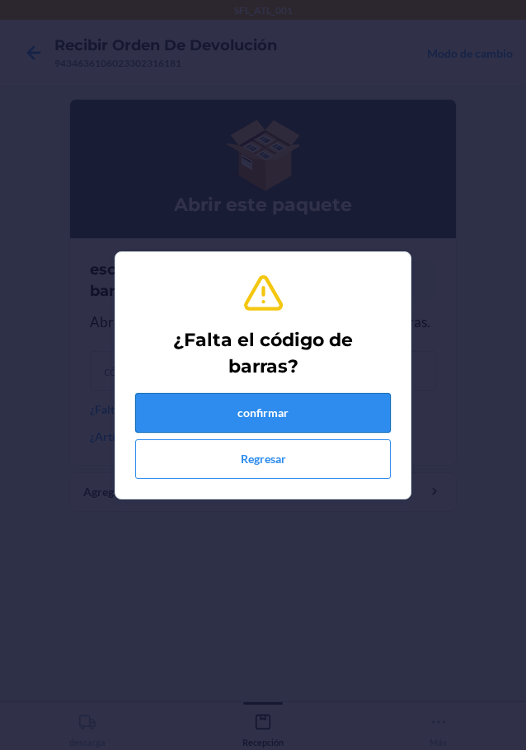
click at [287, 418] on button "confirmar" at bounding box center [263, 413] width 256 height 40
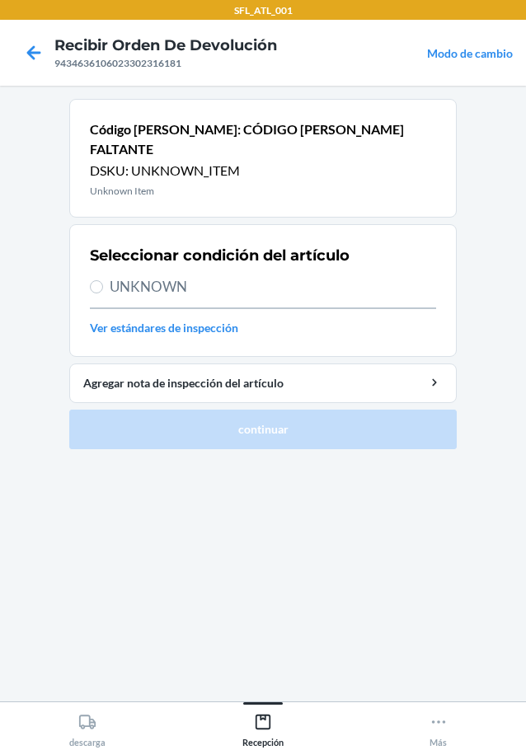
click at [166, 276] on span "UNKNOWN" at bounding box center [273, 286] width 326 height 21
click at [103, 280] on input "UNKNOWN" at bounding box center [96, 286] width 13 height 13
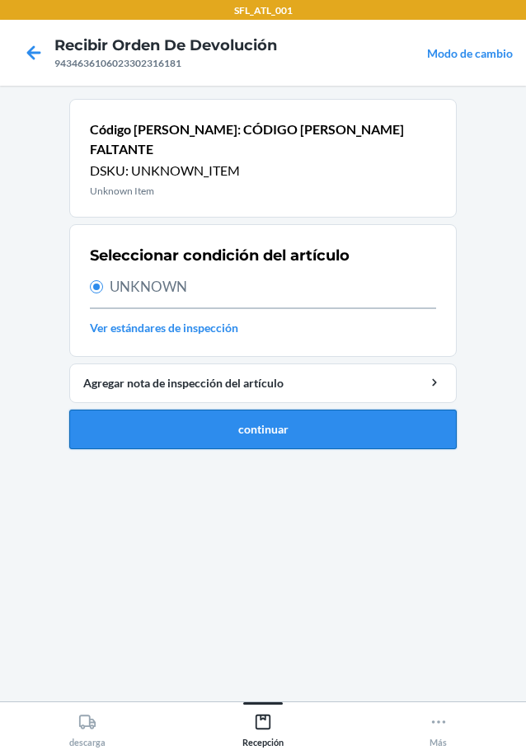
click at [279, 410] on button "continuar" at bounding box center [262, 430] width 387 height 40
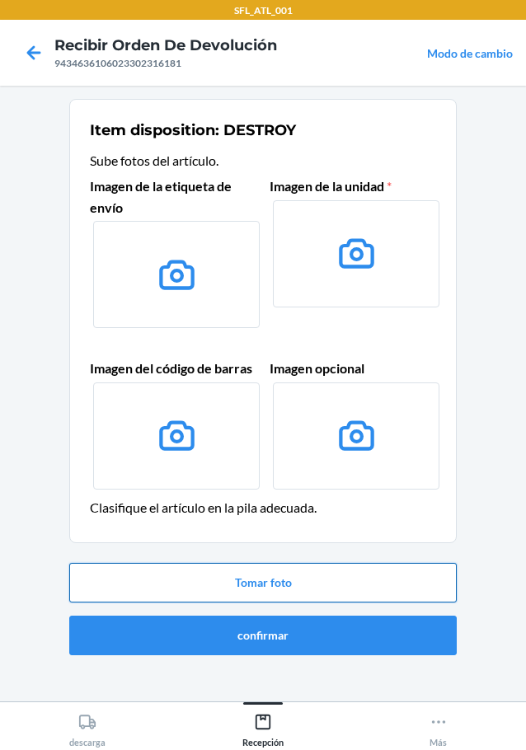
click at [302, 590] on button "Tomar foto" at bounding box center [262, 583] width 387 height 40
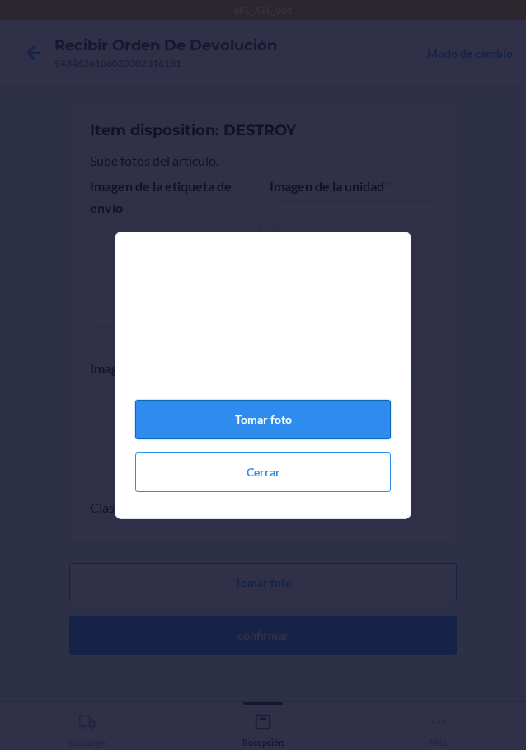
click at [287, 425] on button "Tomar foto" at bounding box center [263, 420] width 256 height 40
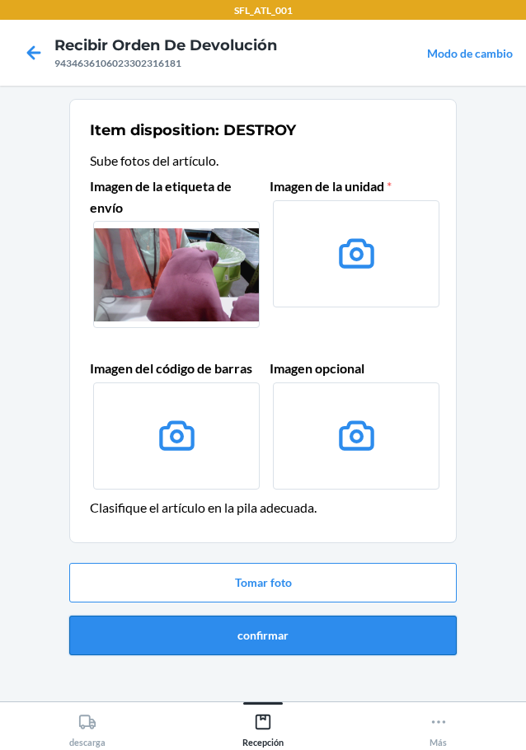
click at [289, 634] on button "confirmar" at bounding box center [262, 636] width 387 height 40
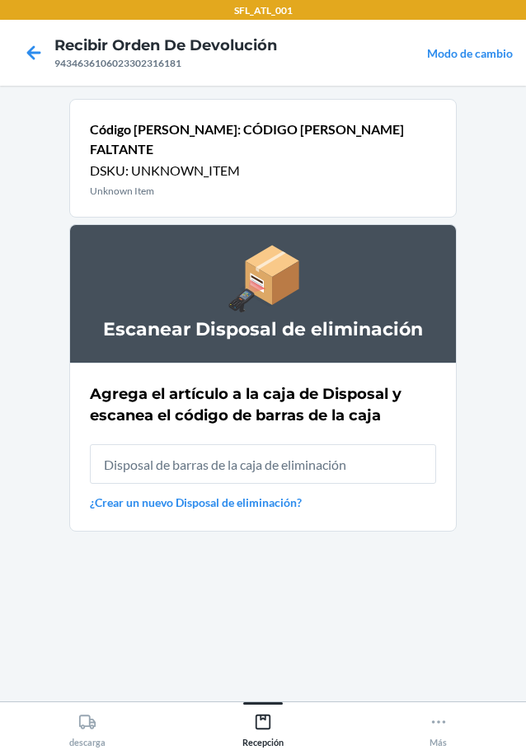
click at [293, 444] on input "text" at bounding box center [263, 464] width 346 height 40
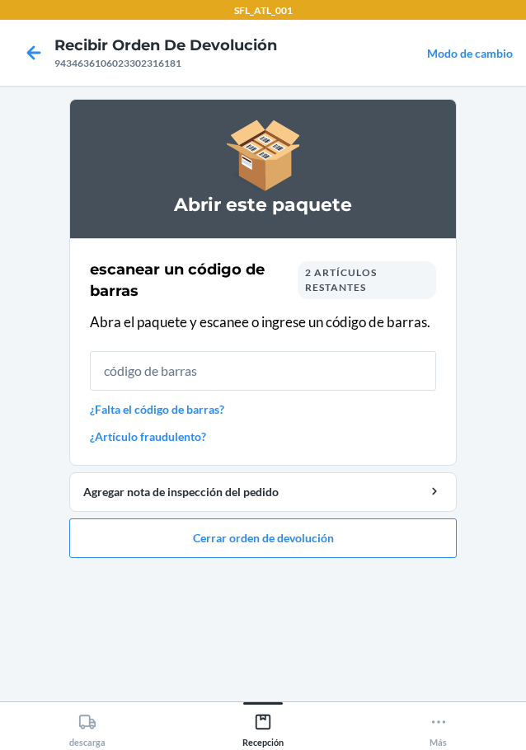
click at [204, 417] on link "¿Falta el código de barras?" at bounding box center [263, 409] width 346 height 17
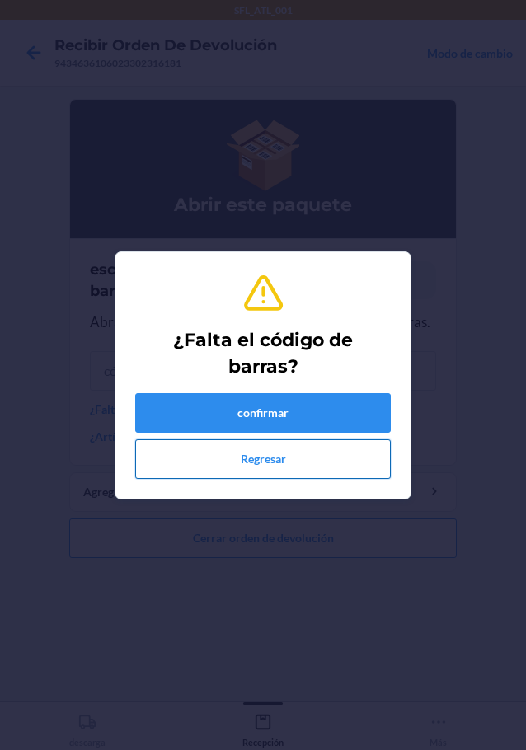
click at [254, 442] on button "Regresar" at bounding box center [263, 459] width 256 height 40
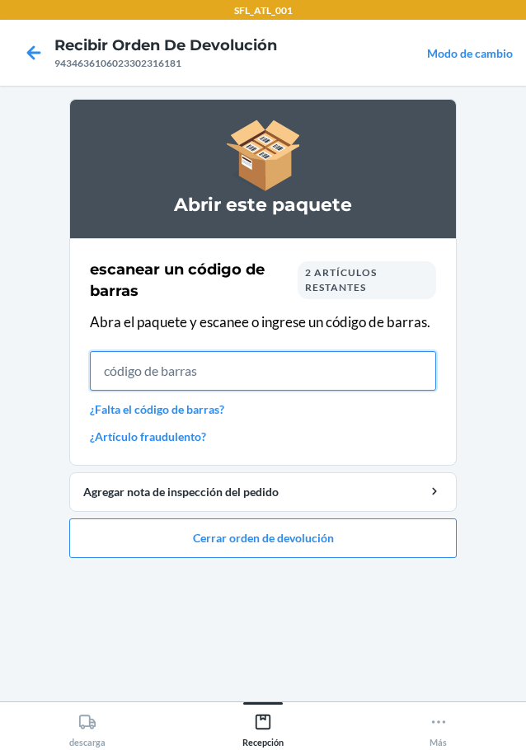
click at [233, 377] on input "text" at bounding box center [263, 371] width 346 height 40
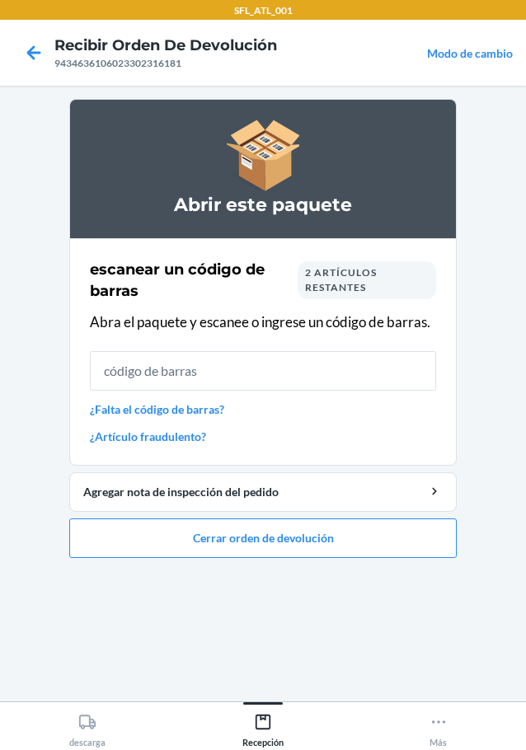
click at [205, 409] on link "¿Falta el código de barras?" at bounding box center [263, 409] width 346 height 17
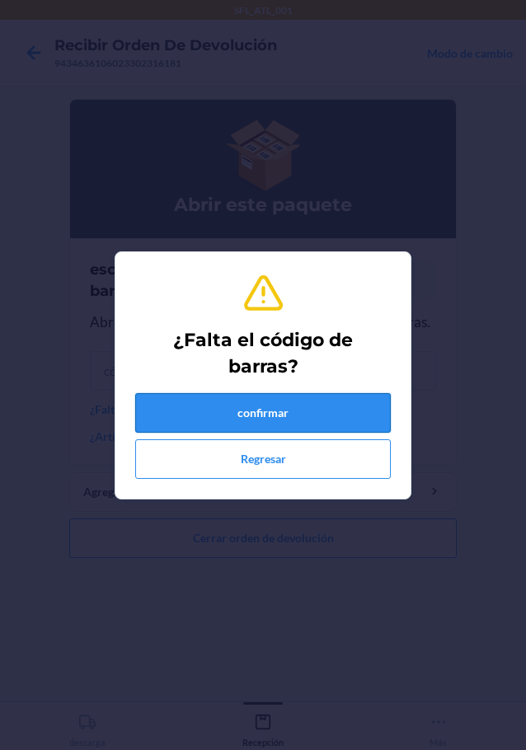
click at [256, 415] on button "confirmar" at bounding box center [263, 413] width 256 height 40
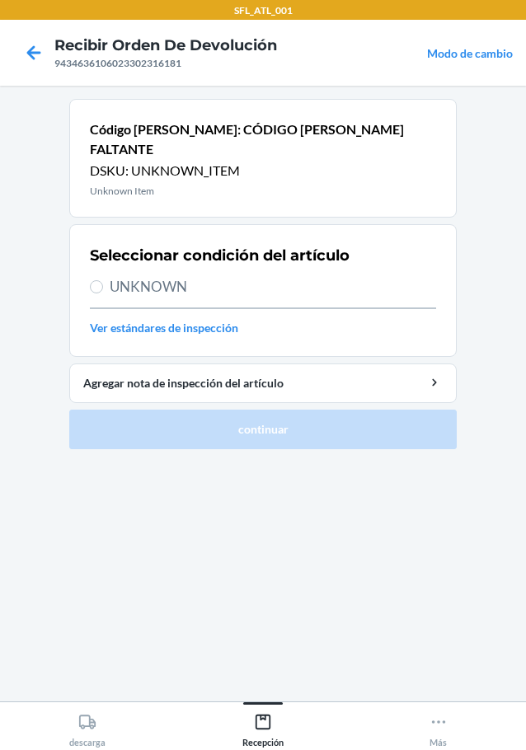
click at [159, 276] on span "UNKNOWN" at bounding box center [273, 286] width 326 height 21
click at [103, 280] on input "UNKNOWN" at bounding box center [96, 286] width 13 height 13
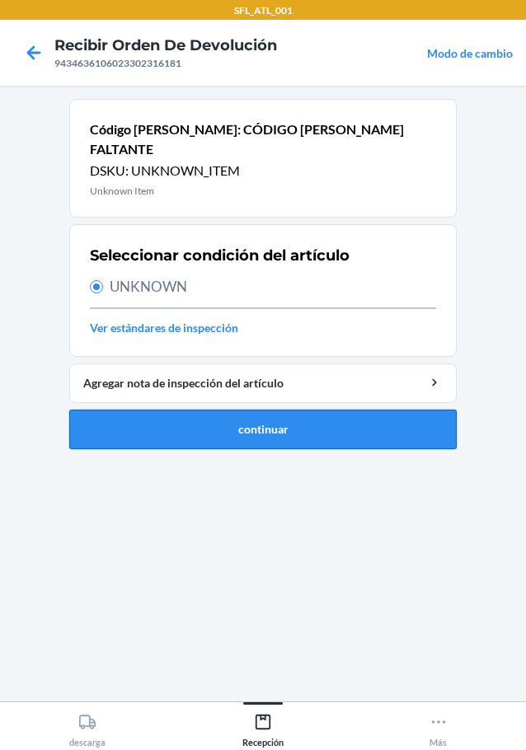
click at [247, 410] on button "continuar" at bounding box center [262, 430] width 387 height 40
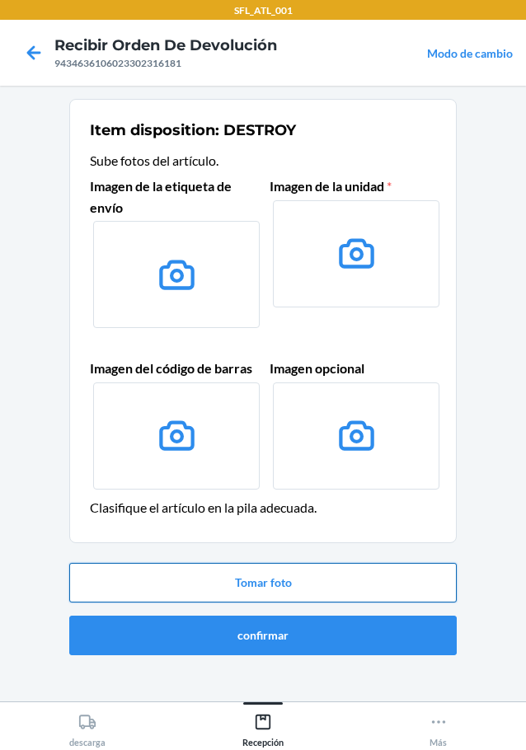
click at [271, 589] on button "Tomar foto" at bounding box center [262, 583] width 387 height 40
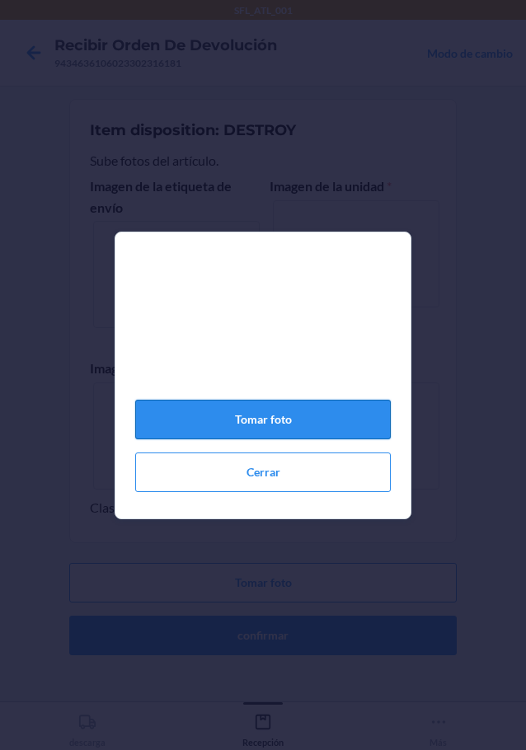
click at [256, 434] on button "Tomar foto" at bounding box center [263, 420] width 256 height 40
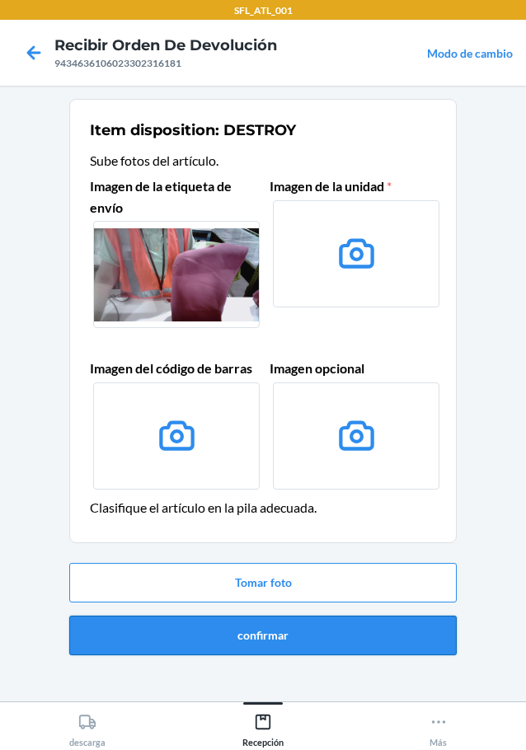
click at [294, 632] on button "confirmar" at bounding box center [262, 636] width 387 height 40
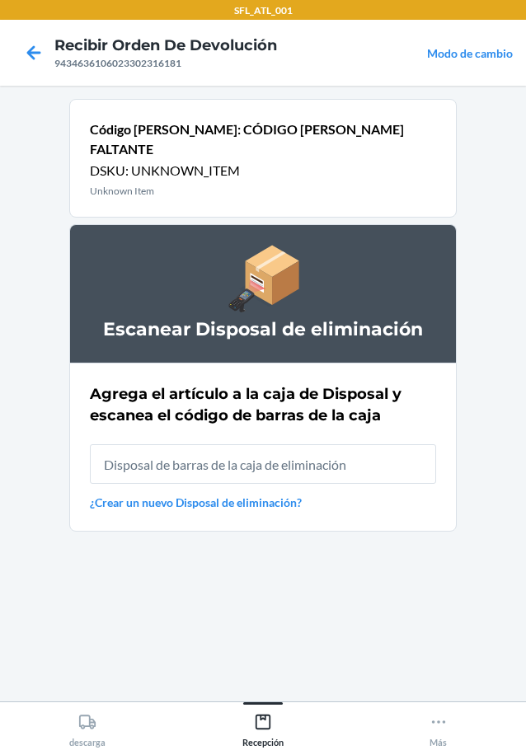
click at [230, 444] on input "text" at bounding box center [263, 464] width 346 height 40
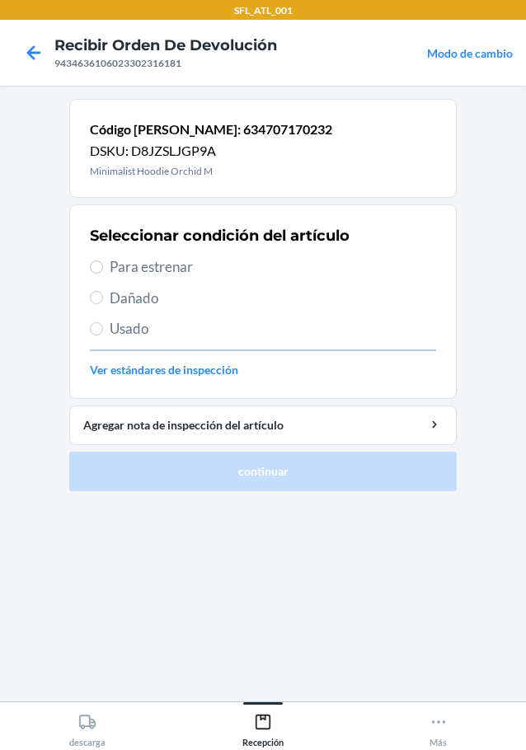
click at [171, 261] on span "Para estrenar" at bounding box center [273, 266] width 326 height 21
click at [103, 261] on input "Para estrenar" at bounding box center [96, 267] width 13 height 13
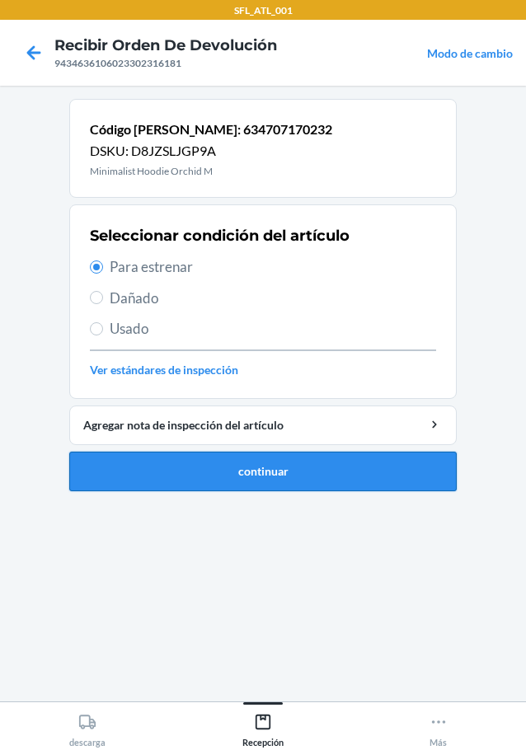
click at [243, 465] on button "continuar" at bounding box center [262, 472] width 387 height 40
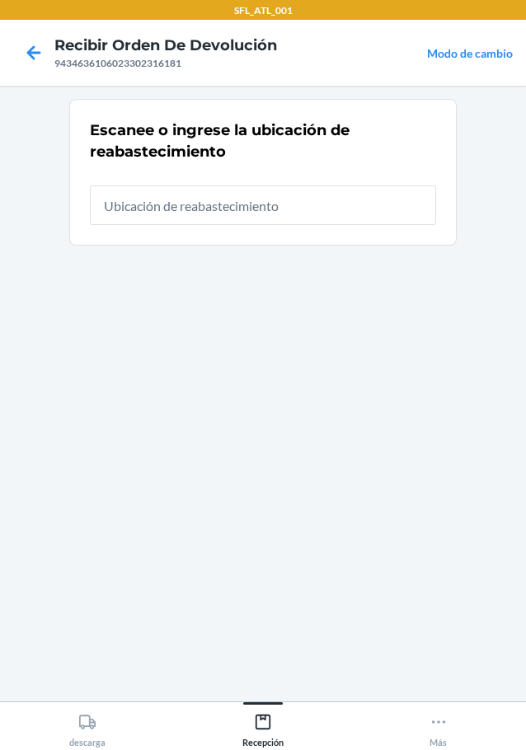
click at [221, 193] on input "text" at bounding box center [263, 206] width 346 height 40
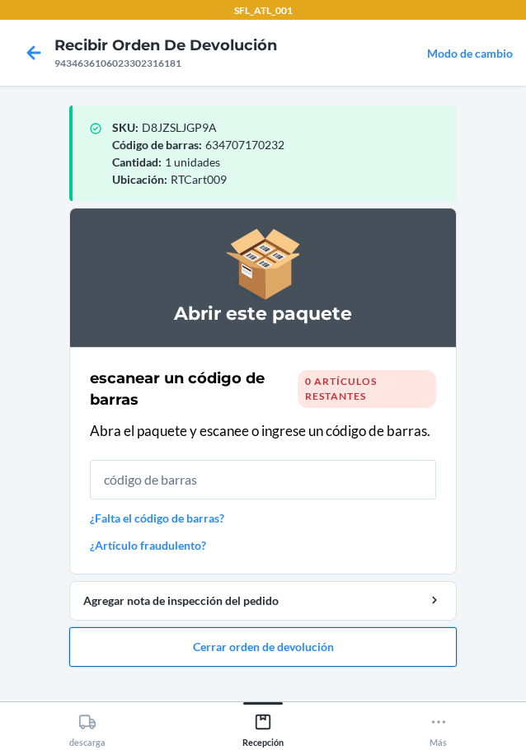
click at [252, 643] on button "Cerrar orden de devolución" at bounding box center [262, 647] width 387 height 40
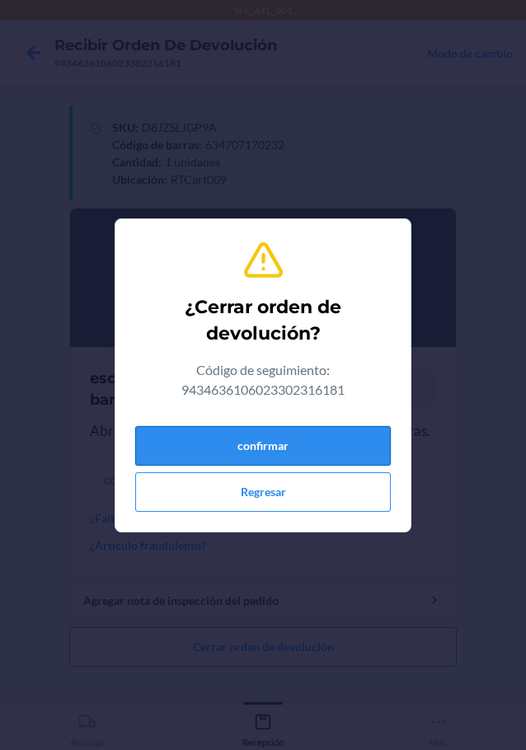
click at [278, 452] on button "confirmar" at bounding box center [263, 446] width 256 height 40
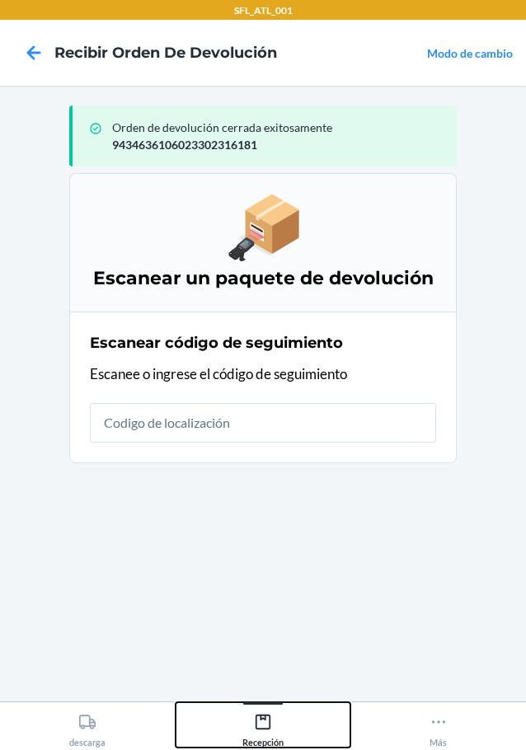
click at [256, 730] on icon at bounding box center [263, 722] width 18 height 18
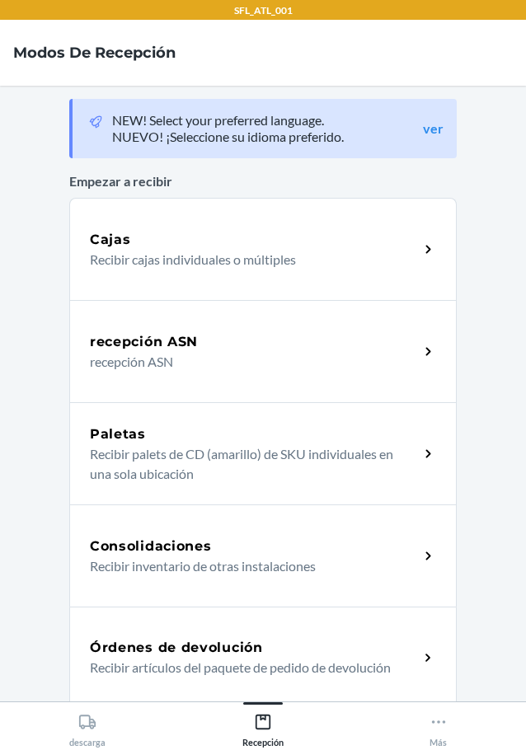
click at [174, 644] on h5 "Órdenes de devolución" at bounding box center [176, 648] width 173 height 20
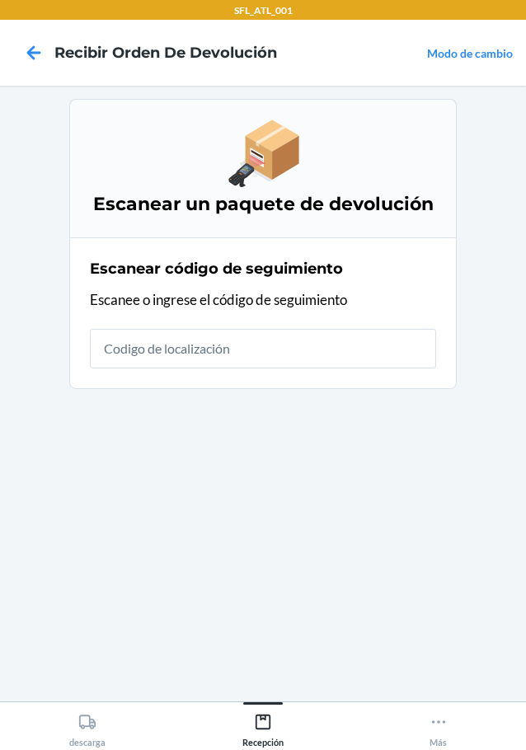
click at [274, 326] on div "Escanear código de seguimiento Escanee o ingrese el código de seguimiento" at bounding box center [263, 313] width 346 height 120
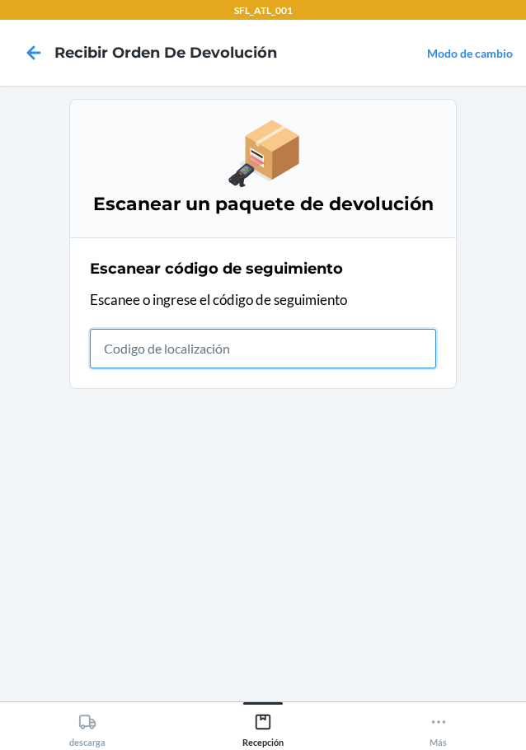
drag, startPoint x: 237, startPoint y: 348, endPoint x: 222, endPoint y: 356, distance: 17.7
click at [220, 357] on input "text" at bounding box center [263, 349] width 346 height 40
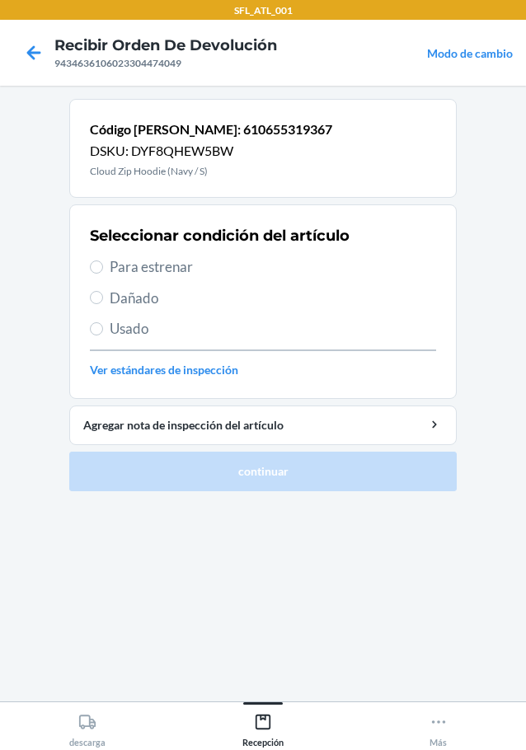
click at [159, 269] on span "Para estrenar" at bounding box center [273, 266] width 326 height 21
click at [103, 269] on input "Para estrenar" at bounding box center [96, 267] width 13 height 13
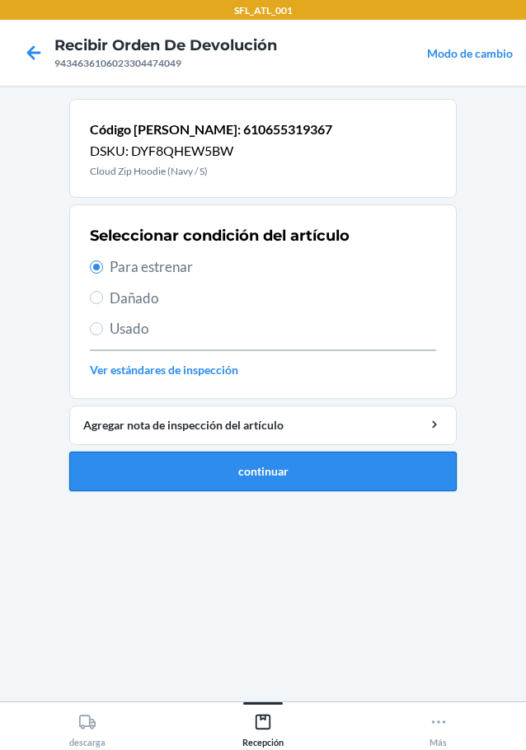
click at [331, 475] on button "continuar" at bounding box center [262, 472] width 387 height 40
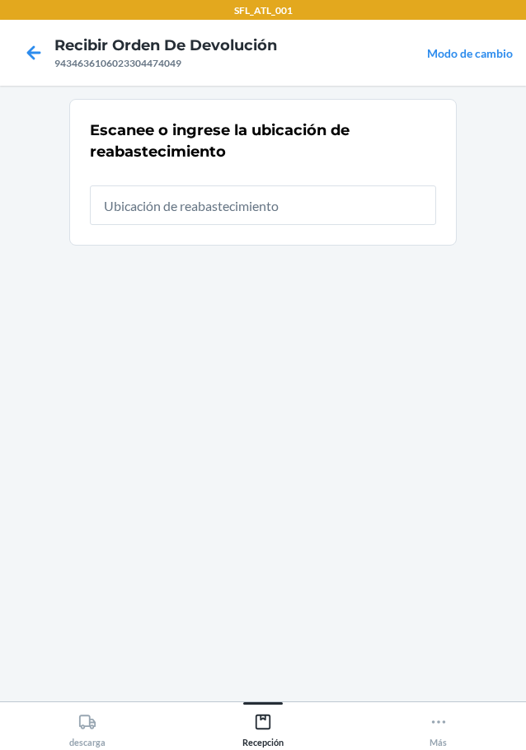
click at [274, 211] on input "text" at bounding box center [263, 206] width 346 height 40
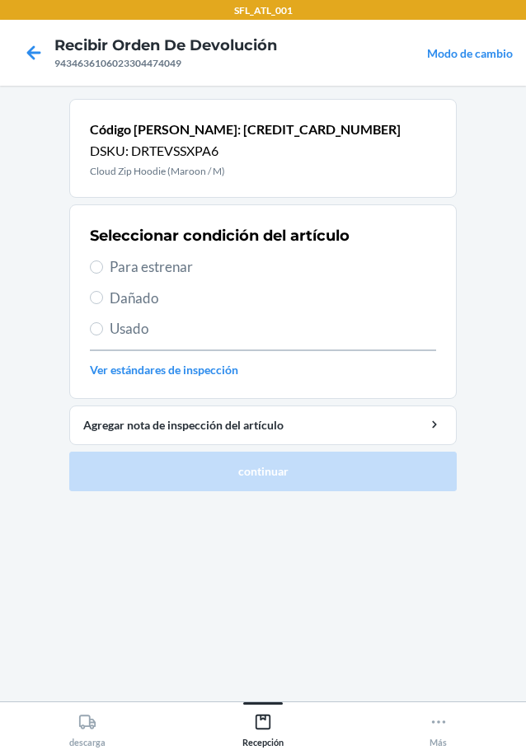
click at [128, 262] on span "Para estrenar" at bounding box center [273, 266] width 326 height 21
click at [103, 262] on input "Para estrenar" at bounding box center [96, 267] width 13 height 13
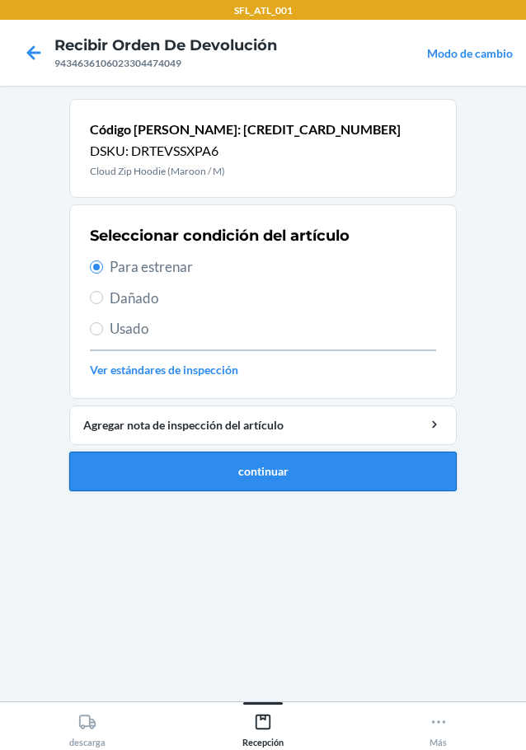
click at [217, 467] on button "continuar" at bounding box center [262, 472] width 387 height 40
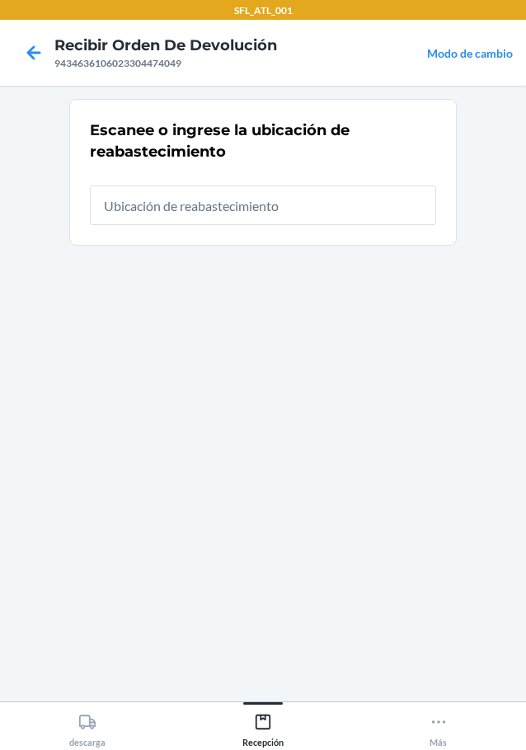
click at [210, 206] on input "text" at bounding box center [263, 206] width 346 height 40
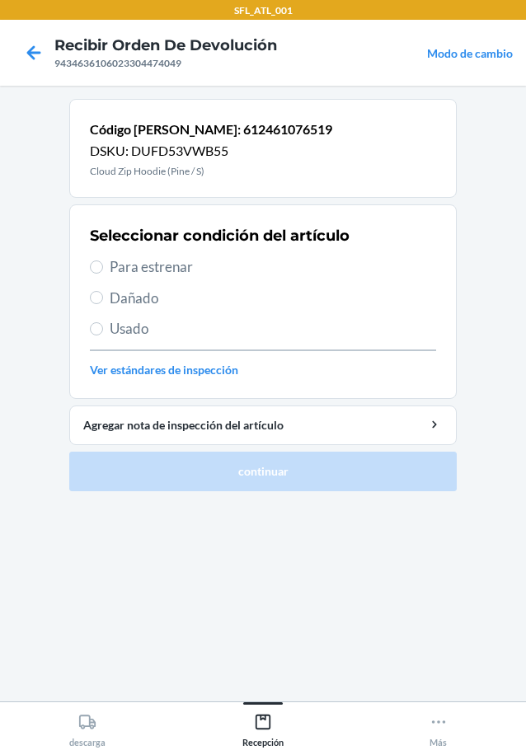
click at [173, 260] on span "Para estrenar" at bounding box center [273, 266] width 326 height 21
click at [103, 261] on input "Para estrenar" at bounding box center [96, 267] width 13 height 13
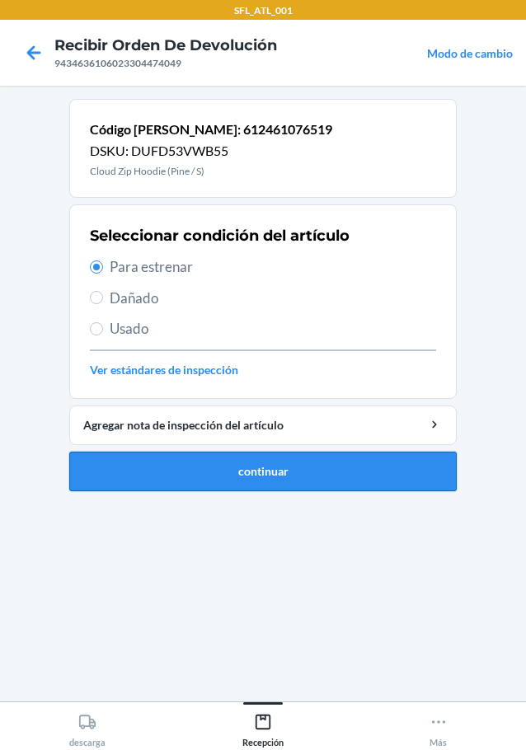
click at [212, 481] on button "continuar" at bounding box center [262, 472] width 387 height 40
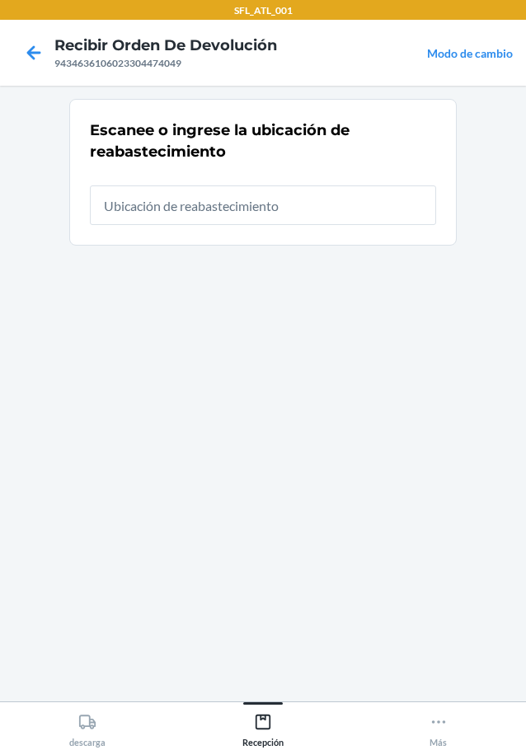
click at [217, 213] on input "text" at bounding box center [263, 206] width 346 height 40
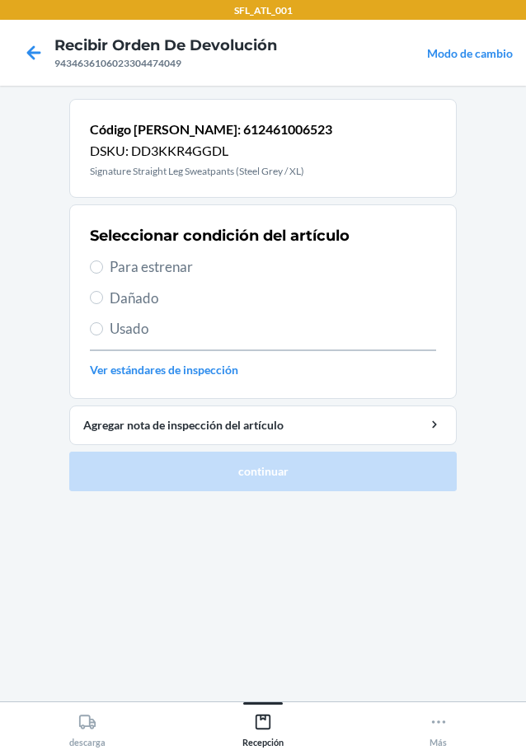
click at [127, 268] on span "Para estrenar" at bounding box center [273, 266] width 326 height 21
click at [103, 268] on input "Para estrenar" at bounding box center [96, 267] width 13 height 13
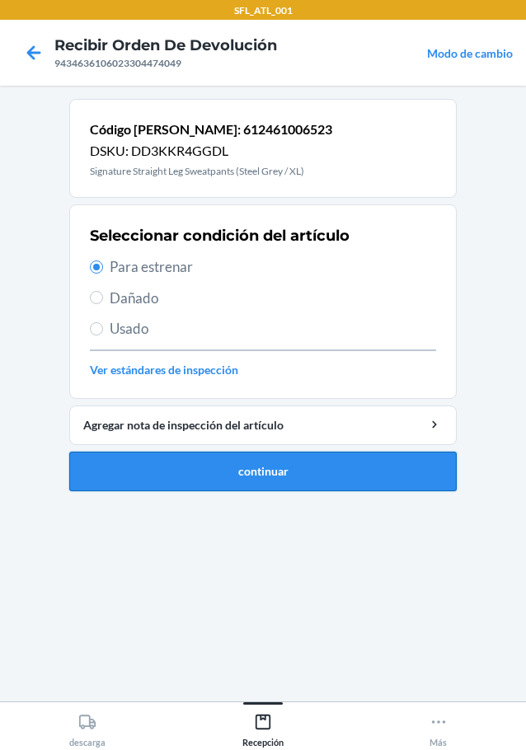
click at [266, 460] on button "continuar" at bounding box center [262, 472] width 387 height 40
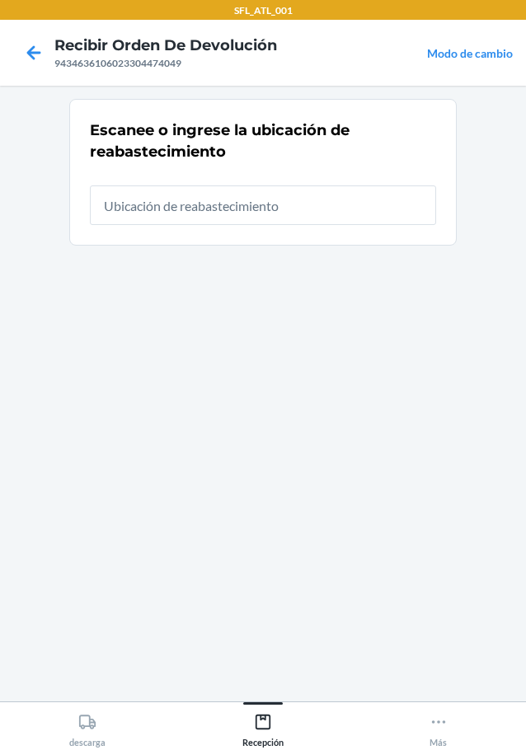
click at [194, 197] on input "text" at bounding box center [263, 206] width 346 height 40
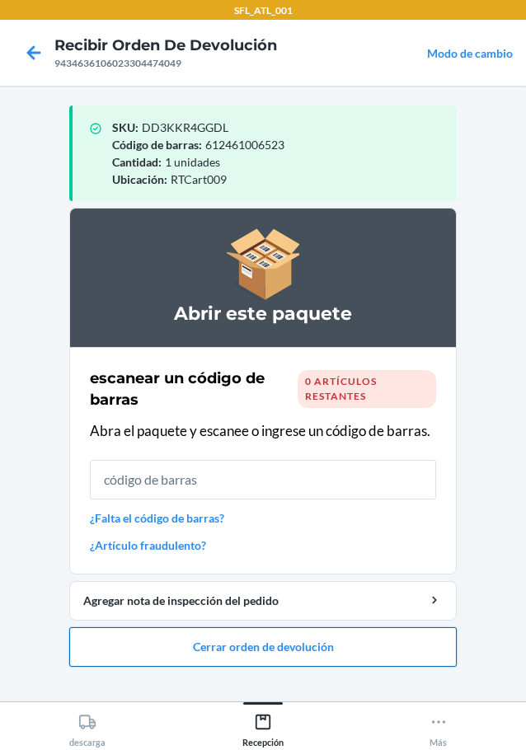
click at [256, 644] on button "Cerrar orden de devolución" at bounding box center [262, 647] width 387 height 40
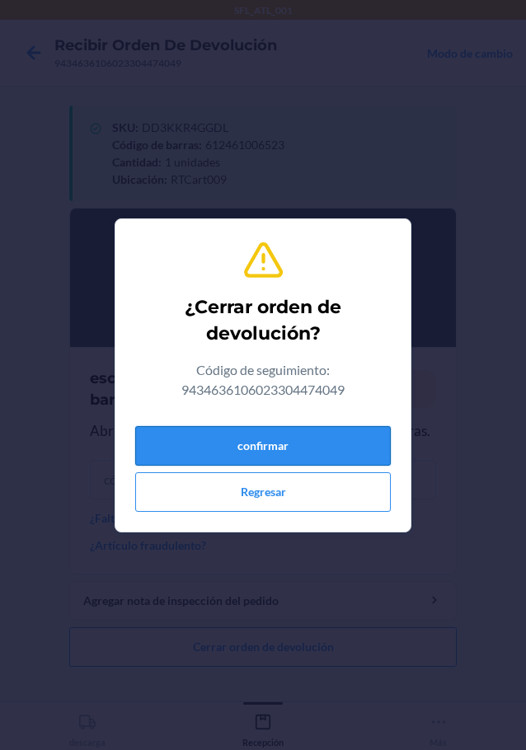
click at [254, 442] on button "confirmar" at bounding box center [263, 446] width 256 height 40
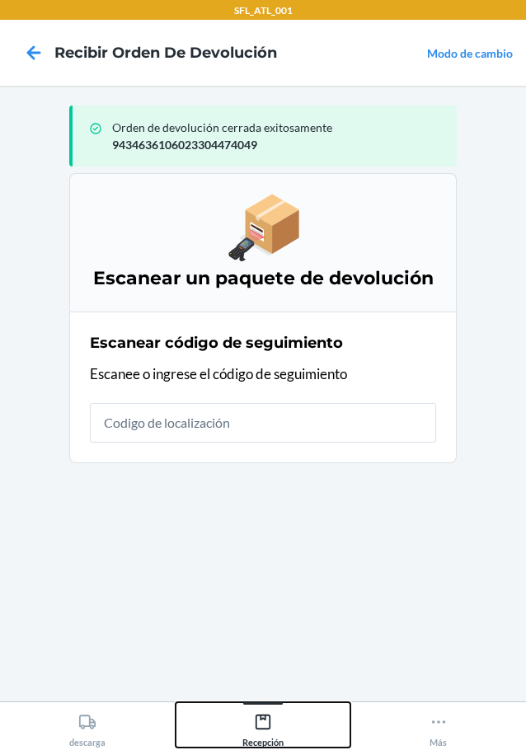
click at [260, 714] on icon at bounding box center [263, 722] width 18 height 18
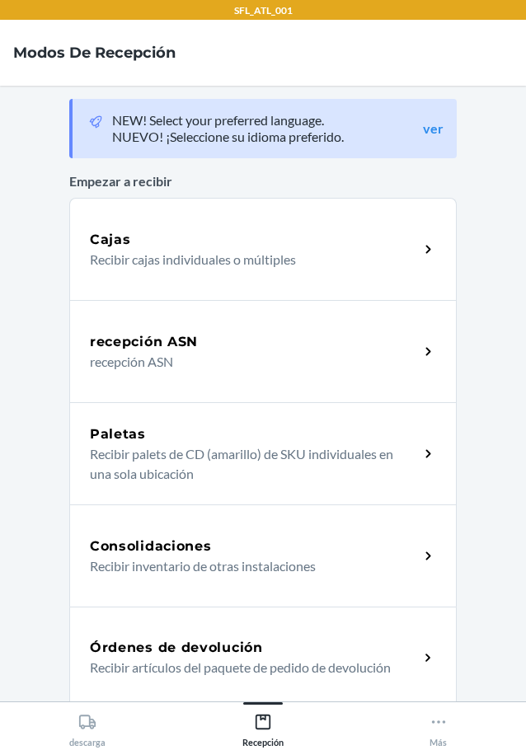
click at [187, 654] on h5 "Órdenes de devolución" at bounding box center [176, 648] width 173 height 20
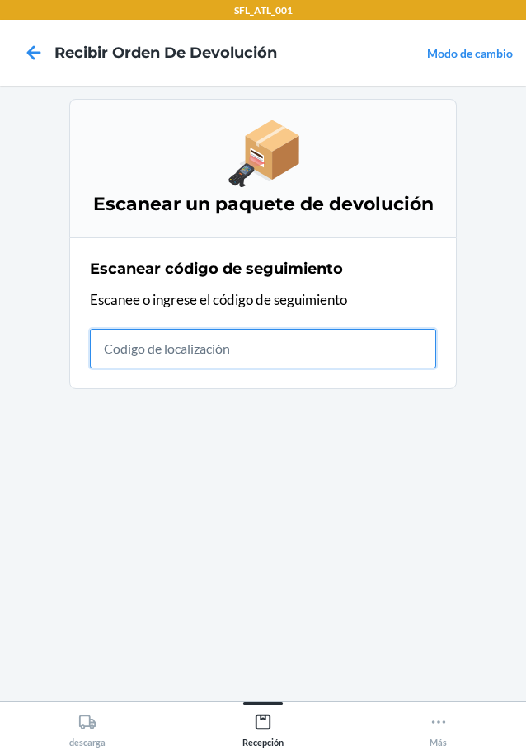
click at [253, 360] on input "text" at bounding box center [263, 349] width 346 height 40
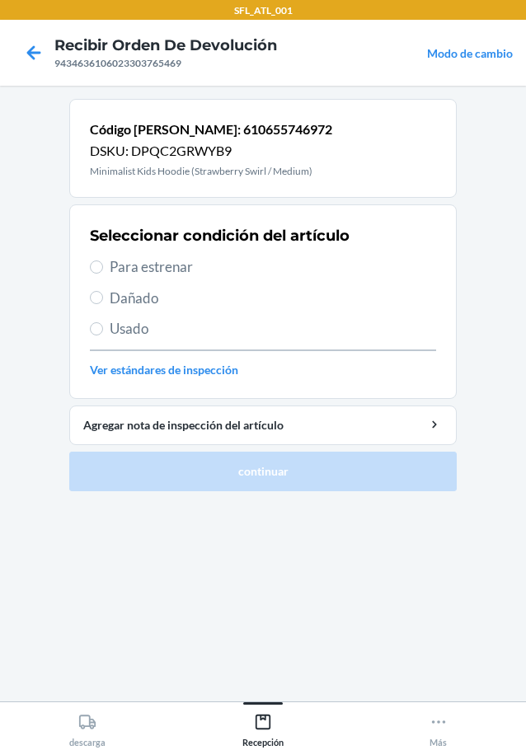
click at [139, 266] on span "Para estrenar" at bounding box center [273, 266] width 326 height 21
click at [103, 266] on input "Para estrenar" at bounding box center [96, 267] width 13 height 13
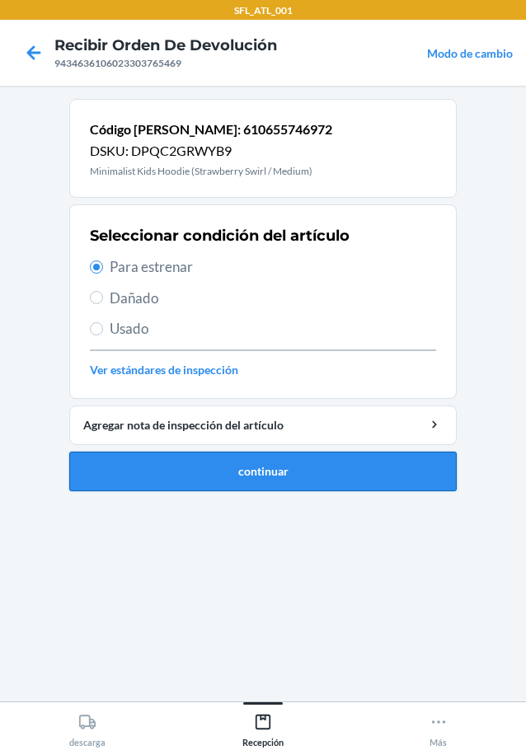
click at [320, 472] on button "continuar" at bounding box center [262, 472] width 387 height 40
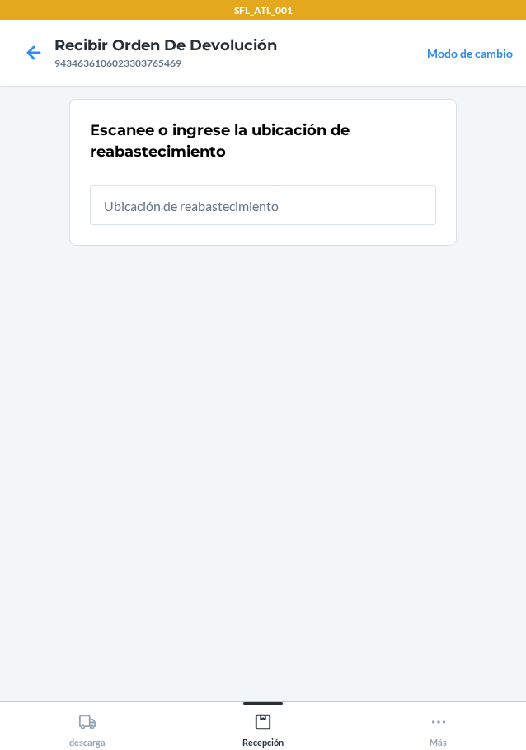
click at [255, 215] on input "text" at bounding box center [263, 206] width 346 height 40
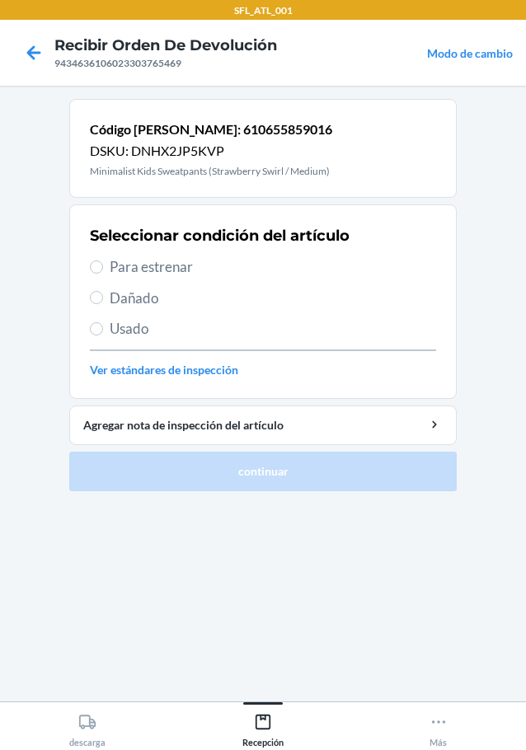
click at [181, 275] on span "Para estrenar" at bounding box center [273, 266] width 326 height 21
click at [103, 274] on input "Para estrenar" at bounding box center [96, 267] width 13 height 13
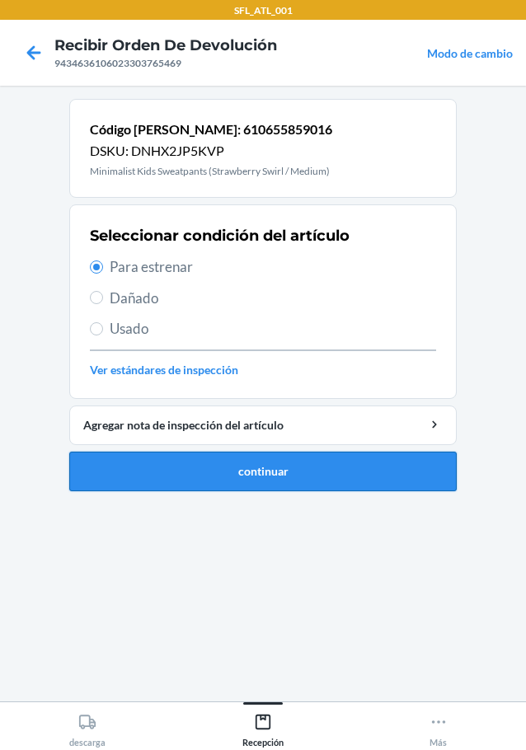
click at [291, 469] on button "continuar" at bounding box center [262, 472] width 387 height 40
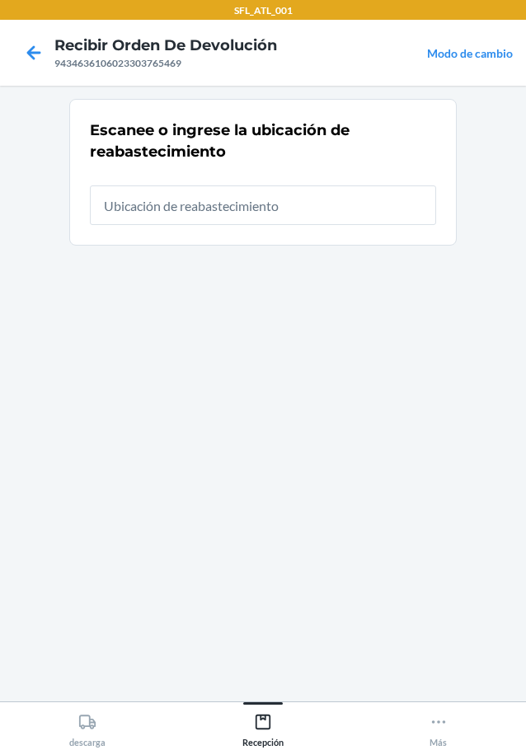
click at [194, 205] on input "text" at bounding box center [263, 206] width 346 height 40
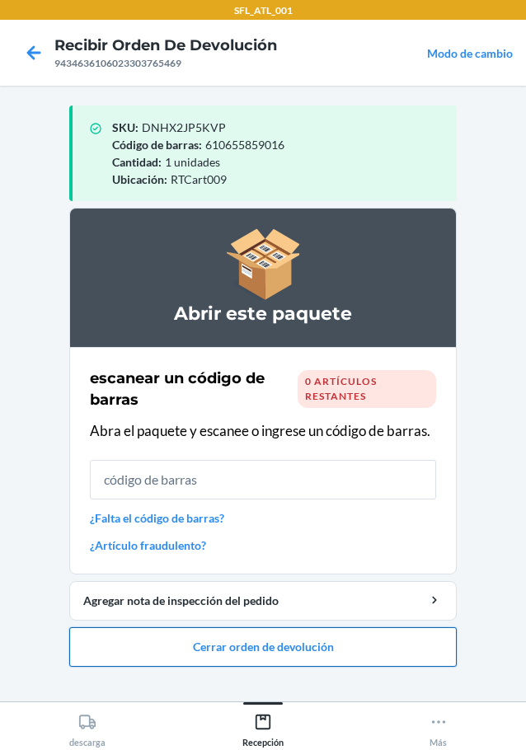
click at [222, 645] on button "Cerrar orden de devolución" at bounding box center [262, 647] width 387 height 40
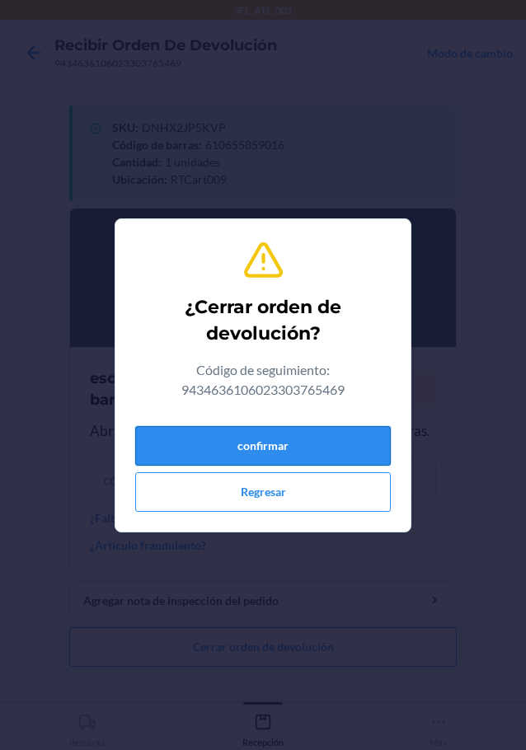
click at [232, 457] on button "confirmar" at bounding box center [263, 446] width 256 height 40
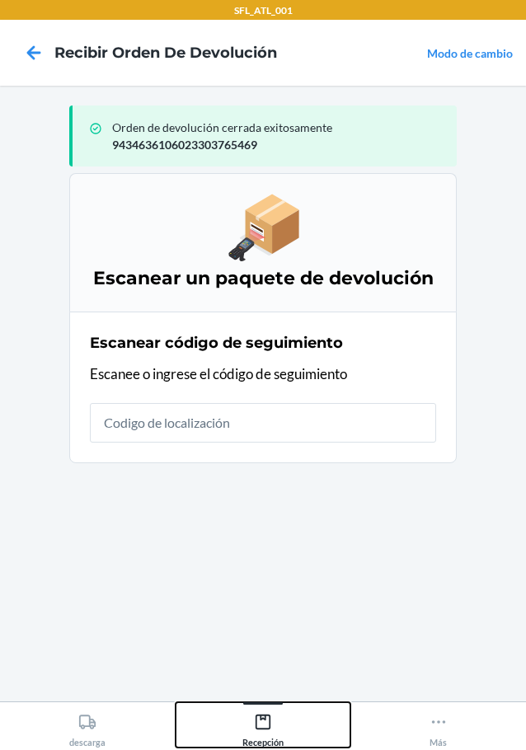
click at [270, 717] on icon at bounding box center [263, 722] width 15 height 15
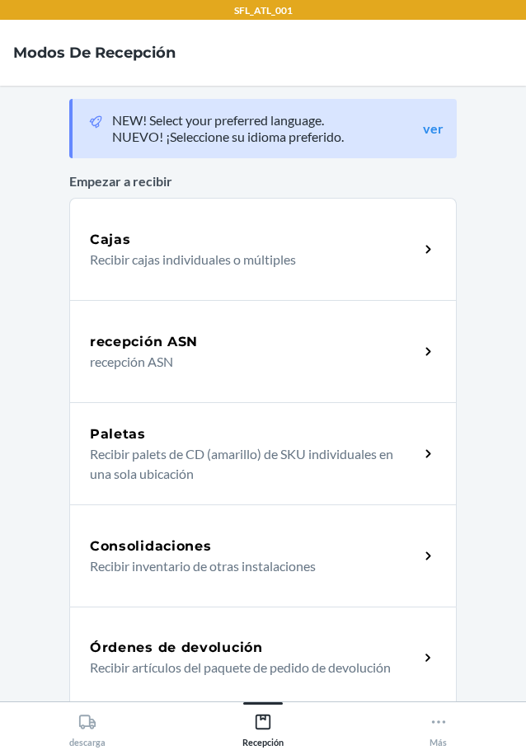
click at [172, 658] on p "Recibir artículos del paquete de pedido de devolución" at bounding box center [248, 668] width 316 height 20
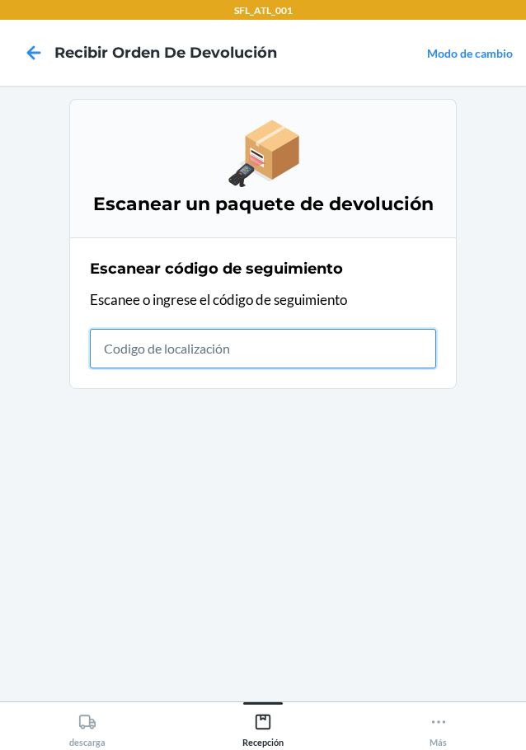
click at [312, 341] on input "text" at bounding box center [263, 349] width 346 height 40
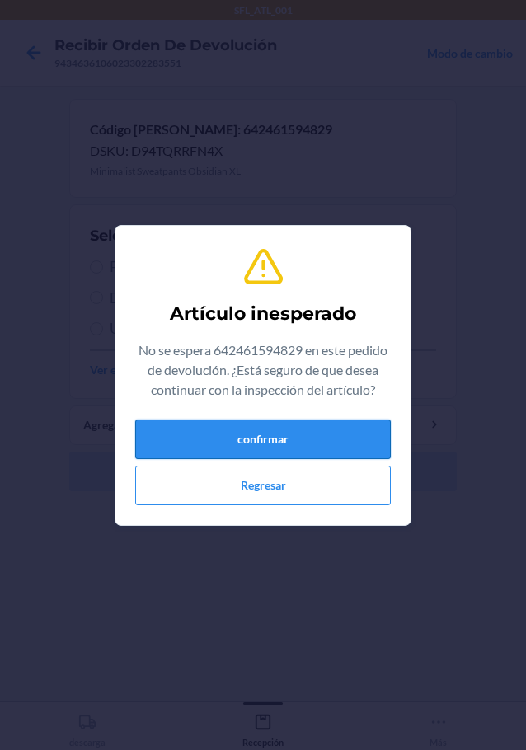
click at [285, 432] on button "confirmar" at bounding box center [263, 440] width 256 height 40
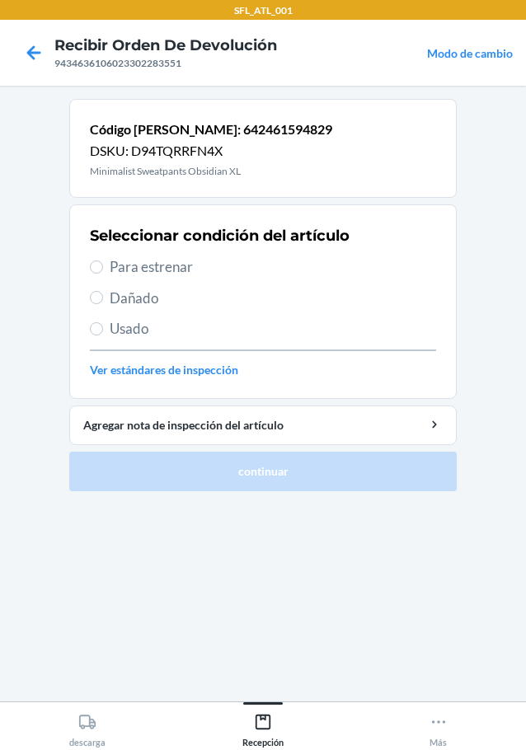
click at [163, 264] on span "Para estrenar" at bounding box center [273, 266] width 326 height 21
click at [103, 264] on input "Para estrenar" at bounding box center [96, 267] width 13 height 13
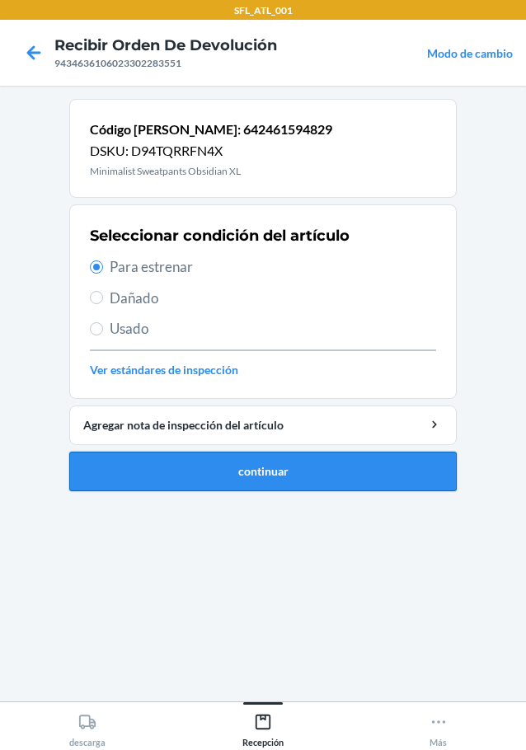
click at [206, 466] on button "continuar" at bounding box center [262, 472] width 387 height 40
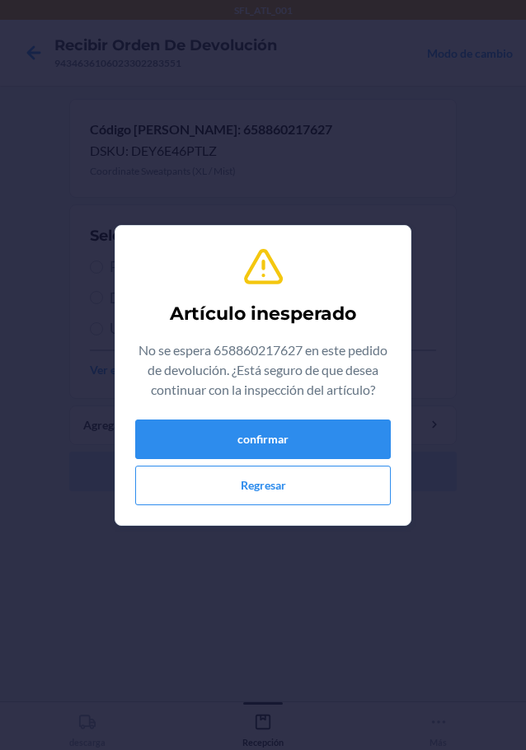
click at [266, 460] on div "confirmar Regresar" at bounding box center [263, 463] width 256 height 86
click at [278, 445] on button "confirmar" at bounding box center [263, 440] width 256 height 40
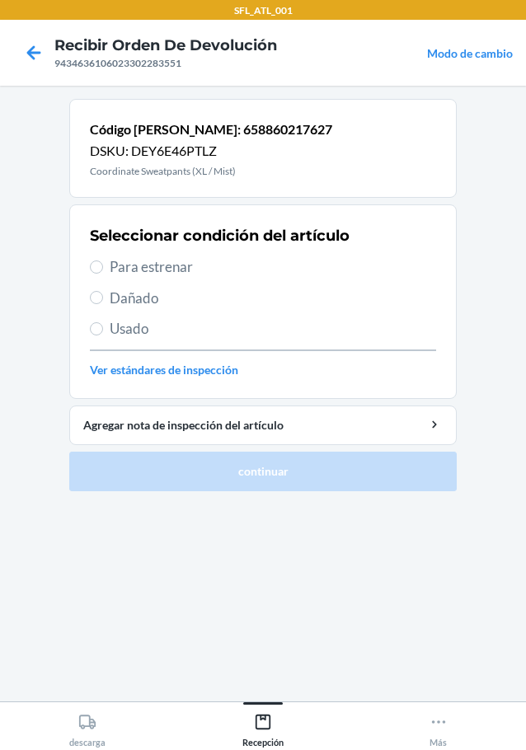
click at [173, 269] on span "Para estrenar" at bounding box center [273, 266] width 326 height 21
click at [103, 269] on input "Para estrenar" at bounding box center [96, 267] width 13 height 13
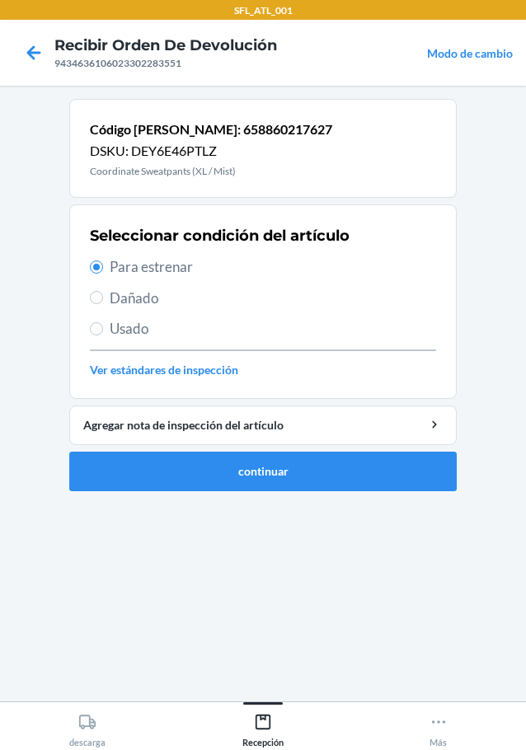
click at [221, 495] on ol "Código de barras: 658860217627 DSKU: DEY6E46PTLZ Coordinate Sweatpants (XL / Mi…" at bounding box center [262, 302] width 387 height 406
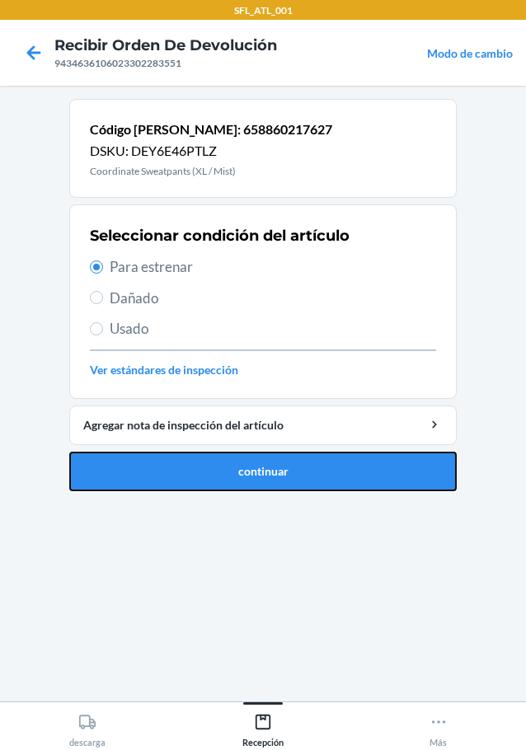
click at [229, 480] on button "continuar" at bounding box center [262, 472] width 387 height 40
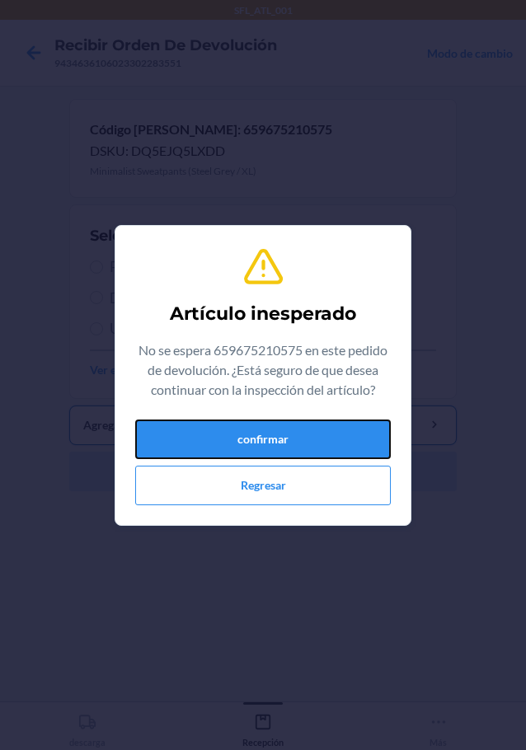
drag, startPoint x: 296, startPoint y: 419, endPoint x: 295, endPoint y: 444, distance: 24.7
click at [296, 431] on button "confirmar" at bounding box center [263, 440] width 256 height 40
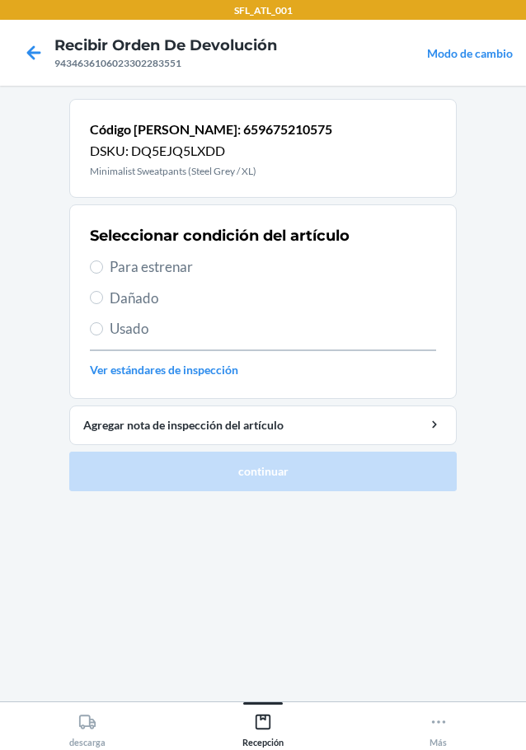
click at [140, 267] on span "Para estrenar" at bounding box center [273, 266] width 326 height 21
click at [103, 267] on input "Para estrenar" at bounding box center [96, 267] width 13 height 13
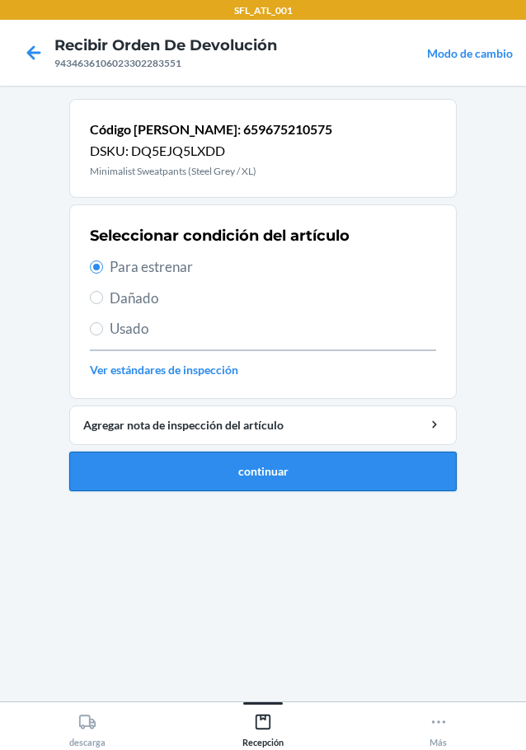
click at [341, 474] on button "continuar" at bounding box center [262, 472] width 387 height 40
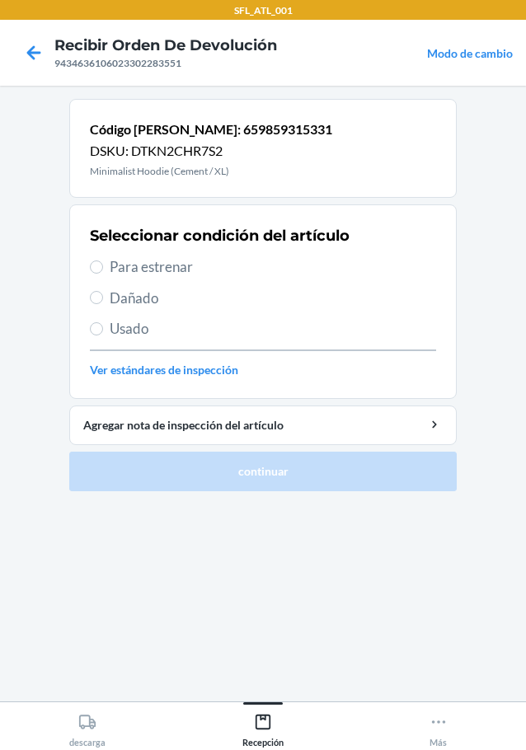
click at [165, 270] on span "Para estrenar" at bounding box center [273, 266] width 326 height 21
click at [103, 270] on input "Para estrenar" at bounding box center [96, 267] width 13 height 13
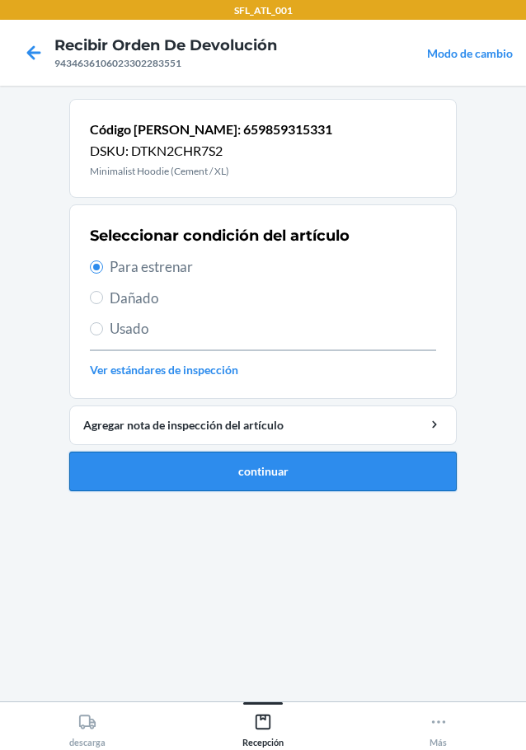
click at [338, 481] on button "continuar" at bounding box center [262, 472] width 387 height 40
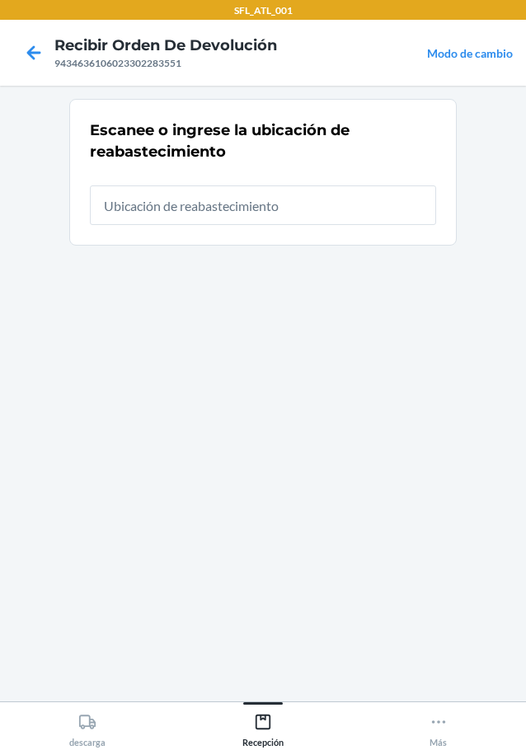
click at [247, 196] on input "text" at bounding box center [263, 206] width 346 height 40
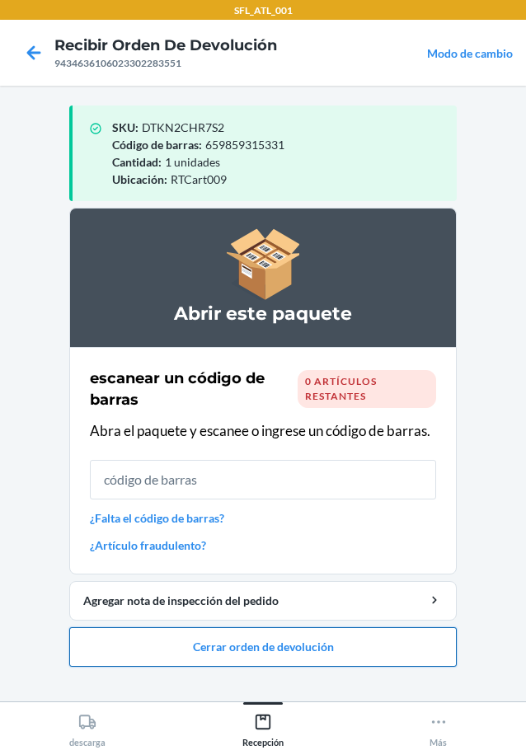
click at [303, 641] on button "Cerrar orden de devolución" at bounding box center [262, 647] width 387 height 40
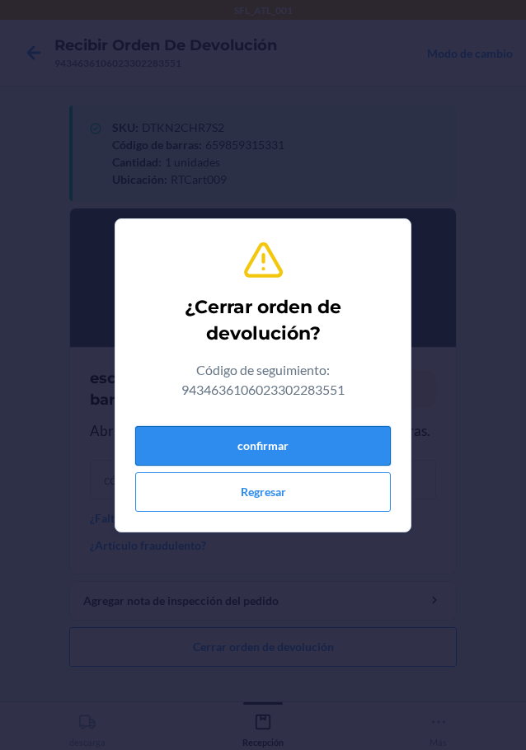
click at [303, 443] on button "confirmar" at bounding box center [263, 446] width 256 height 40
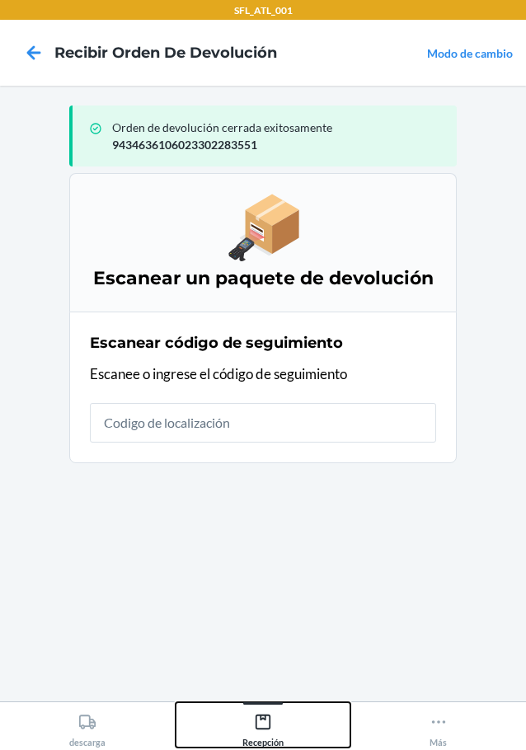
click at [272, 716] on div "Recepción" at bounding box center [262, 727] width 41 height 41
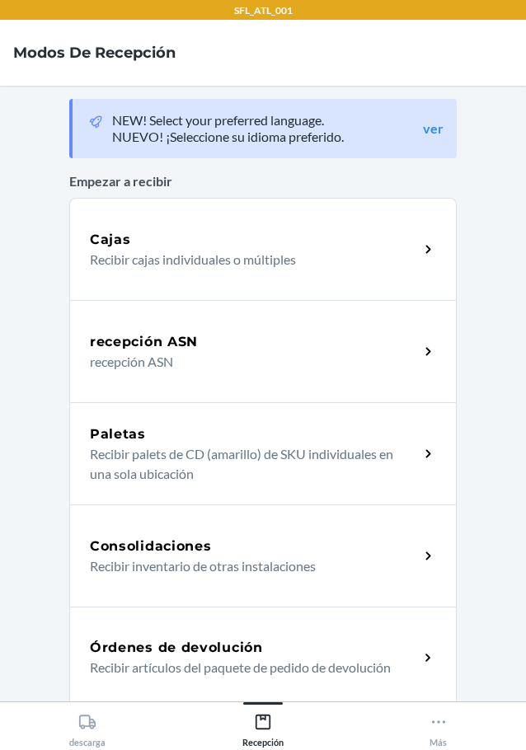
click at [149, 641] on h5 "Órdenes de devolución" at bounding box center [176, 648] width 173 height 20
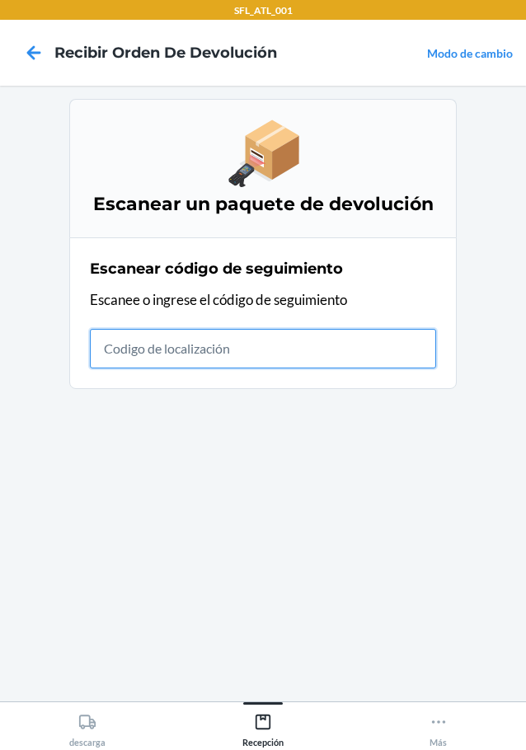
click at [341, 354] on input "text" at bounding box center [263, 349] width 346 height 40
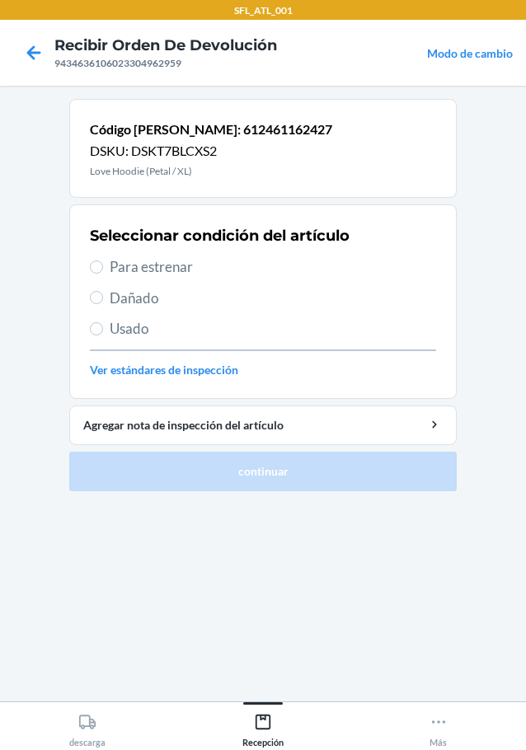
click at [157, 275] on span "Para estrenar" at bounding box center [273, 266] width 326 height 21
drag, startPoint x: 93, startPoint y: 256, endPoint x: 141, endPoint y: 270, distance: 49.8
click at [112, 260] on label "Para estrenar" at bounding box center [263, 266] width 346 height 21
click at [109, 270] on label "Para estrenar" at bounding box center [263, 266] width 346 height 21
click at [103, 270] on input "Para estrenar" at bounding box center [96, 267] width 13 height 13
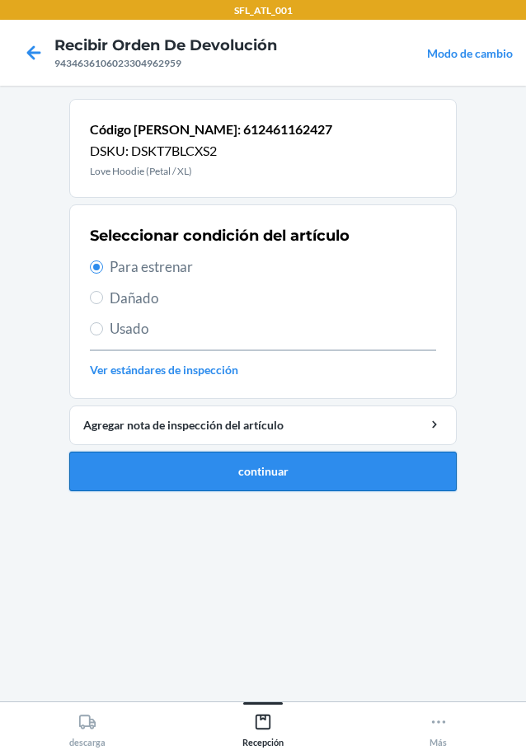
click at [261, 482] on button "continuar" at bounding box center [262, 472] width 387 height 40
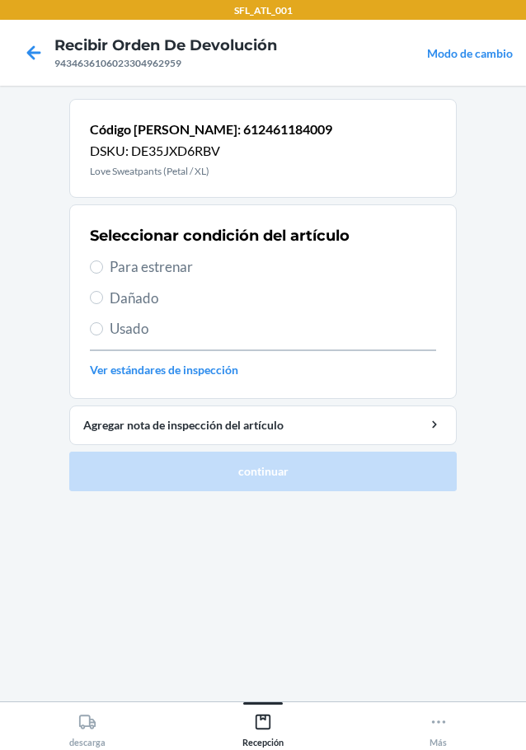
click at [181, 271] on span "Para estrenar" at bounding box center [273, 266] width 326 height 21
click at [103, 271] on input "Para estrenar" at bounding box center [96, 267] width 13 height 13
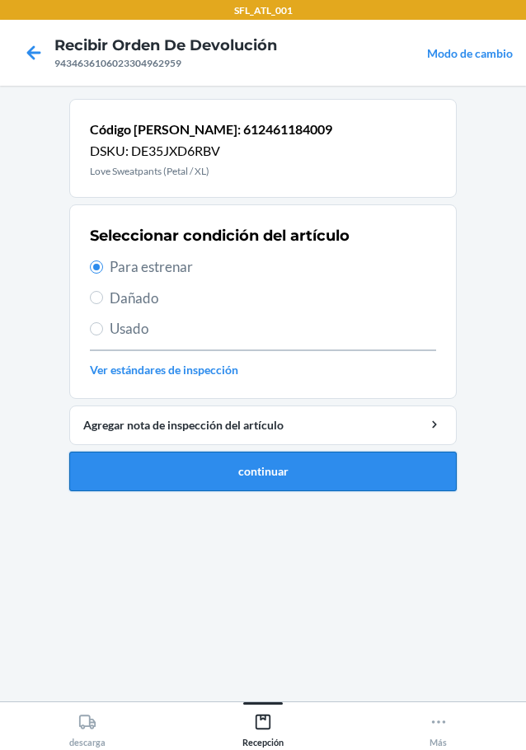
click at [233, 474] on button "continuar" at bounding box center [262, 472] width 387 height 40
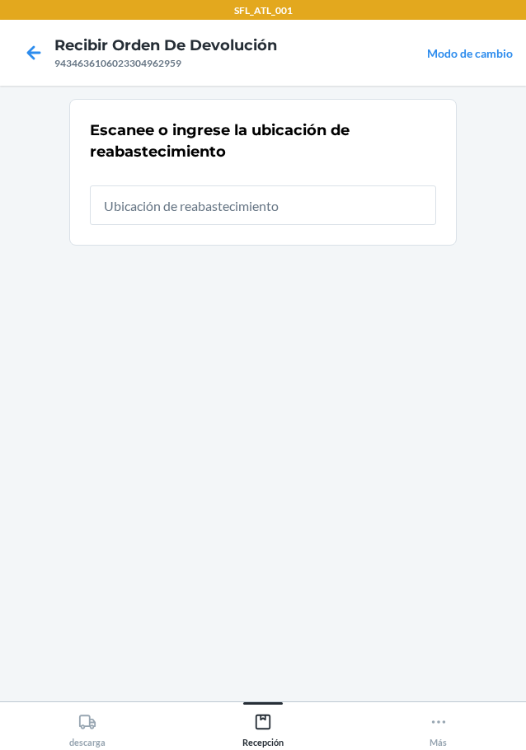
click at [213, 211] on input "text" at bounding box center [263, 206] width 346 height 40
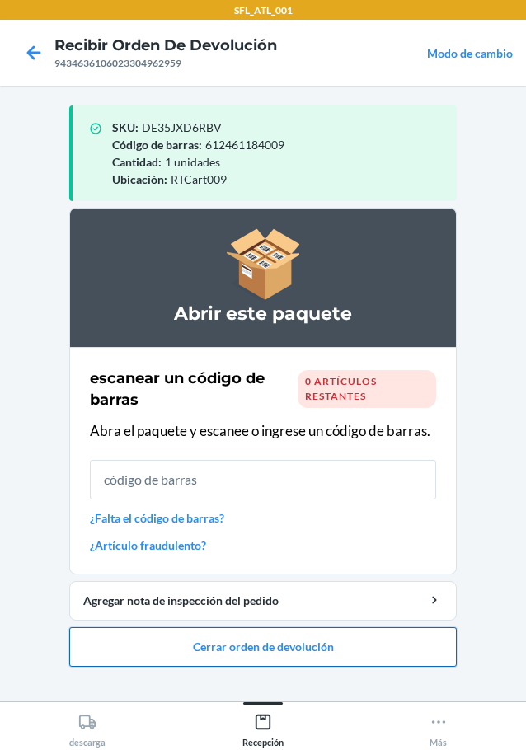
click at [312, 655] on button "Cerrar orden de devolución" at bounding box center [262, 647] width 387 height 40
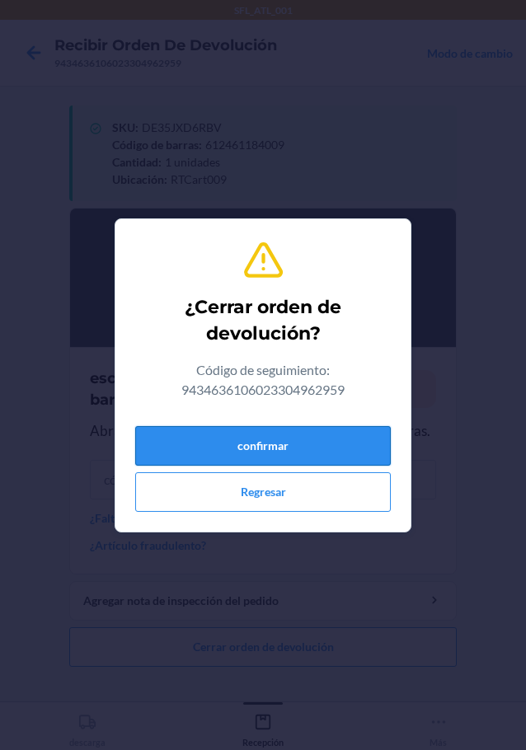
click at [266, 446] on button "confirmar" at bounding box center [263, 446] width 256 height 40
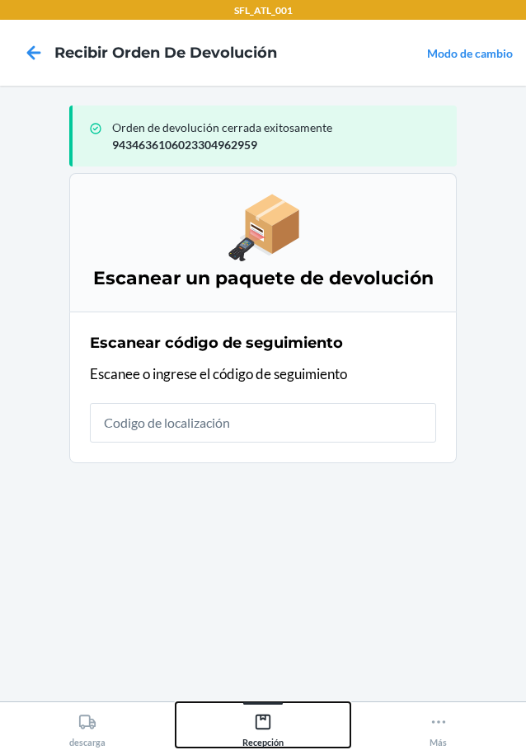
click at [260, 726] on icon at bounding box center [263, 722] width 18 height 18
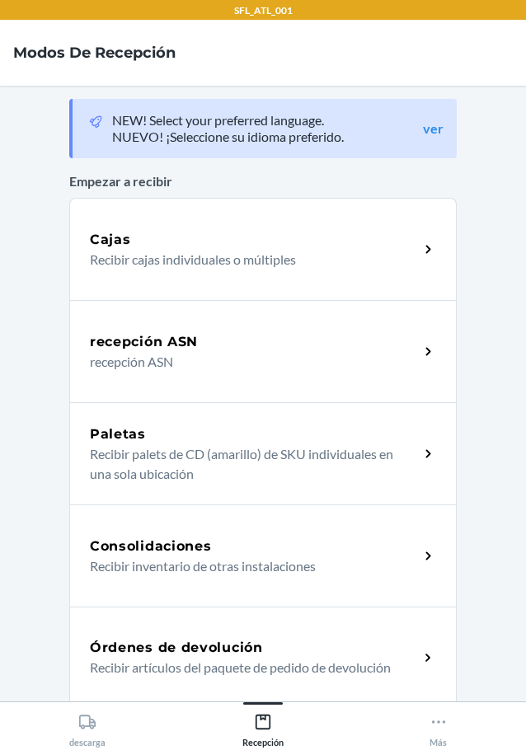
click at [171, 664] on p "Recibir artículos del paquete de pedido de devolución" at bounding box center [248, 668] width 316 height 20
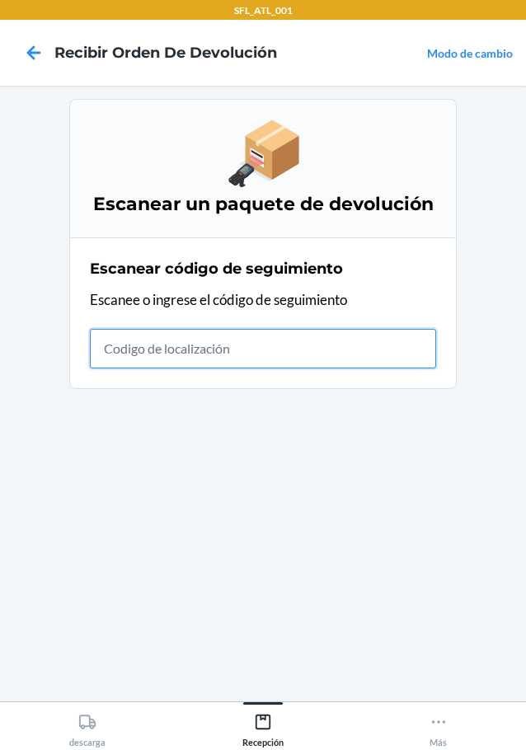
click at [222, 338] on input "text" at bounding box center [263, 349] width 346 height 40
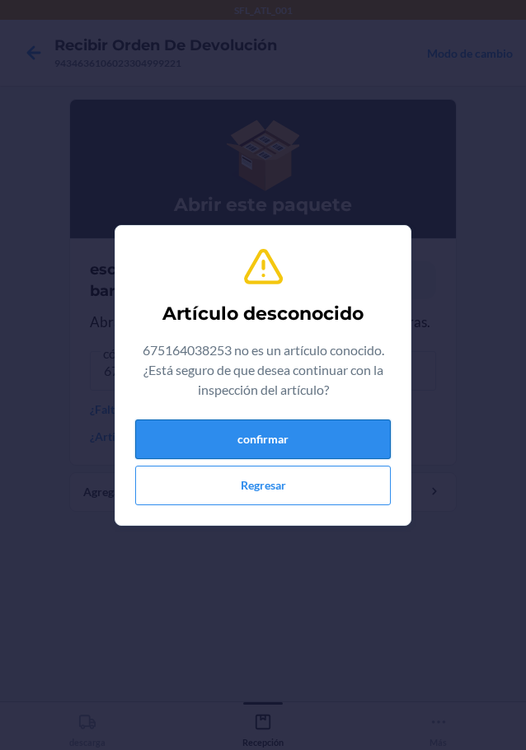
click at [329, 441] on button "confirmar" at bounding box center [263, 440] width 256 height 40
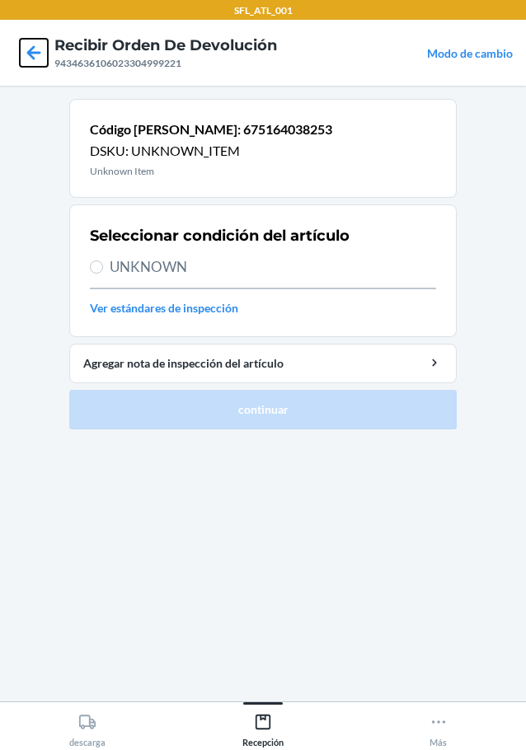
click at [39, 49] on icon at bounding box center [34, 53] width 28 height 28
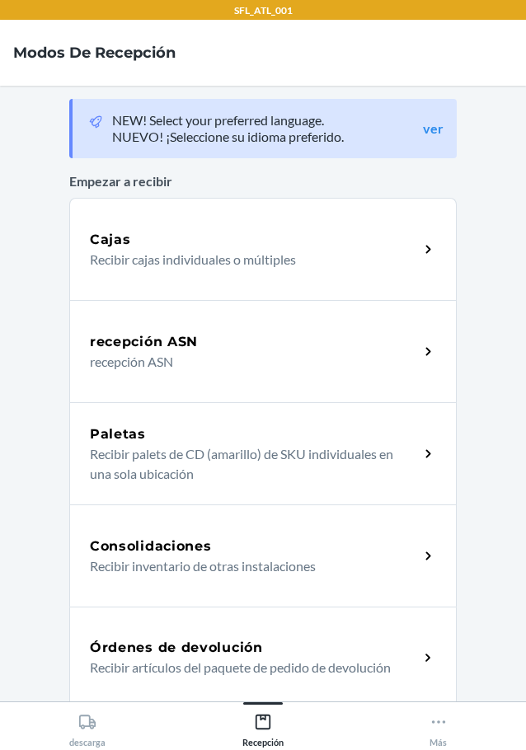
click at [189, 656] on h5 "Órdenes de devolución" at bounding box center [176, 648] width 173 height 20
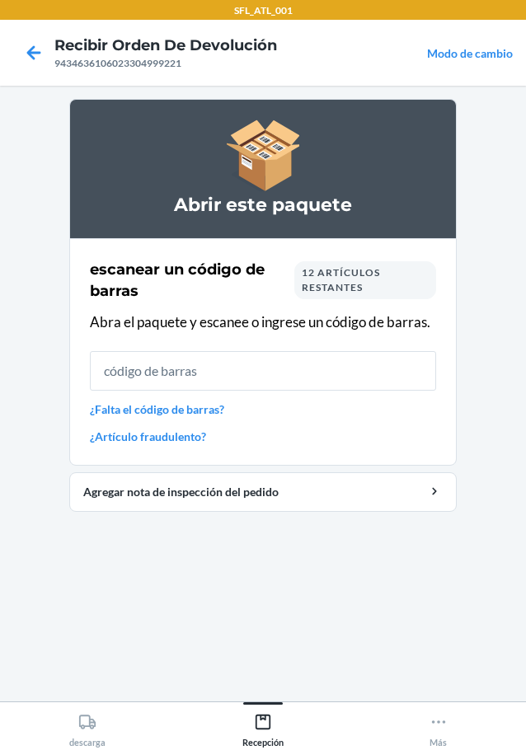
click at [201, 374] on input "text" at bounding box center [263, 371] width 346 height 40
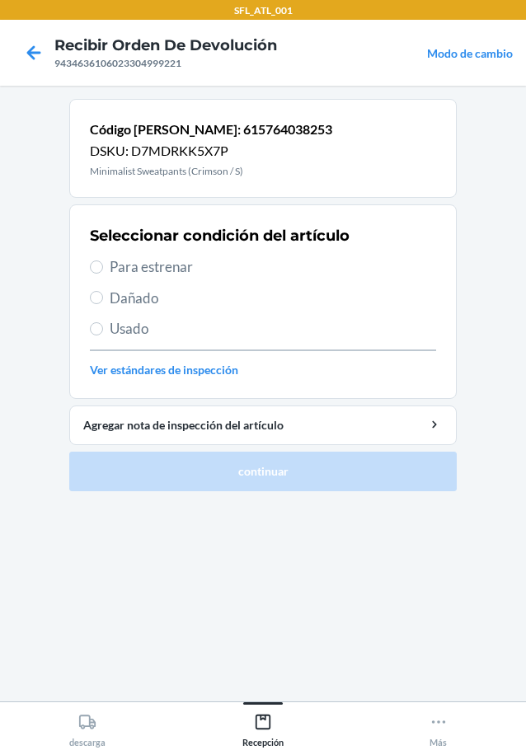
click at [176, 264] on span "Para estrenar" at bounding box center [273, 266] width 326 height 21
click at [103, 264] on input "Para estrenar" at bounding box center [96, 267] width 13 height 13
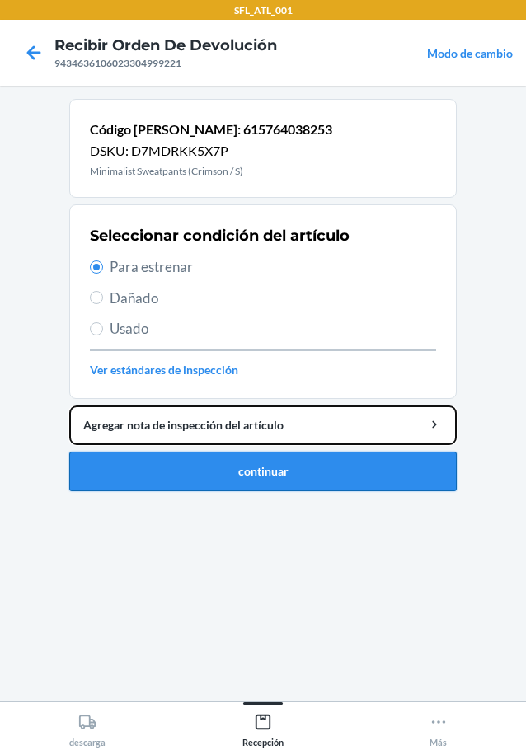
drag, startPoint x: 240, startPoint y: 443, endPoint x: 245, endPoint y: 456, distance: 14.1
click at [240, 446] on li "Código de barras: 615764038253 DSKU: D7MDRKK5X7P Minimalist Sweatpants (Crimson…" at bounding box center [262, 295] width 387 height 392
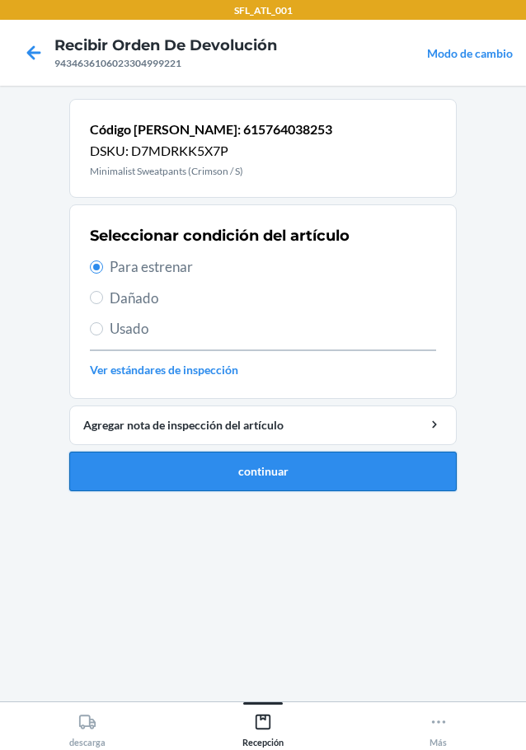
click at [261, 483] on button "continuar" at bounding box center [262, 472] width 387 height 40
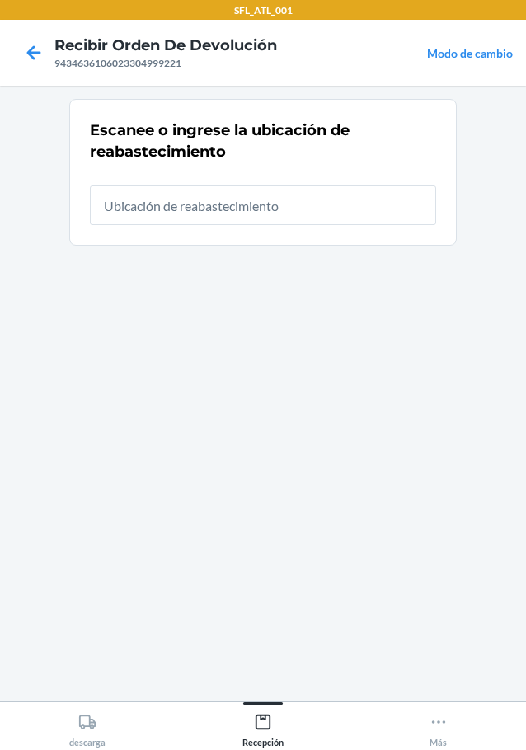
click at [212, 205] on input "text" at bounding box center [263, 206] width 346 height 40
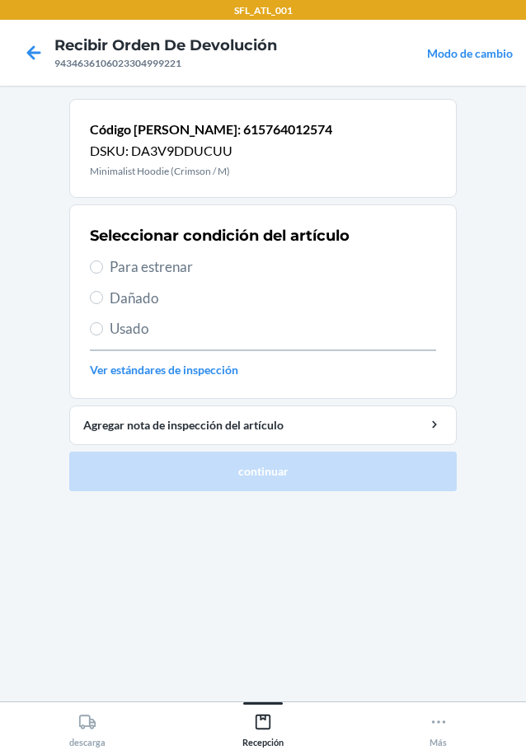
click at [168, 275] on span "Para estrenar" at bounding box center [273, 266] width 326 height 21
click at [103, 274] on input "Para estrenar" at bounding box center [96, 267] width 13 height 13
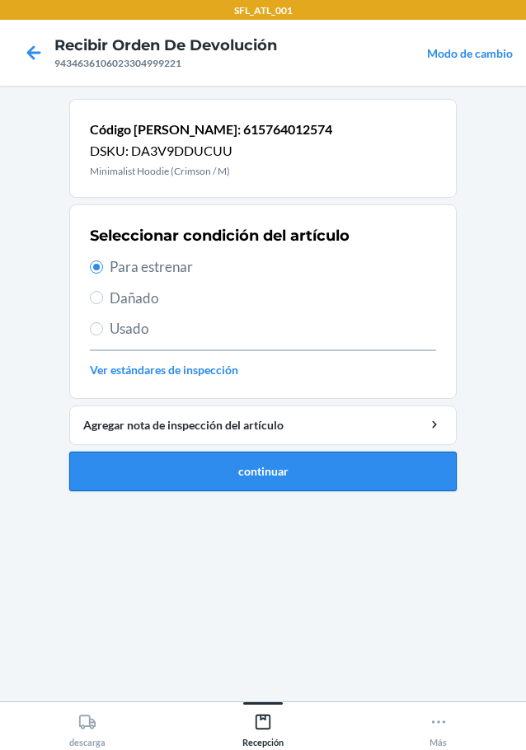
click at [272, 475] on button "continuar" at bounding box center [262, 472] width 387 height 40
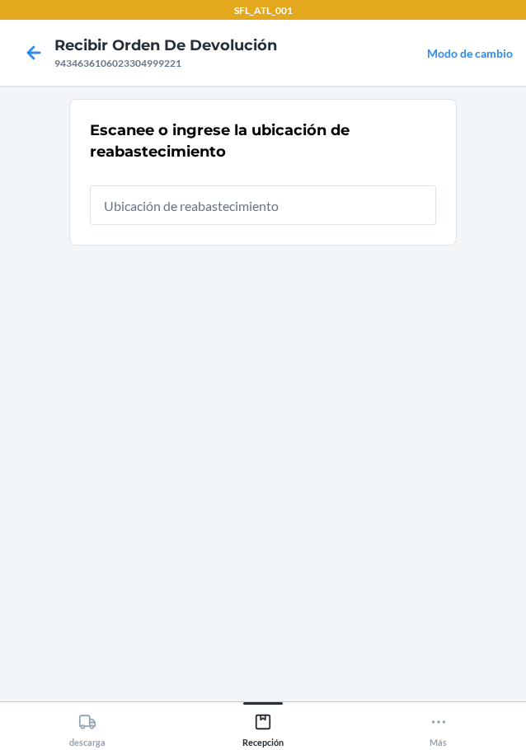
click at [228, 198] on input "text" at bounding box center [263, 206] width 346 height 40
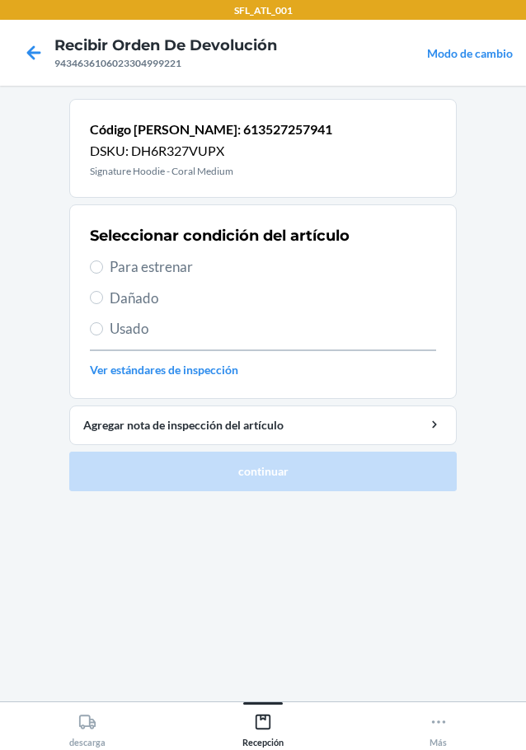
click at [129, 271] on span "Para estrenar" at bounding box center [273, 266] width 326 height 21
click at [103, 271] on input "Para estrenar" at bounding box center [96, 267] width 13 height 13
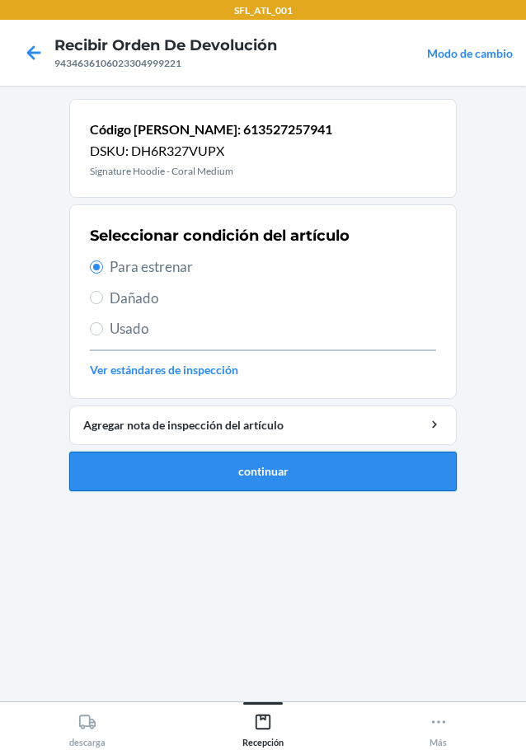
click at [348, 472] on button "continuar" at bounding box center [262, 472] width 387 height 40
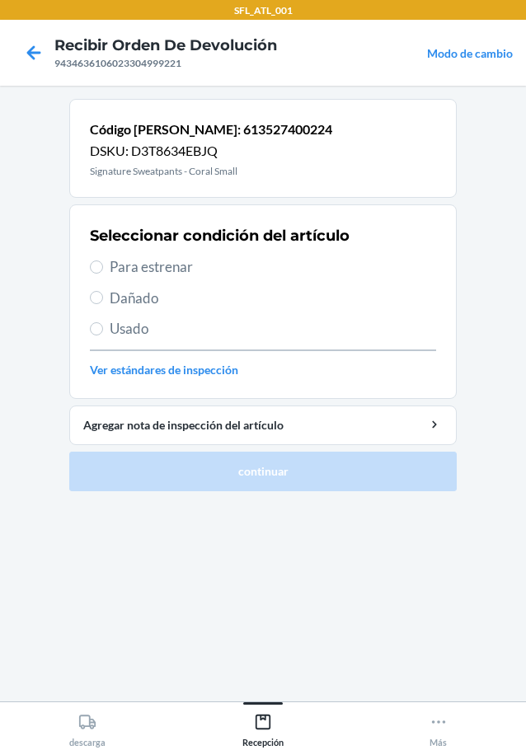
click at [182, 278] on div "Seleccionar condición del artículo Para estrenar Dañado Usado Ver estándares de…" at bounding box center [263, 301] width 346 height 163
click at [181, 270] on span "Para estrenar" at bounding box center [273, 266] width 326 height 21
click at [103, 270] on input "Para estrenar" at bounding box center [96, 267] width 13 height 13
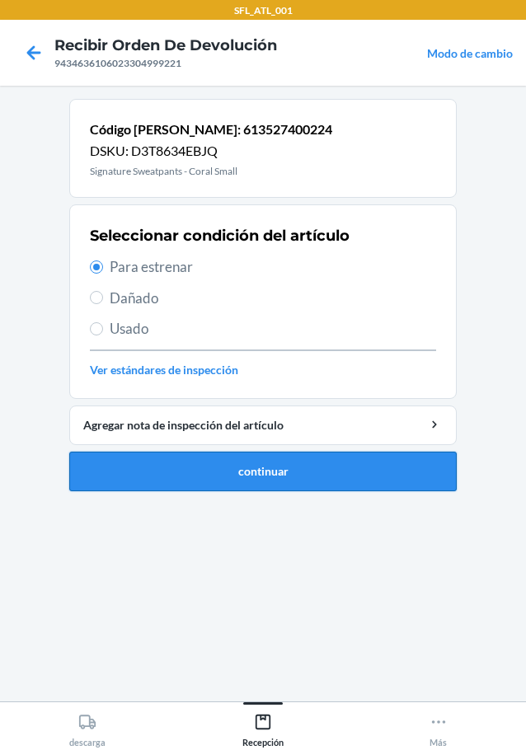
click at [276, 478] on button "continuar" at bounding box center [262, 472] width 387 height 40
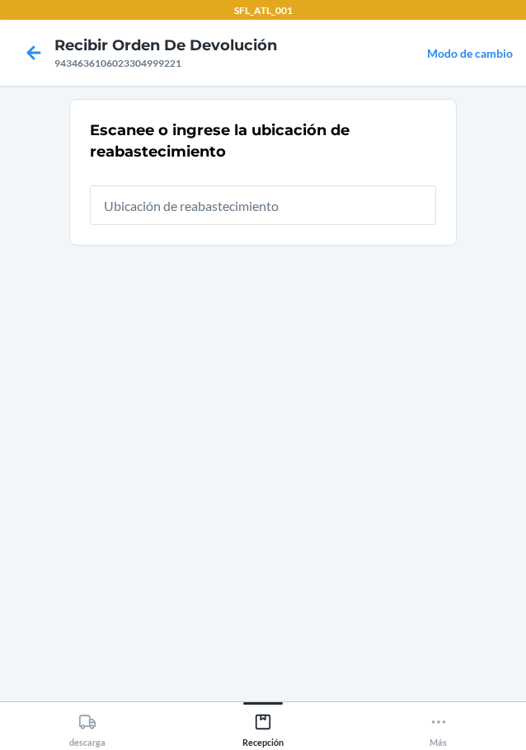
click at [259, 201] on input "text" at bounding box center [263, 206] width 346 height 40
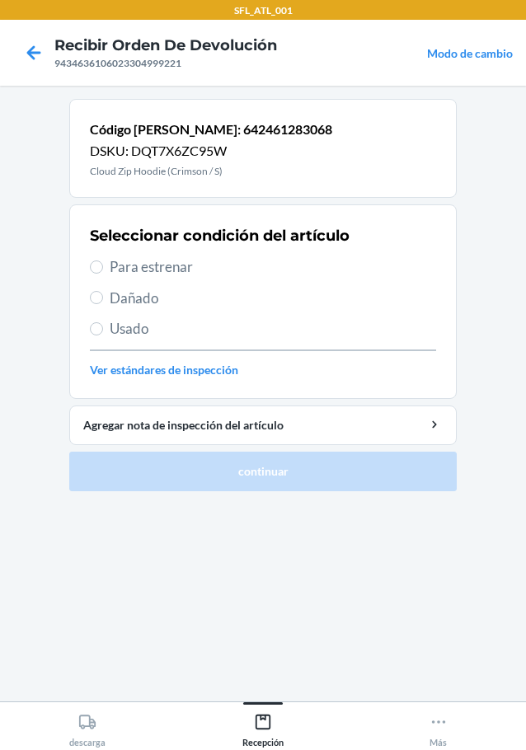
click at [162, 264] on span "Para estrenar" at bounding box center [273, 266] width 326 height 21
click at [103, 264] on input "Para estrenar" at bounding box center [96, 267] width 13 height 13
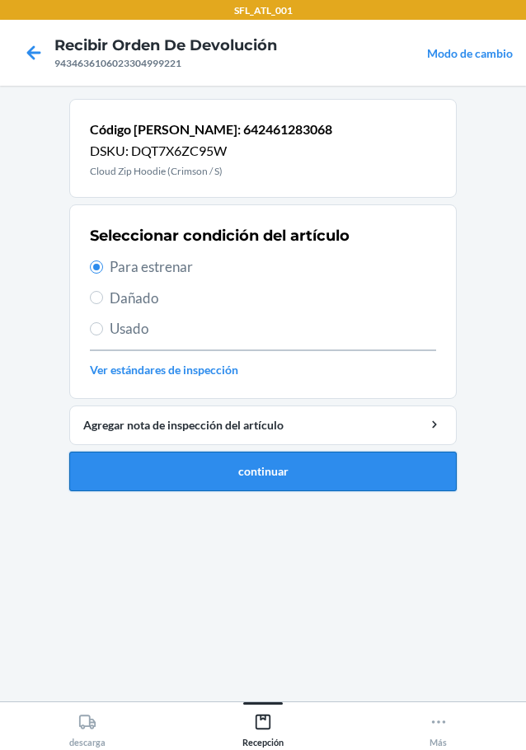
click at [395, 457] on button "continuar" at bounding box center [262, 472] width 387 height 40
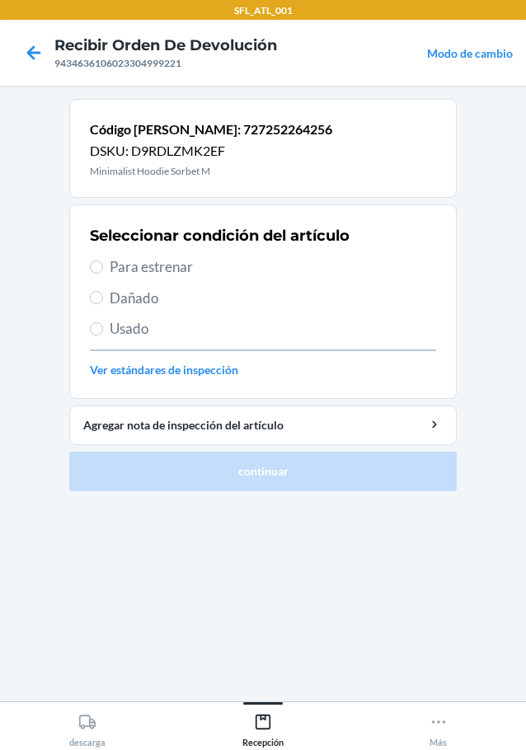
click at [162, 269] on span "Para estrenar" at bounding box center [273, 266] width 326 height 21
click at [103, 269] on input "Para estrenar" at bounding box center [96, 267] width 13 height 13
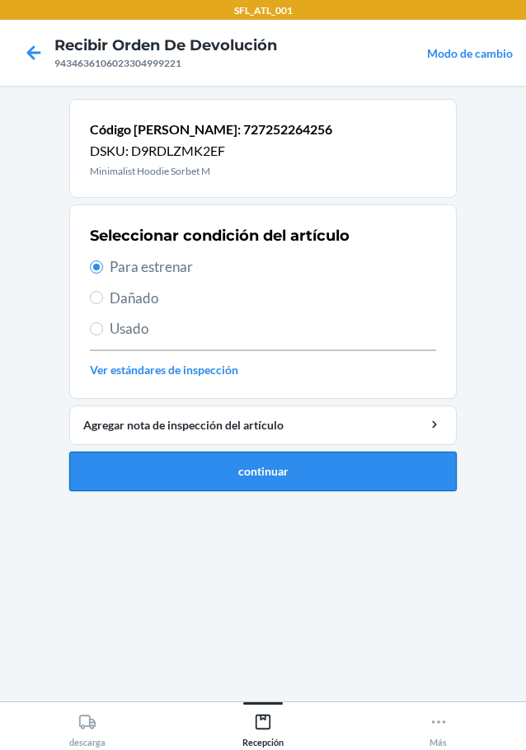
click at [191, 465] on button "continuar" at bounding box center [262, 472] width 387 height 40
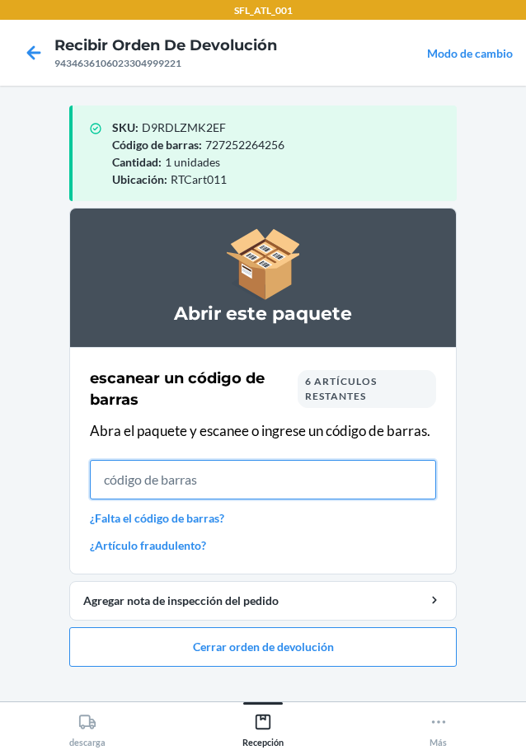
click at [203, 468] on input "text" at bounding box center [263, 480] width 346 height 40
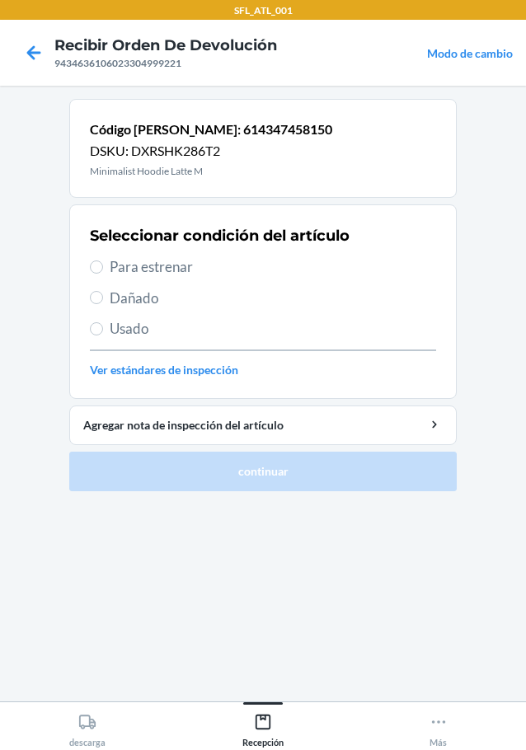
click at [154, 275] on span "Para estrenar" at bounding box center [273, 266] width 326 height 21
click at [103, 274] on input "Para estrenar" at bounding box center [96, 267] width 13 height 13
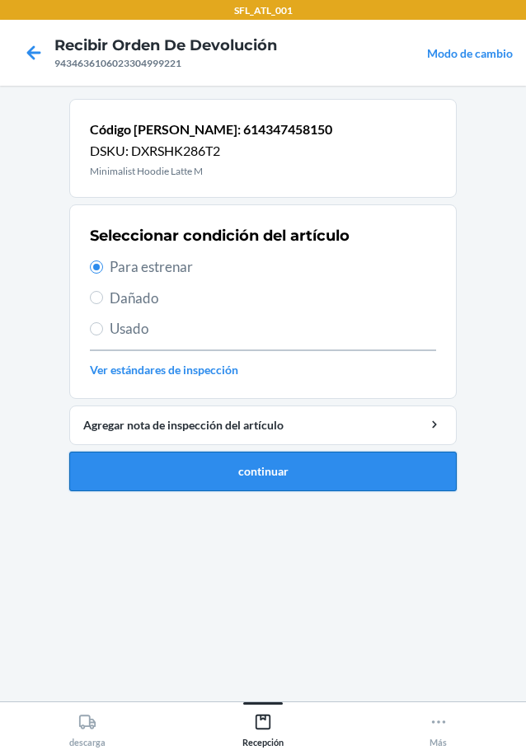
click at [261, 469] on button "continuar" at bounding box center [262, 472] width 387 height 40
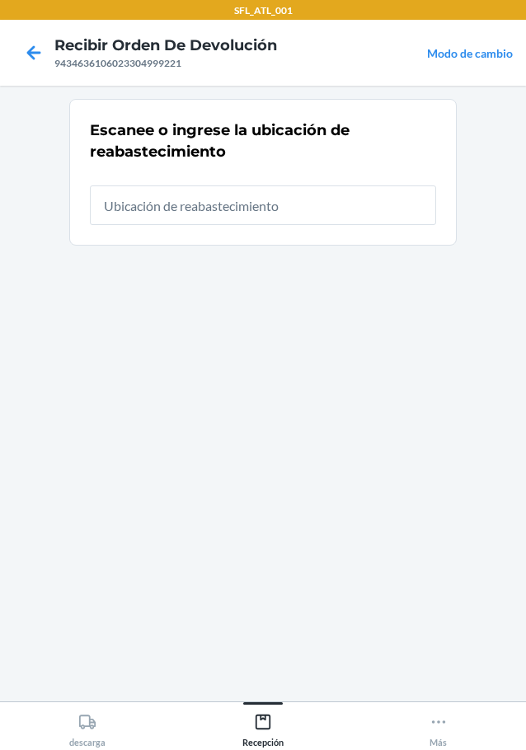
click at [242, 213] on input "text" at bounding box center [263, 206] width 346 height 40
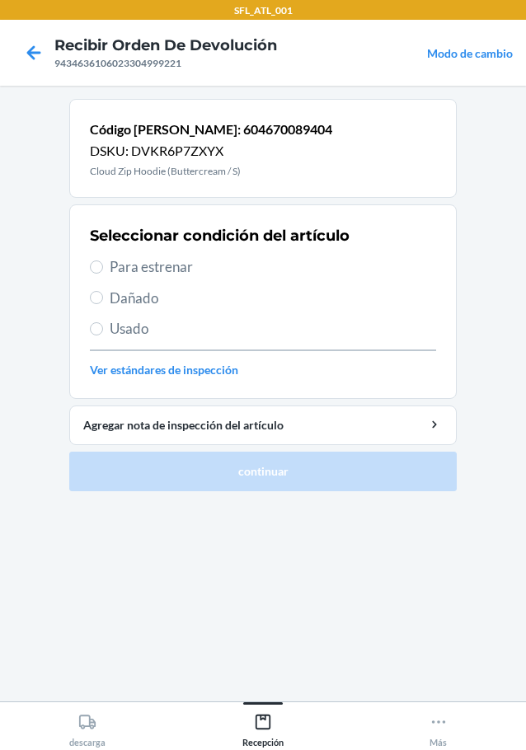
click at [153, 264] on span "Para estrenar" at bounding box center [273, 266] width 326 height 21
click at [103, 264] on input "Para estrenar" at bounding box center [96, 267] width 13 height 13
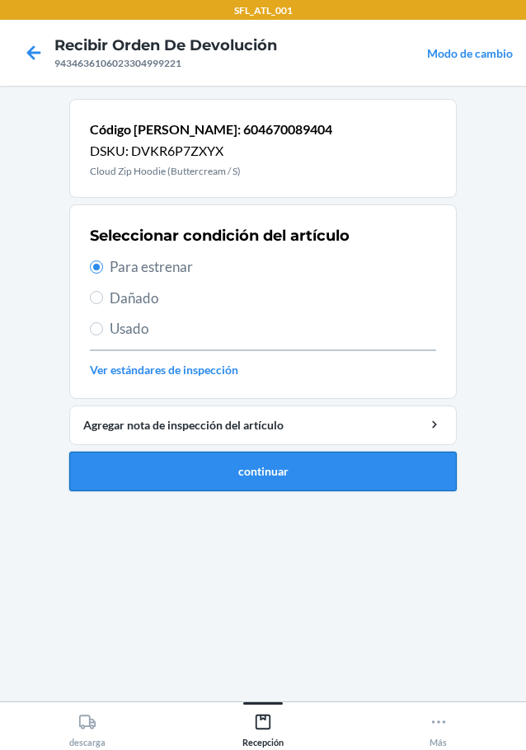
click at [236, 458] on button "continuar" at bounding box center [262, 472] width 387 height 40
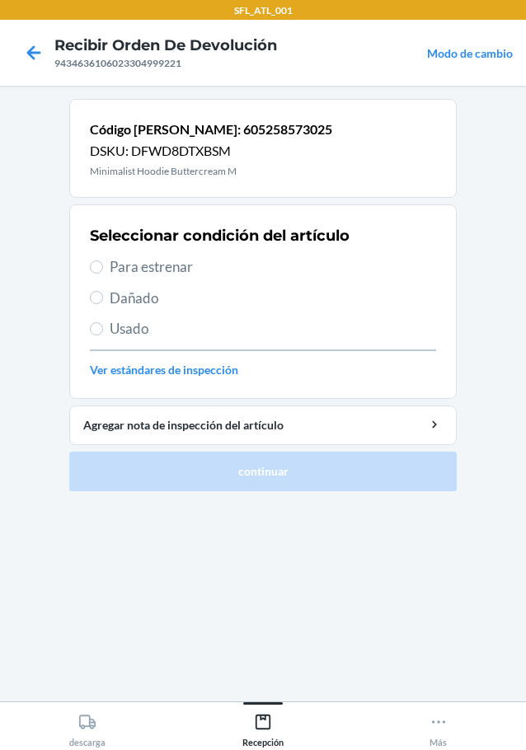
click at [167, 268] on span "Para estrenar" at bounding box center [273, 266] width 326 height 21
click at [103, 268] on input "Para estrenar" at bounding box center [96, 267] width 13 height 13
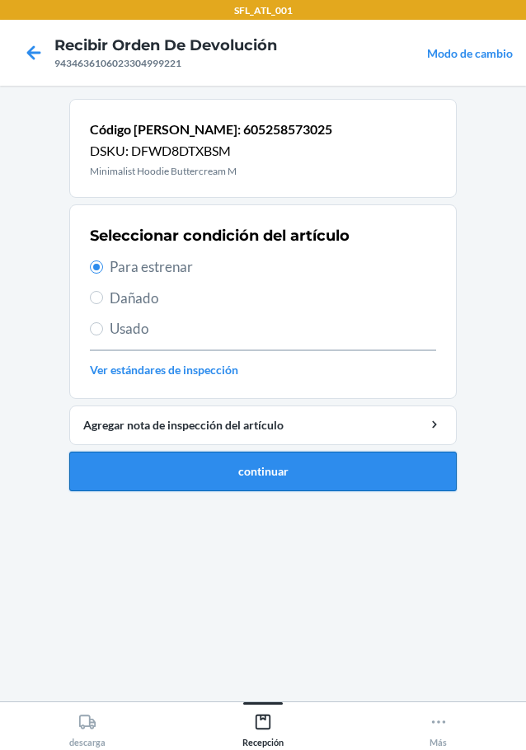
click at [269, 469] on button "continuar" at bounding box center [262, 472] width 387 height 40
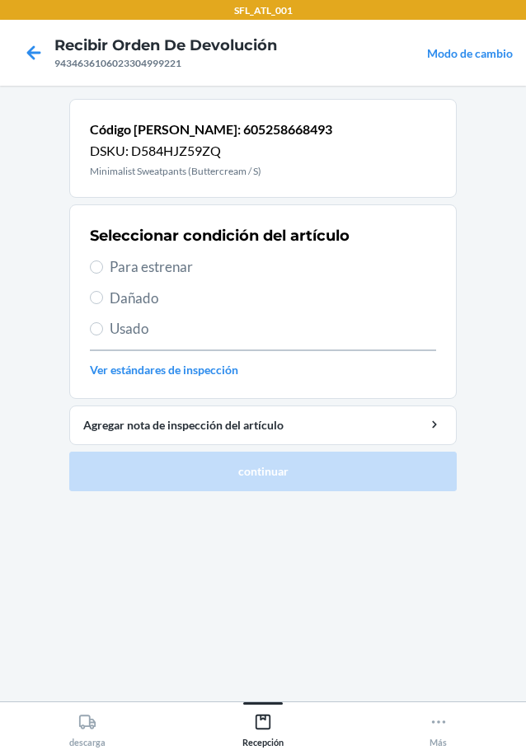
click at [157, 265] on span "Para estrenar" at bounding box center [273, 266] width 326 height 21
click at [103, 265] on input "Para estrenar" at bounding box center [96, 267] width 13 height 13
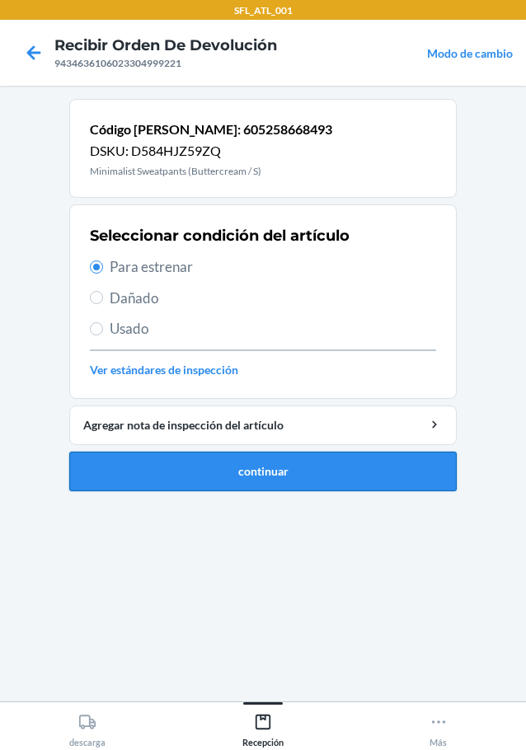
click at [294, 466] on button "continuar" at bounding box center [262, 472] width 387 height 40
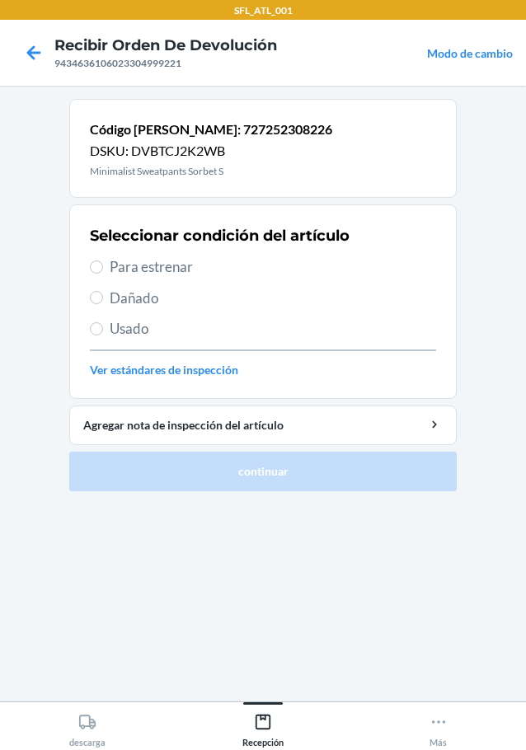
click at [163, 271] on span "Para estrenar" at bounding box center [273, 266] width 326 height 21
click at [103, 271] on input "Para estrenar" at bounding box center [96, 267] width 13 height 13
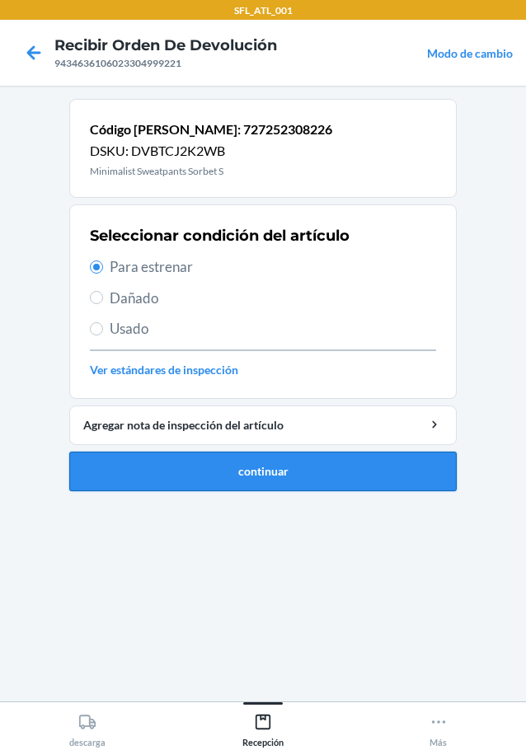
click at [231, 489] on button "continuar" at bounding box center [262, 472] width 387 height 40
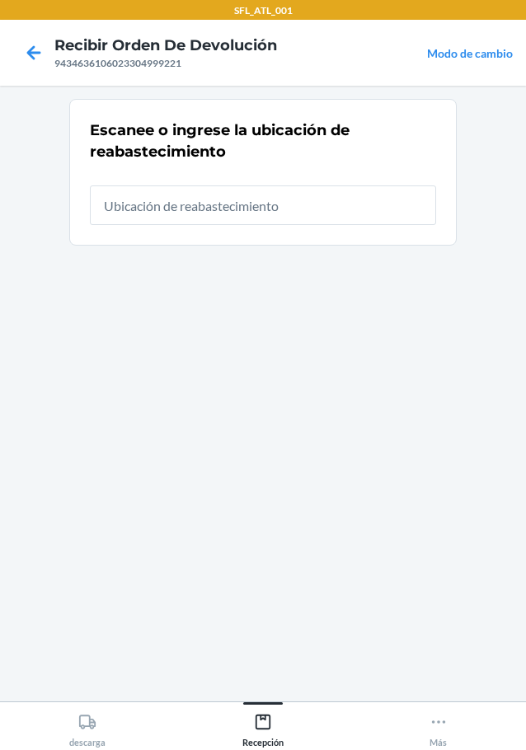
click at [234, 212] on input "text" at bounding box center [263, 206] width 346 height 40
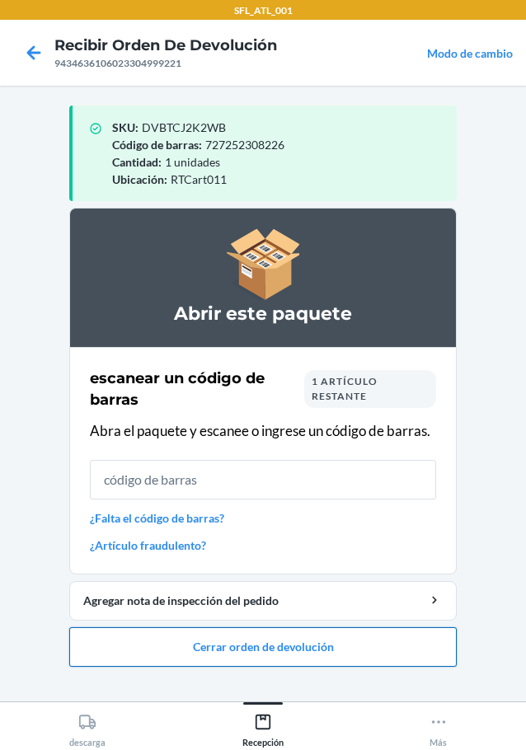
click at [286, 649] on button "Cerrar orden de devolución" at bounding box center [262, 647] width 387 height 40
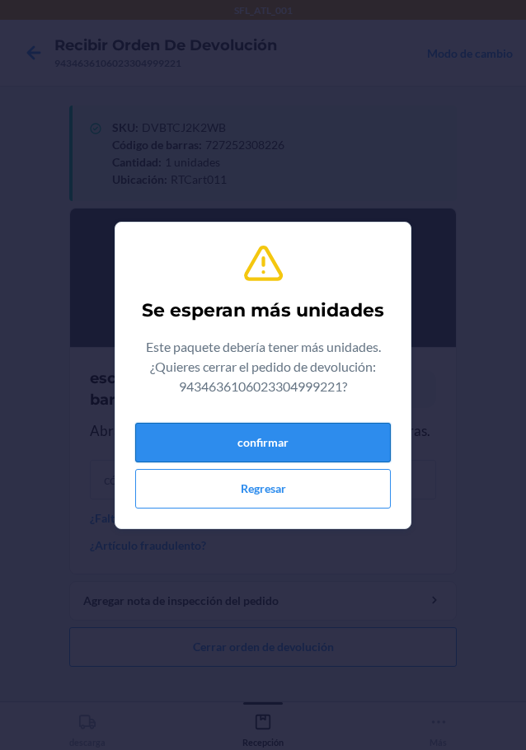
click at [250, 448] on button "confirmar" at bounding box center [263, 443] width 256 height 40
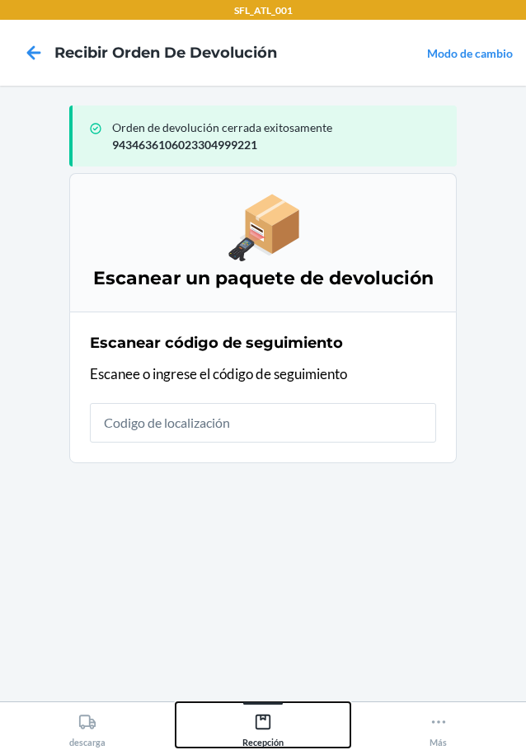
click at [266, 733] on div "Recepción" at bounding box center [262, 727] width 41 height 41
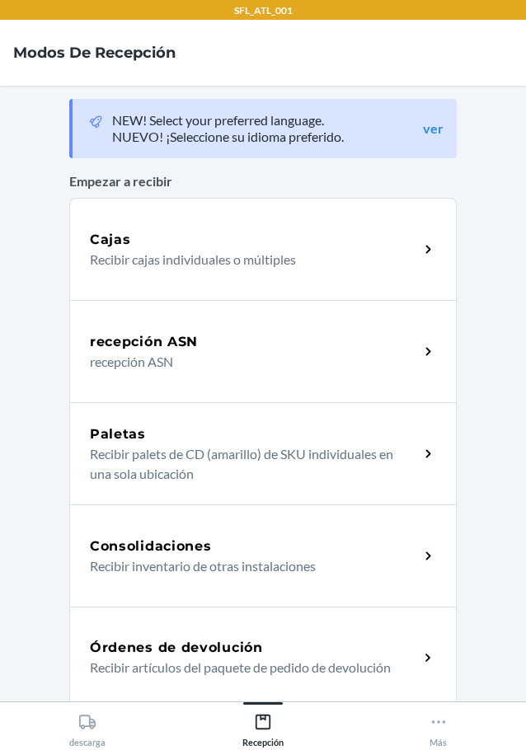
click at [181, 655] on h5 "Órdenes de devolución" at bounding box center [176, 648] width 173 height 20
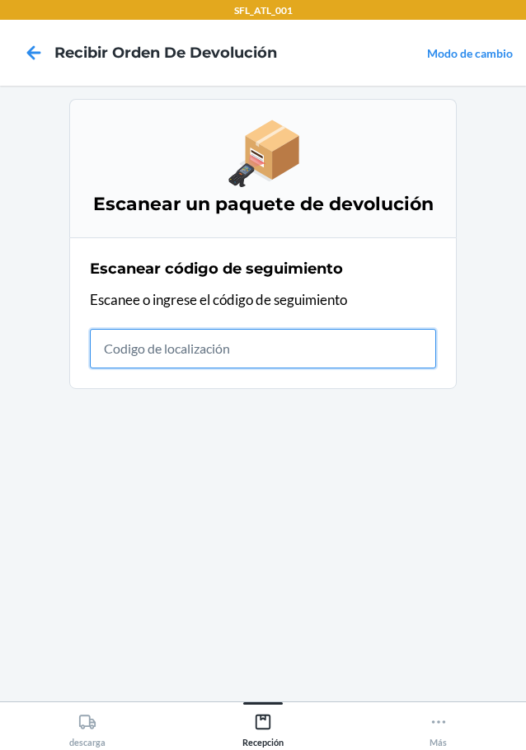
click at [187, 348] on input "text" at bounding box center [263, 349] width 346 height 40
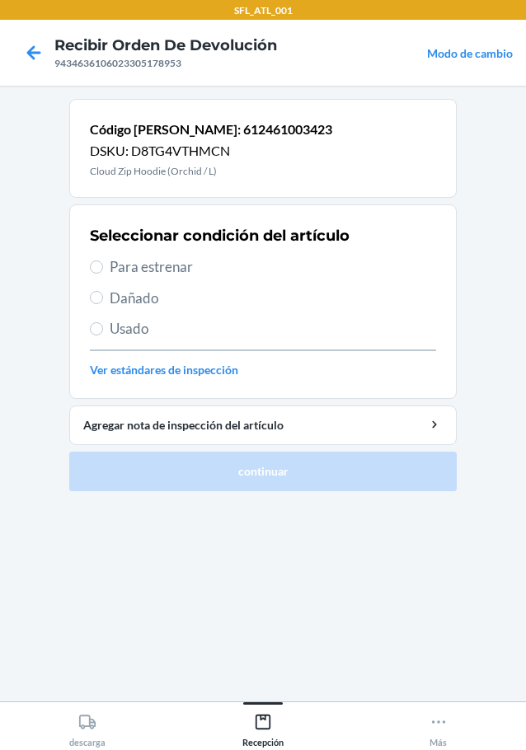
click at [185, 274] on span "Para estrenar" at bounding box center [273, 266] width 326 height 21
click at [103, 274] on input "Para estrenar" at bounding box center [96, 267] width 13 height 13
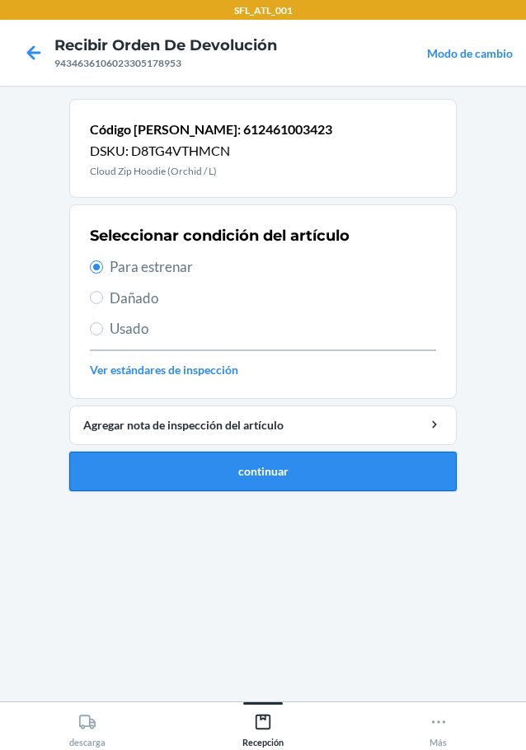
click at [286, 481] on button "continuar" at bounding box center [262, 472] width 387 height 40
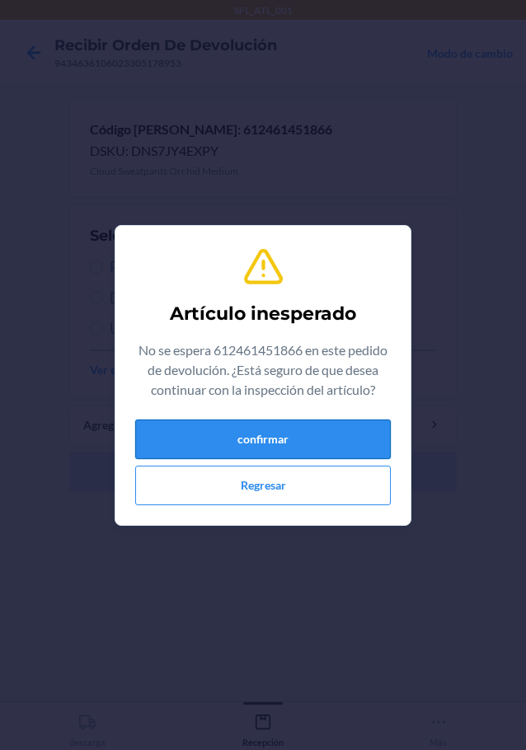
click at [291, 451] on button "confirmar" at bounding box center [263, 440] width 256 height 40
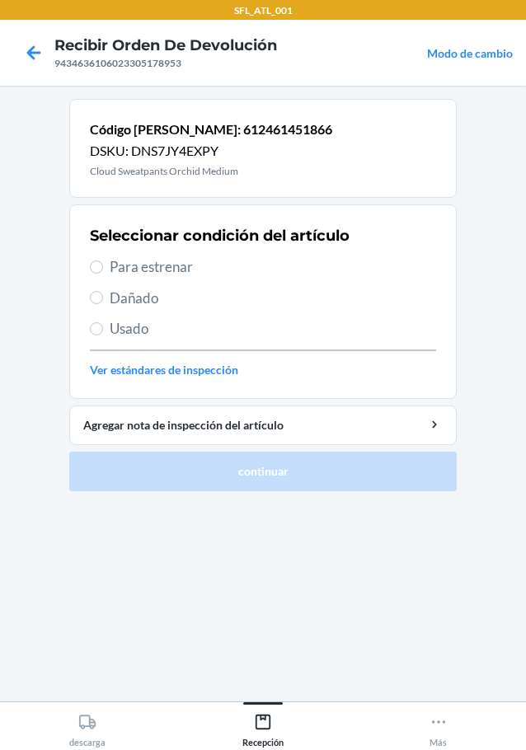
click at [179, 271] on span "Para estrenar" at bounding box center [273, 266] width 326 height 21
click at [103, 271] on input "Para estrenar" at bounding box center [96, 267] width 13 height 13
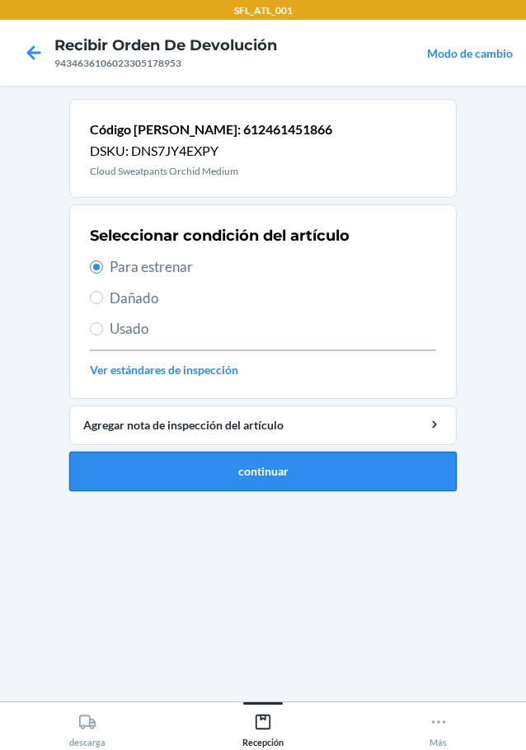
click at [308, 480] on button "continuar" at bounding box center [262, 472] width 387 height 40
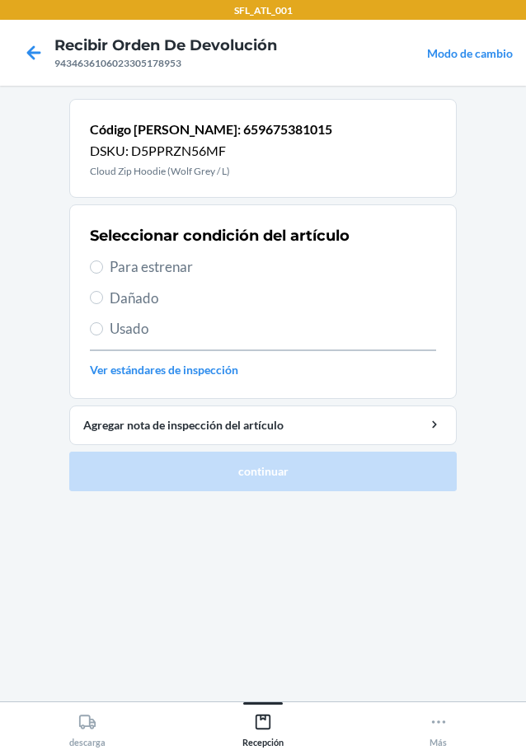
click at [159, 270] on span "Para estrenar" at bounding box center [273, 266] width 326 height 21
click at [103, 270] on input "Para estrenar" at bounding box center [96, 267] width 13 height 13
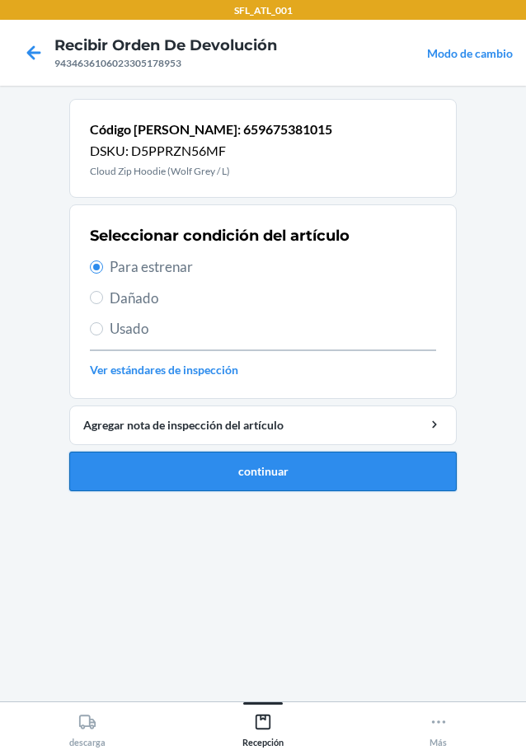
click at [294, 484] on button "continuar" at bounding box center [262, 472] width 387 height 40
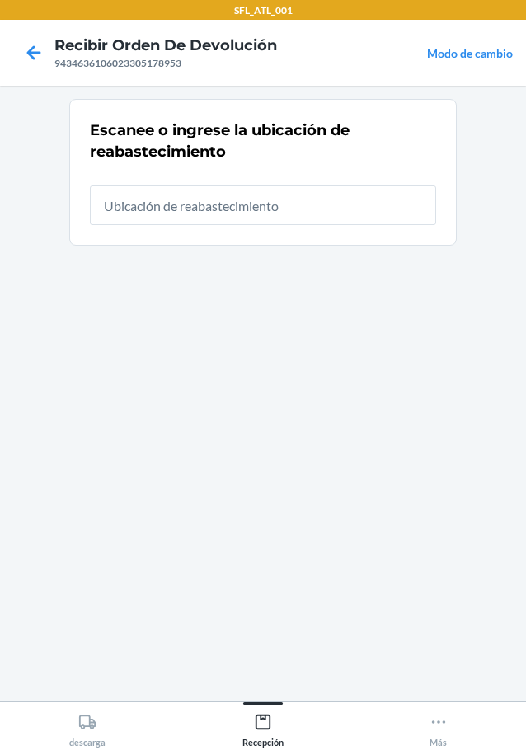
click at [226, 194] on input "text" at bounding box center [263, 206] width 346 height 40
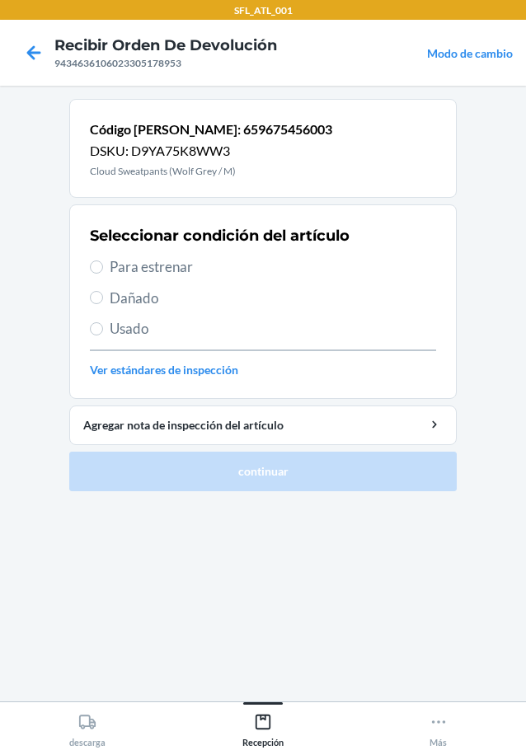
click at [185, 275] on span "Para estrenar" at bounding box center [273, 266] width 326 height 21
click at [103, 274] on input "Para estrenar" at bounding box center [96, 267] width 13 height 13
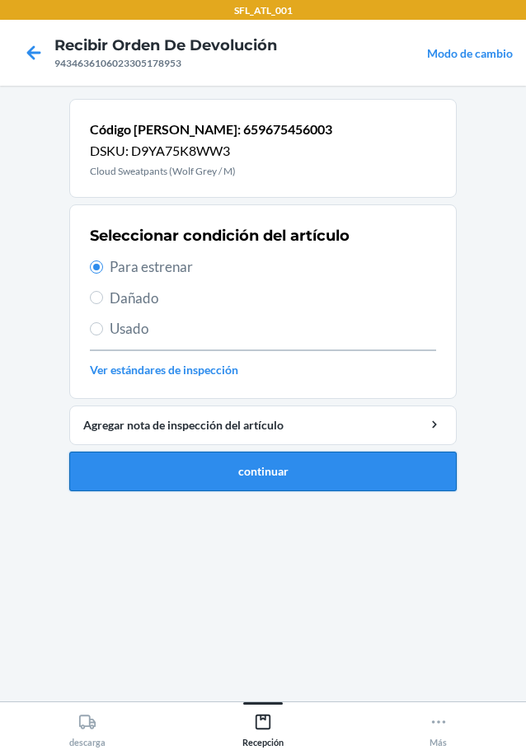
click at [260, 471] on button "continuar" at bounding box center [262, 472] width 387 height 40
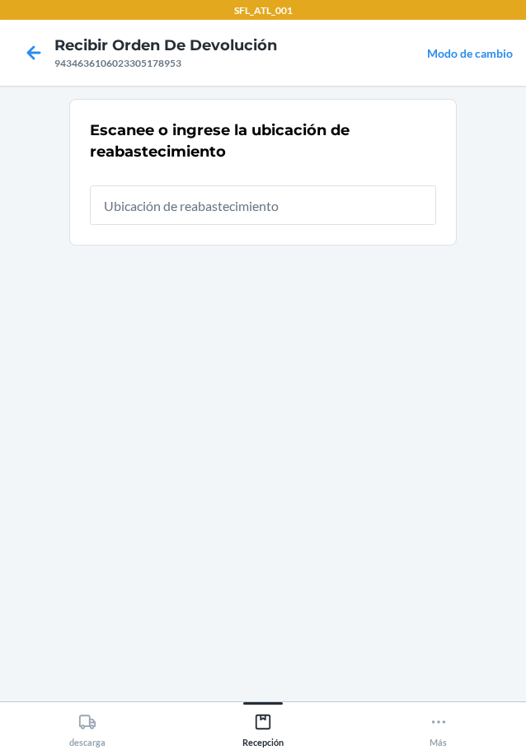
click at [268, 212] on input "text" at bounding box center [263, 206] width 346 height 40
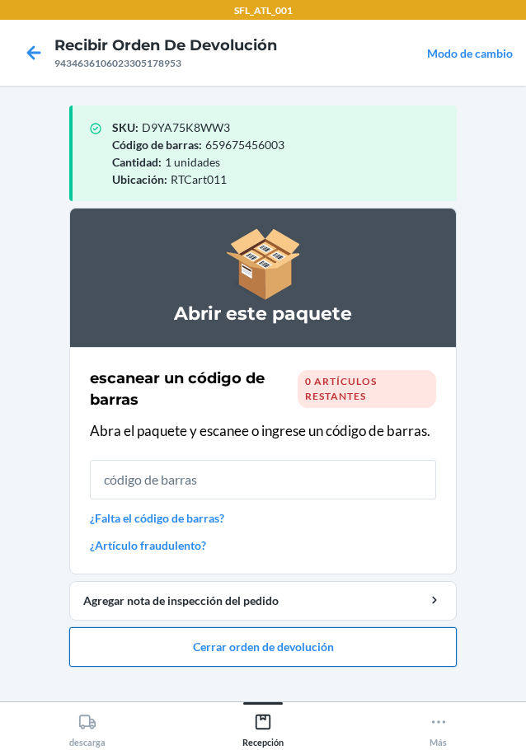
click at [211, 635] on button "Cerrar orden de devolución" at bounding box center [262, 647] width 387 height 40
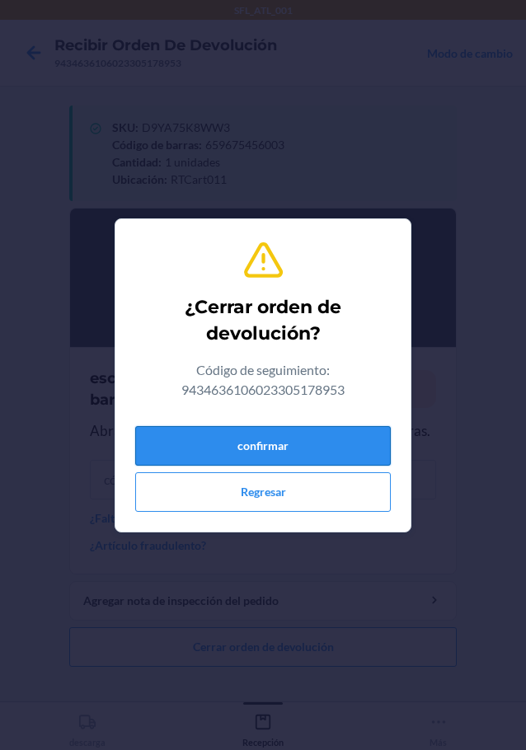
click at [256, 444] on button "confirmar" at bounding box center [263, 446] width 256 height 40
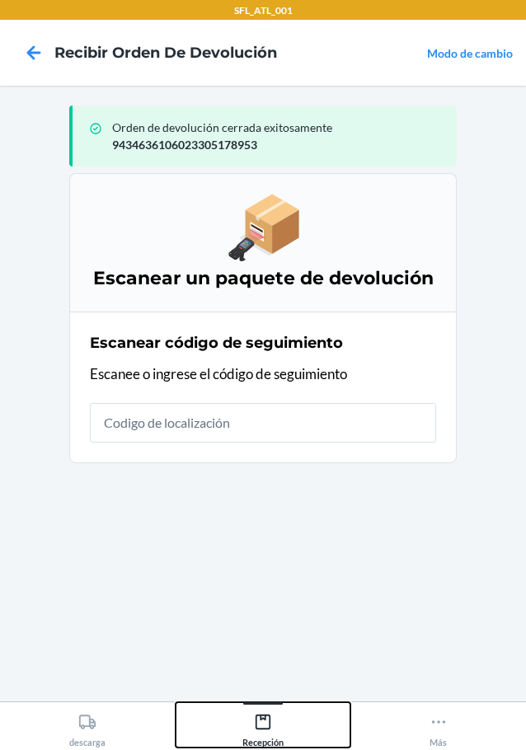
click at [270, 724] on icon at bounding box center [263, 722] width 15 height 15
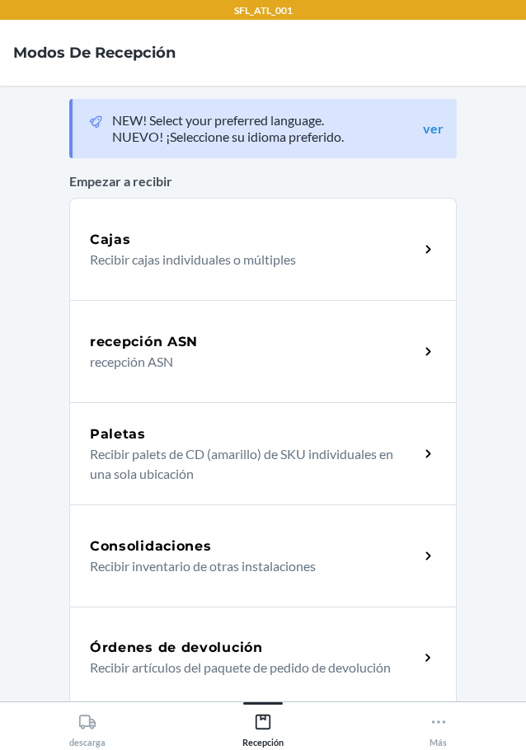
click at [166, 663] on p "Recibir artículos del paquete de pedido de devolución" at bounding box center [248, 668] width 316 height 20
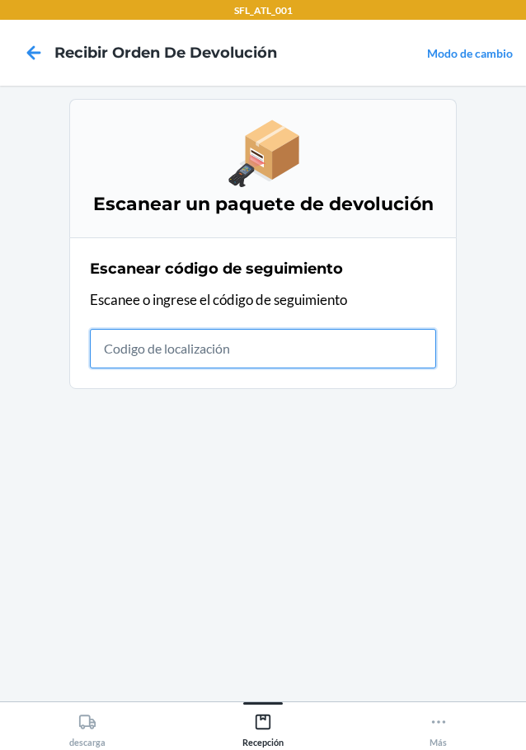
click at [158, 350] on input "text" at bounding box center [263, 349] width 346 height 40
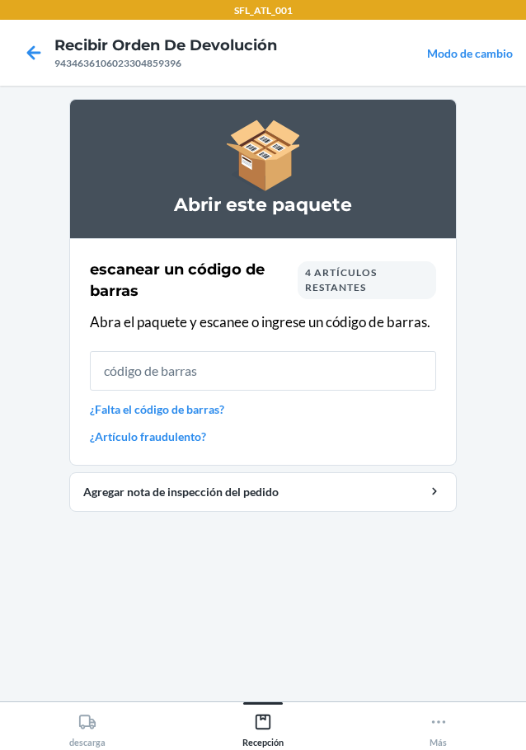
click at [172, 382] on input "text" at bounding box center [263, 371] width 346 height 40
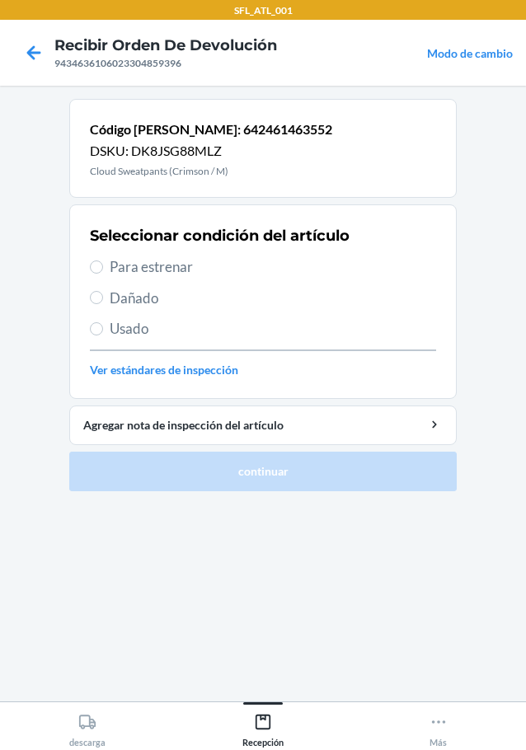
click at [176, 293] on span "Dañado" at bounding box center [273, 298] width 326 height 21
click at [103, 293] on input "Dañado" at bounding box center [96, 297] width 13 height 13
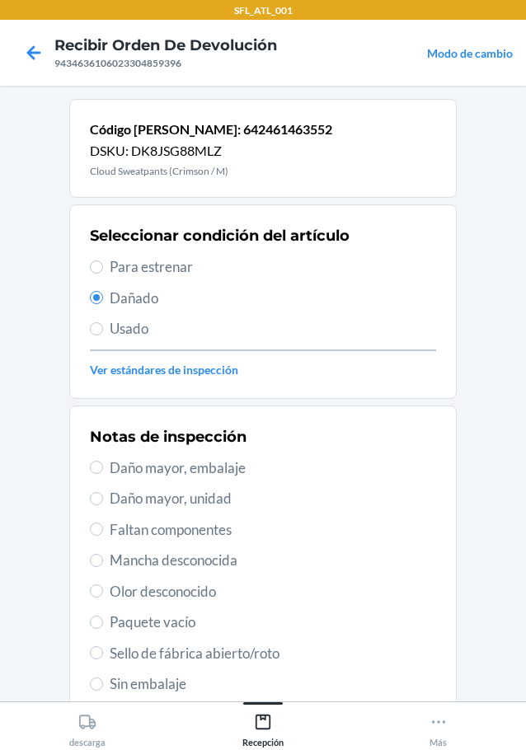
click at [163, 265] on span "Para estrenar" at bounding box center [273, 266] width 326 height 21
click at [103, 265] on input "Para estrenar" at bounding box center [96, 267] width 13 height 13
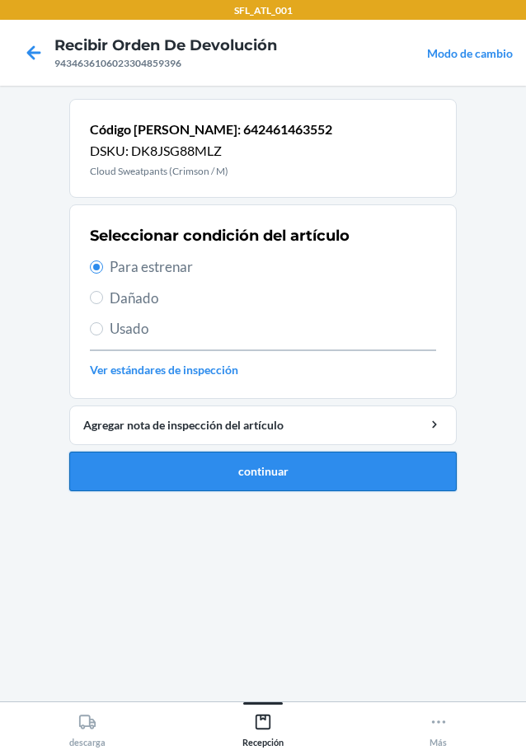
click at [237, 463] on button "continuar" at bounding box center [262, 472] width 387 height 40
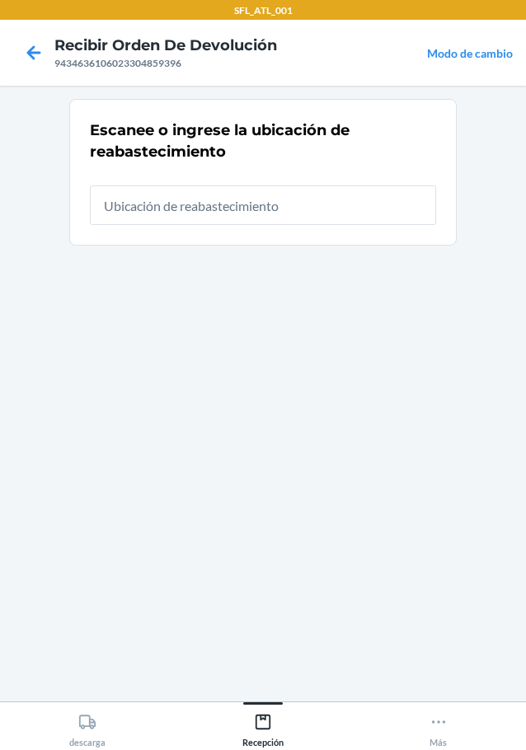
click at [190, 209] on input "text" at bounding box center [263, 206] width 346 height 40
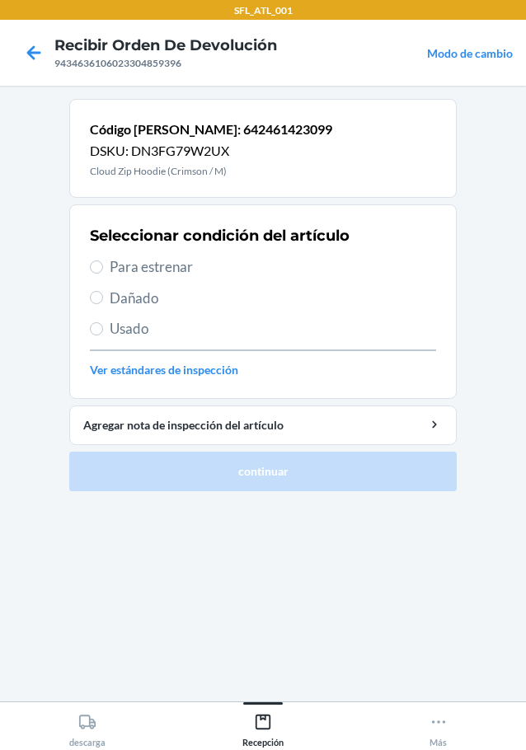
click at [162, 274] on span "Para estrenar" at bounding box center [273, 266] width 326 height 21
click at [103, 274] on input "Para estrenar" at bounding box center [96, 267] width 13 height 13
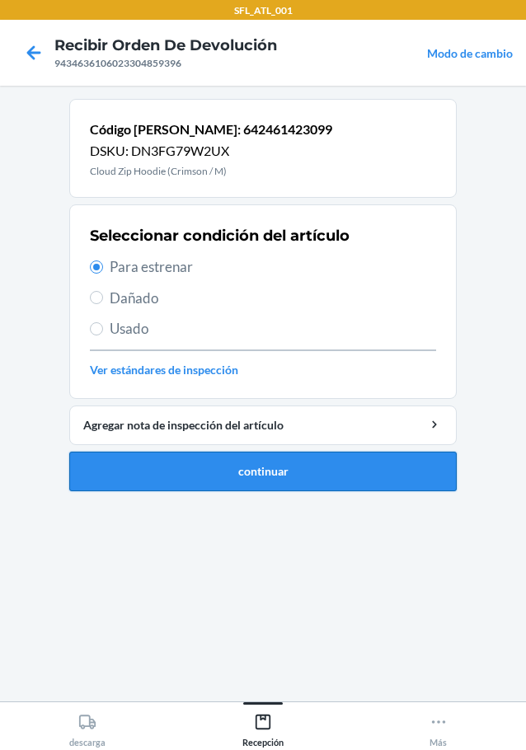
click at [284, 473] on button "continuar" at bounding box center [262, 472] width 387 height 40
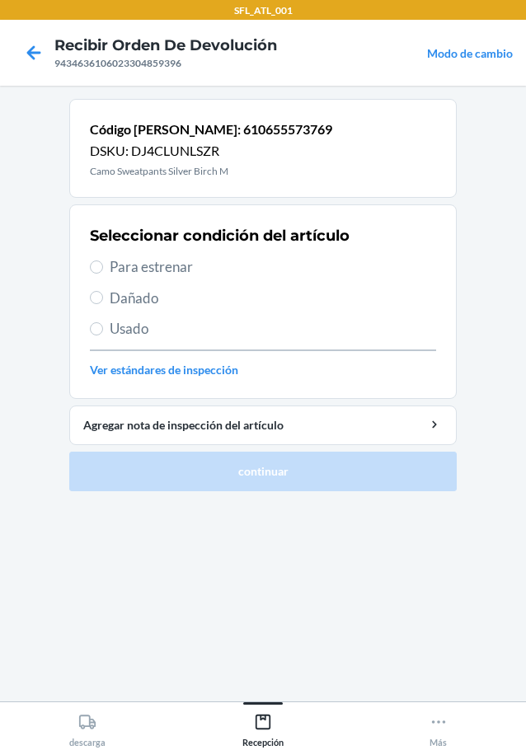
click at [168, 272] on span "Para estrenar" at bounding box center [273, 266] width 326 height 21
click at [103, 272] on input "Para estrenar" at bounding box center [96, 267] width 13 height 13
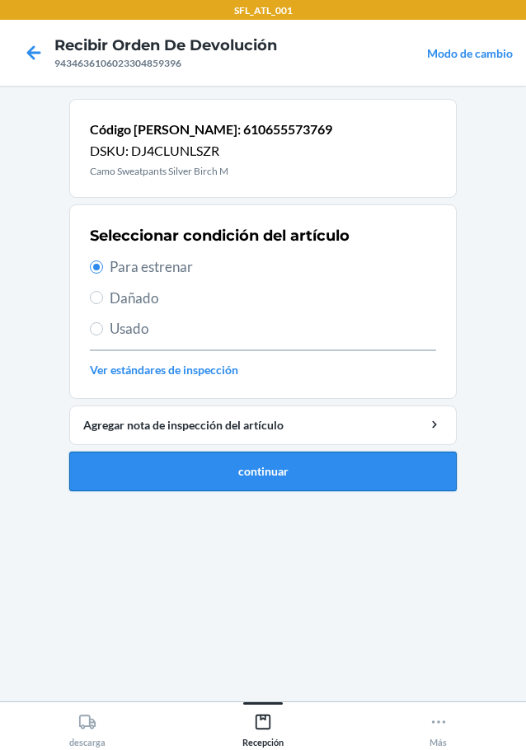
click at [269, 477] on button "continuar" at bounding box center [262, 472] width 387 height 40
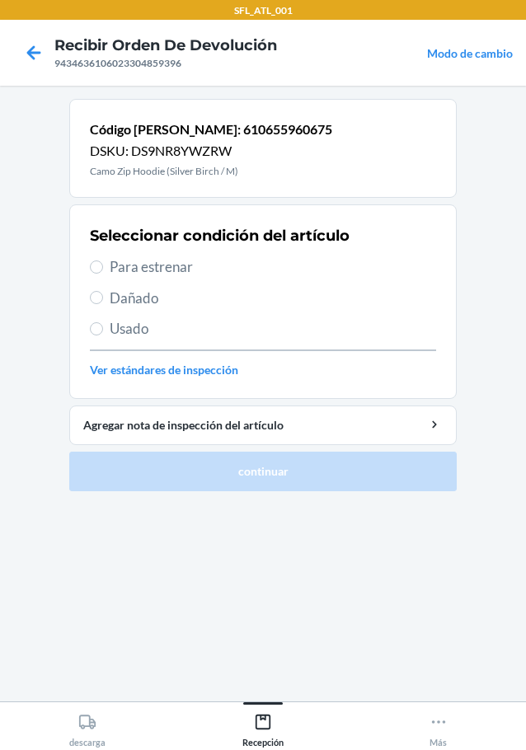
click at [146, 258] on span "Para estrenar" at bounding box center [273, 266] width 326 height 21
click at [103, 261] on input "Para estrenar" at bounding box center [96, 267] width 13 height 13
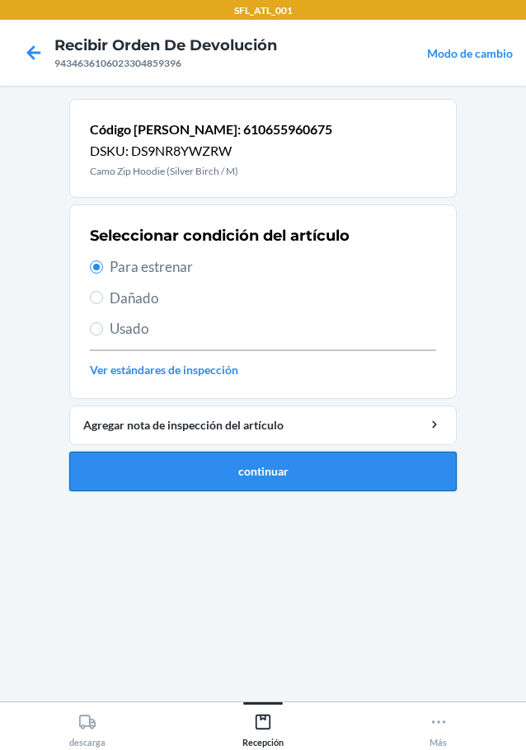
click at [274, 472] on button "continuar" at bounding box center [262, 472] width 387 height 40
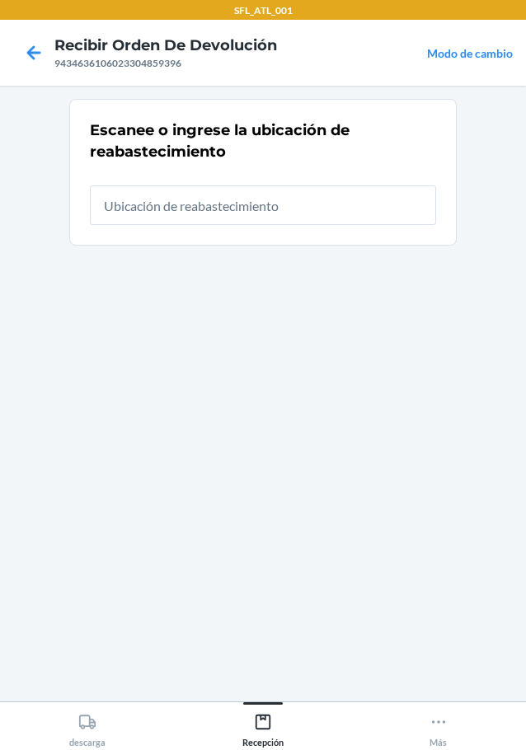
click at [275, 214] on input "text" at bounding box center [263, 206] width 346 height 40
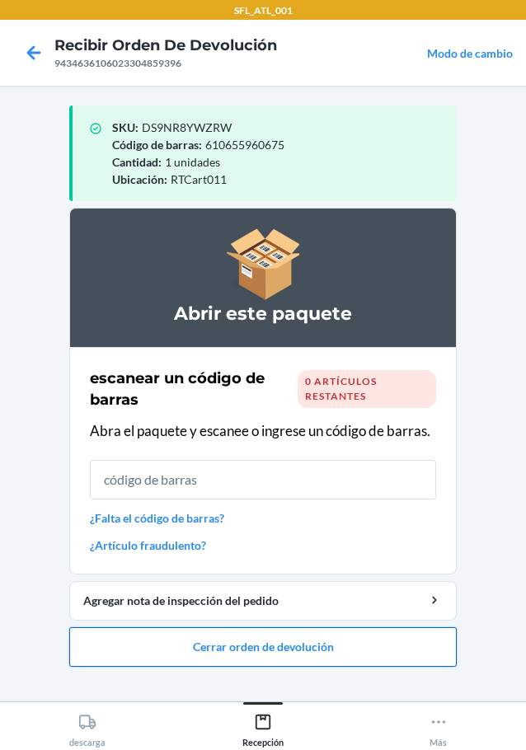
click at [228, 648] on button "Cerrar orden de devolución" at bounding box center [262, 647] width 387 height 40
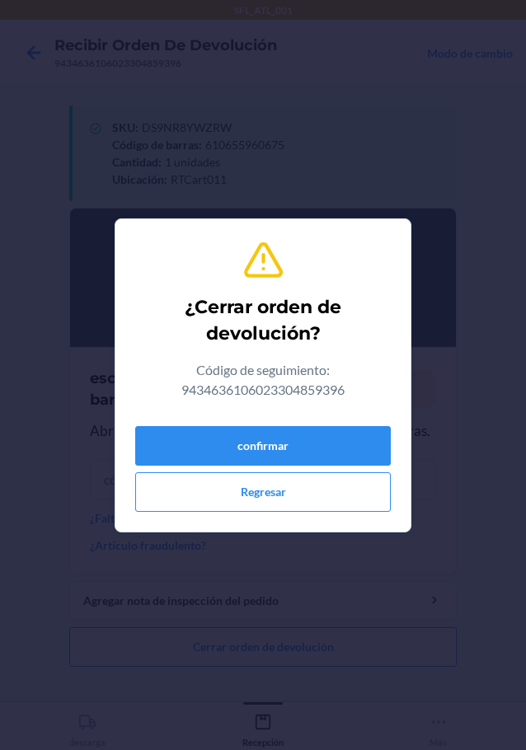
click at [276, 466] on div "confirmar Regresar" at bounding box center [263, 466] width 256 height 92
click at [276, 446] on button "confirmar" at bounding box center [263, 446] width 256 height 40
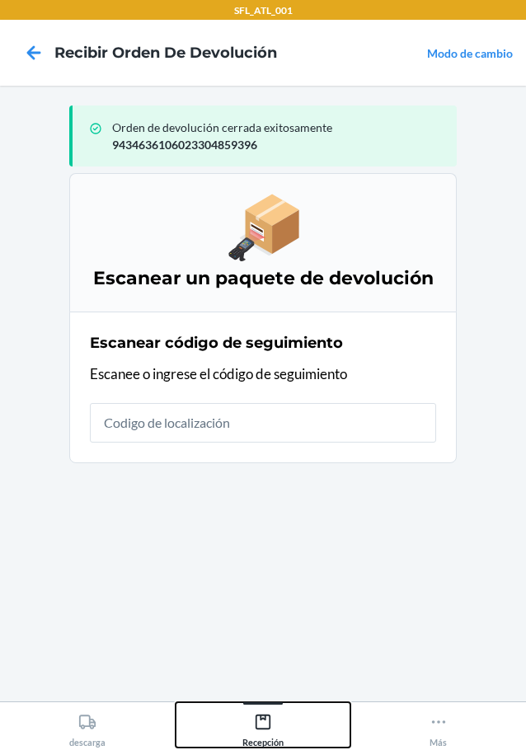
click at [258, 729] on icon at bounding box center [263, 722] width 15 height 15
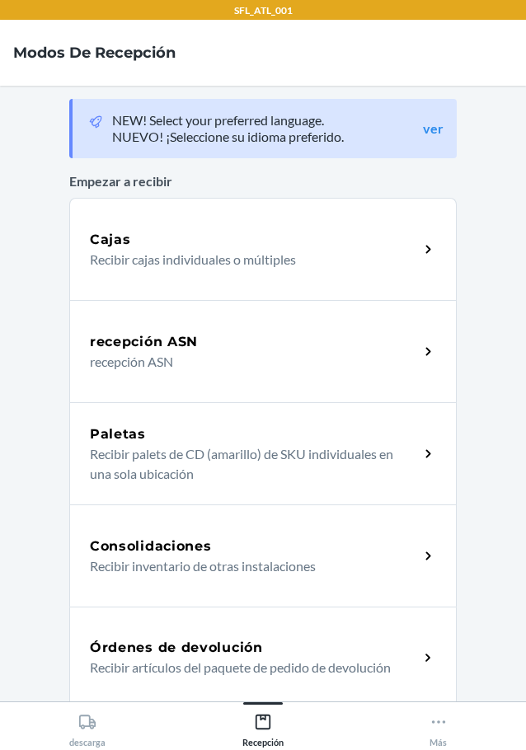
click at [141, 628] on div "Órdenes de devolución Recibir artículos del paquete de pedido de devolución" at bounding box center [262, 658] width 387 height 102
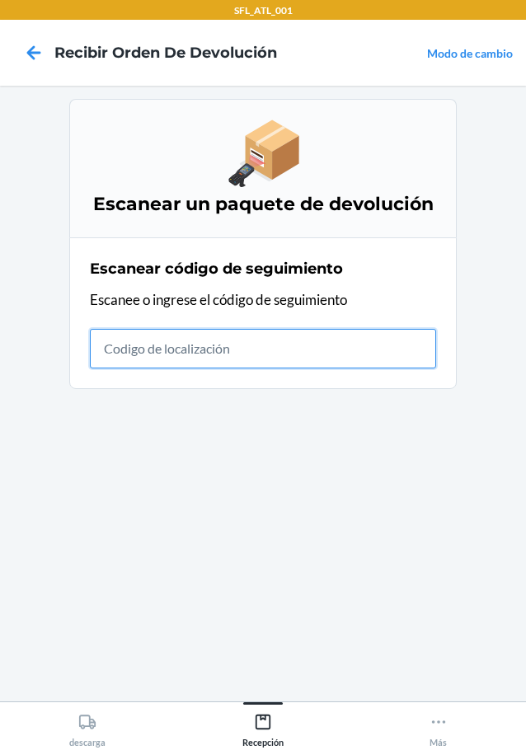
click at [353, 341] on input "text" at bounding box center [263, 349] width 346 height 40
click at [116, 350] on input "text" at bounding box center [263, 349] width 346 height 40
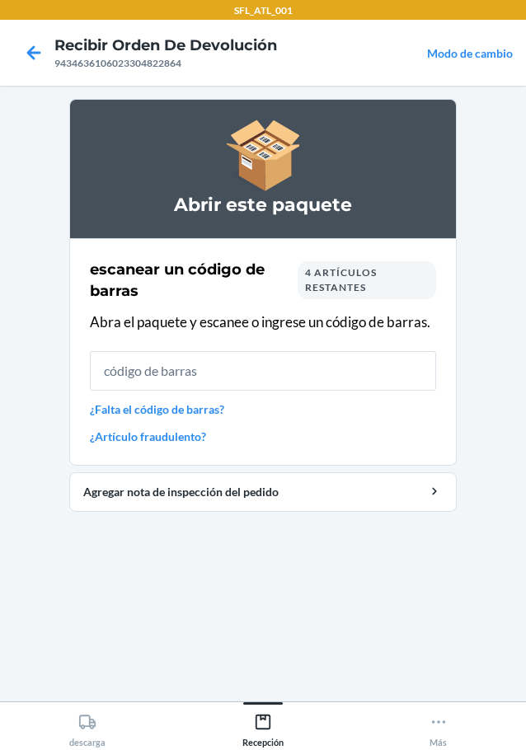
click at [225, 360] on input "text" at bounding box center [263, 371] width 346 height 40
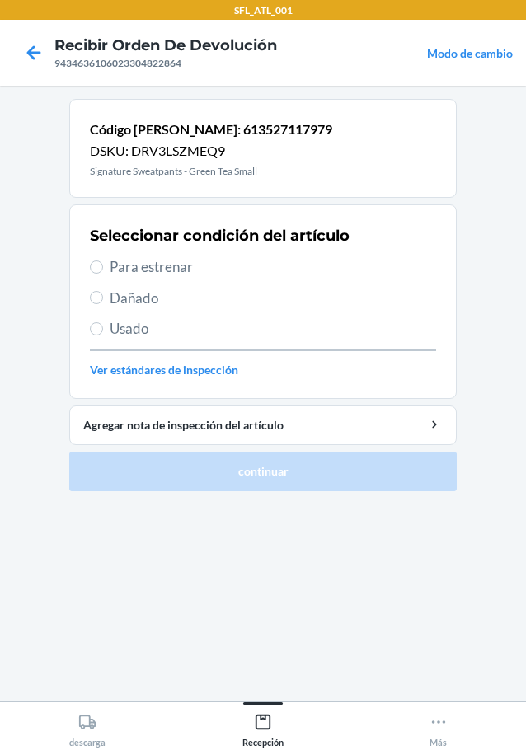
click at [153, 266] on span "Para estrenar" at bounding box center [273, 266] width 326 height 21
click at [103, 266] on input "Para estrenar" at bounding box center [96, 267] width 13 height 13
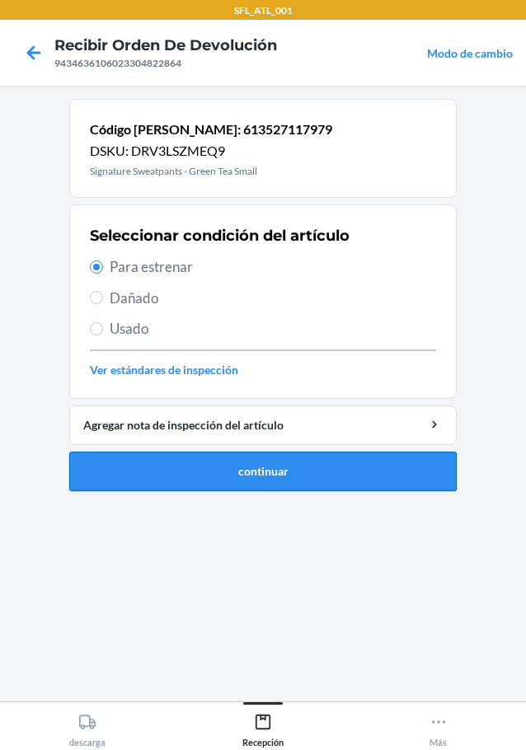
click at [336, 478] on button "continuar" at bounding box center [262, 472] width 387 height 40
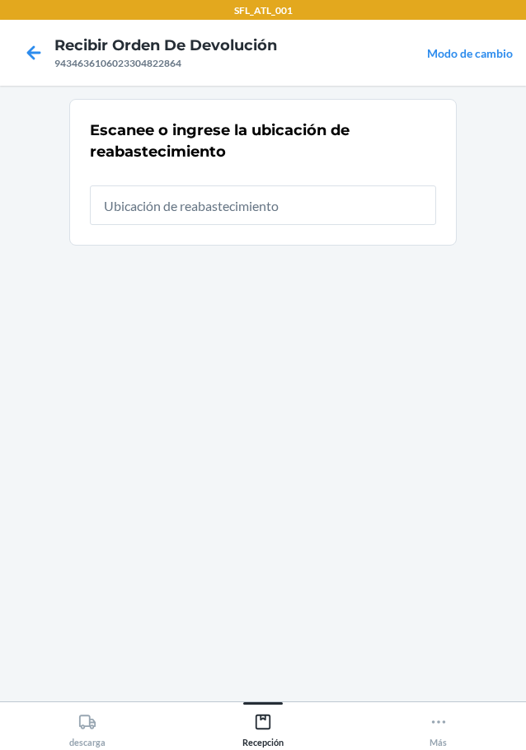
click at [245, 200] on input "text" at bounding box center [263, 206] width 346 height 40
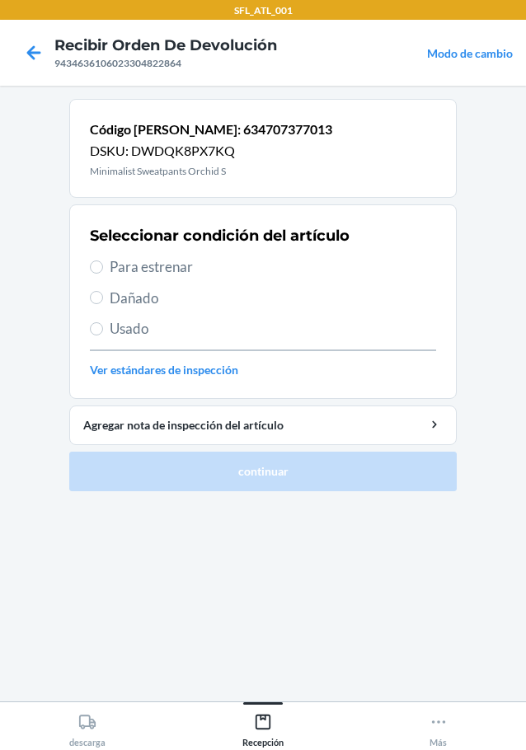
click at [181, 261] on span "Para estrenar" at bounding box center [273, 266] width 326 height 21
click at [103, 261] on input "Para estrenar" at bounding box center [96, 267] width 13 height 13
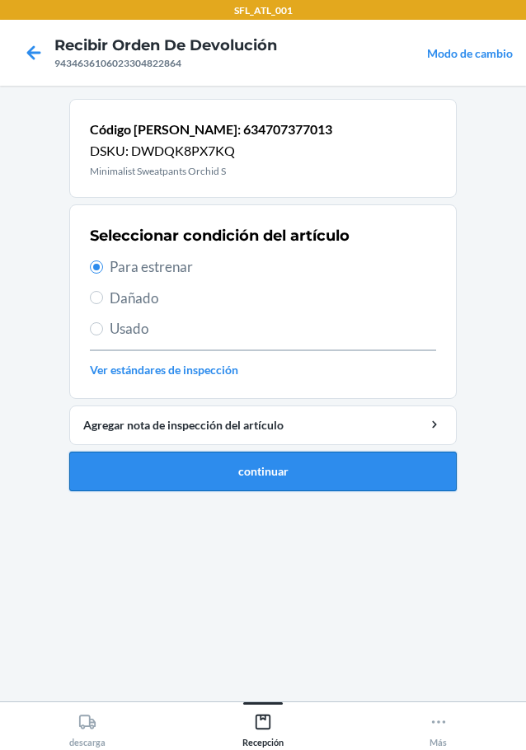
click at [275, 470] on button "continuar" at bounding box center [262, 472] width 387 height 40
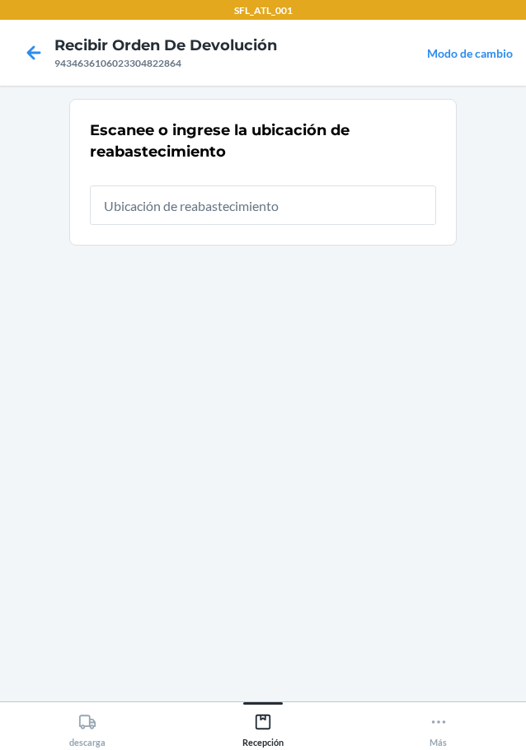
click at [211, 218] on input "text" at bounding box center [263, 206] width 346 height 40
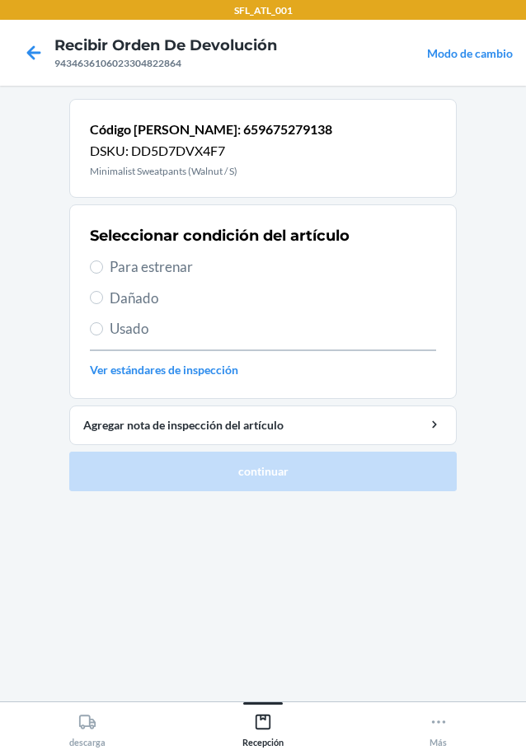
click at [186, 266] on span "Para estrenar" at bounding box center [273, 266] width 326 height 21
click at [103, 266] on input "Para estrenar" at bounding box center [96, 267] width 13 height 13
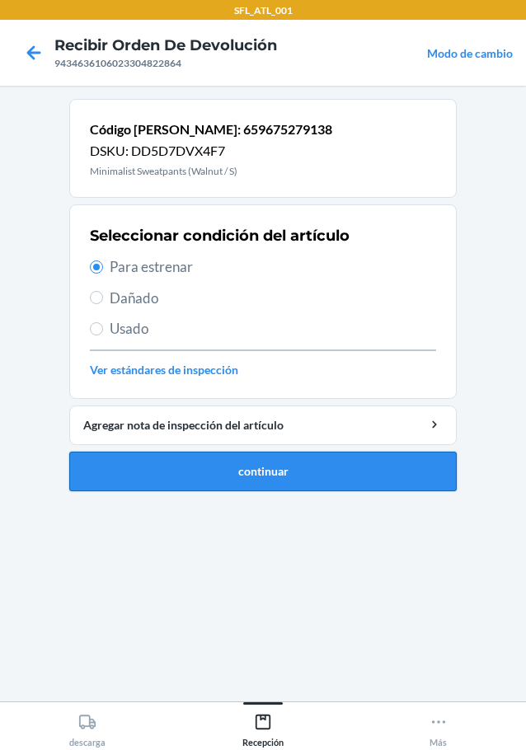
click at [284, 486] on button "continuar" at bounding box center [262, 472] width 387 height 40
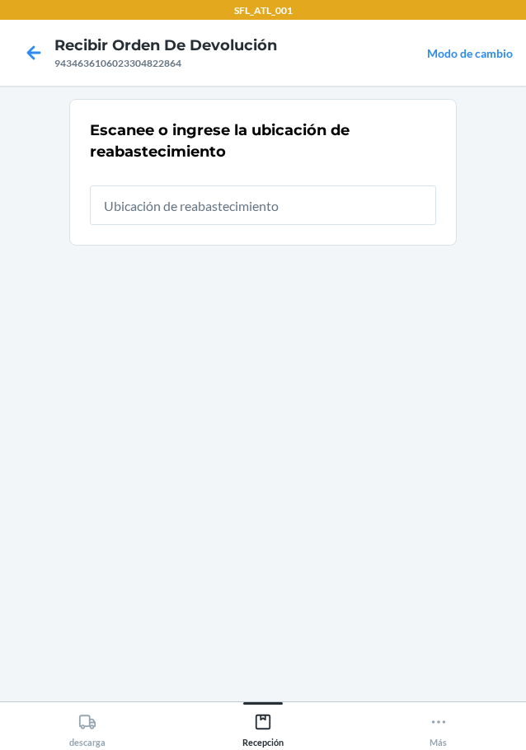
click at [209, 210] on input "text" at bounding box center [263, 206] width 346 height 40
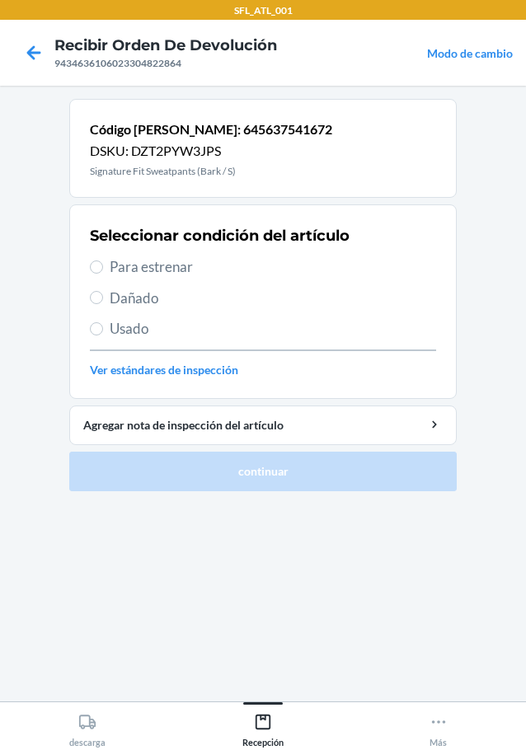
click at [145, 270] on span "Para estrenar" at bounding box center [273, 266] width 326 height 21
click at [103, 270] on input "Para estrenar" at bounding box center [96, 267] width 13 height 13
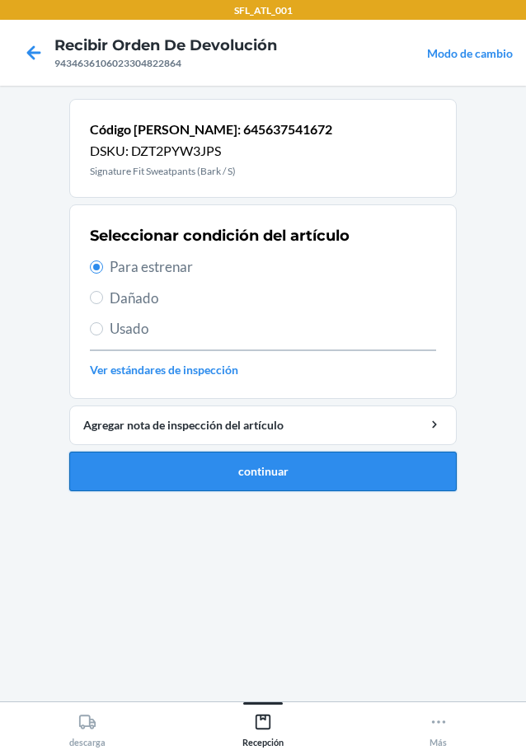
click at [244, 478] on button "continuar" at bounding box center [262, 472] width 387 height 40
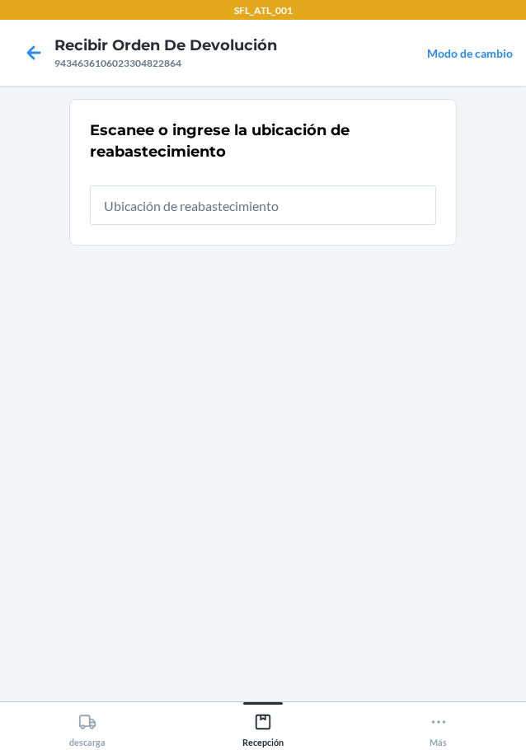
click at [218, 212] on input "text" at bounding box center [263, 206] width 346 height 40
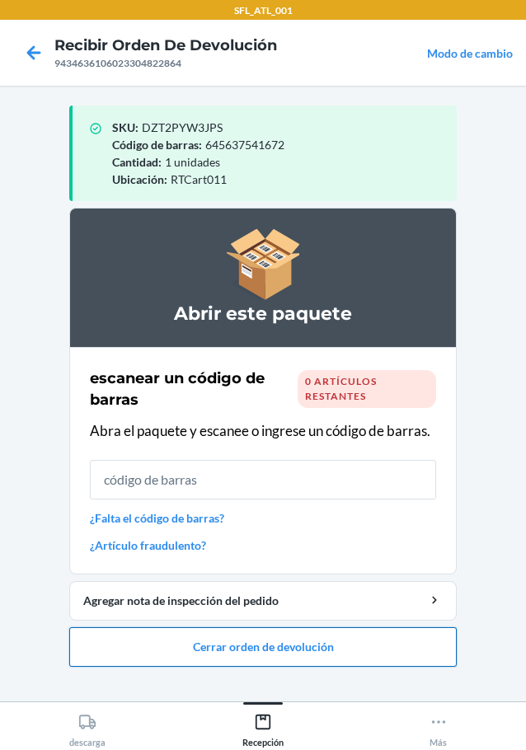
click at [255, 654] on button "Cerrar orden de devolución" at bounding box center [262, 647] width 387 height 40
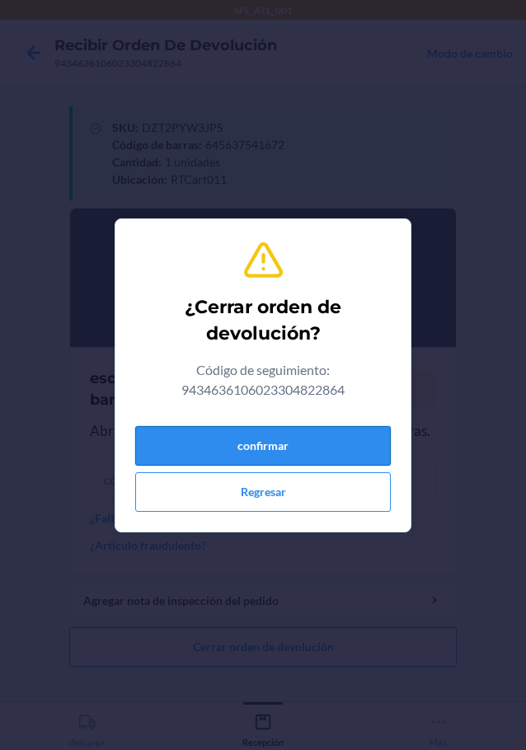
click at [255, 444] on button "confirmar" at bounding box center [263, 446] width 256 height 40
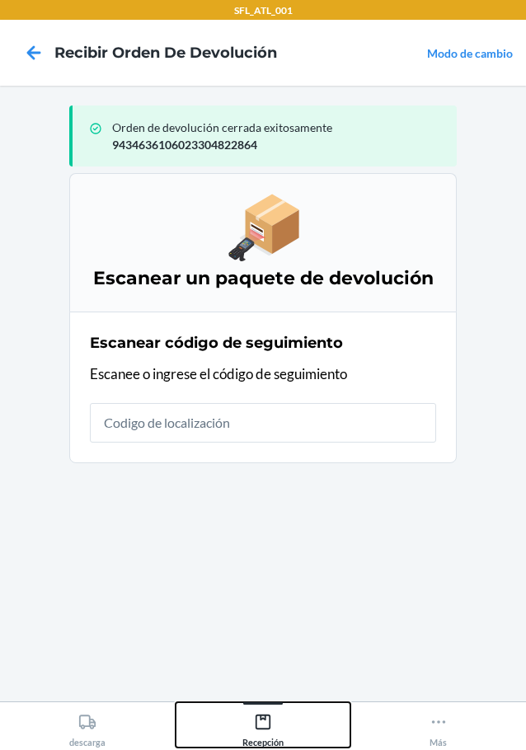
click at [270, 721] on icon at bounding box center [263, 722] width 15 height 15
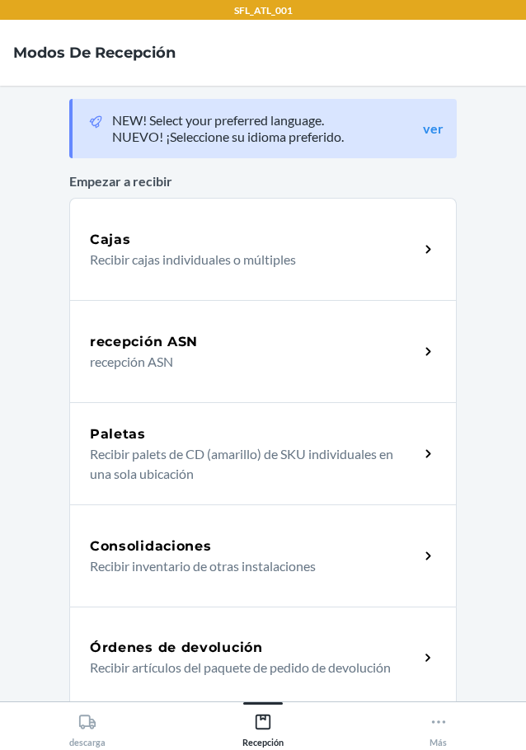
click at [232, 648] on h5 "Órdenes de devolución" at bounding box center [176, 648] width 173 height 20
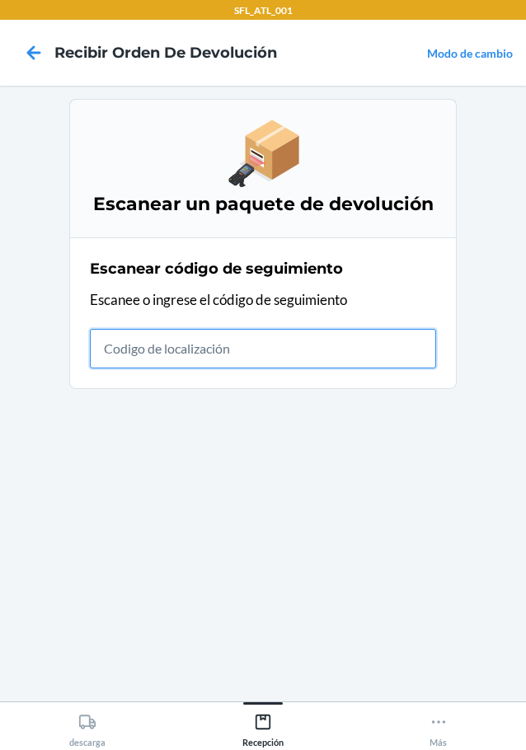
click at [270, 344] on input "text" at bounding box center [263, 349] width 346 height 40
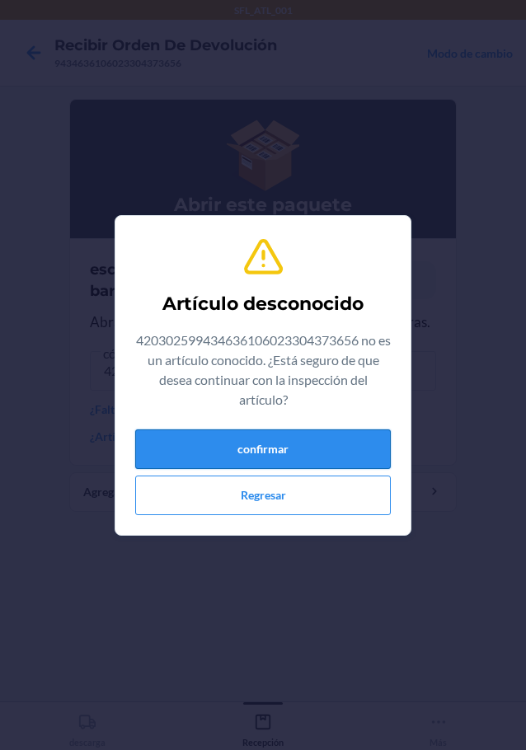
click at [342, 442] on button "confirmar" at bounding box center [263, 450] width 256 height 40
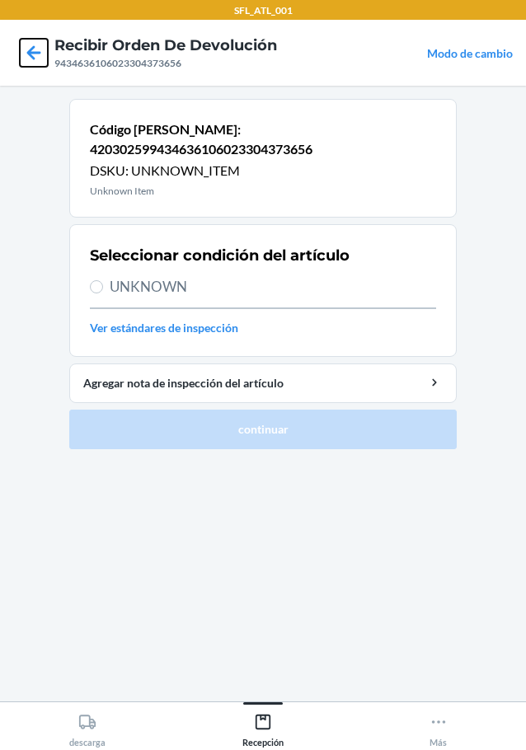
click at [41, 56] on icon at bounding box center [34, 53] width 28 height 28
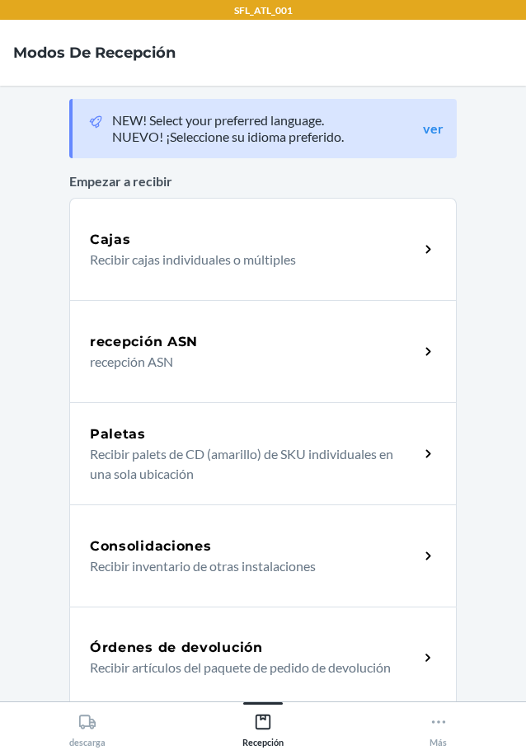
click at [180, 652] on h5 "Órdenes de devolución" at bounding box center [176, 648] width 173 height 20
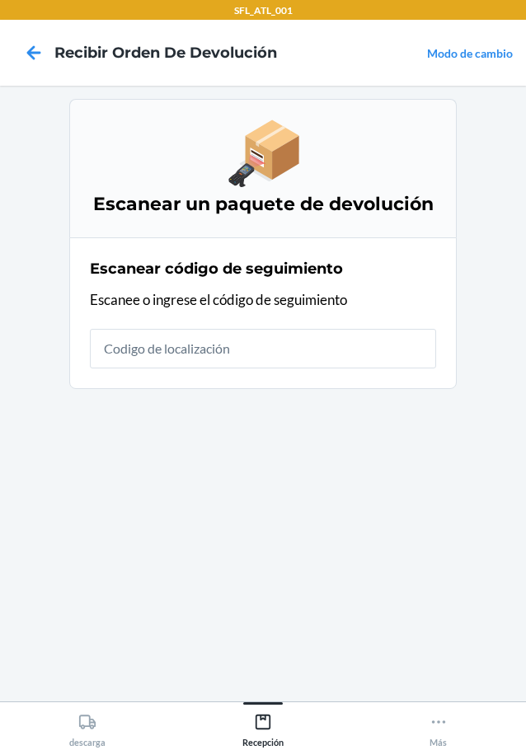
click at [195, 350] on input "text" at bounding box center [263, 349] width 346 height 40
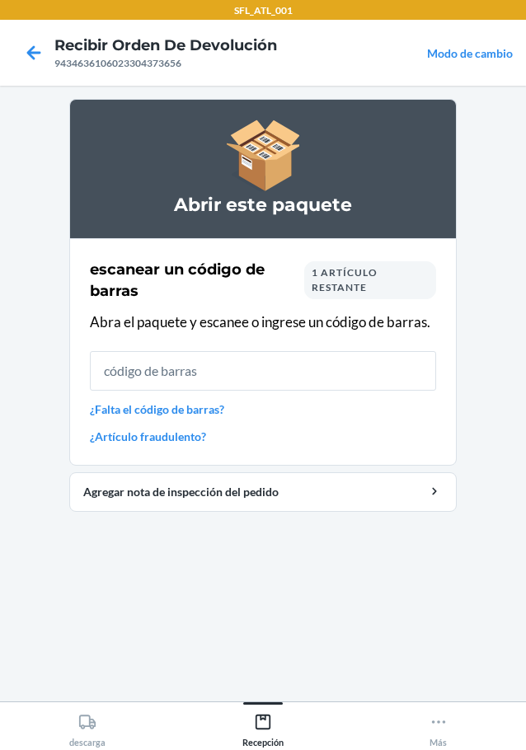
click at [195, 420] on div "escanear un código de barras 1 artículo restante Abra el paquete y escanee o in…" at bounding box center [263, 352] width 346 height 196
click at [195, 408] on link "¿Falta el código de barras?" at bounding box center [263, 409] width 346 height 17
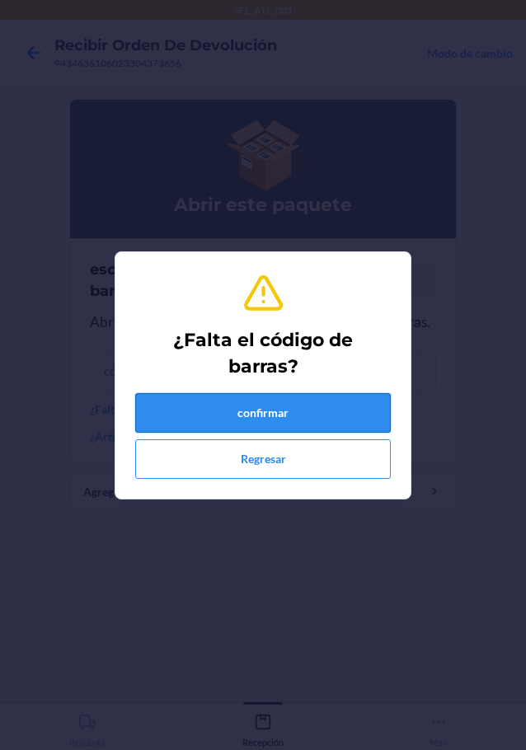
click at [282, 411] on button "confirmar" at bounding box center [263, 413] width 256 height 40
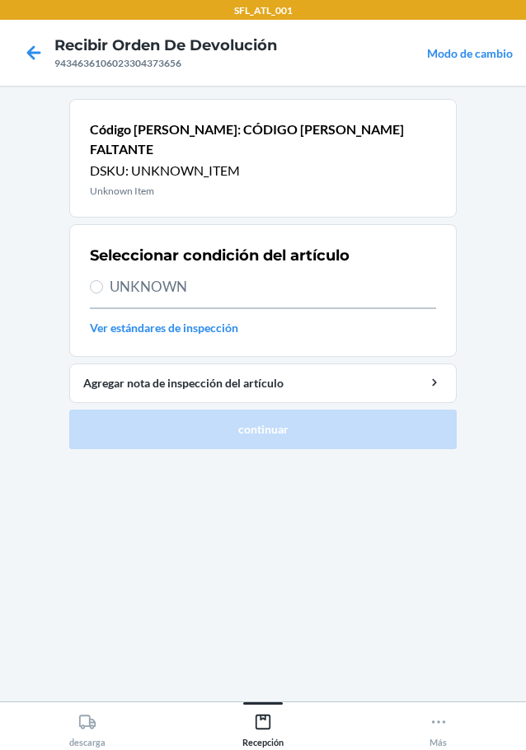
click at [154, 276] on span "UNKNOWN" at bounding box center [273, 286] width 326 height 21
click at [103, 280] on input "UNKNOWN" at bounding box center [96, 286] width 13 height 13
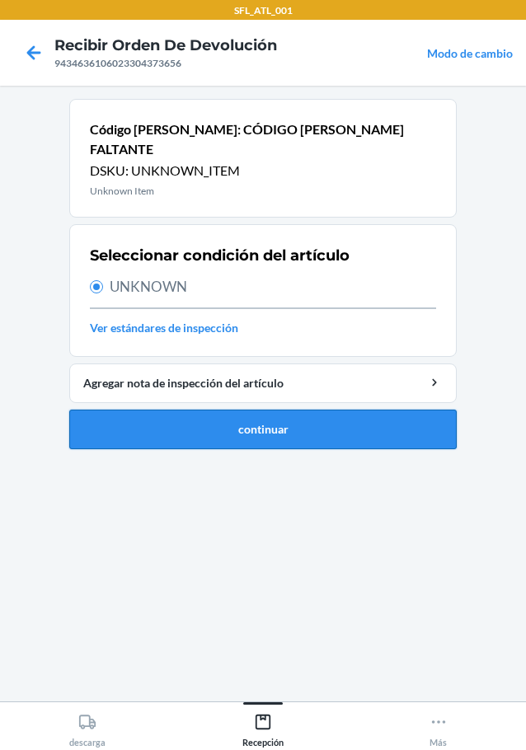
click at [265, 418] on button "continuar" at bounding box center [262, 430] width 387 height 40
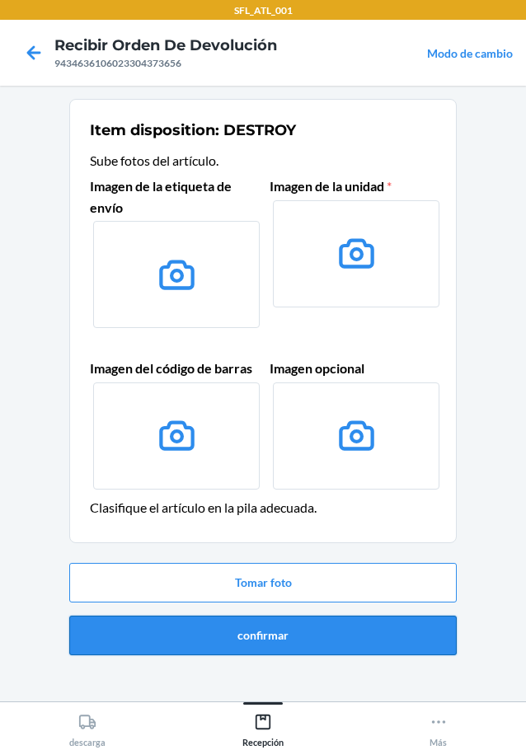
click at [275, 629] on button "confirmar" at bounding box center [262, 636] width 387 height 40
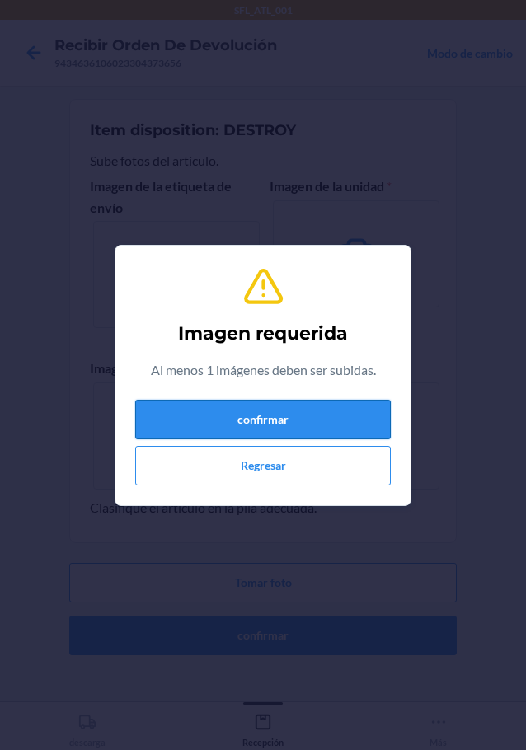
click at [293, 430] on button "confirmar" at bounding box center [263, 420] width 256 height 40
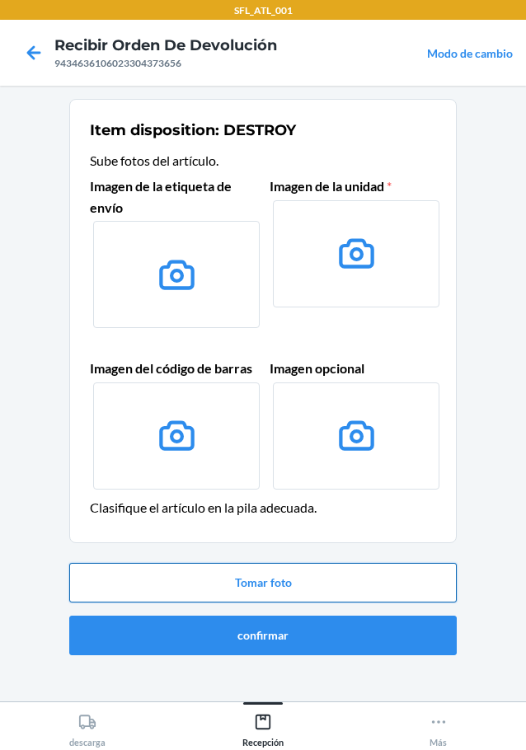
click at [253, 593] on button "Tomar foto" at bounding box center [262, 583] width 387 height 40
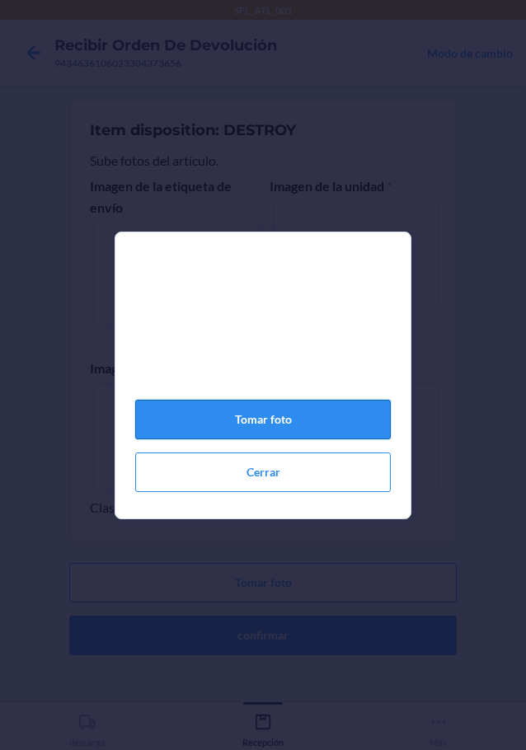
click at [278, 429] on button "Tomar foto" at bounding box center [263, 420] width 256 height 40
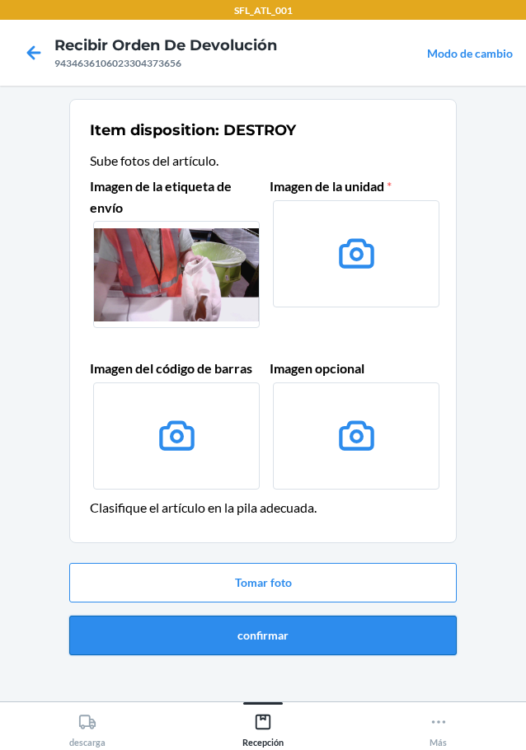
click at [308, 624] on button "confirmar" at bounding box center [262, 636] width 387 height 40
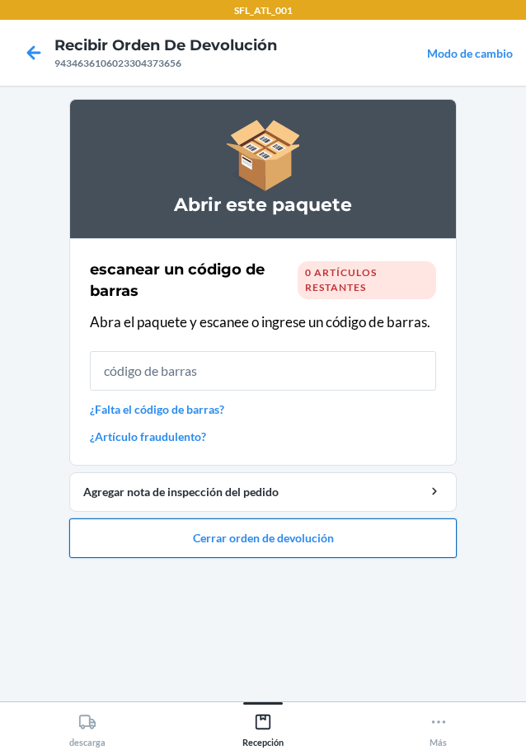
click at [276, 547] on button "Cerrar orden de devolución" at bounding box center [262, 539] width 387 height 40
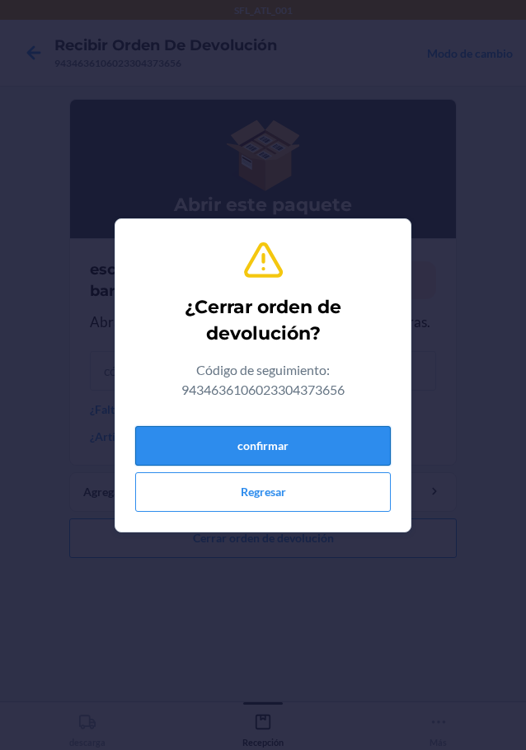
click at [308, 449] on button "confirmar" at bounding box center [263, 446] width 256 height 40
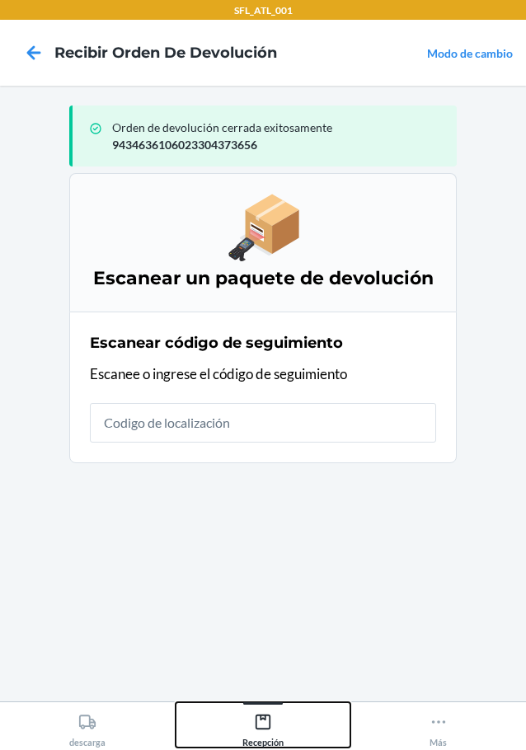
click at [259, 707] on div "Recepción" at bounding box center [262, 727] width 41 height 41
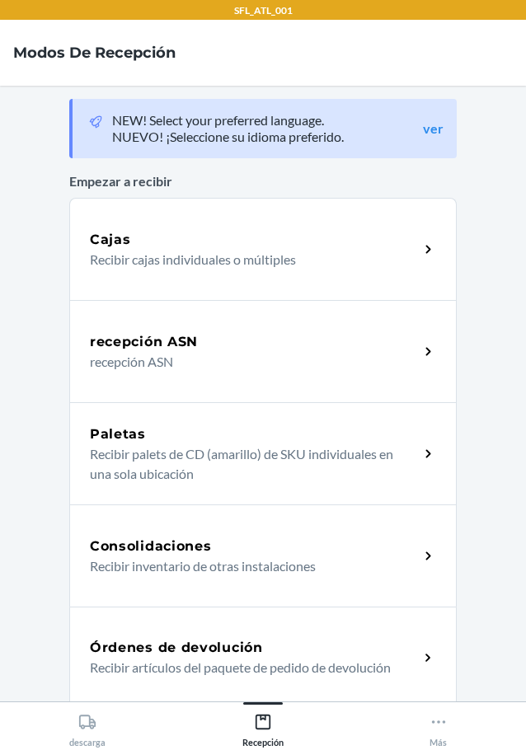
click at [221, 657] on h5 "Órdenes de devolución" at bounding box center [176, 648] width 173 height 20
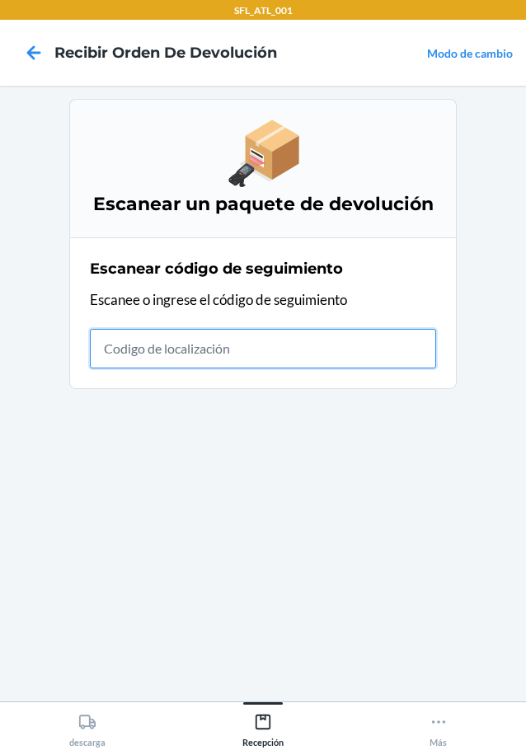
click at [124, 336] on input "text" at bounding box center [263, 349] width 346 height 40
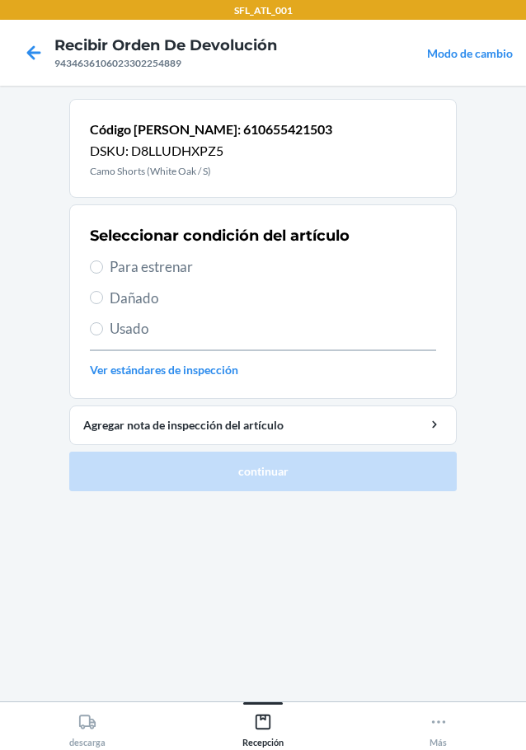
click at [161, 259] on span "Para estrenar" at bounding box center [273, 266] width 326 height 21
click at [103, 261] on input "Para estrenar" at bounding box center [96, 267] width 13 height 13
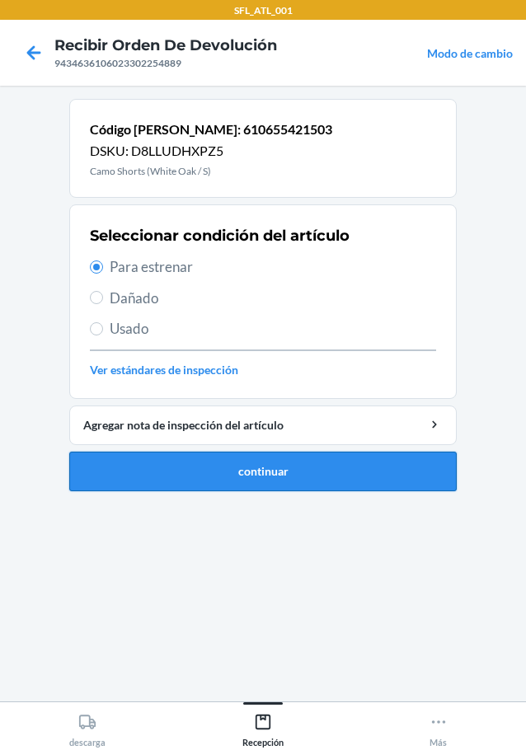
click at [228, 462] on button "continuar" at bounding box center [262, 472] width 387 height 40
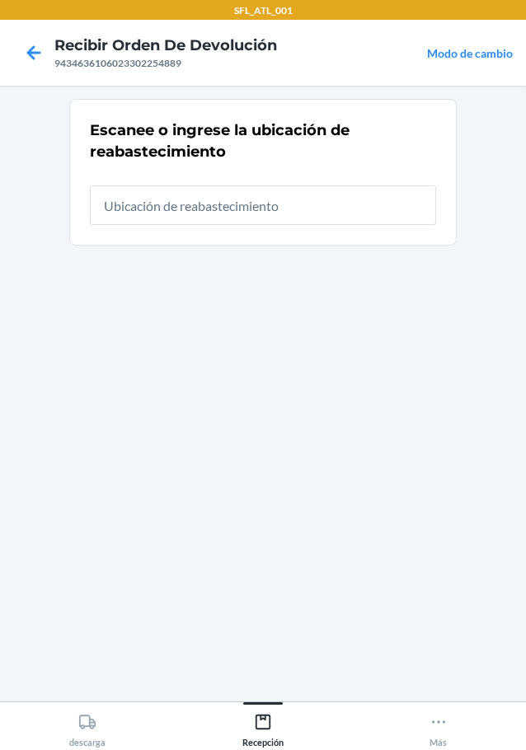
drag, startPoint x: 237, startPoint y: 217, endPoint x: 235, endPoint y: 209, distance: 8.4
click at [237, 214] on input "text" at bounding box center [263, 206] width 346 height 40
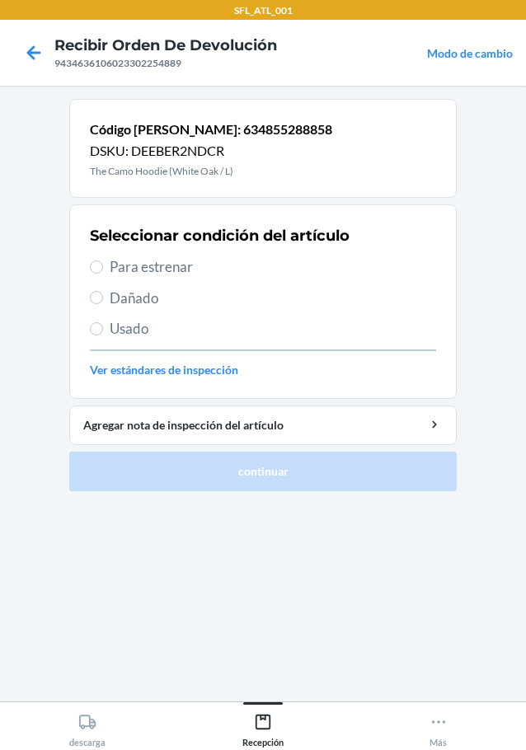
click at [161, 262] on span "Para estrenar" at bounding box center [273, 266] width 326 height 21
click at [103, 262] on input "Para estrenar" at bounding box center [96, 267] width 13 height 13
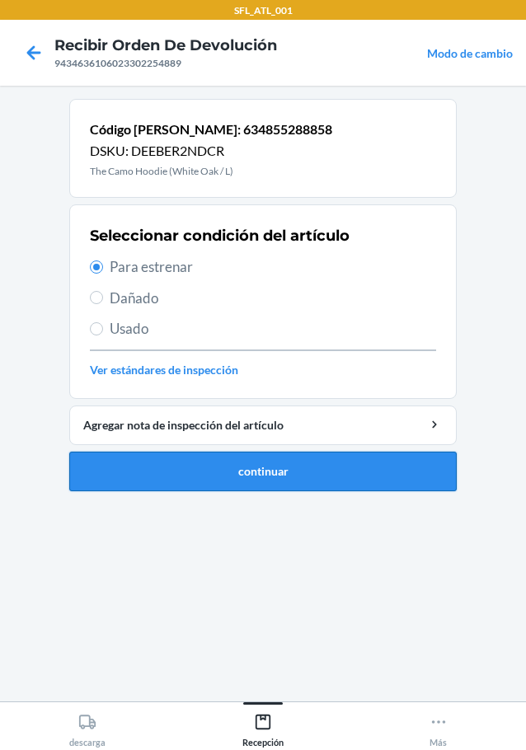
click at [320, 464] on button "continuar" at bounding box center [262, 472] width 387 height 40
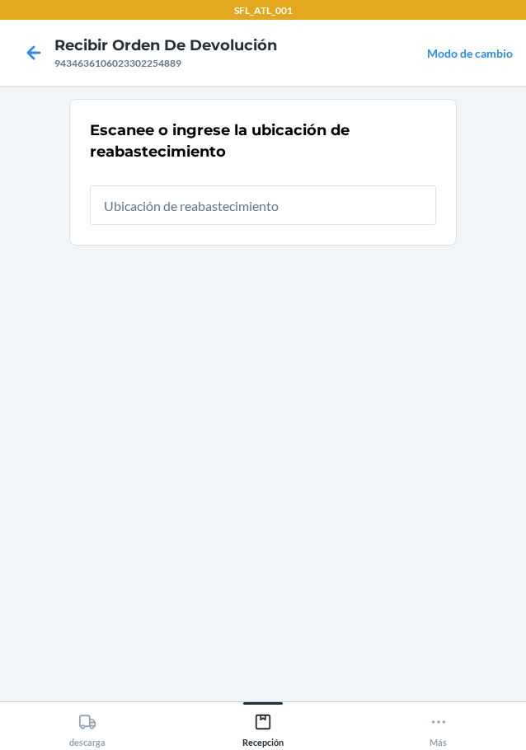
click at [267, 200] on input "text" at bounding box center [263, 206] width 346 height 40
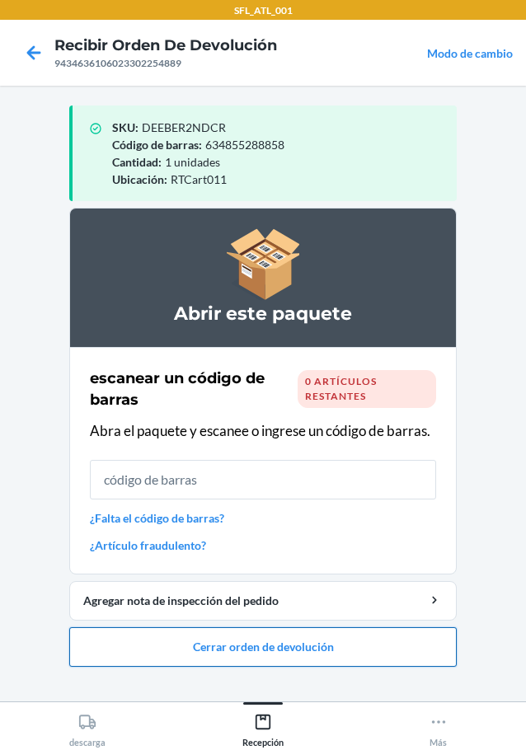
click at [265, 651] on button "Cerrar orden de devolución" at bounding box center [262, 647] width 387 height 40
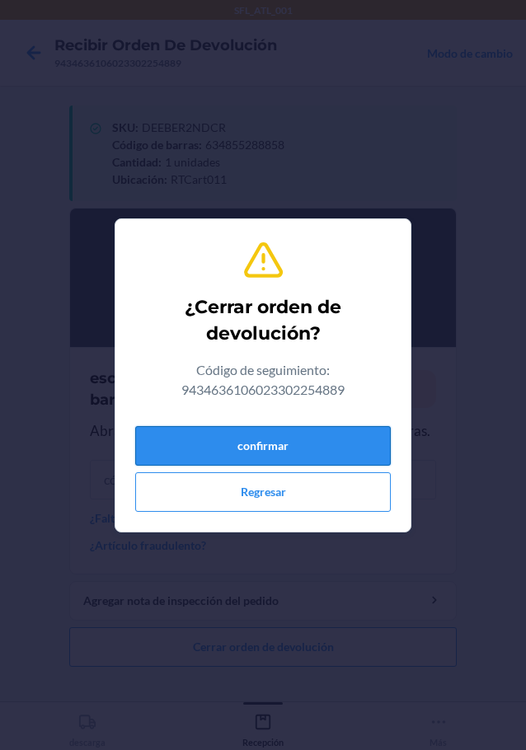
click at [263, 440] on button "confirmar" at bounding box center [263, 446] width 256 height 40
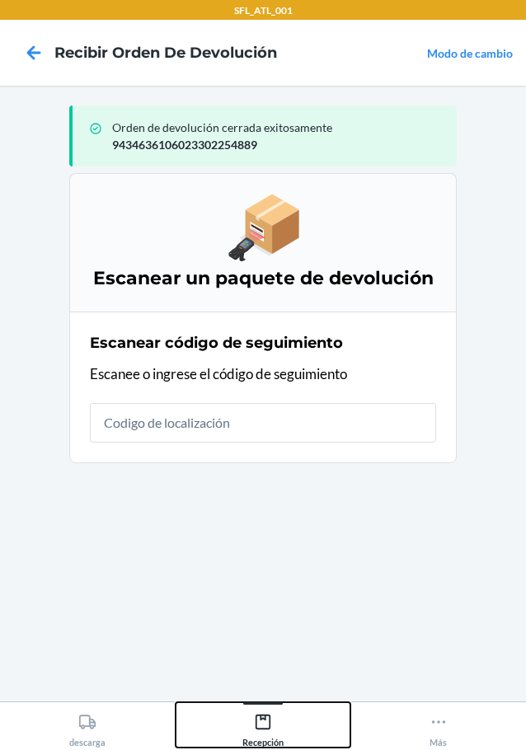
click at [271, 720] on icon at bounding box center [263, 722] width 18 height 18
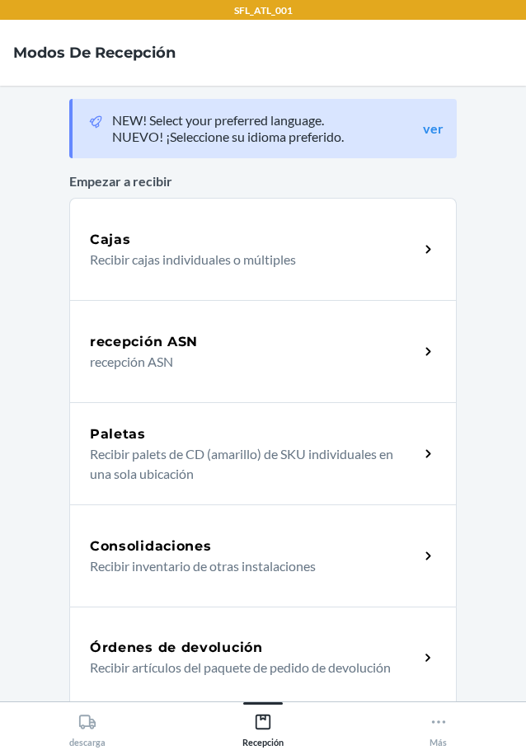
click at [196, 648] on h5 "Órdenes de devolución" at bounding box center [176, 648] width 173 height 20
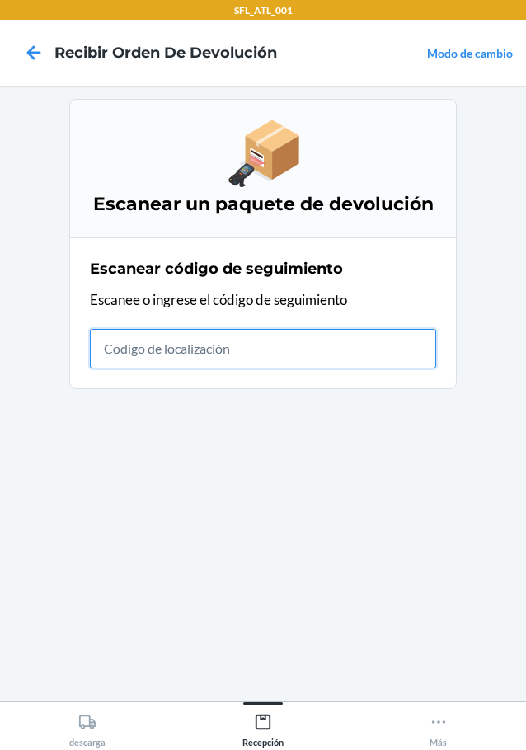
click at [256, 353] on input "text" at bounding box center [263, 349] width 346 height 40
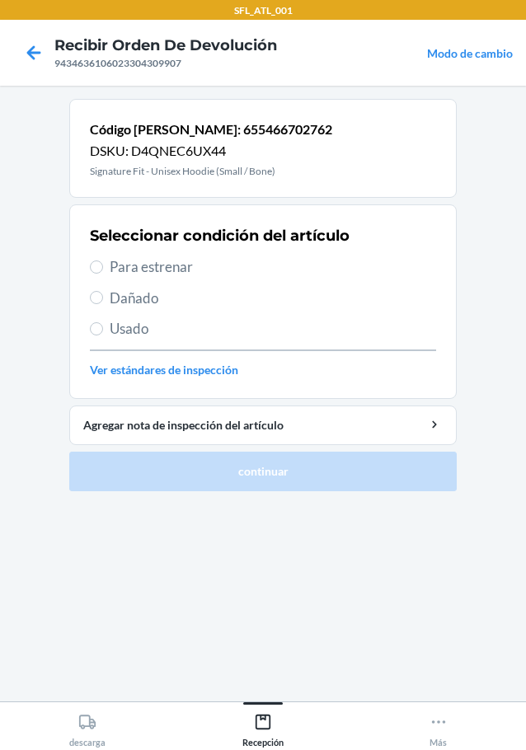
click at [137, 272] on span "Para estrenar" at bounding box center [273, 266] width 326 height 21
click at [103, 272] on input "Para estrenar" at bounding box center [96, 267] width 13 height 13
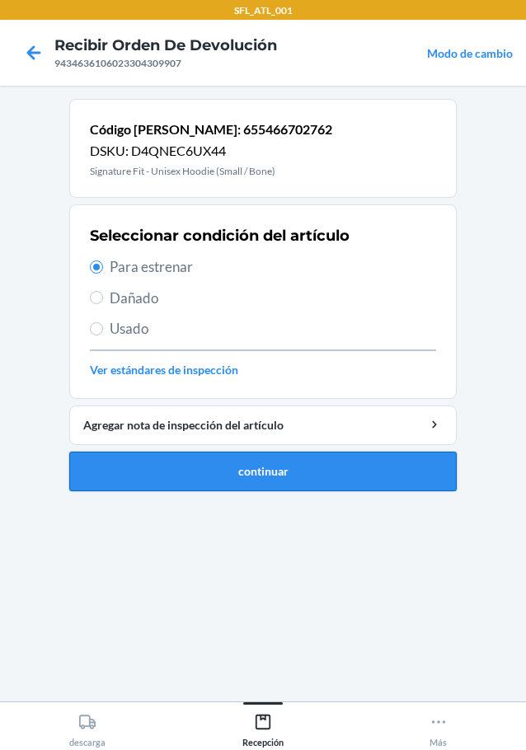
click at [213, 470] on button "continuar" at bounding box center [262, 472] width 387 height 40
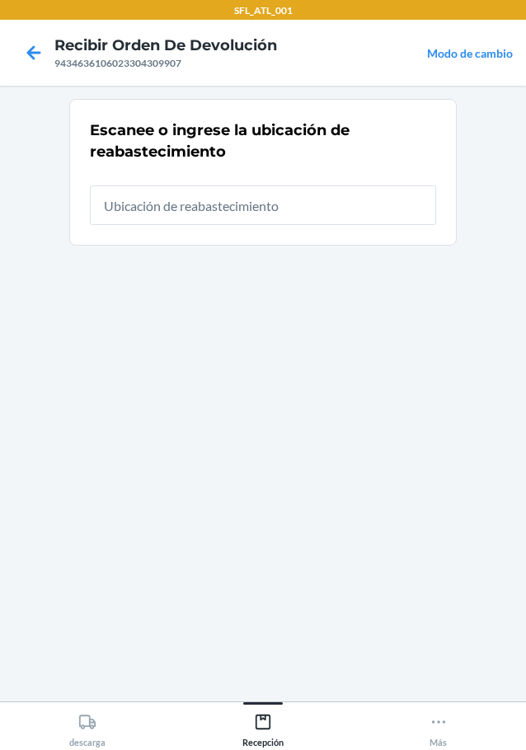
click at [234, 203] on input "text" at bounding box center [263, 206] width 346 height 40
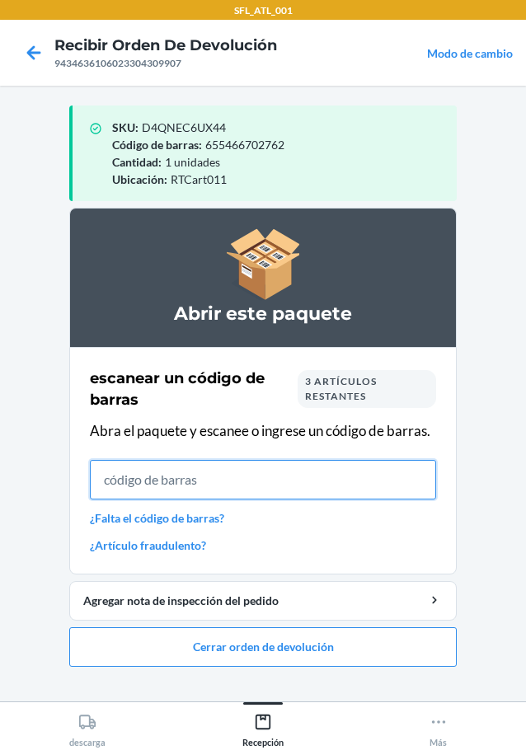
click at [264, 477] on input "text" at bounding box center [263, 480] width 346 height 40
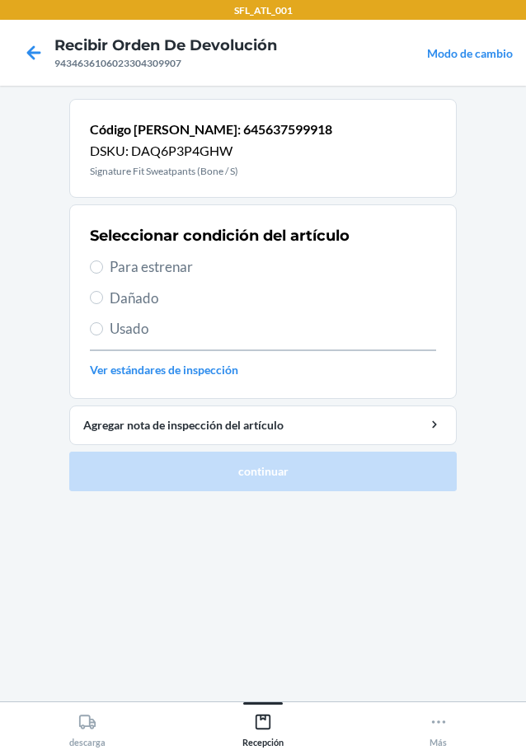
click at [124, 268] on span "Para estrenar" at bounding box center [273, 266] width 326 height 21
click at [103, 268] on input "Para estrenar" at bounding box center [96, 267] width 13 height 13
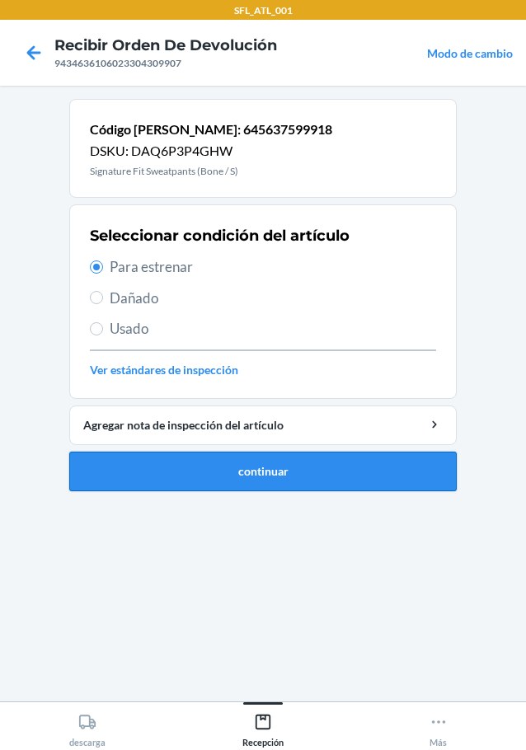
click at [196, 458] on button "continuar" at bounding box center [262, 472] width 387 height 40
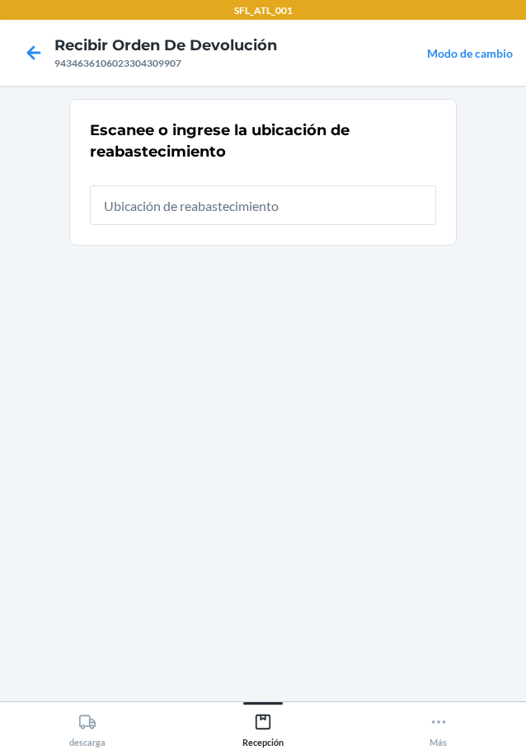
click at [189, 198] on input "text" at bounding box center [263, 206] width 346 height 40
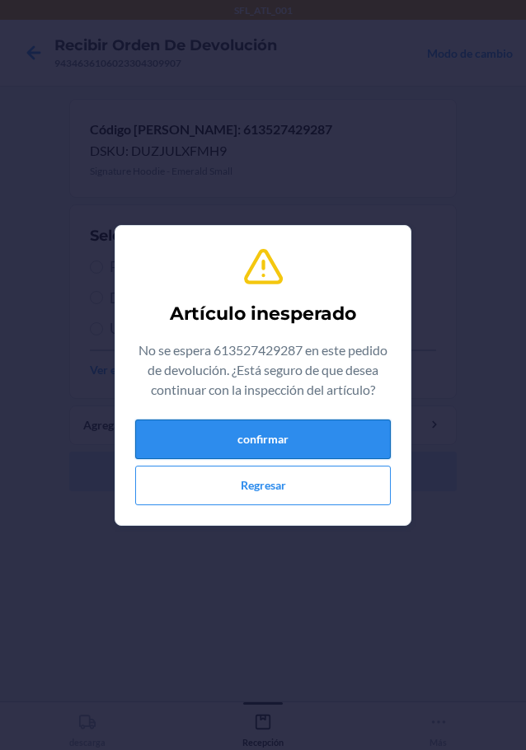
click at [244, 437] on button "confirmar" at bounding box center [263, 440] width 256 height 40
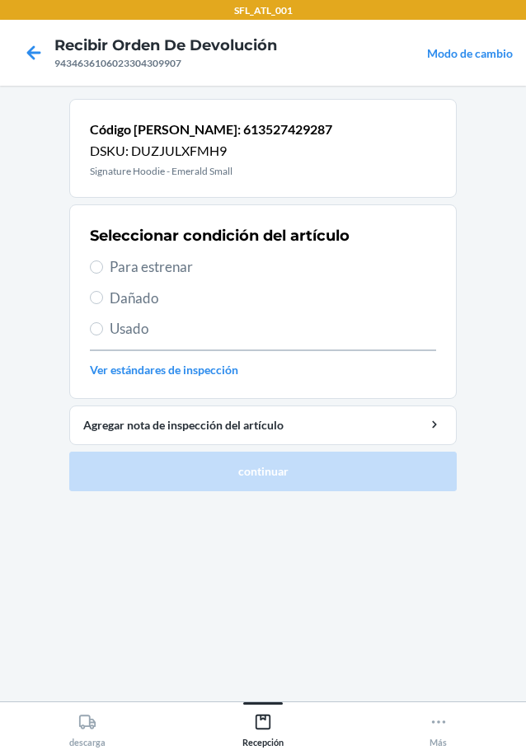
click at [155, 268] on span "Para estrenar" at bounding box center [273, 266] width 326 height 21
click at [103, 268] on input "Para estrenar" at bounding box center [96, 267] width 13 height 13
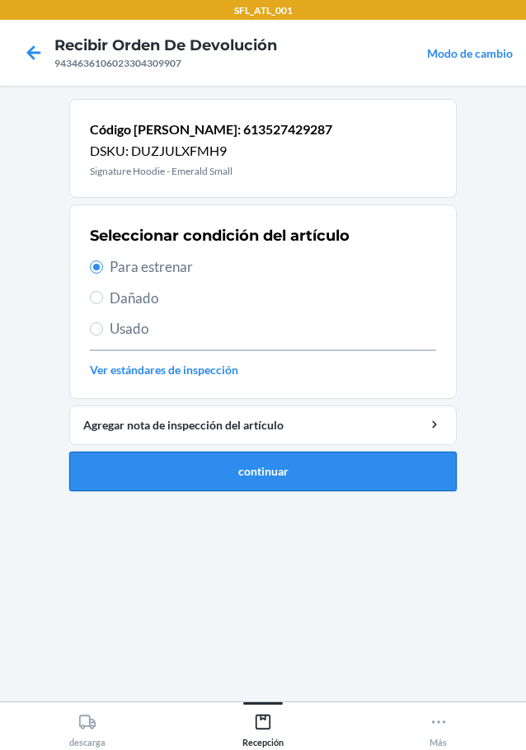
click at [302, 483] on button "continuar" at bounding box center [262, 472] width 387 height 40
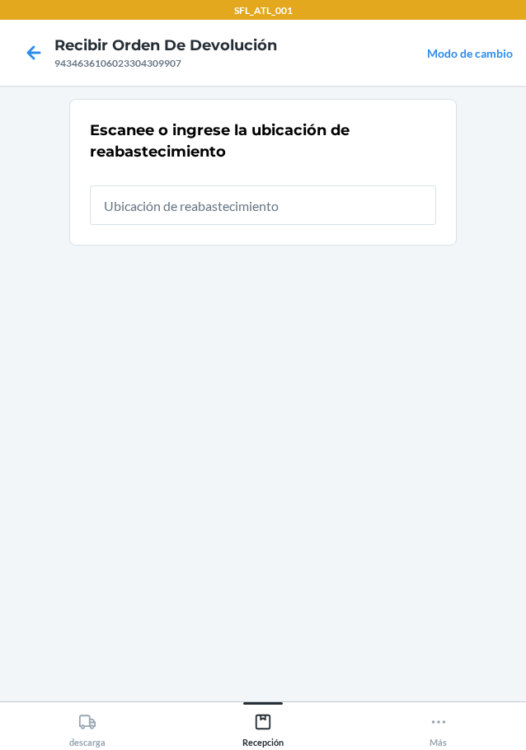
click at [206, 200] on input "text" at bounding box center [263, 206] width 346 height 40
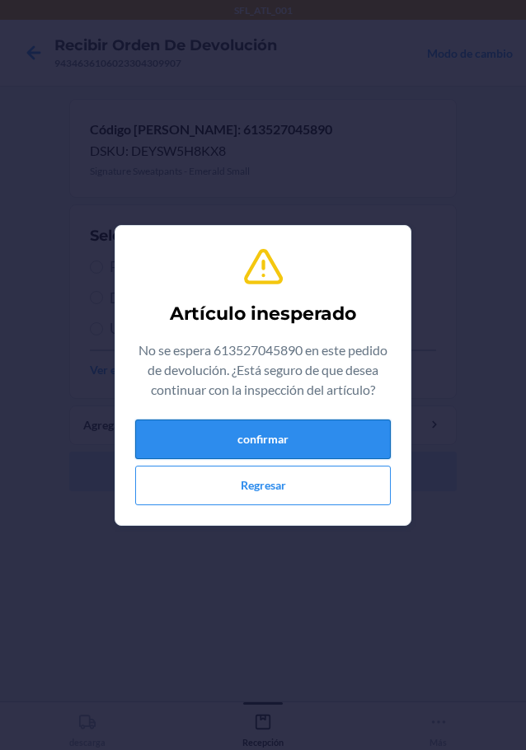
click at [272, 437] on button "confirmar" at bounding box center [263, 440] width 256 height 40
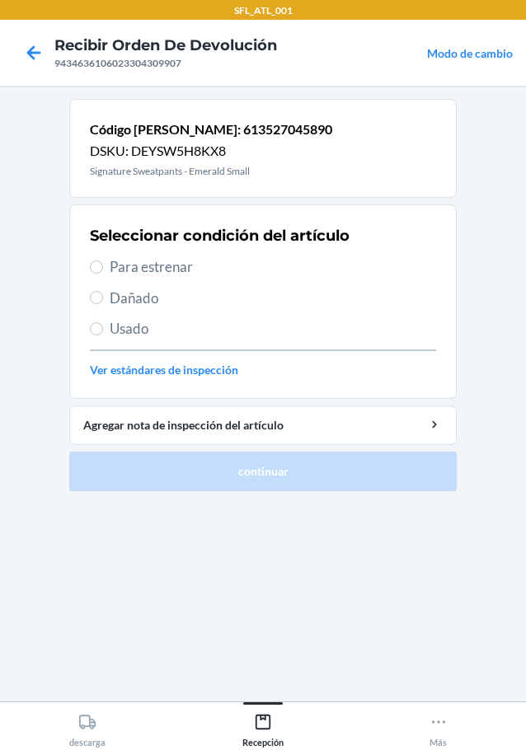
click at [137, 270] on span "Para estrenar" at bounding box center [273, 266] width 326 height 21
click at [103, 270] on input "Para estrenar" at bounding box center [96, 267] width 13 height 13
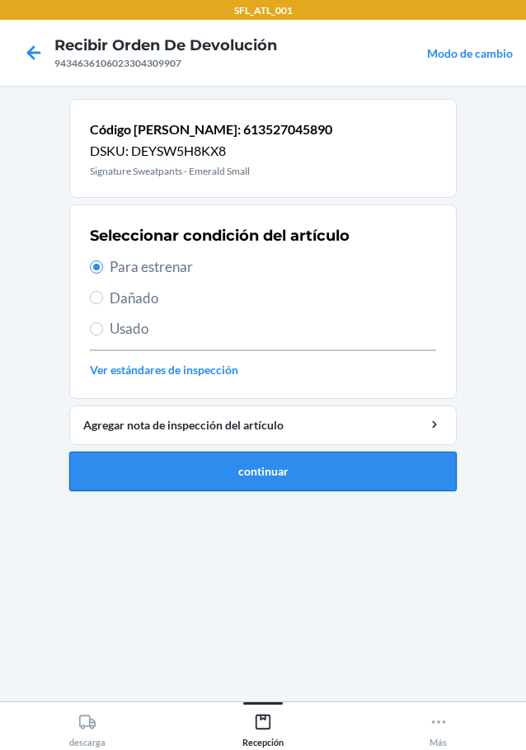
click at [339, 476] on button "continuar" at bounding box center [262, 472] width 387 height 40
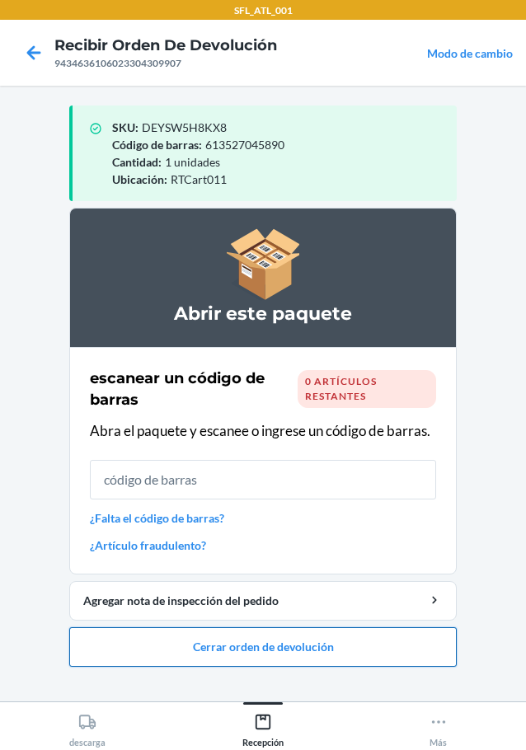
click at [314, 645] on button "Cerrar orden de devolución" at bounding box center [262, 647] width 387 height 40
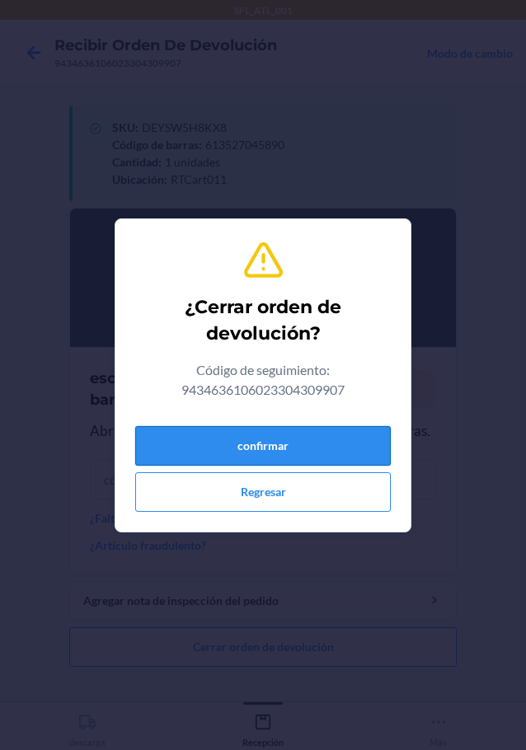
click at [308, 457] on button "confirmar" at bounding box center [263, 446] width 256 height 40
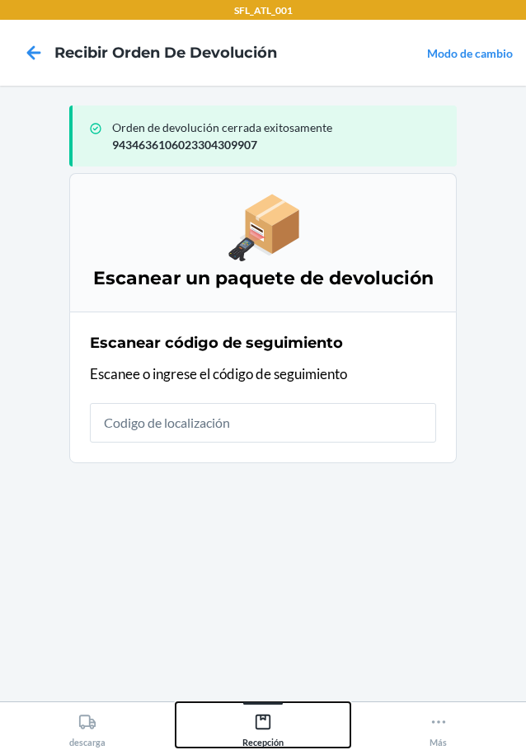
click at [251, 730] on div "Recepción" at bounding box center [262, 727] width 41 height 41
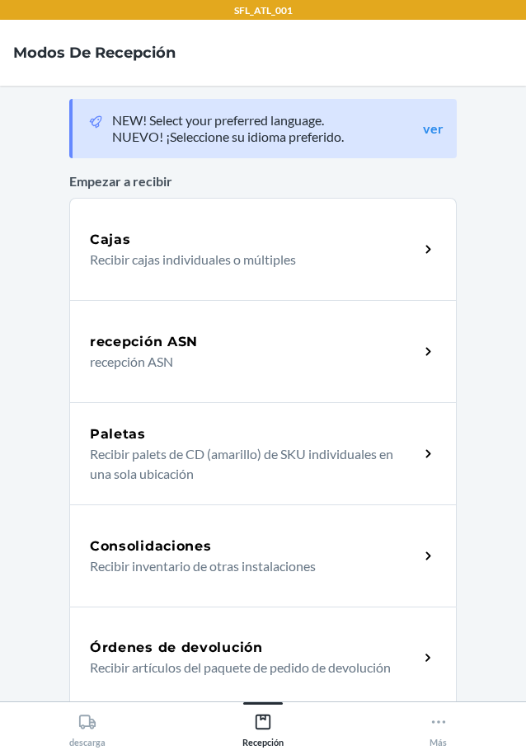
click at [167, 649] on h5 "Órdenes de devolución" at bounding box center [176, 648] width 173 height 20
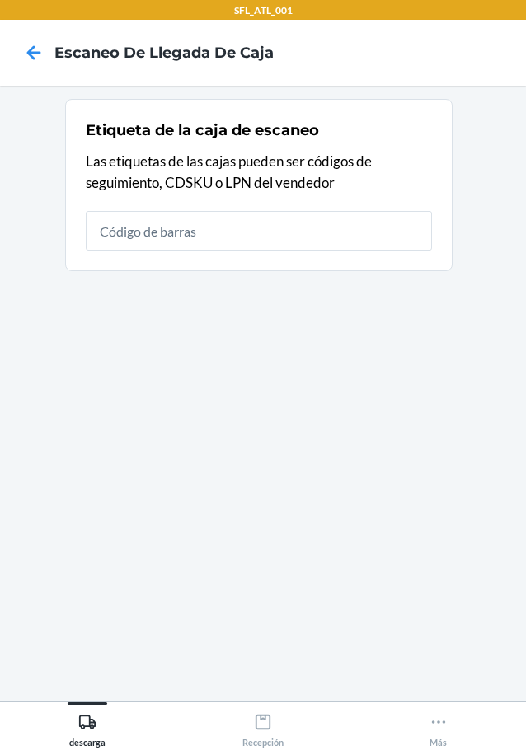
click at [246, 218] on input "text" at bounding box center [259, 231] width 346 height 40
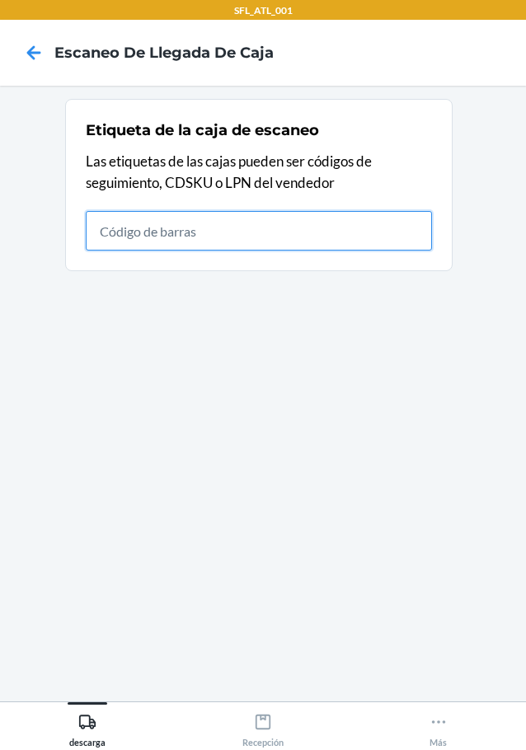
click at [344, 225] on input "text" at bounding box center [259, 231] width 346 height 40
type input "420302599434636106023304424709"
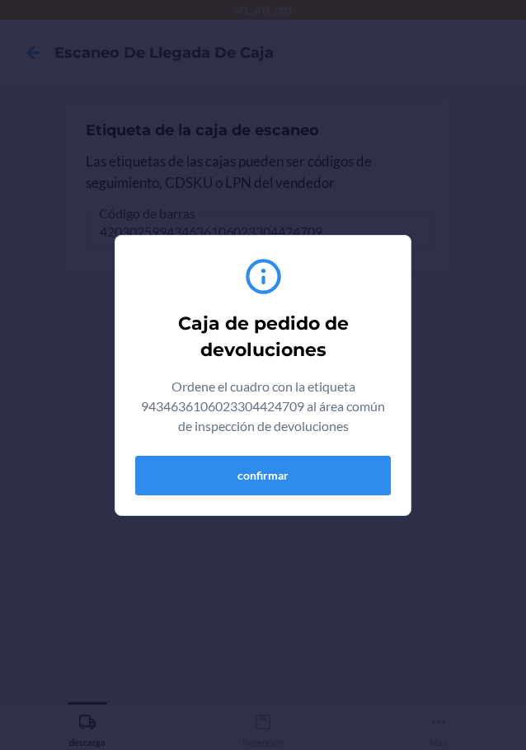
click at [320, 507] on section "Caja de pedido de devoluciones Ordene el cuadro con la etiqueta 943463610602330…" at bounding box center [263, 375] width 297 height 281
click at [319, 481] on button "confirmar" at bounding box center [263, 476] width 256 height 40
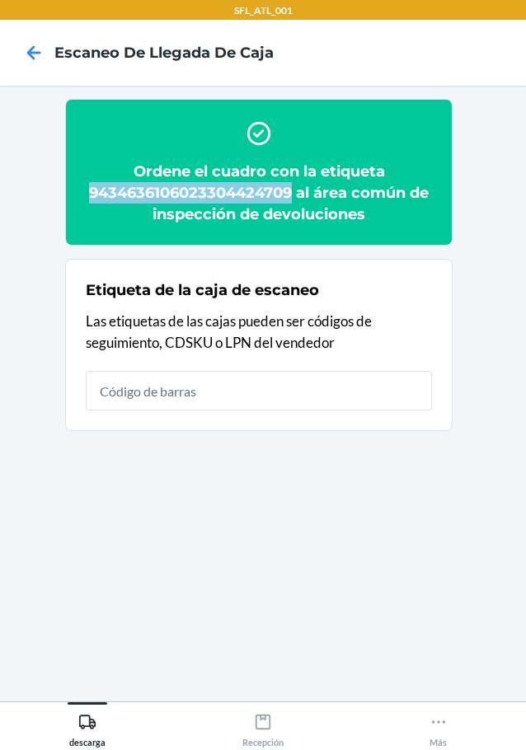
drag, startPoint x: 87, startPoint y: 188, endPoint x: 294, endPoint y: 190, distance: 206.9
click at [294, 190] on h2 "Ordene el cuadro con la etiqueta 9434636106023304424709 al área común de inspec…" at bounding box center [259, 193] width 346 height 64
copy h2 "9434636106023304424709"
click at [90, 717] on icon at bounding box center [87, 722] width 16 height 14
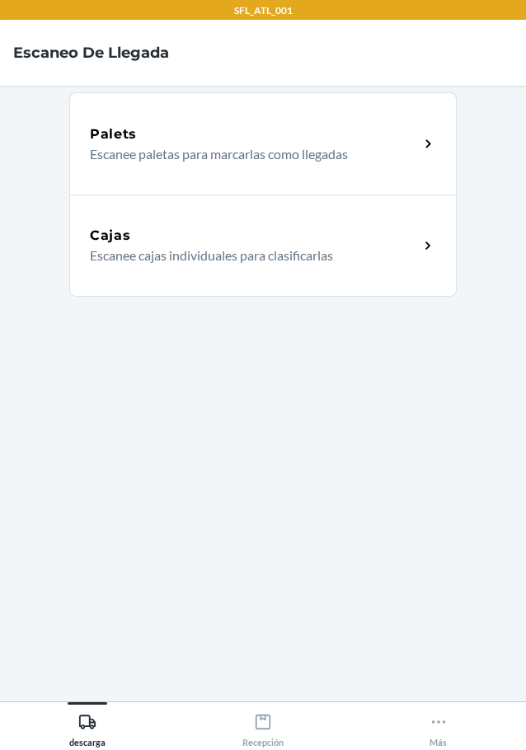
click at [184, 244] on div "Cajas" at bounding box center [254, 236] width 329 height 20
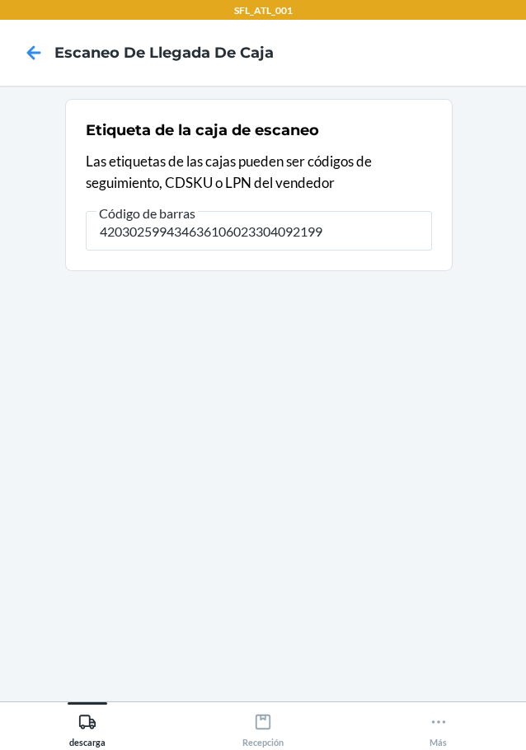
type input "420302599434636106023304092199"
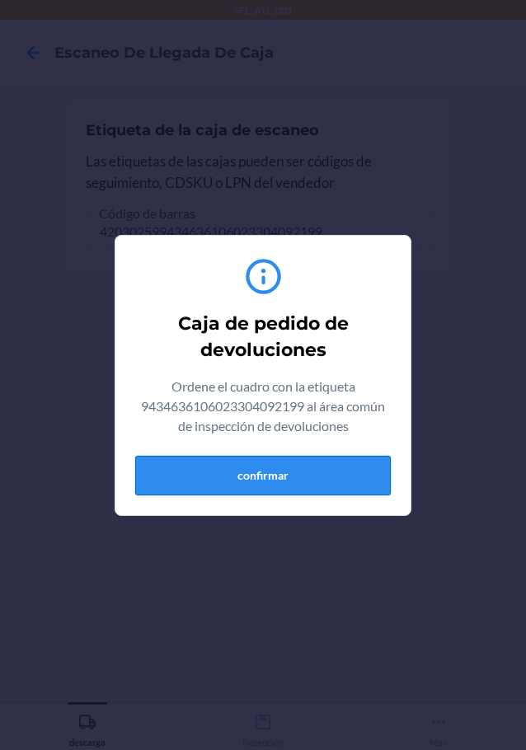
click at [307, 458] on button "confirmar" at bounding box center [263, 476] width 256 height 40
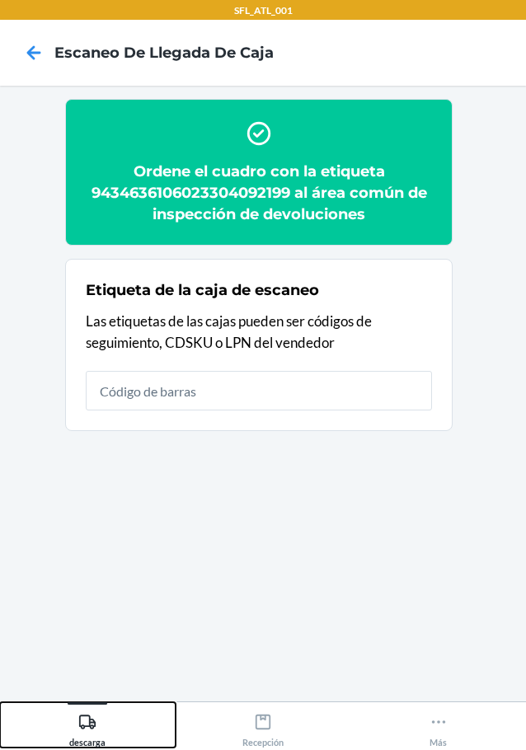
click at [91, 724] on icon at bounding box center [87, 722] width 18 height 18
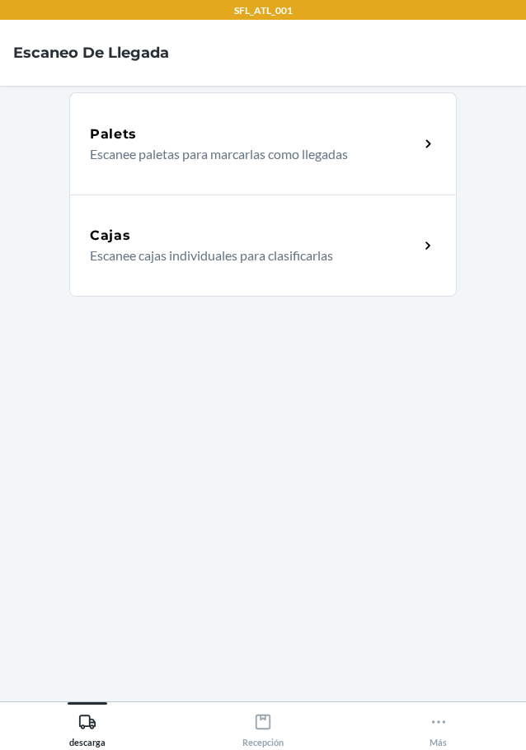
click at [163, 252] on p "Escanee cajas individuales para clasificarlas" at bounding box center [248, 256] width 316 height 20
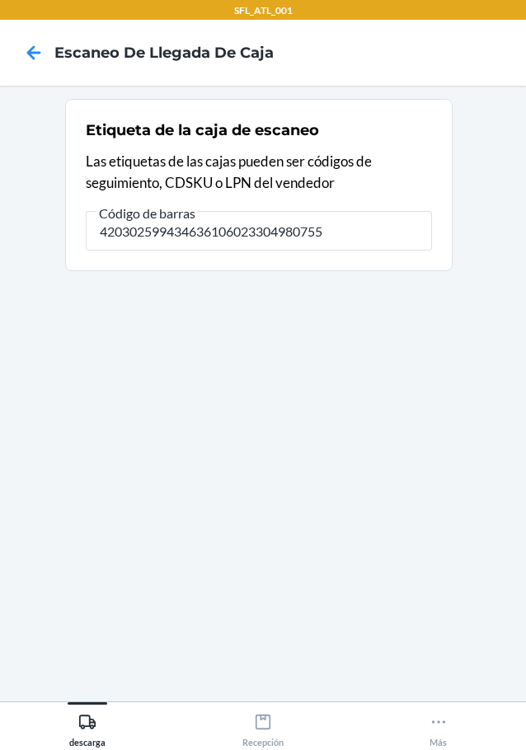
type input "420302599434636106023304980755"
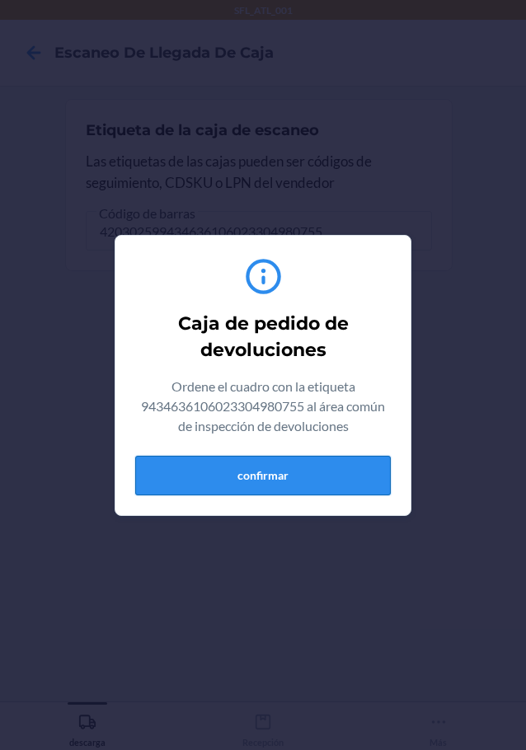
click at [307, 467] on button "confirmar" at bounding box center [263, 476] width 256 height 40
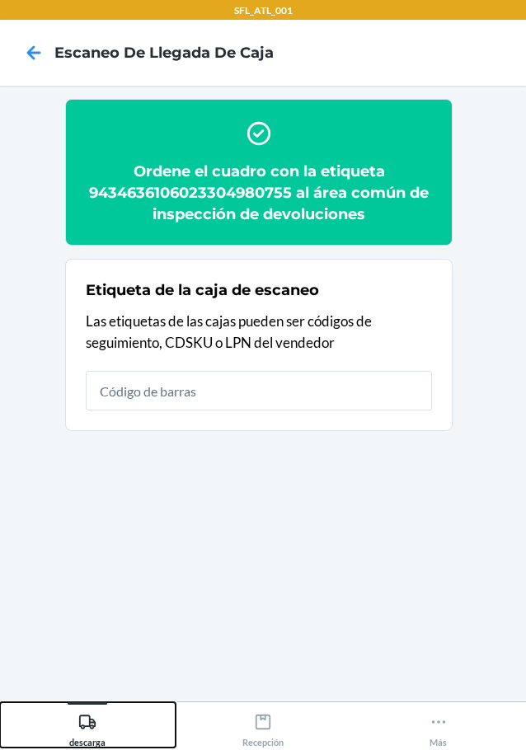
click at [78, 721] on icon at bounding box center [87, 722] width 18 height 18
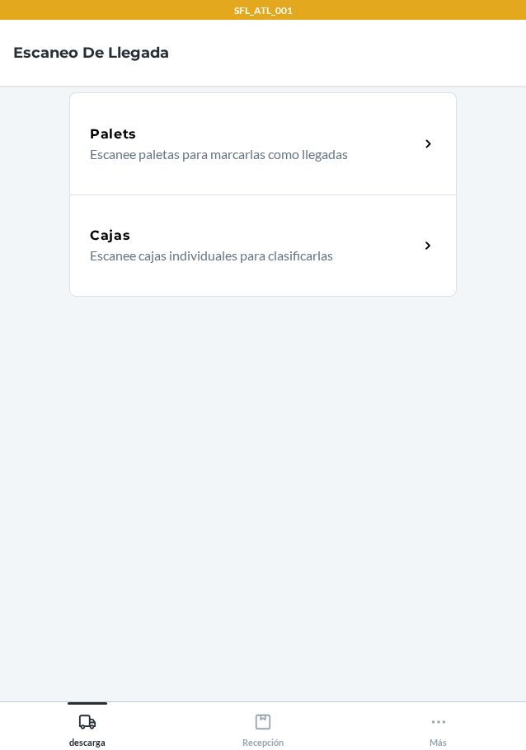
click at [246, 245] on div "Cajas" at bounding box center [254, 236] width 329 height 20
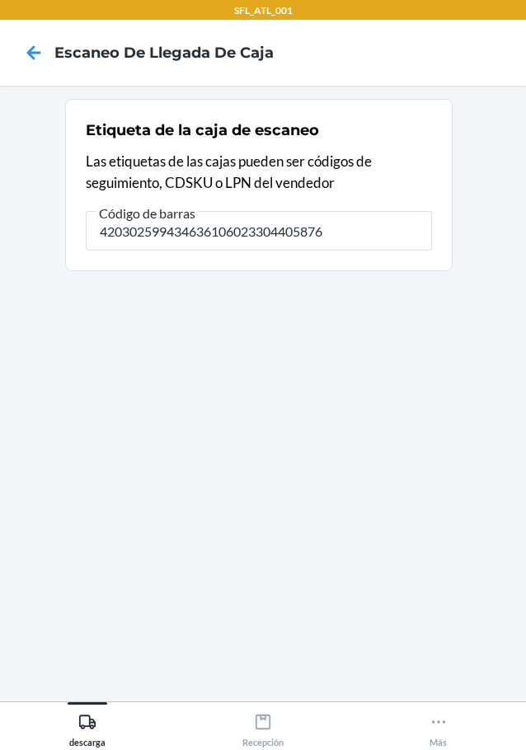
type input "420302599434636106023304405876"
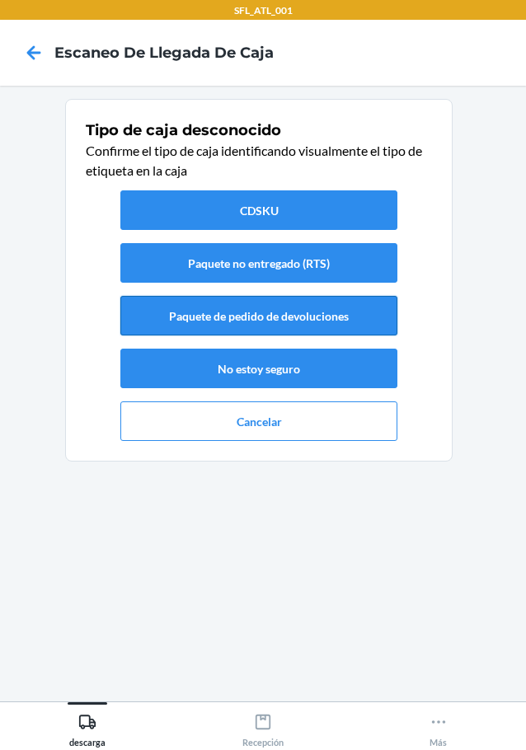
click at [261, 315] on button "Paquete de pedido de devoluciones" at bounding box center [258, 316] width 277 height 40
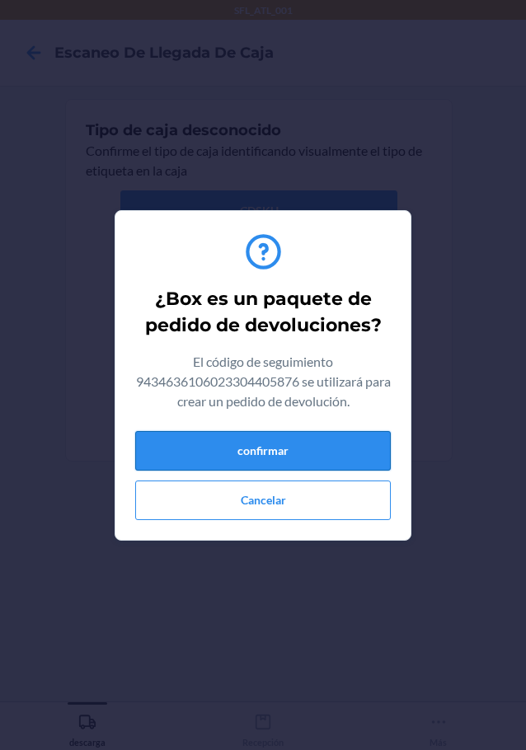
click at [341, 436] on button "confirmar" at bounding box center [263, 451] width 256 height 40
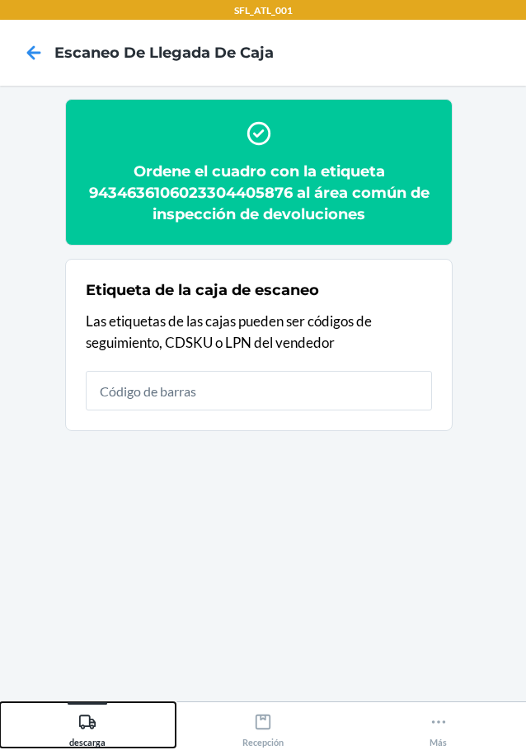
click at [95, 716] on icon at bounding box center [87, 722] width 18 height 18
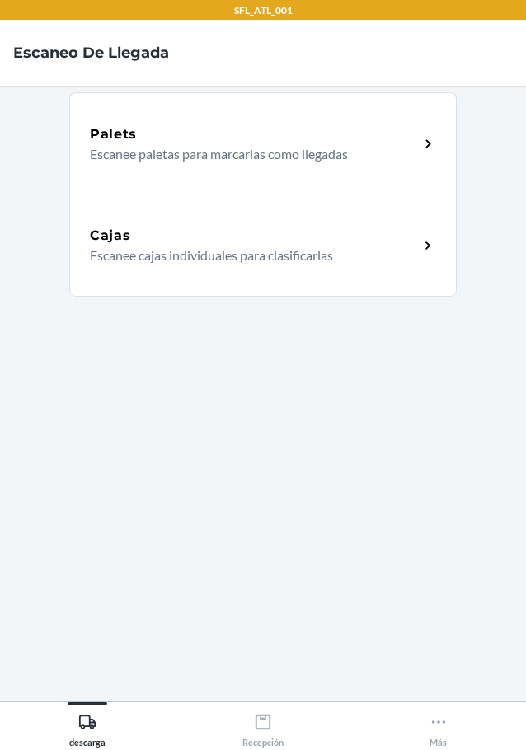
click at [139, 238] on div "Cajas" at bounding box center [254, 236] width 329 height 20
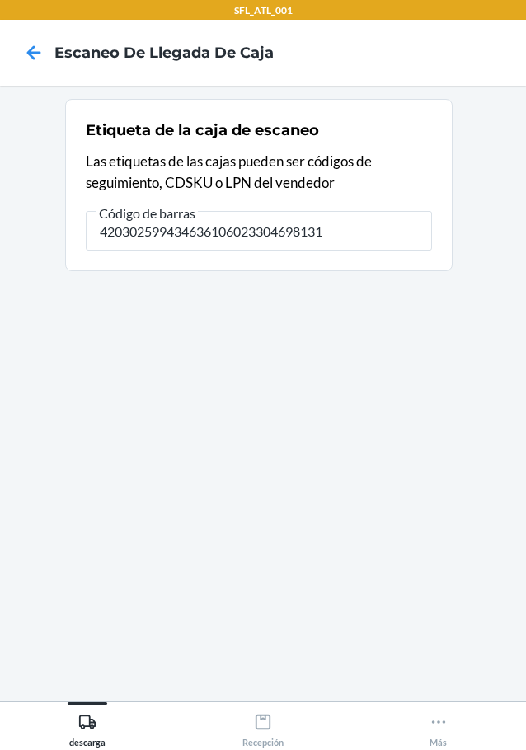
type input "420302599434636106023304698131"
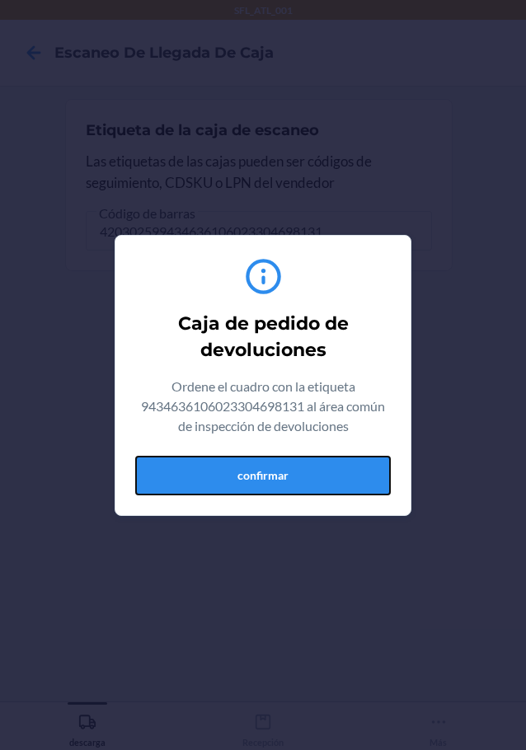
click at [335, 472] on button "confirmar" at bounding box center [263, 476] width 256 height 40
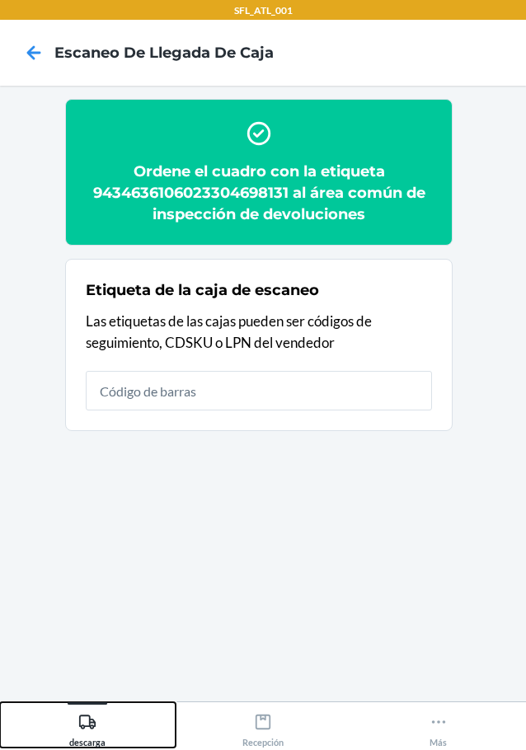
click at [101, 722] on div "descarga" at bounding box center [87, 727] width 36 height 41
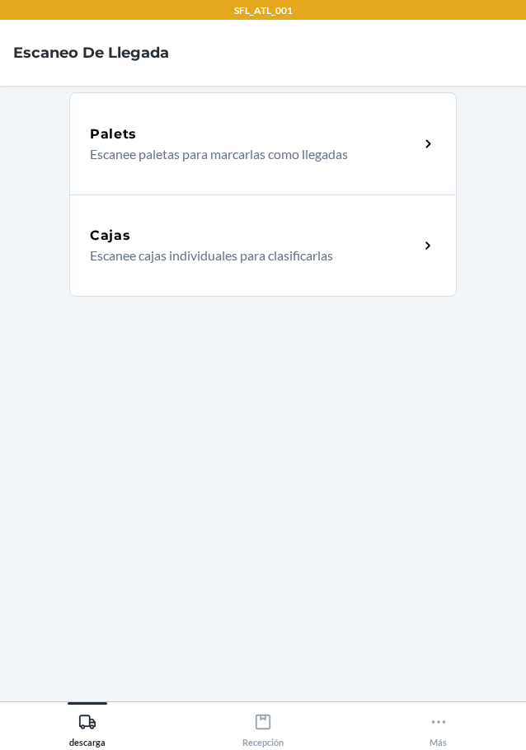
click at [279, 250] on p "Escanee cajas individuales para clasificarlas" at bounding box center [248, 256] width 316 height 20
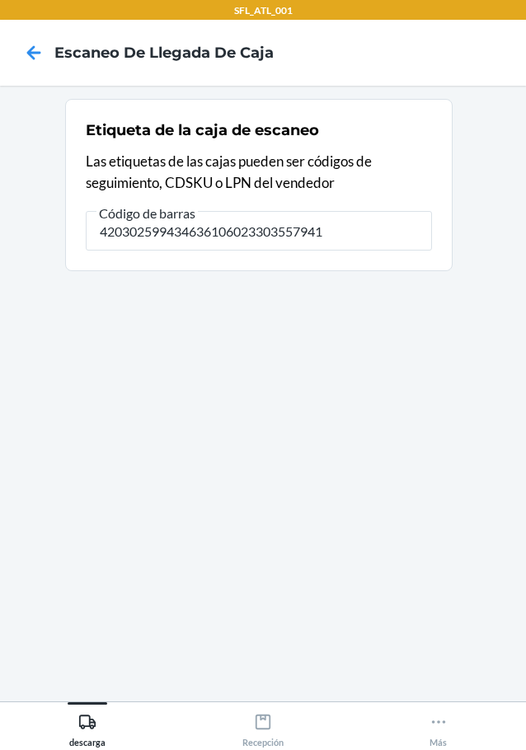
type input "420302599434636106023303557941"
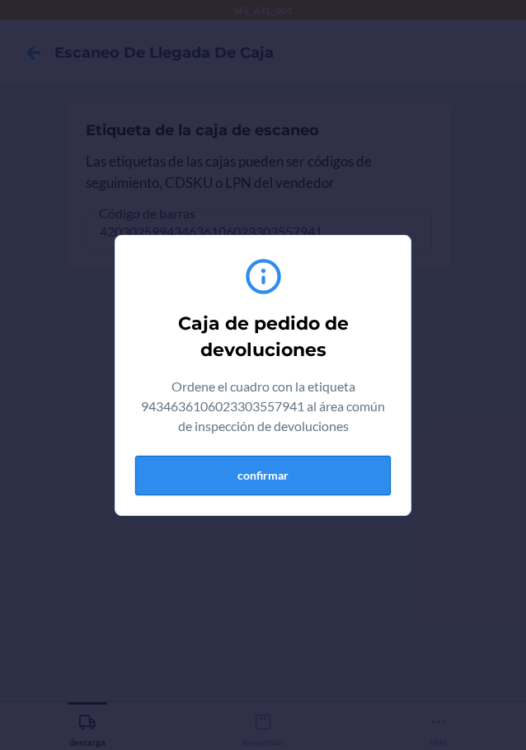
click at [271, 469] on button "confirmar" at bounding box center [263, 476] width 256 height 40
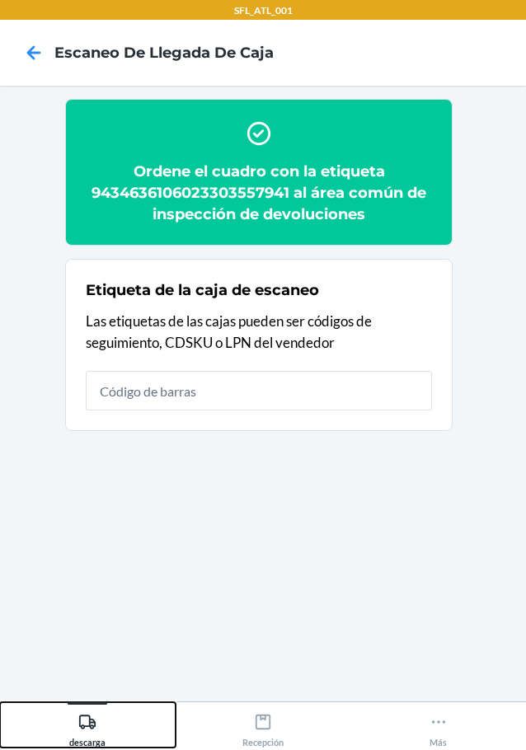
click at [80, 718] on icon at bounding box center [87, 722] width 16 height 14
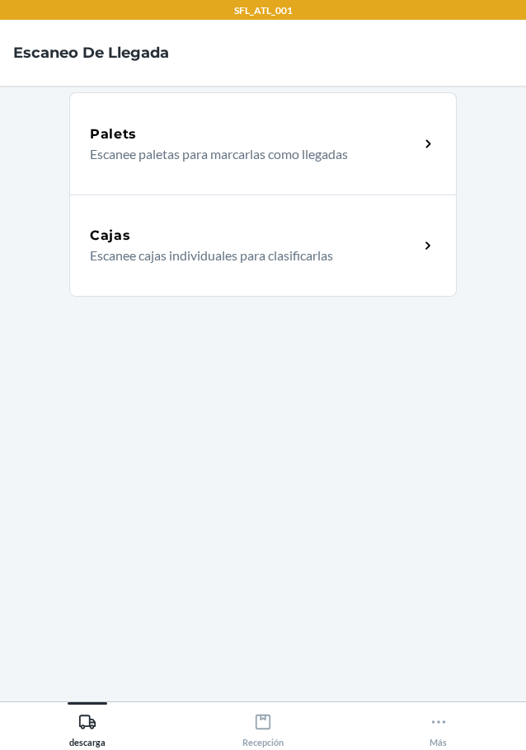
click at [273, 233] on div "Cajas" at bounding box center [254, 236] width 329 height 20
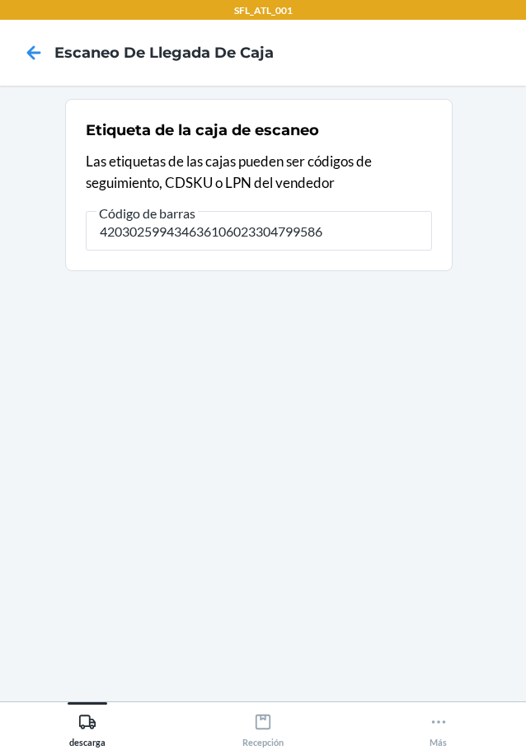
type input "420302599434636106023304799586"
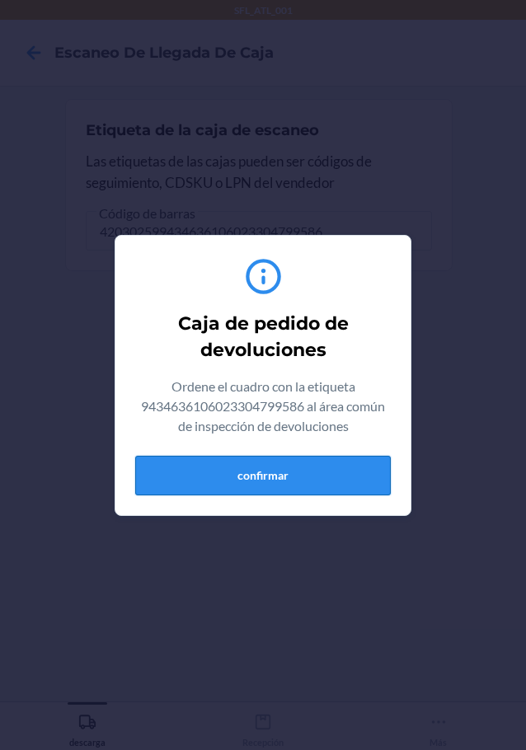
click at [252, 465] on button "confirmar" at bounding box center [263, 476] width 256 height 40
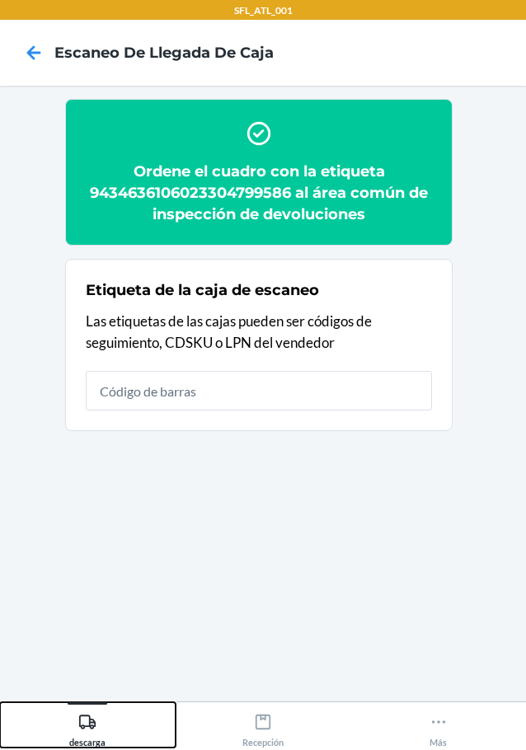
drag, startPoint x: 98, startPoint y: 704, endPoint x: 93, endPoint y: 696, distance: 9.6
click at [97, 704] on div at bounding box center [88, 703] width 40 height 2
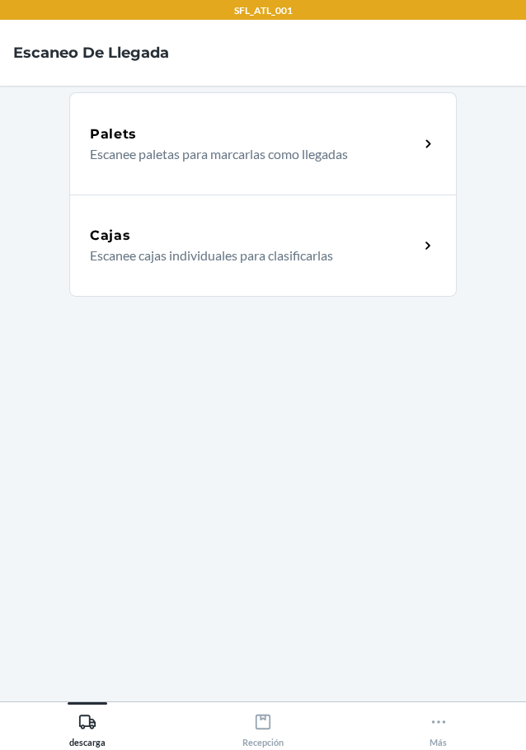
click at [217, 235] on div "Cajas" at bounding box center [254, 236] width 329 height 20
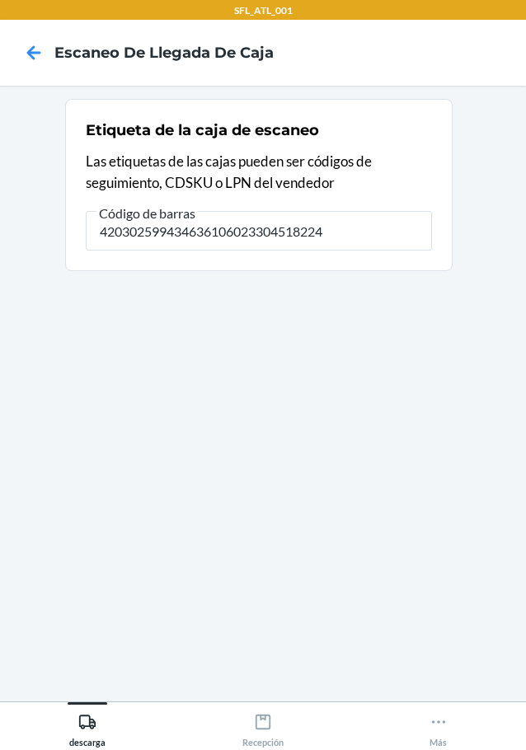
type input "420302599434636106023304518224"
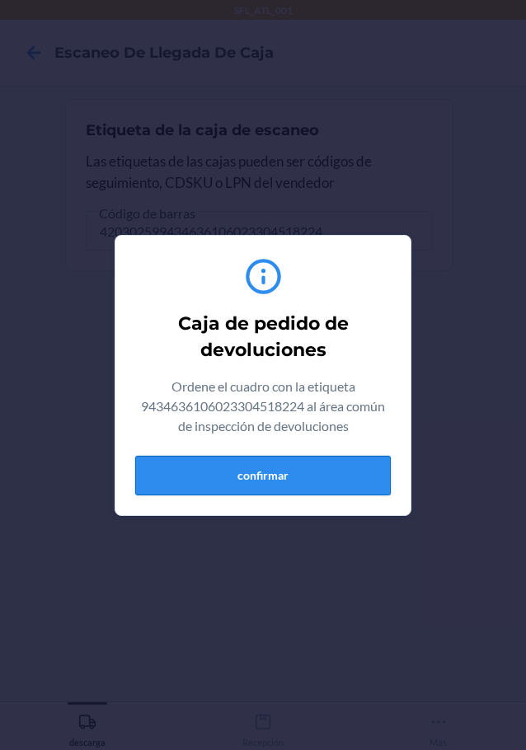
click at [315, 470] on button "confirmar" at bounding box center [263, 476] width 256 height 40
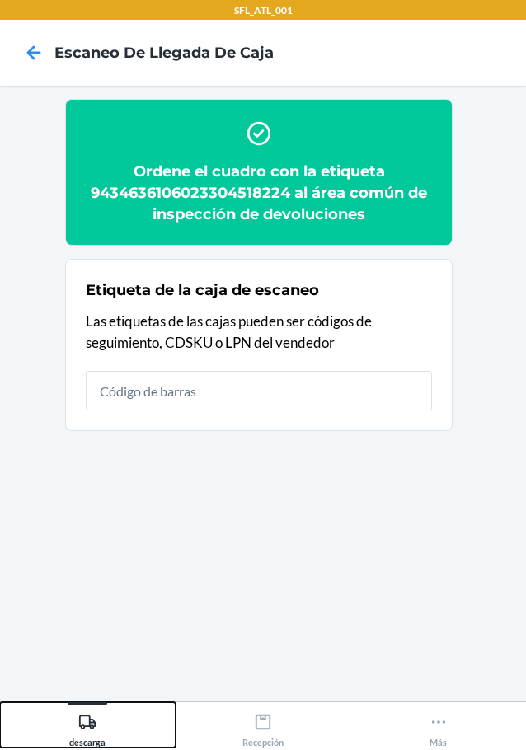
click at [89, 726] on icon at bounding box center [87, 722] width 16 height 14
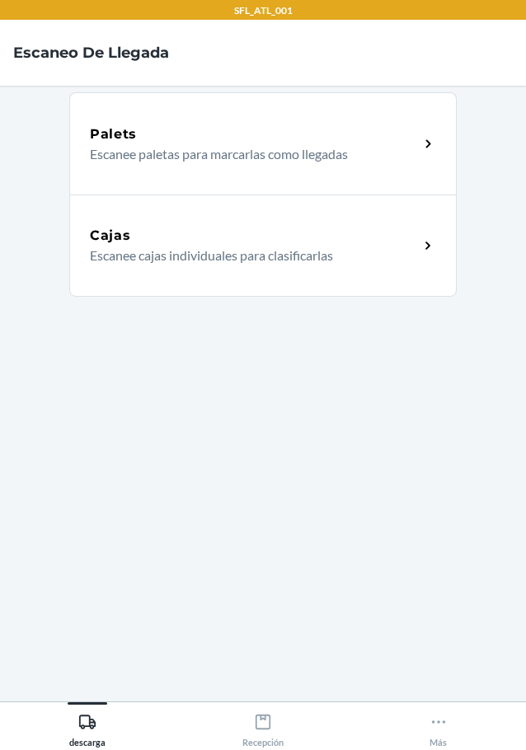
click at [294, 234] on div "Cajas" at bounding box center [254, 236] width 329 height 20
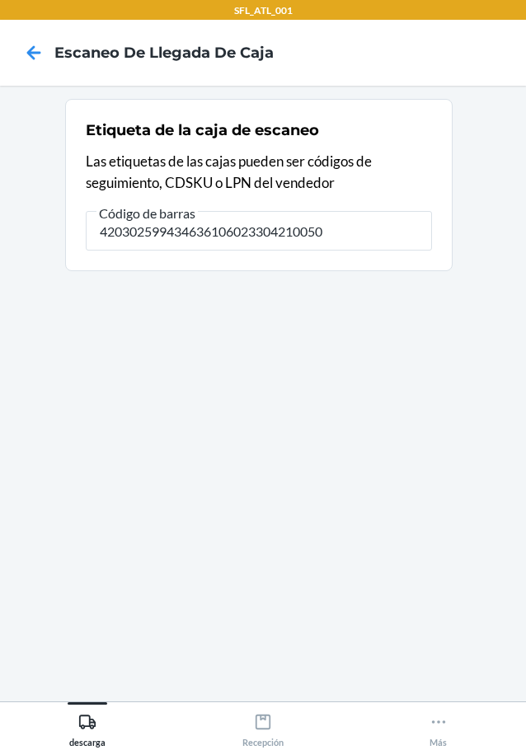
type input "420302599434636106023304210050"
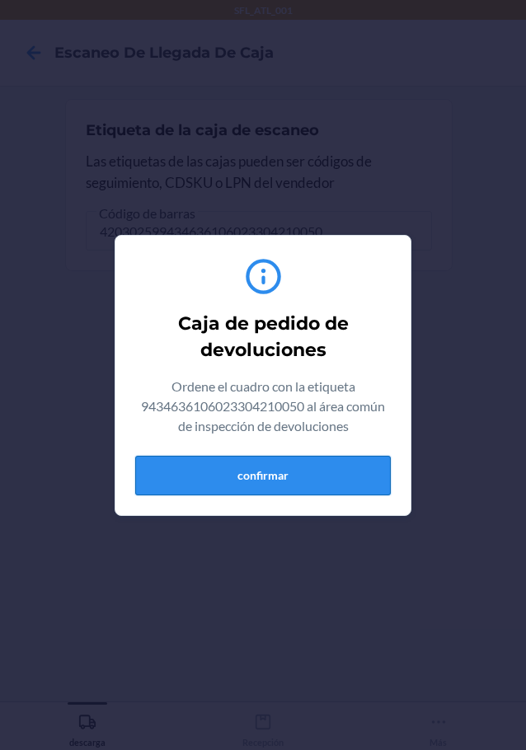
click at [297, 478] on button "confirmar" at bounding box center [263, 476] width 256 height 40
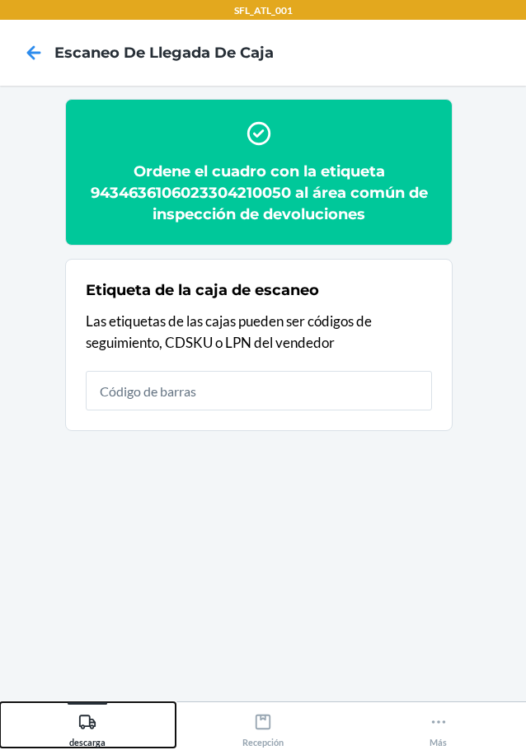
click at [76, 712] on div "descarga" at bounding box center [87, 727] width 36 height 41
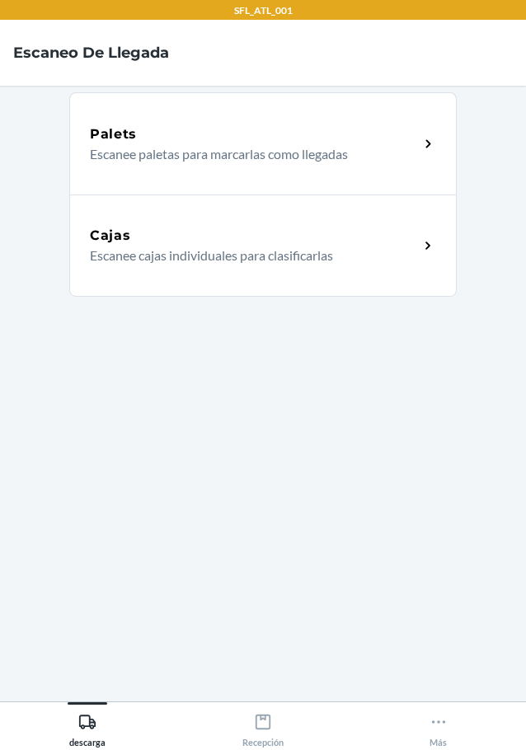
click at [190, 232] on div "Cajas" at bounding box center [254, 236] width 329 height 20
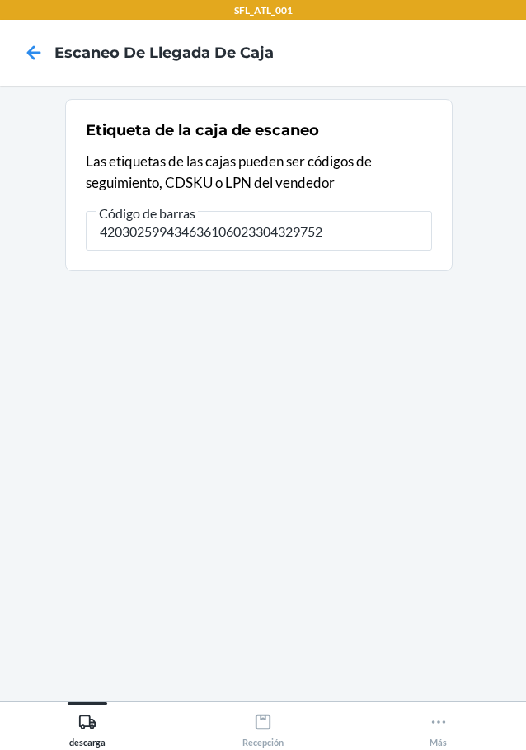
type input "420302599434636106023304329752"
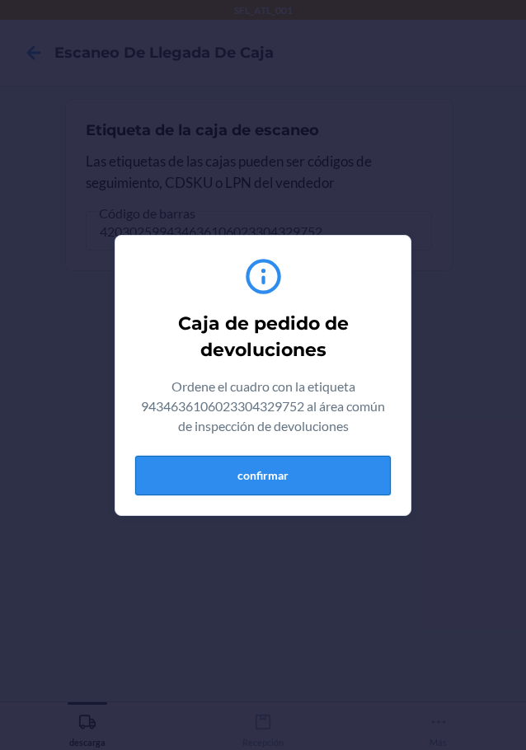
click at [243, 492] on button "confirmar" at bounding box center [263, 476] width 256 height 40
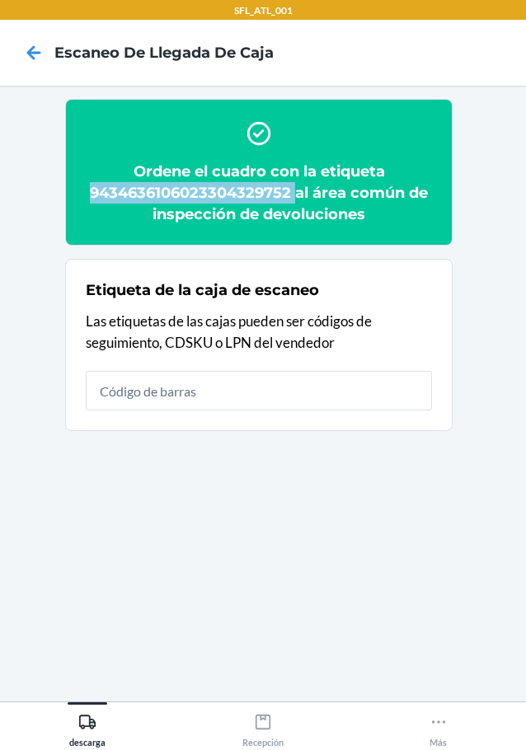
drag, startPoint x: 90, startPoint y: 187, endPoint x: 293, endPoint y: 185, distance: 202.8
click at [293, 185] on h2 "Ordene el cuadro con la etiqueta 9434636106023304329752 al área común de inspec…" at bounding box center [259, 193] width 346 height 64
copy h2 "9434636106023304329752"
click at [107, 722] on button "descarga" at bounding box center [88, 724] width 176 height 45
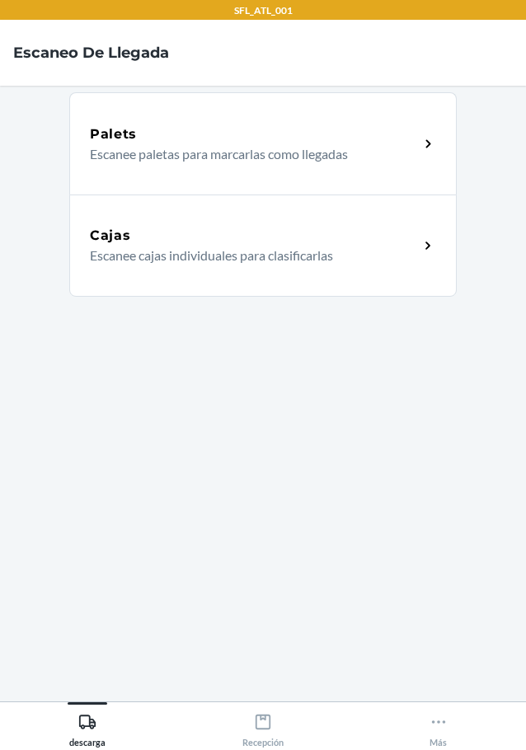
click at [252, 268] on div "Cajas Escanee cajas individuales para clasificarlas" at bounding box center [262, 246] width 387 height 102
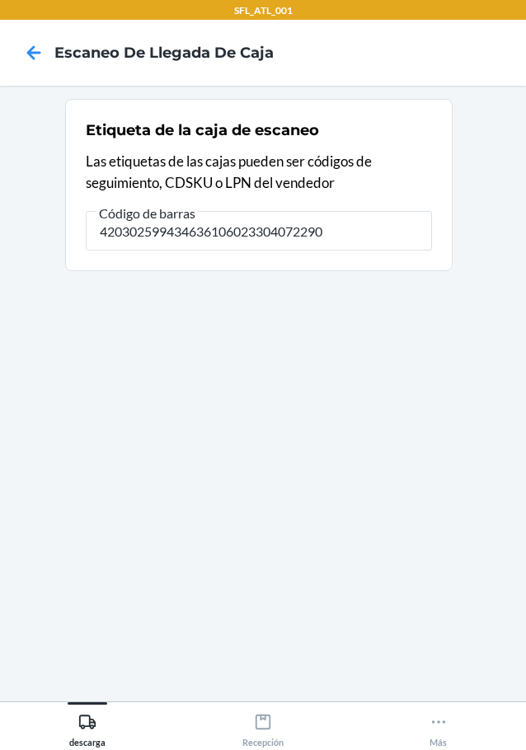
type input "420302599434636106023304072290"
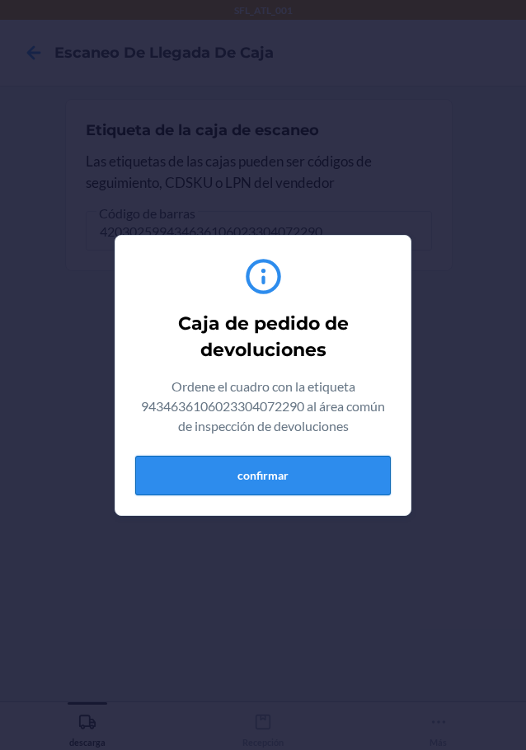
click at [356, 492] on button "confirmar" at bounding box center [263, 476] width 256 height 40
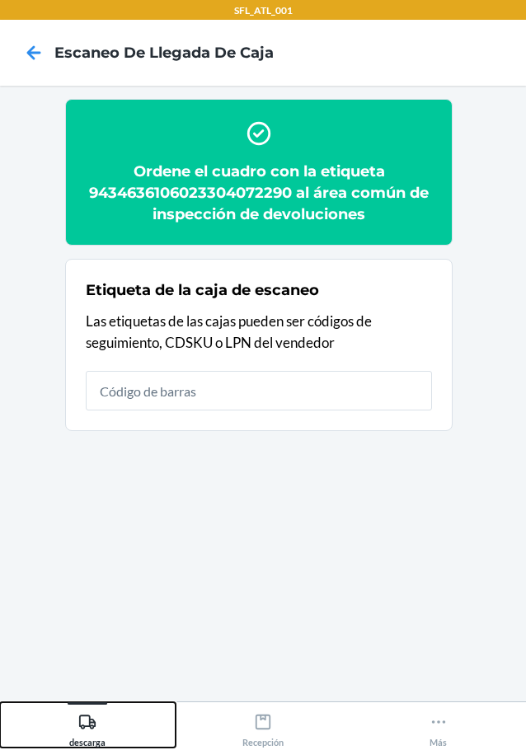
click at [88, 728] on icon at bounding box center [87, 722] width 18 height 18
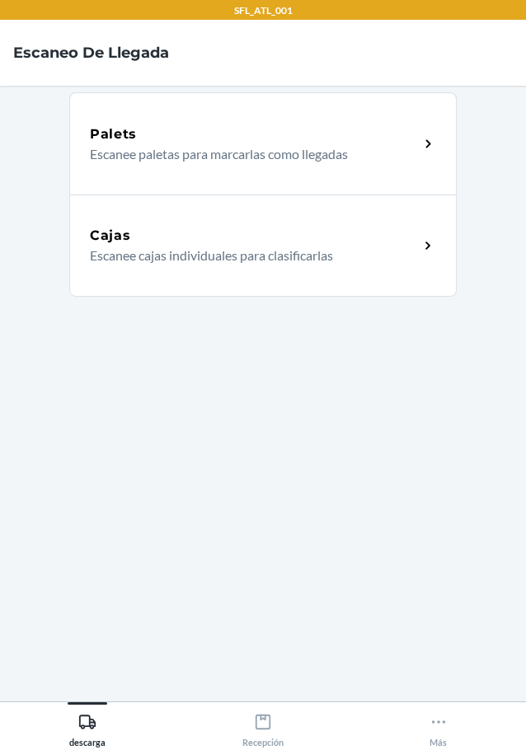
click at [153, 232] on div "Cajas" at bounding box center [254, 236] width 329 height 20
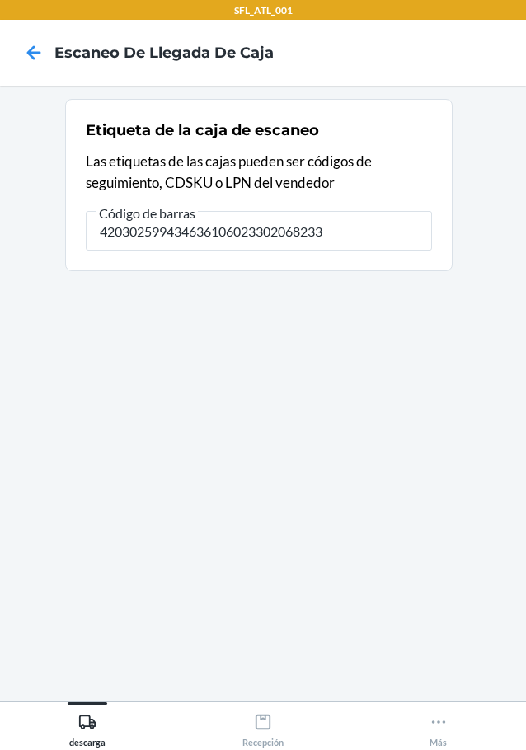
type input "420302599434636106023302068233"
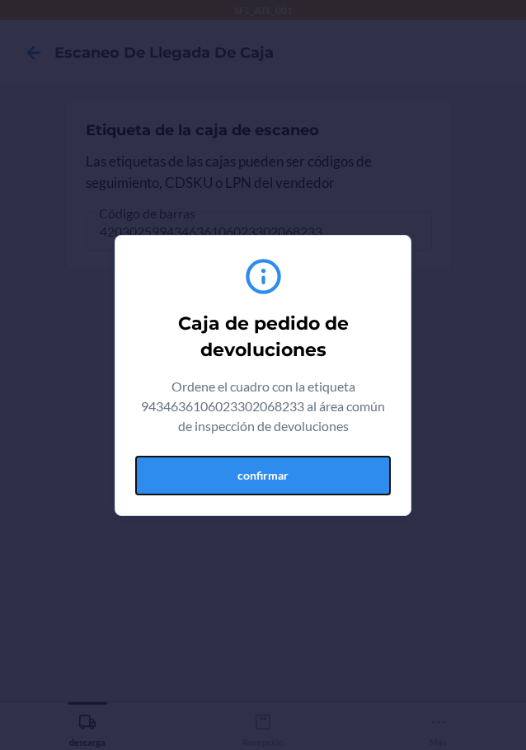
click at [228, 456] on button "confirmar" at bounding box center [263, 476] width 256 height 40
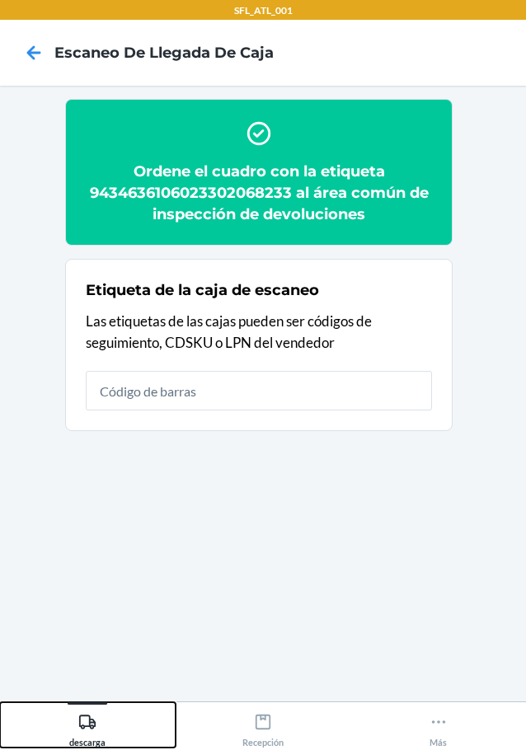
drag, startPoint x: 87, startPoint y: 727, endPoint x: 85, endPoint y: 708, distance: 19.0
click at [87, 727] on icon at bounding box center [87, 722] width 18 height 18
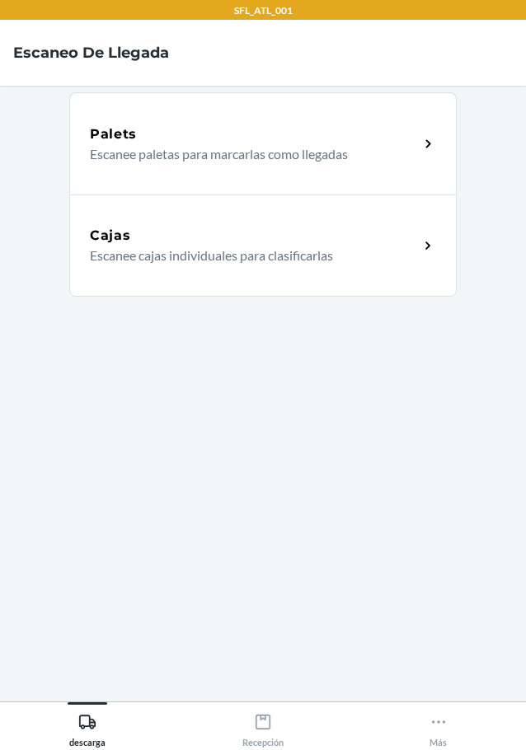
click at [212, 259] on p "Escanee cajas individuales para clasificarlas" at bounding box center [248, 256] width 316 height 20
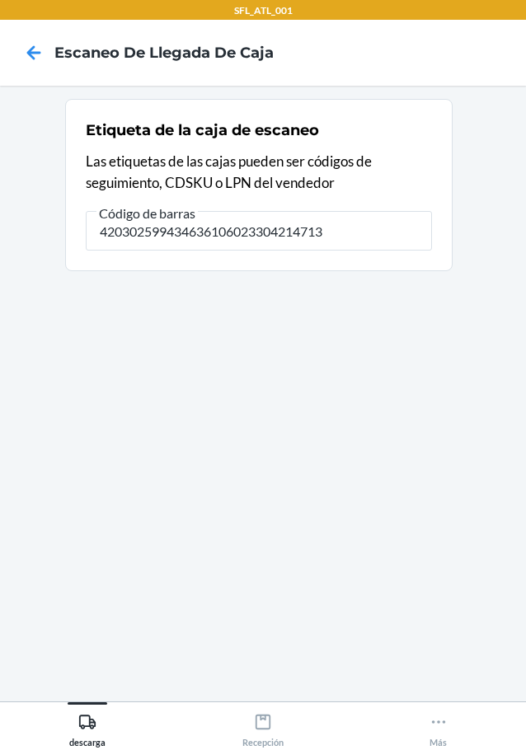
type input "420302599434636106023304214713"
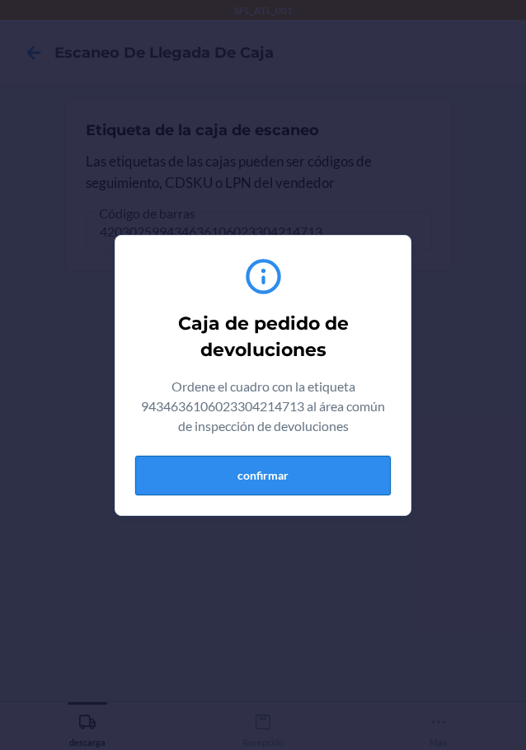
click at [314, 484] on button "confirmar" at bounding box center [263, 476] width 256 height 40
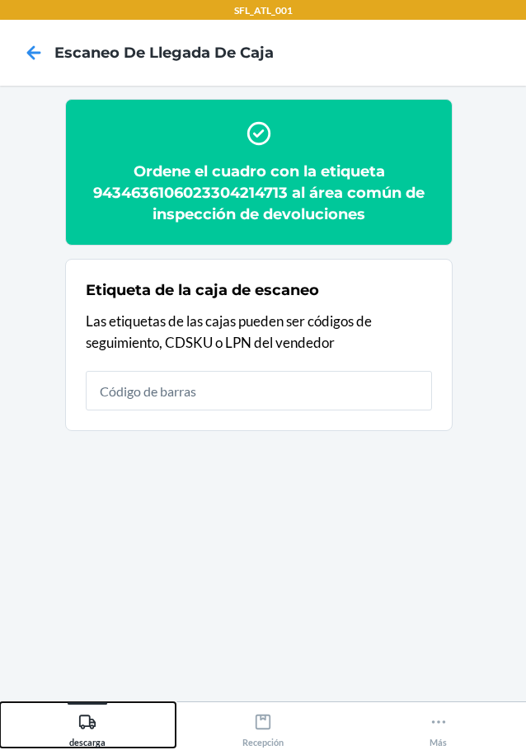
click at [80, 712] on div "descarga" at bounding box center [87, 727] width 36 height 41
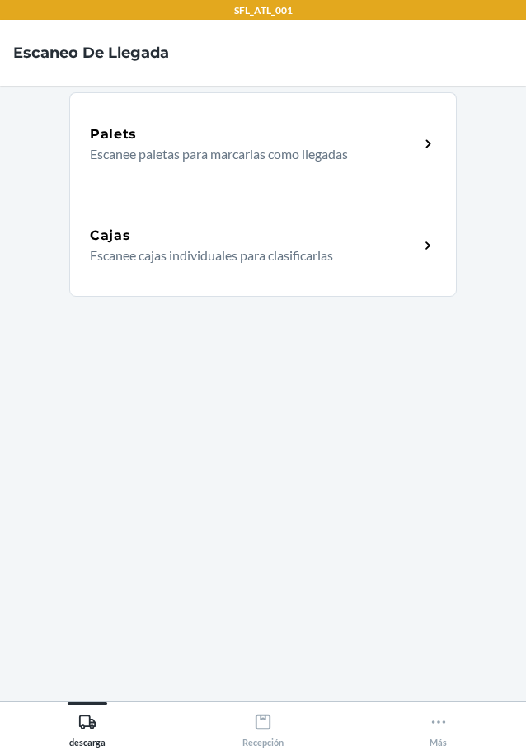
click at [209, 252] on p "Escanee cajas individuales para clasificarlas" at bounding box center [248, 256] width 316 height 20
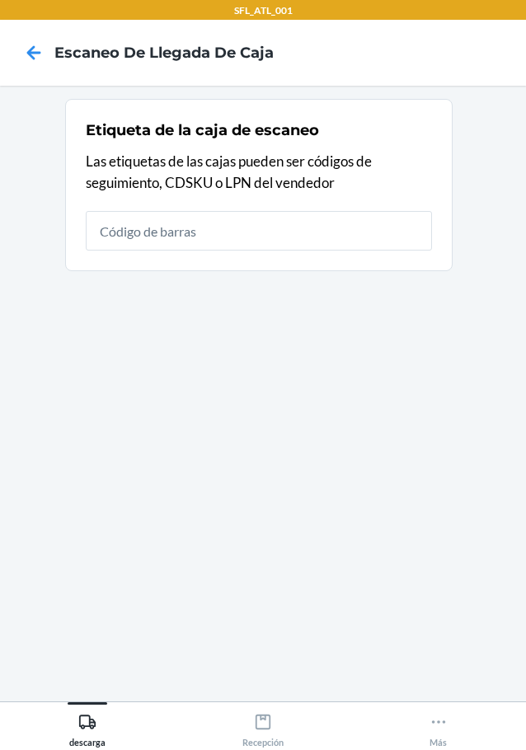
click at [266, 223] on input "text" at bounding box center [259, 231] width 346 height 40
type input "420302599434636106023303487248"
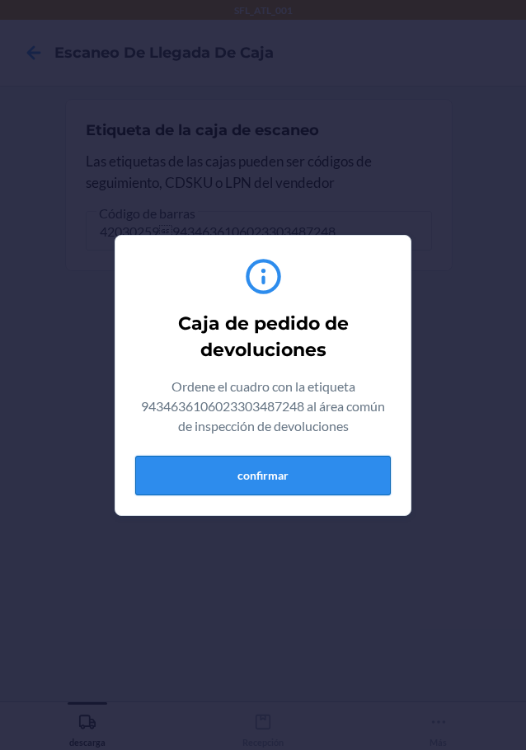
click at [359, 484] on button "confirmar" at bounding box center [263, 476] width 256 height 40
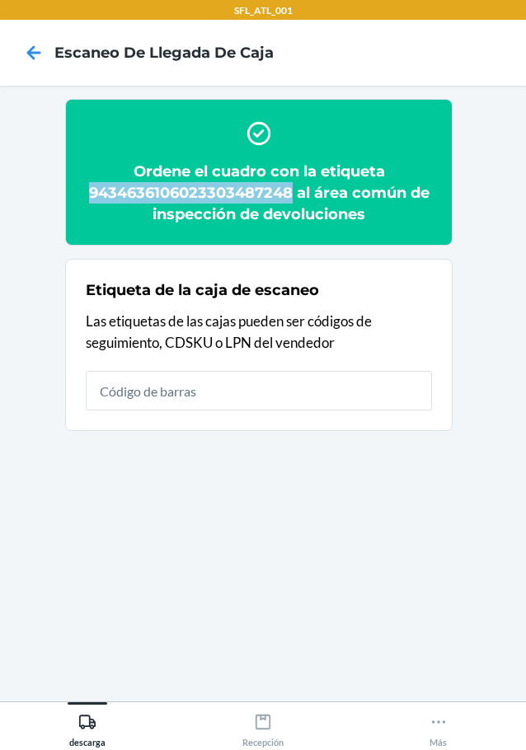
drag, startPoint x: 90, startPoint y: 190, endPoint x: 293, endPoint y: 190, distance: 202.8
click at [293, 190] on h2 "Ordene el cuadro con la etiqueta 9434636106023303487248 al área común de inspec…" at bounding box center [259, 193] width 346 height 64
copy h2 "9434636106023303487248"
click at [76, 724] on div "descarga" at bounding box center [87, 727] width 36 height 41
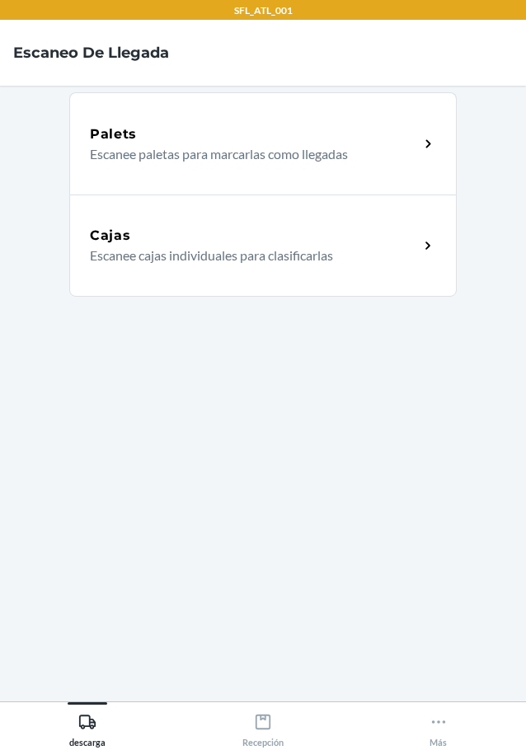
click at [159, 242] on div "Cajas" at bounding box center [254, 236] width 329 height 20
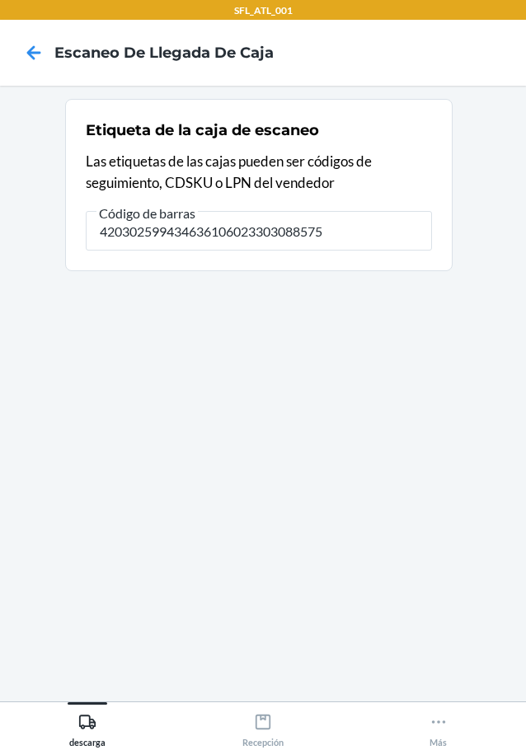
type input "420302599434636106023303088575"
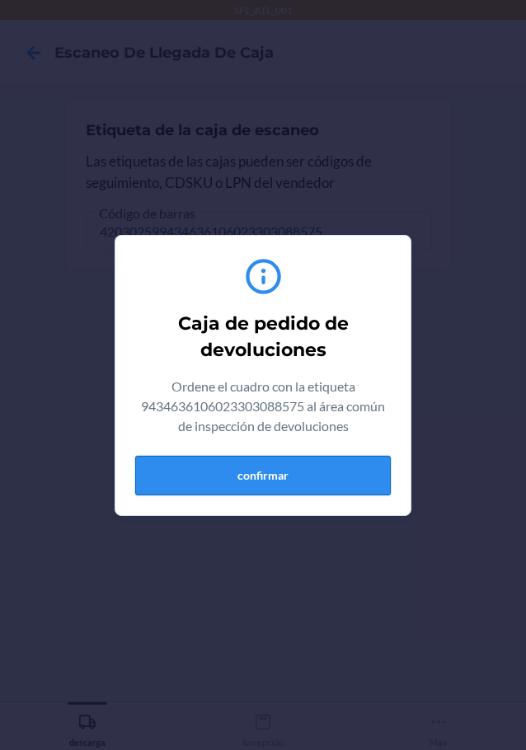
click at [312, 483] on button "confirmar" at bounding box center [263, 476] width 256 height 40
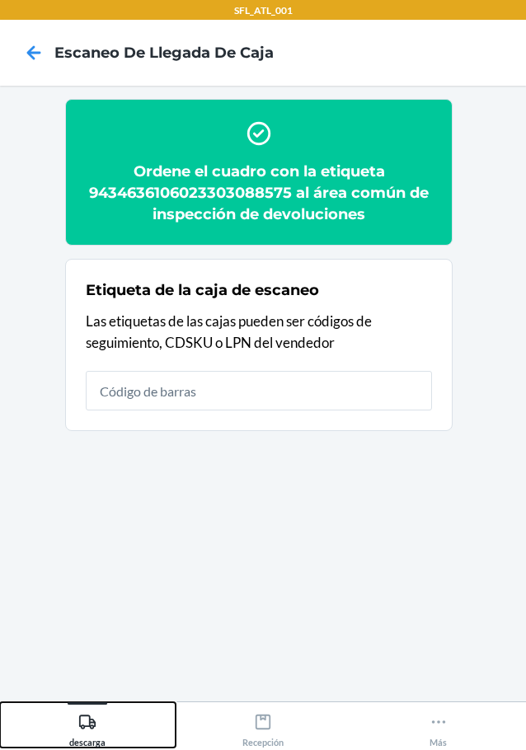
click at [87, 726] on icon at bounding box center [87, 722] width 18 height 18
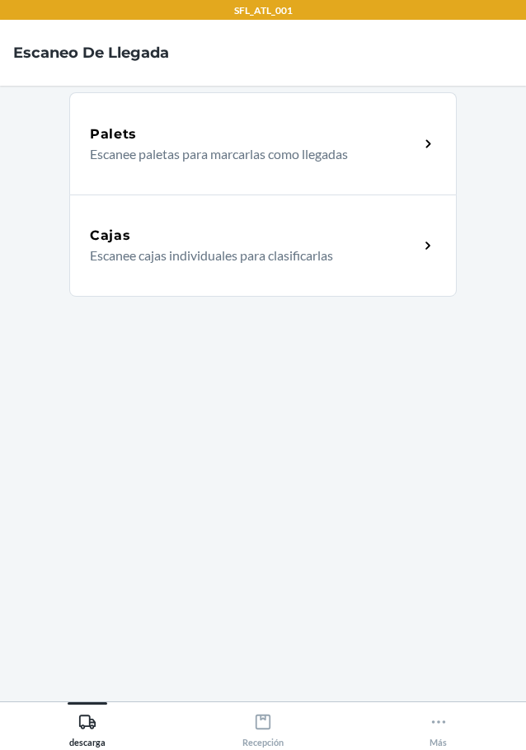
click at [181, 268] on div "Cajas Escanee cajas individuales para clasificarlas" at bounding box center [262, 246] width 387 height 102
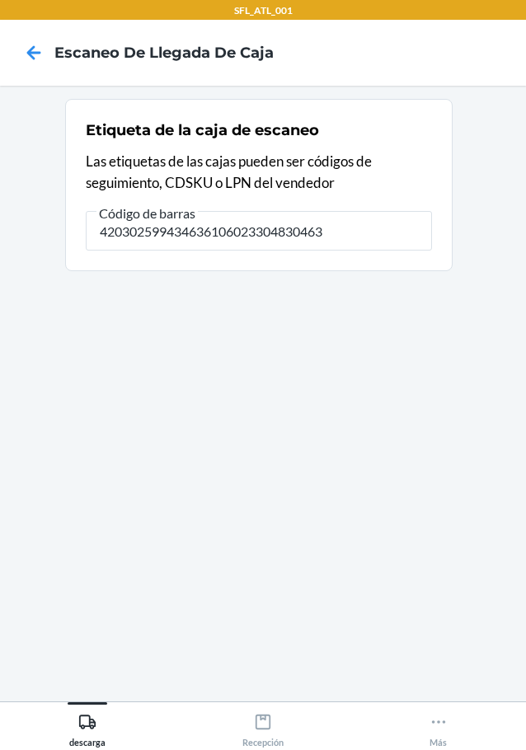
type input "420302599434636106023304830463"
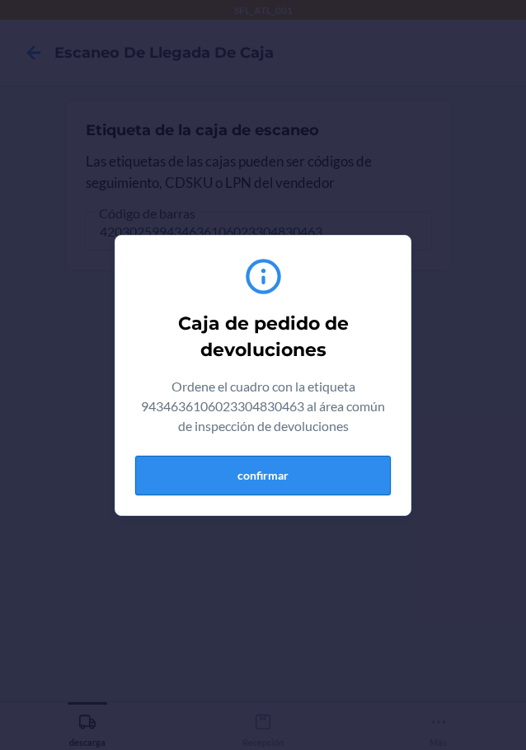
click at [277, 477] on button "confirmar" at bounding box center [263, 476] width 256 height 40
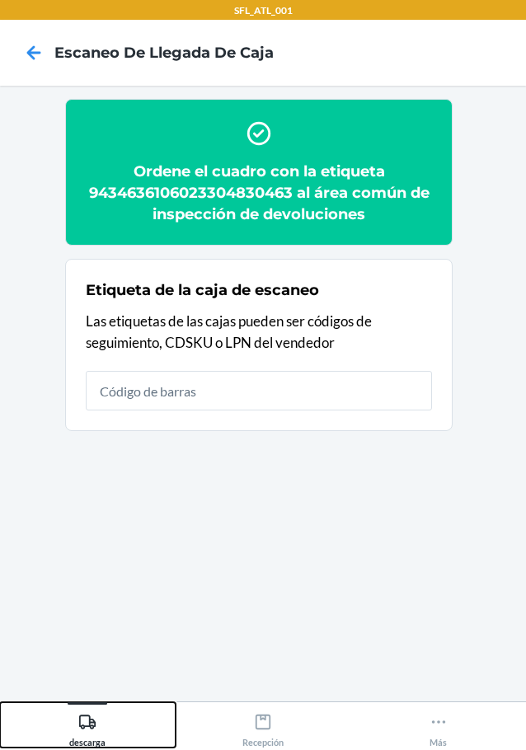
click at [88, 713] on icon at bounding box center [87, 722] width 18 height 18
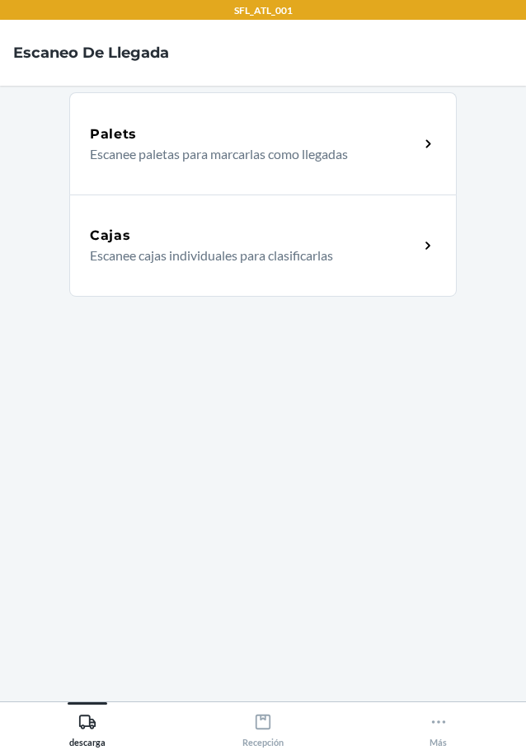
click at [255, 196] on div "Cajas Escanee cajas individuales para clasificarlas" at bounding box center [262, 246] width 387 height 102
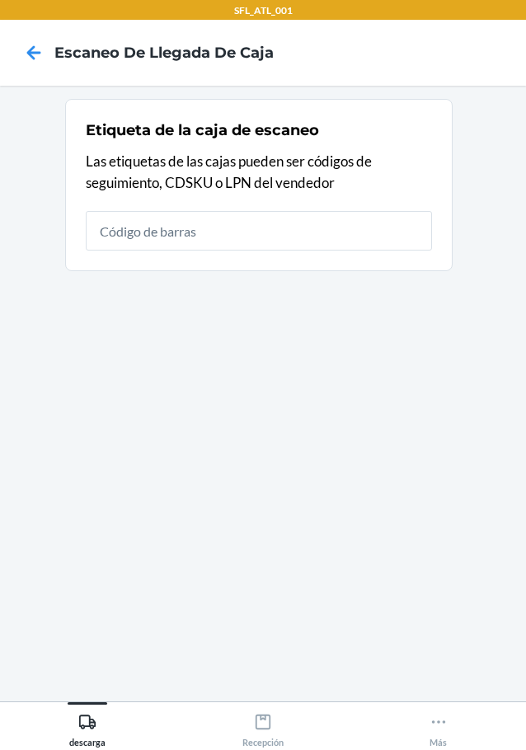
click at [335, 214] on input "text" at bounding box center [259, 231] width 346 height 40
click at [91, 721] on icon at bounding box center [87, 722] width 18 height 18
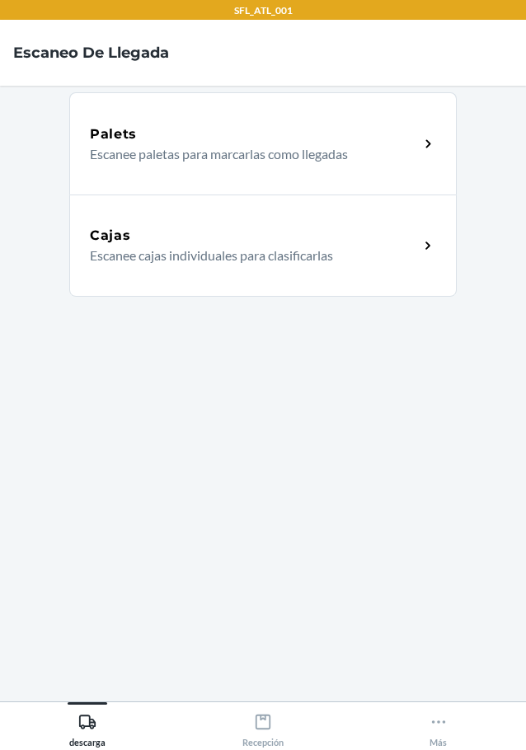
click at [249, 242] on div "Cajas" at bounding box center [254, 236] width 329 height 20
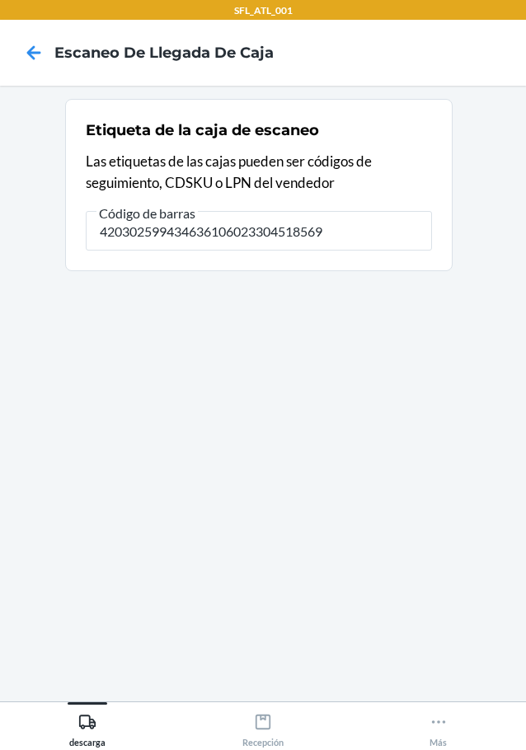
type input "420302599434636106023304518569"
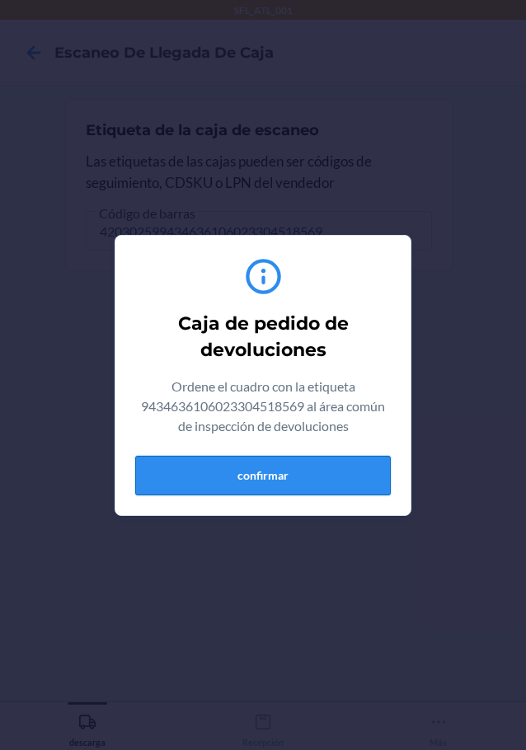
click at [269, 488] on button "confirmar" at bounding box center [263, 476] width 256 height 40
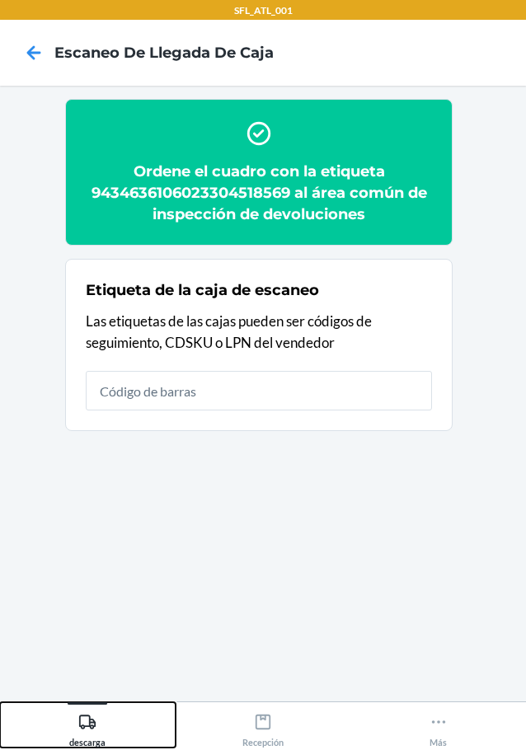
drag, startPoint x: 89, startPoint y: 729, endPoint x: 73, endPoint y: 697, distance: 35.8
click at [89, 729] on icon at bounding box center [87, 722] width 18 height 18
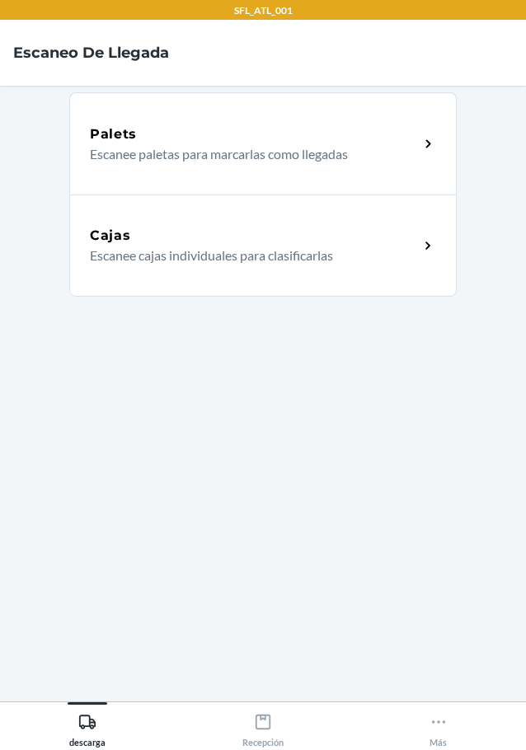
click at [167, 225] on div "Cajas Escanee cajas individuales para clasificarlas" at bounding box center [262, 246] width 387 height 102
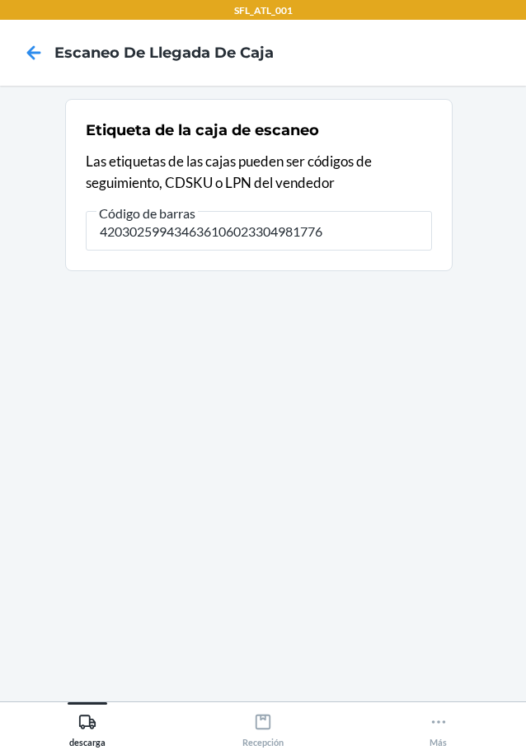
type input "420302599434636106023304981776"
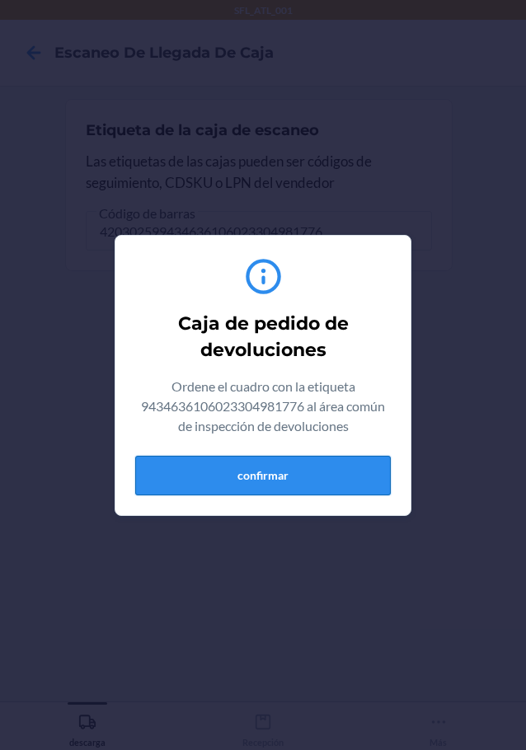
click at [329, 482] on button "confirmar" at bounding box center [263, 476] width 256 height 40
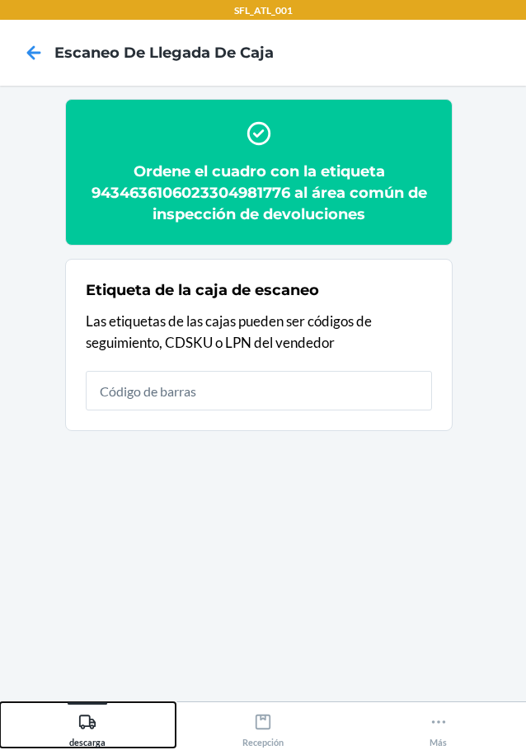
click at [95, 715] on icon at bounding box center [87, 722] width 18 height 18
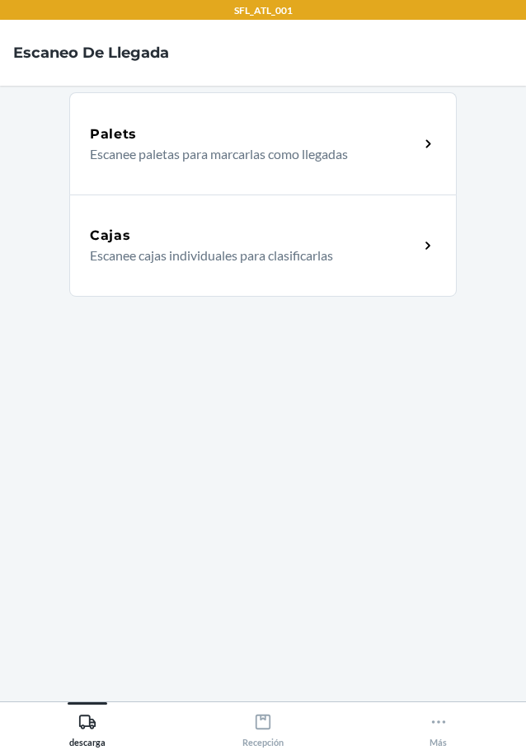
click at [307, 266] on div "Cajas Escanee cajas individuales para clasificarlas" at bounding box center [262, 246] width 387 height 102
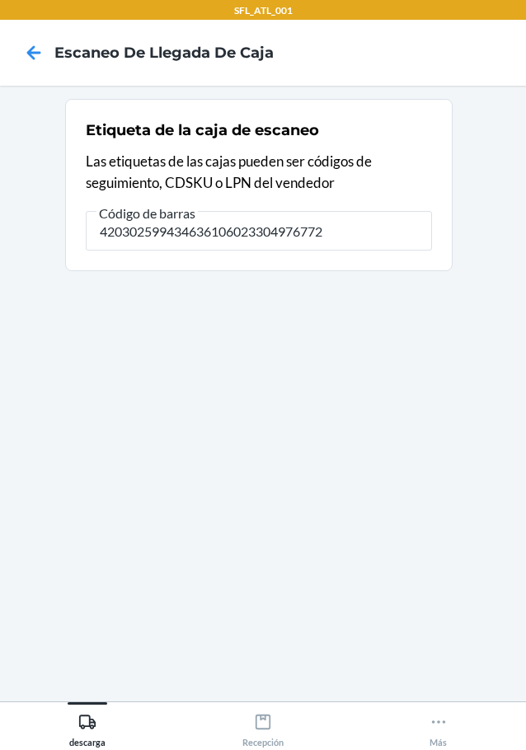
type input "420302599434636106023304976772"
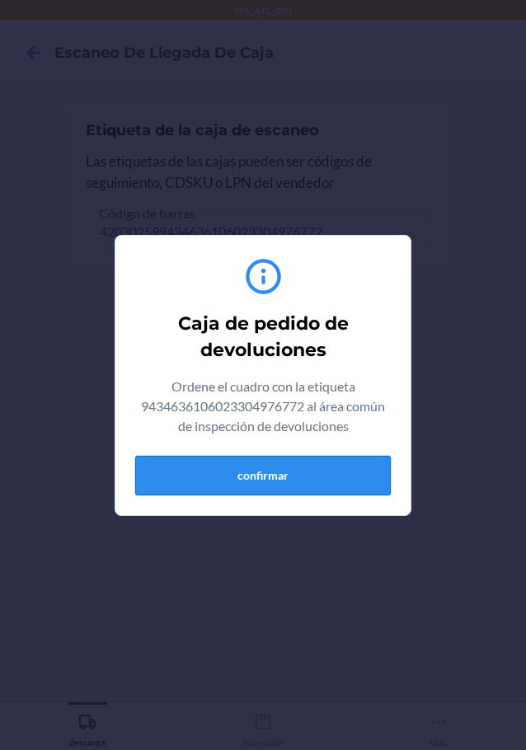
click at [291, 459] on button "confirmar" at bounding box center [263, 476] width 256 height 40
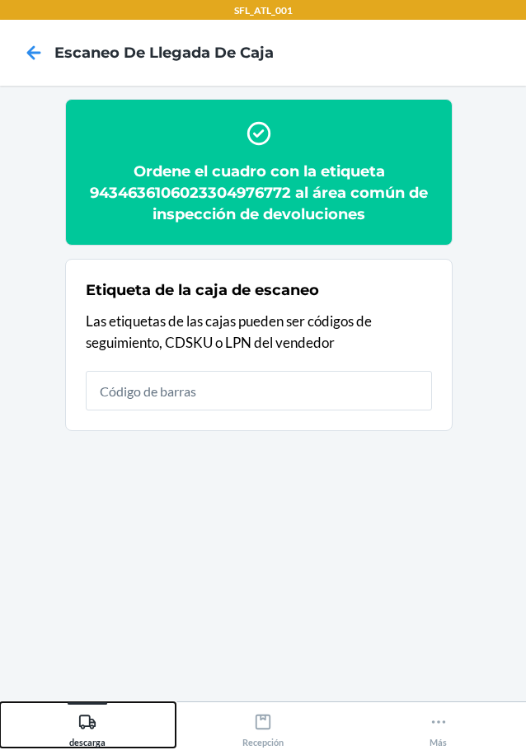
click at [87, 726] on icon at bounding box center [87, 722] width 18 height 18
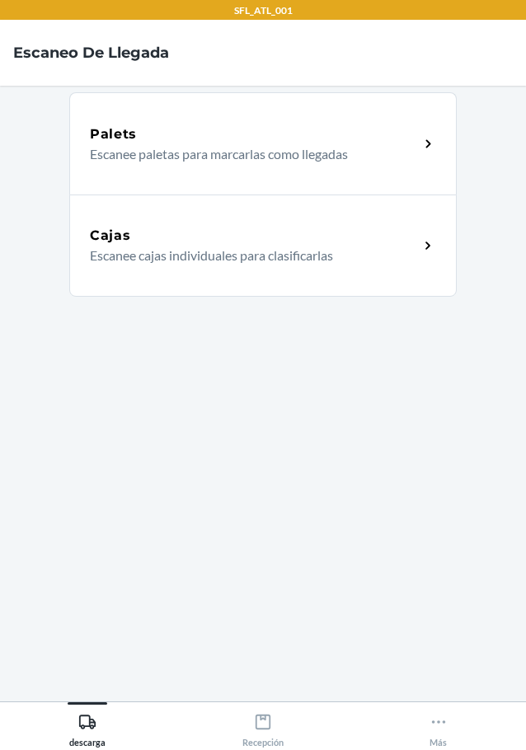
click at [210, 251] on p "Escanee cajas individuales para clasificarlas" at bounding box center [248, 256] width 316 height 20
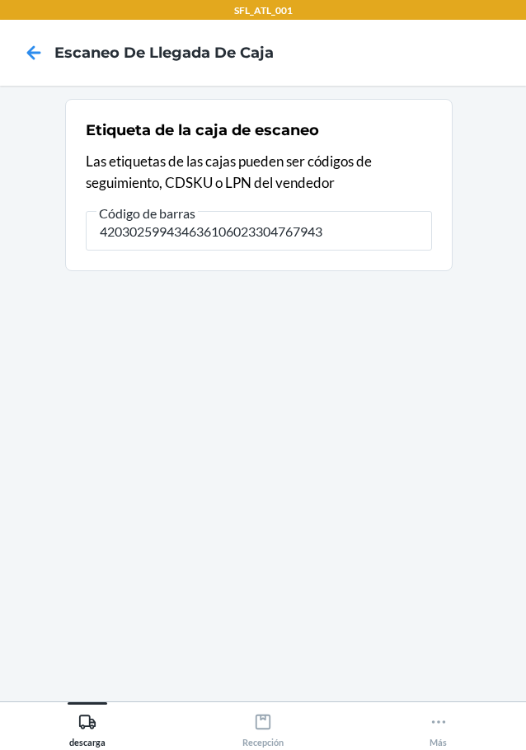
type input "420302599434636106023304767943"
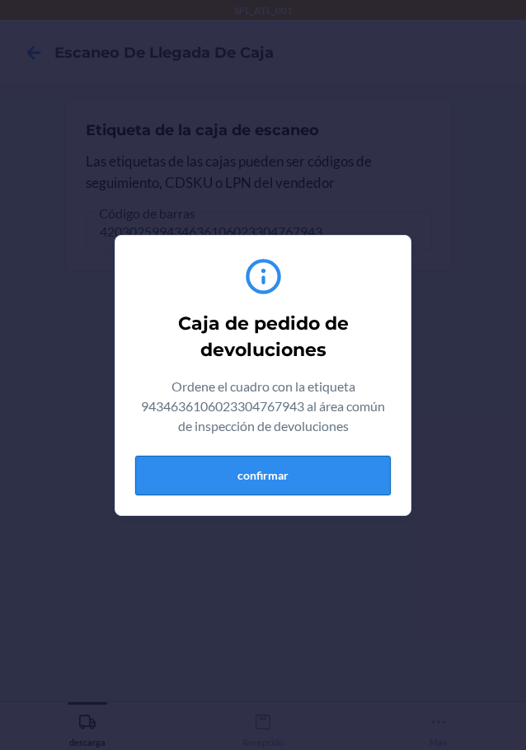
click at [326, 472] on button "confirmar" at bounding box center [263, 476] width 256 height 40
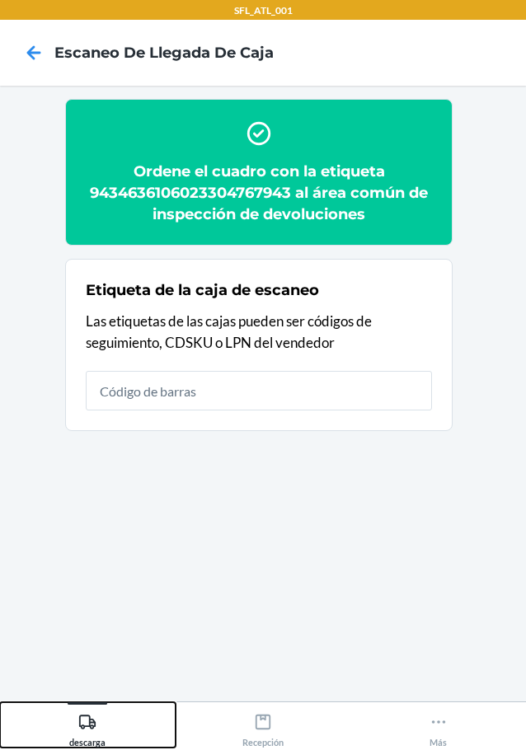
click at [82, 716] on icon at bounding box center [87, 722] width 16 height 14
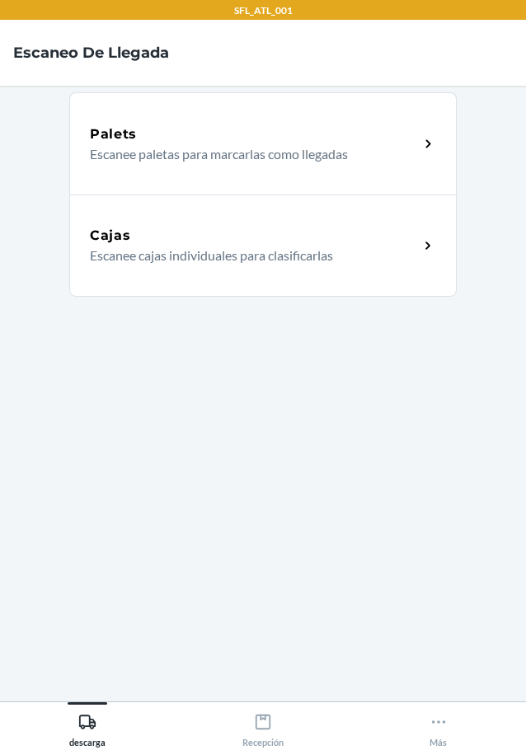
click at [143, 265] on p "Escanee cajas individuales para clasificarlas" at bounding box center [248, 256] width 316 height 20
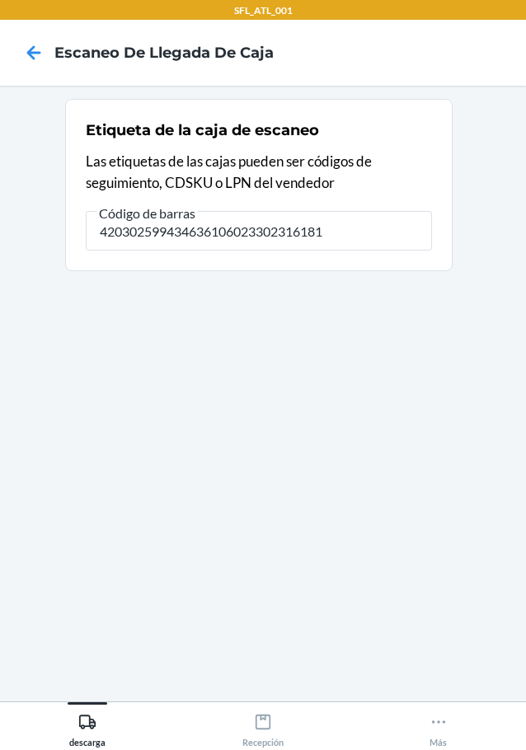
type input "420302599434636106023302316181"
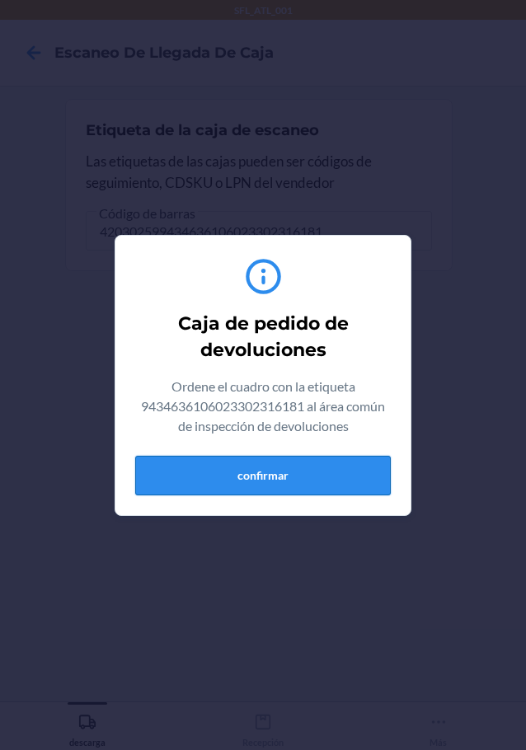
click at [317, 464] on button "confirmar" at bounding box center [263, 476] width 256 height 40
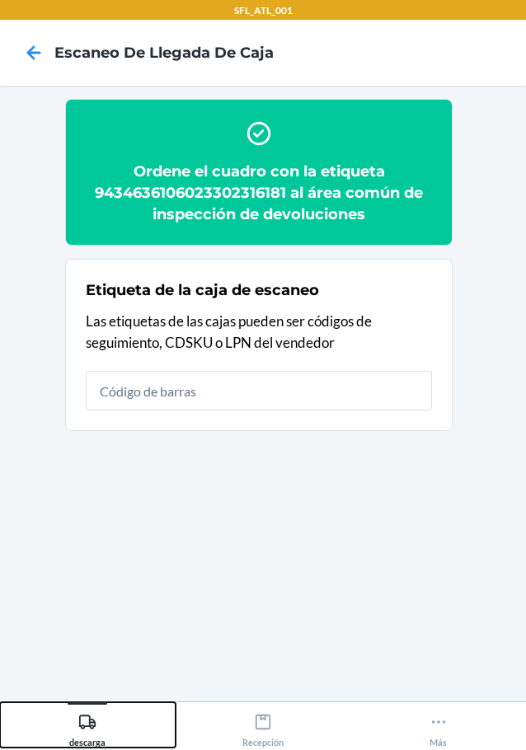
click at [93, 728] on icon at bounding box center [87, 722] width 16 height 14
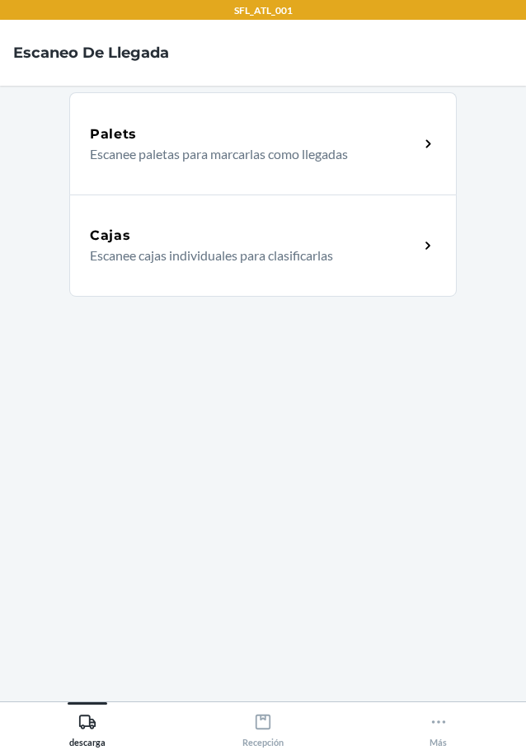
click at [225, 237] on div "Cajas" at bounding box center [254, 236] width 329 height 20
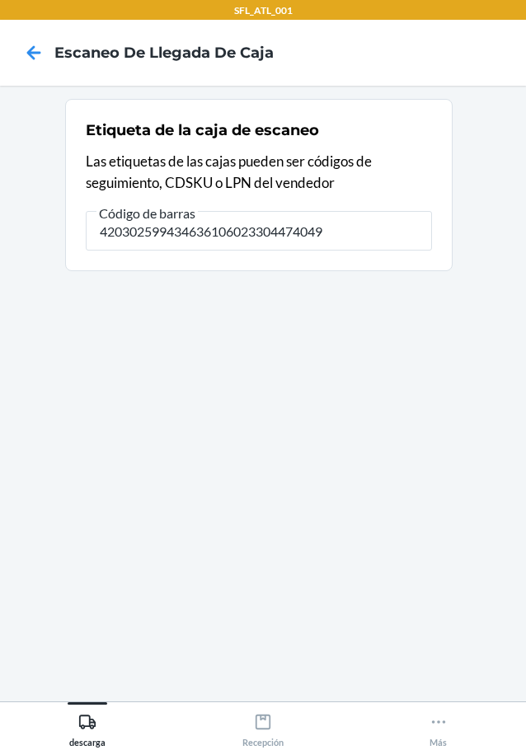
type input "420302599434636106023304474049"
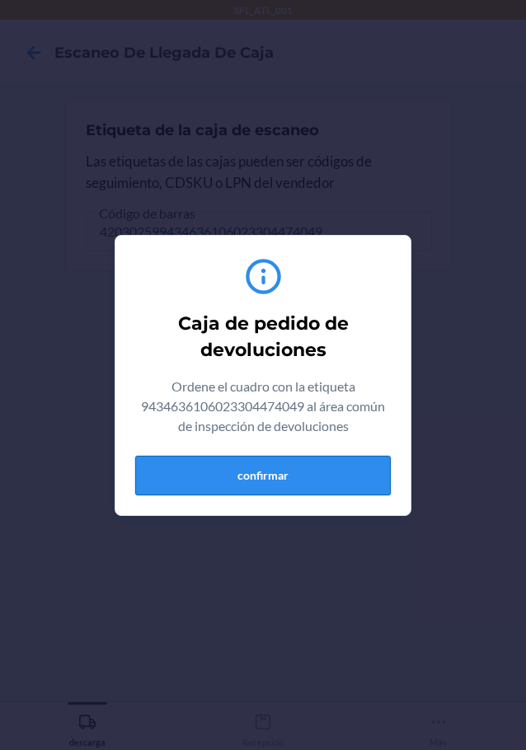
click at [209, 462] on button "confirmar" at bounding box center [263, 476] width 256 height 40
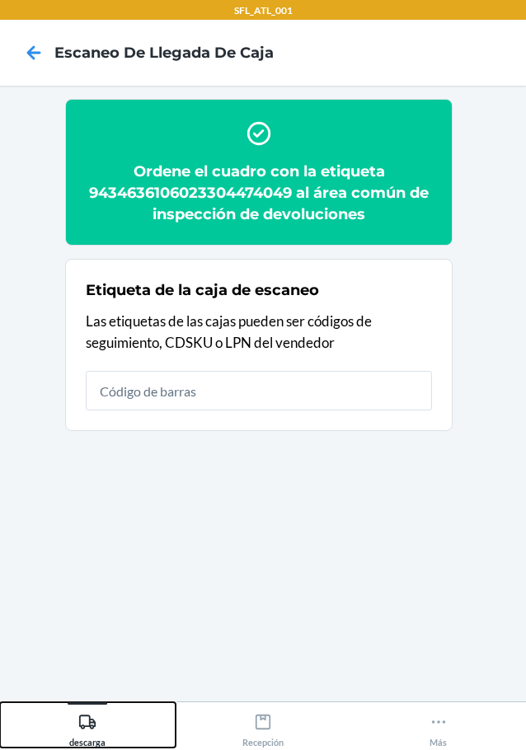
click at [96, 716] on icon at bounding box center [87, 722] width 18 height 18
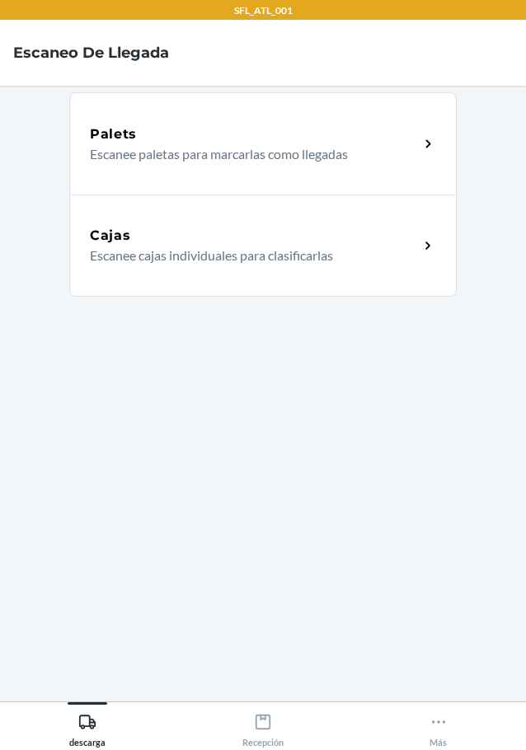
click at [170, 234] on div "Cajas" at bounding box center [254, 236] width 329 height 20
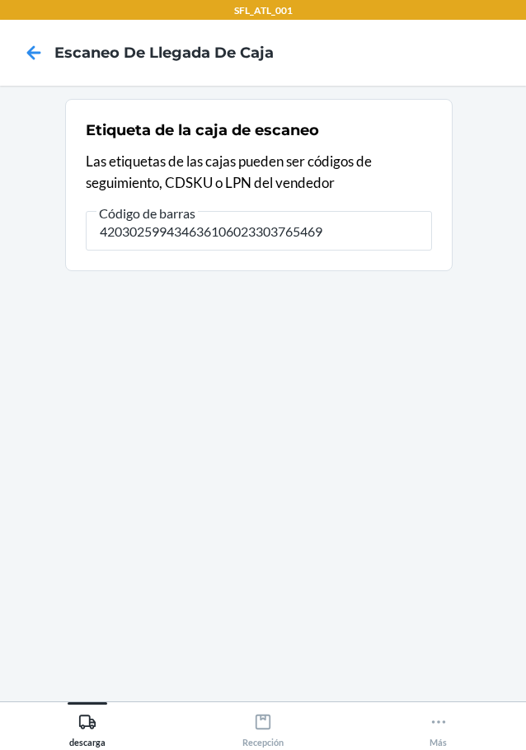
type input "420302599434636106023303765469"
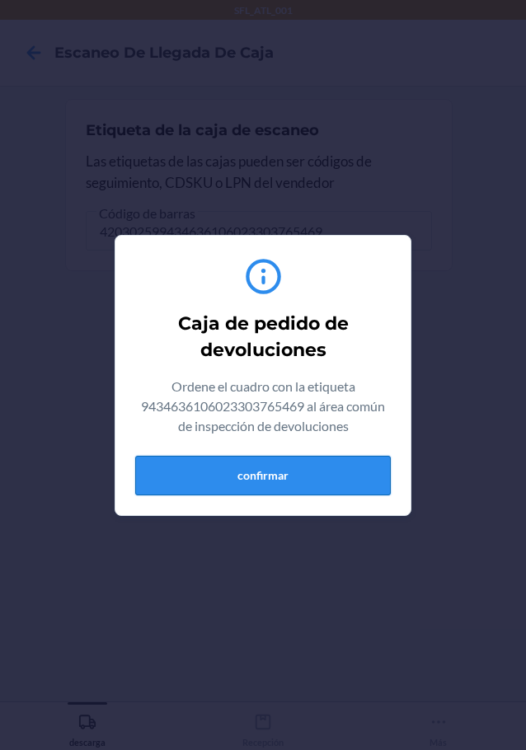
click at [297, 489] on button "confirmar" at bounding box center [263, 476] width 256 height 40
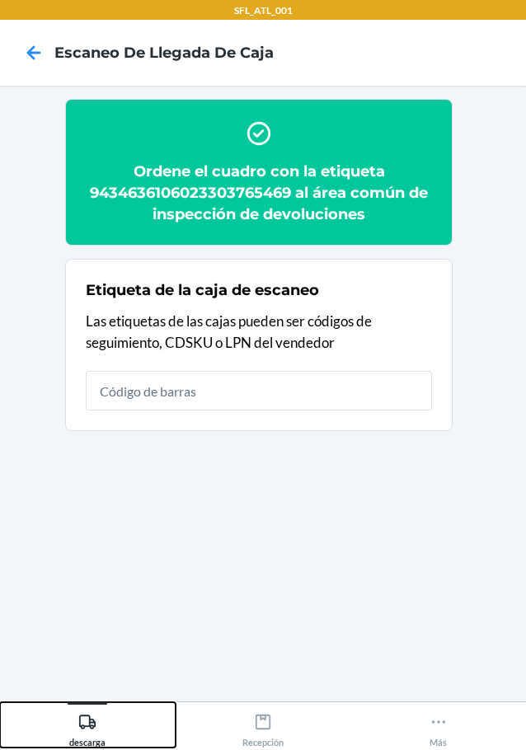
click at [92, 708] on div "descarga" at bounding box center [87, 727] width 36 height 41
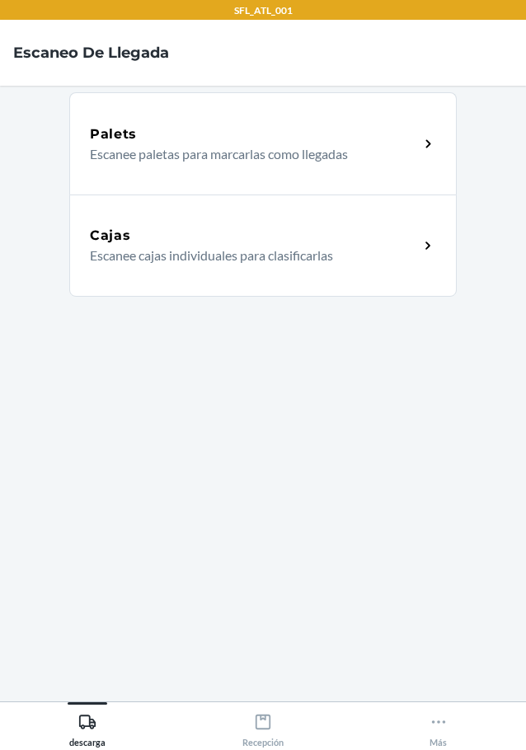
click at [252, 242] on div "Cajas" at bounding box center [254, 236] width 329 height 20
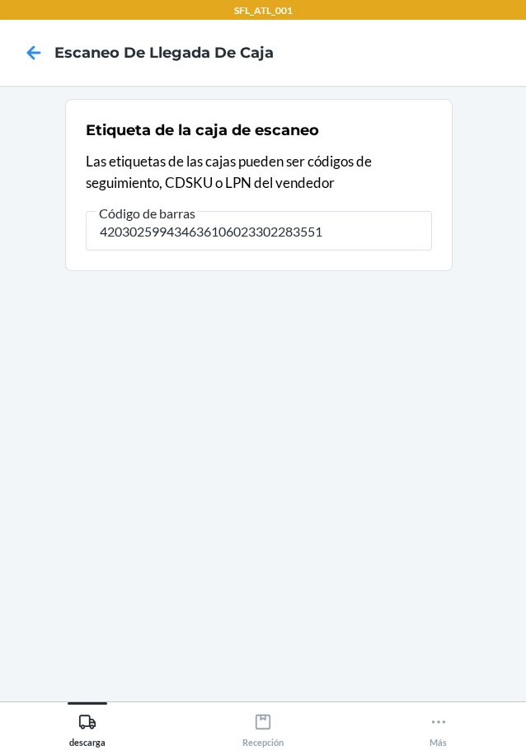
type input "420302599434636106023302283551"
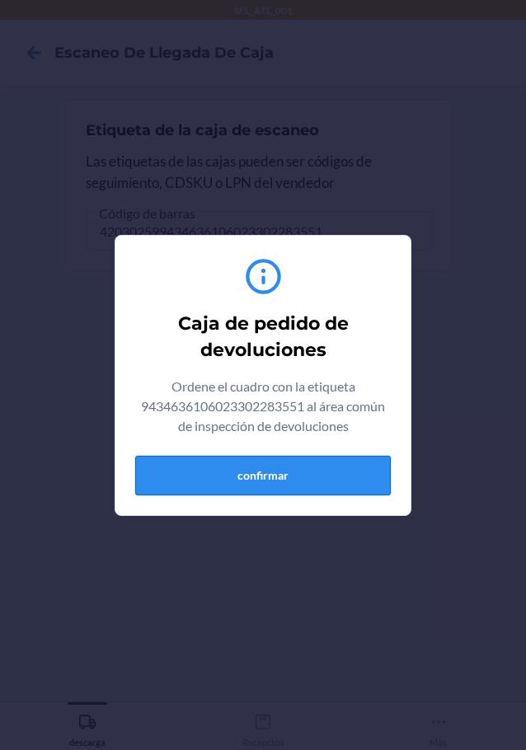
click at [330, 467] on button "confirmar" at bounding box center [263, 476] width 256 height 40
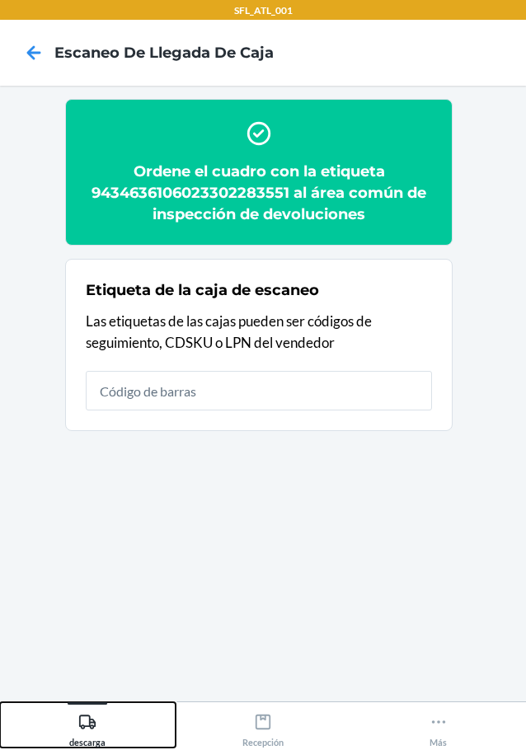
click at [101, 723] on div "descarga" at bounding box center [87, 727] width 36 height 41
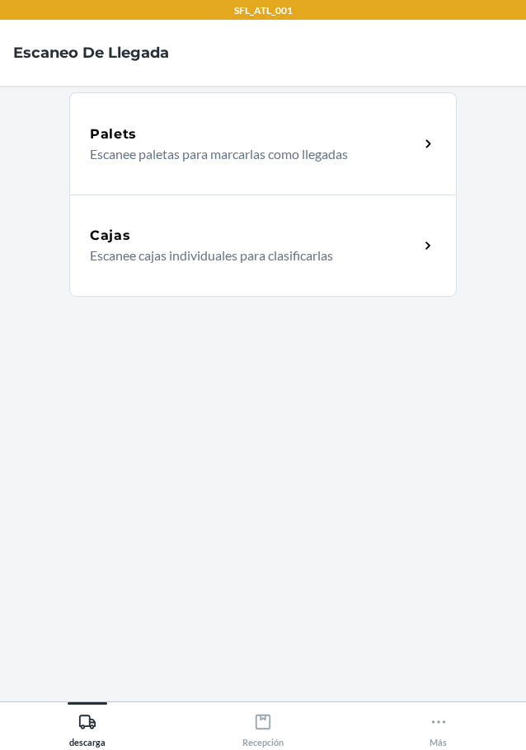
click at [222, 220] on div "Cajas Escanee cajas individuales para clasificarlas" at bounding box center [262, 246] width 387 height 102
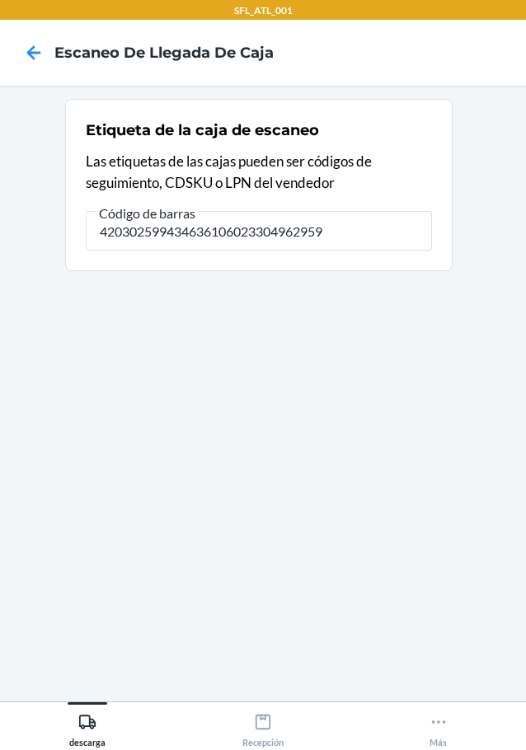
type input "420302599434636106023304962959"
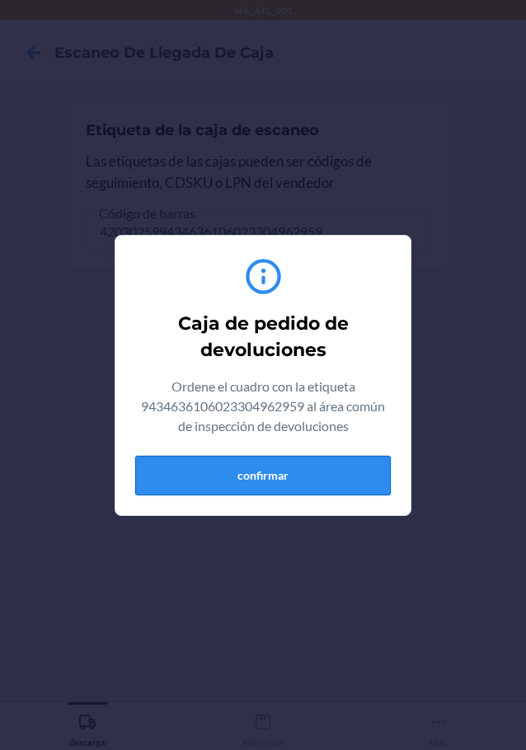
click at [355, 478] on button "confirmar" at bounding box center [263, 476] width 256 height 40
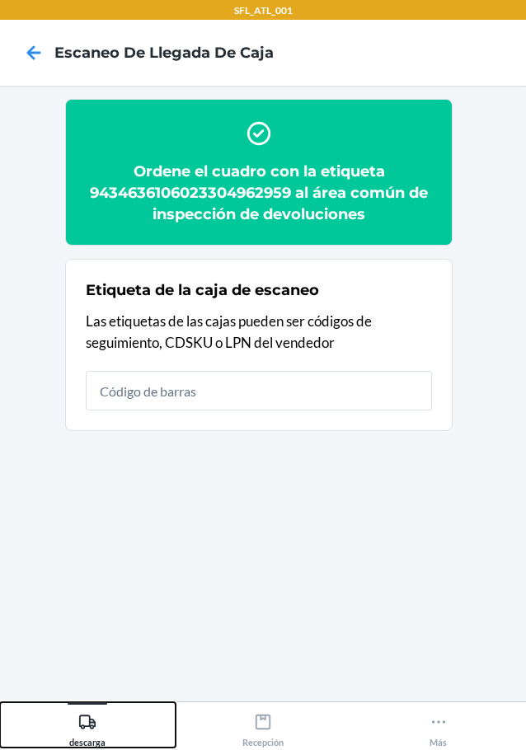
click at [77, 734] on div "descarga" at bounding box center [87, 727] width 36 height 41
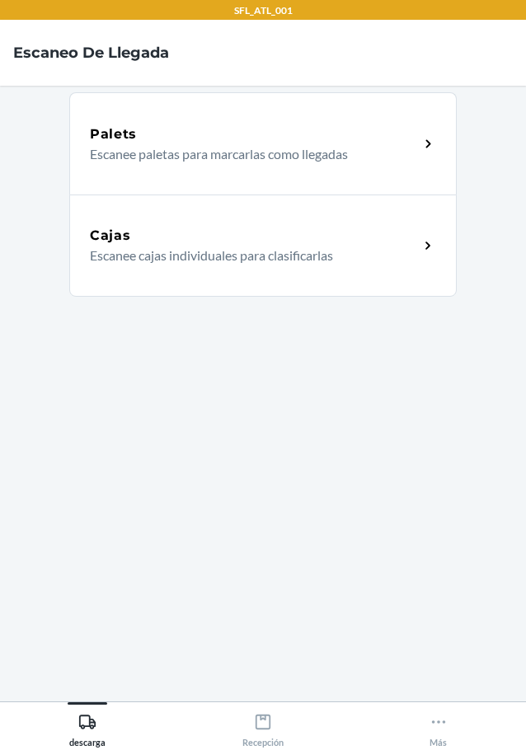
click at [215, 247] on p "Escanee cajas individuales para clasificarlas" at bounding box center [248, 256] width 316 height 20
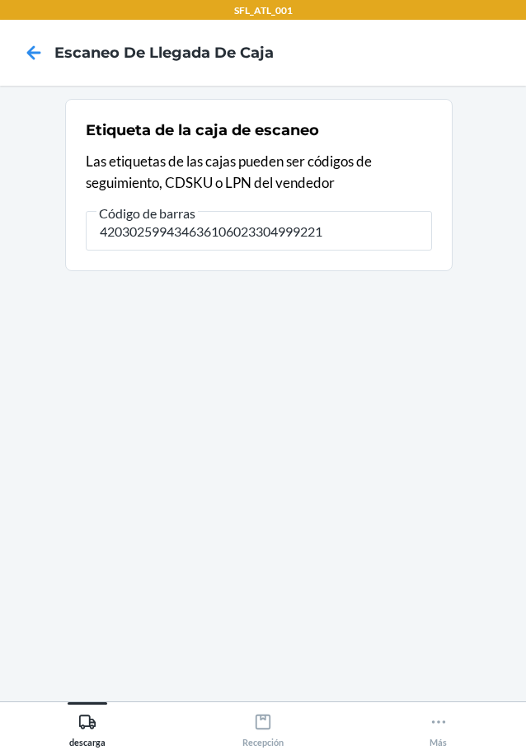
type input "420302599434636106023304999221"
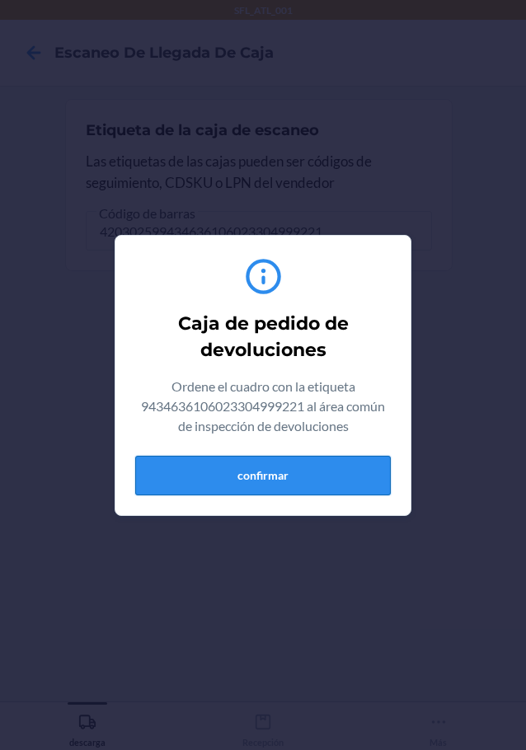
click at [374, 489] on button "confirmar" at bounding box center [263, 476] width 256 height 40
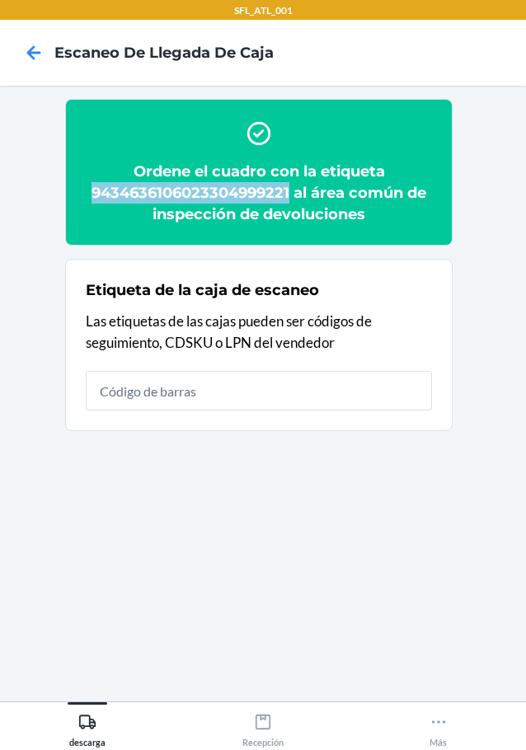
drag, startPoint x: 89, startPoint y: 191, endPoint x: 289, endPoint y: 187, distance: 199.6
click at [289, 187] on h2 "Ordene el cuadro con la etiqueta 9434636106023304999221 al área común de inspec…" at bounding box center [259, 193] width 346 height 64
copy h2 "9434636106023304999221"
click at [108, 712] on button "descarga" at bounding box center [88, 724] width 176 height 45
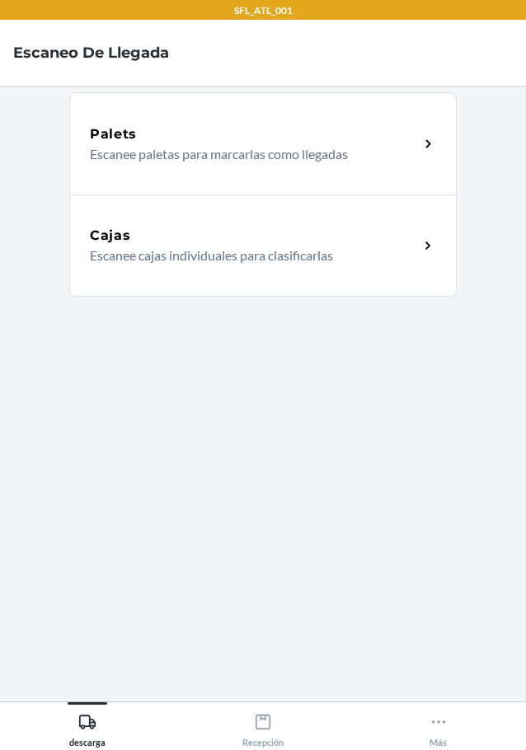
click at [227, 247] on p "Escanee cajas individuales para clasificarlas" at bounding box center [248, 256] width 316 height 20
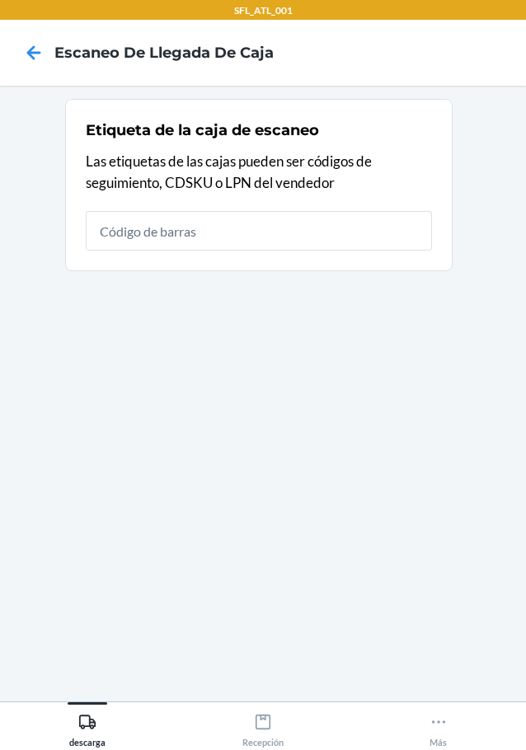
click at [232, 225] on input "text" at bounding box center [259, 231] width 346 height 40
type input "420302599434636106023305178953"
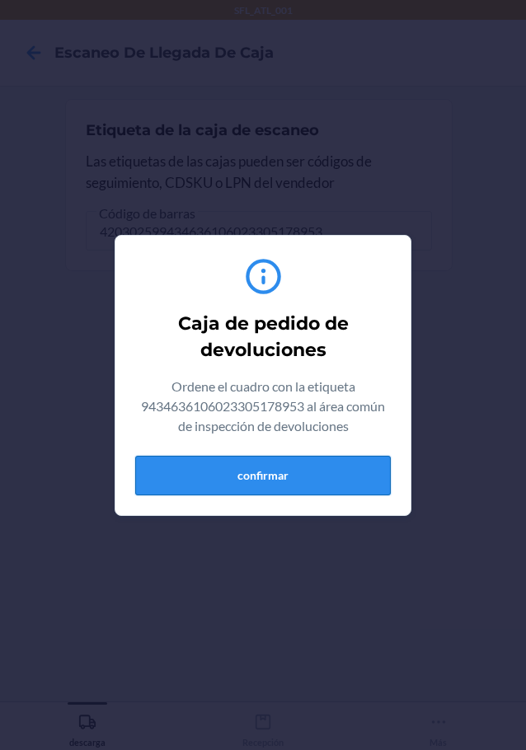
click at [301, 483] on button "confirmar" at bounding box center [263, 476] width 256 height 40
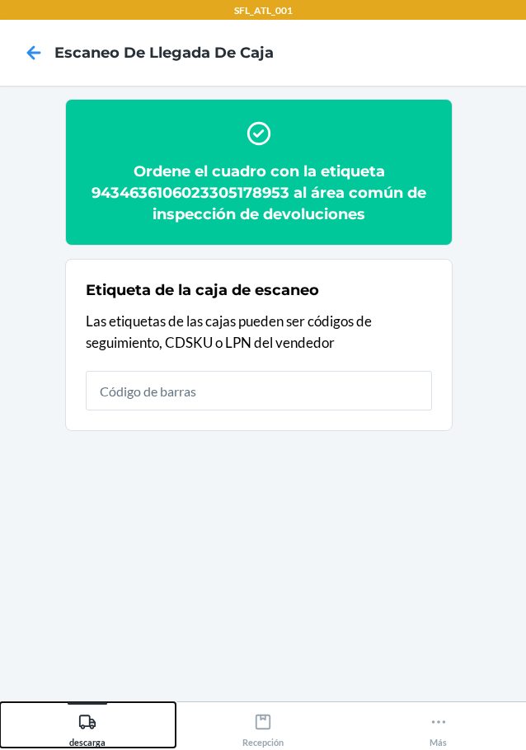
click at [82, 707] on div "descarga" at bounding box center [87, 727] width 36 height 41
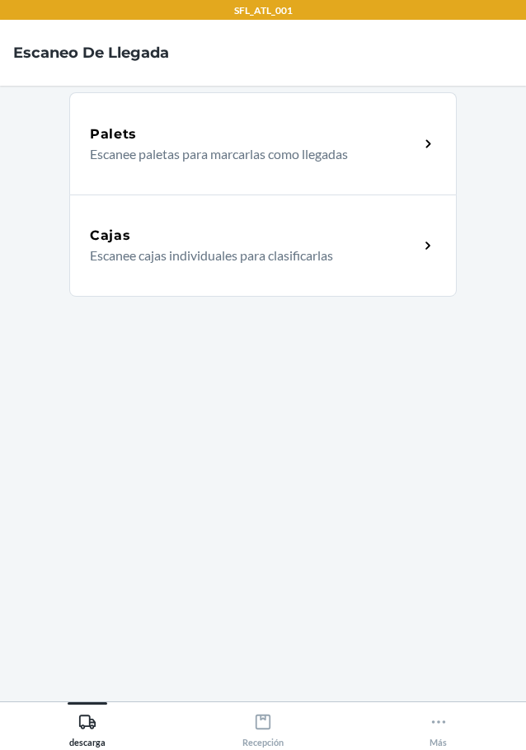
click at [230, 256] on p "Escanee cajas individuales para clasificarlas" at bounding box center [248, 256] width 316 height 20
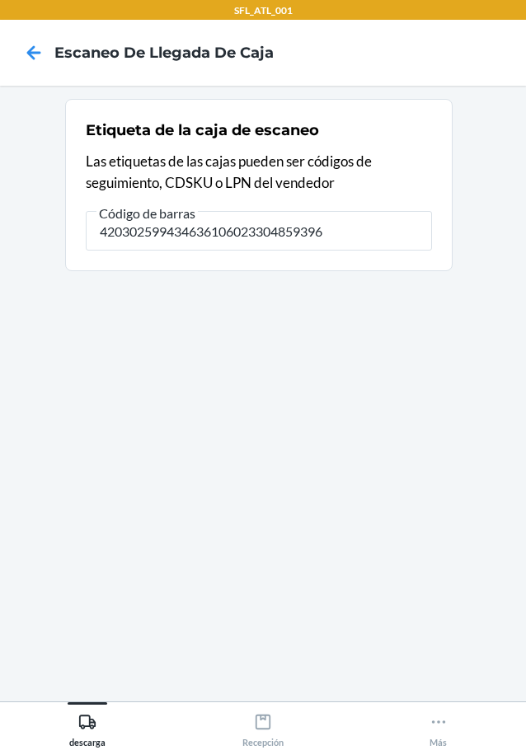
type input "420302599434636106023304859396"
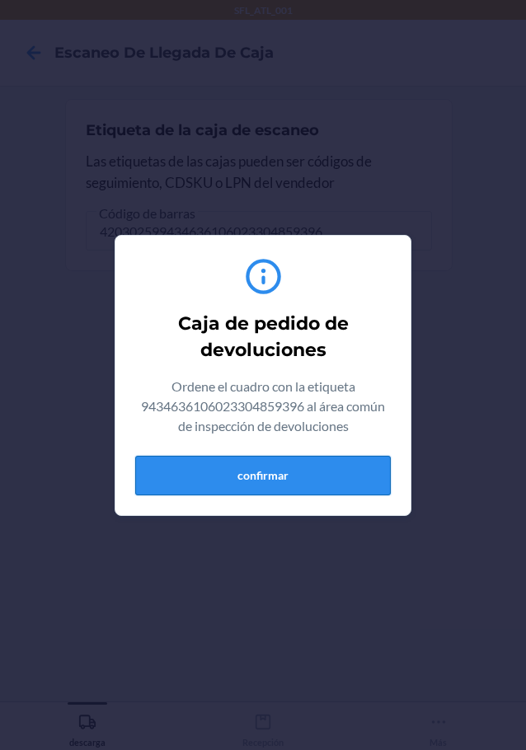
click at [283, 487] on button "confirmar" at bounding box center [263, 476] width 256 height 40
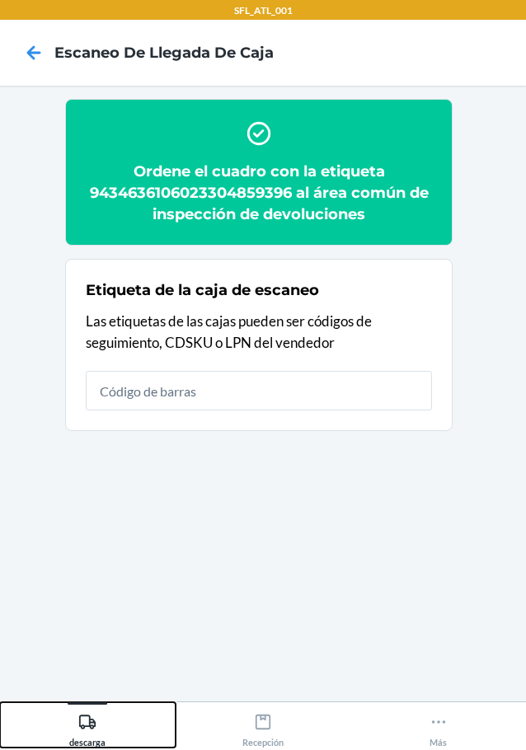
click at [92, 723] on icon at bounding box center [87, 722] width 16 height 14
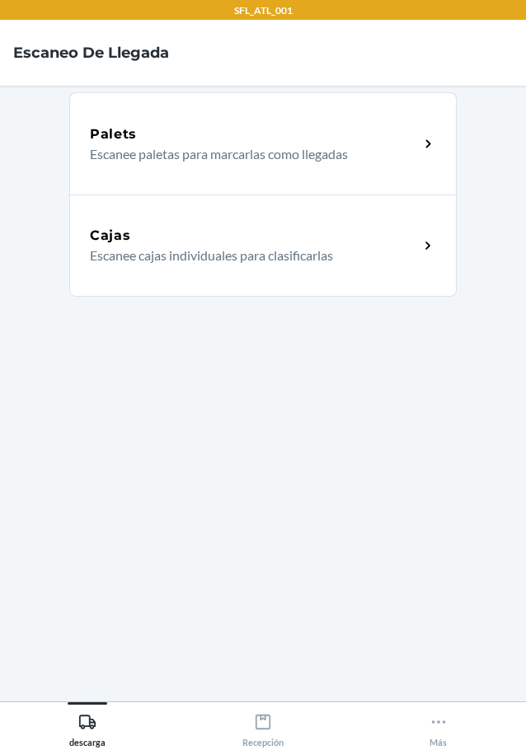
click at [190, 247] on p "Escanee cajas individuales para clasificarlas" at bounding box center [248, 256] width 316 height 20
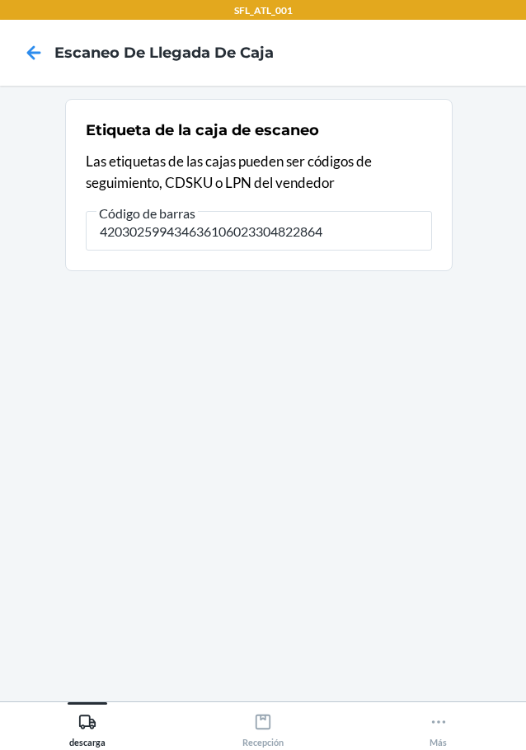
type input "420302599434636106023304822864"
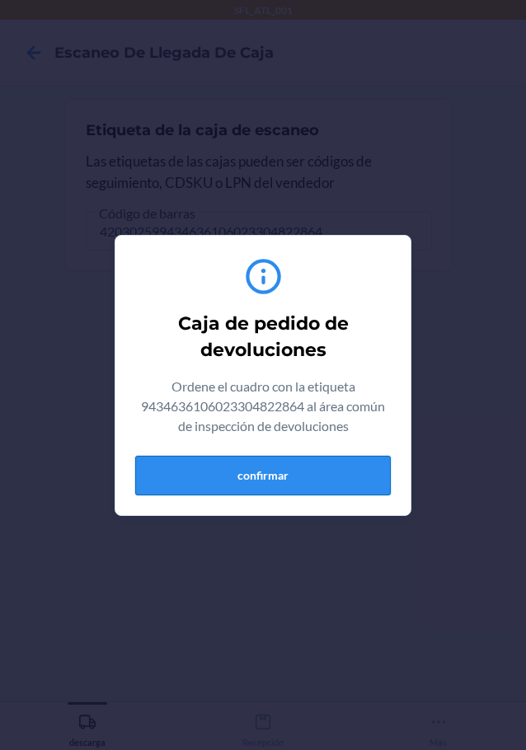
click at [304, 477] on button "confirmar" at bounding box center [263, 476] width 256 height 40
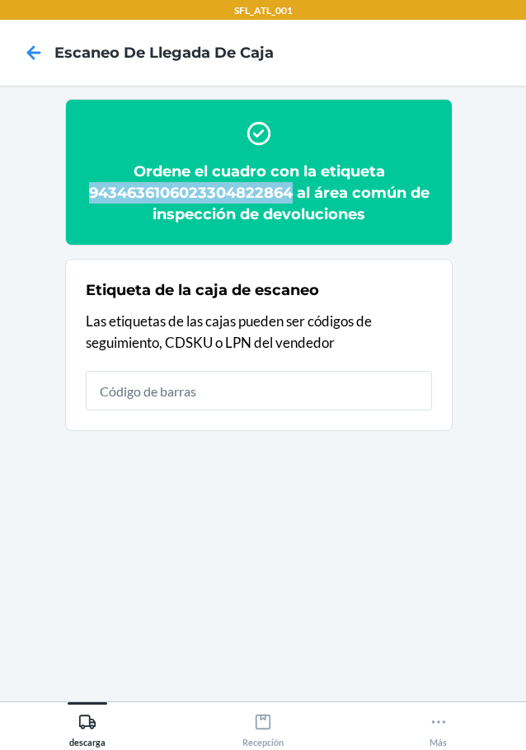
drag, startPoint x: 91, startPoint y: 191, endPoint x: 290, endPoint y: 195, distance: 199.6
click at [290, 195] on h2 "Ordene el cuadro con la etiqueta 9434636106023304822864 al área común de inspec…" at bounding box center [259, 193] width 346 height 64
copy h2 "9434636106023304822864"
click at [81, 712] on div "descarga" at bounding box center [87, 727] width 36 height 41
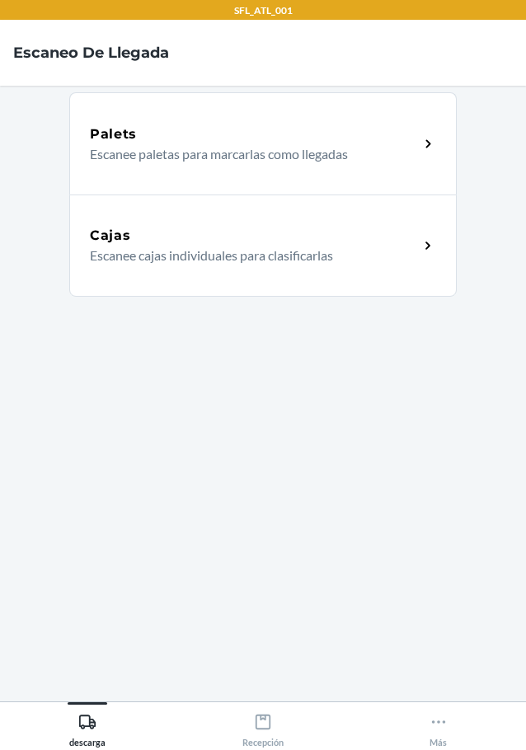
click at [218, 250] on p "Escanee cajas individuales para clasificarlas" at bounding box center [248, 256] width 316 height 20
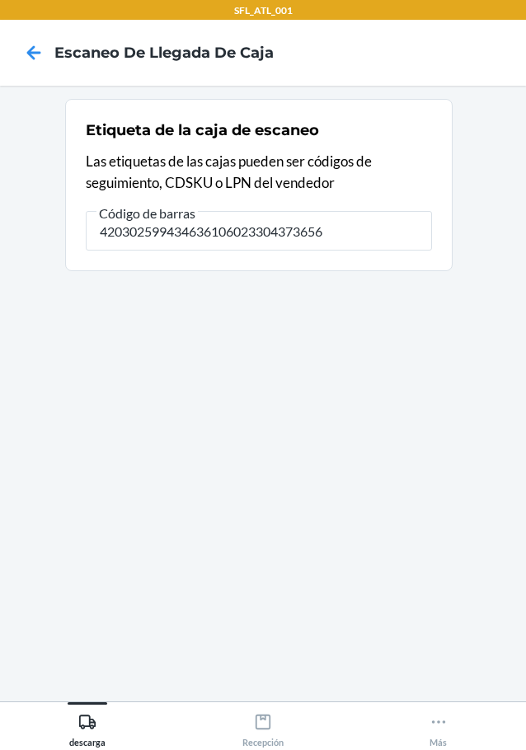
type input "420302599434636106023304373656"
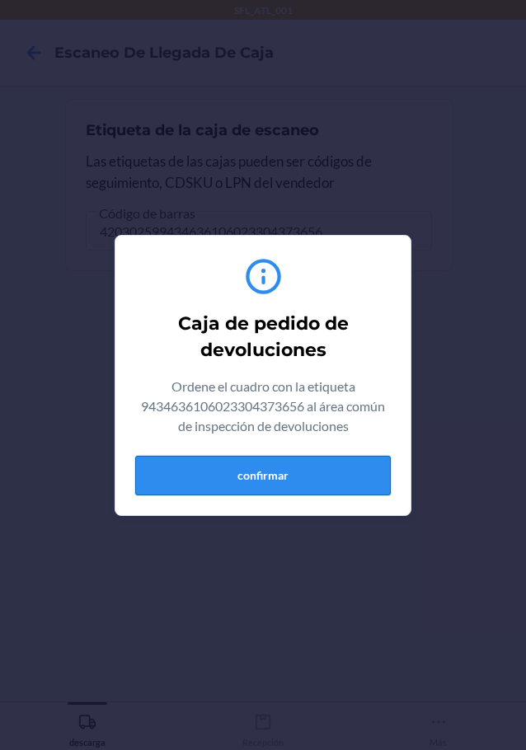
click at [306, 484] on button "confirmar" at bounding box center [263, 476] width 256 height 40
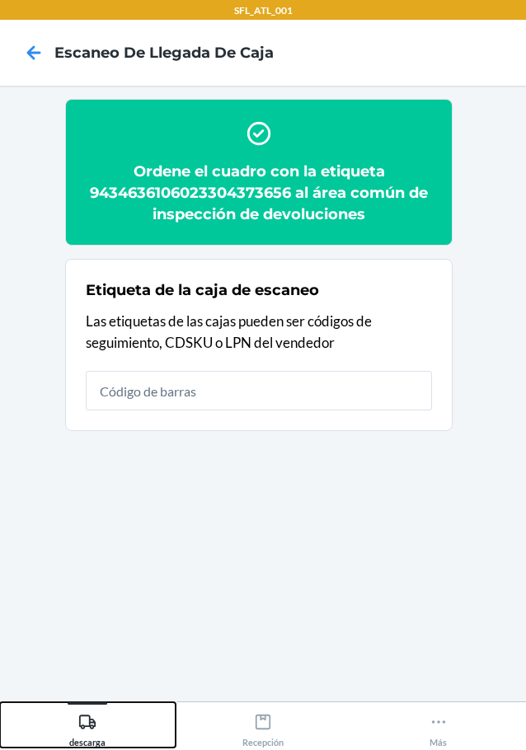
click at [85, 706] on button "descarga" at bounding box center [88, 724] width 176 height 45
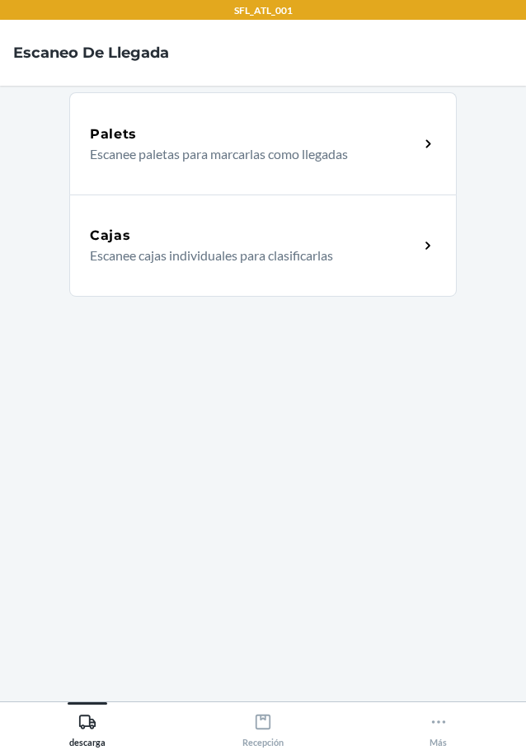
click at [97, 243] on h5 "Cajas" at bounding box center [110, 236] width 41 height 20
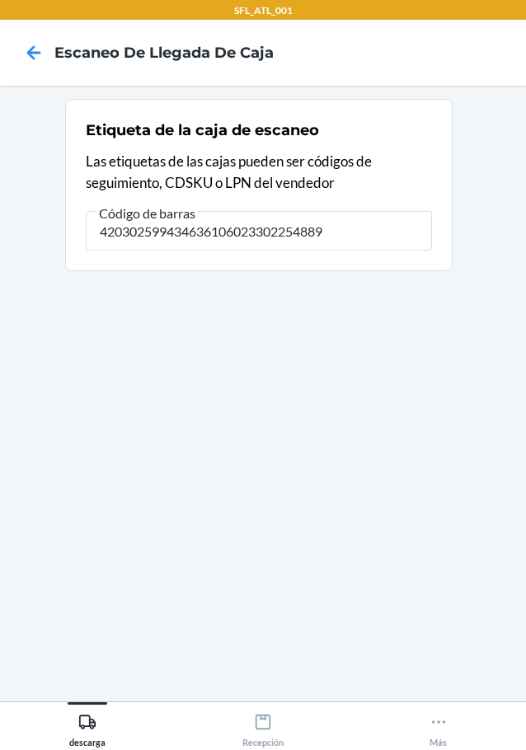
type input "420302599434636106023302254889"
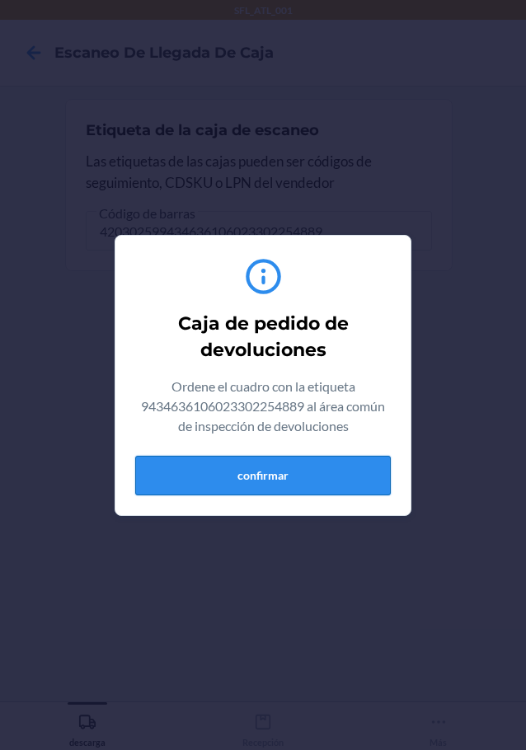
click at [341, 467] on button "confirmar" at bounding box center [263, 476] width 256 height 40
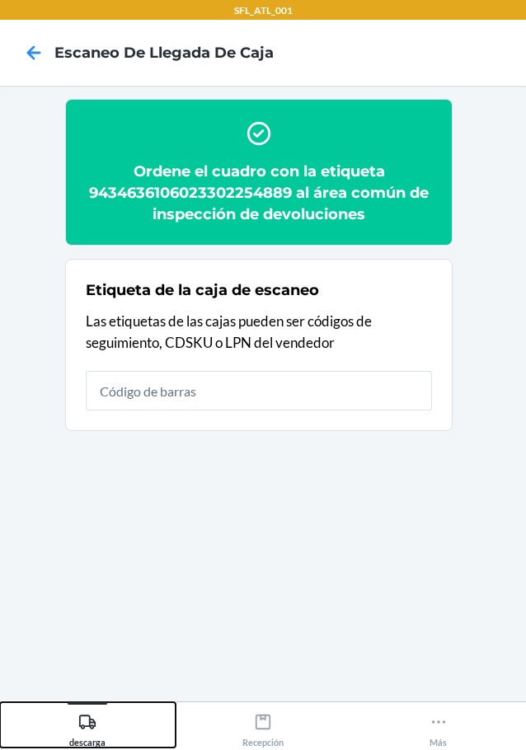
click at [84, 730] on icon at bounding box center [87, 722] width 18 height 18
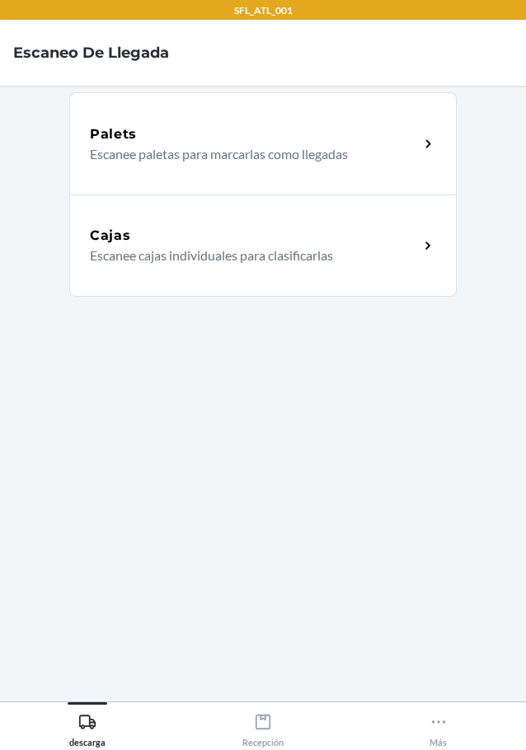
click at [289, 257] on p "Escanee cajas individuales para clasificarlas" at bounding box center [248, 256] width 316 height 20
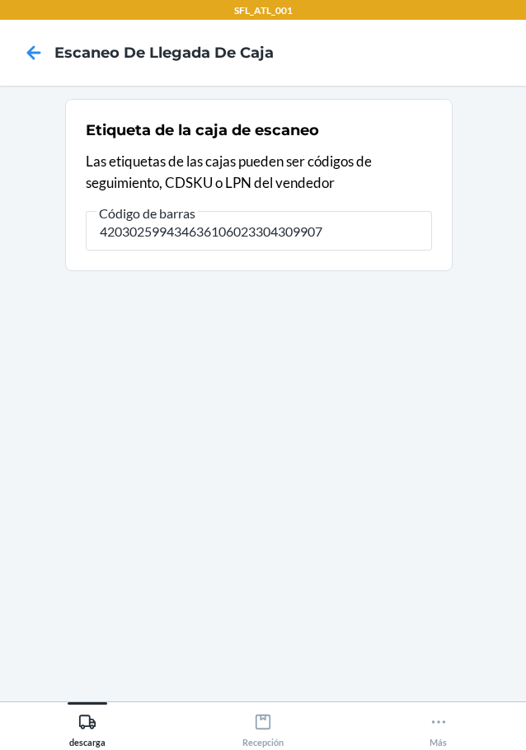
type input "420302599434636106023304309907"
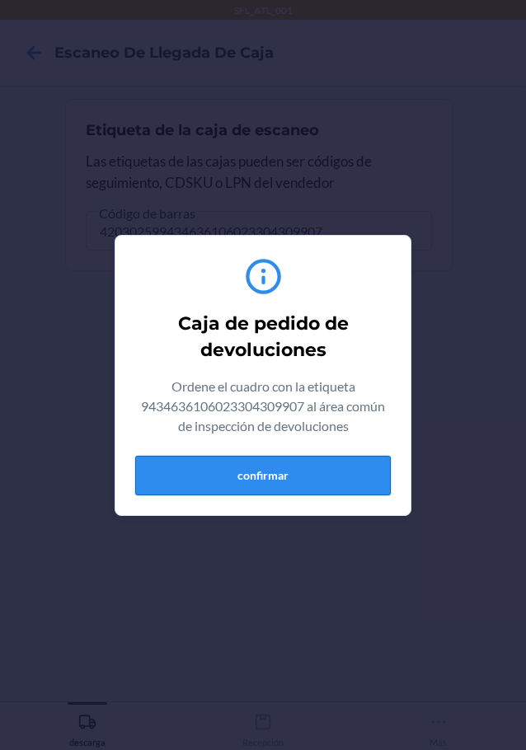
click at [244, 463] on button "confirmar" at bounding box center [263, 476] width 256 height 40
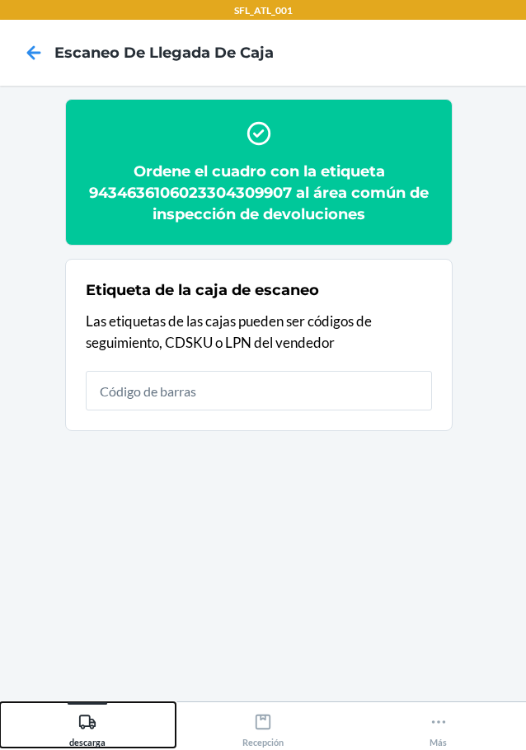
click at [75, 716] on div "descarga" at bounding box center [87, 727] width 36 height 41
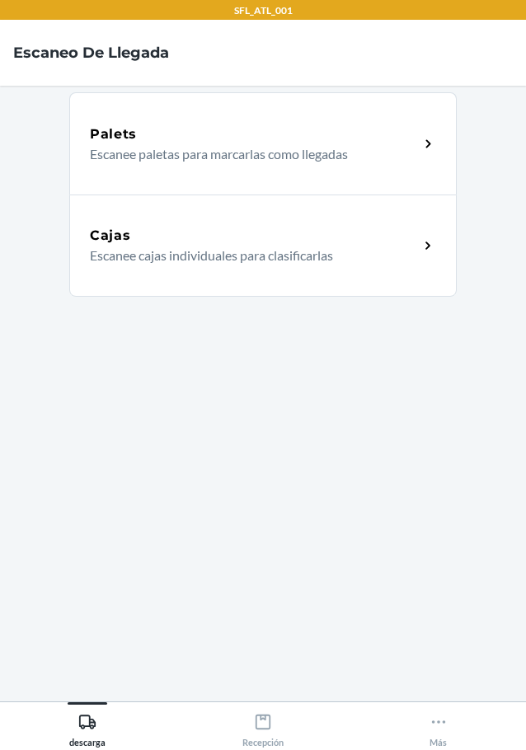
click at [223, 241] on div "Cajas" at bounding box center [254, 236] width 329 height 20
